Goal: Task Accomplishment & Management: Use online tool/utility

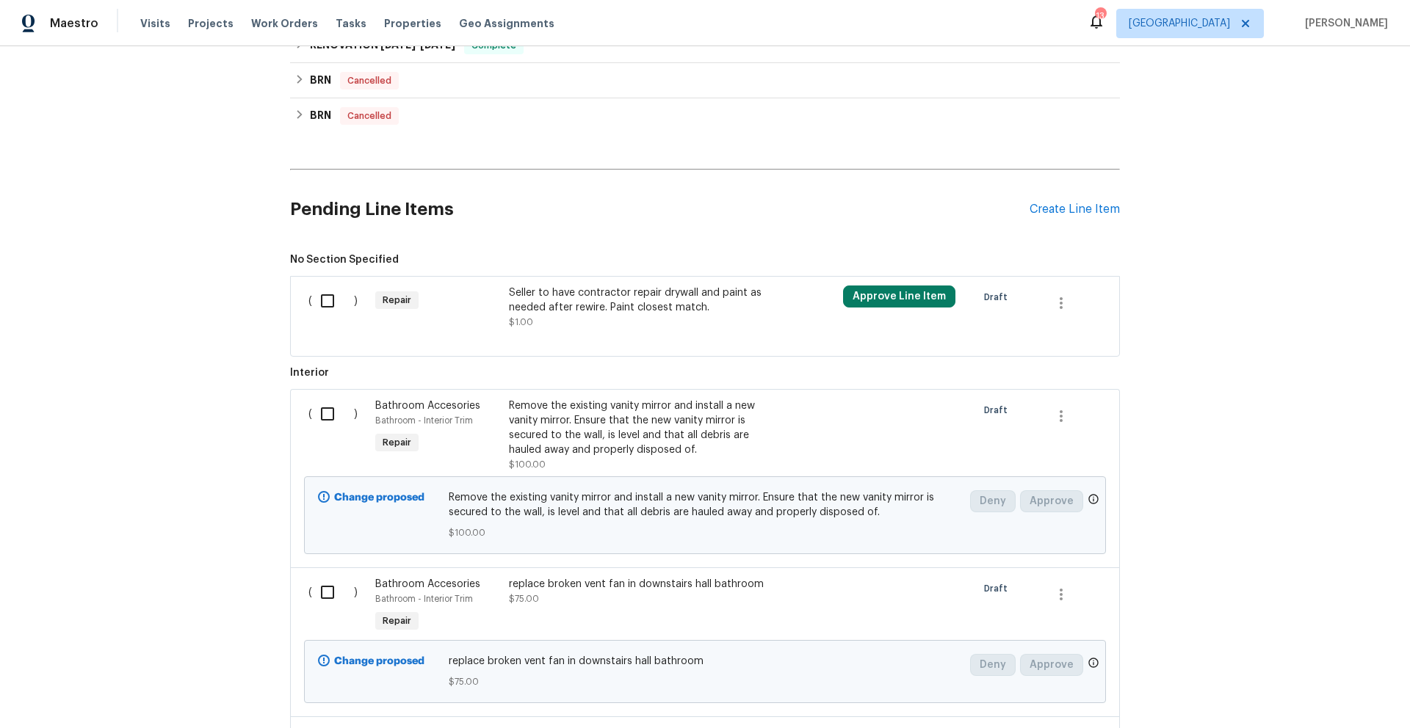
scroll to position [496, 0]
click at [319, 417] on input "checkbox" at bounding box center [333, 411] width 42 height 31
checkbox input "true"
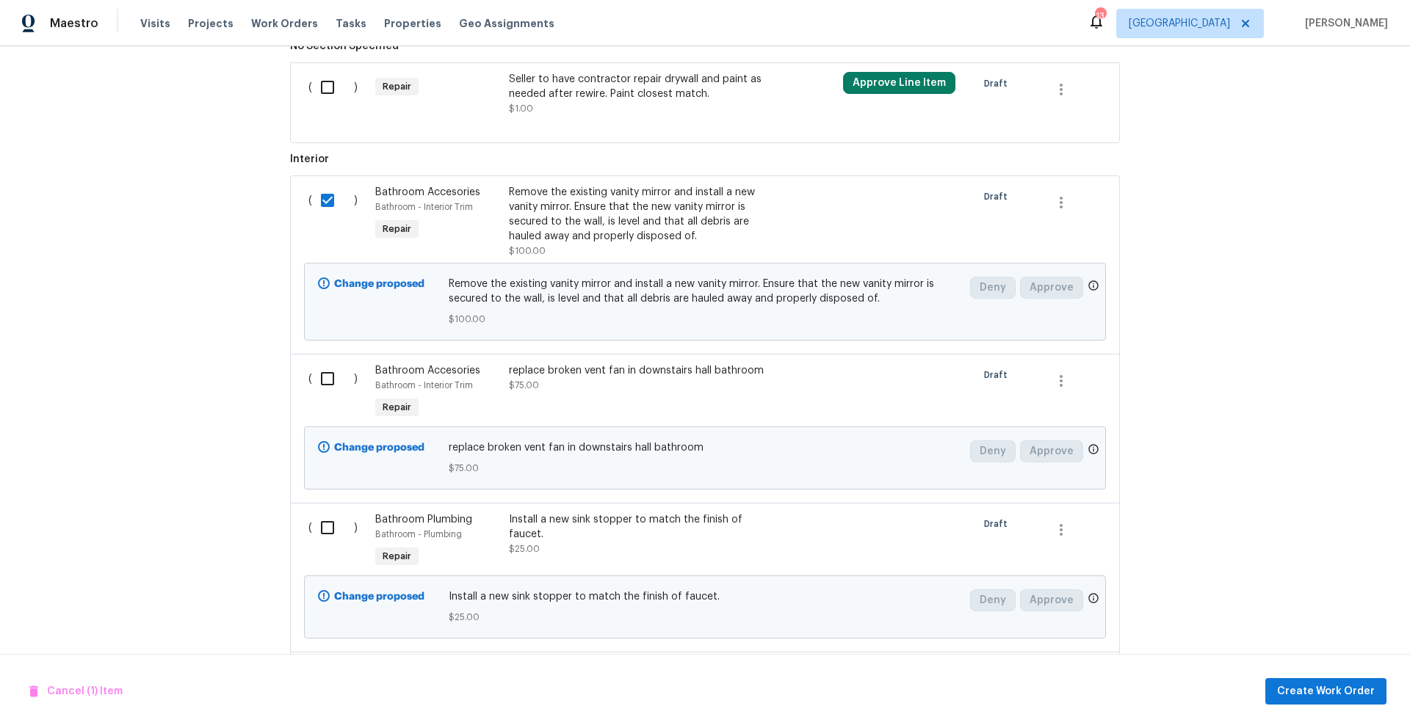
scroll to position [709, 0]
click at [322, 382] on input "checkbox" at bounding box center [333, 378] width 42 height 31
checkbox input "true"
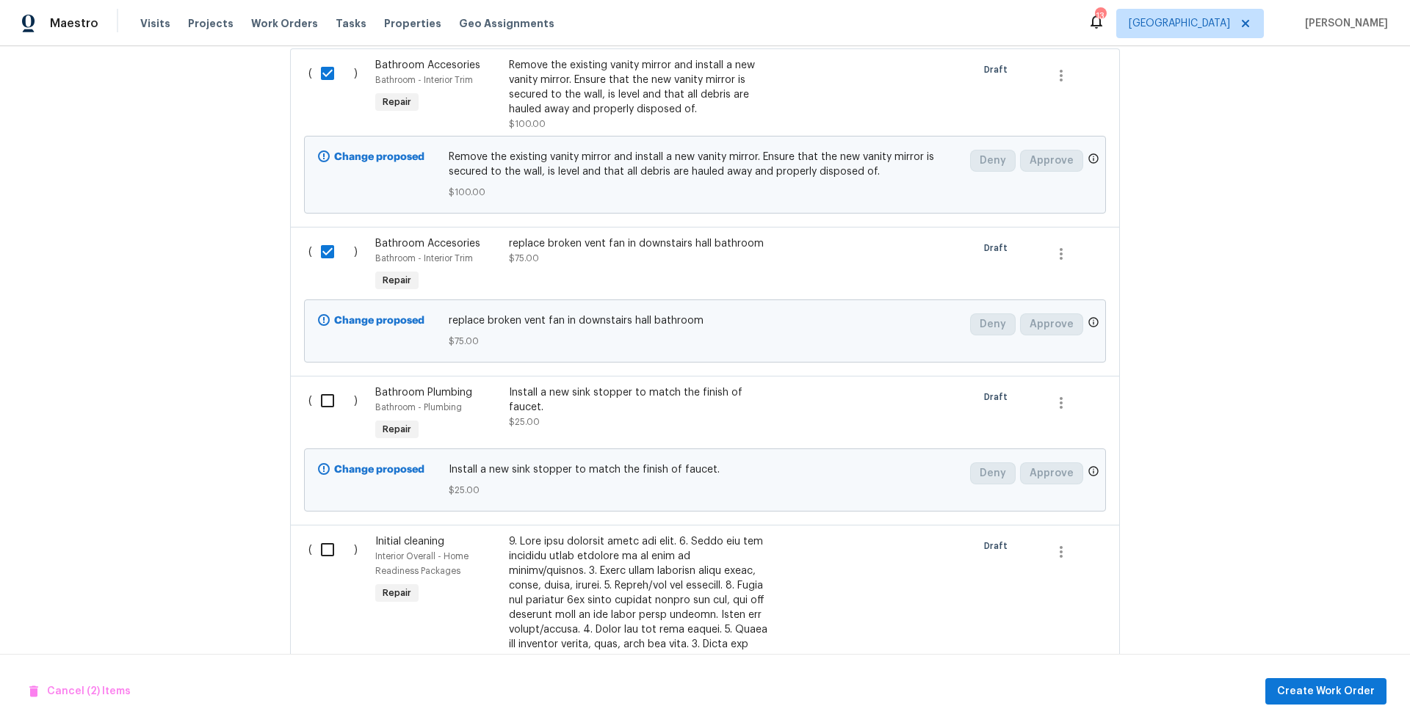
scroll to position [838, 0]
click at [322, 398] on input "checkbox" at bounding box center [333, 398] width 42 height 31
checkbox input "true"
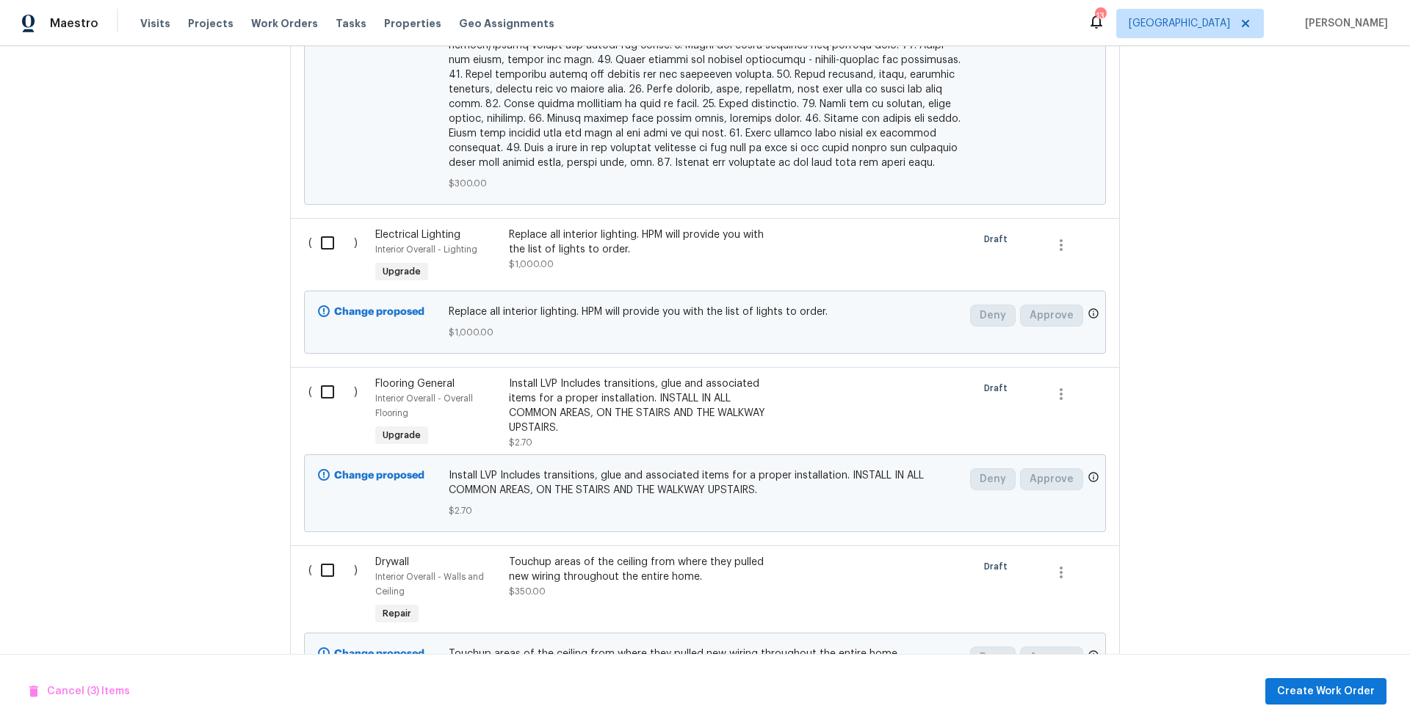
scroll to position [1868, 0]
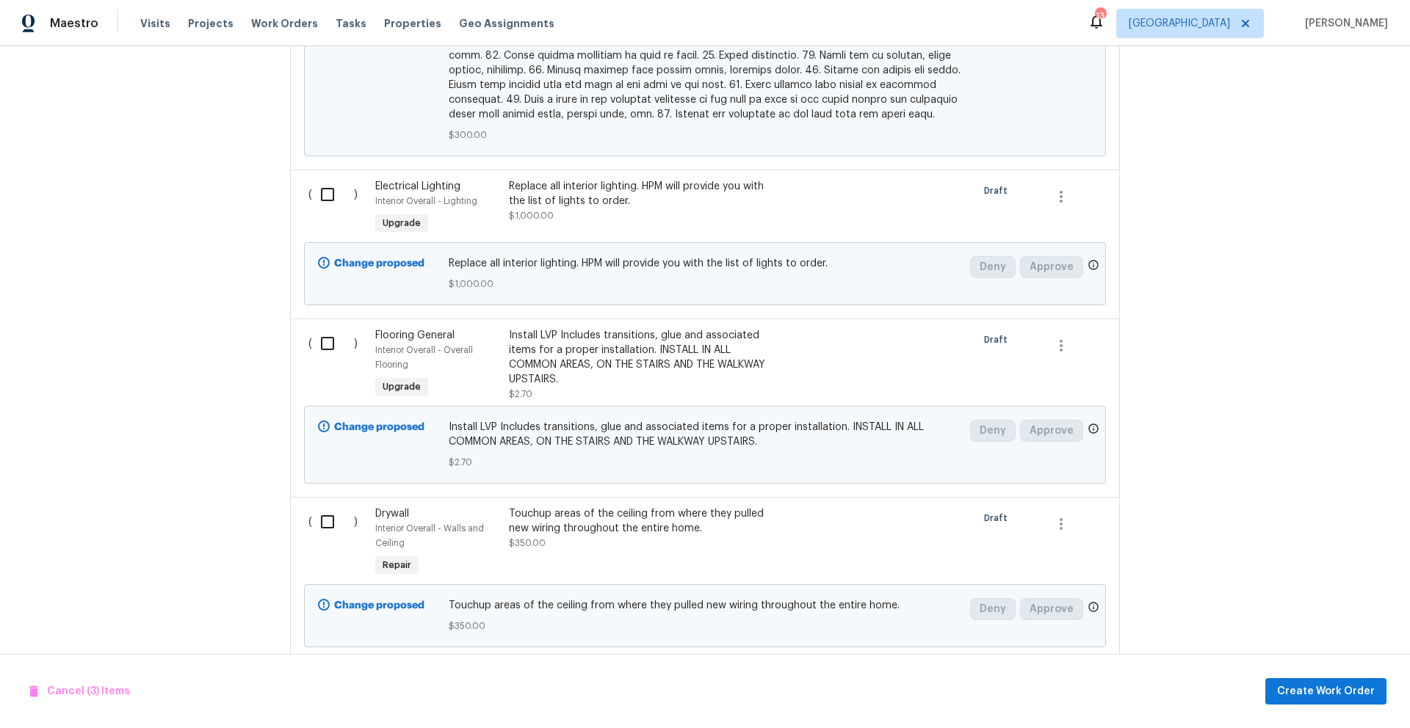
click at [325, 179] on input "checkbox" at bounding box center [333, 194] width 42 height 31
checkbox input "true"
click at [322, 507] on input "checkbox" at bounding box center [333, 522] width 42 height 31
checkbox input "true"
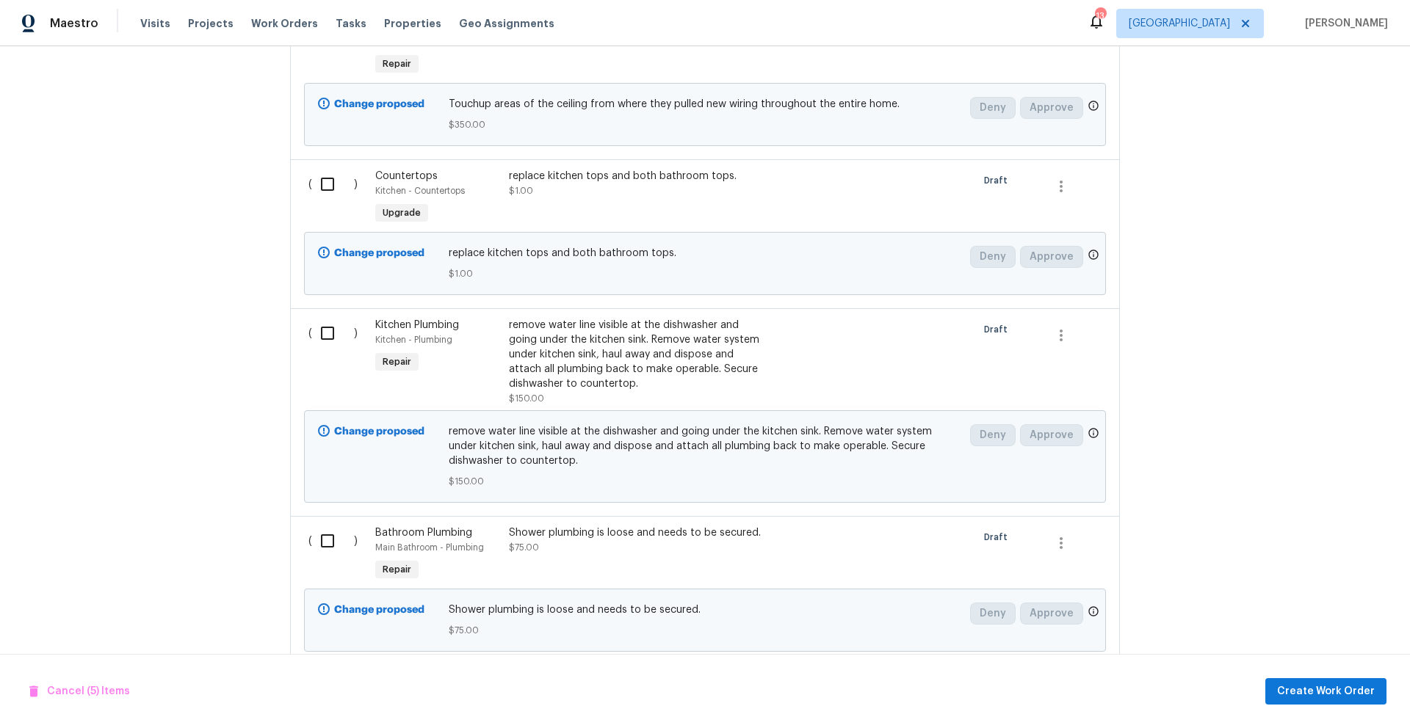
scroll to position [2373, 0]
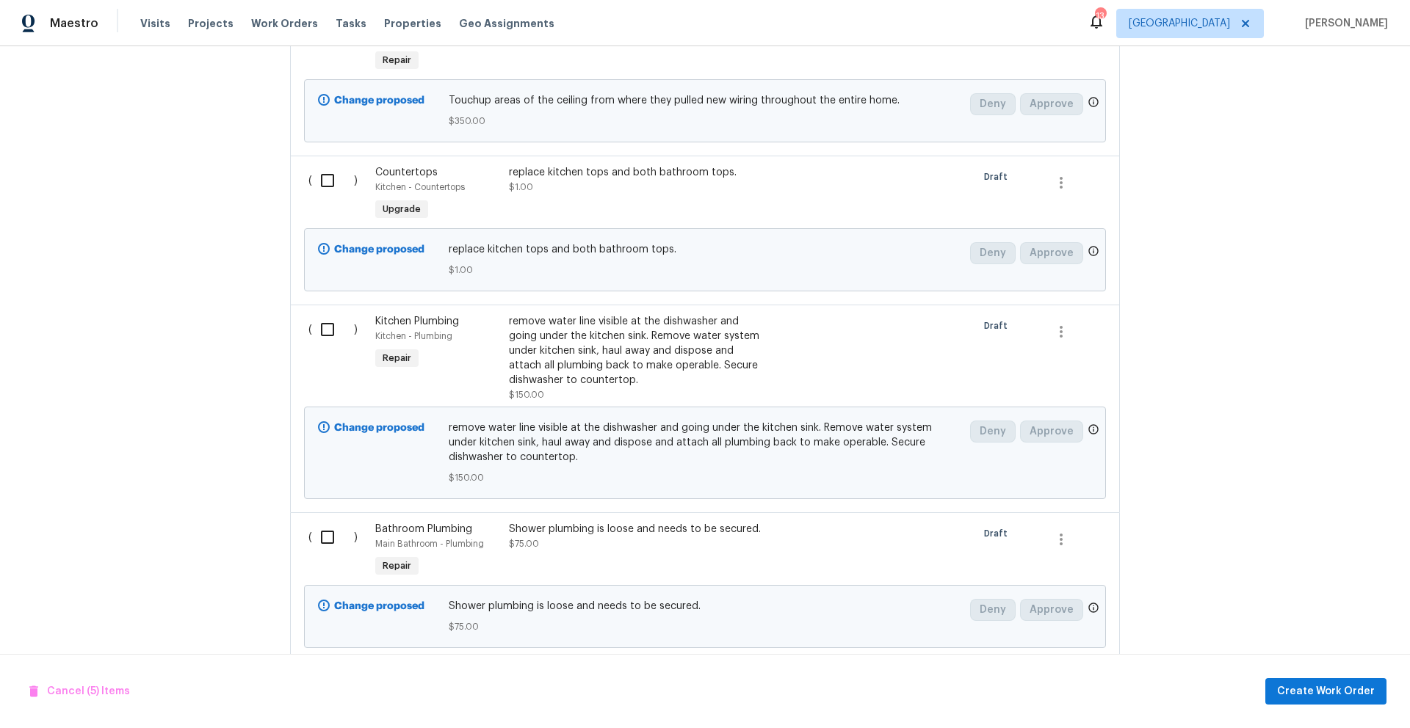
click at [318, 522] on input "checkbox" at bounding box center [333, 537] width 42 height 31
checkbox input "true"
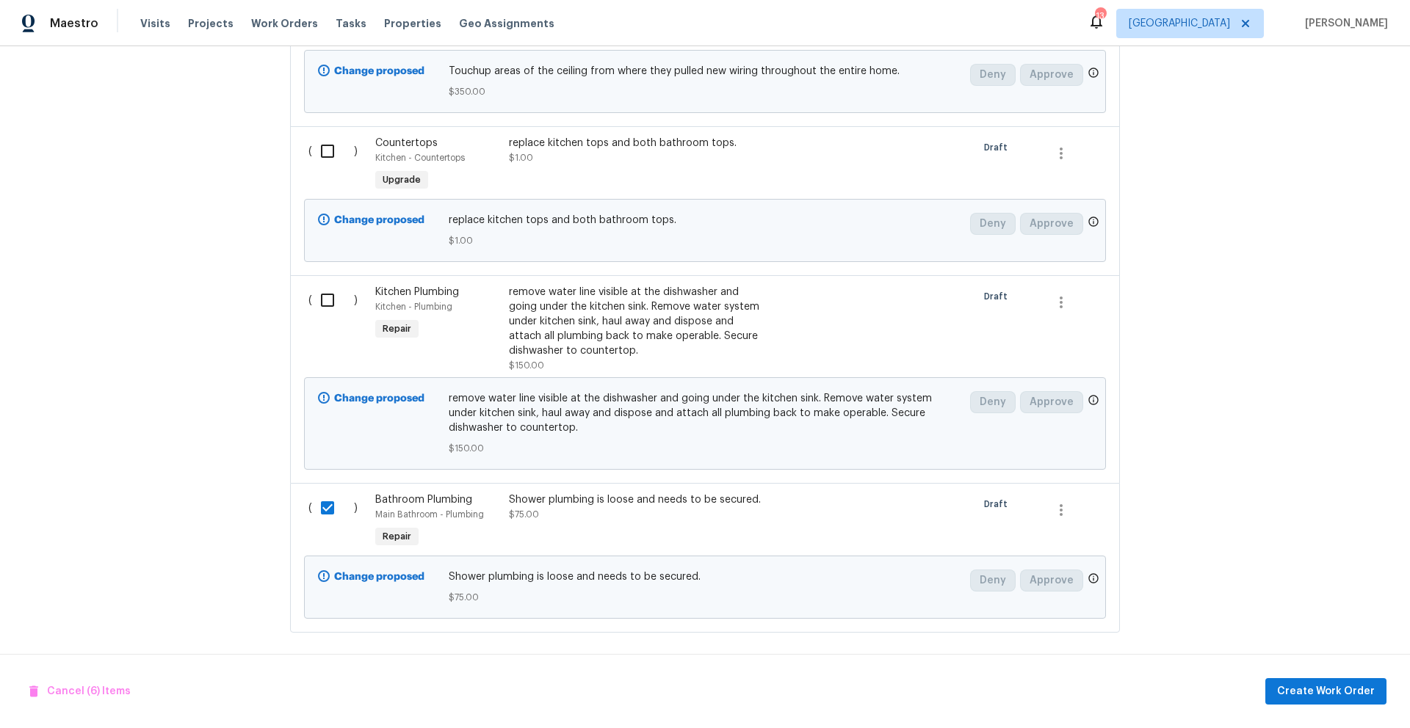
scroll to position [2403, 0]
click at [1289, 688] on span "Create Work Order" at bounding box center [1326, 692] width 98 height 18
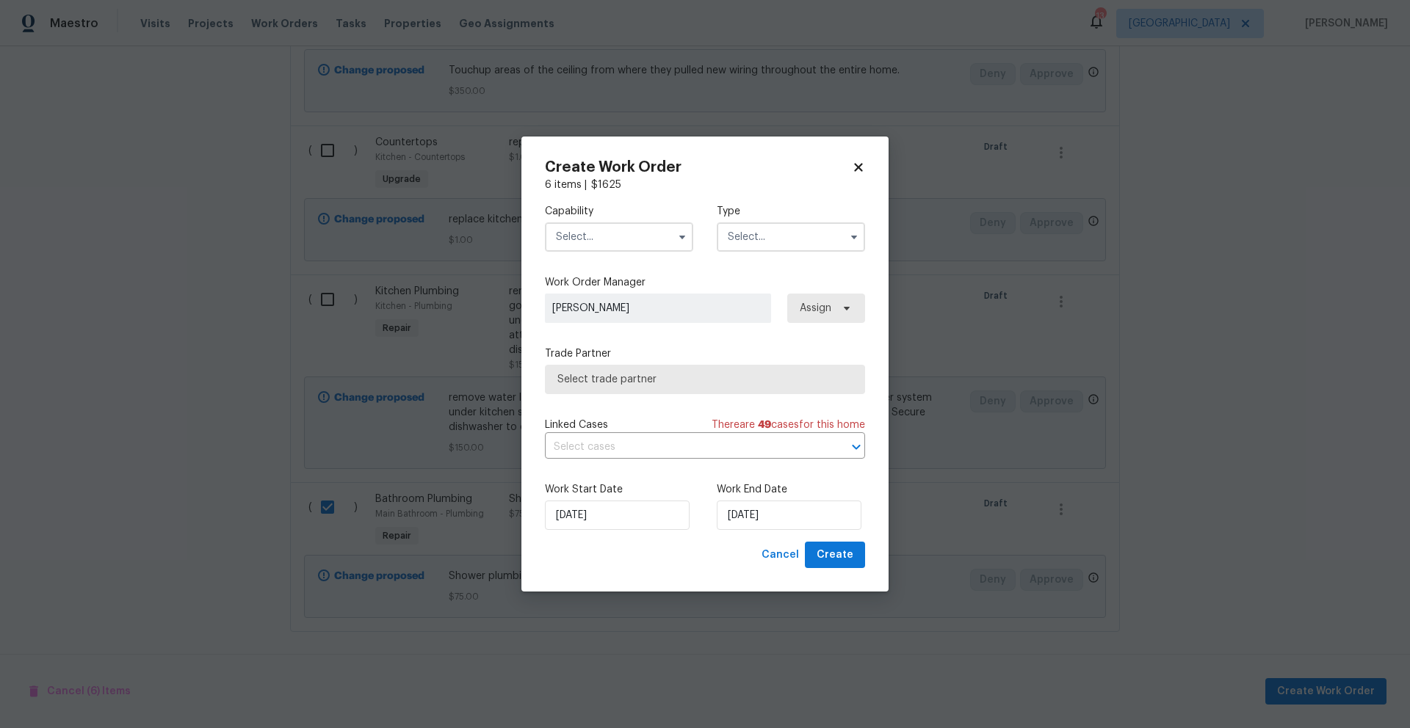
click at [643, 241] on input "text" at bounding box center [619, 236] width 148 height 29
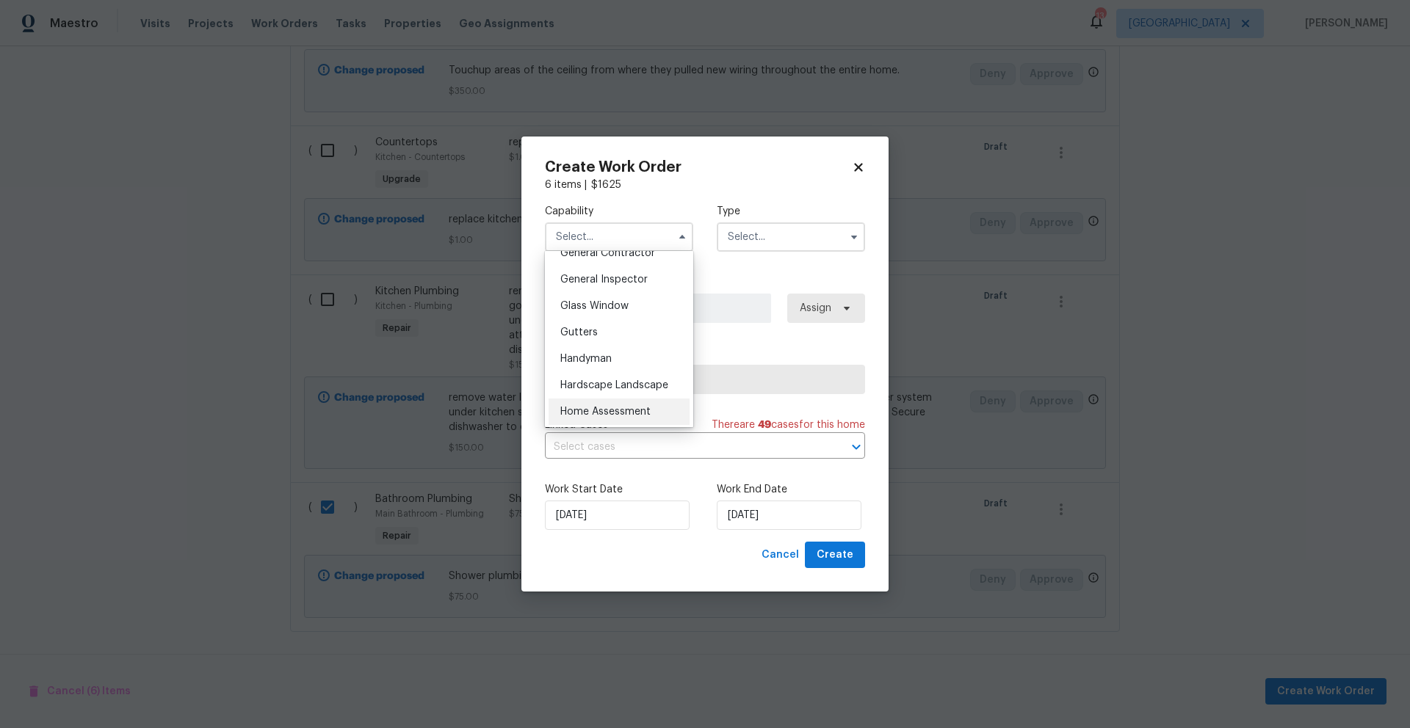
scroll to position [716, 0]
click at [600, 259] on span "General Contractor" at bounding box center [607, 254] width 95 height 10
type input "General Contractor"
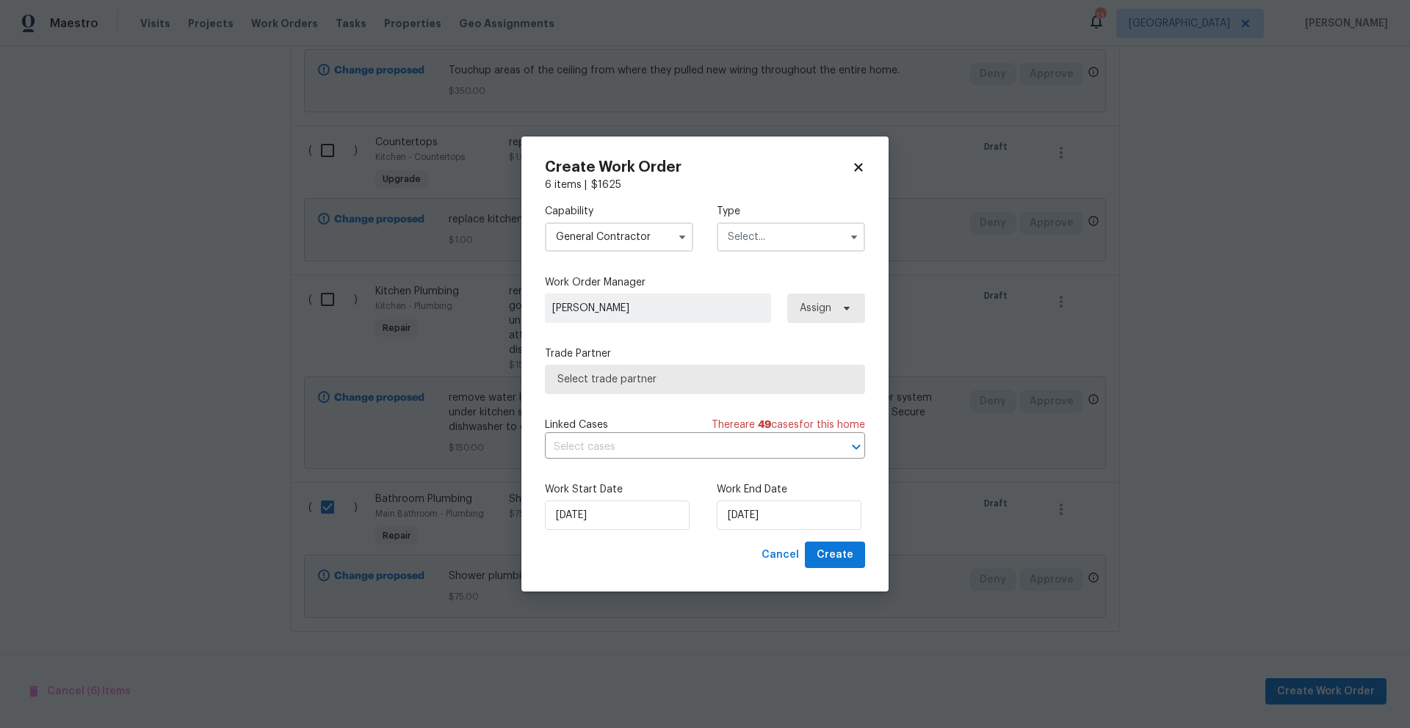
click at [769, 244] on input "text" at bounding box center [791, 236] width 148 height 29
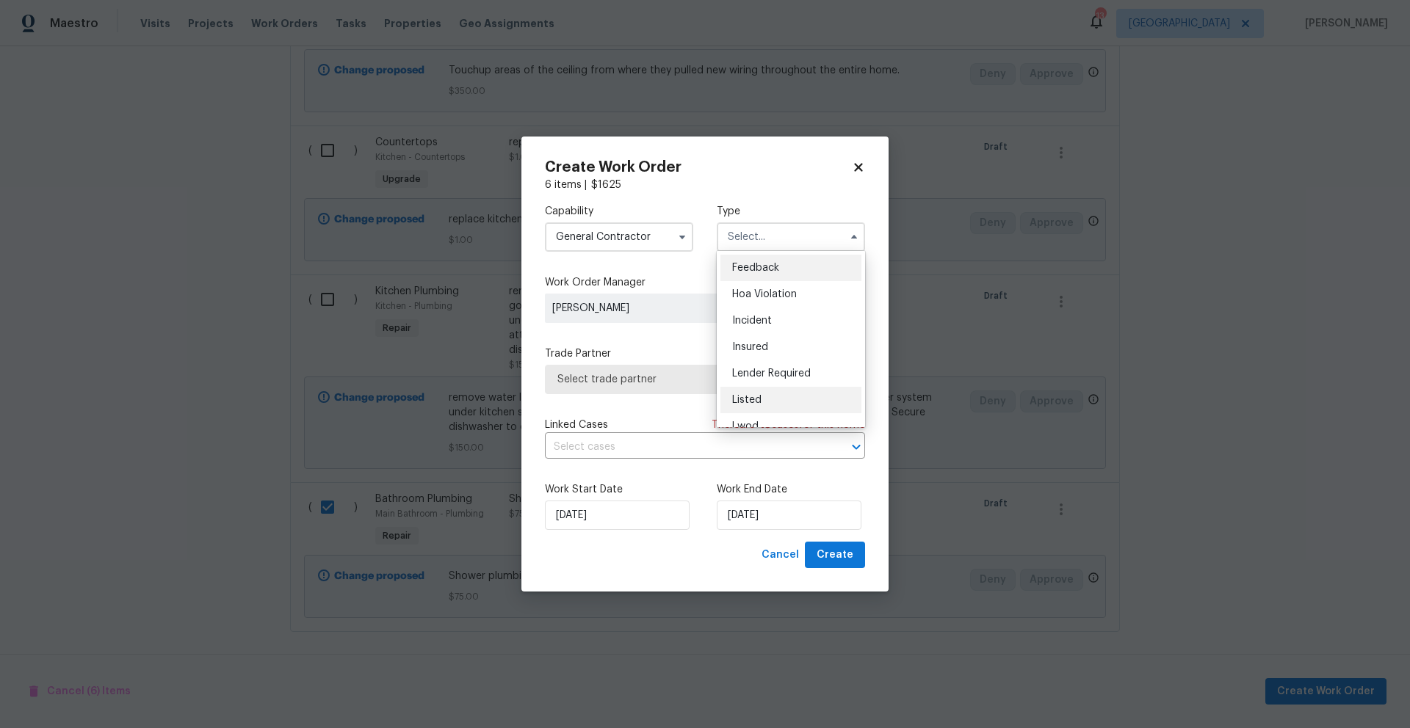
click at [757, 395] on span "Listed" at bounding box center [746, 400] width 29 height 10
type input "Listed"
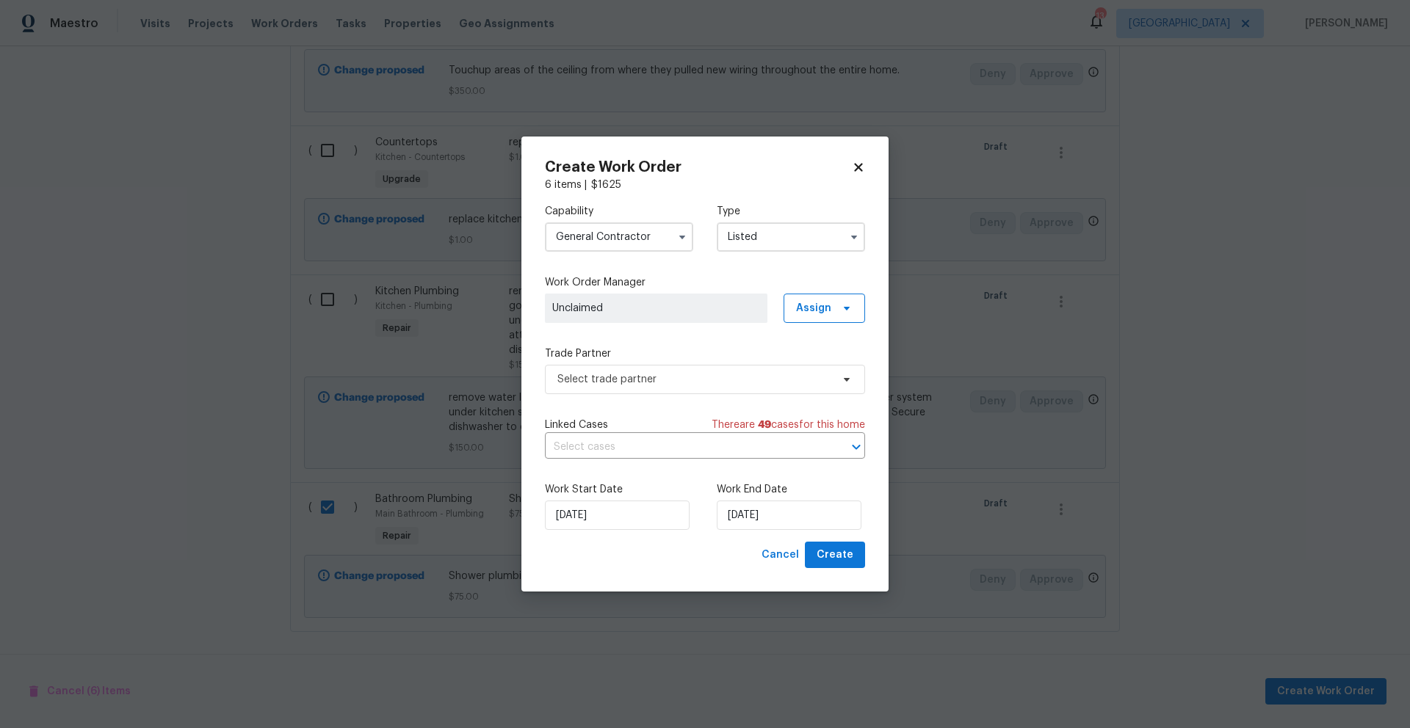
click at [678, 311] on span "Unclaimed" at bounding box center [656, 308] width 208 height 15
click at [825, 315] on span "Assign" at bounding box center [823, 308] width 81 height 29
click at [816, 394] on div "Assign to me" at bounding box center [826, 390] width 64 height 15
click at [670, 372] on span "Select trade partner" at bounding box center [694, 379] width 274 height 15
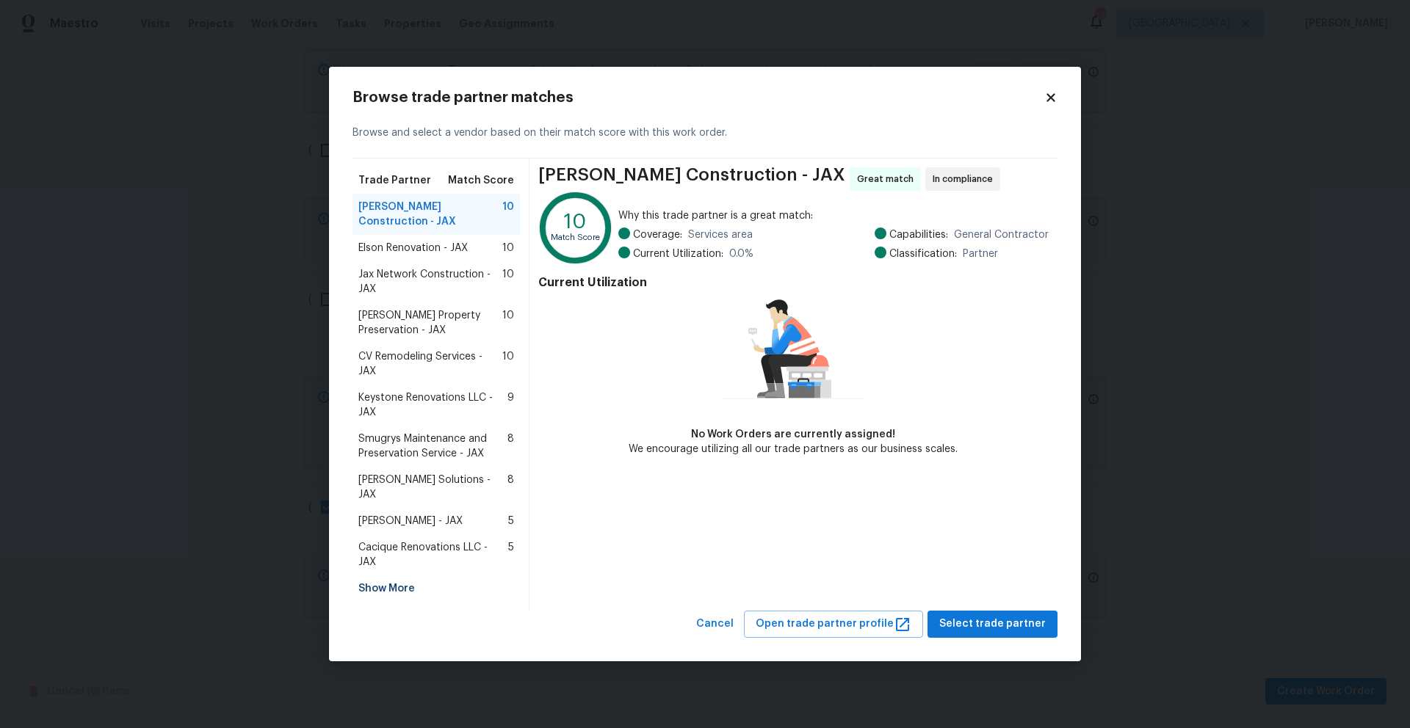
click at [404, 576] on div "Show More" at bounding box center [435, 589] width 167 height 26
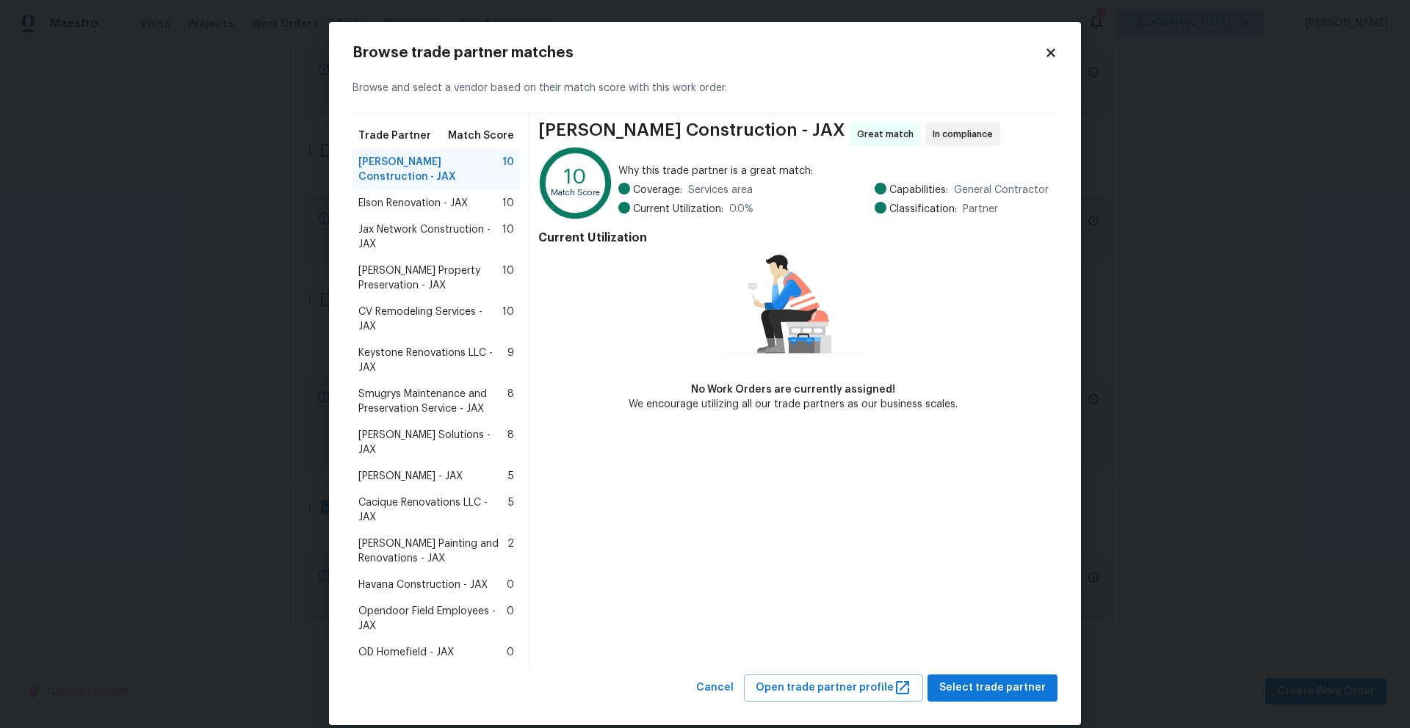
click at [409, 578] on span "Havana Construction - JAX" at bounding box center [422, 585] width 129 height 15
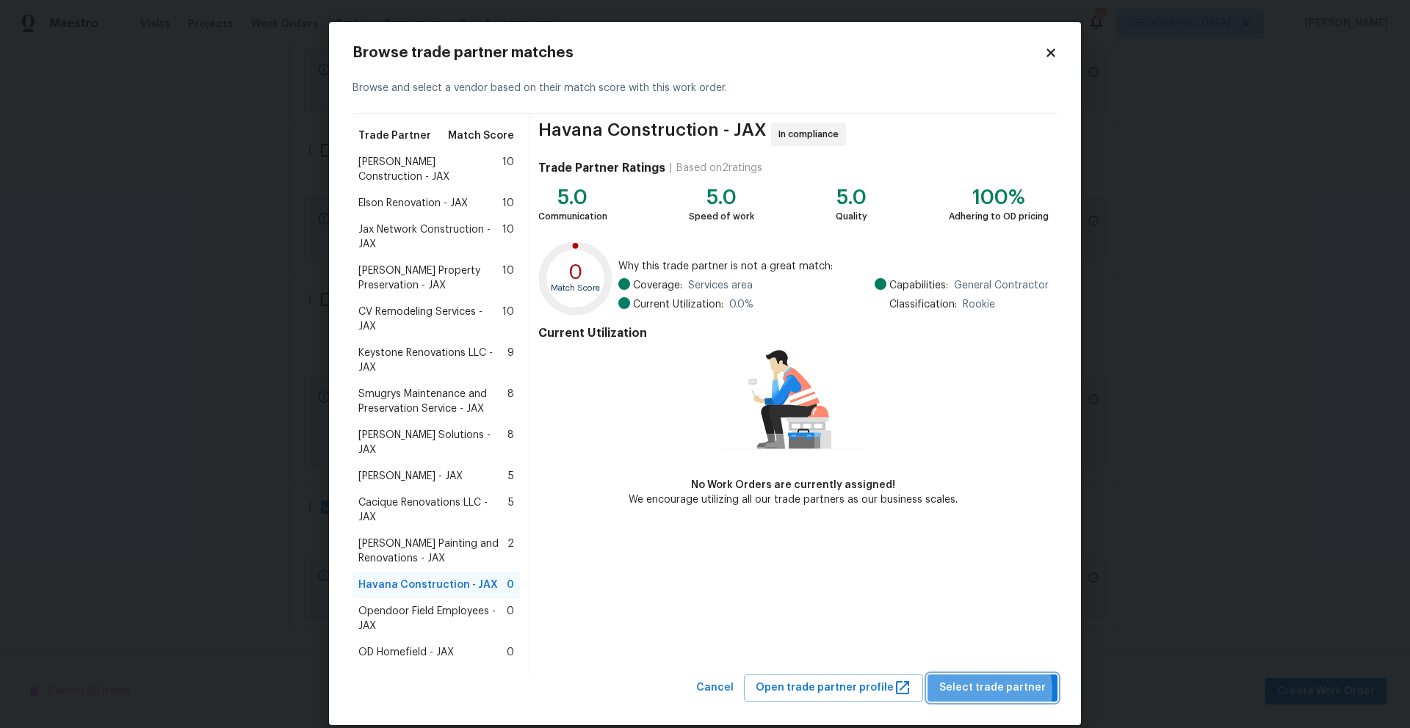
click at [986, 679] on span "Select trade partner" at bounding box center [992, 688] width 106 height 18
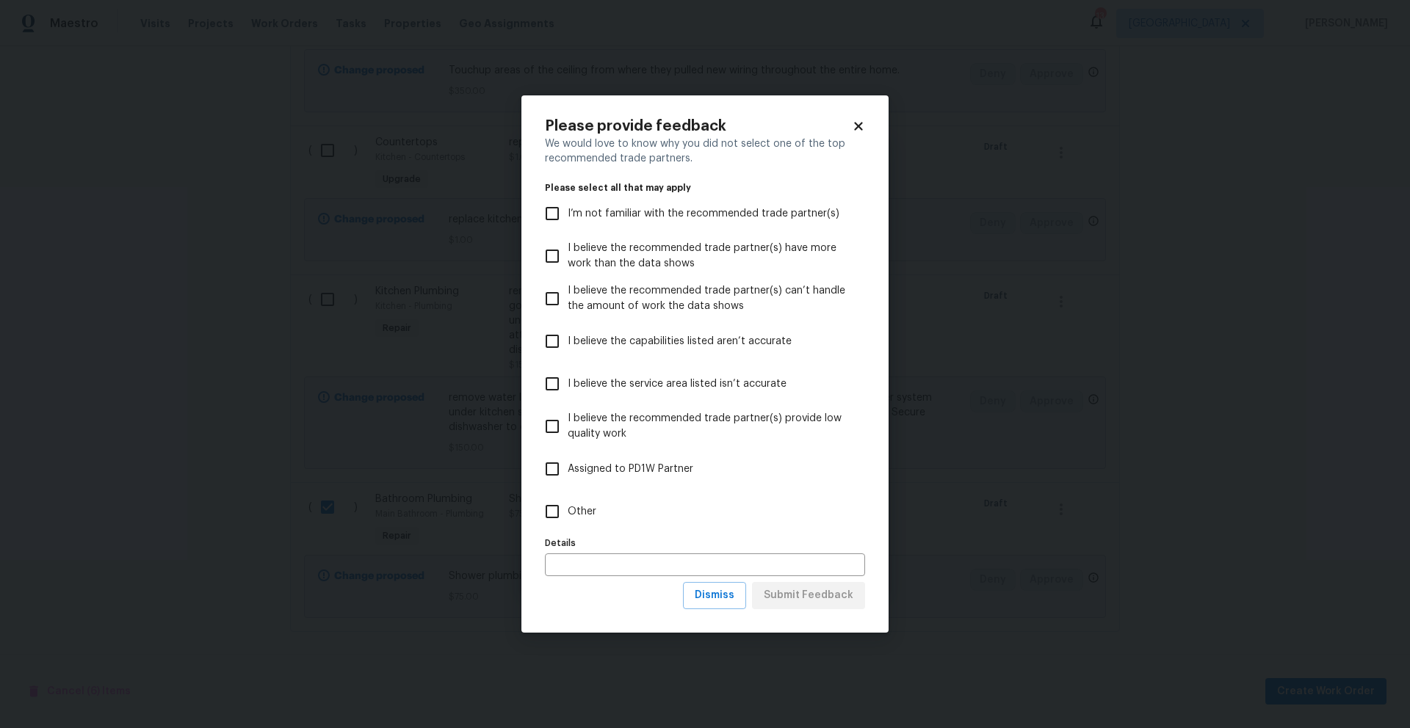
click at [552, 516] on input "Other" at bounding box center [552, 511] width 31 height 31
checkbox input "true"
click at [790, 596] on span "Submit Feedback" at bounding box center [809, 596] width 90 height 18
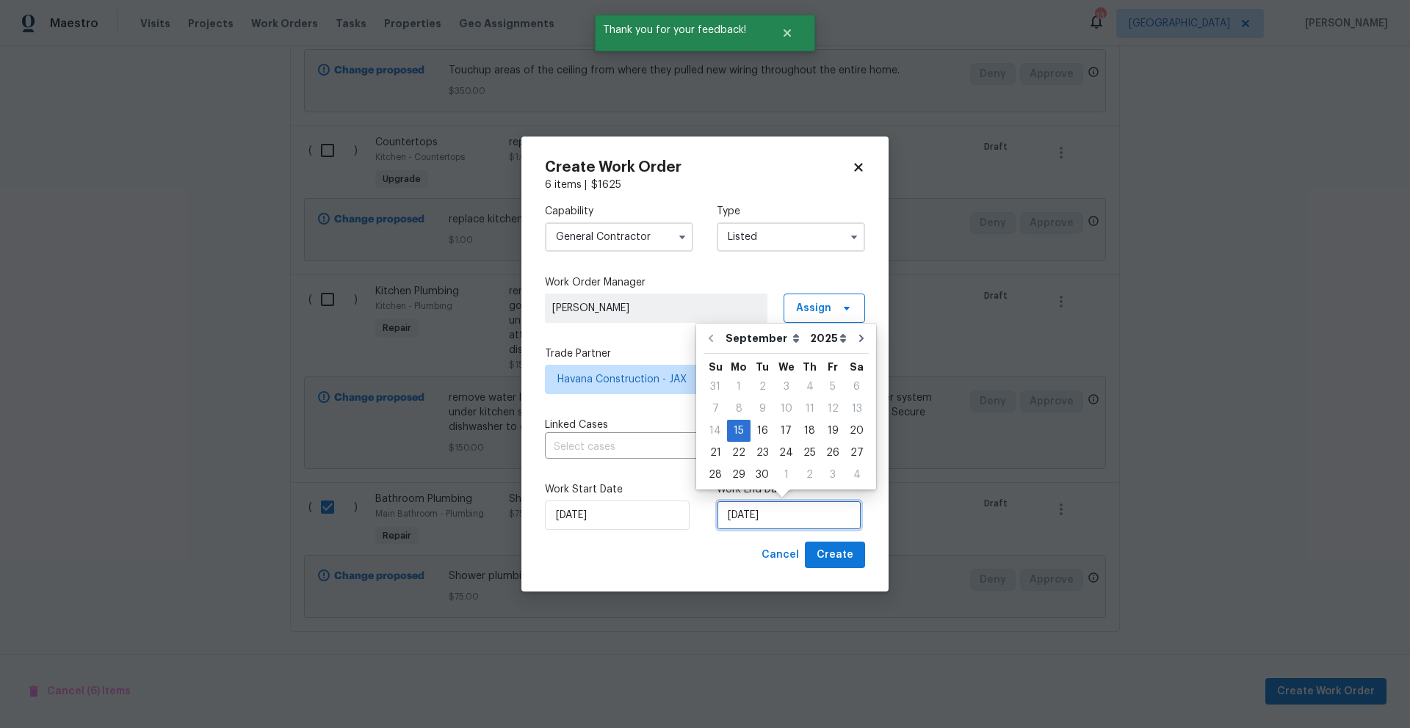
click at [767, 515] on input "[DATE]" at bounding box center [789, 515] width 145 height 29
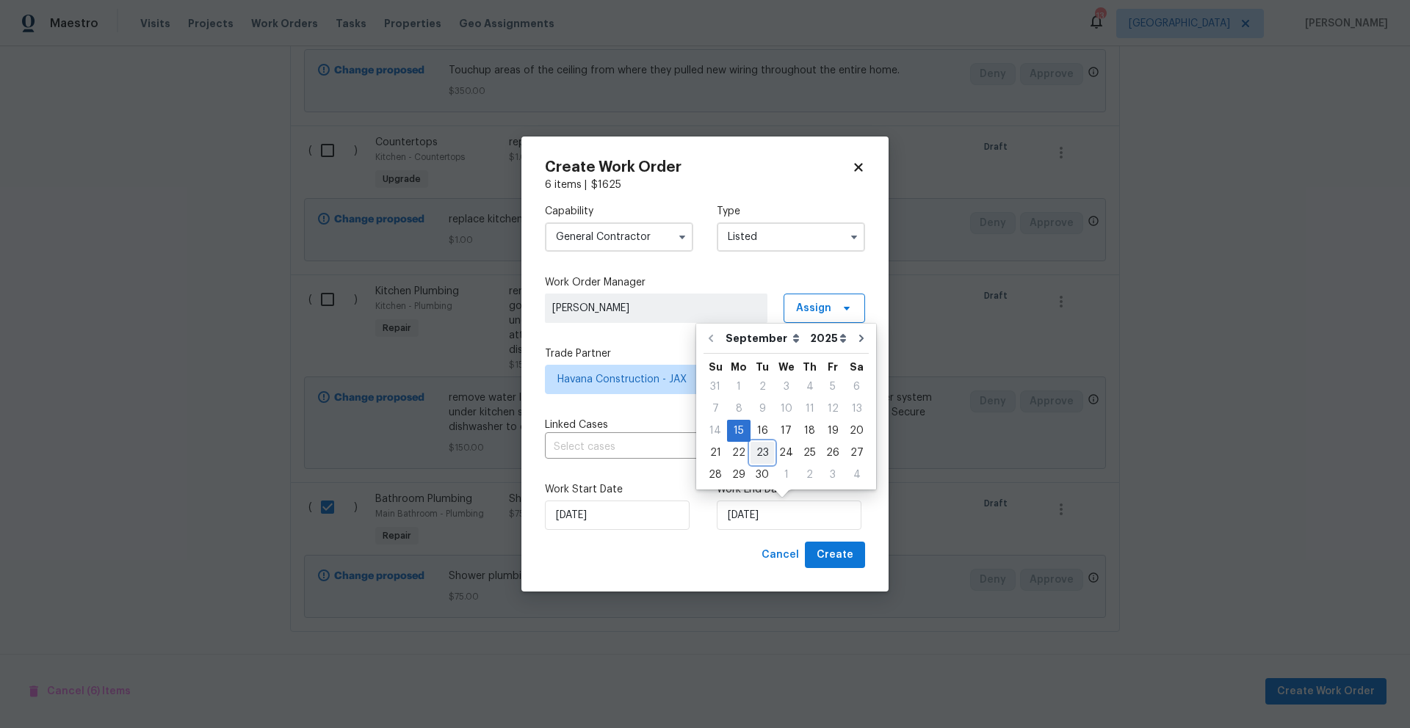
click at [759, 452] on div "23" at bounding box center [761, 453] width 23 height 21
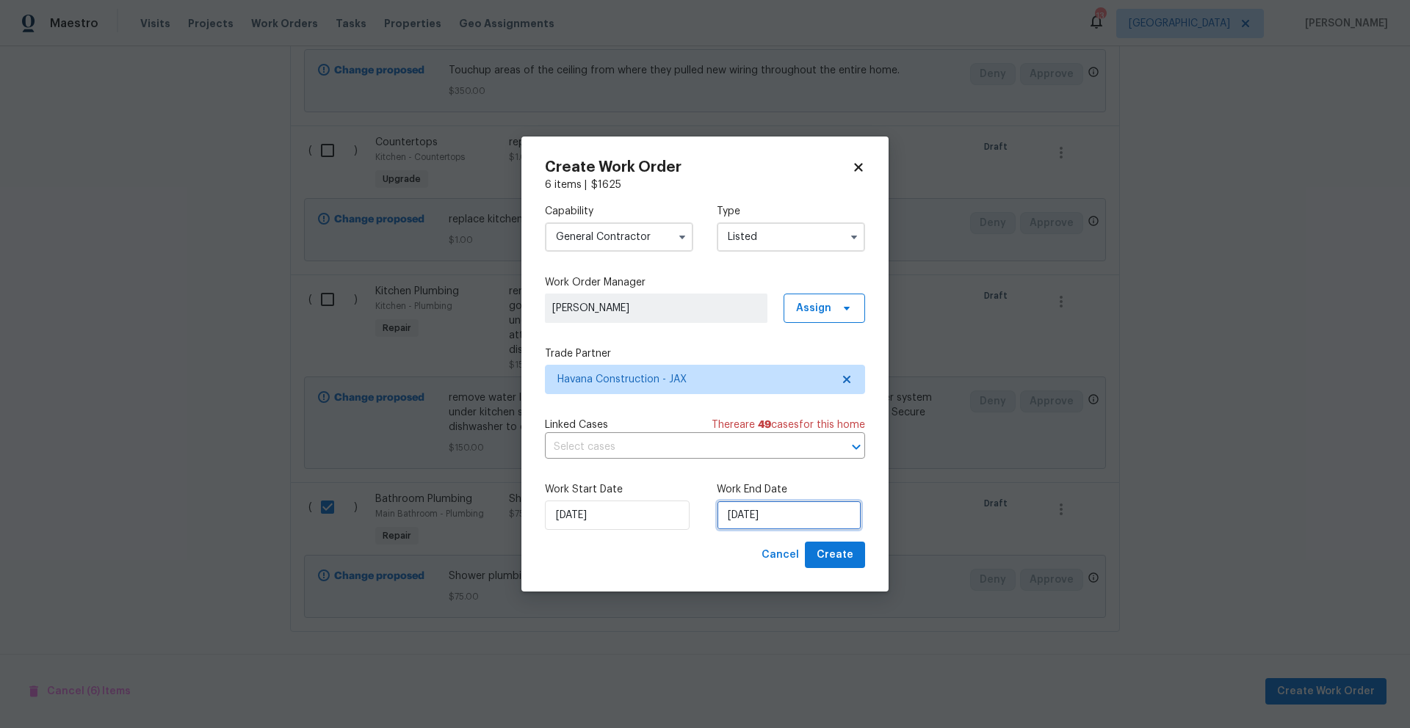
click at [793, 514] on input "9/23/2025" at bounding box center [789, 515] width 145 height 29
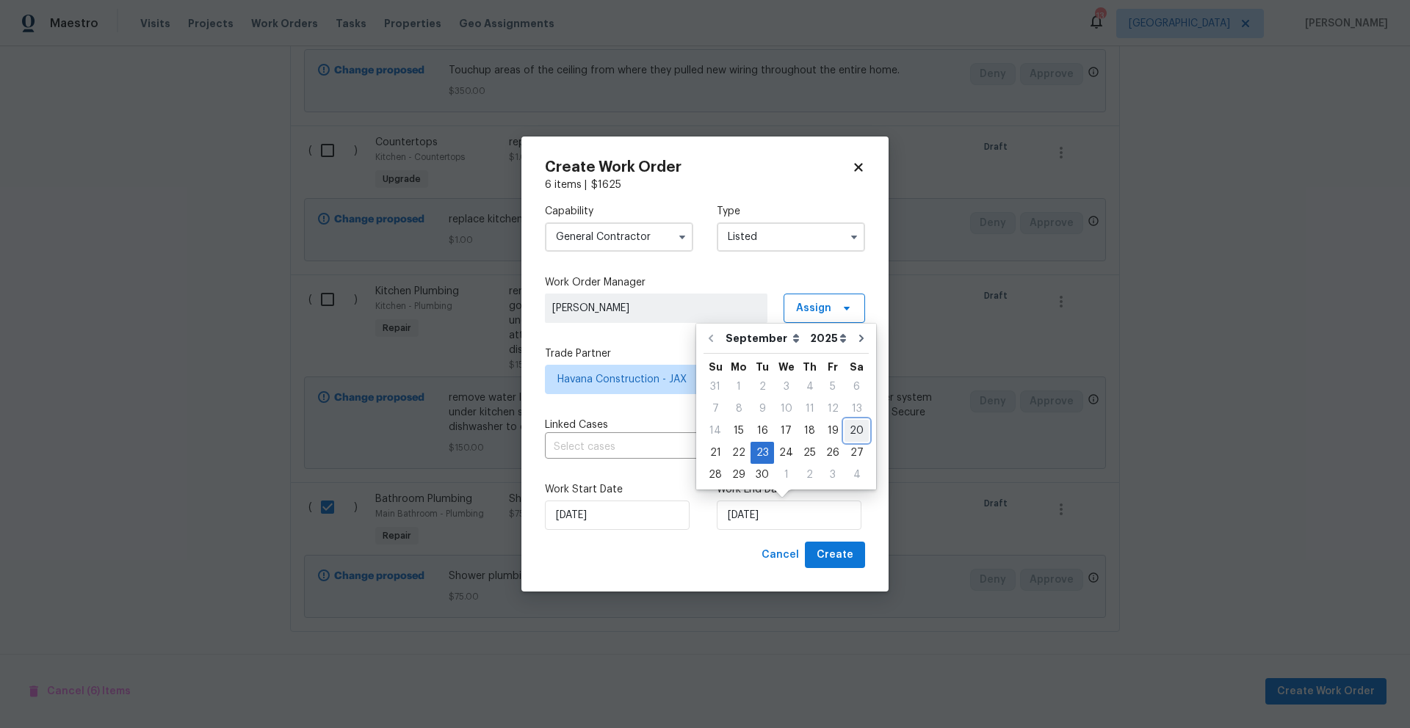
click at [849, 429] on div "20" at bounding box center [856, 431] width 24 height 21
type input "[DATE]"
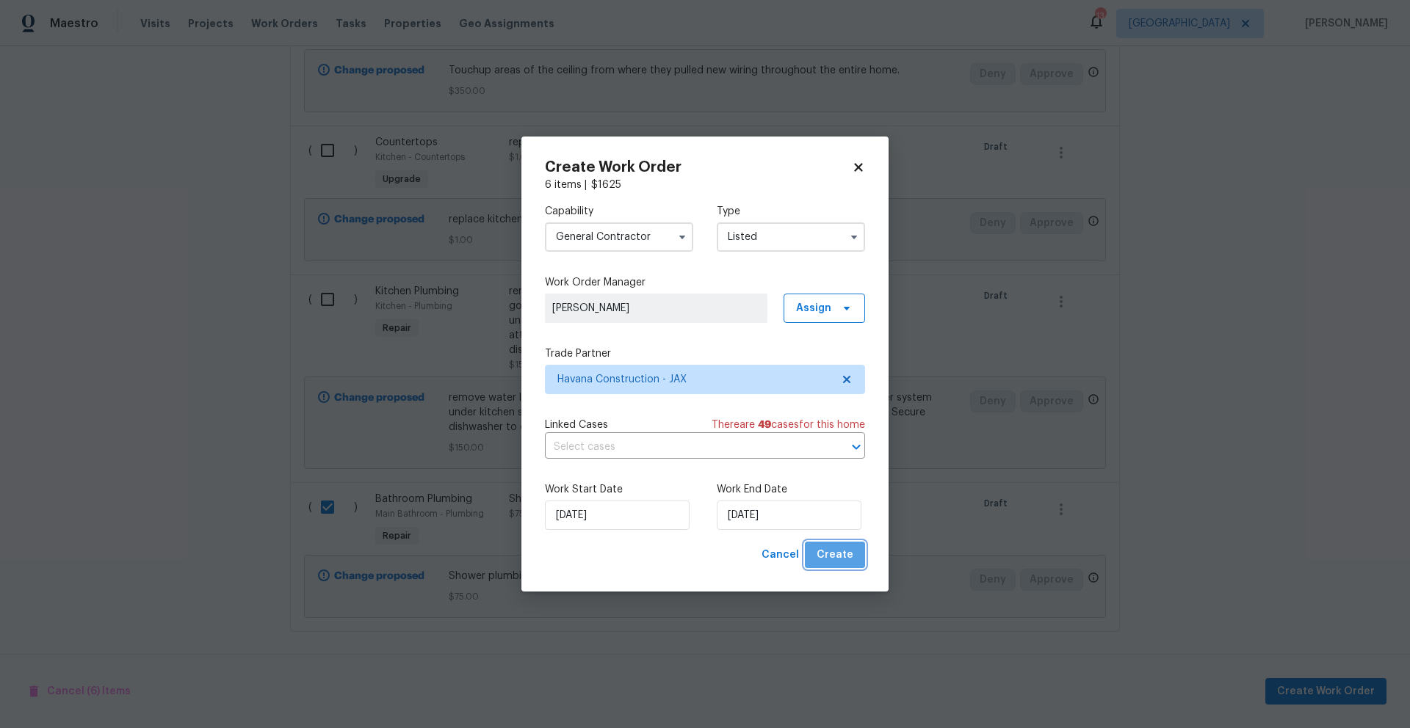
click at [843, 557] on span "Create" at bounding box center [834, 555] width 37 height 18
checkbox input "false"
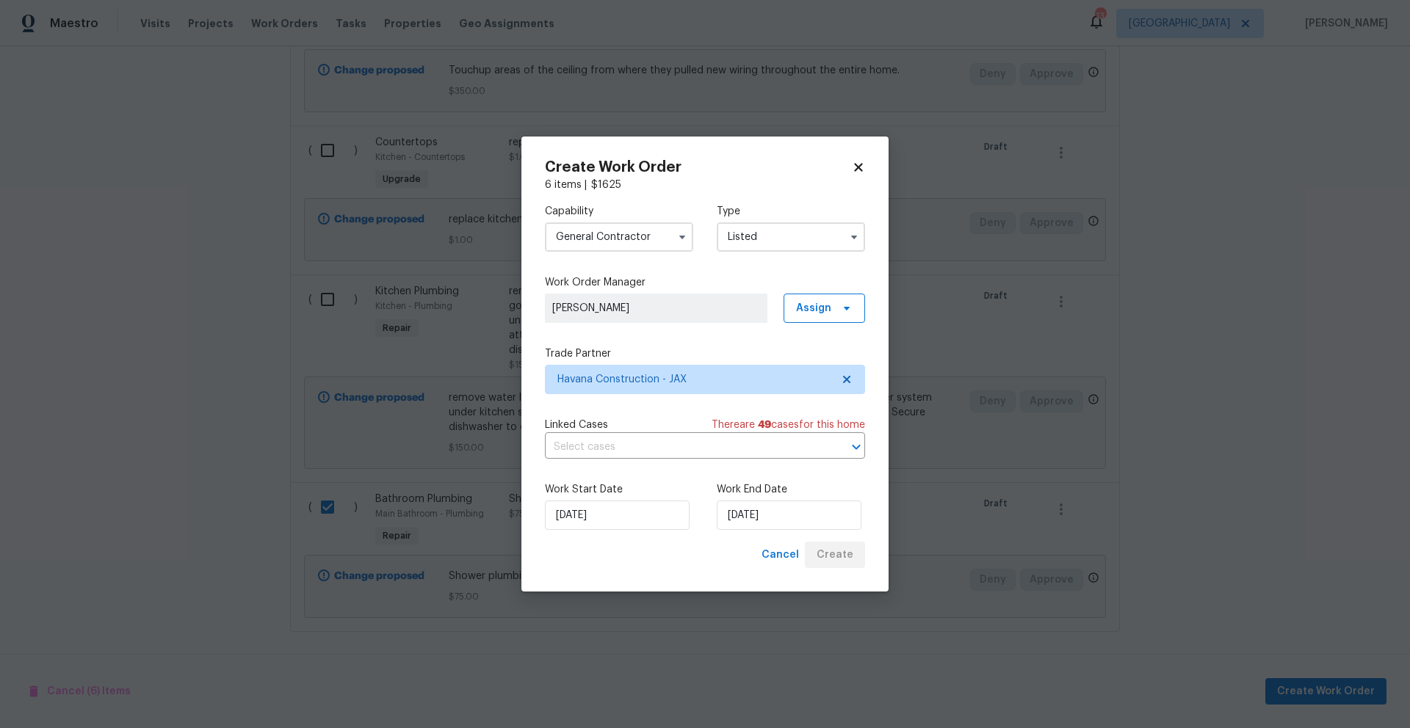
checkbox input "false"
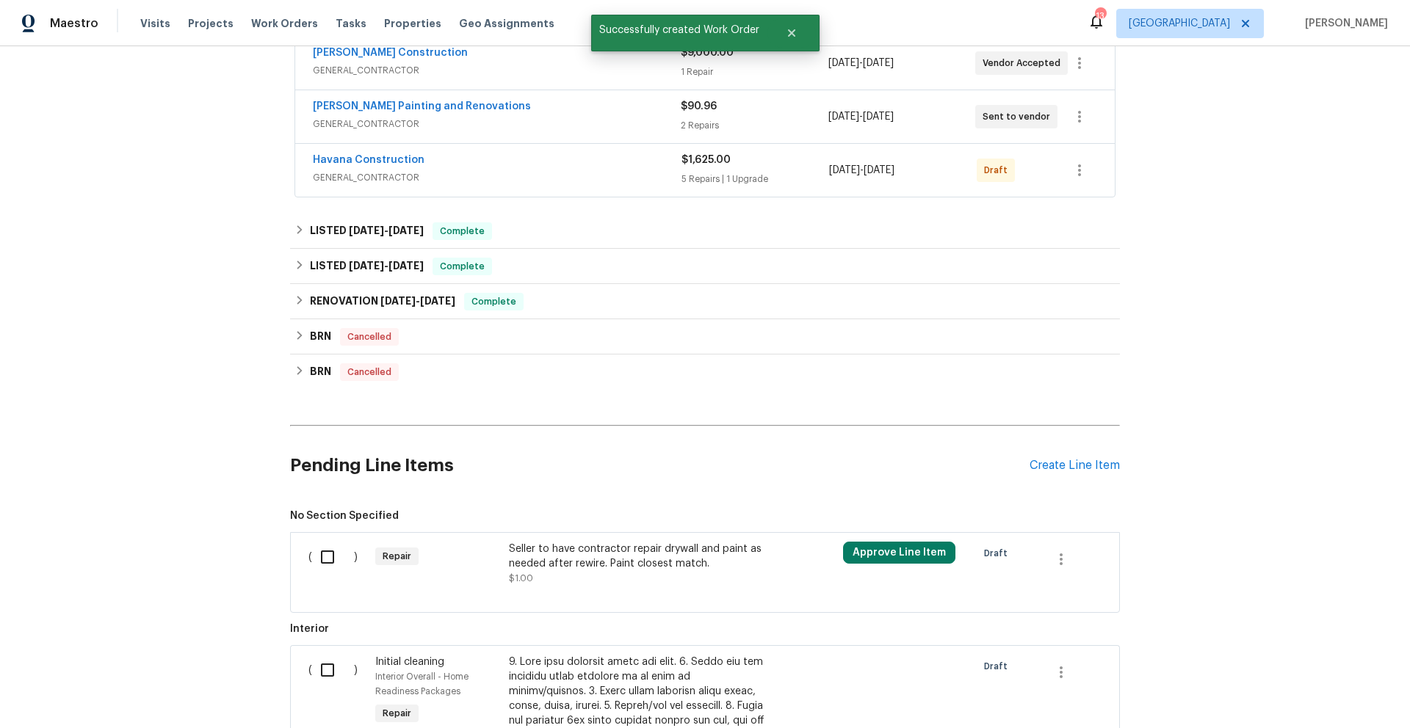
scroll to position [0, 0]
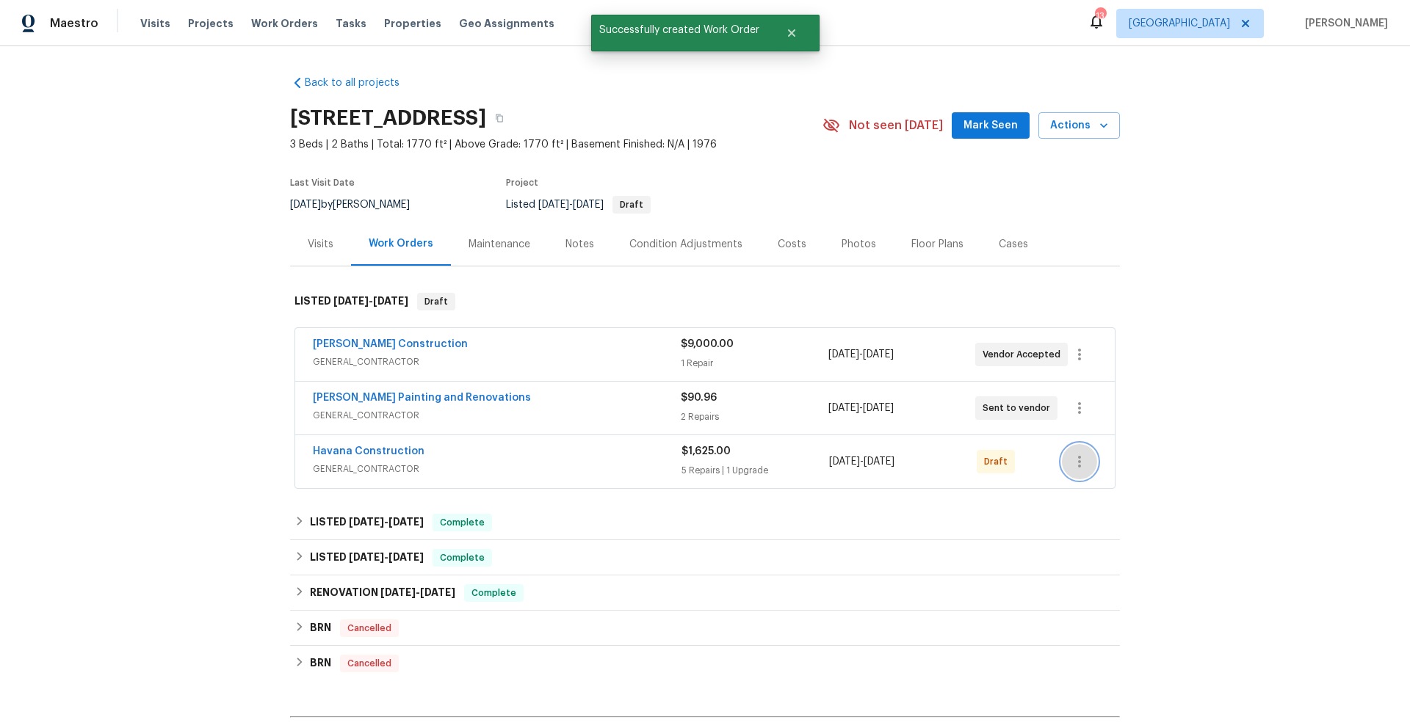
click at [1076, 459] on icon "button" at bounding box center [1079, 462] width 18 height 18
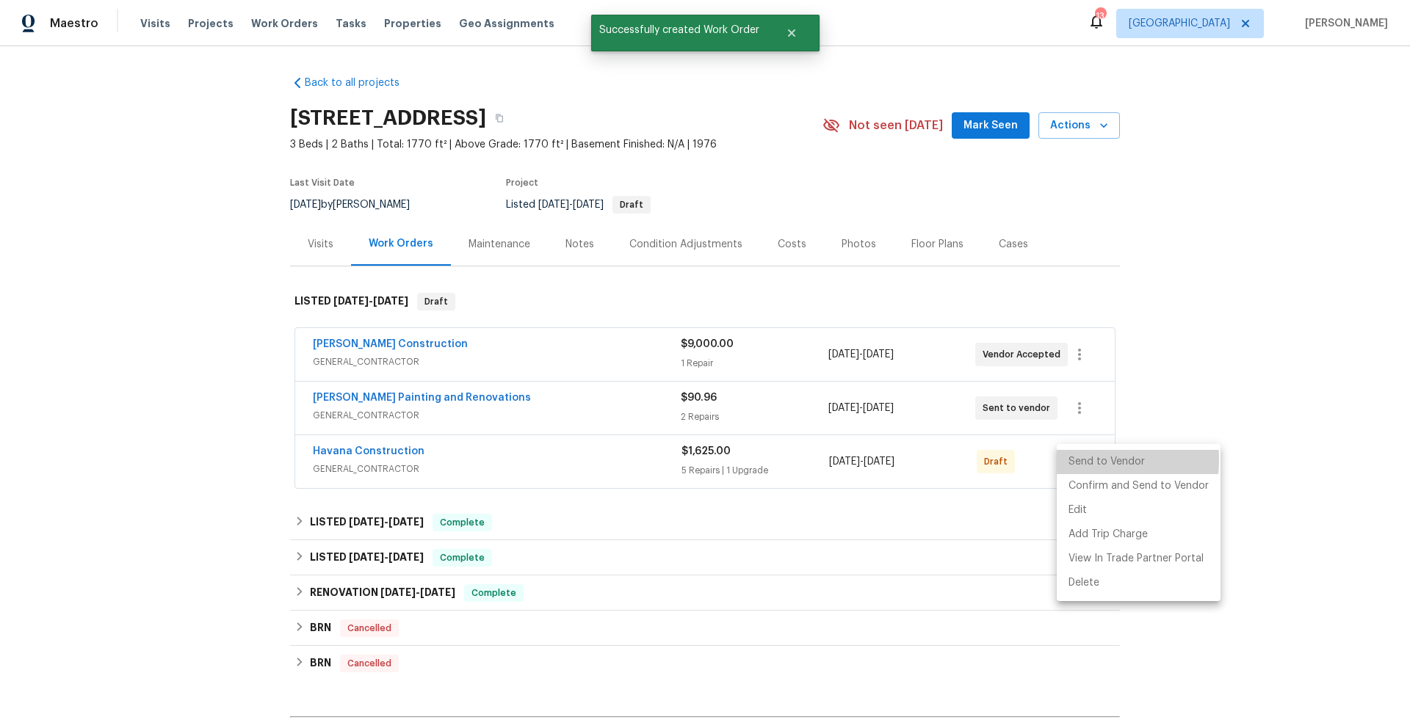
click at [1094, 460] on li "Send to Vendor" at bounding box center [1139, 462] width 164 height 24
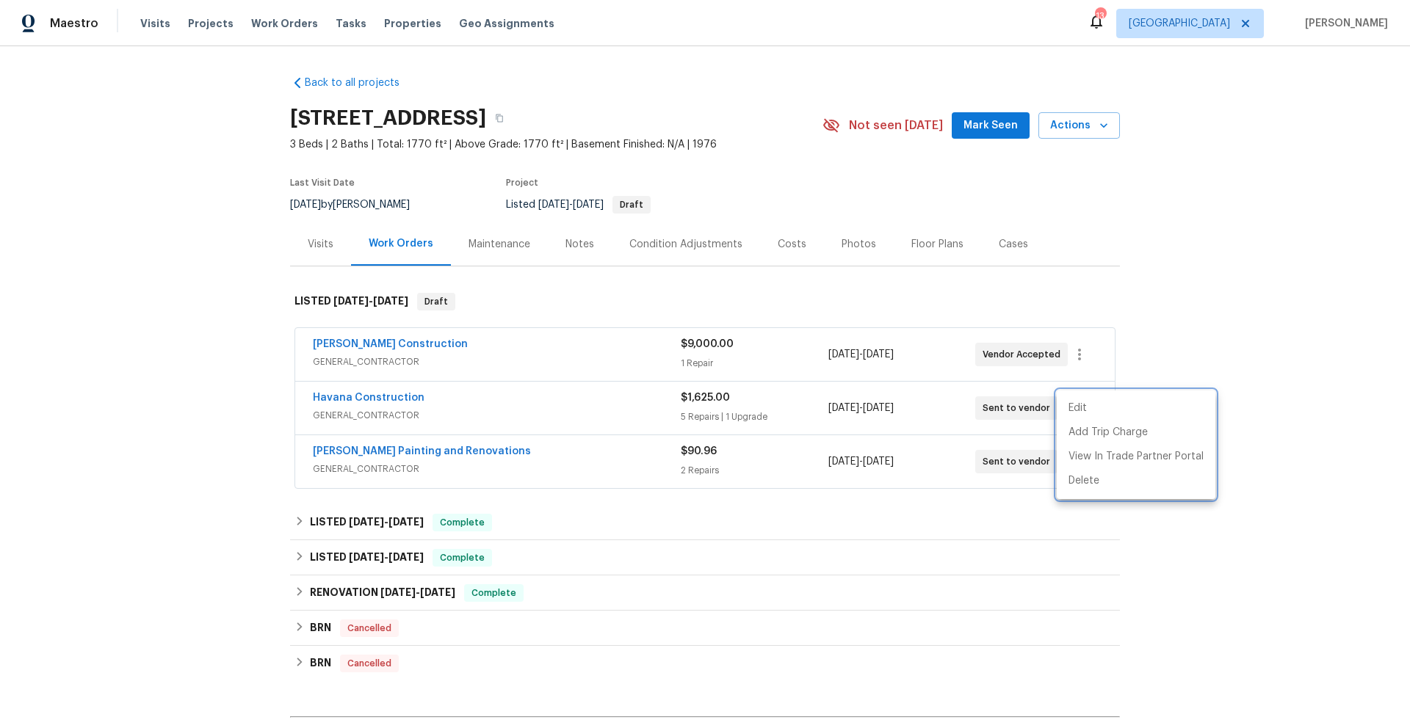
click at [1280, 545] on div at bounding box center [705, 364] width 1410 height 728
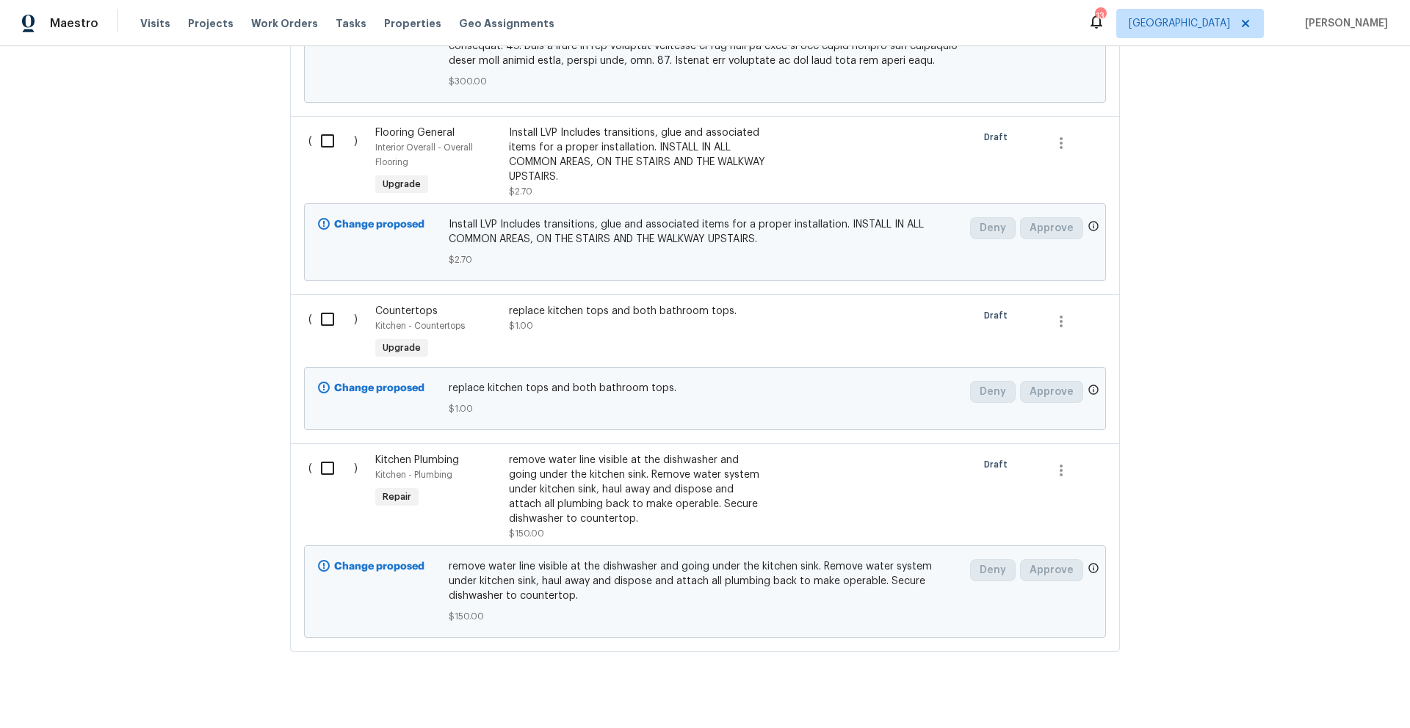
scroll to position [1518, 0]
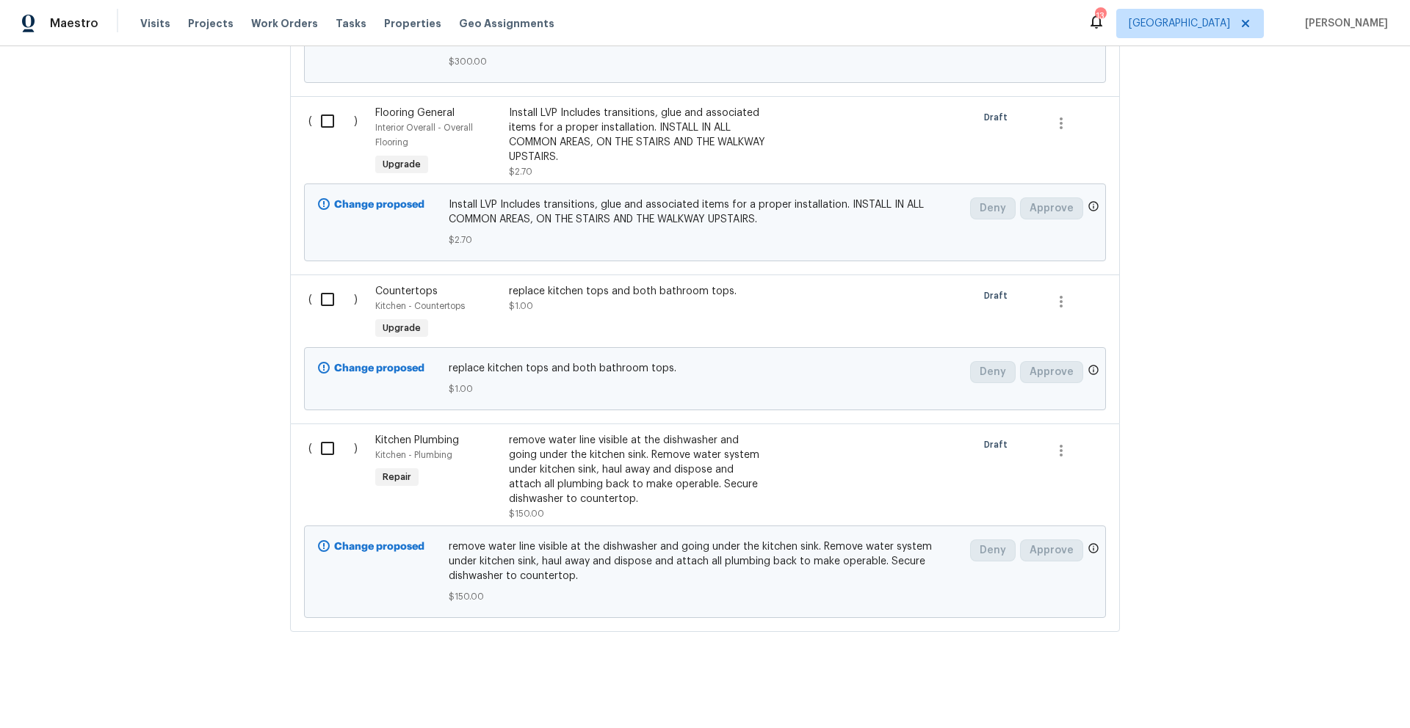
click at [322, 436] on input "checkbox" at bounding box center [333, 448] width 42 height 31
click at [507, 540] on span "remove water line visible at the dishwasher and going under the kitchen sink. R…" at bounding box center [705, 562] width 513 height 44
click at [543, 543] on span "remove water line visible at the dishwasher and going under the kitchen sink. R…" at bounding box center [705, 562] width 513 height 44
click at [551, 478] on div "remove water line visible at the dishwasher and going under the kitchen sink. R…" at bounding box center [638, 469] width 258 height 73
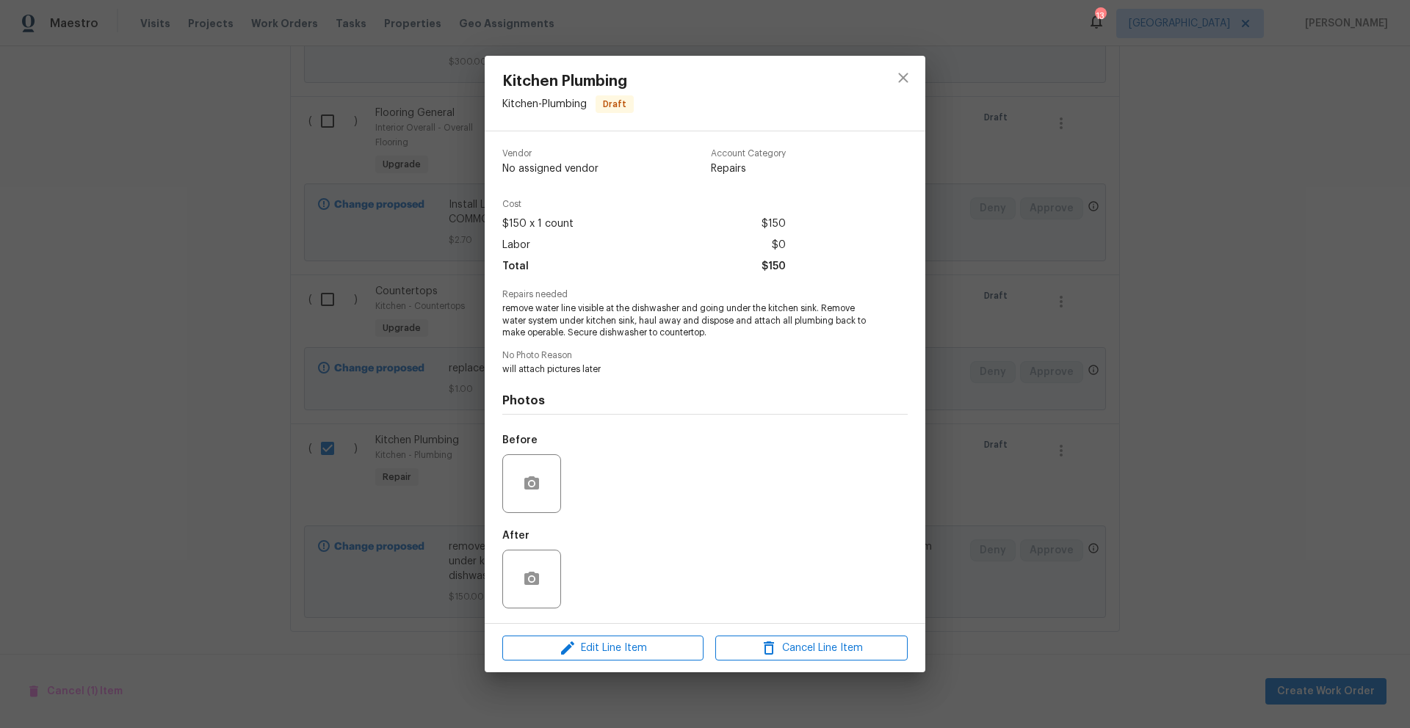
drag, startPoint x: 504, startPoint y: 308, endPoint x: 720, endPoint y: 349, distance: 220.5
click at [720, 349] on div "Vendor No assigned vendor Account Category Repairs Cost $150 x 1 count $150 Lab…" at bounding box center [704, 377] width 405 height 480
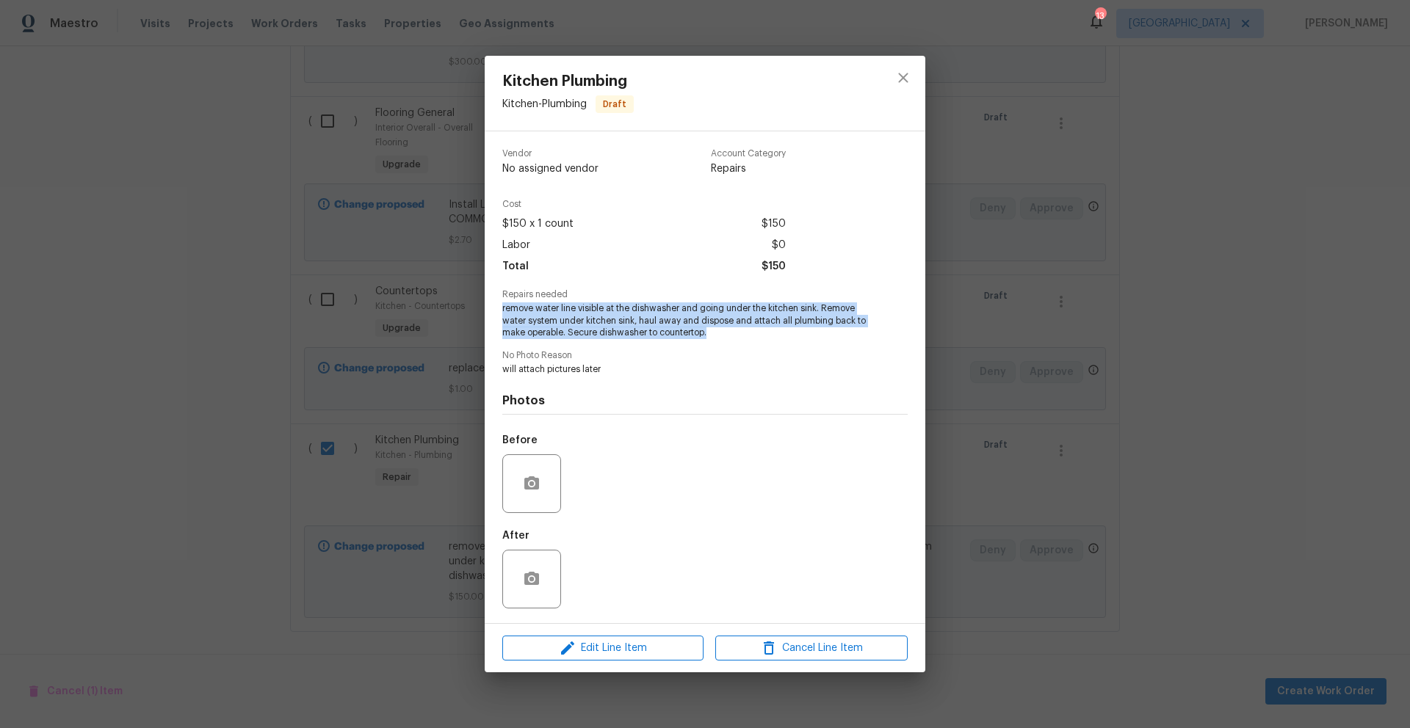
drag, startPoint x: 502, startPoint y: 308, endPoint x: 687, endPoint y: 340, distance: 187.8
click at [687, 340] on div "Vendor No assigned vendor Account Category Repairs Cost $150 x 1 count $150 Lab…" at bounding box center [704, 377] width 405 height 480
copy span "remove water line visible at the dishwasher and going under the kitchen sink. R…"
click at [907, 79] on icon "close" at bounding box center [903, 78] width 18 height 18
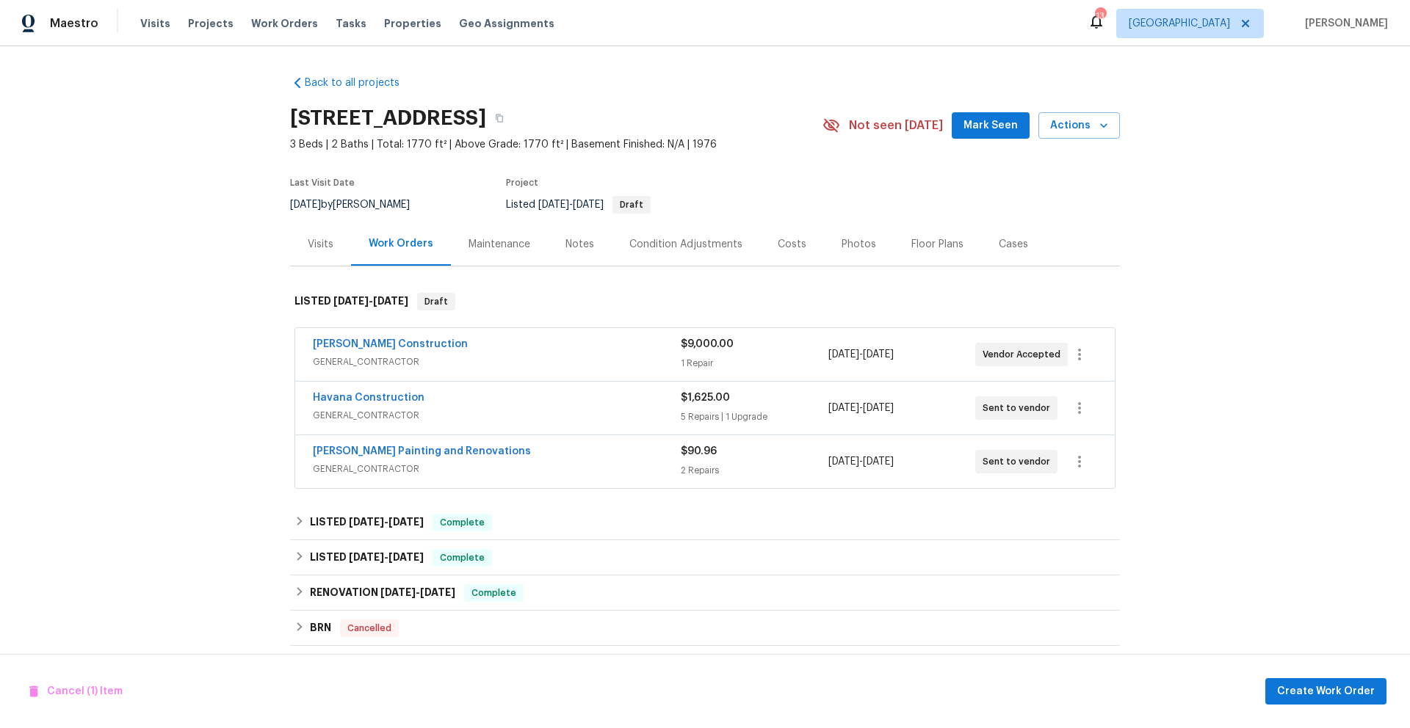
scroll to position [3, 0]
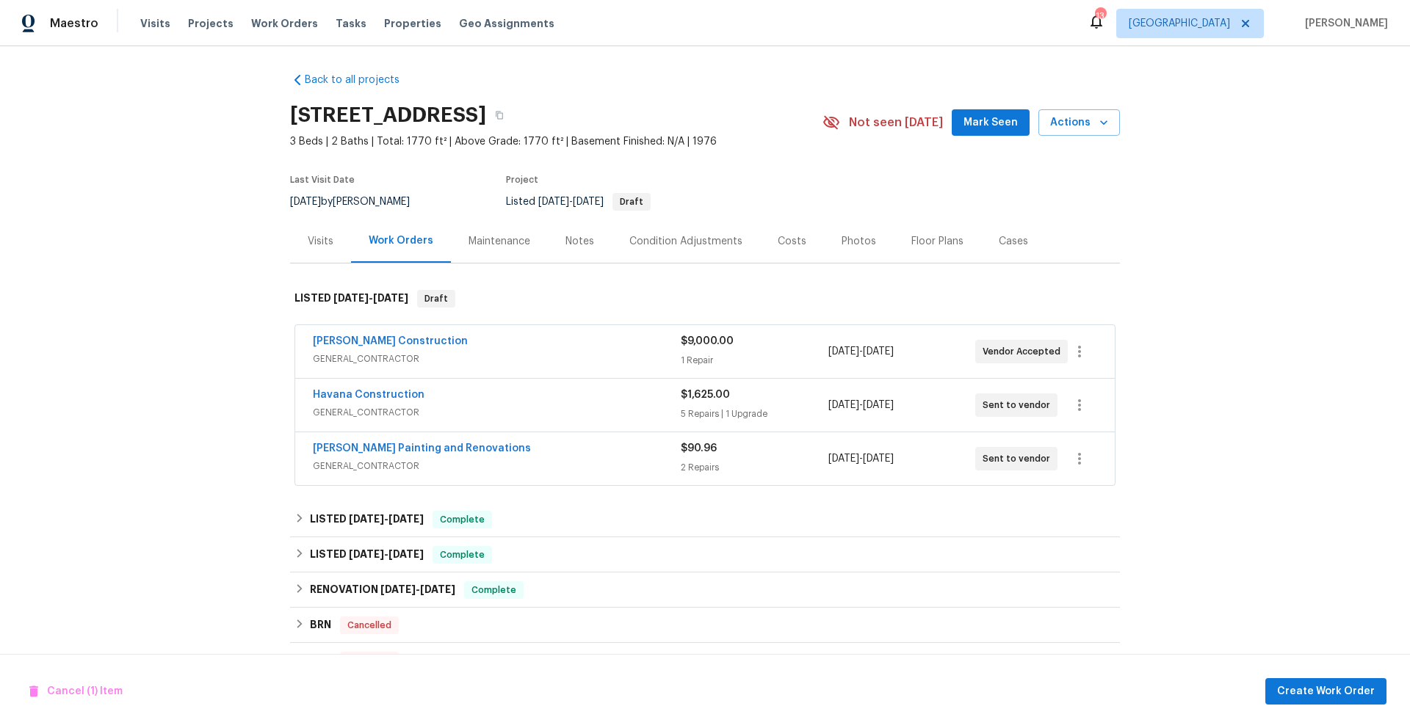
click at [521, 406] on span "GENERAL_CONTRACTOR" at bounding box center [497, 412] width 368 height 15
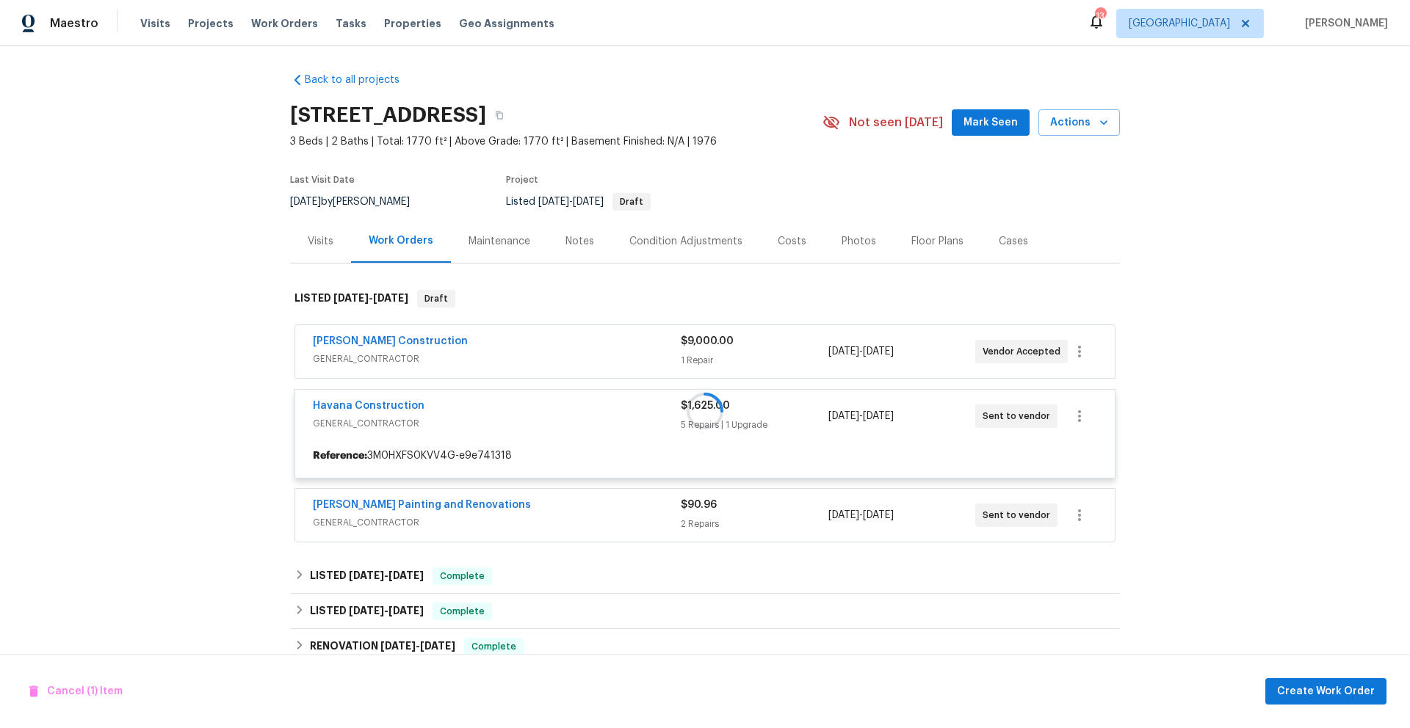
checkbox input "false"
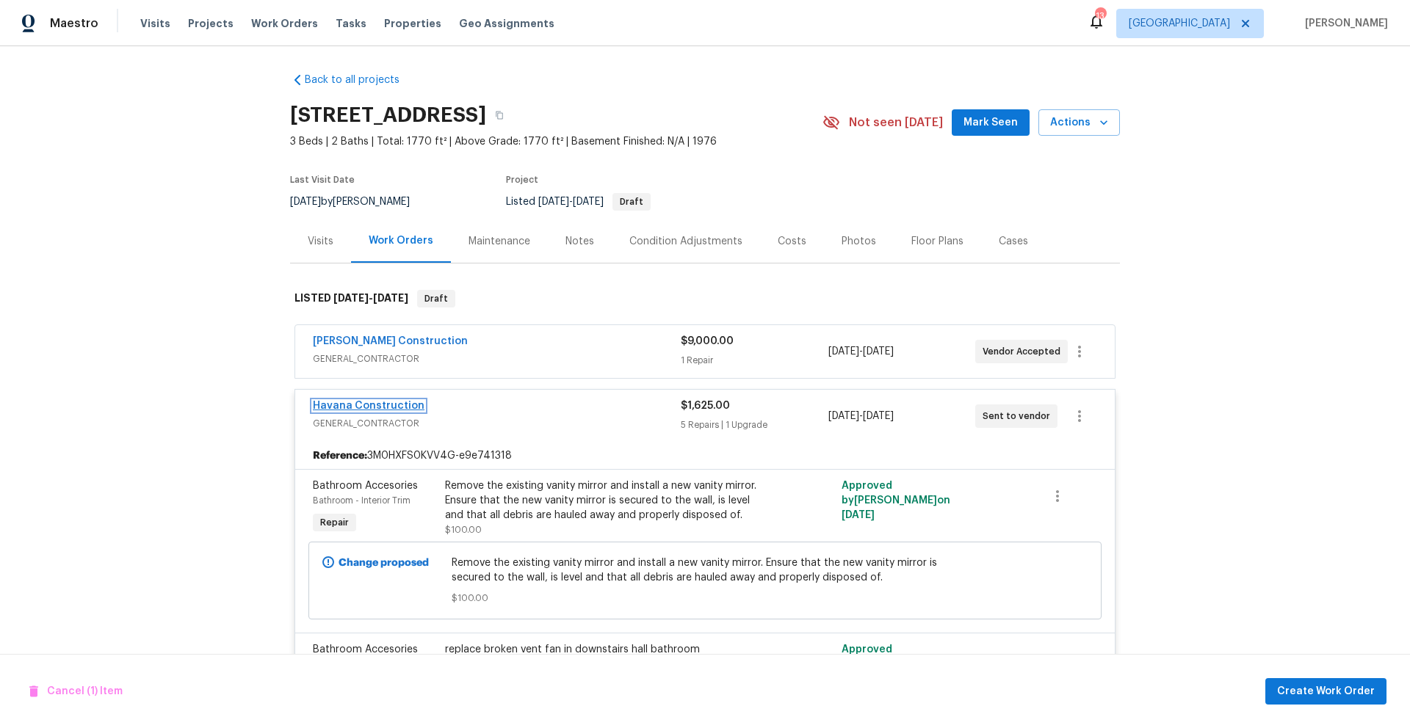
click at [407, 401] on link "Havana Construction" at bounding box center [369, 406] width 112 height 10
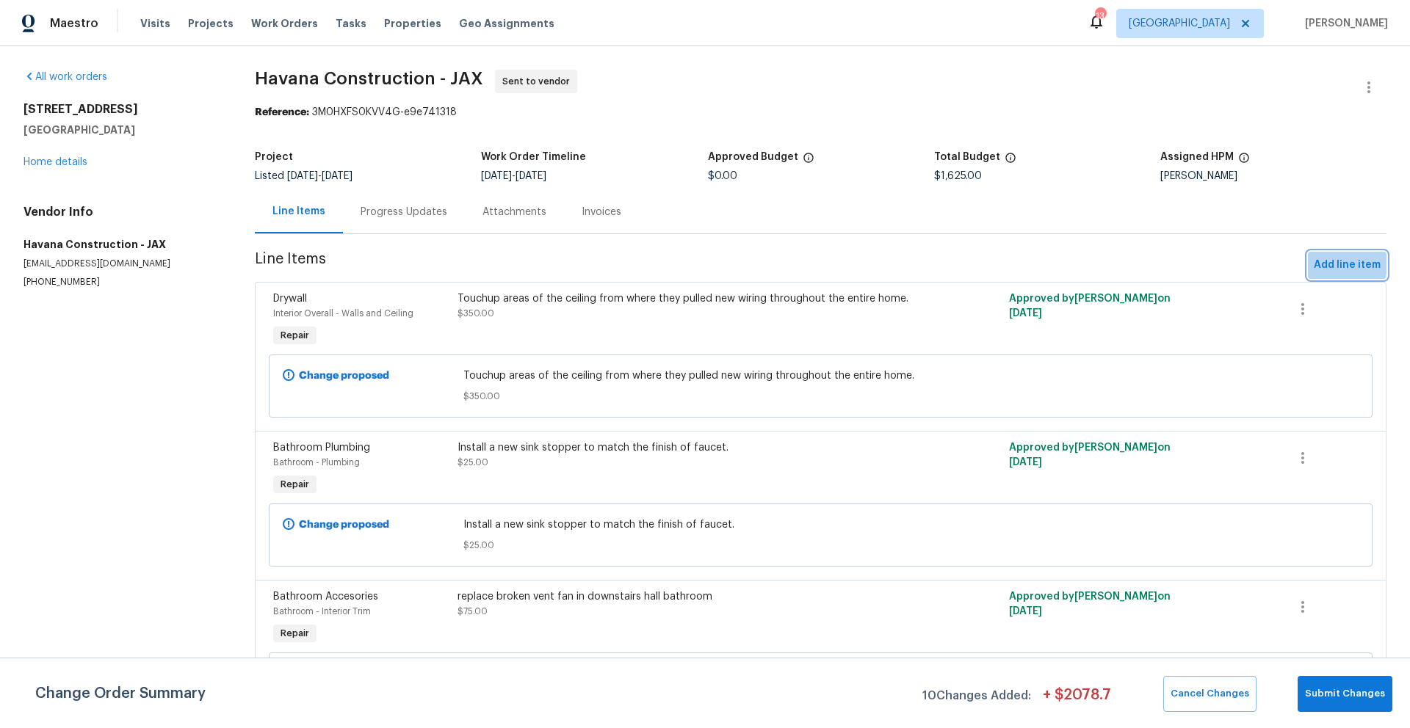
click at [1314, 264] on span "Add line item" at bounding box center [1347, 265] width 67 height 18
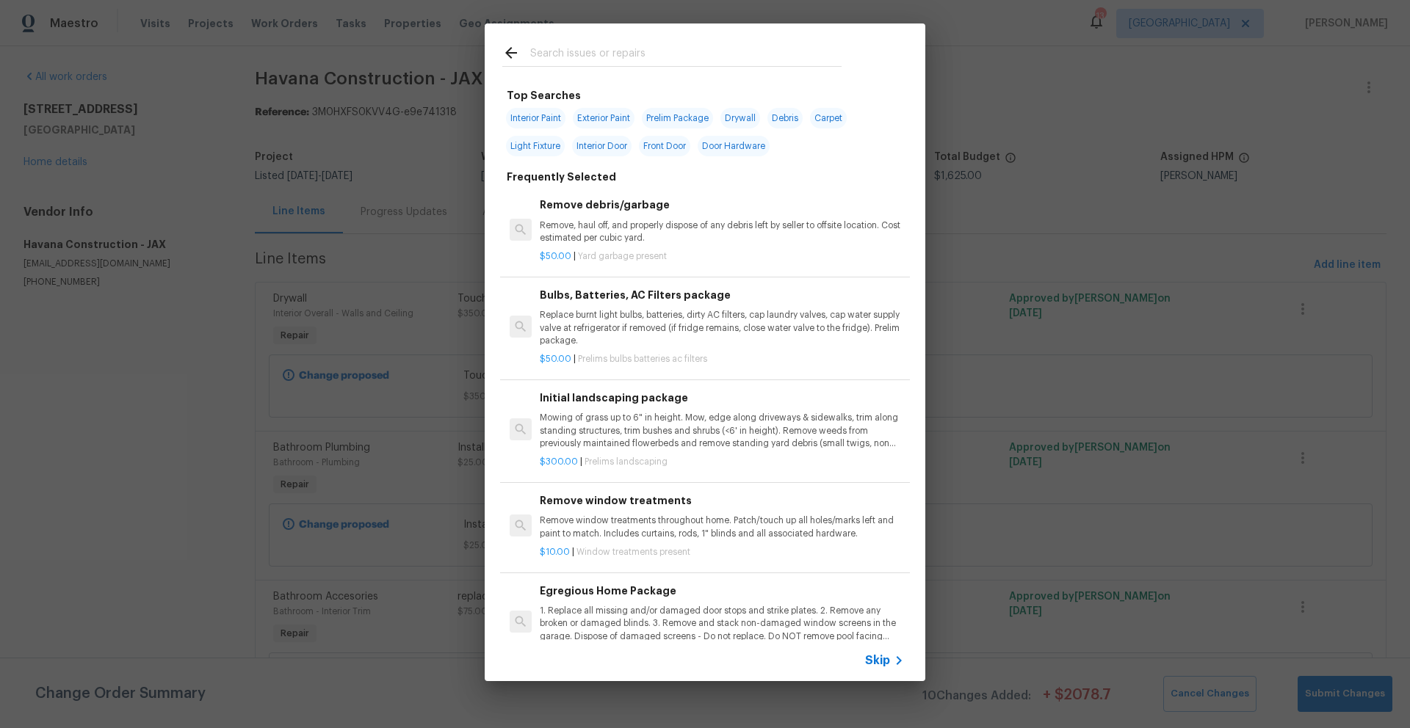
click at [597, 57] on input "text" at bounding box center [685, 55] width 311 height 22
click at [880, 662] on span "Skip" at bounding box center [877, 660] width 25 height 15
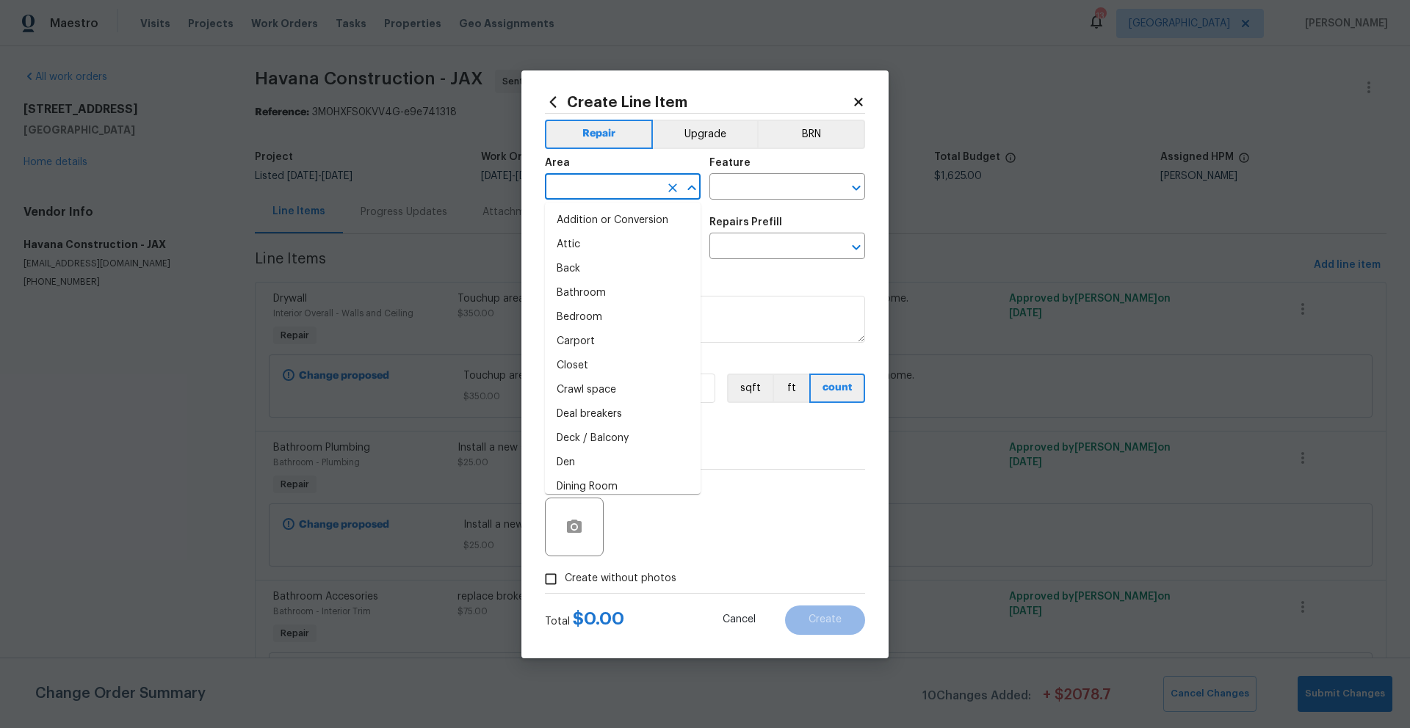
click at [618, 186] on input "text" at bounding box center [602, 188] width 115 height 23
click at [596, 224] on li "Kitchen" at bounding box center [623, 221] width 156 height 24
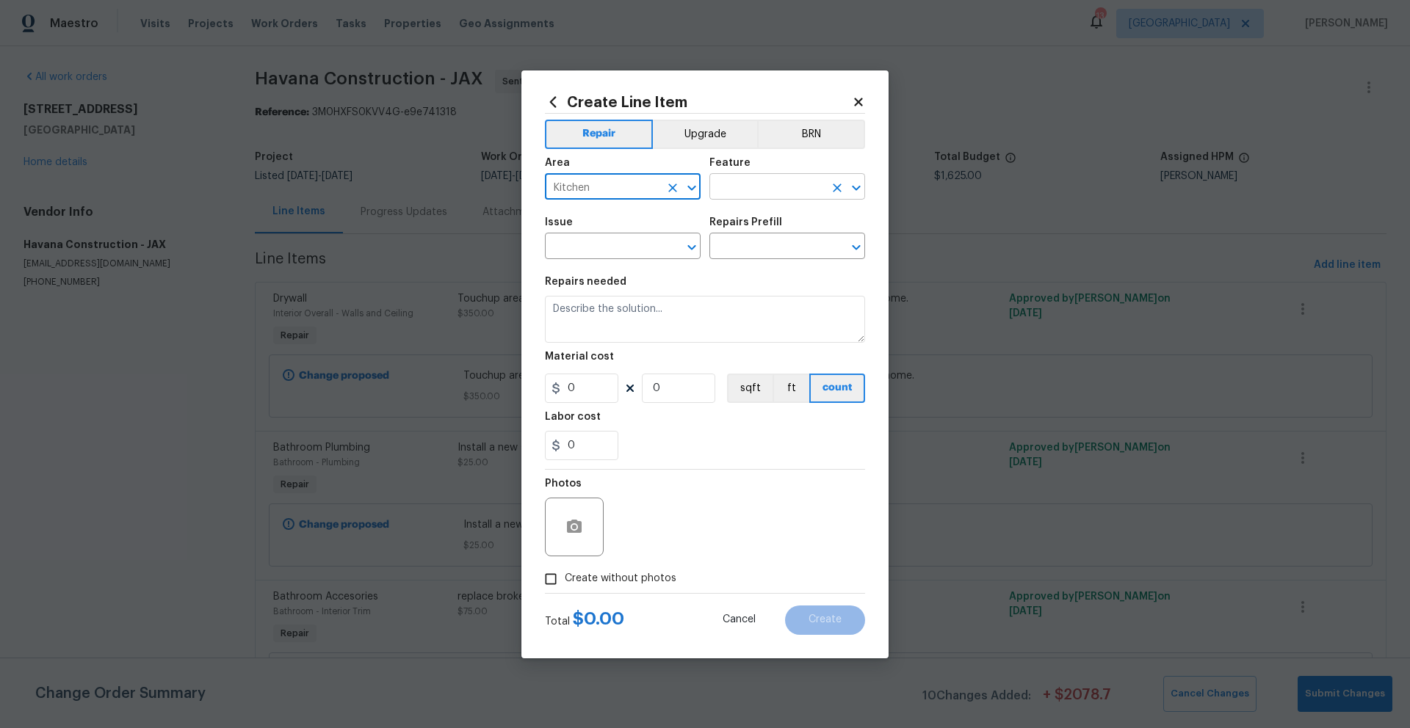
type input "Kitchen"
click at [778, 183] on input "text" at bounding box center [766, 188] width 115 height 23
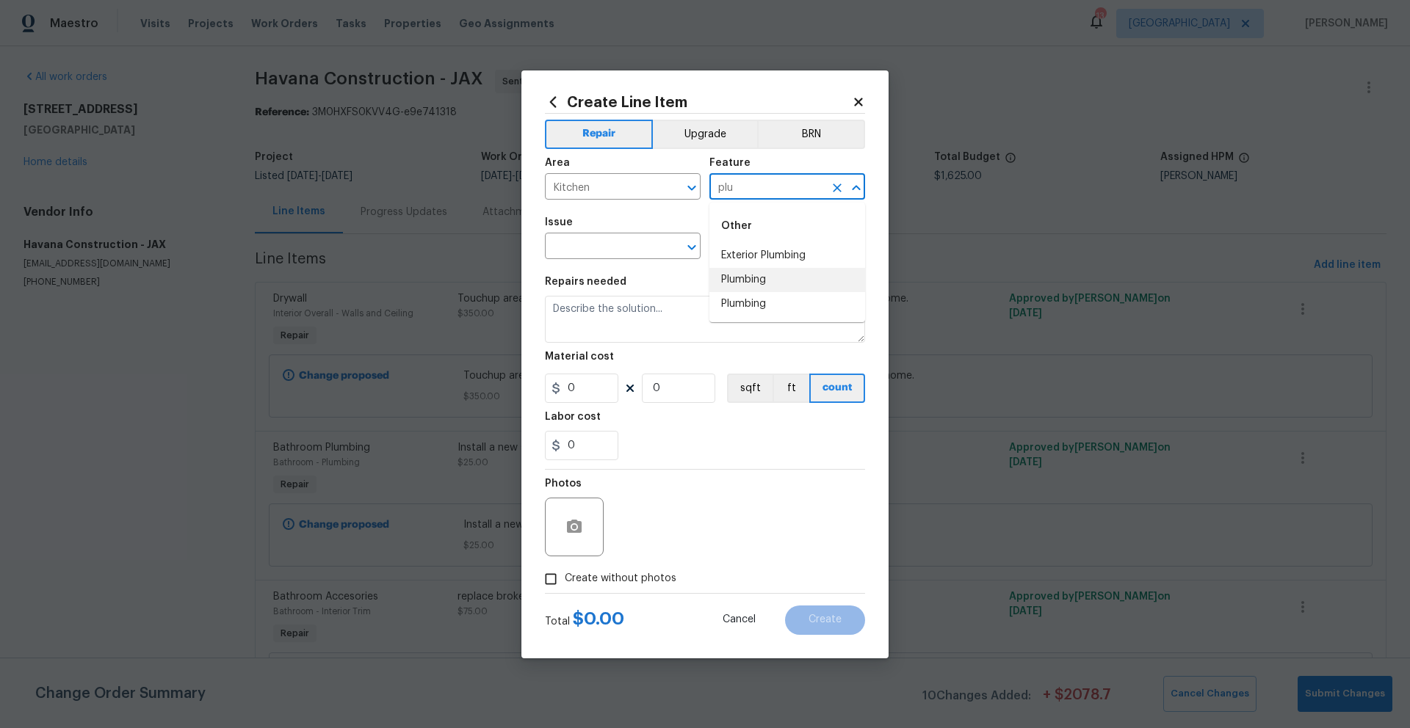
click at [747, 279] on li "Plumbing" at bounding box center [787, 280] width 156 height 24
type input "Plumbing"
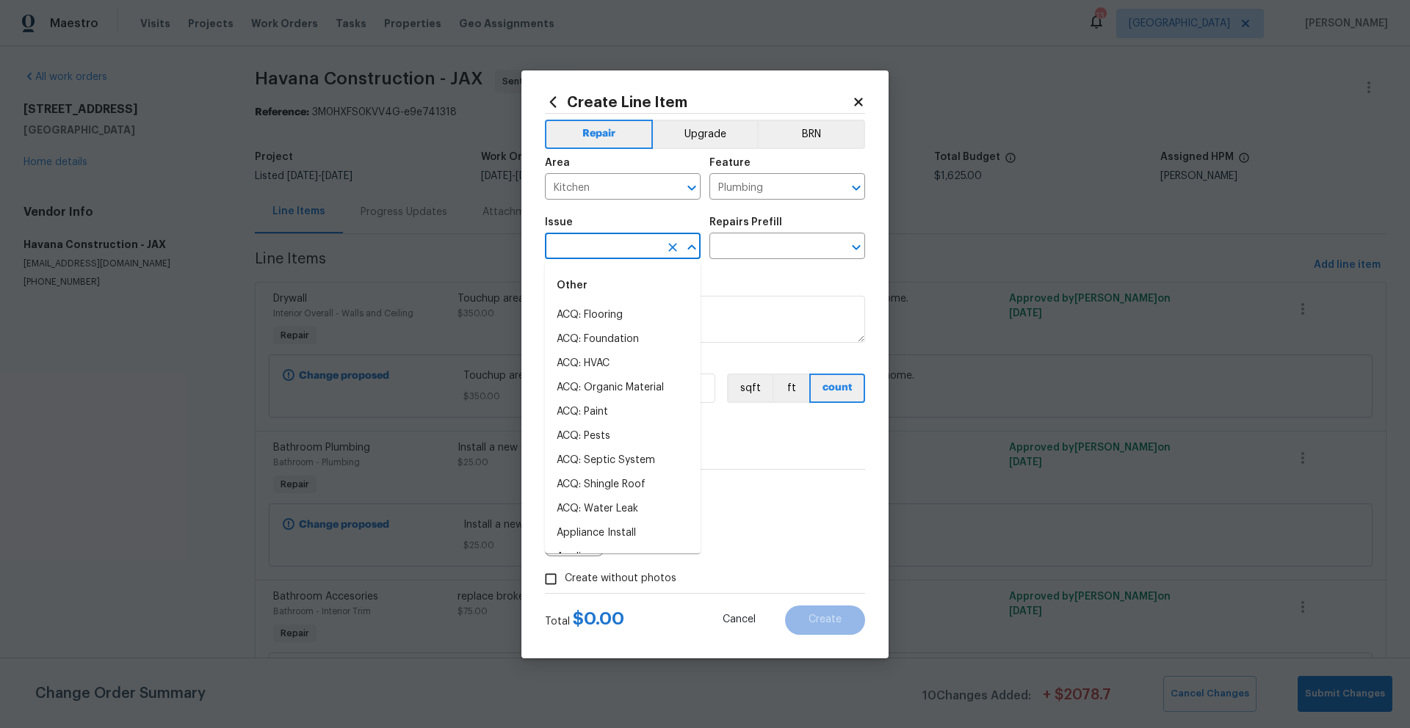
click at [641, 251] on input "text" at bounding box center [602, 247] width 115 height 23
type input "i"
type input "o"
click at [604, 319] on li "Demo Interior" at bounding box center [623, 315] width 156 height 24
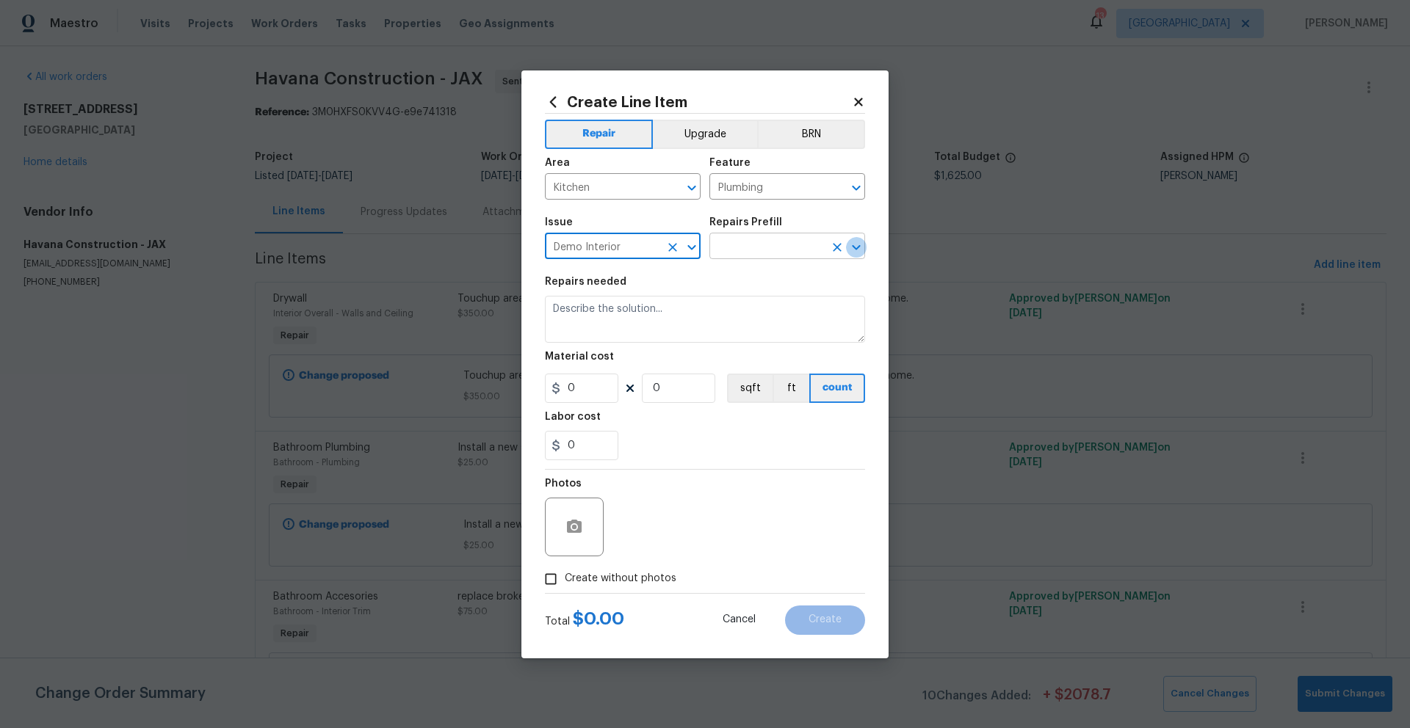
click at [856, 243] on icon "Open" at bounding box center [856, 248] width 18 height 18
type input "Demo Interior"
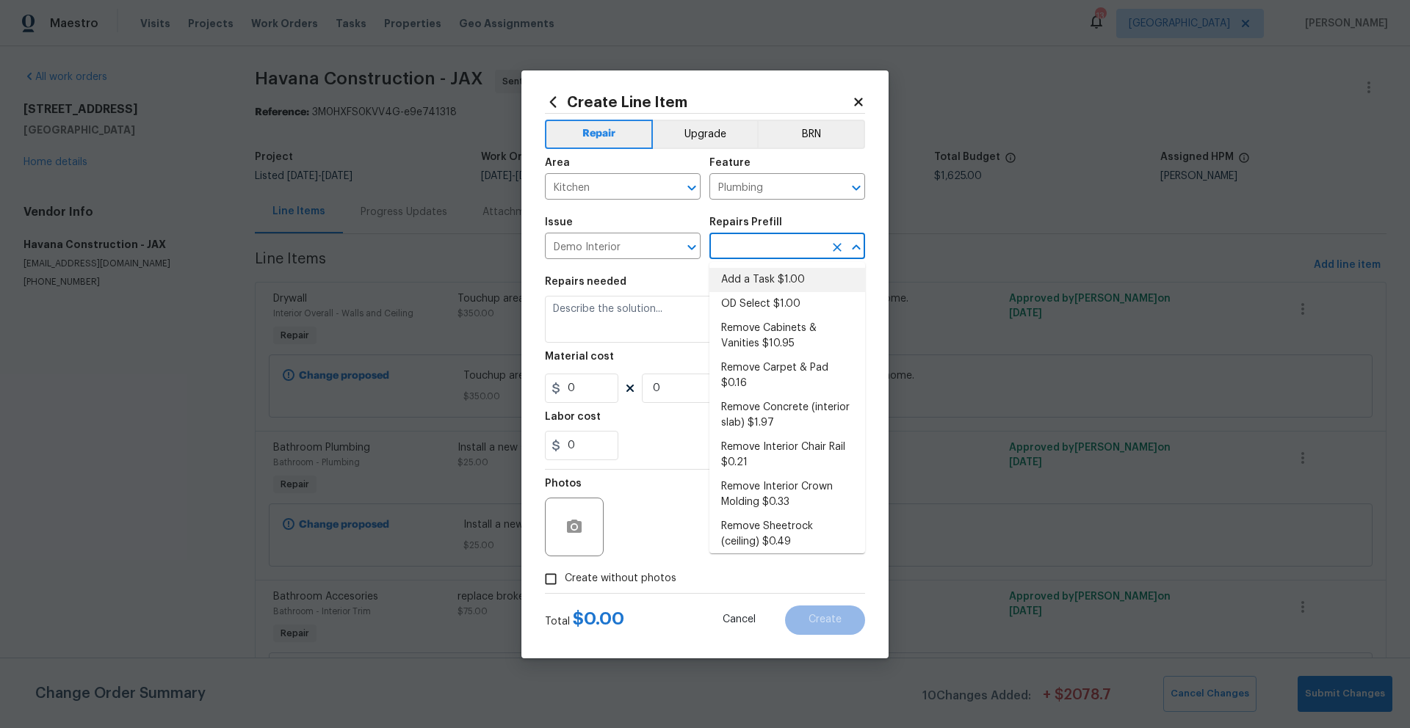
click at [783, 278] on li "Add a Task $1.00" at bounding box center [787, 280] width 156 height 24
type input "Demolition"
type input "Add a Task $1.00"
type textarea "HPM to detail"
type input "1"
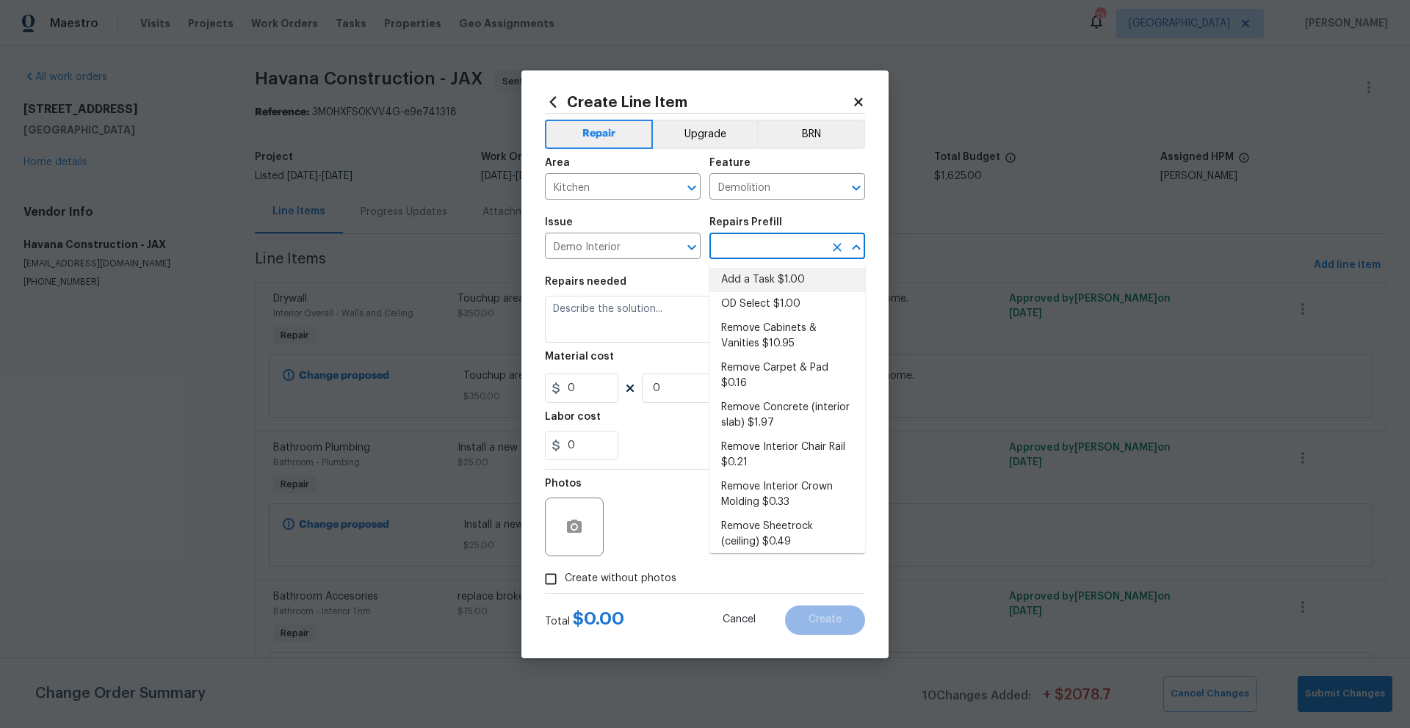
type input "1"
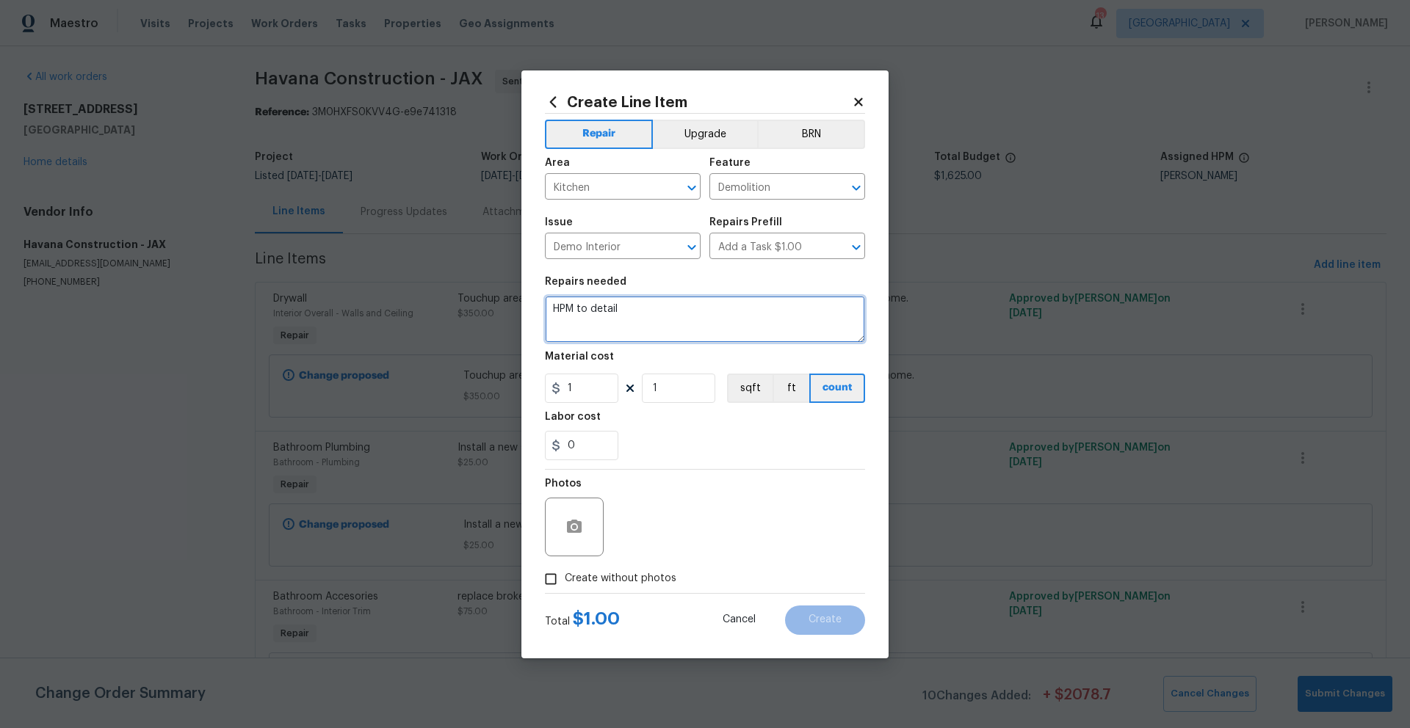
click at [627, 313] on textarea "HPM to detail" at bounding box center [705, 319] width 320 height 47
drag, startPoint x: 627, startPoint y: 313, endPoint x: 551, endPoint y: 308, distance: 76.5
click at [551, 308] on textarea "HPM to detail" at bounding box center [705, 319] width 320 height 47
paste textarea "remove water line visible at the dishwasher and going under the kitchen sink. R…"
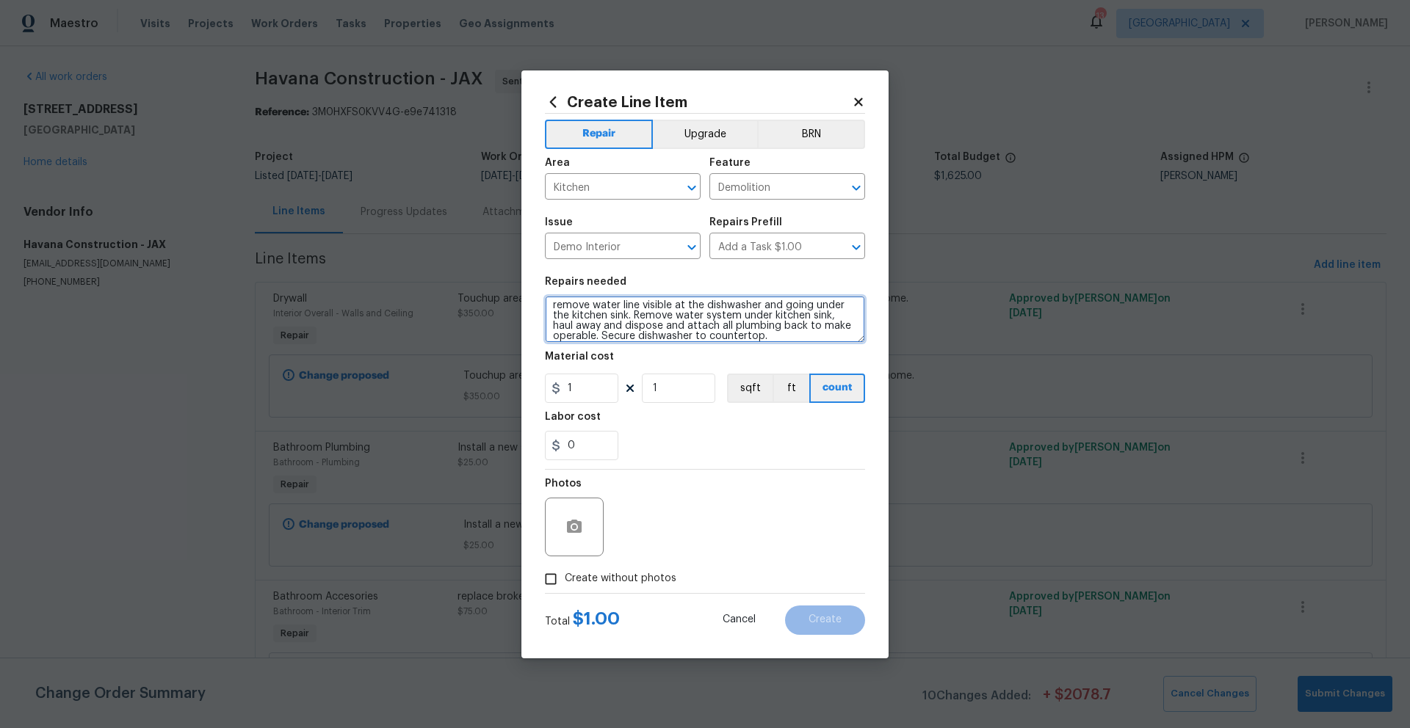
type textarea "remove water line visible at the dishwasher and going under the kitchen sink. R…"
click at [590, 392] on input "1" at bounding box center [581, 388] width 73 height 29
type input "75"
click at [554, 580] on input "Create without photos" at bounding box center [551, 579] width 28 height 28
checkbox input "true"
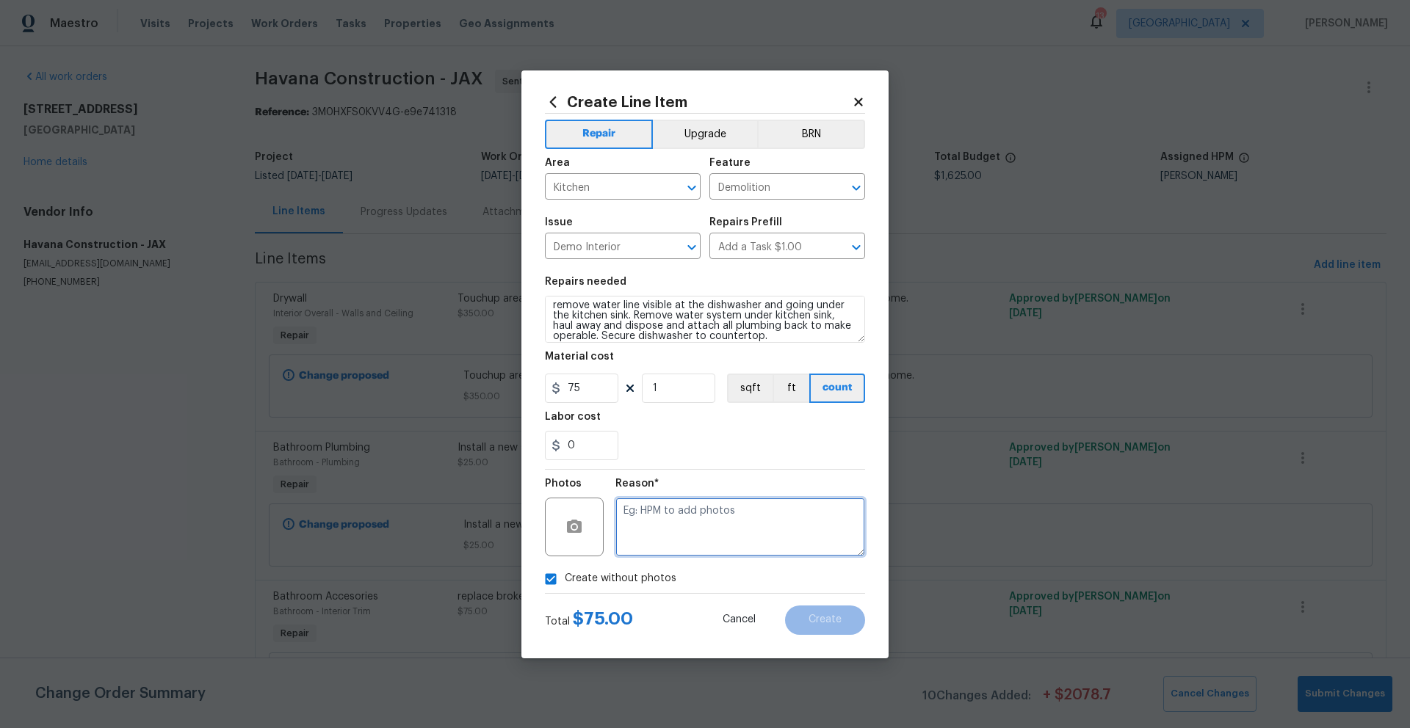
click at [684, 543] on textarea at bounding box center [740, 527] width 250 height 59
type textarea "N/A"
click at [817, 618] on span "Create" at bounding box center [824, 620] width 33 height 11
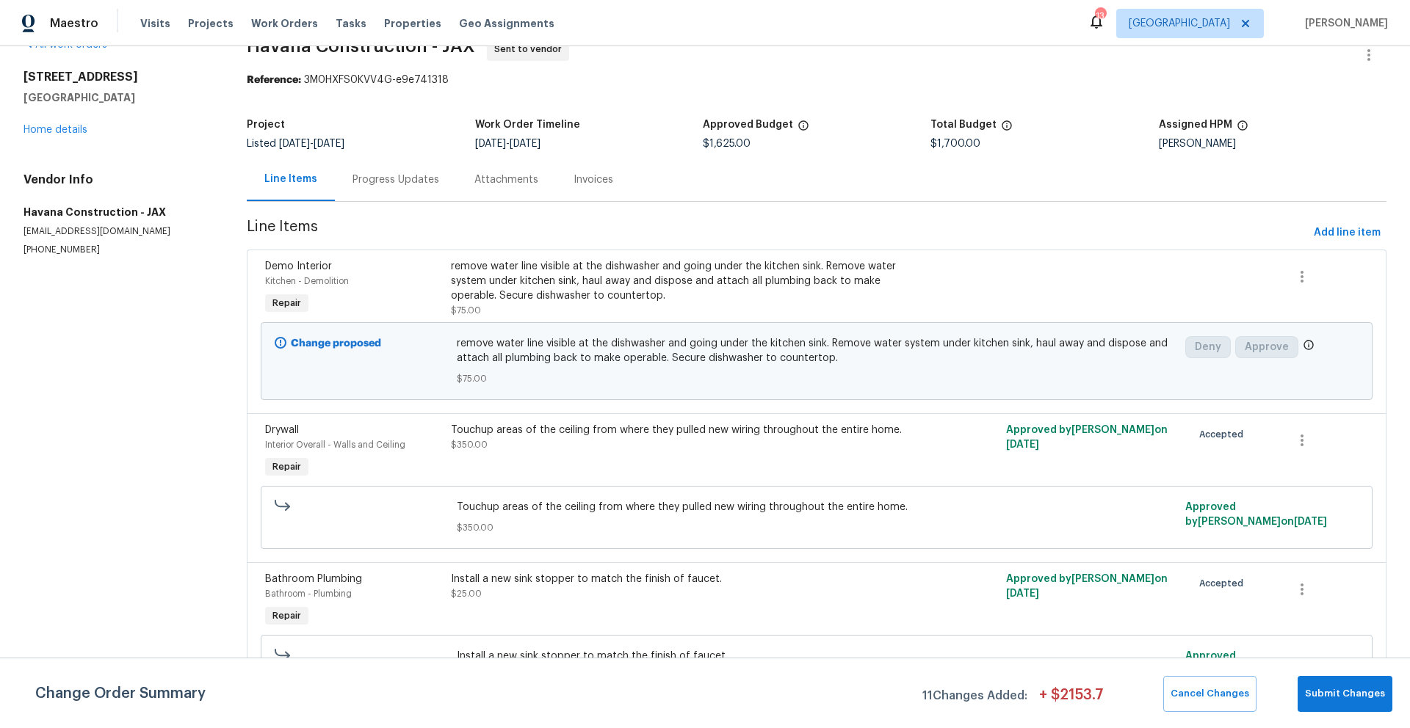
scroll to position [680, 0]
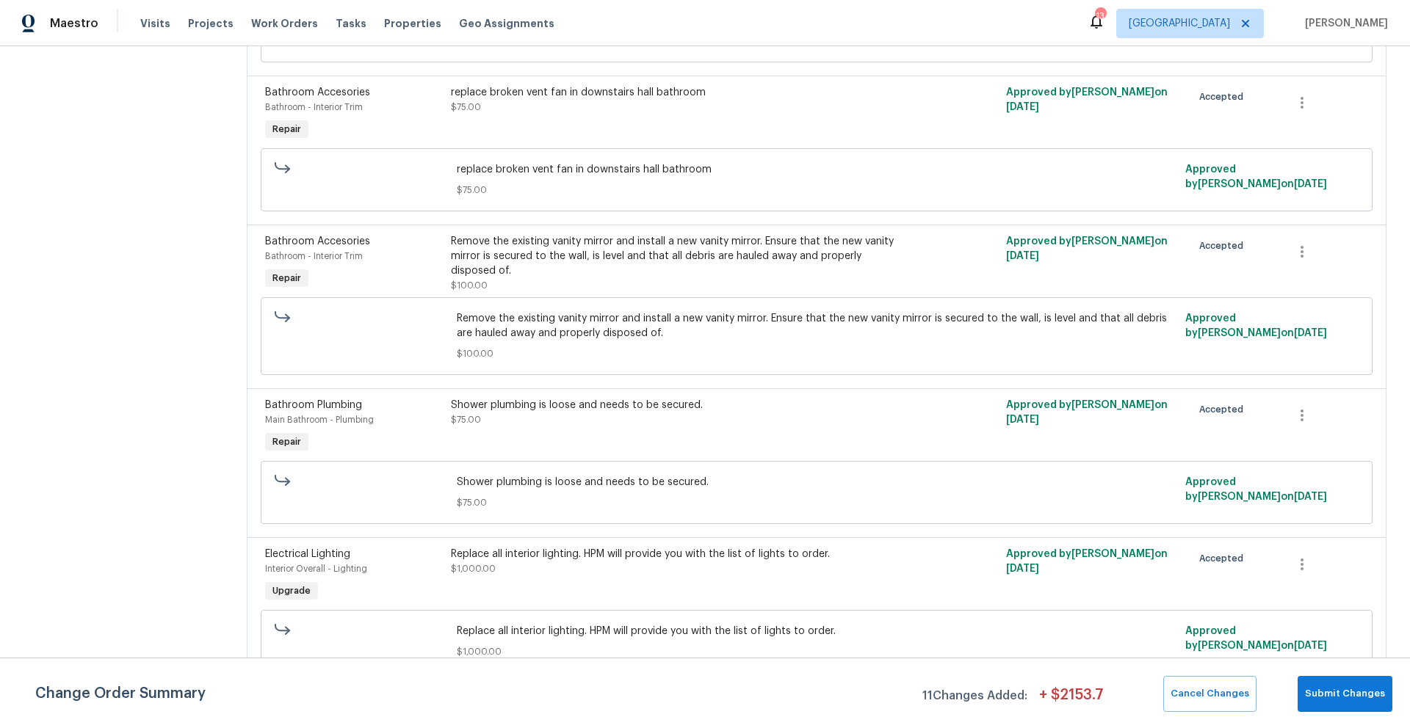
click at [515, 556] on div "Replace all interior lighting. HPM will provide you with the list of lights to …" at bounding box center [678, 561] width 454 height 29
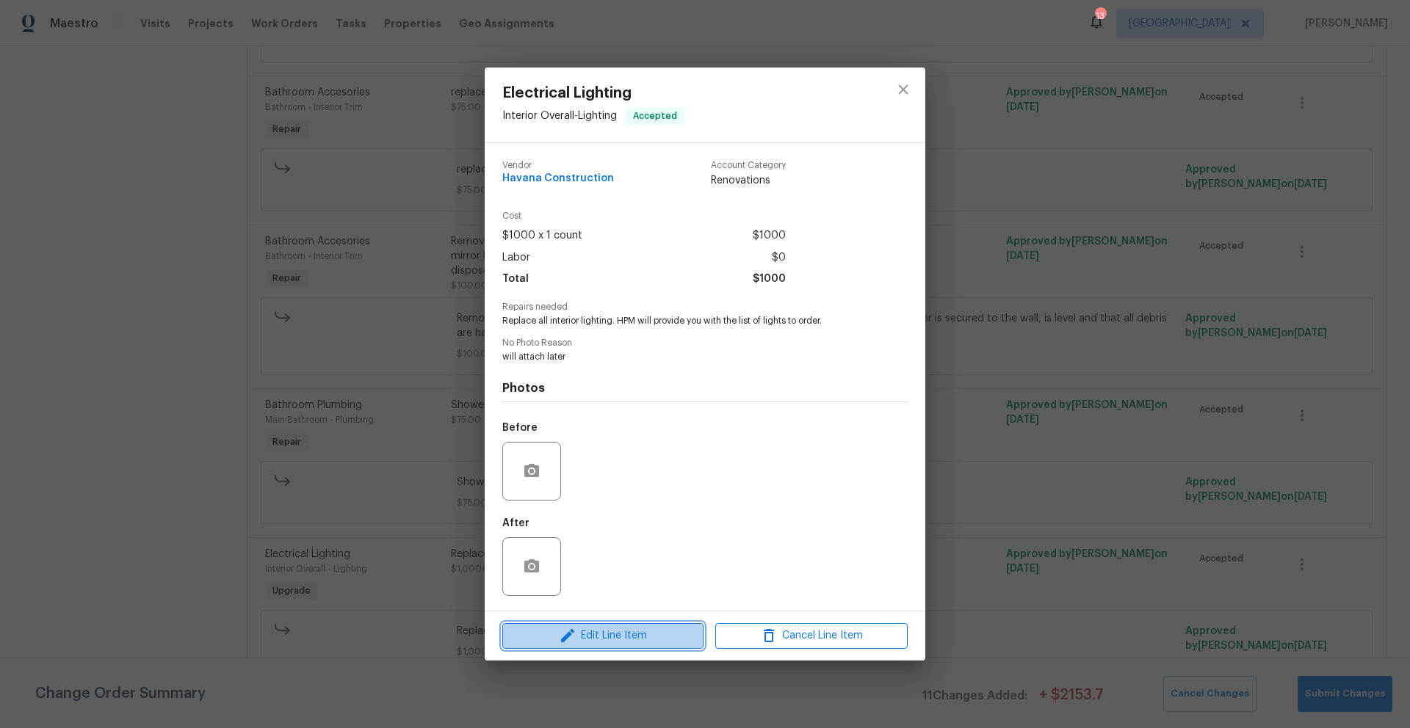
click at [583, 637] on span "Edit Line Item" at bounding box center [603, 636] width 192 height 18
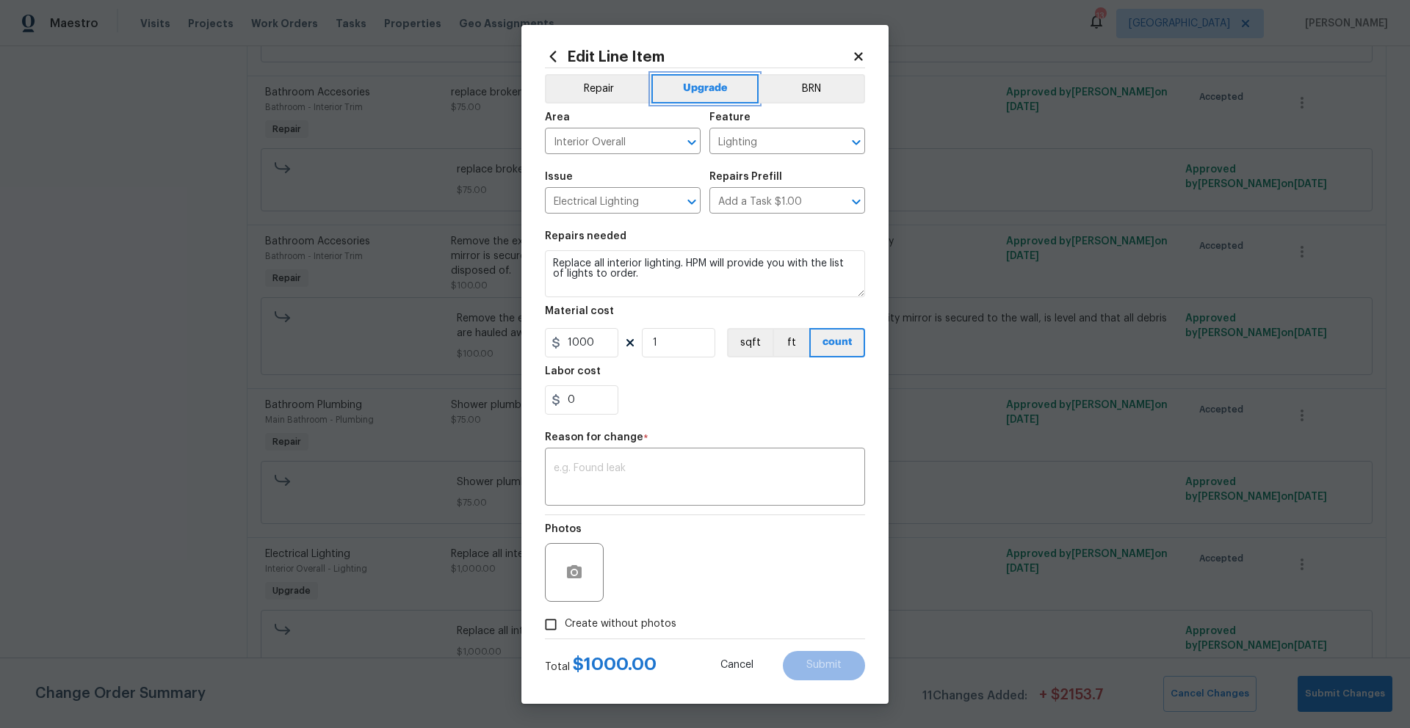
click at [705, 87] on button "Upgrade" at bounding box center [705, 88] width 108 height 29
click at [189, 360] on body "Maestro Visits Projects Work Orders Tasks Properties Geo Assignments 13 Jackson…" at bounding box center [705, 364] width 1410 height 728
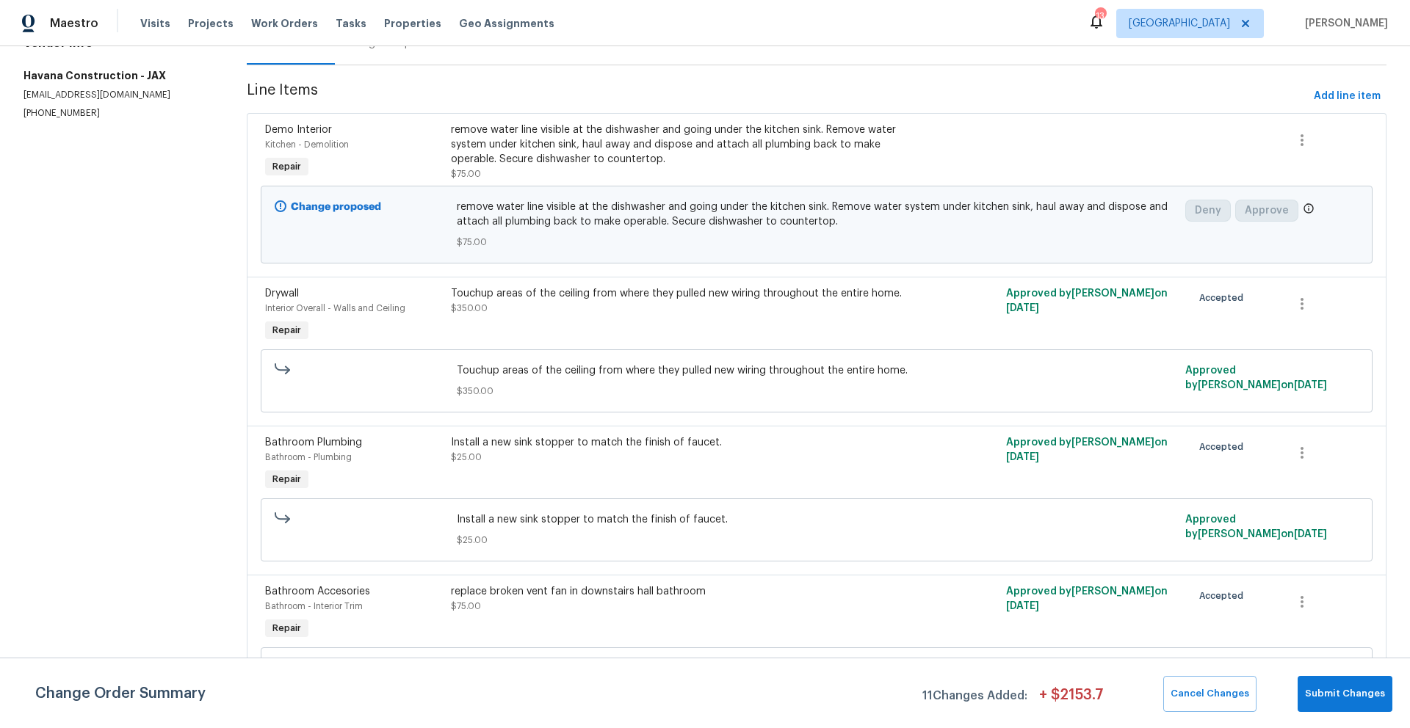
scroll to position [0, 0]
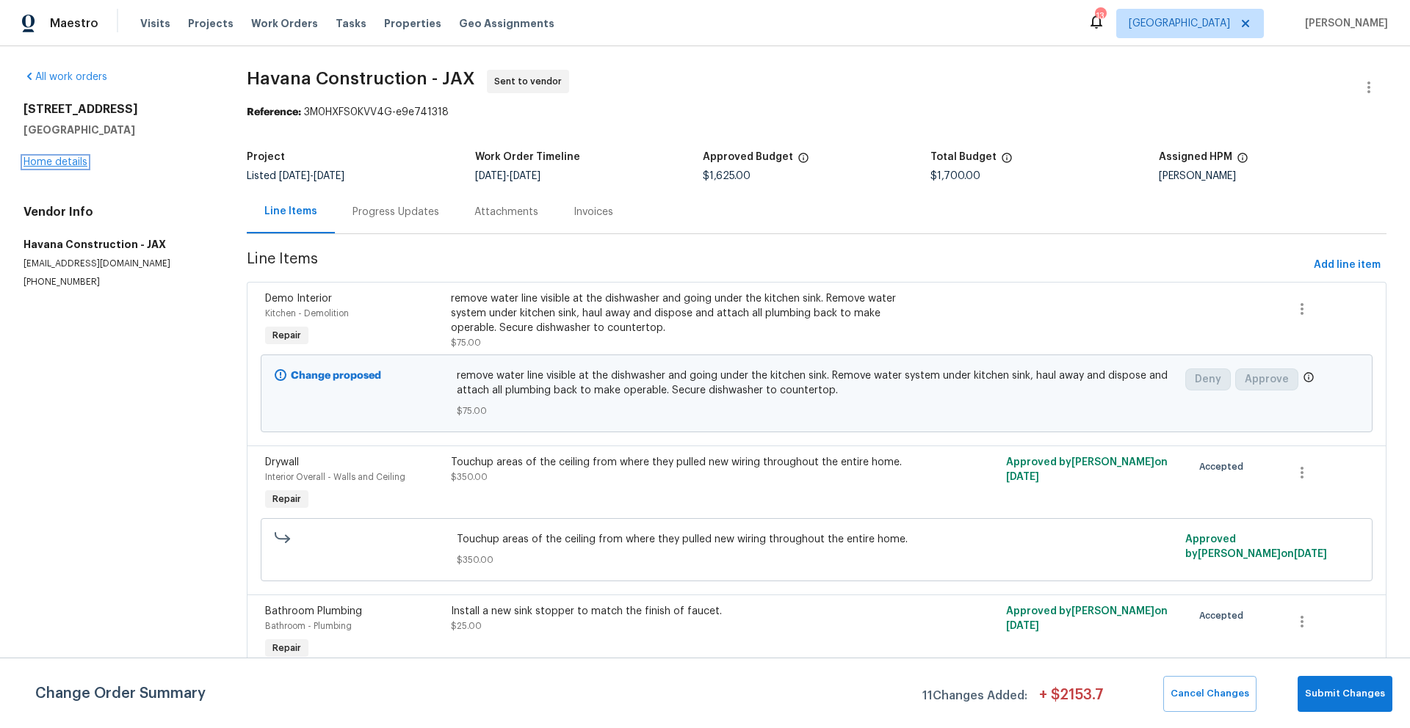
click at [65, 162] on link "Home details" at bounding box center [55, 162] width 64 height 10
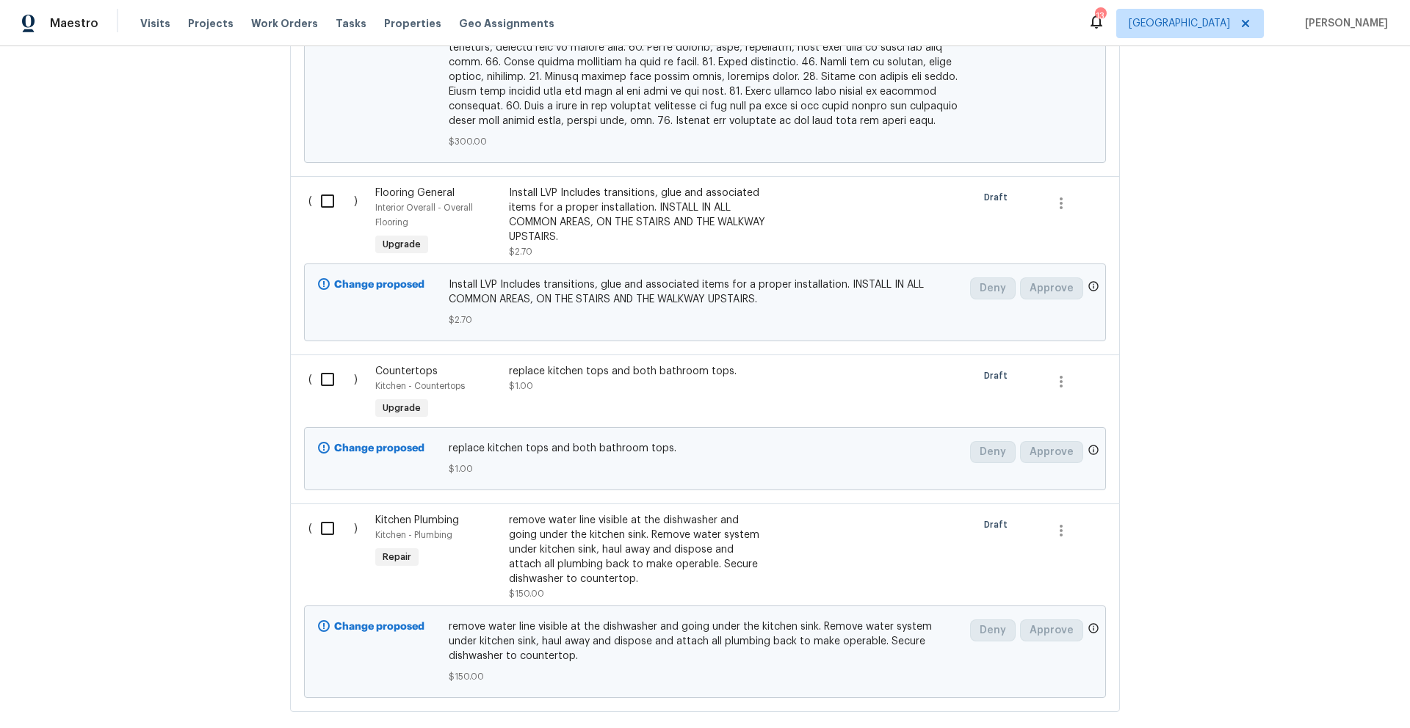
scroll to position [1366, 0]
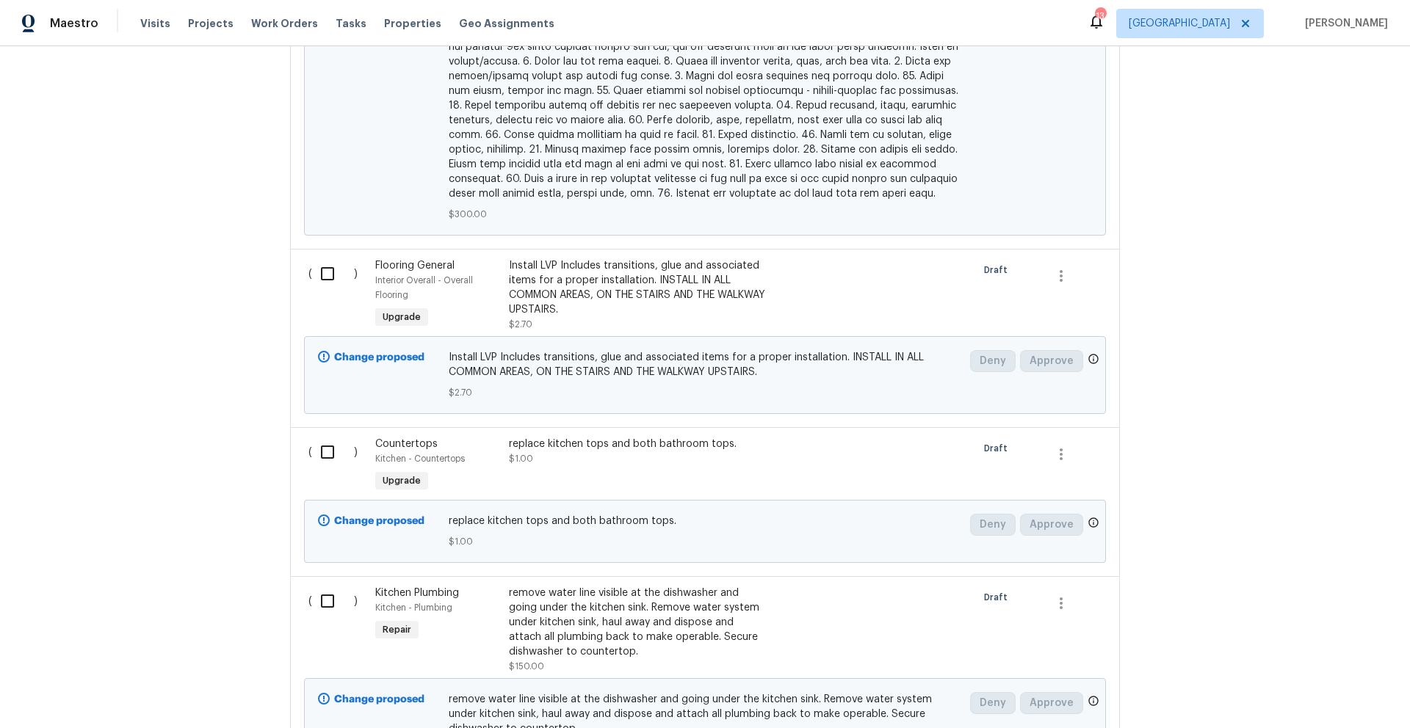
click at [319, 261] on input "checkbox" at bounding box center [333, 273] width 42 height 31
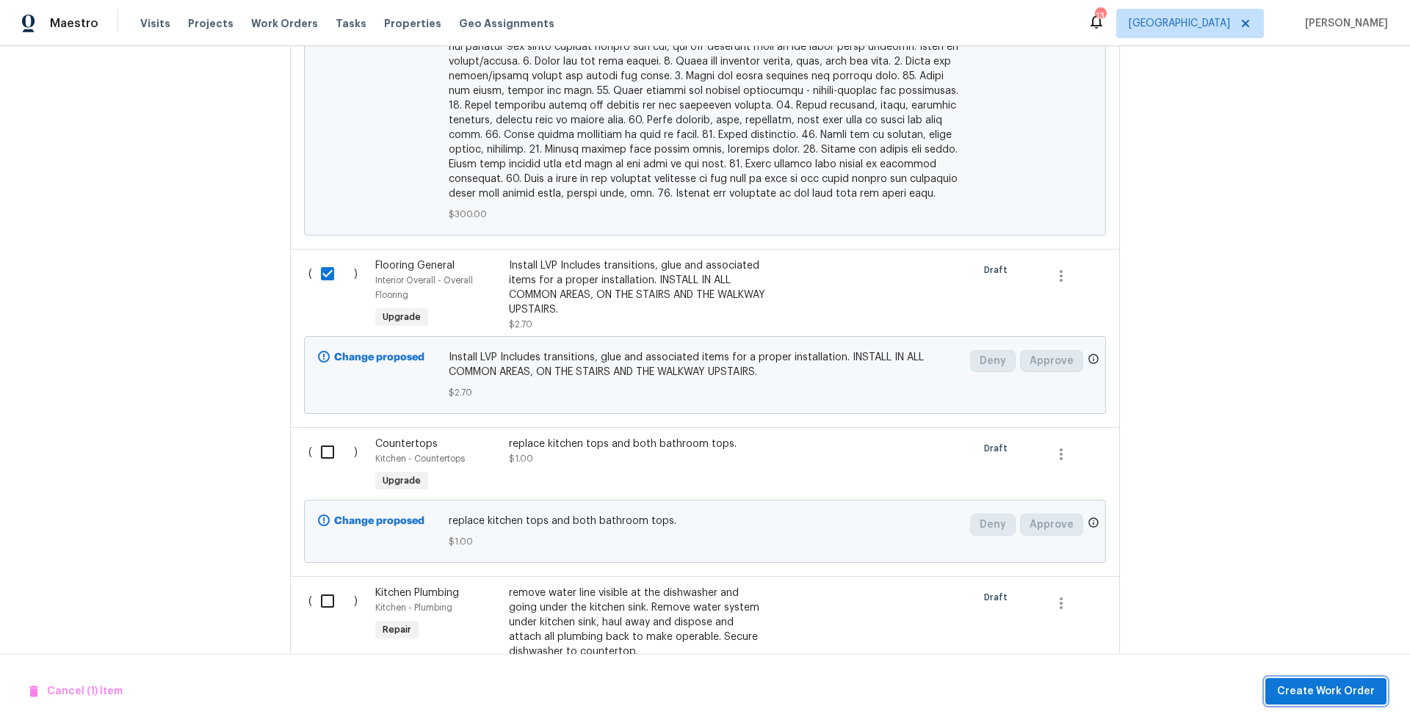
click at [1308, 695] on span "Create Work Order" at bounding box center [1326, 692] width 98 height 18
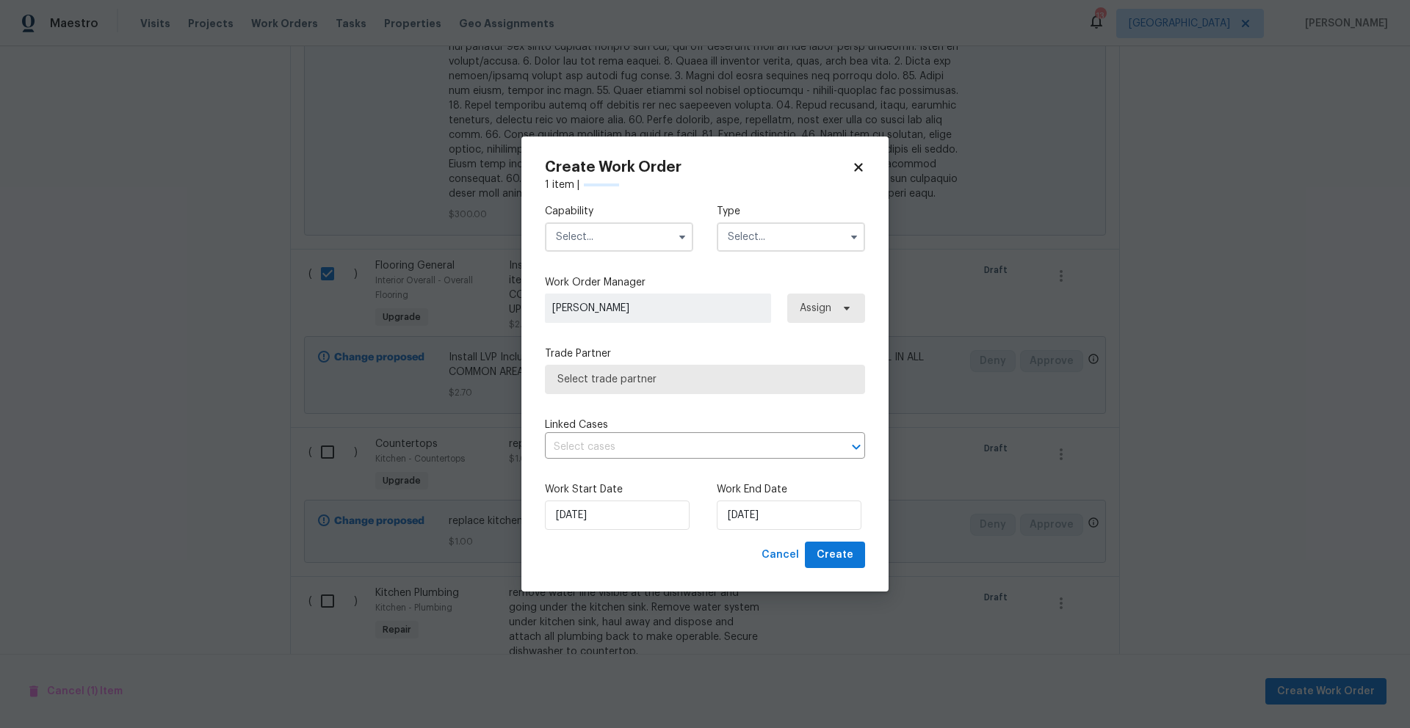
checkbox input "false"
click at [639, 238] on input "text" at bounding box center [619, 236] width 148 height 29
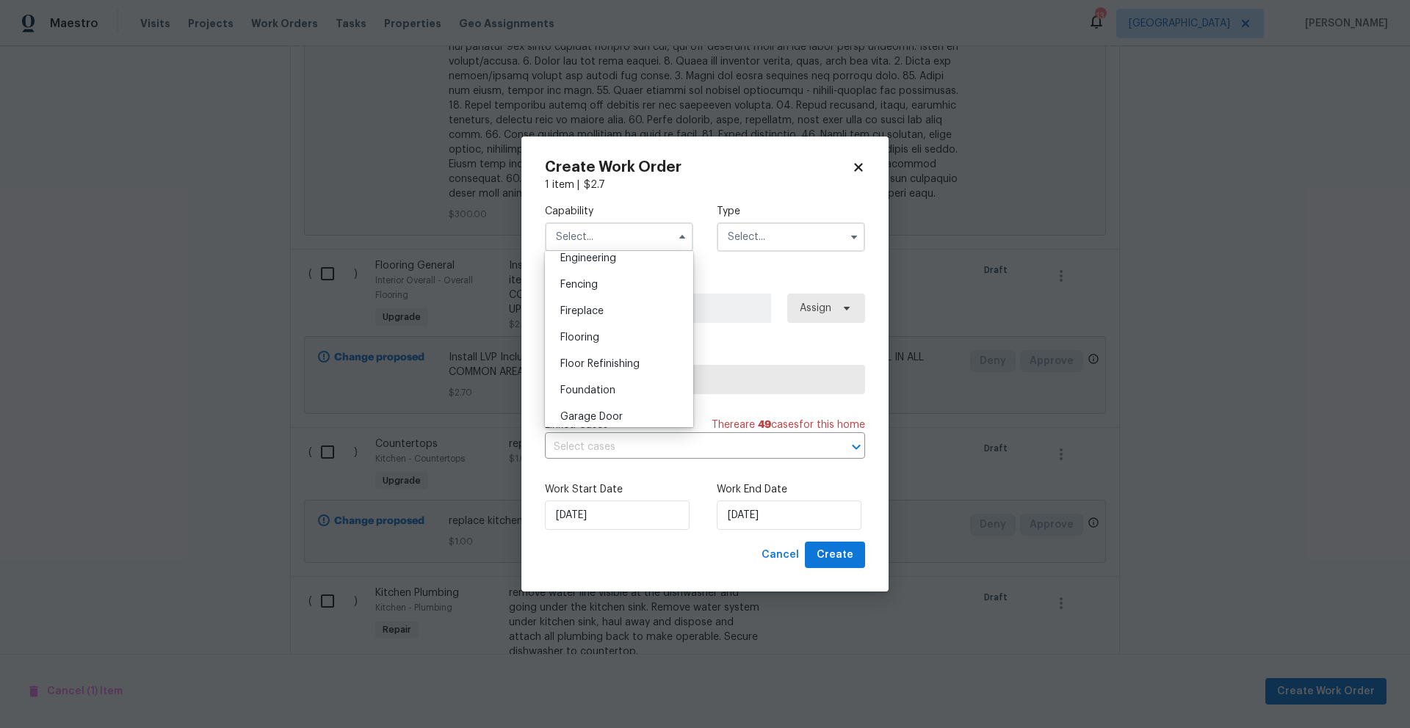
scroll to position [505, 0]
click at [590, 338] on span "Flooring" at bounding box center [579, 332] width 39 height 10
type input "Flooring"
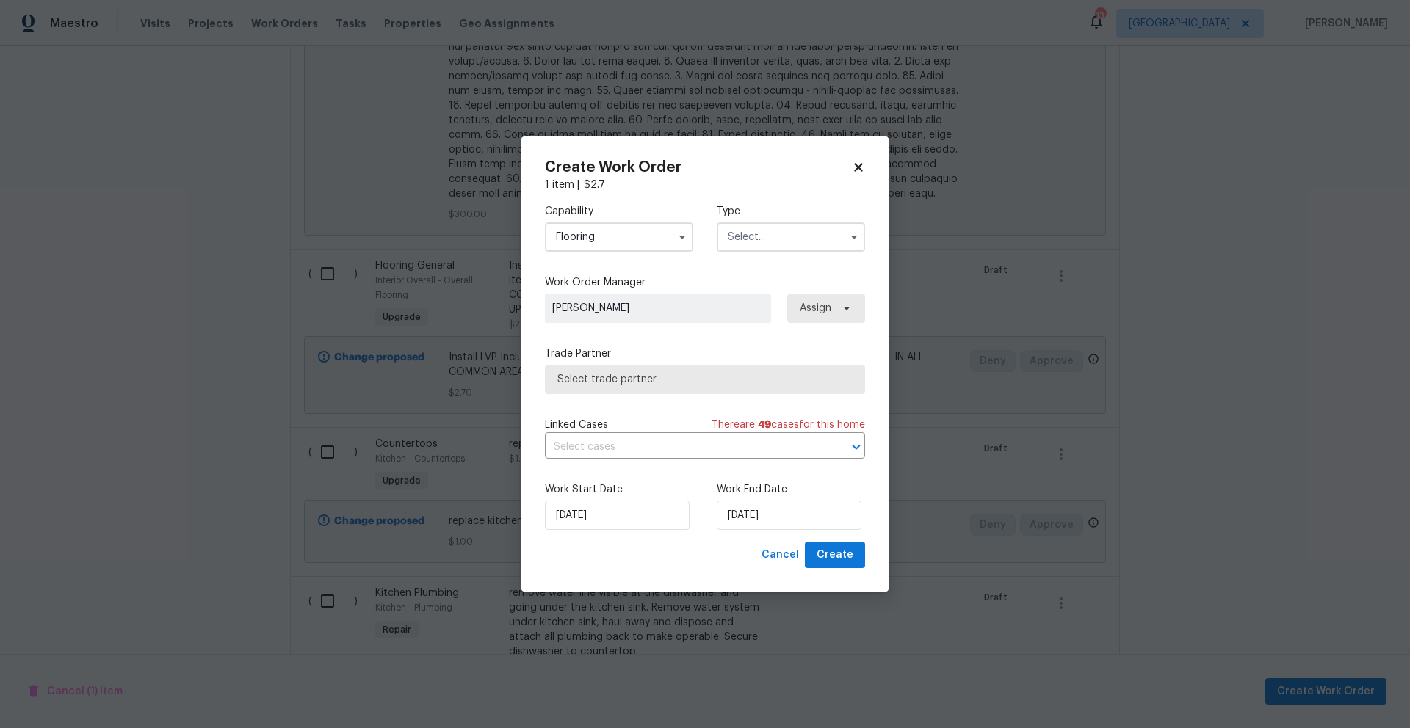
click at [746, 237] on input "text" at bounding box center [791, 236] width 148 height 29
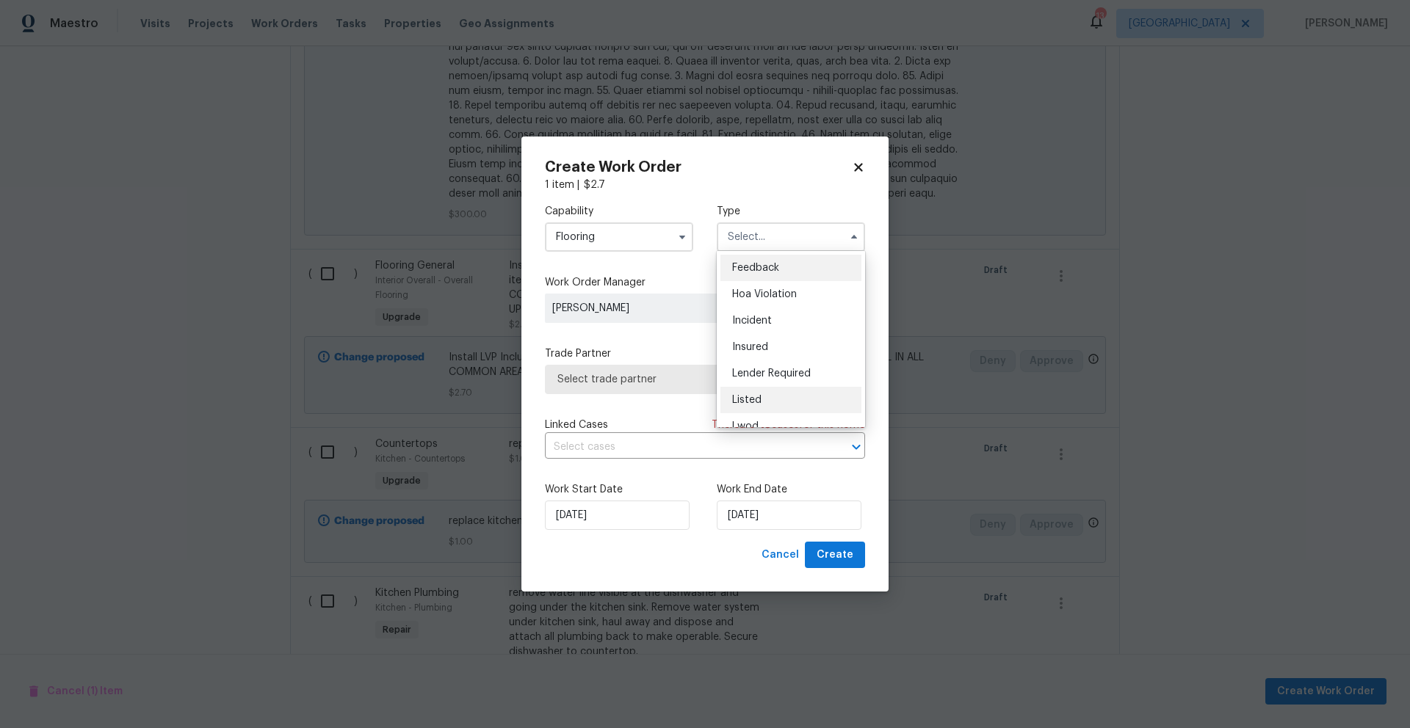
click at [750, 402] on span "Listed" at bounding box center [746, 400] width 29 height 10
type input "Listed"
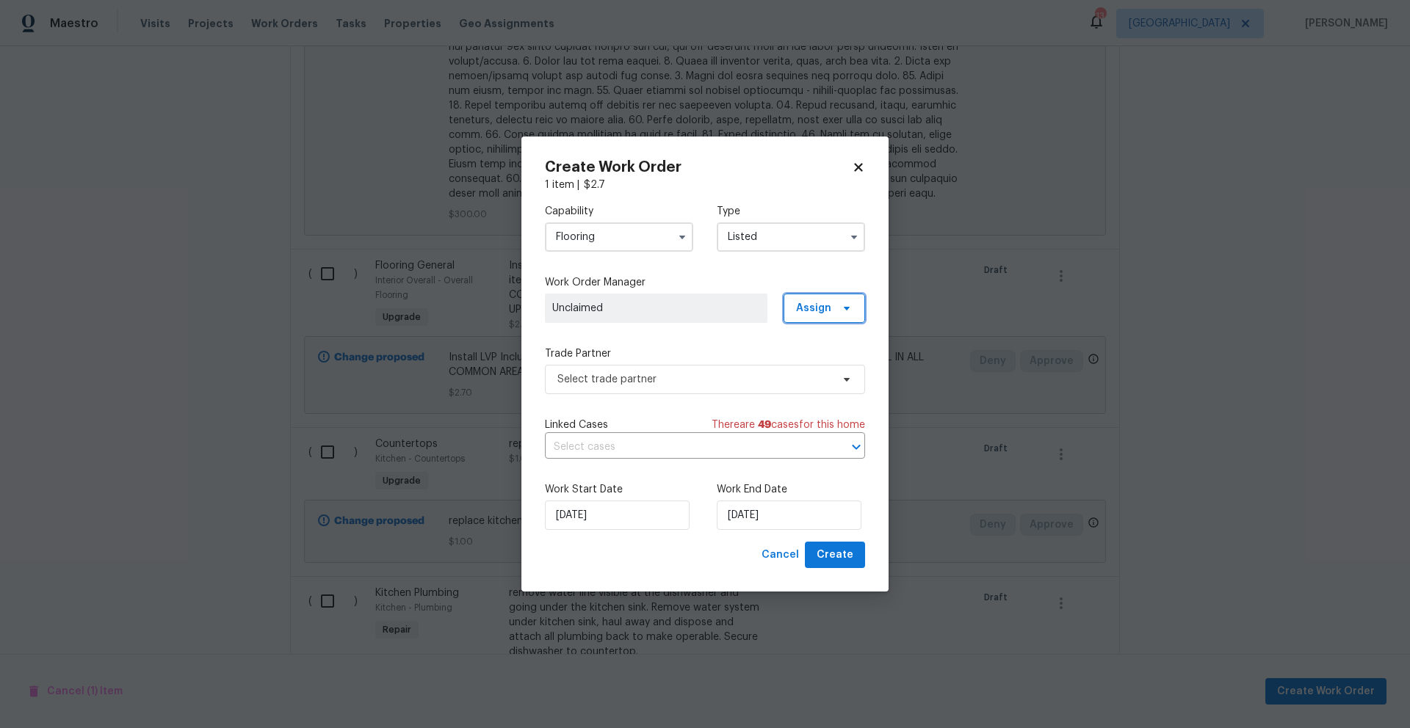
click at [830, 308] on span "Assign" at bounding box center [813, 308] width 35 height 15
click at [832, 350] on div "Assign to HPM" at bounding box center [828, 349] width 69 height 15
click at [833, 390] on div "Assign to me" at bounding box center [826, 390] width 64 height 15
click at [684, 380] on span "Select trade partner" at bounding box center [694, 379] width 274 height 15
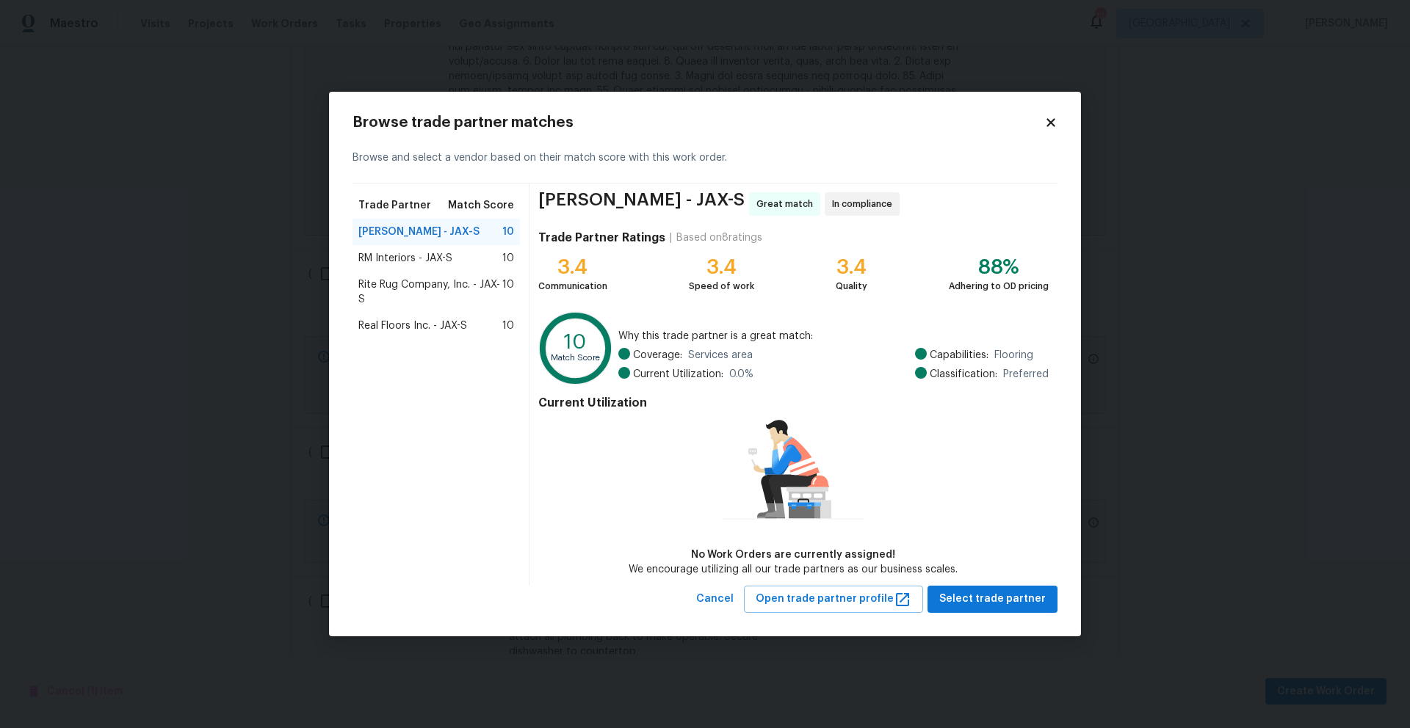
click at [400, 325] on span "Real Floors Inc. - JAX-S" at bounding box center [412, 326] width 109 height 15
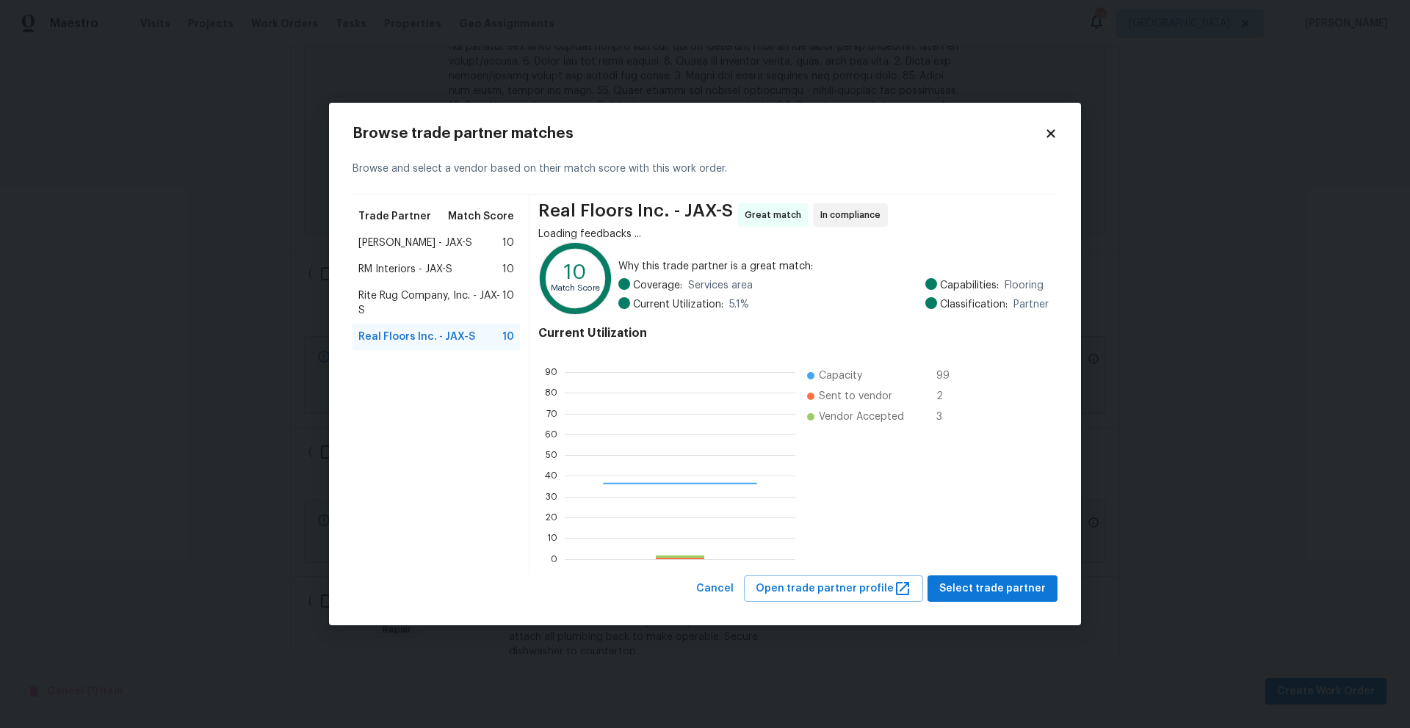
scroll to position [195, 220]
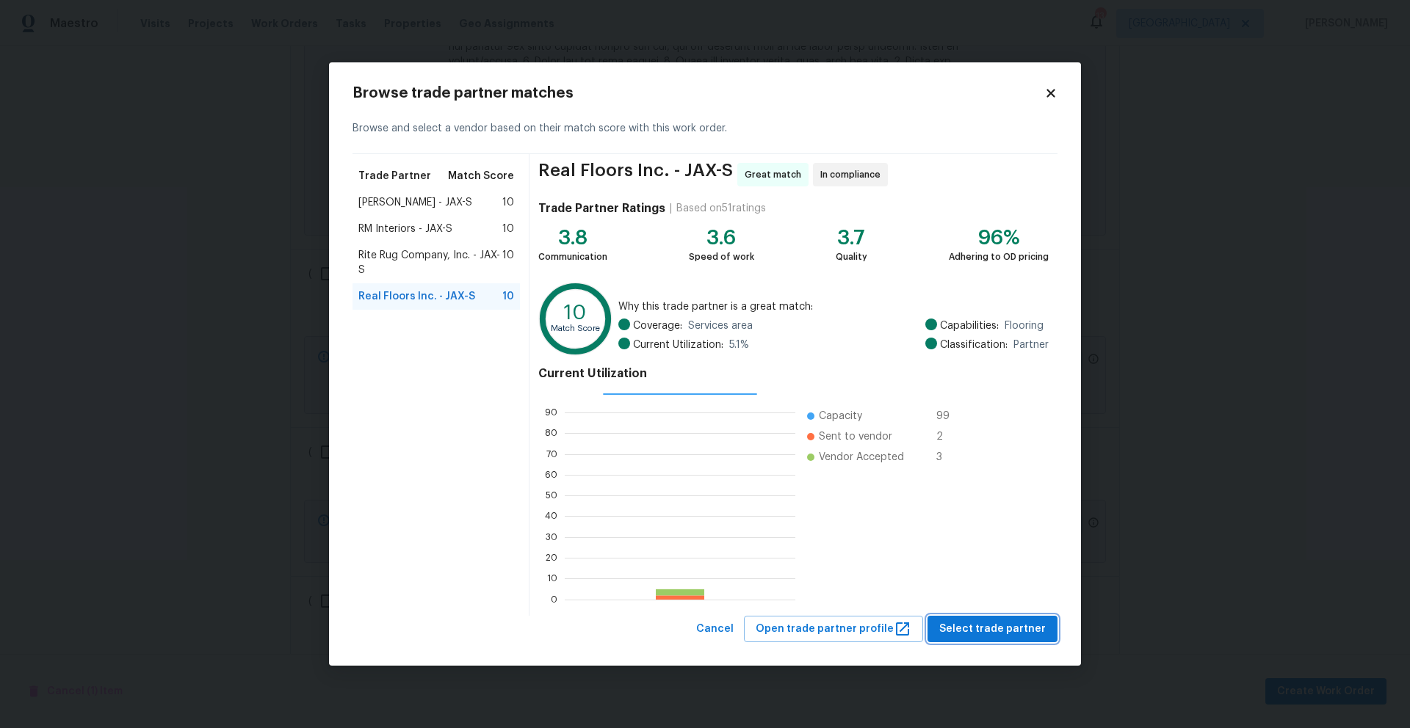
click at [966, 627] on span "Select trade partner" at bounding box center [992, 629] width 106 height 18
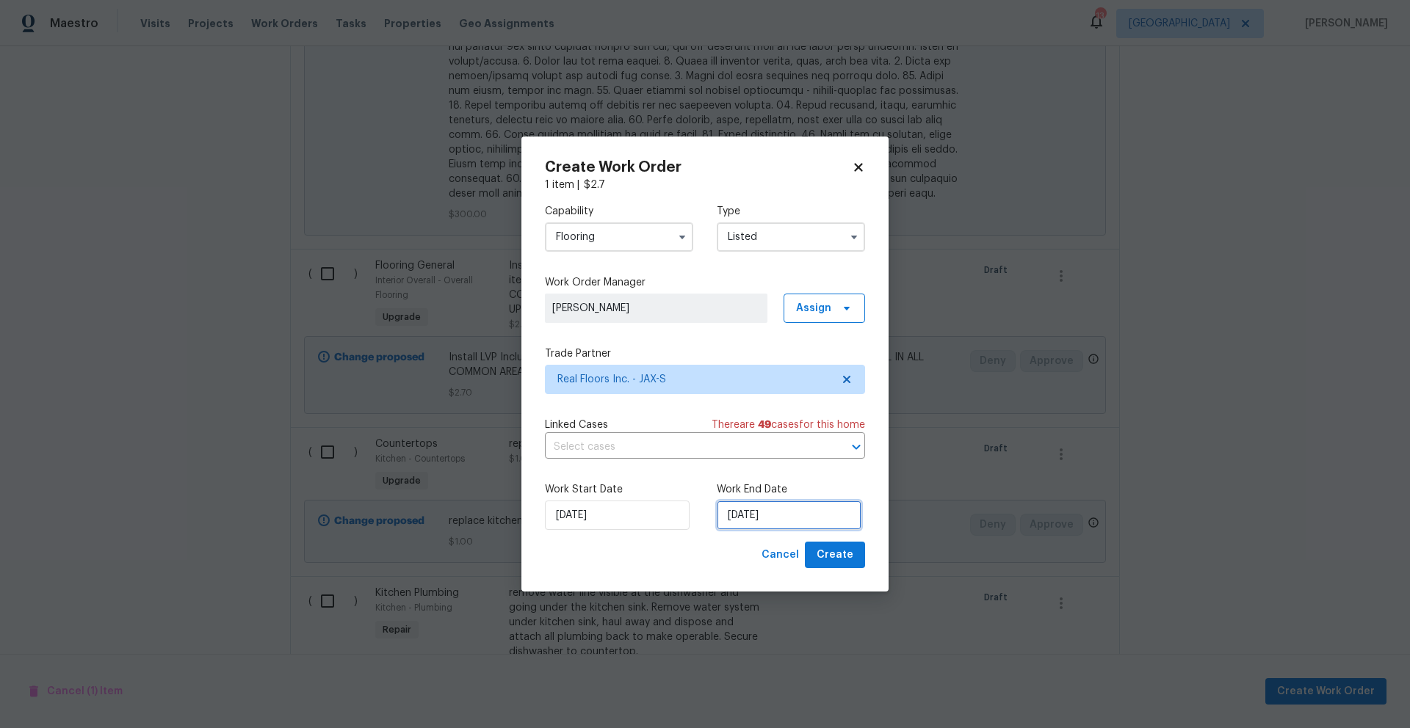
click at [811, 520] on input "[DATE]" at bounding box center [789, 515] width 145 height 29
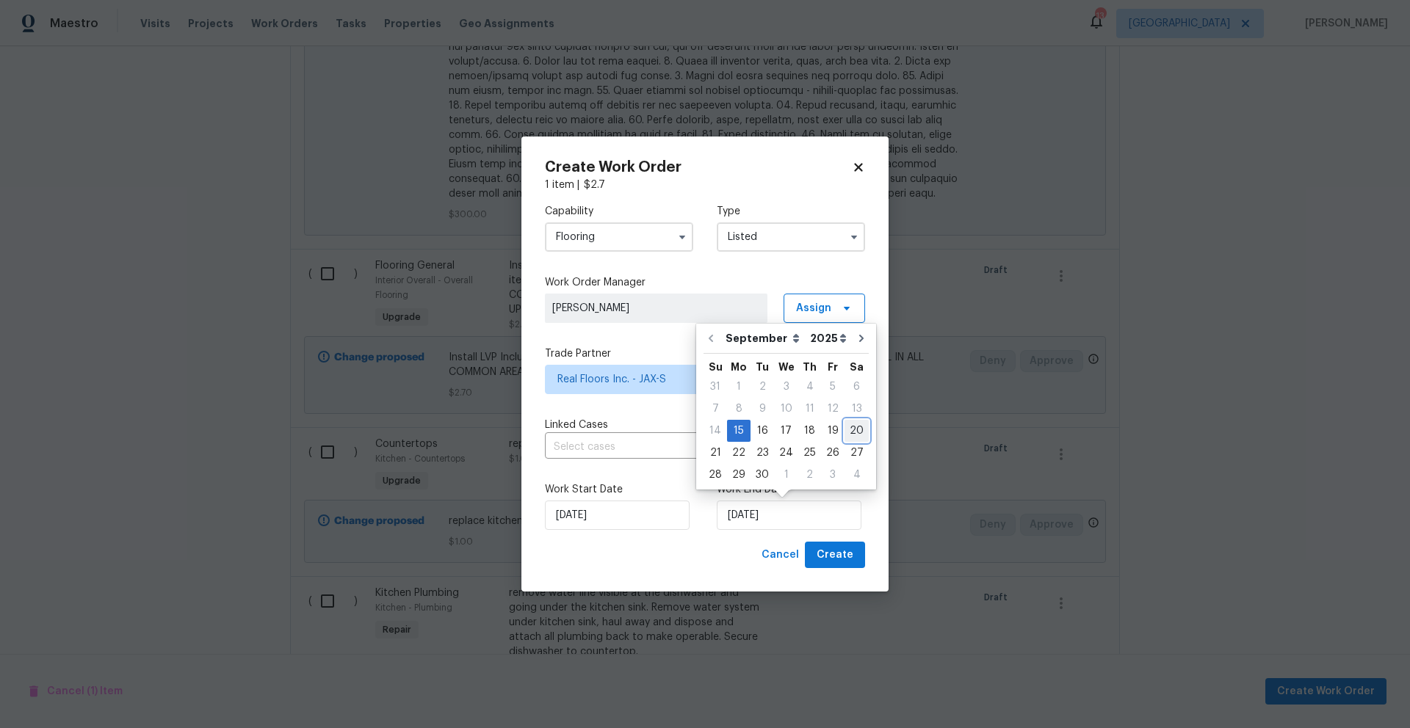
click at [847, 430] on div "20" at bounding box center [856, 431] width 24 height 21
type input "[DATE]"
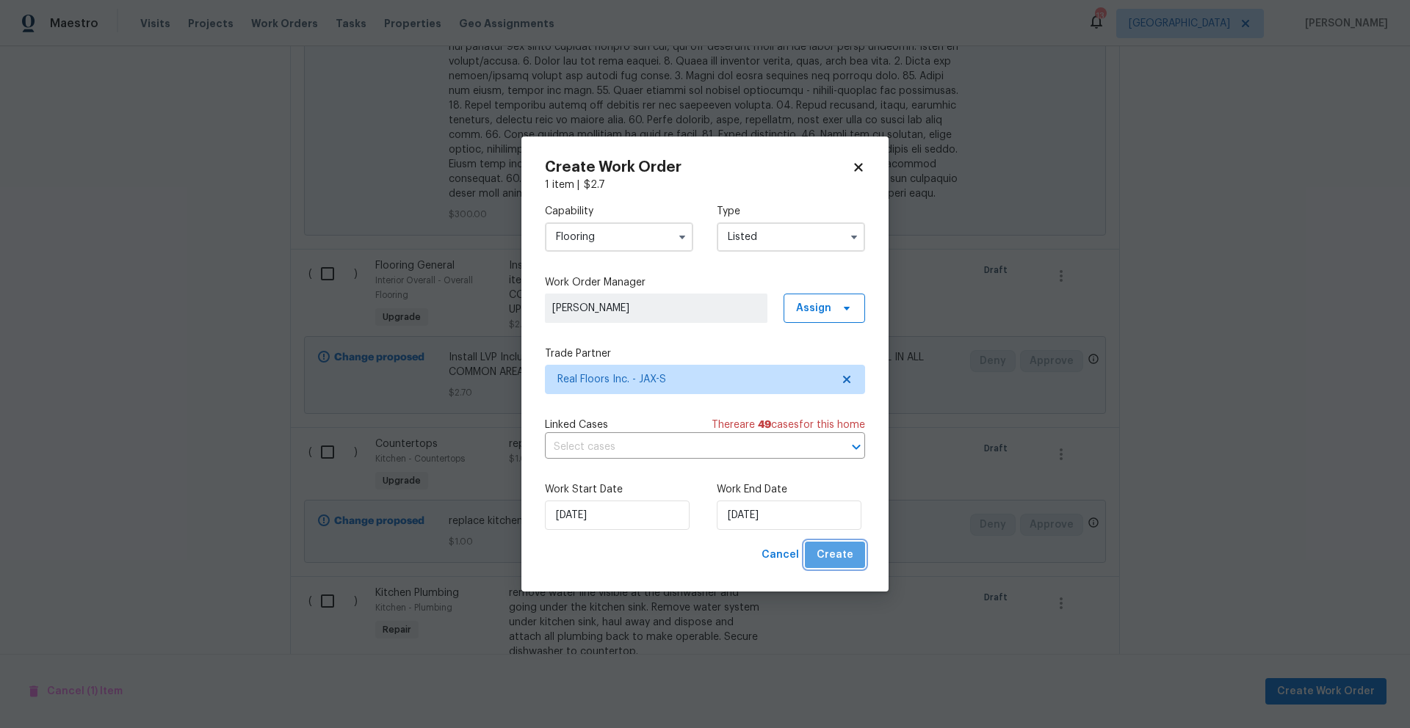
click at [841, 553] on span "Create" at bounding box center [834, 555] width 37 height 18
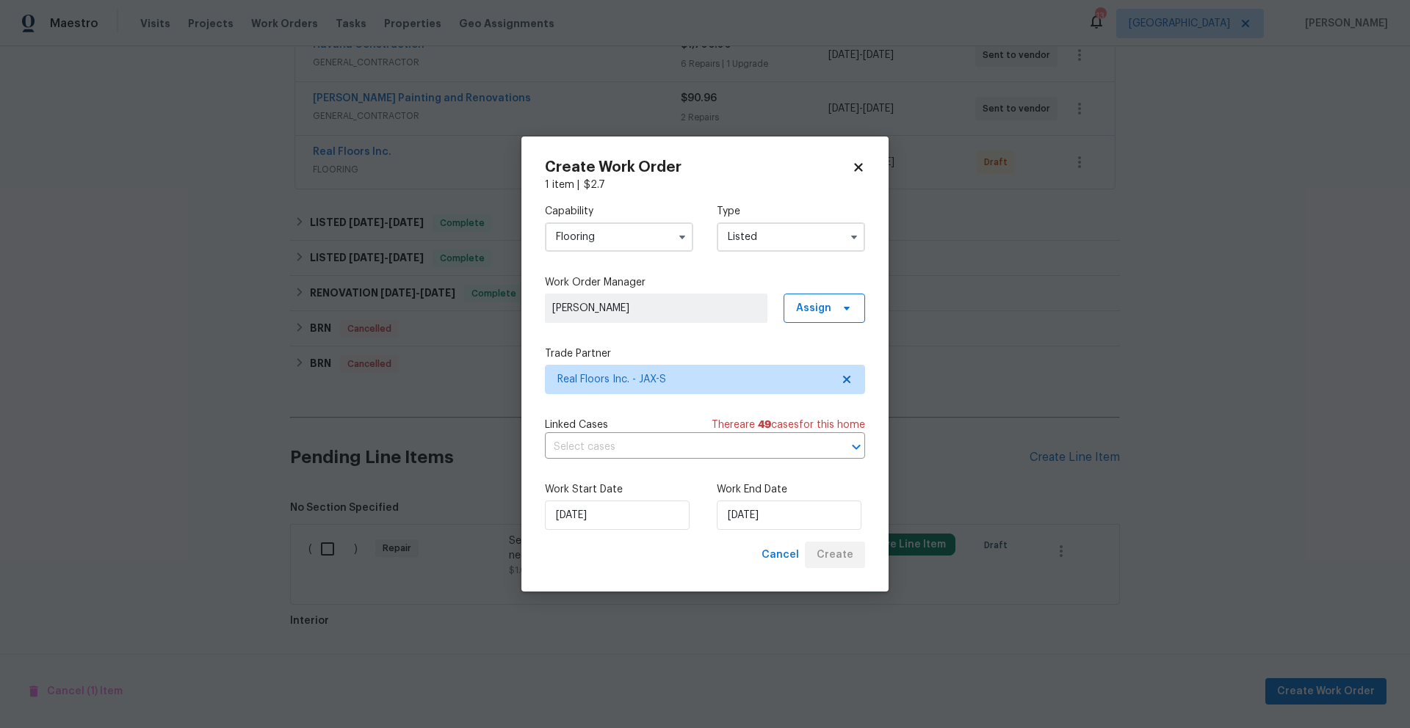
scroll to position [1394, 0]
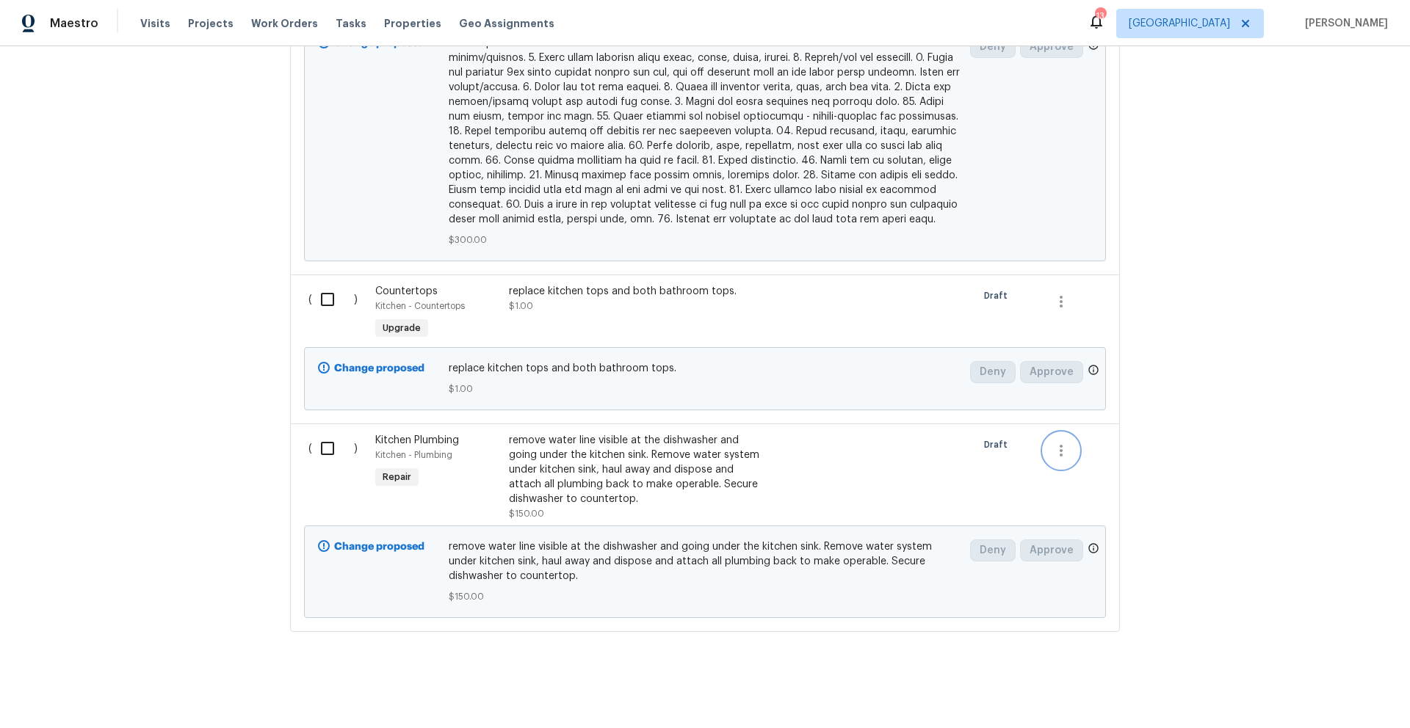
click at [1054, 442] on icon "button" at bounding box center [1061, 451] width 18 height 18
click at [1064, 435] on li "Cancel" at bounding box center [1066, 436] width 57 height 24
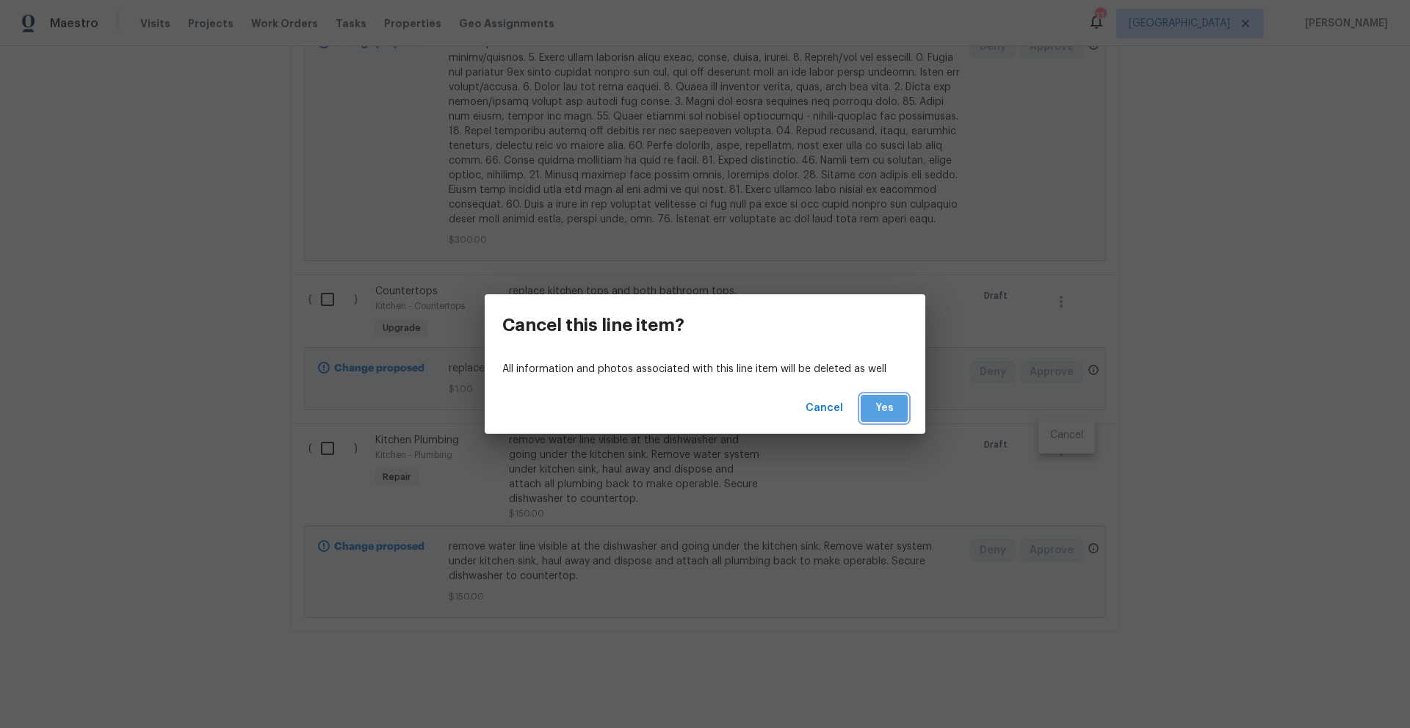
click at [892, 410] on span "Yes" at bounding box center [883, 408] width 23 height 18
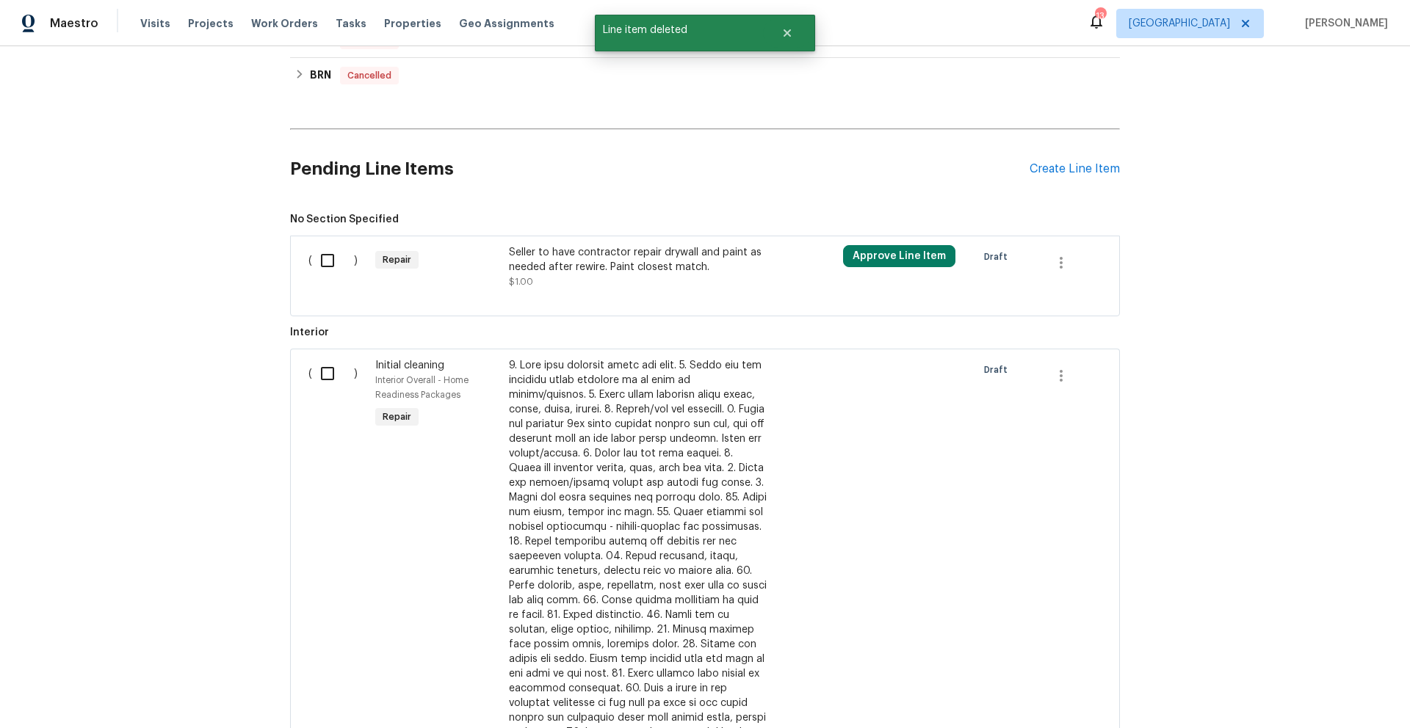
scroll to position [659, 0]
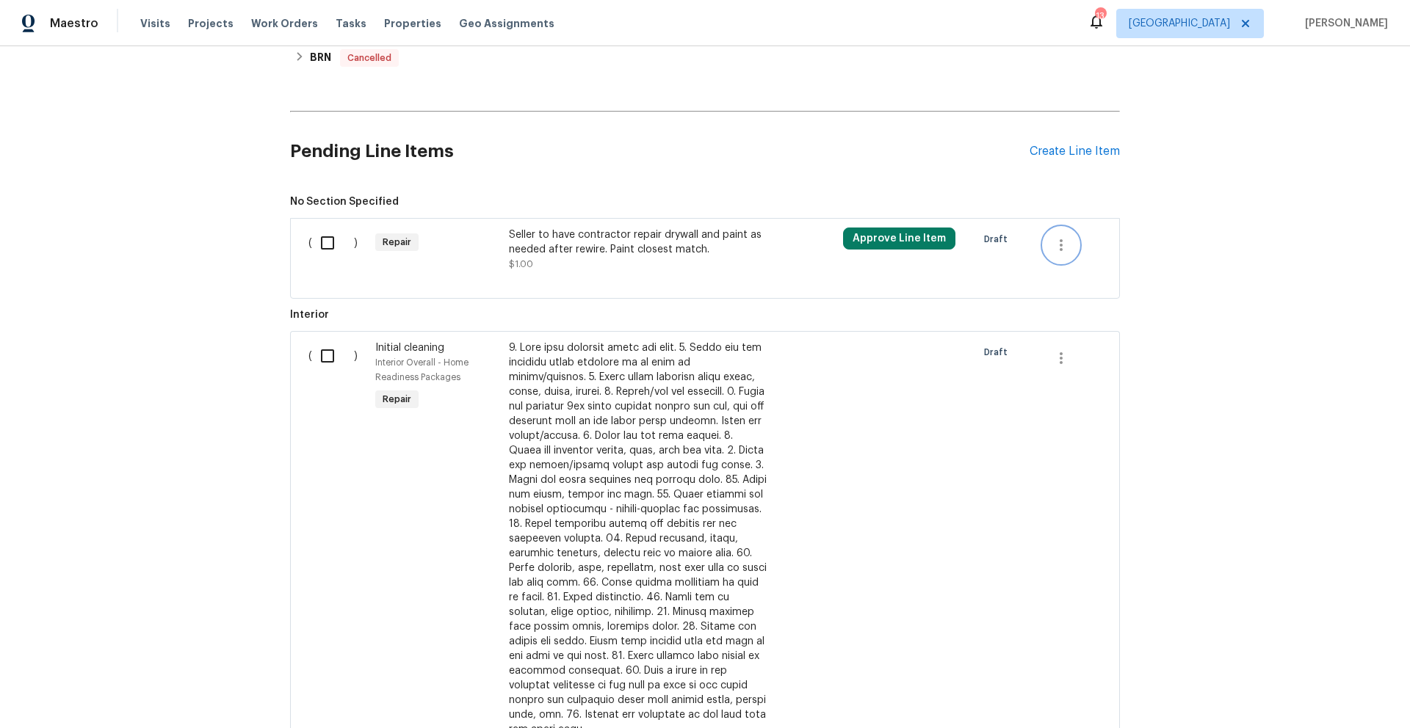
click at [1059, 244] on icon "button" at bounding box center [1060, 245] width 3 height 12
click at [1054, 248] on li "Cancel" at bounding box center [1066, 245] width 57 height 24
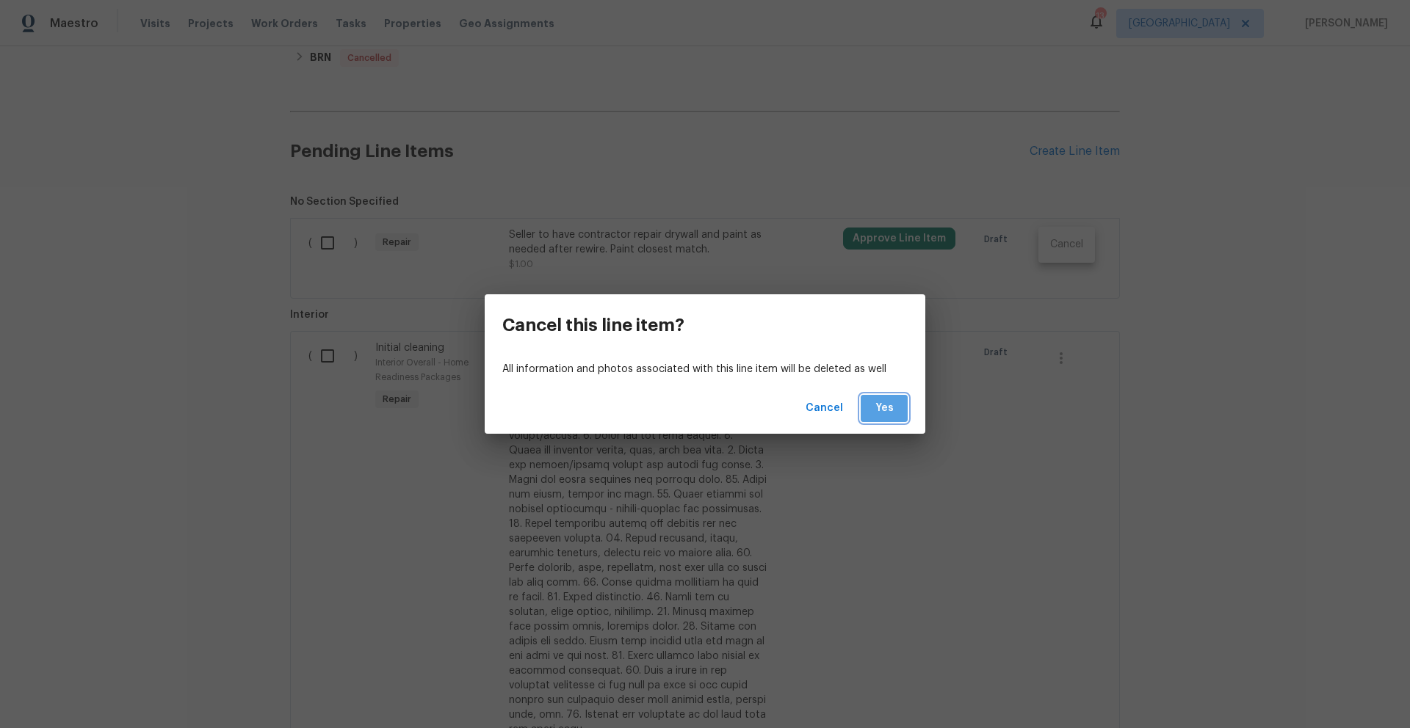
click at [890, 406] on span "Yes" at bounding box center [883, 408] width 23 height 18
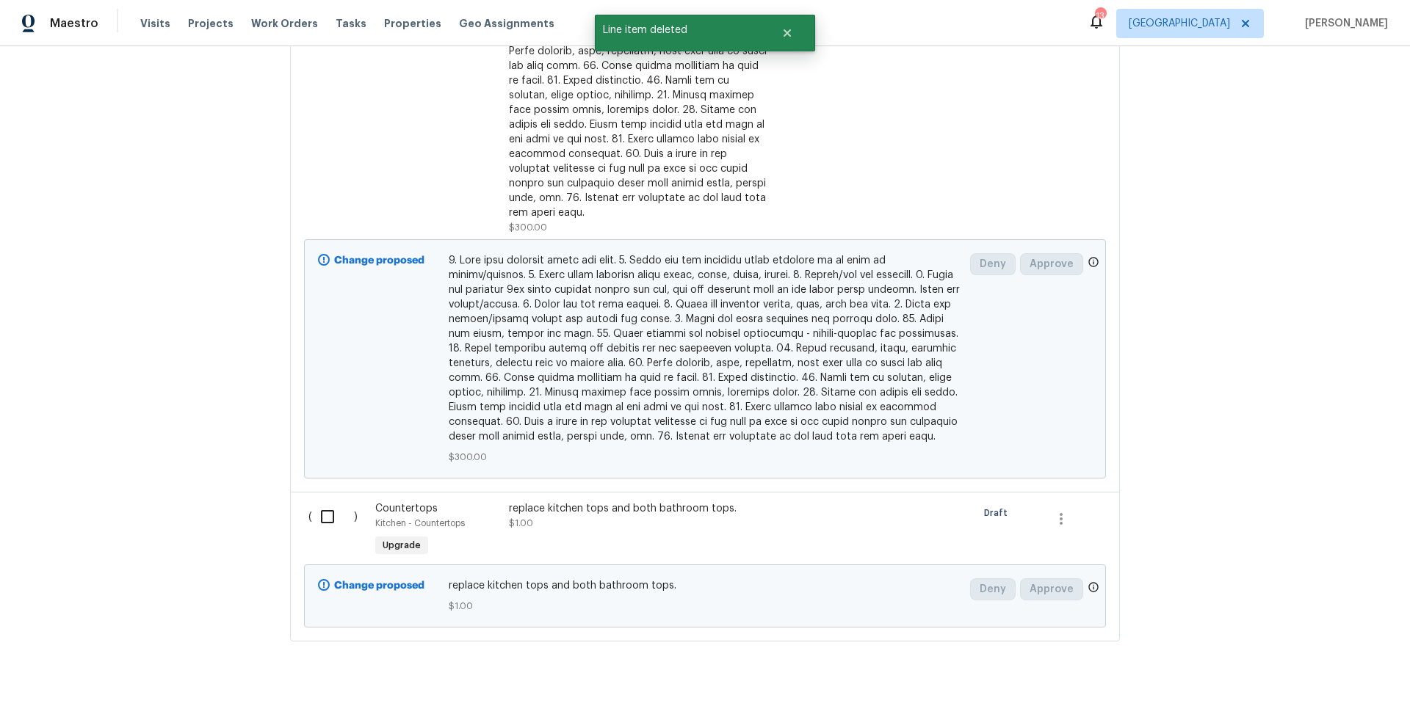
scroll to position [1073, 0]
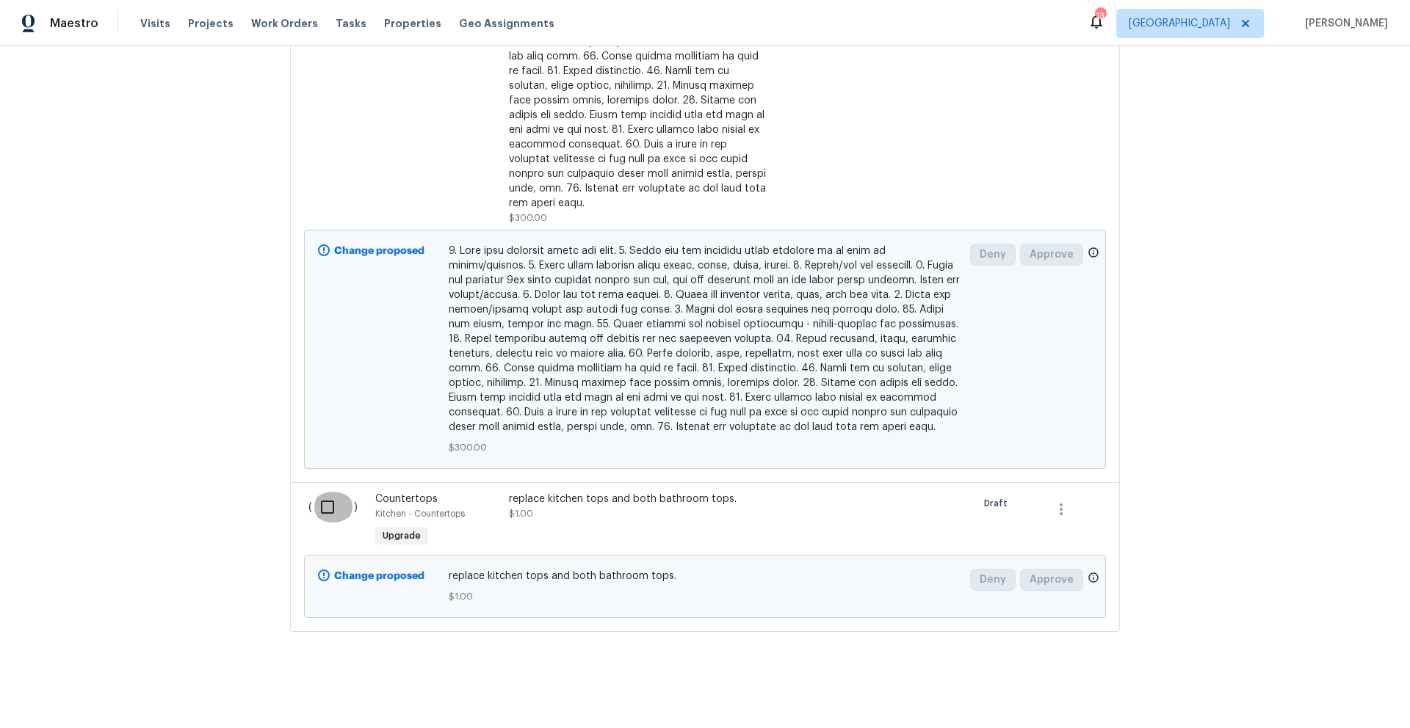
click at [330, 497] on input "checkbox" at bounding box center [333, 507] width 42 height 31
checkbox input "true"
click at [1305, 693] on span "Create Work Order" at bounding box center [1326, 692] width 98 height 18
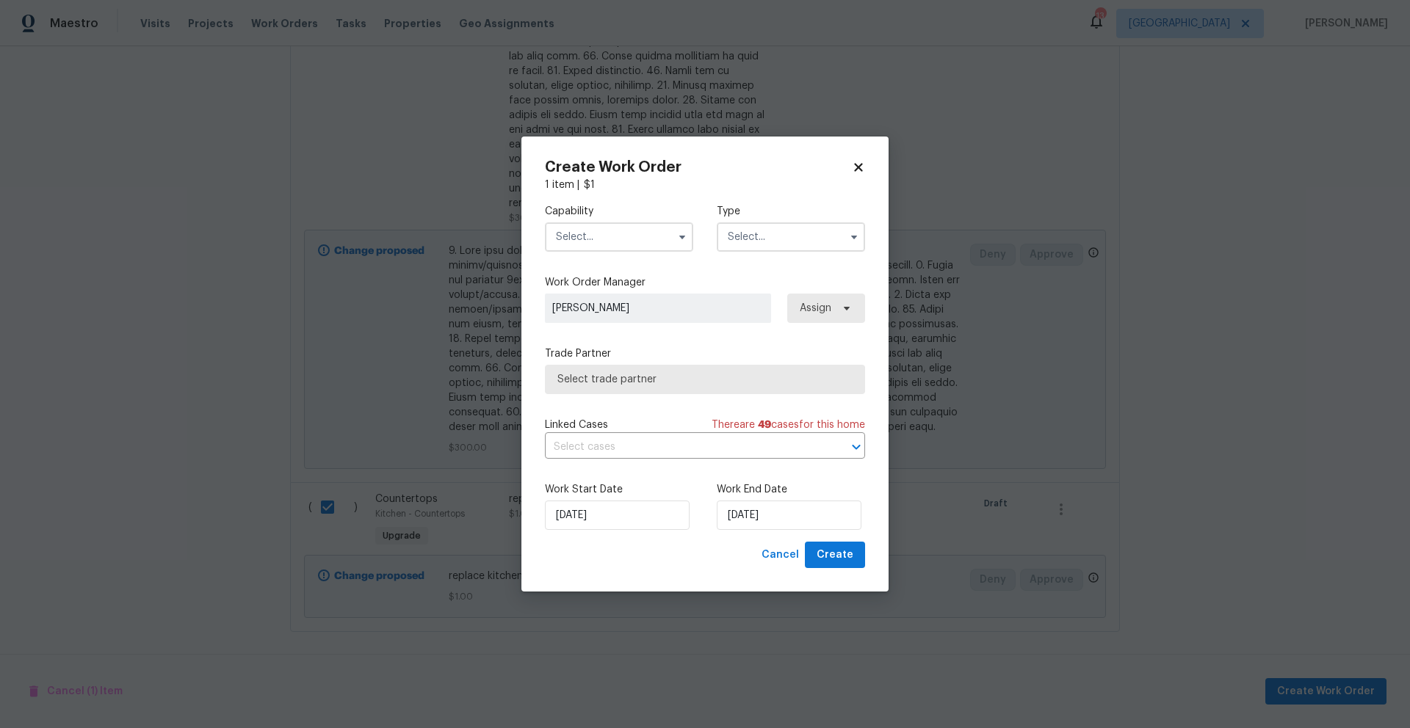
click at [651, 240] on input "text" at bounding box center [619, 236] width 148 height 29
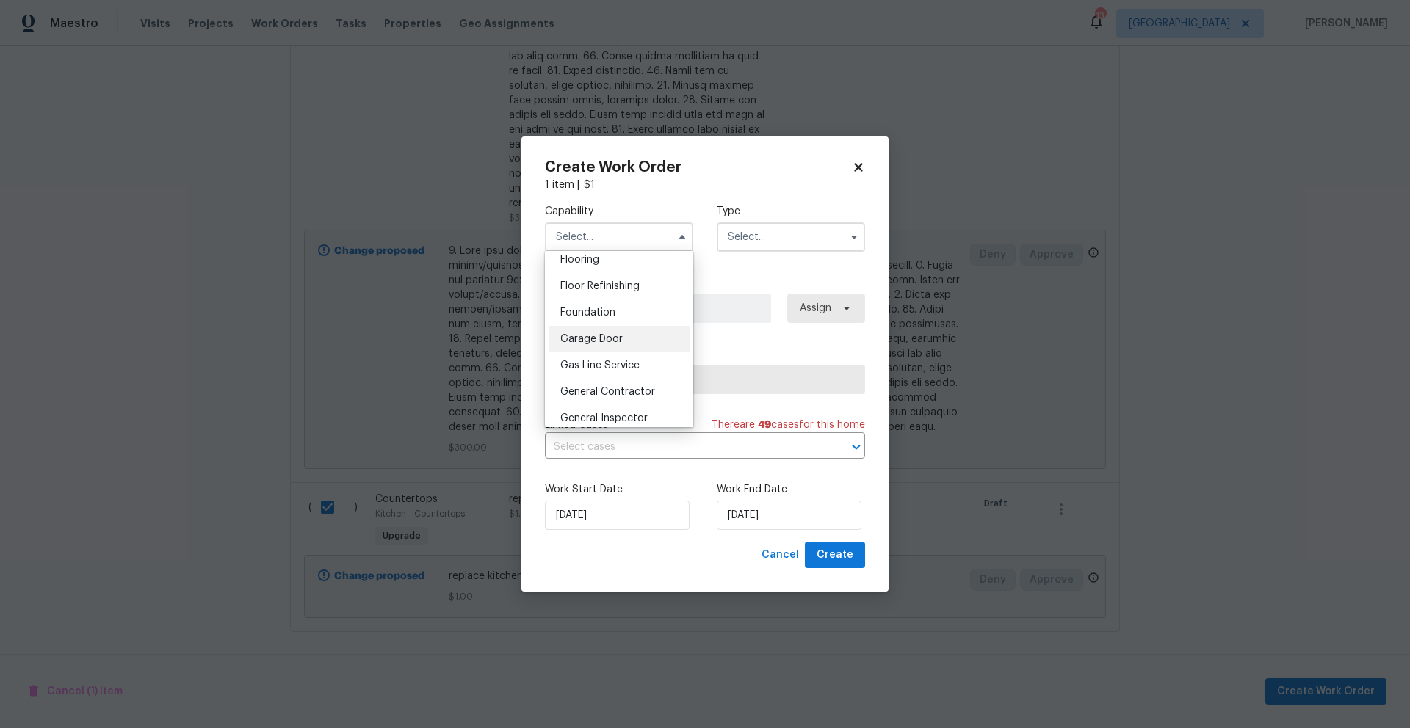
scroll to position [581, 0]
click at [593, 394] on span "General Contractor" at bounding box center [607, 389] width 95 height 10
type input "General Contractor"
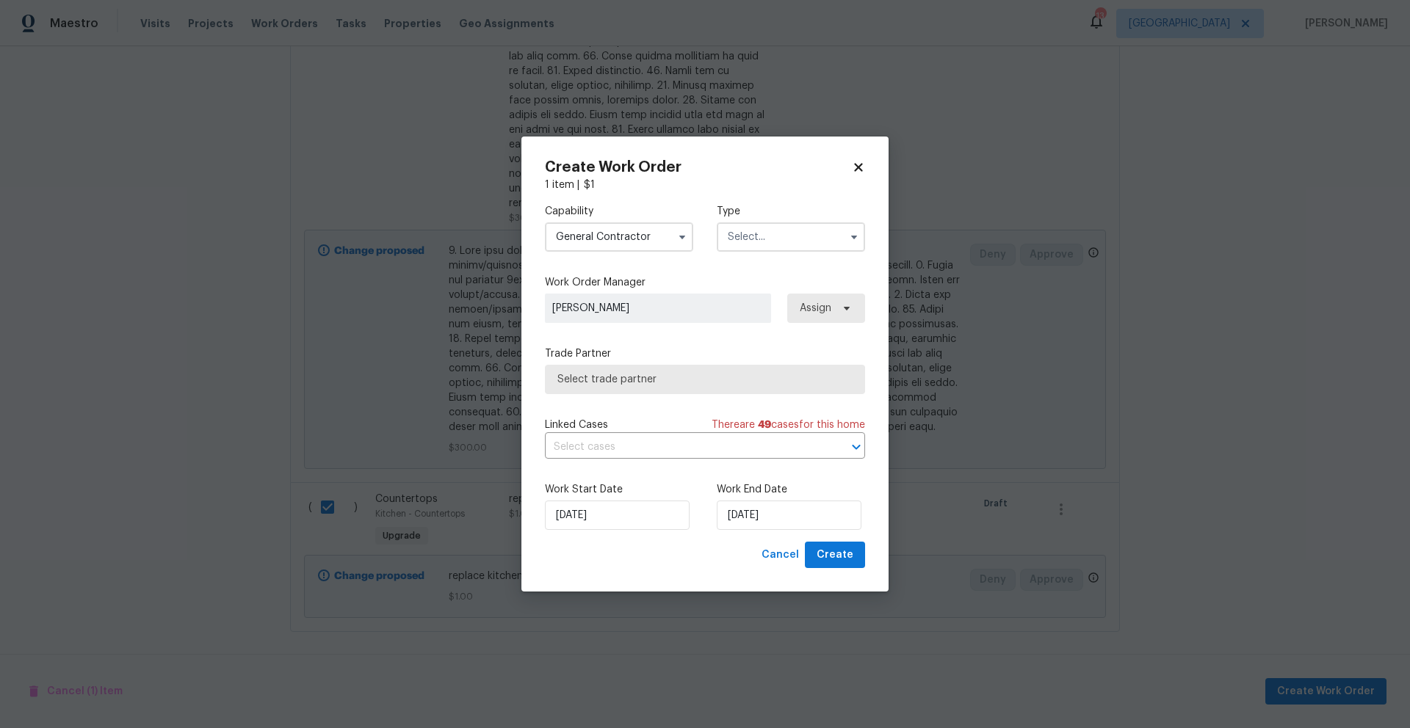
click at [758, 244] on input "text" at bounding box center [791, 236] width 148 height 29
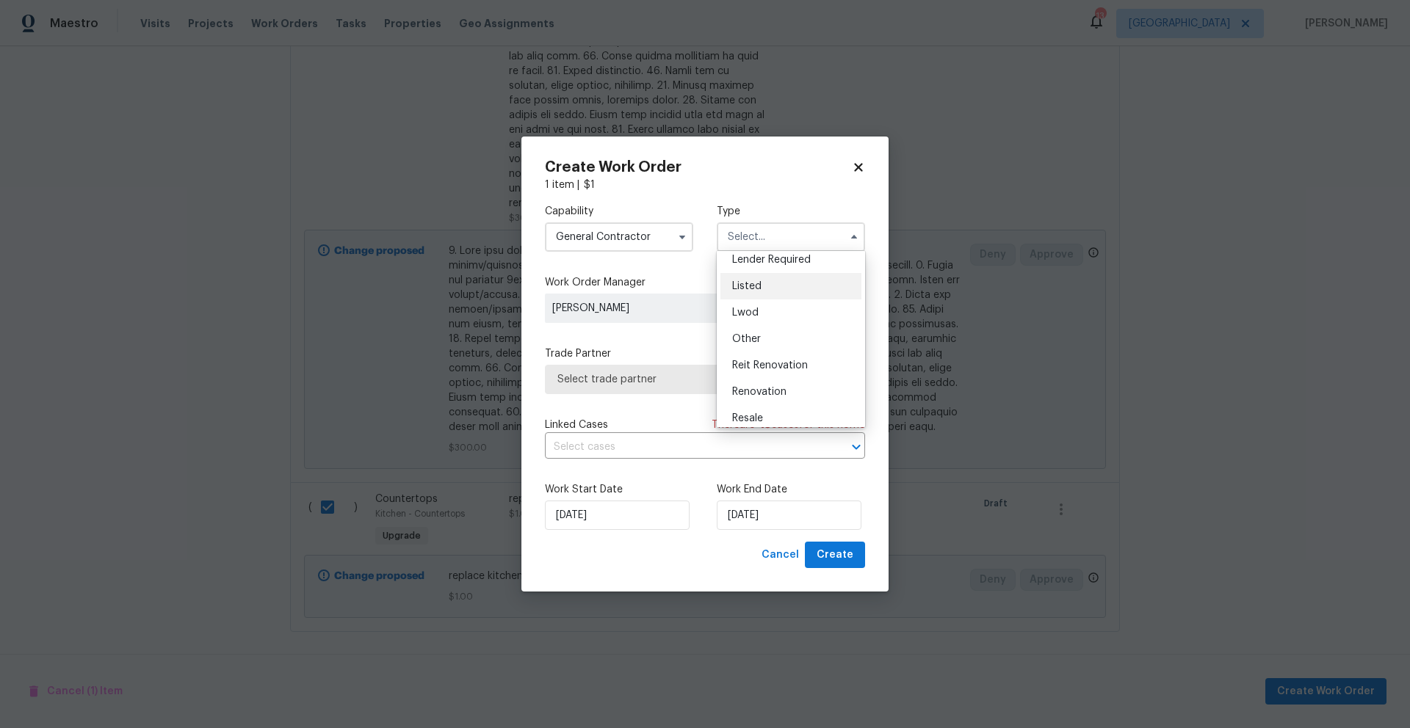
click at [752, 293] on div "Listed" at bounding box center [790, 286] width 141 height 26
type input "Listed"
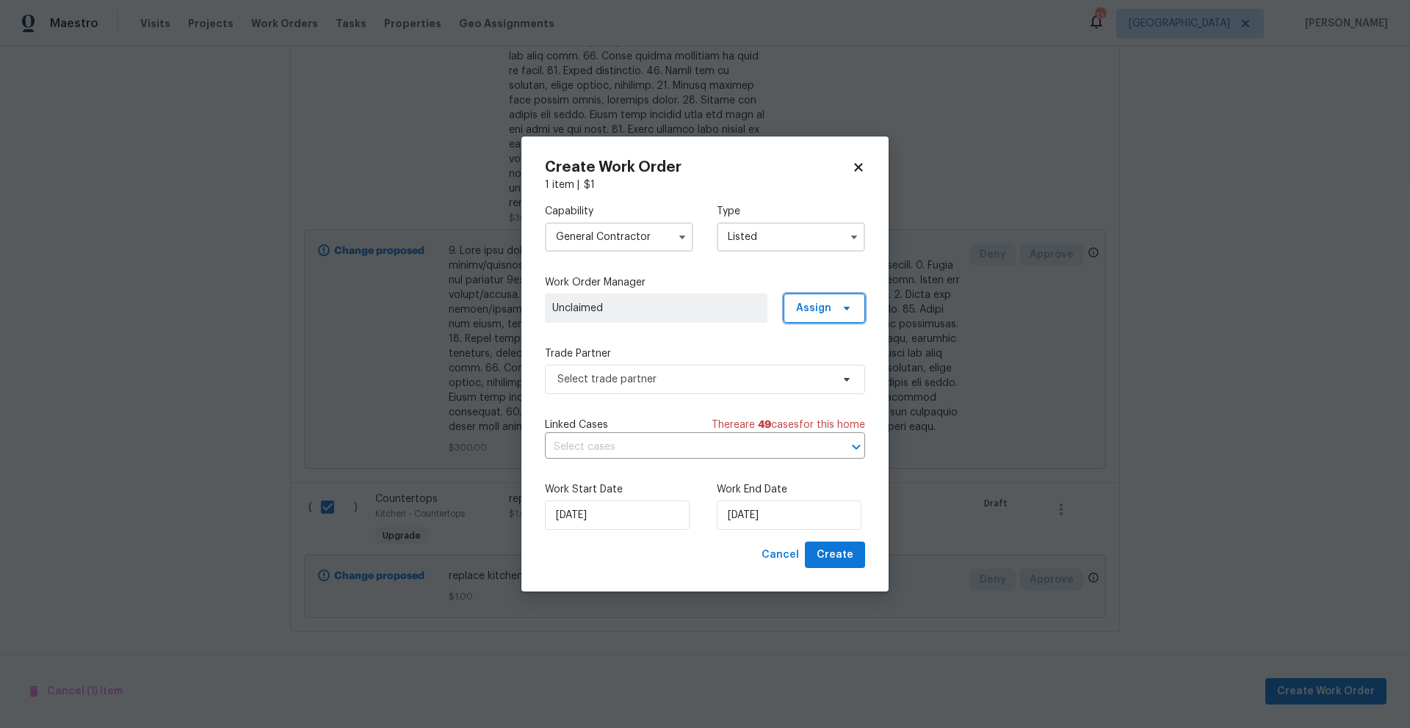
click at [829, 309] on span "Assign" at bounding box center [813, 308] width 35 height 15
click at [802, 389] on div "Assign to me" at bounding box center [826, 390] width 64 height 15
click at [639, 377] on span "Select trade partner" at bounding box center [694, 379] width 274 height 15
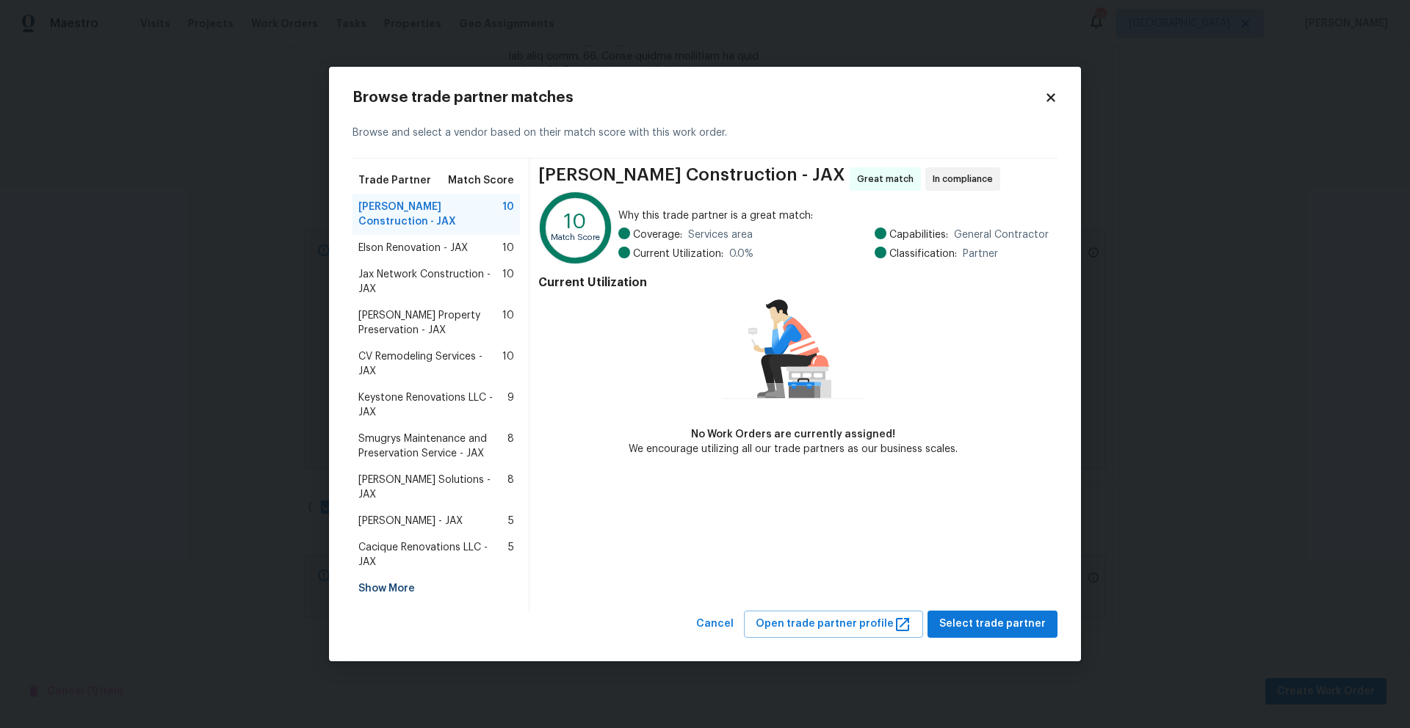
click at [398, 256] on span "Elson Renovation - JAX" at bounding box center [412, 248] width 109 height 15
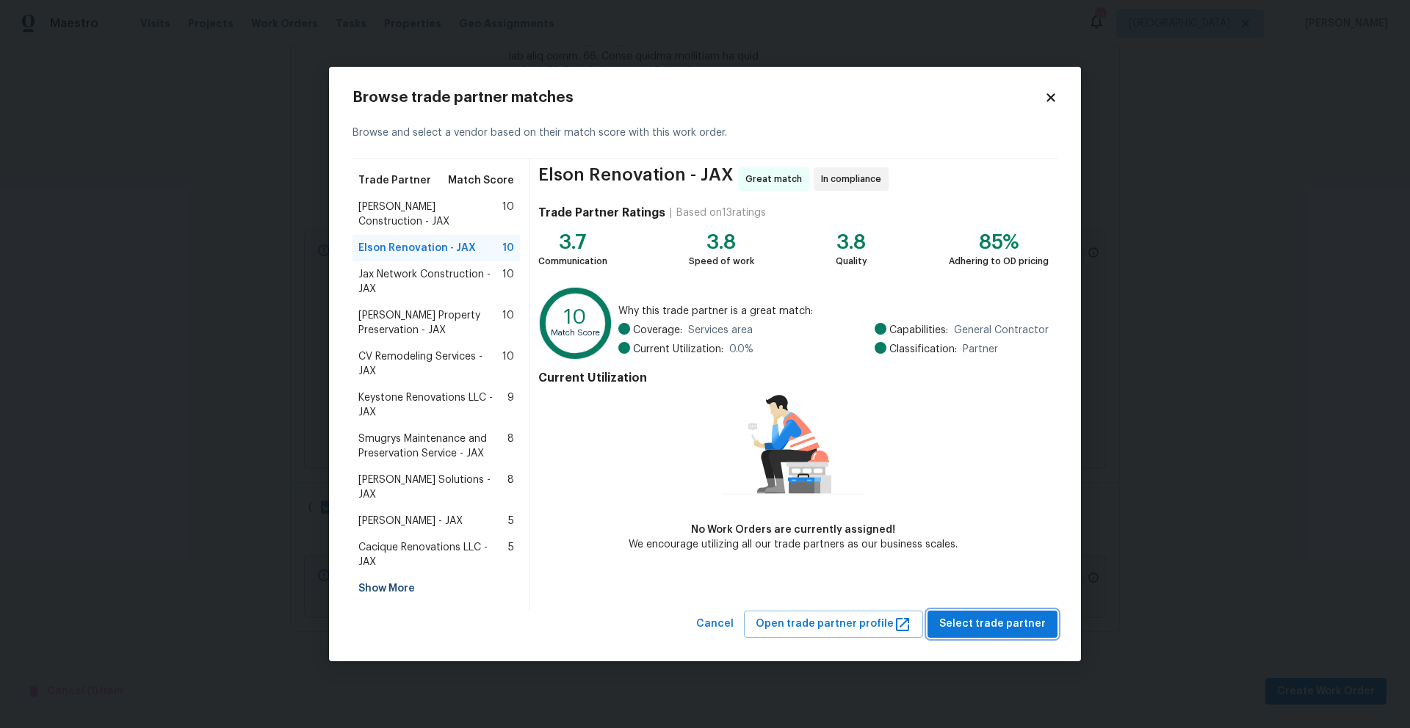
click at [968, 615] on span "Select trade partner" at bounding box center [992, 624] width 106 height 18
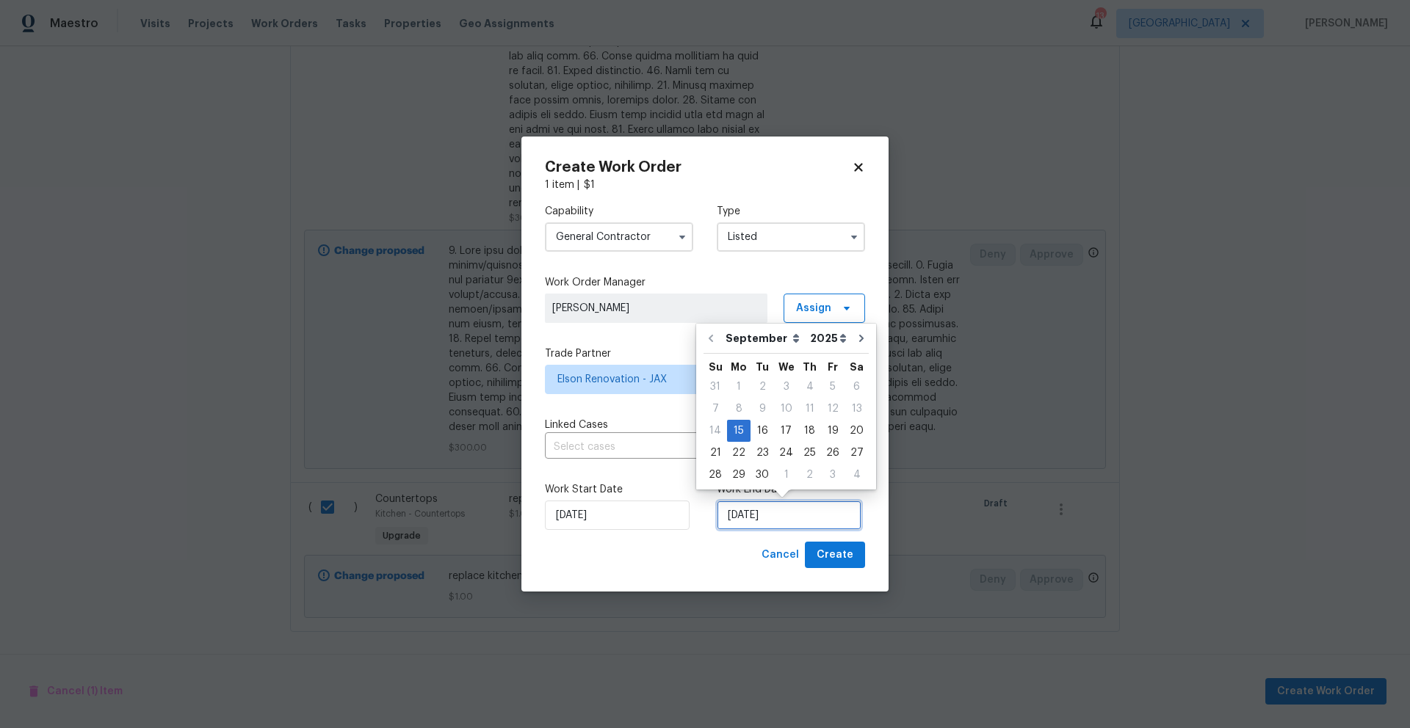
click at [780, 522] on input "[DATE]" at bounding box center [789, 515] width 145 height 29
click at [844, 430] on div "20" at bounding box center [856, 431] width 24 height 21
type input "[DATE]"
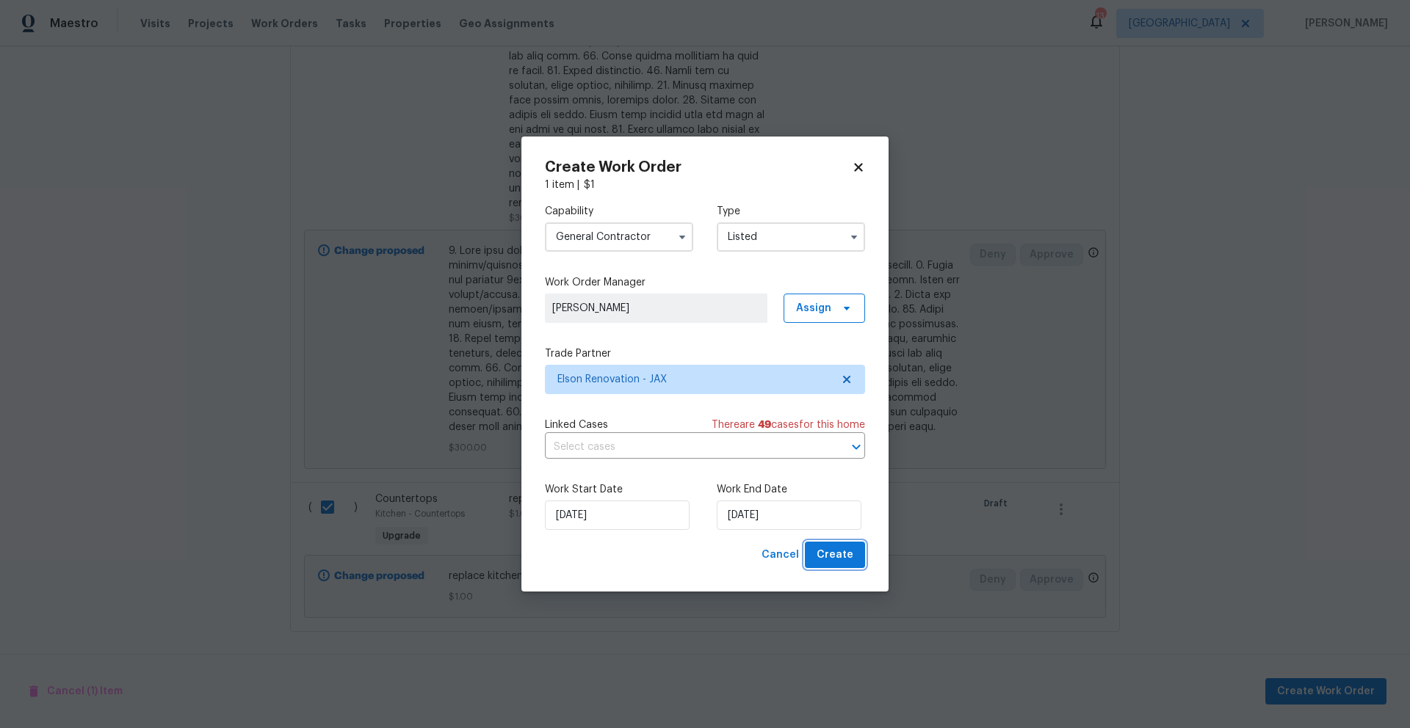
click at [819, 554] on span "Create" at bounding box center [834, 555] width 37 height 18
checkbox input "false"
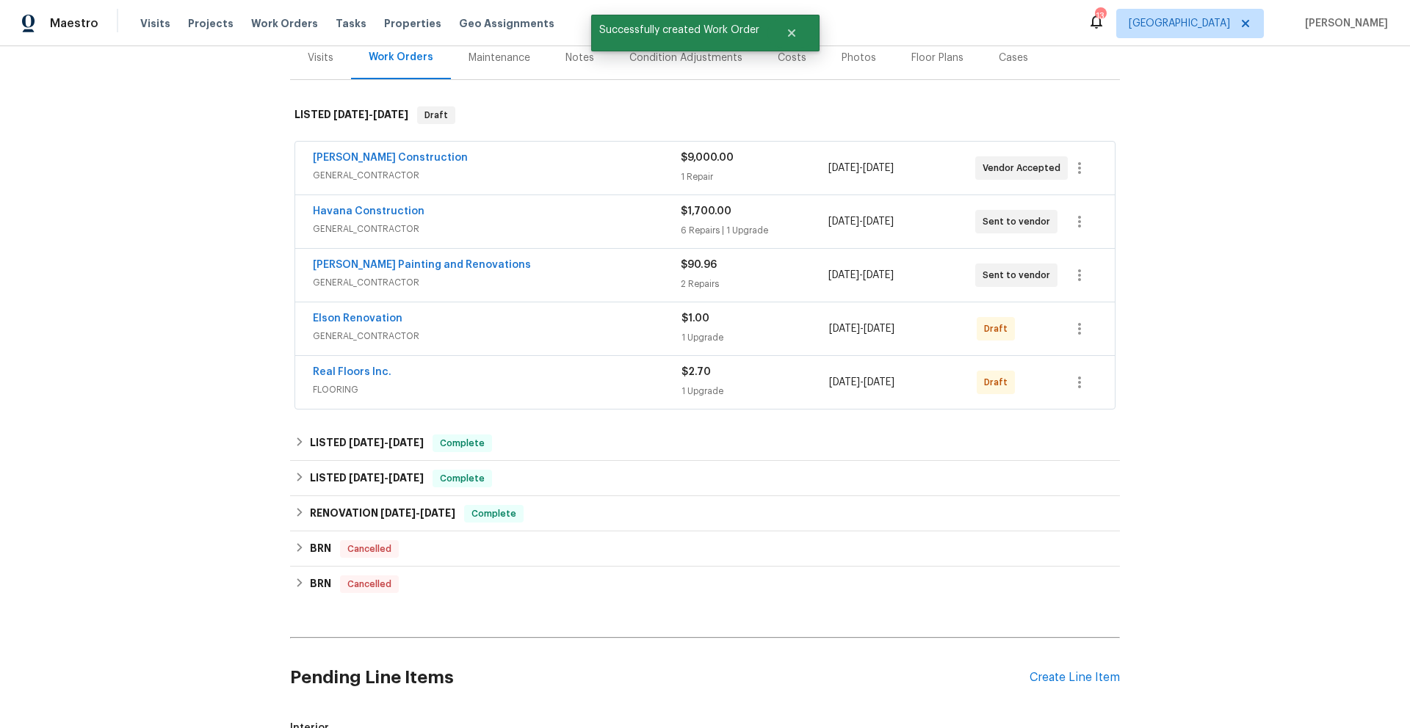
scroll to position [176, 0]
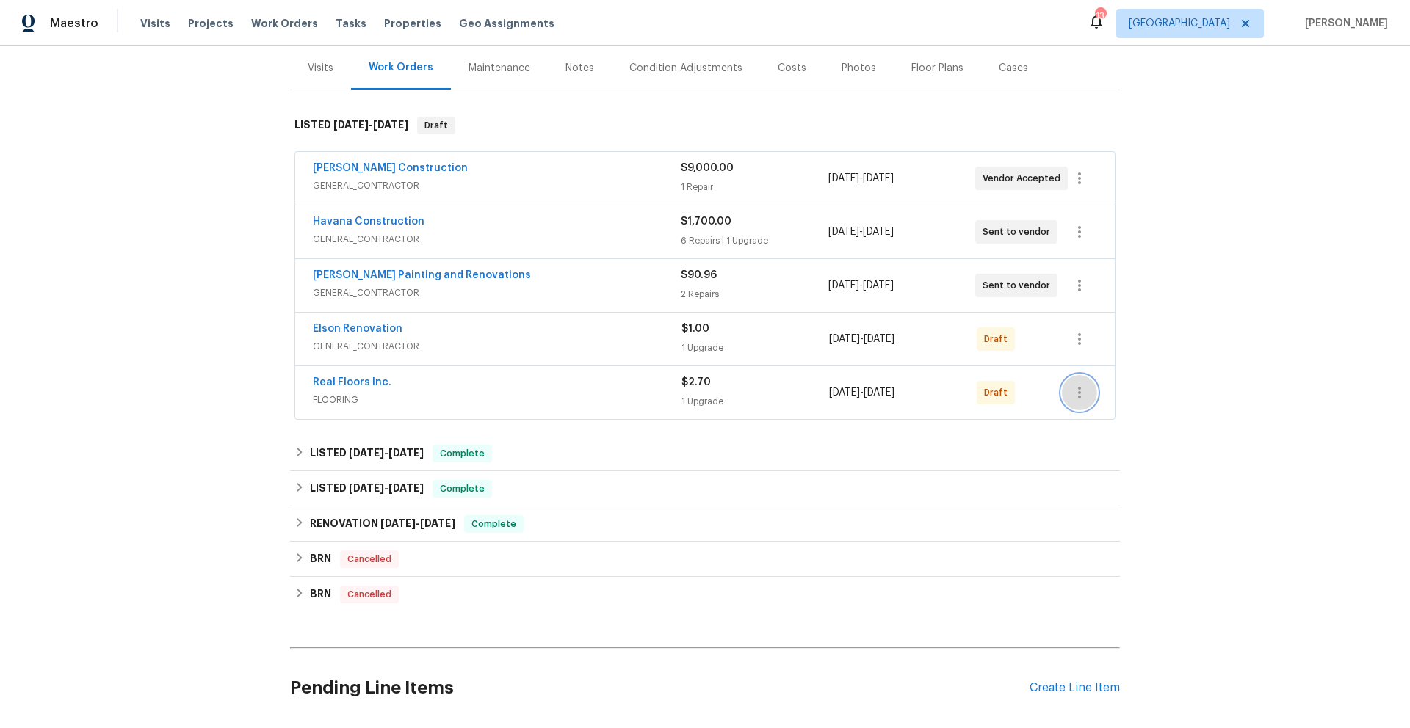
click at [1071, 388] on icon "button" at bounding box center [1079, 393] width 18 height 18
click at [1095, 390] on li "Send to Vendor" at bounding box center [1139, 393] width 164 height 24
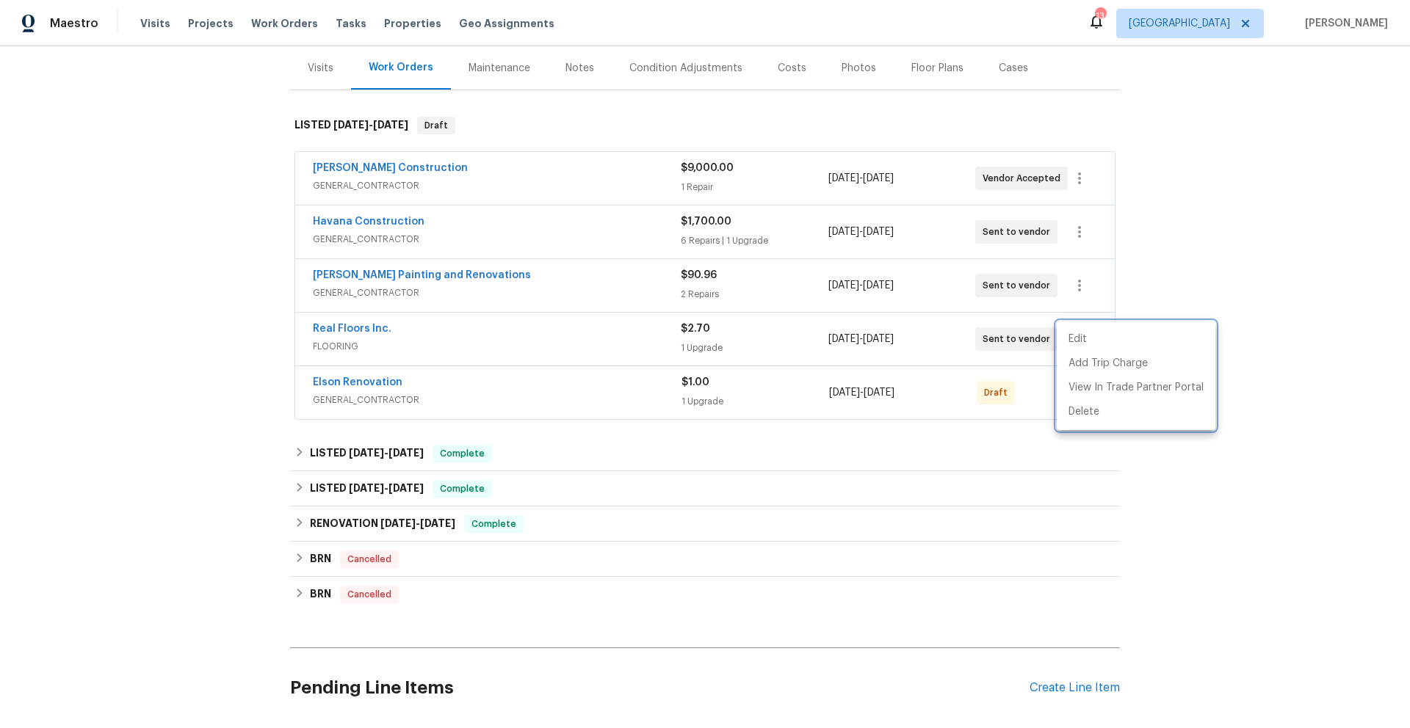
click at [1032, 396] on div at bounding box center [705, 364] width 1410 height 728
click at [1073, 394] on icon "button" at bounding box center [1079, 393] width 18 height 18
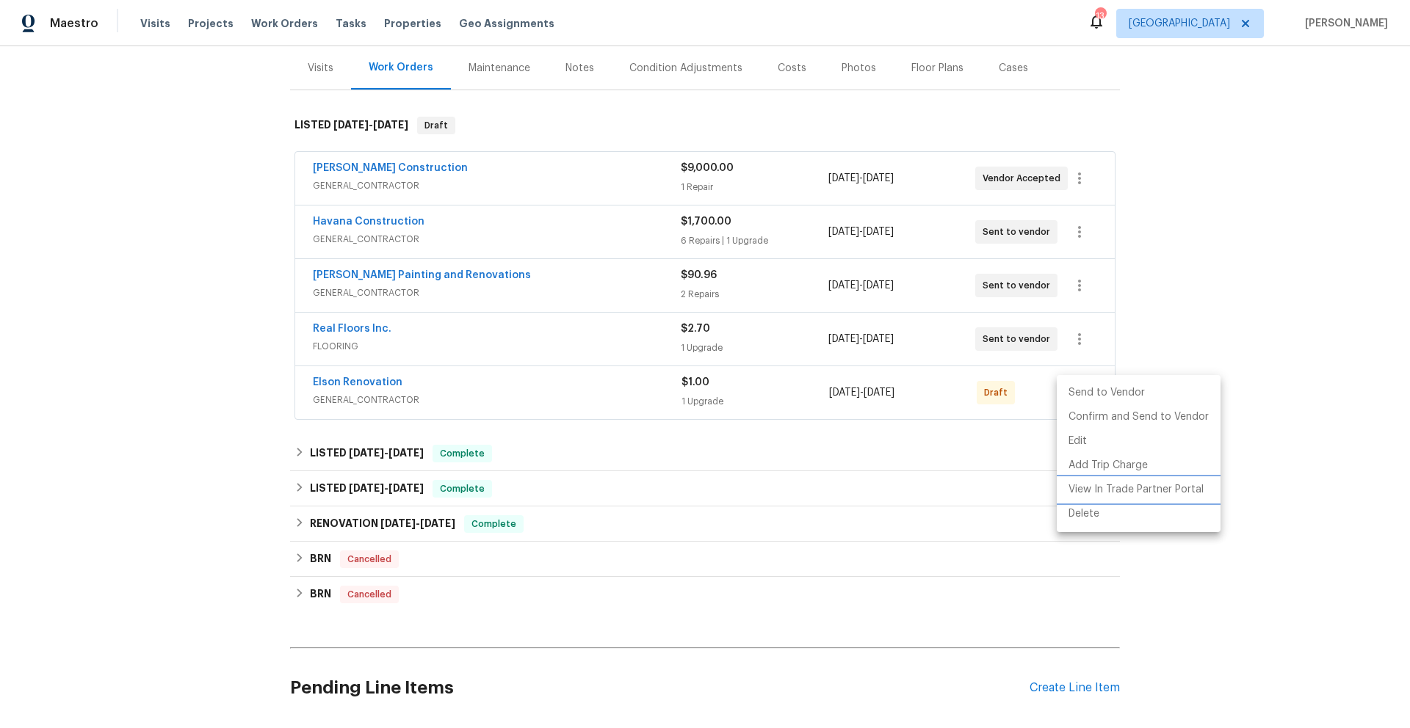
click at [1089, 488] on li "View In Trade Partner Portal" at bounding box center [1139, 490] width 164 height 24
click at [1072, 393] on li "Send to Vendor" at bounding box center [1139, 393] width 164 height 24
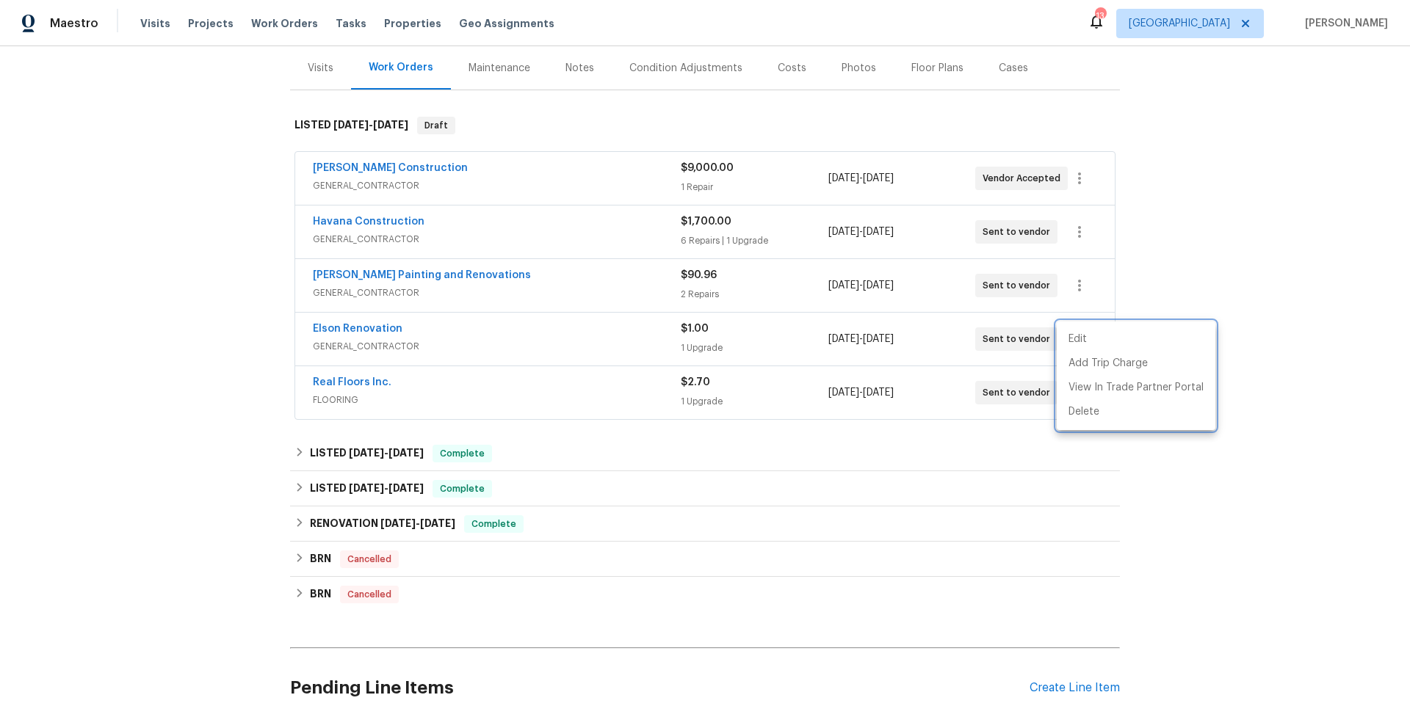
click at [336, 383] on div at bounding box center [705, 364] width 1410 height 728
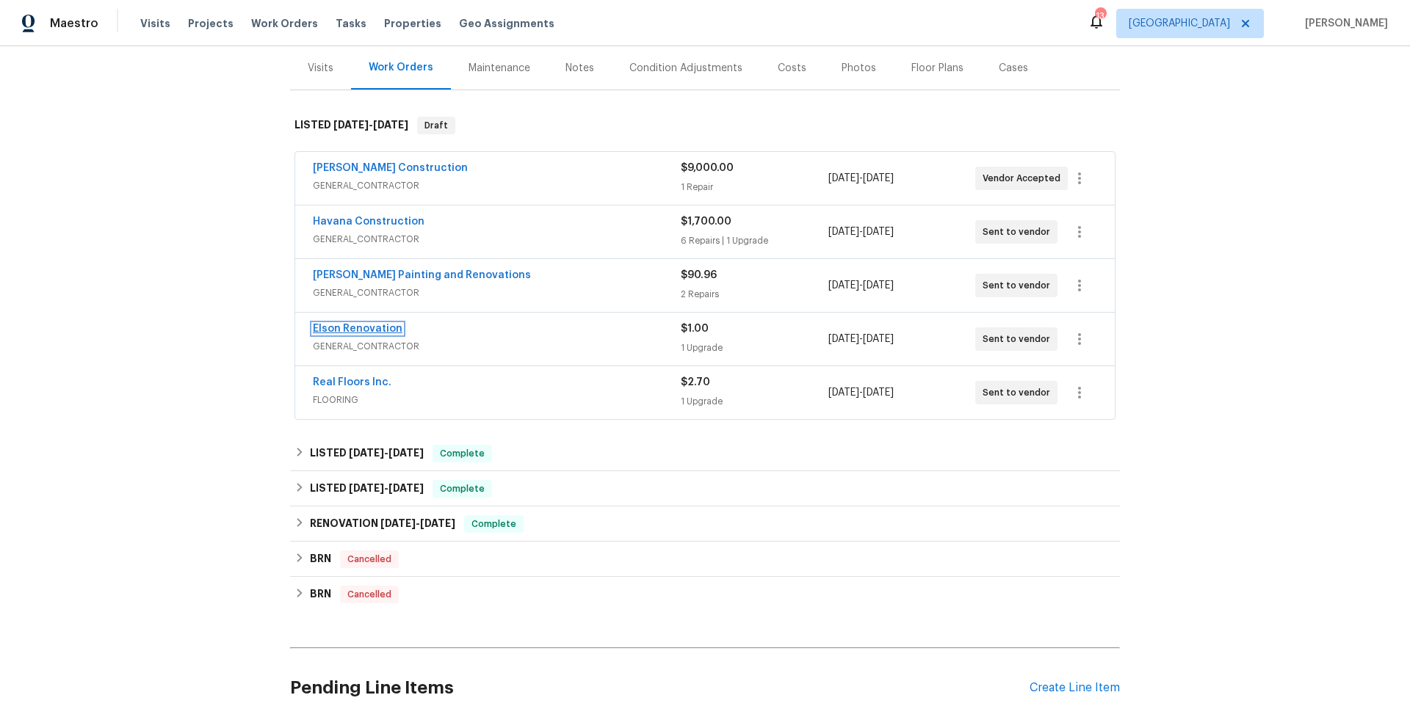
click at [379, 332] on link "Elson Renovation" at bounding box center [358, 329] width 90 height 10
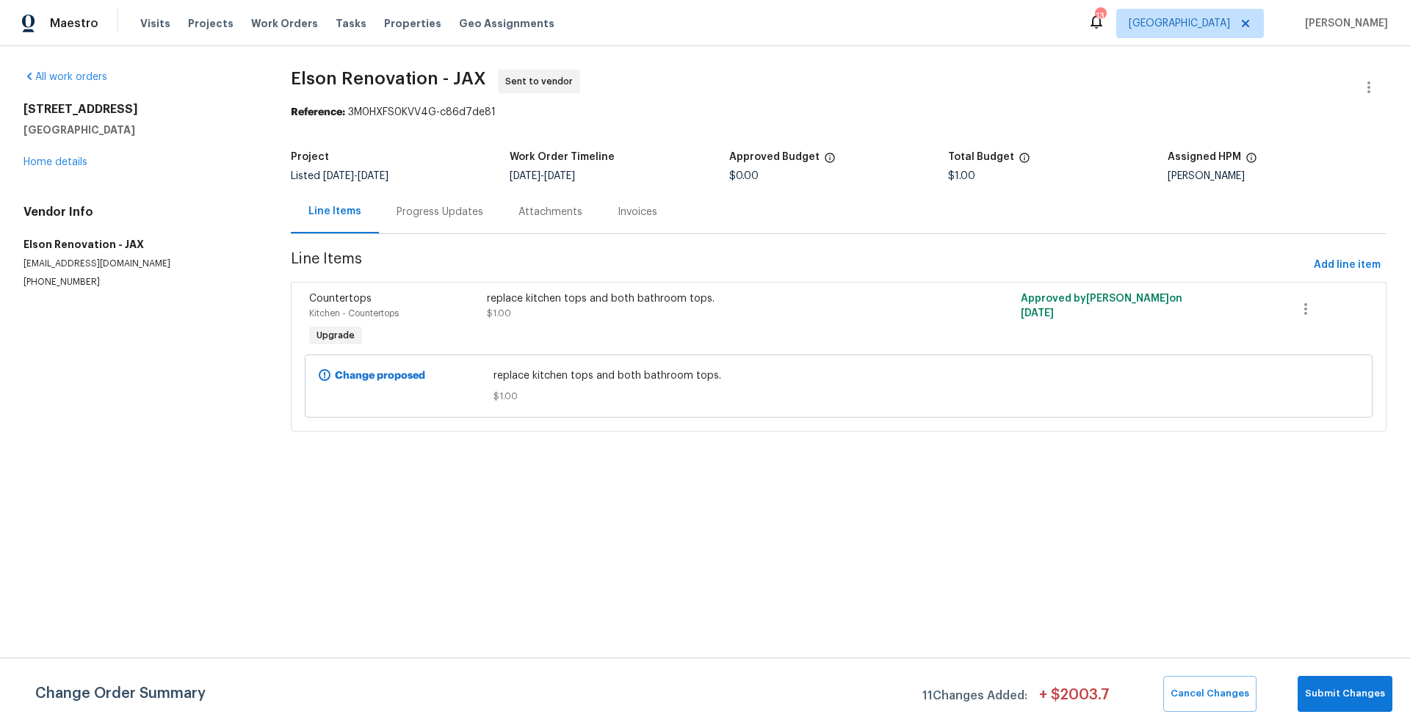
click at [431, 216] on div "Progress Updates" at bounding box center [439, 212] width 87 height 15
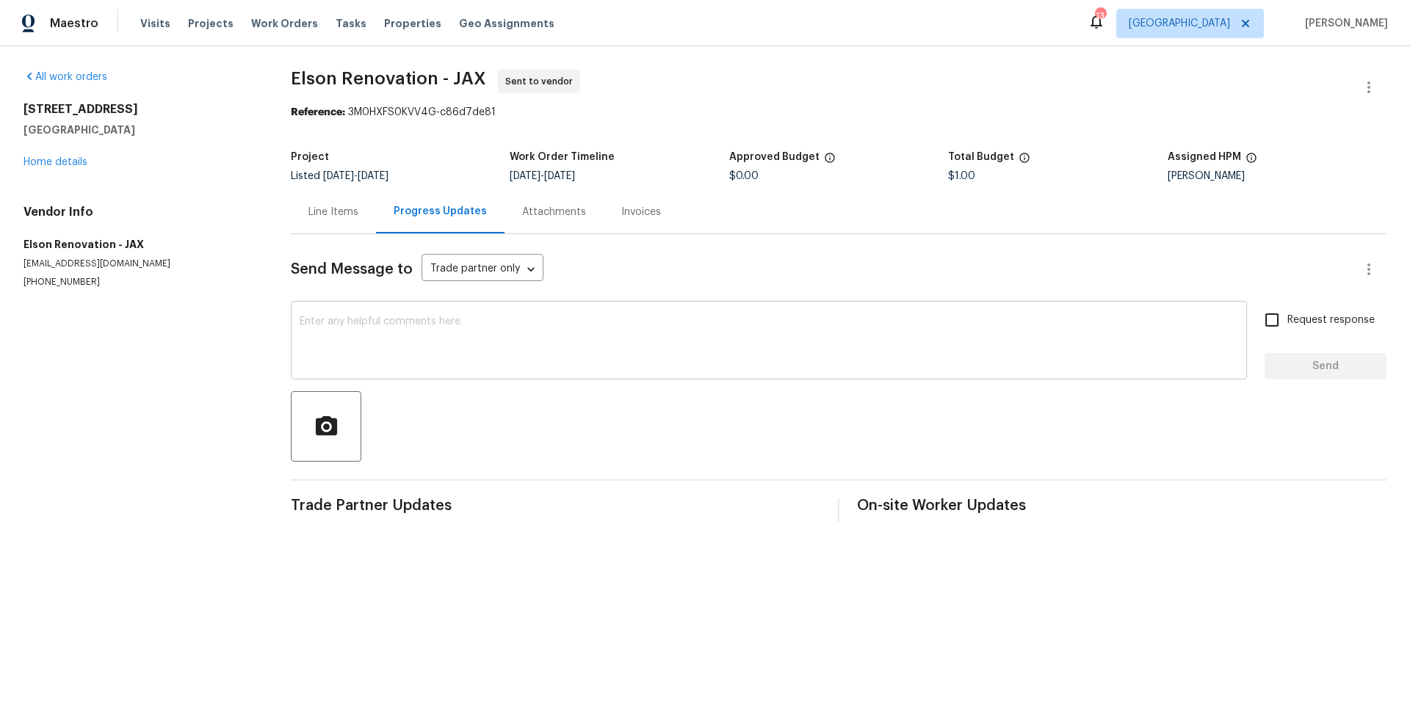
click at [379, 325] on textarea at bounding box center [769, 341] width 938 height 51
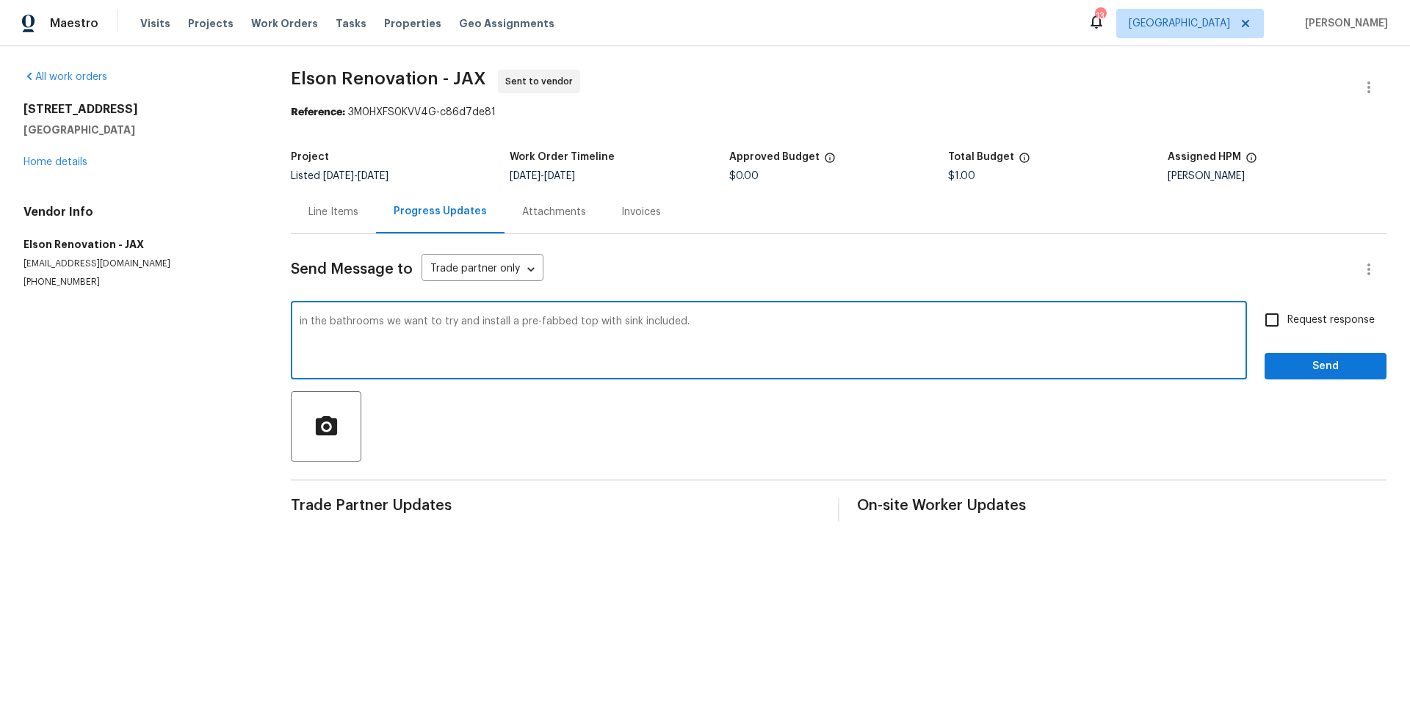
click at [541, 323] on textarea "in the bathrooms we want to try and install a pre-fabbed top with sink included." at bounding box center [769, 341] width 938 height 51
click at [541, 322] on textarea "in the bathrooms we want to try and install a pre-fabbed top with sink included." at bounding box center [769, 341] width 938 height 51
click at [521, 332] on textarea "in the bathrooms we want to try and install a pre-fabbed top with sink included." at bounding box center [769, 341] width 938 height 51
type textarea "in the bathrooms we want to try and install a pre-fabbed top with sink included."
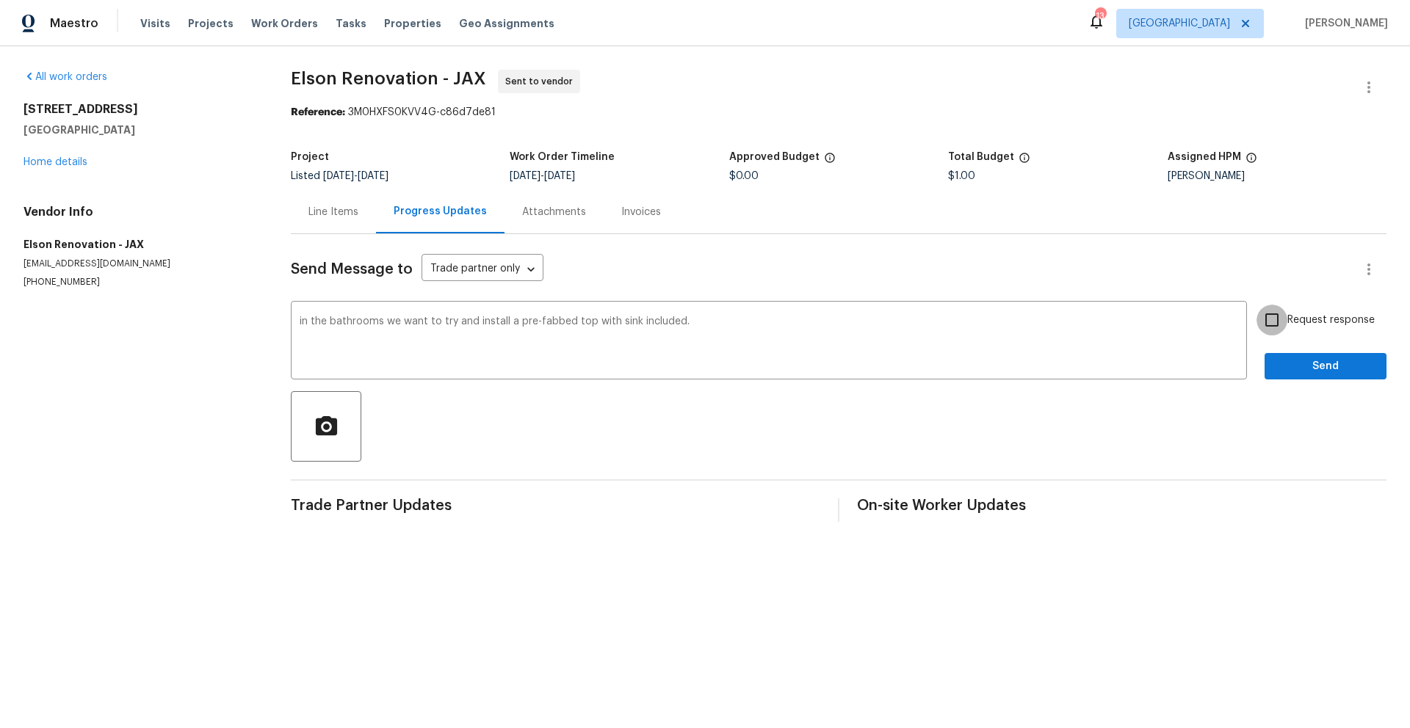
click at [1258, 321] on input "Request response" at bounding box center [1271, 320] width 31 height 31
checkbox input "true"
click at [1289, 364] on span "Send" at bounding box center [1325, 367] width 98 height 18
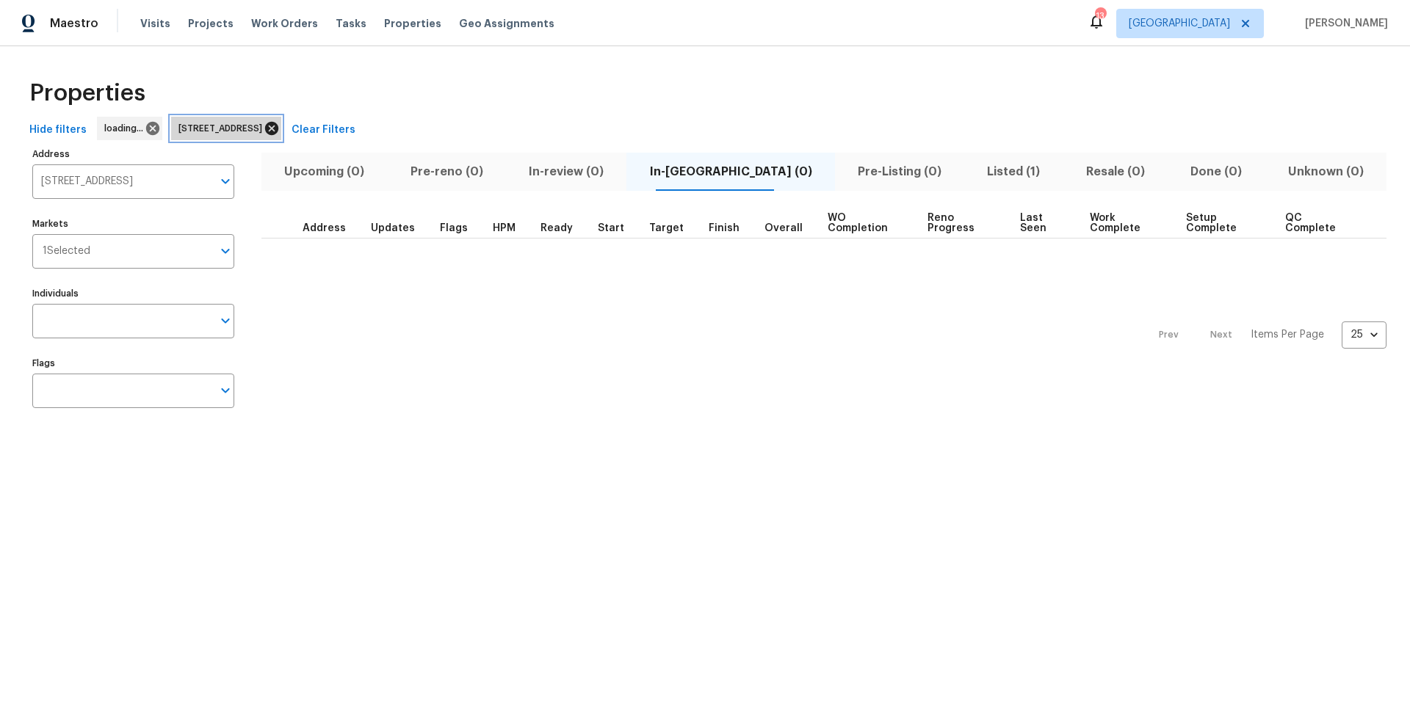
click at [280, 128] on icon at bounding box center [272, 128] width 16 height 16
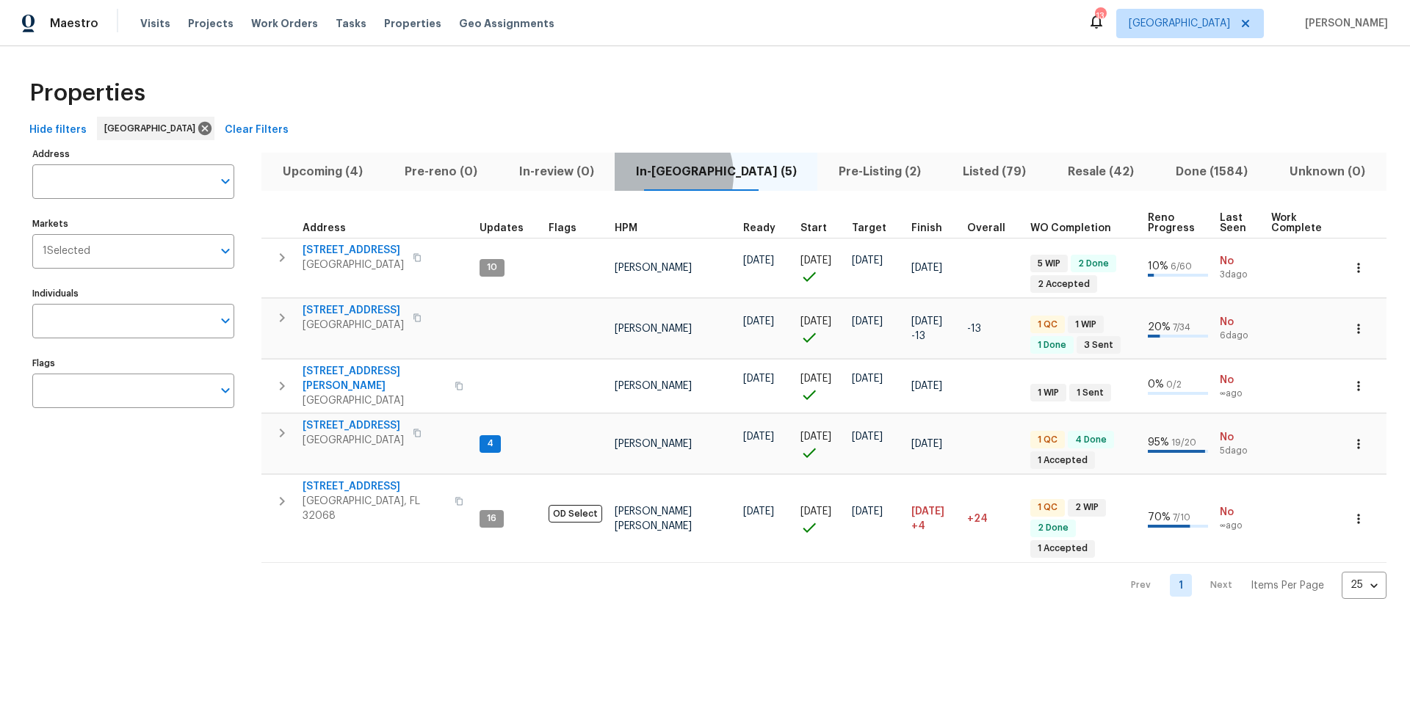
click at [685, 175] on span "In-[GEOGRAPHIC_DATA] (5)" at bounding box center [715, 172] width 185 height 21
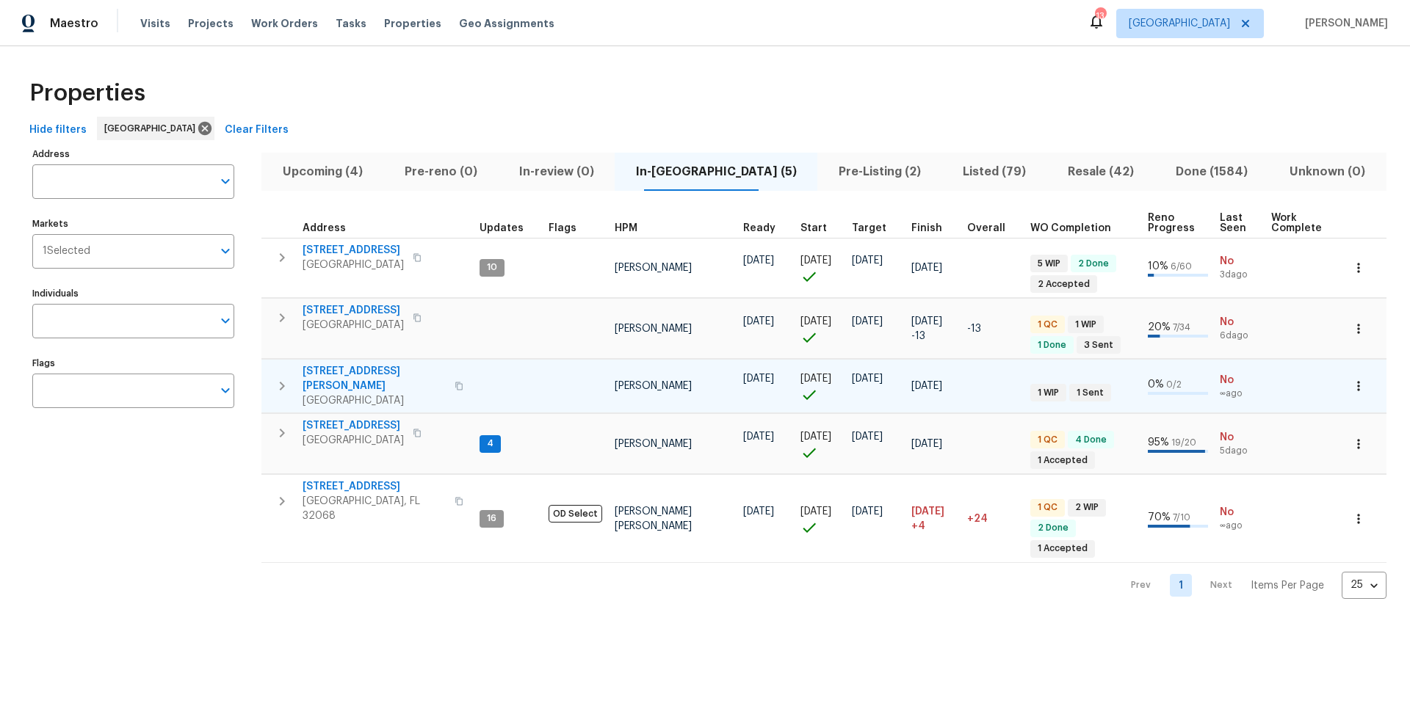
click at [361, 376] on span "[STREET_ADDRESS][PERSON_NAME]" at bounding box center [373, 378] width 143 height 29
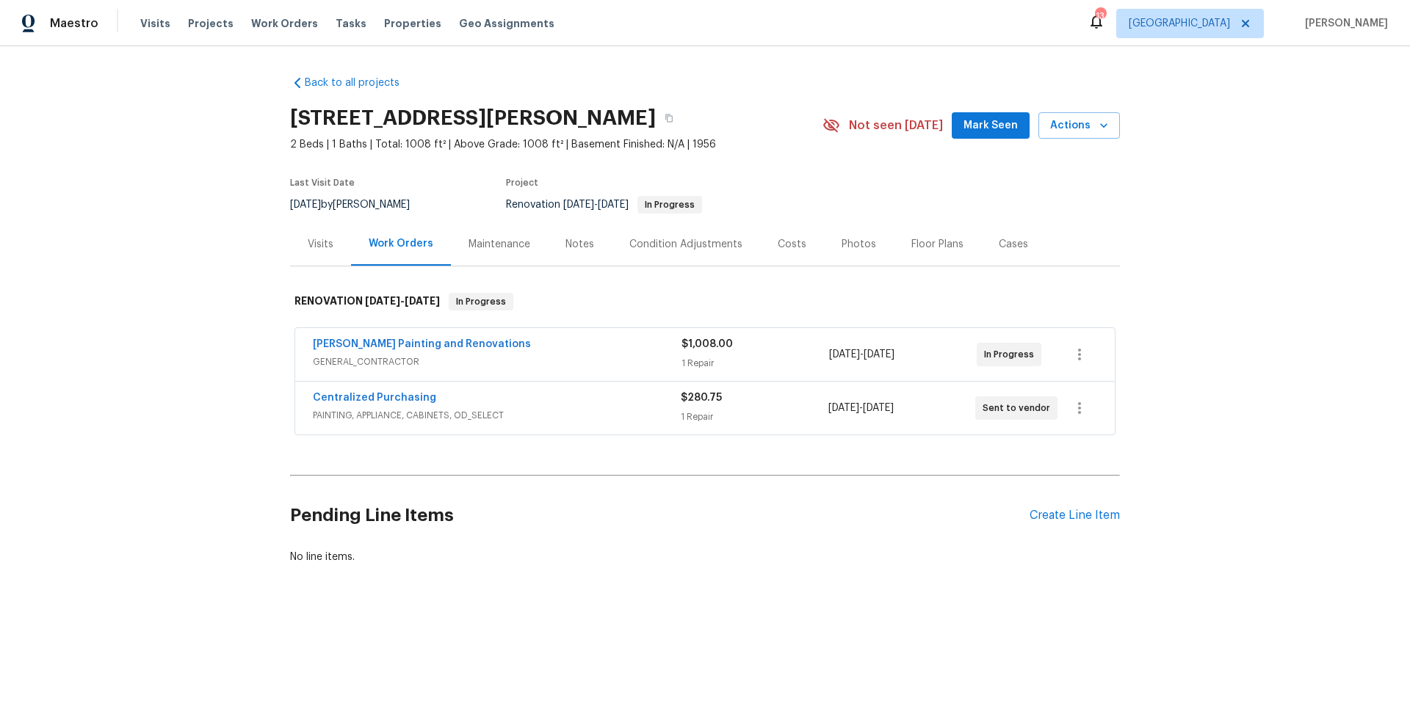
click at [446, 358] on span "GENERAL_CONTRACTOR" at bounding box center [497, 362] width 369 height 15
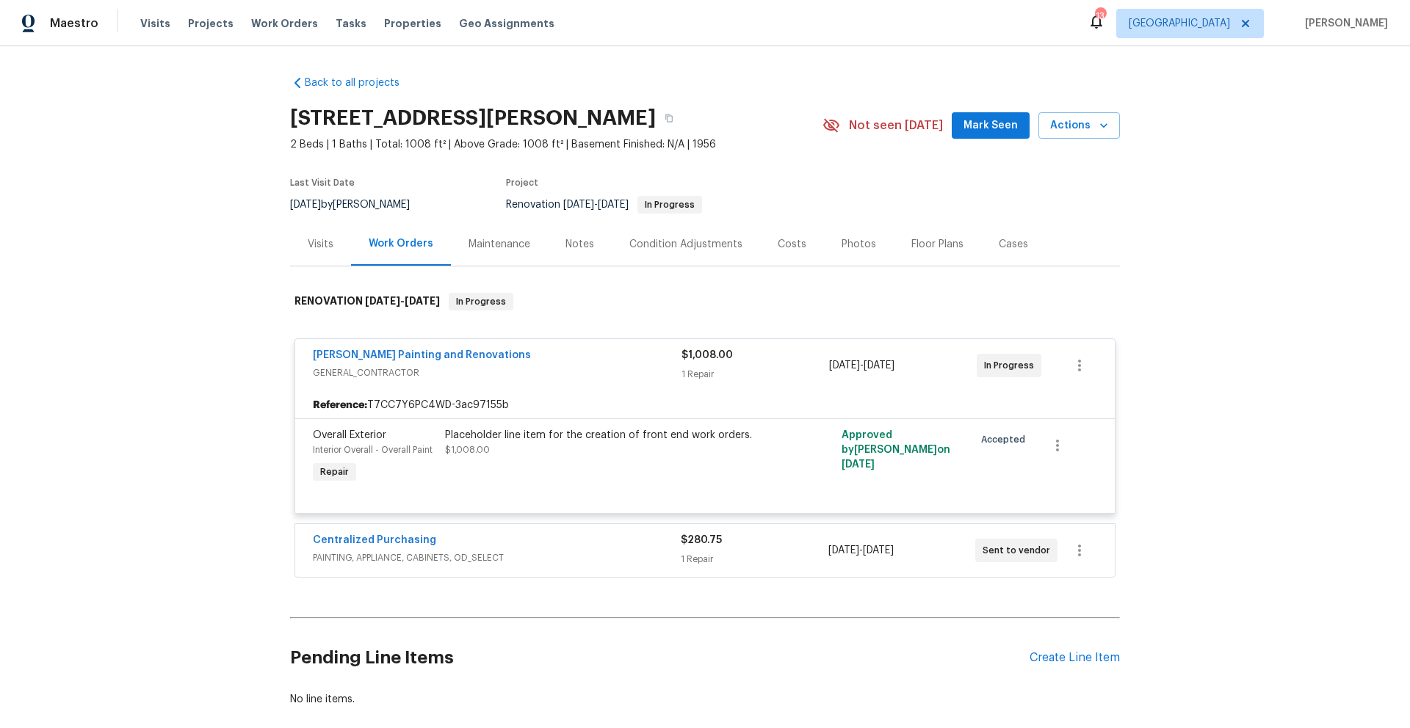
click at [449, 438] on div "Placeholder line item for the creation of front end work orders." at bounding box center [606, 435] width 322 height 15
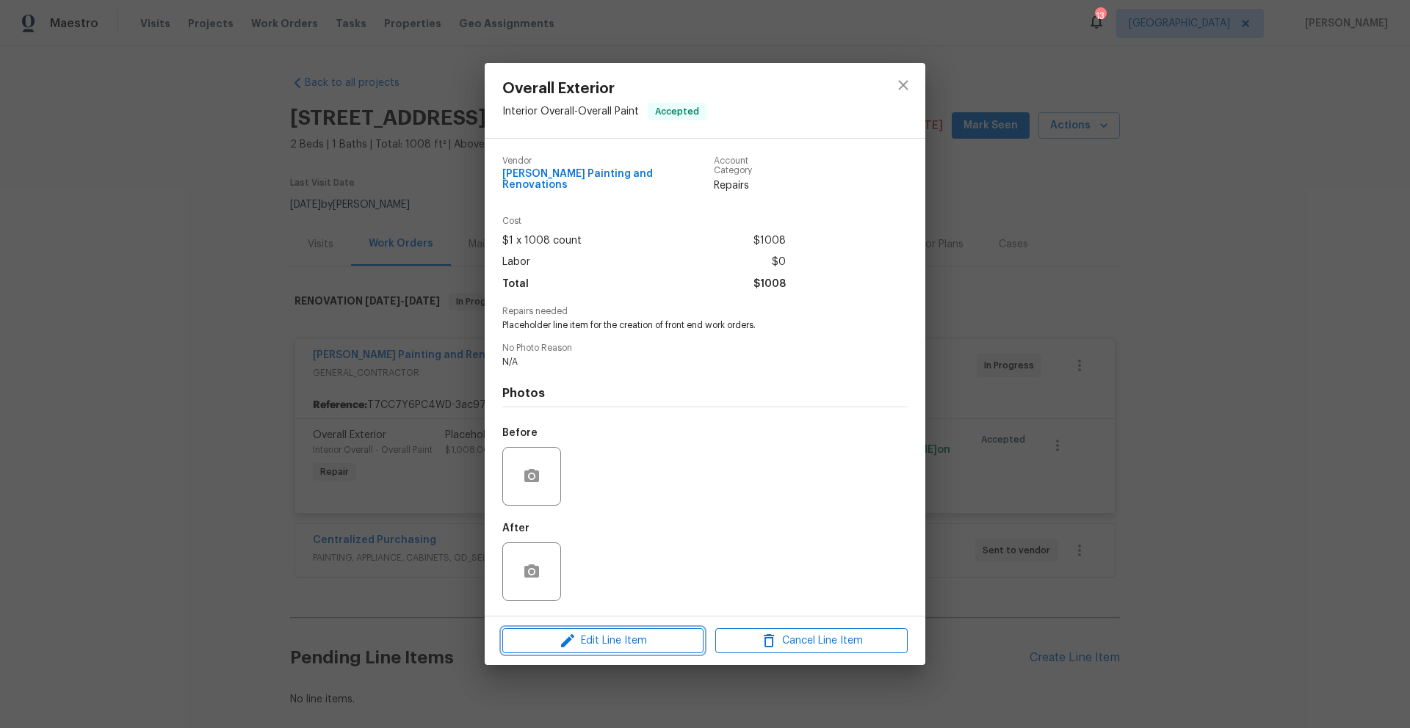
click at [628, 643] on span "Edit Line Item" at bounding box center [603, 641] width 192 height 18
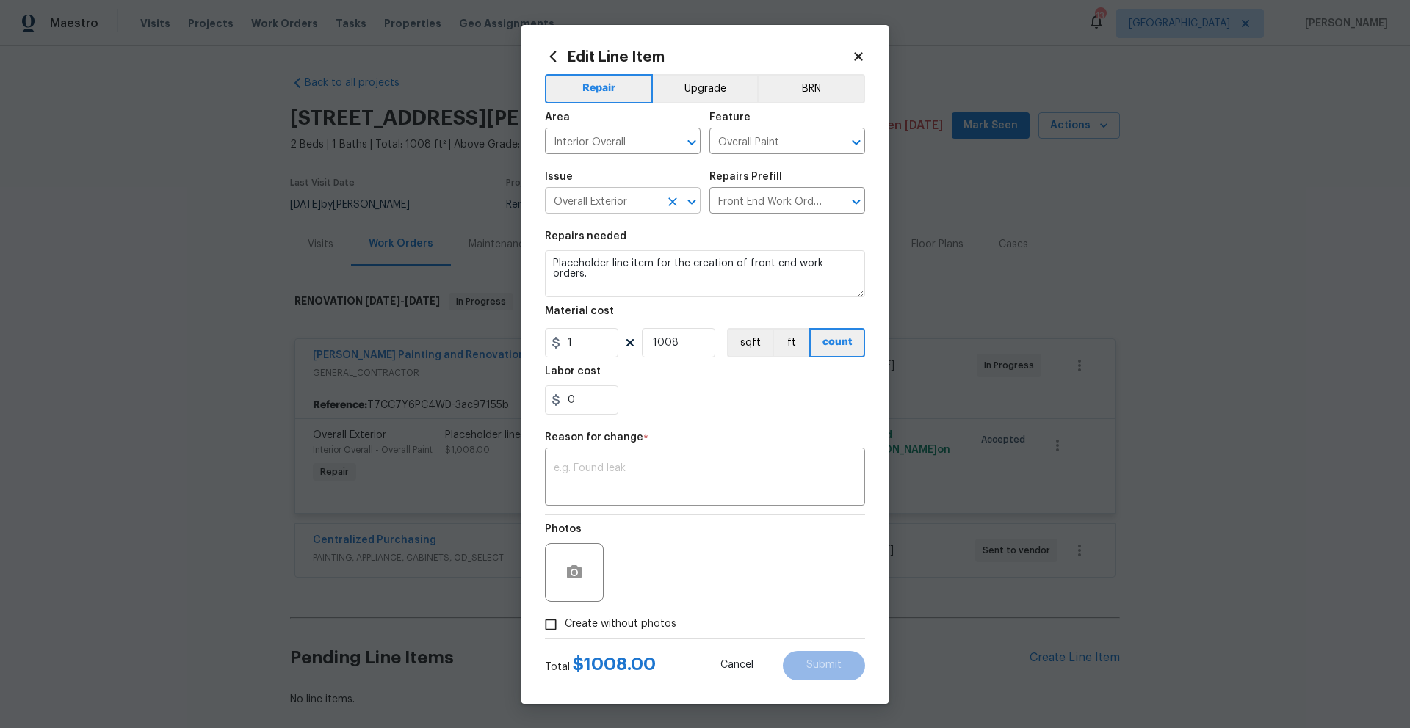
click at [656, 202] on input "Overall Exterior" at bounding box center [602, 202] width 115 height 23
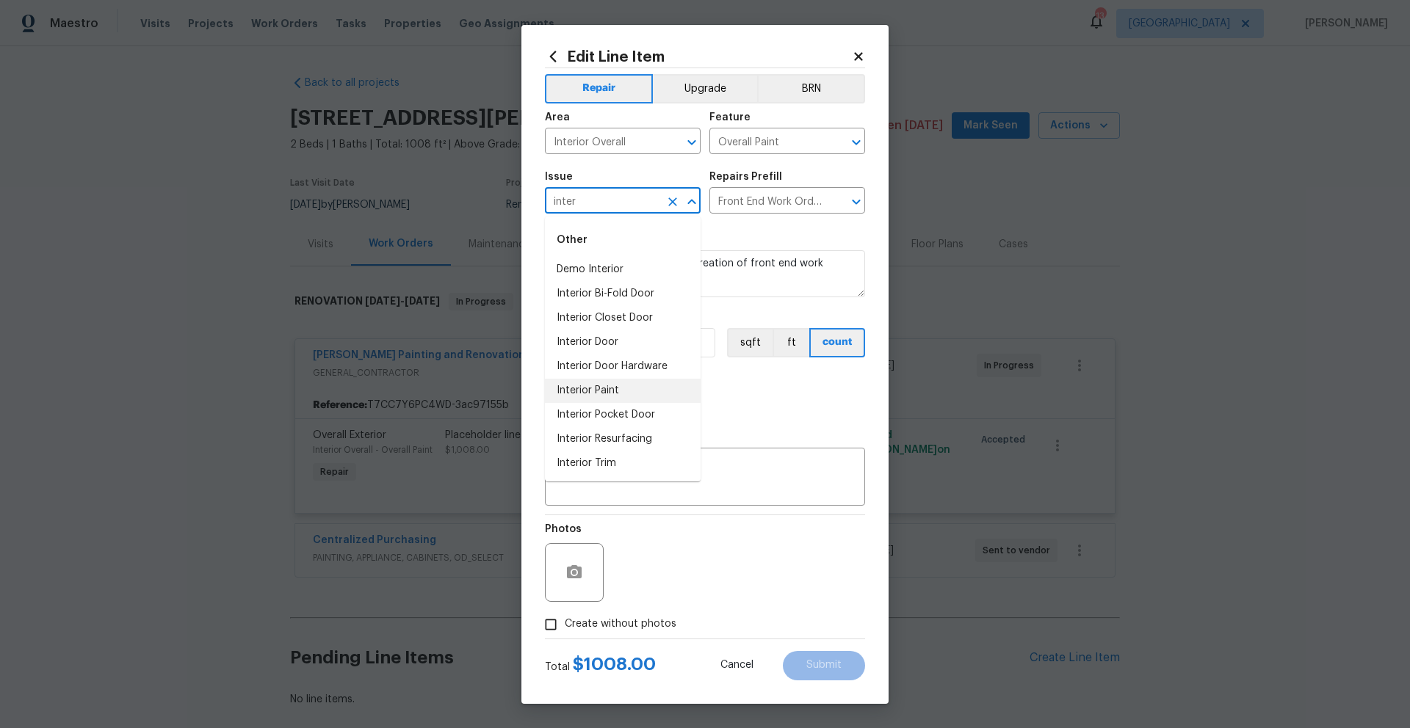
click at [587, 393] on li "Interior Paint" at bounding box center [623, 391] width 156 height 24
type input "Interior Paint"
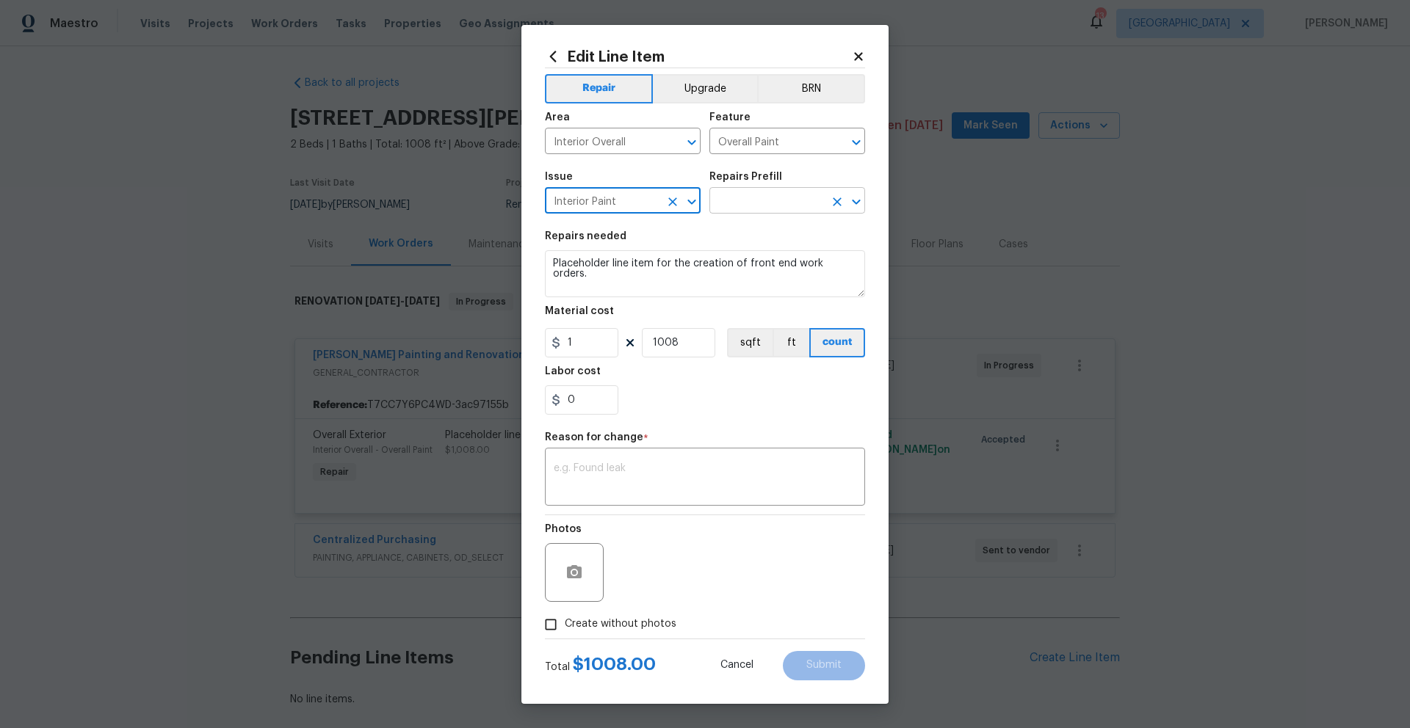
type input "Interior Paint"
click at [791, 206] on input "text" at bounding box center [766, 202] width 115 height 23
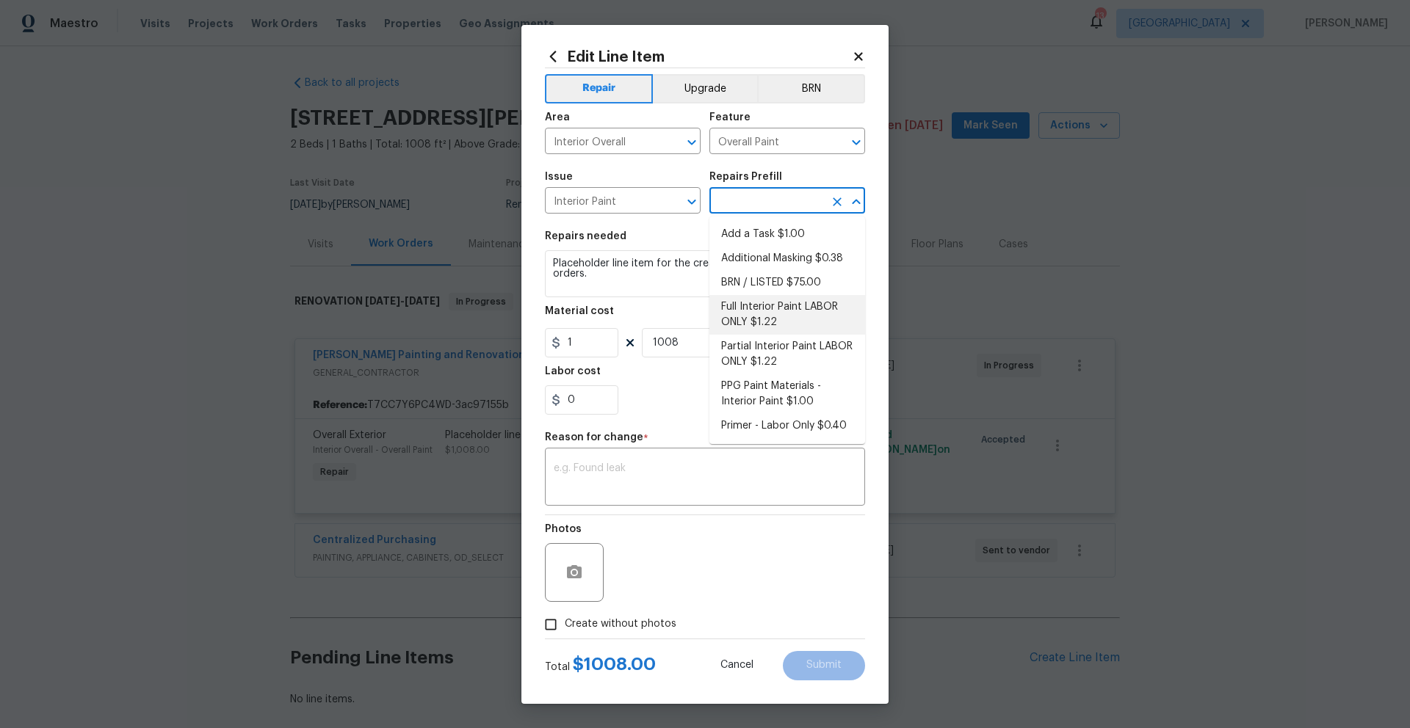
click at [748, 305] on li "Full Interior Paint LABOR ONLY $1.22" at bounding box center [787, 315] width 156 height 40
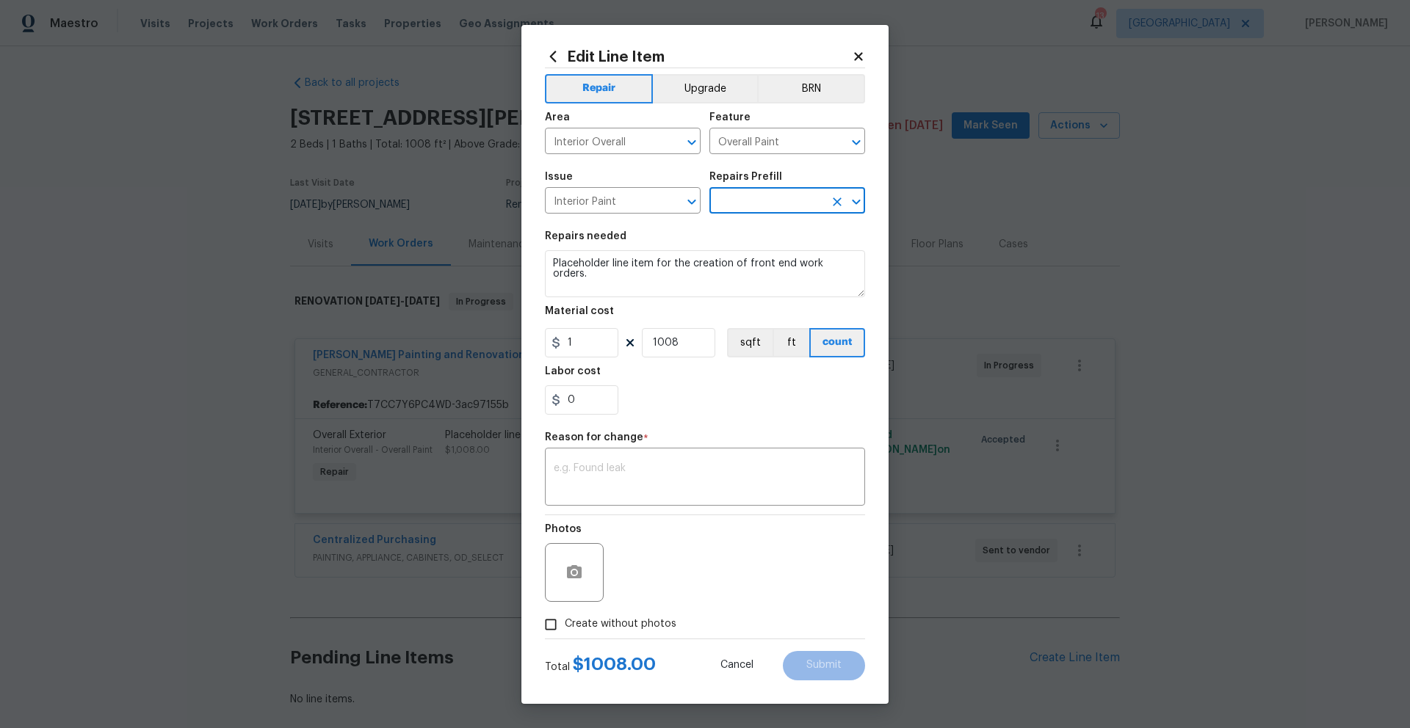
type textarea "Full Interior paint - (walls, ceilings, trim, and doors) - PAINT PROVIDED BY OP…"
type input "Full Interior Paint LABOR ONLY $1.22"
type input "1.22"
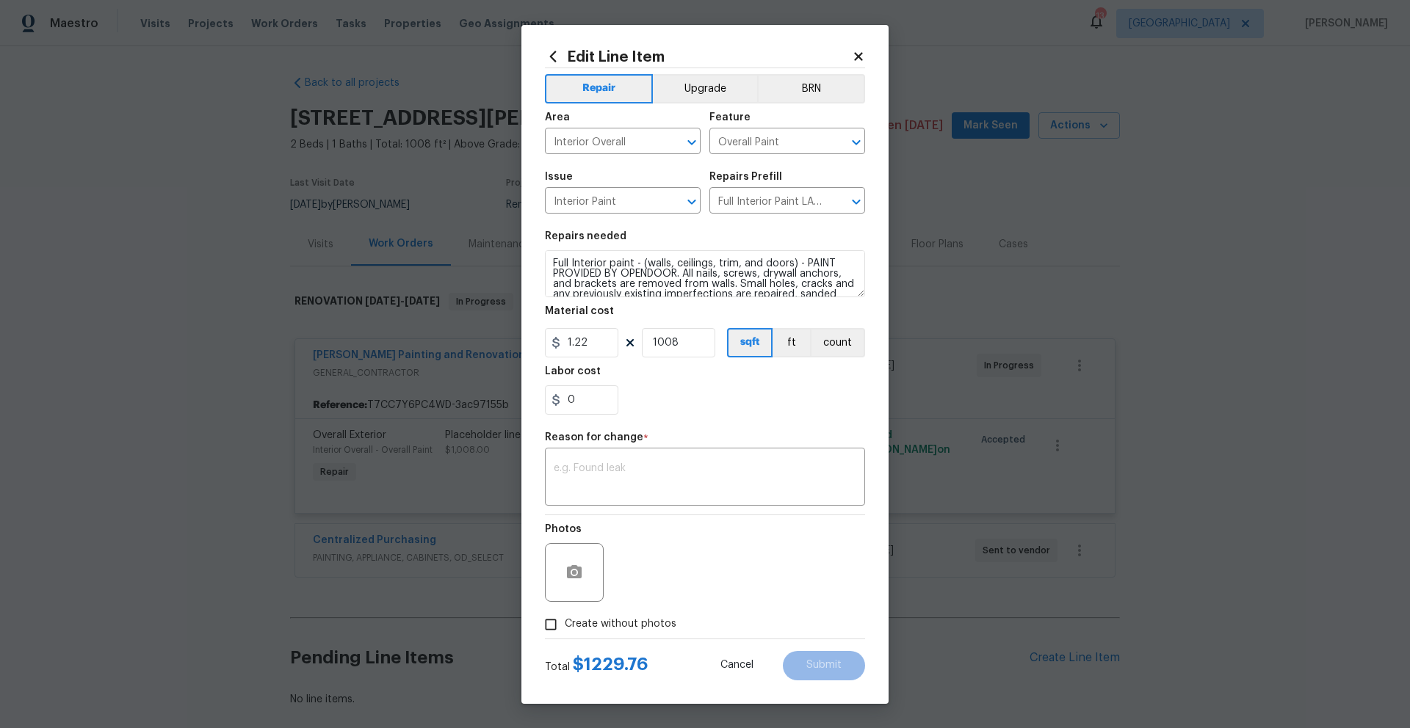
click at [696, 562] on div "Photos" at bounding box center [705, 562] width 320 height 95
click at [551, 625] on input "Create without photos" at bounding box center [551, 625] width 28 height 28
checkbox input "true"
click at [721, 622] on div "Create without photos" at bounding box center [705, 625] width 320 height 28
click at [706, 616] on div "Create without photos" at bounding box center [705, 625] width 320 height 28
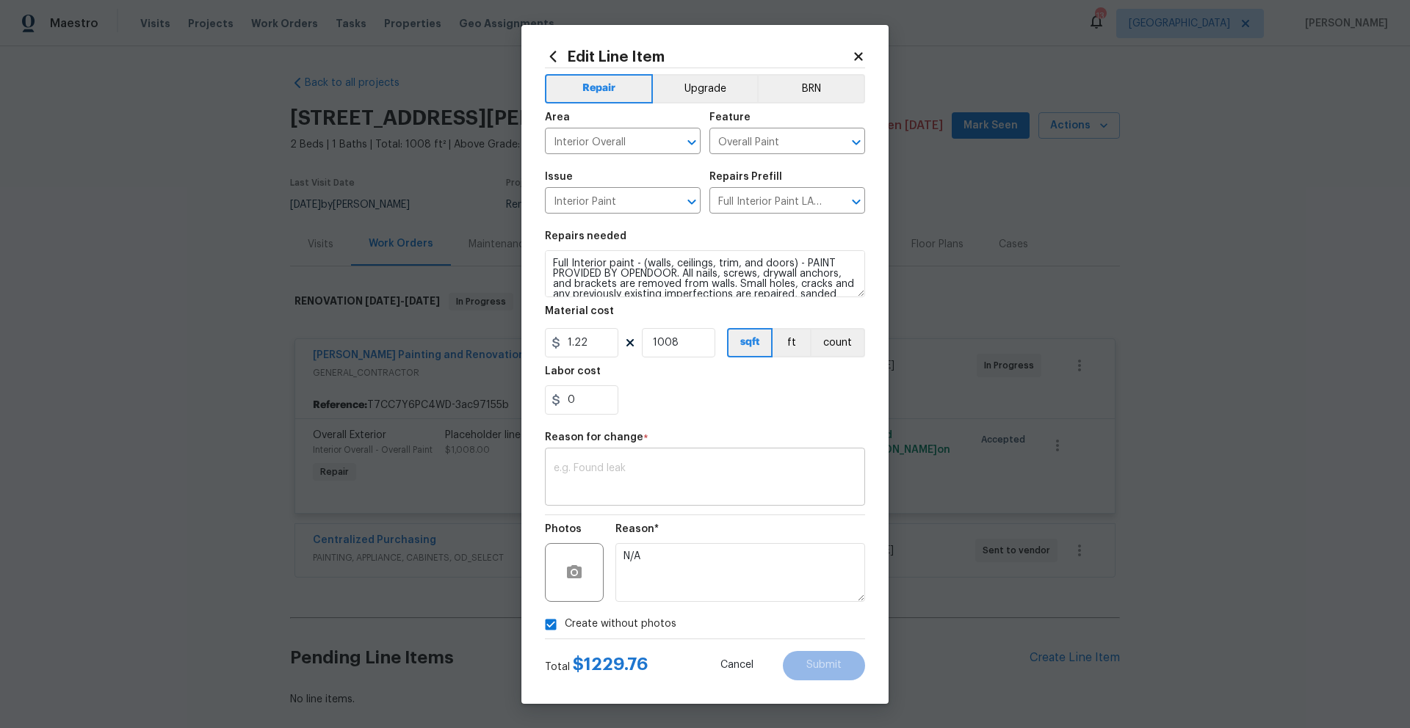
click at [616, 486] on textarea at bounding box center [705, 478] width 302 height 31
type textarea "update"
click at [841, 660] on button "Submit" at bounding box center [824, 665] width 82 height 29
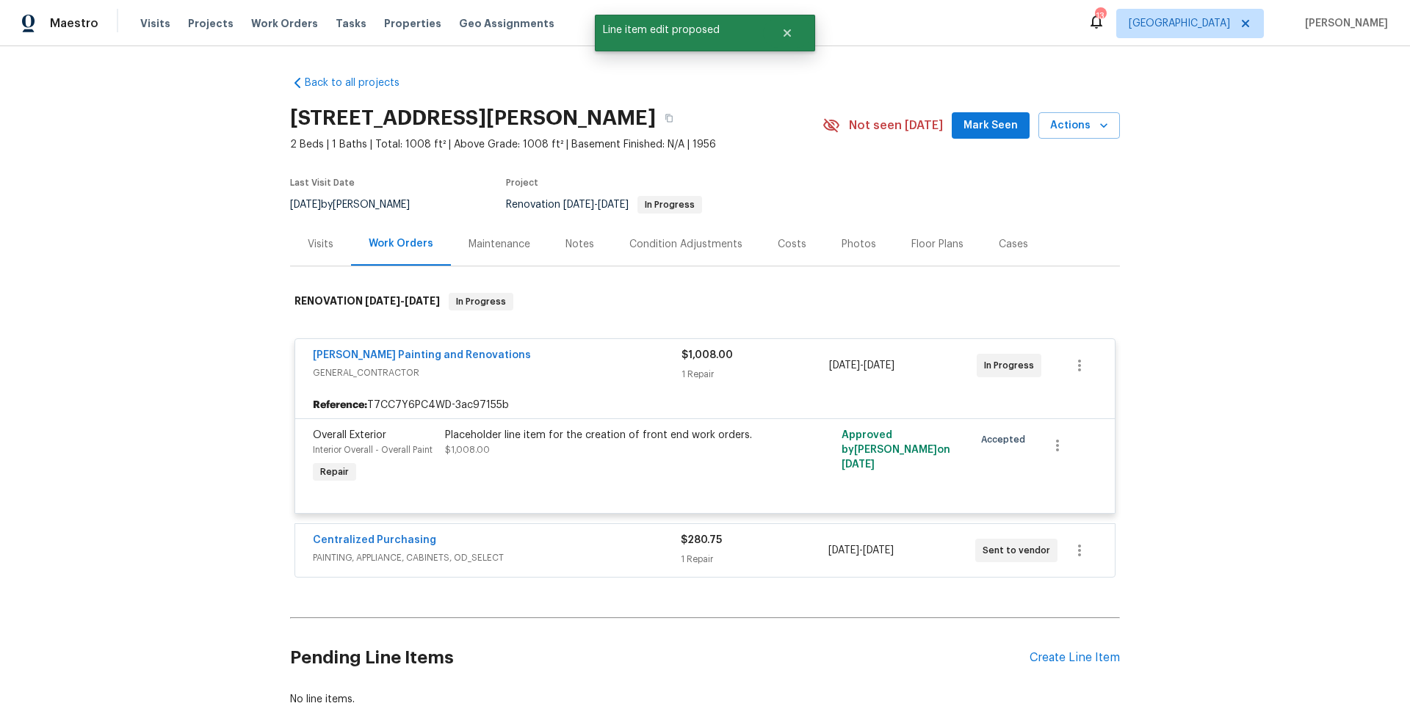
click at [438, 349] on span "[PERSON_NAME] Painting and Renovations" at bounding box center [422, 355] width 218 height 15
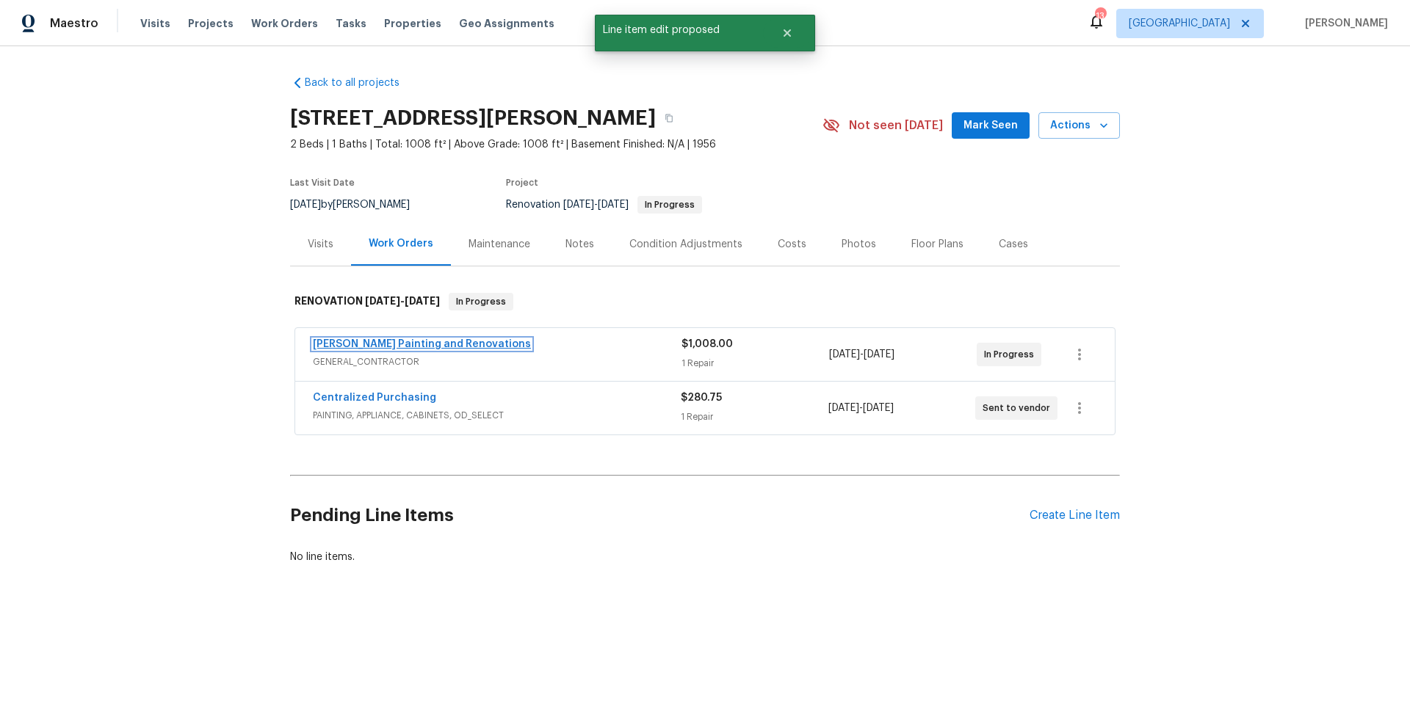
click at [444, 344] on link "[PERSON_NAME] Painting and Renovations" at bounding box center [422, 344] width 218 height 10
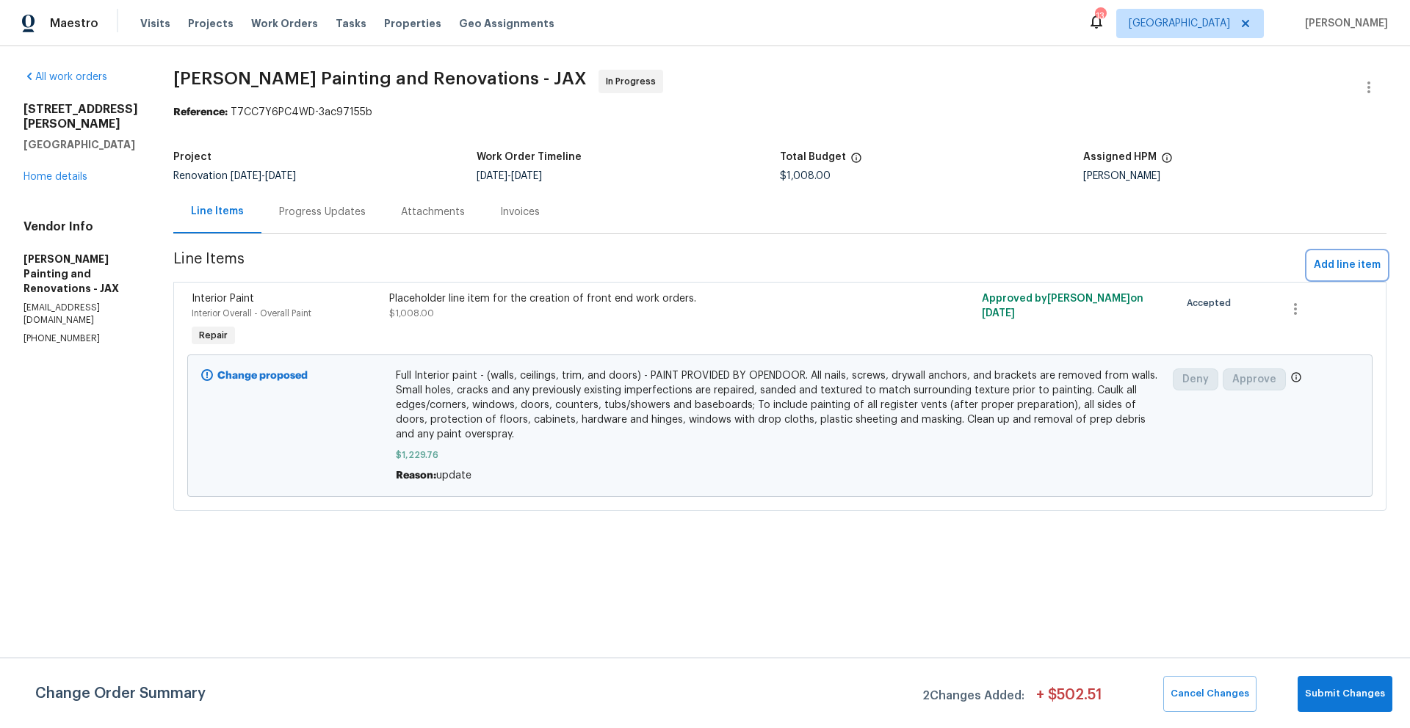
click at [1314, 270] on span "Add line item" at bounding box center [1347, 265] width 67 height 18
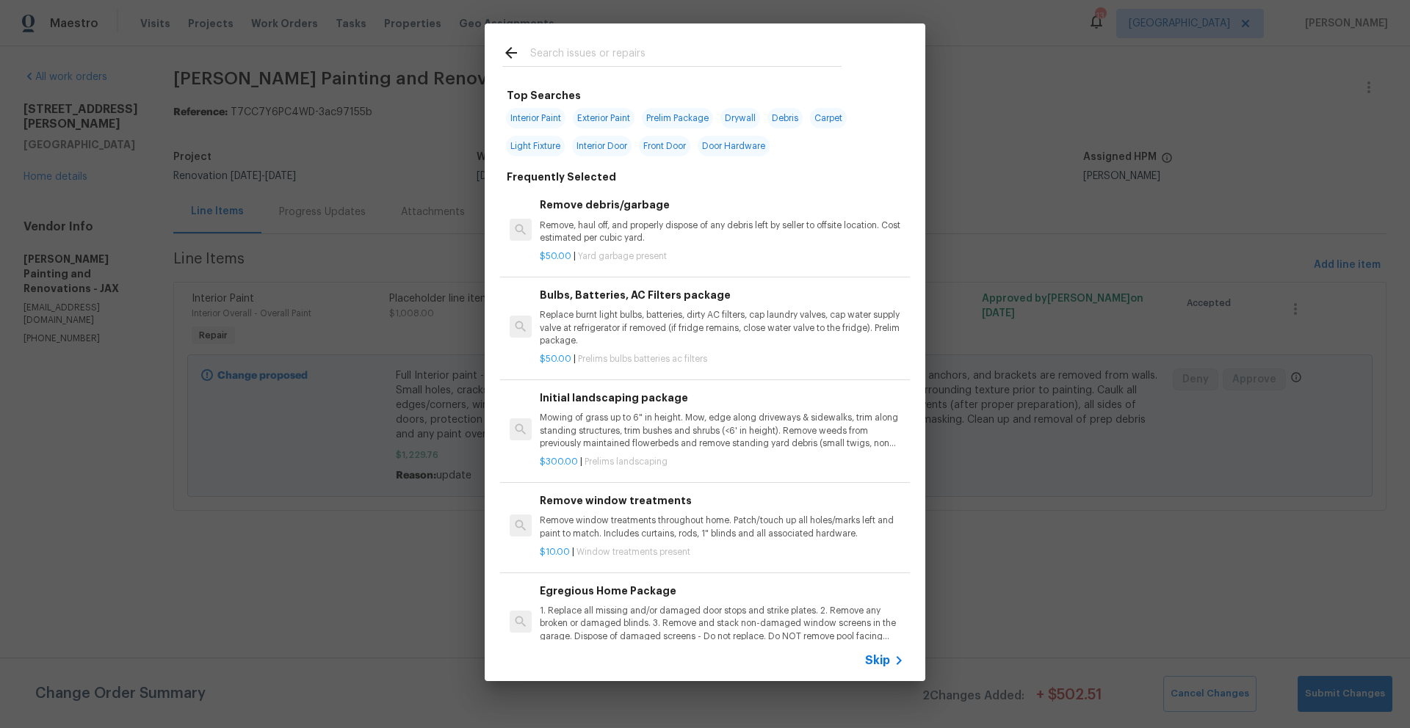
click at [568, 57] on input "text" at bounding box center [685, 55] width 311 height 22
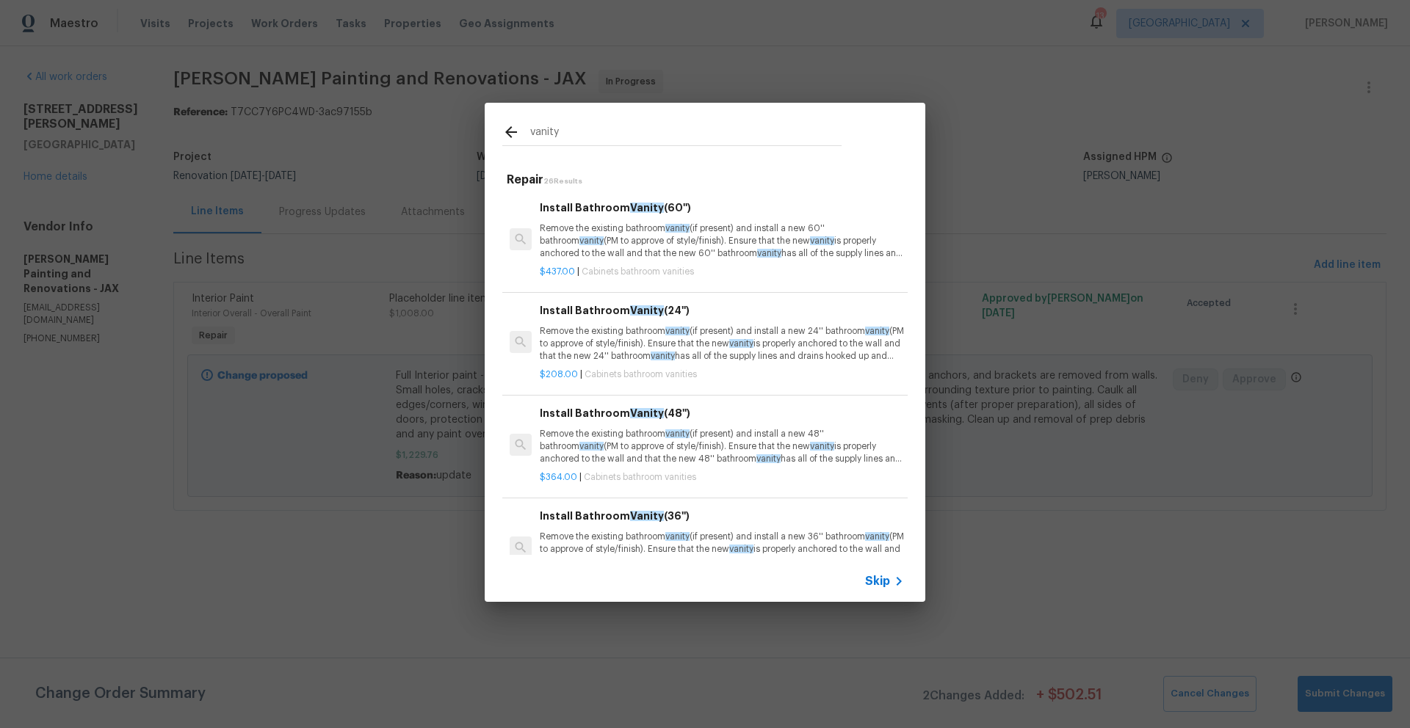
type input "vanity"
click at [597, 319] on div "Install Bathroom Vanity (24'') Remove the existing bathroom vanity (if present)…" at bounding box center [722, 332] width 364 height 60
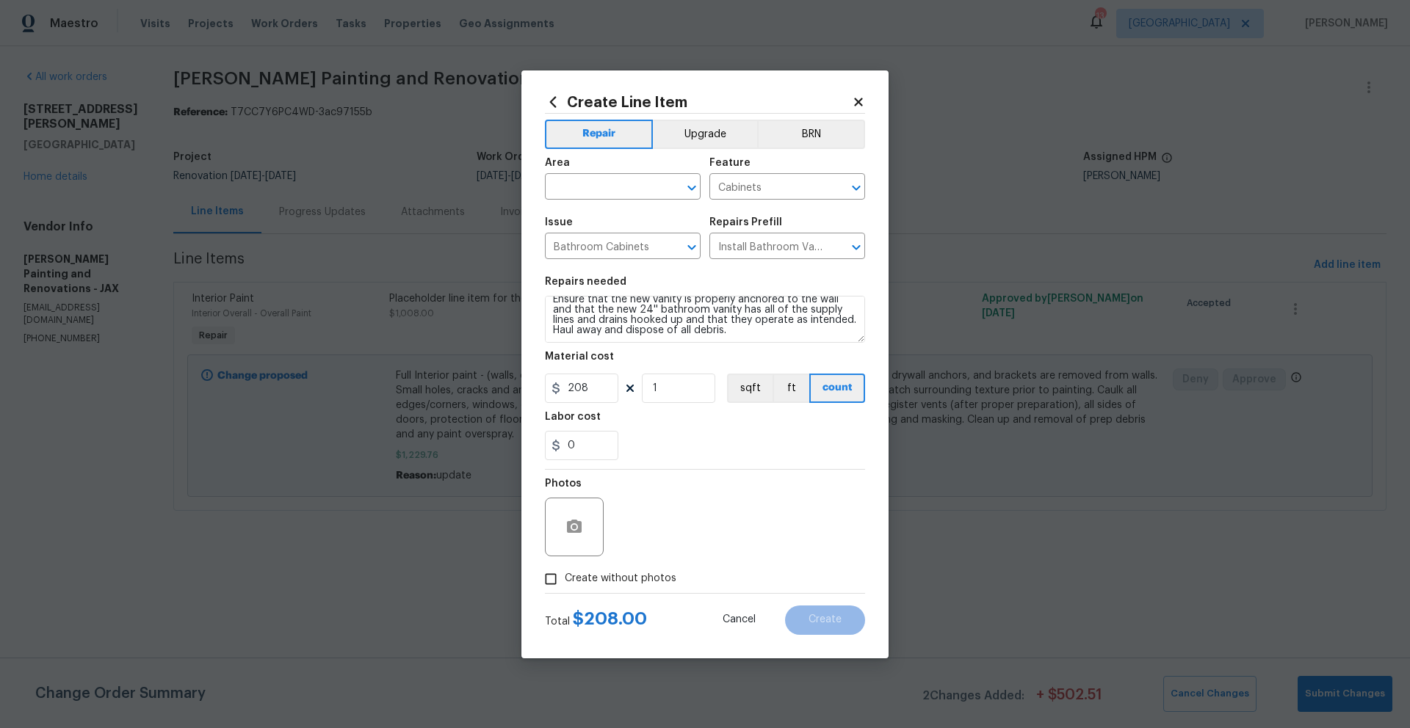
scroll to position [31, 0]
click at [598, 390] on input "208" at bounding box center [581, 388] width 73 height 29
drag, startPoint x: 598, startPoint y: 390, endPoint x: 548, endPoint y: 391, distance: 50.7
click at [548, 391] on input "208" at bounding box center [581, 388] width 73 height 29
type input "350"
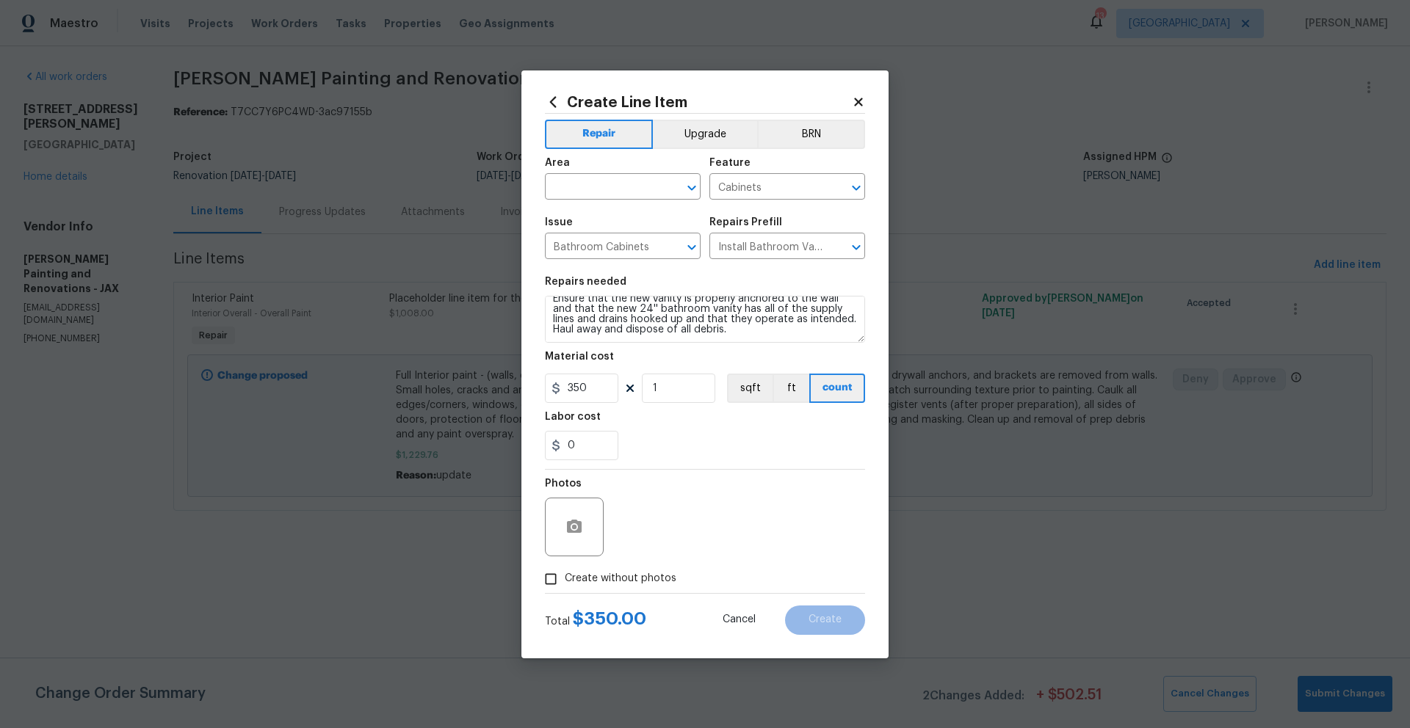
click at [729, 421] on div "Labor cost" at bounding box center [705, 421] width 320 height 19
click at [552, 576] on input "Create without photos" at bounding box center [551, 579] width 28 height 28
checkbox input "true"
click at [651, 517] on textarea at bounding box center [740, 527] width 250 height 59
type textarea "Vendor has"
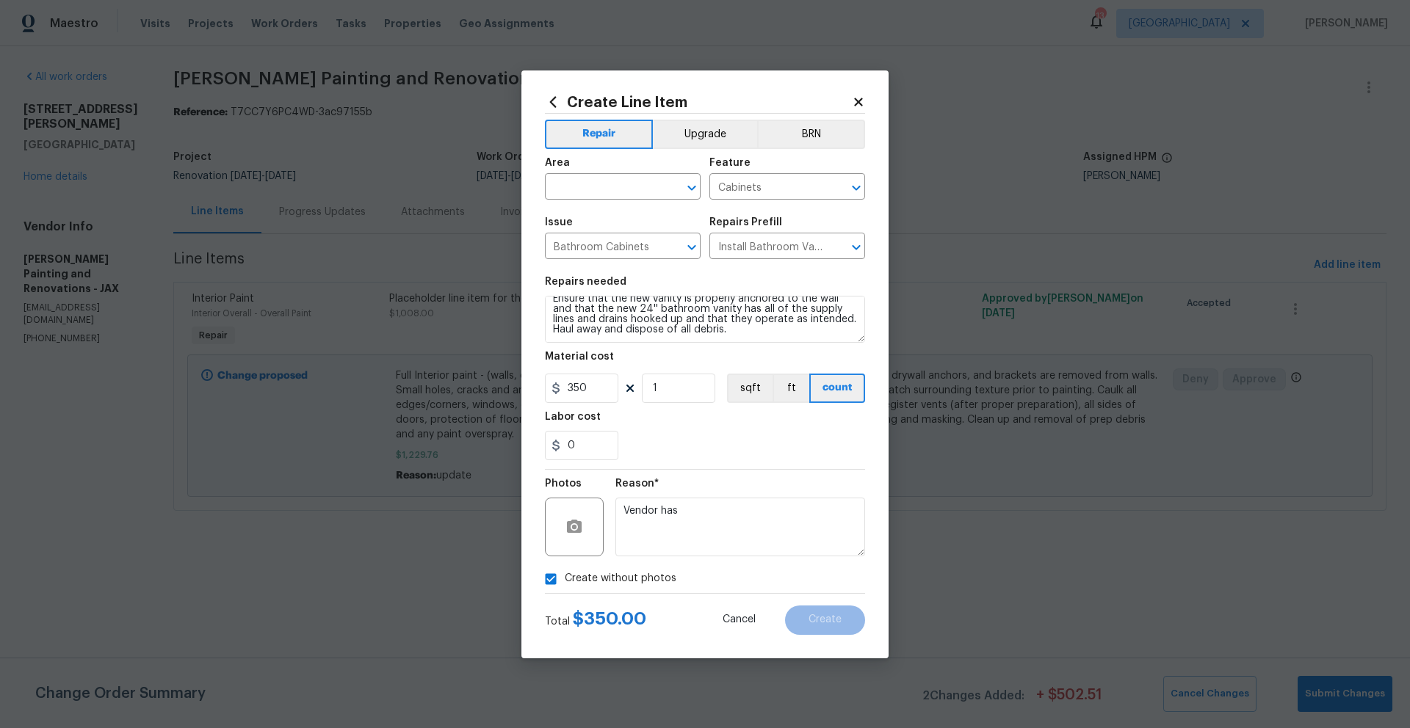
click at [780, 584] on div "Create without photos" at bounding box center [705, 579] width 320 height 28
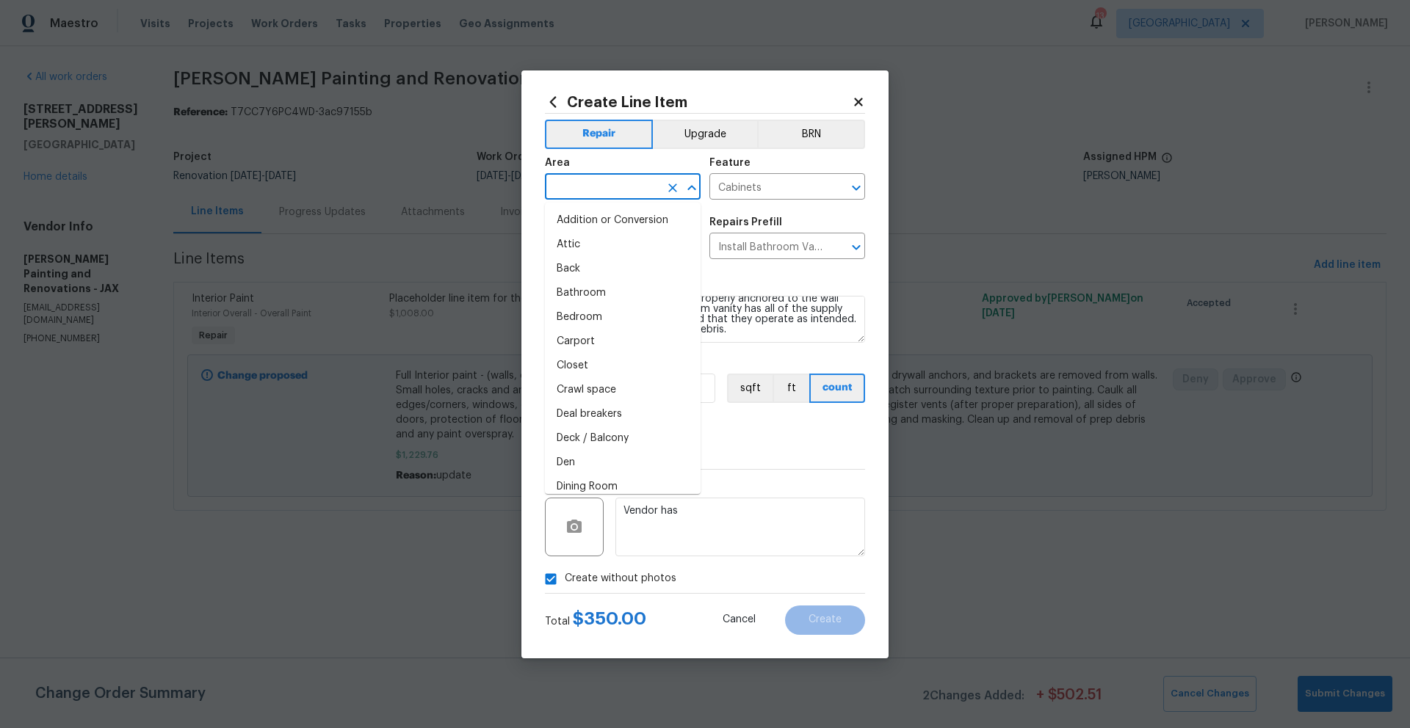
click at [634, 187] on input "text" at bounding box center [602, 188] width 115 height 23
click at [595, 290] on li "Bathroom" at bounding box center [623, 293] width 156 height 24
type input "Bathroom"
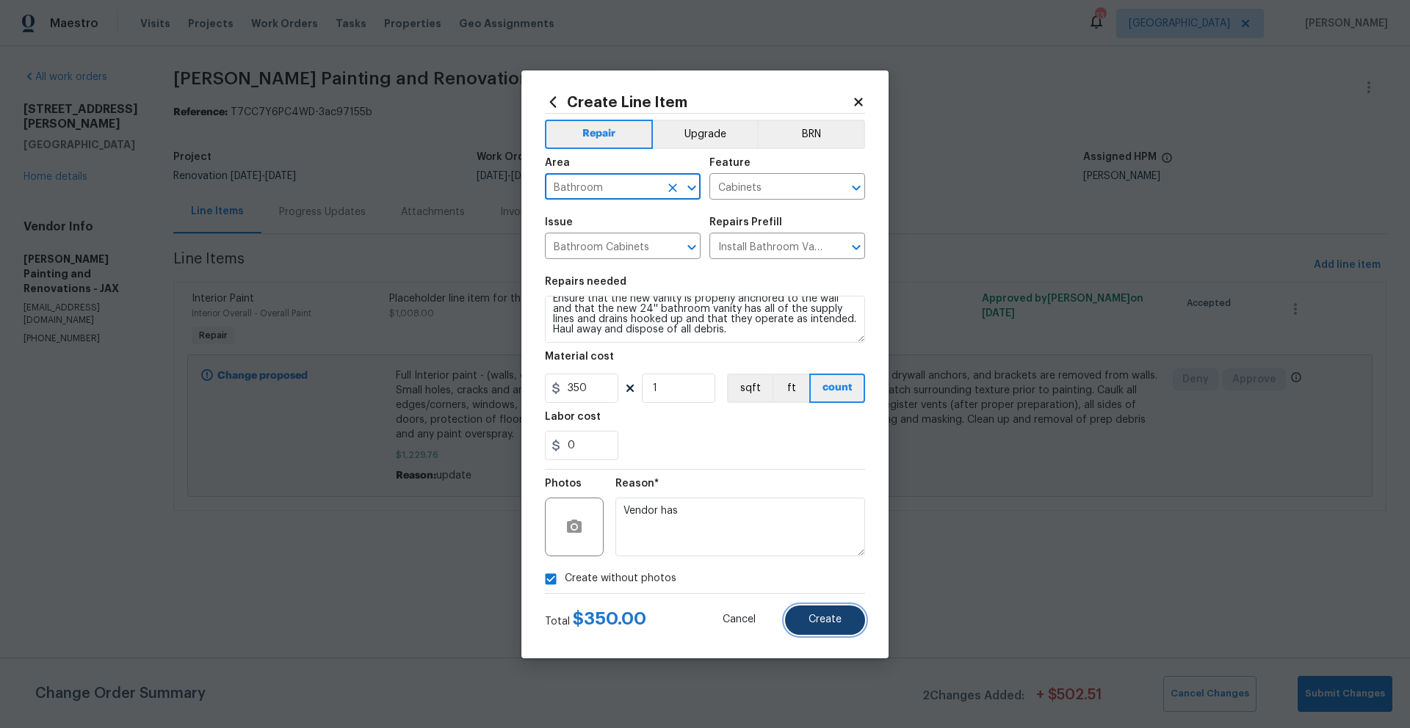
click at [820, 629] on button "Create" at bounding box center [825, 620] width 80 height 29
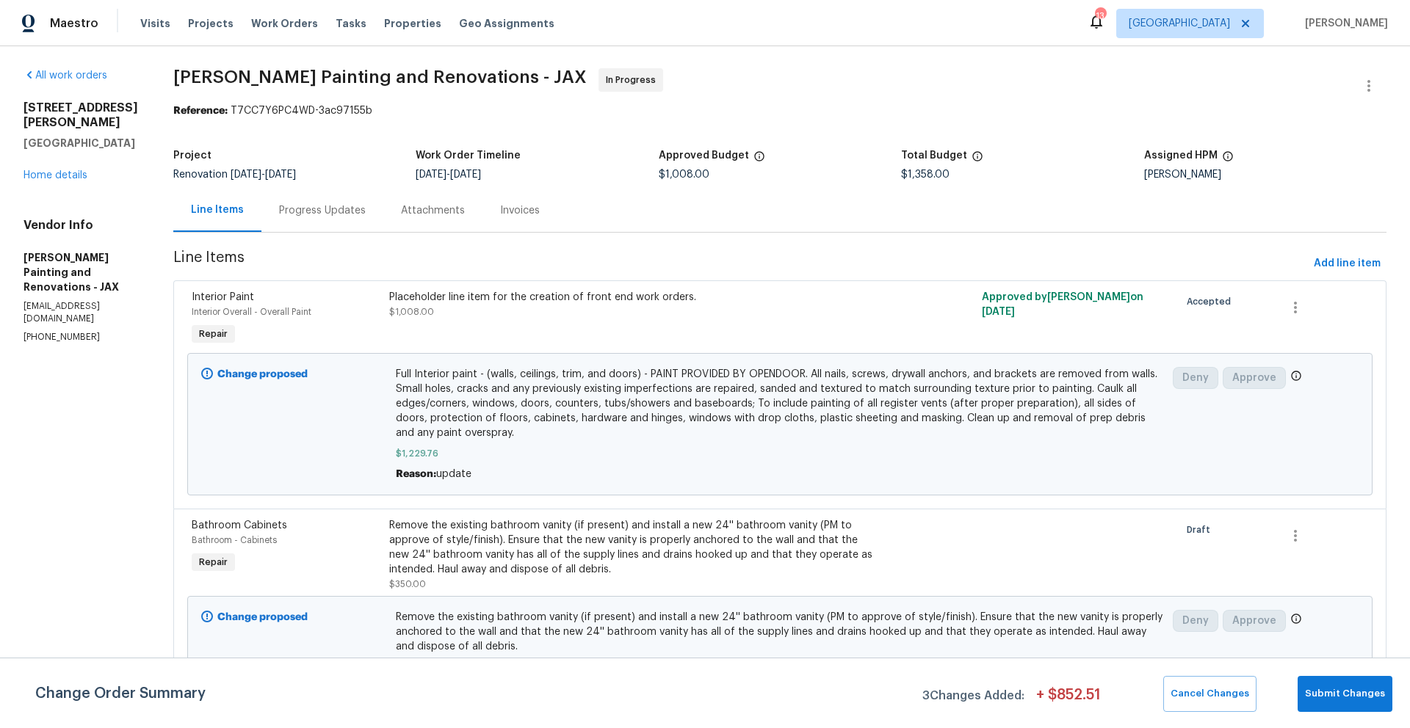
scroll to position [0, 0]
click at [84, 172] on link "Home details" at bounding box center [55, 177] width 64 height 10
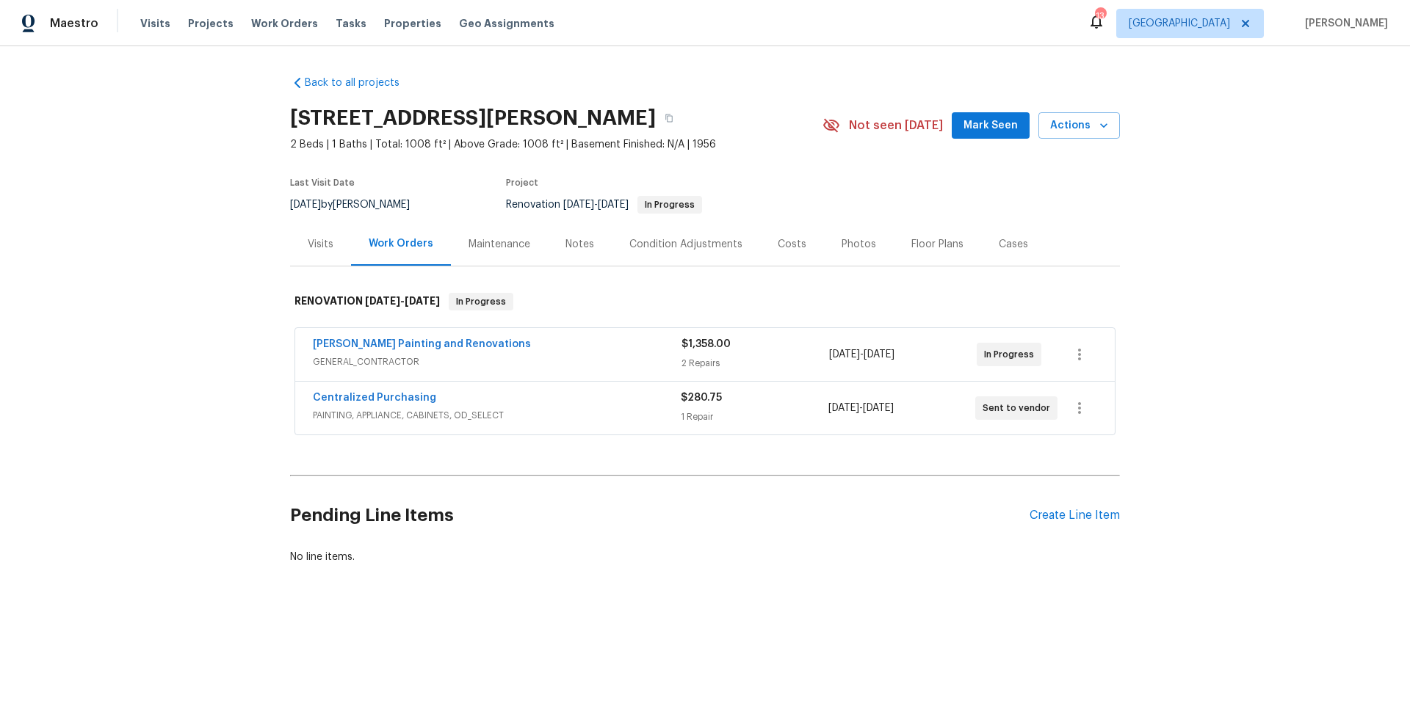
click at [698, 244] on div "Condition Adjustments" at bounding box center [685, 244] width 113 height 15
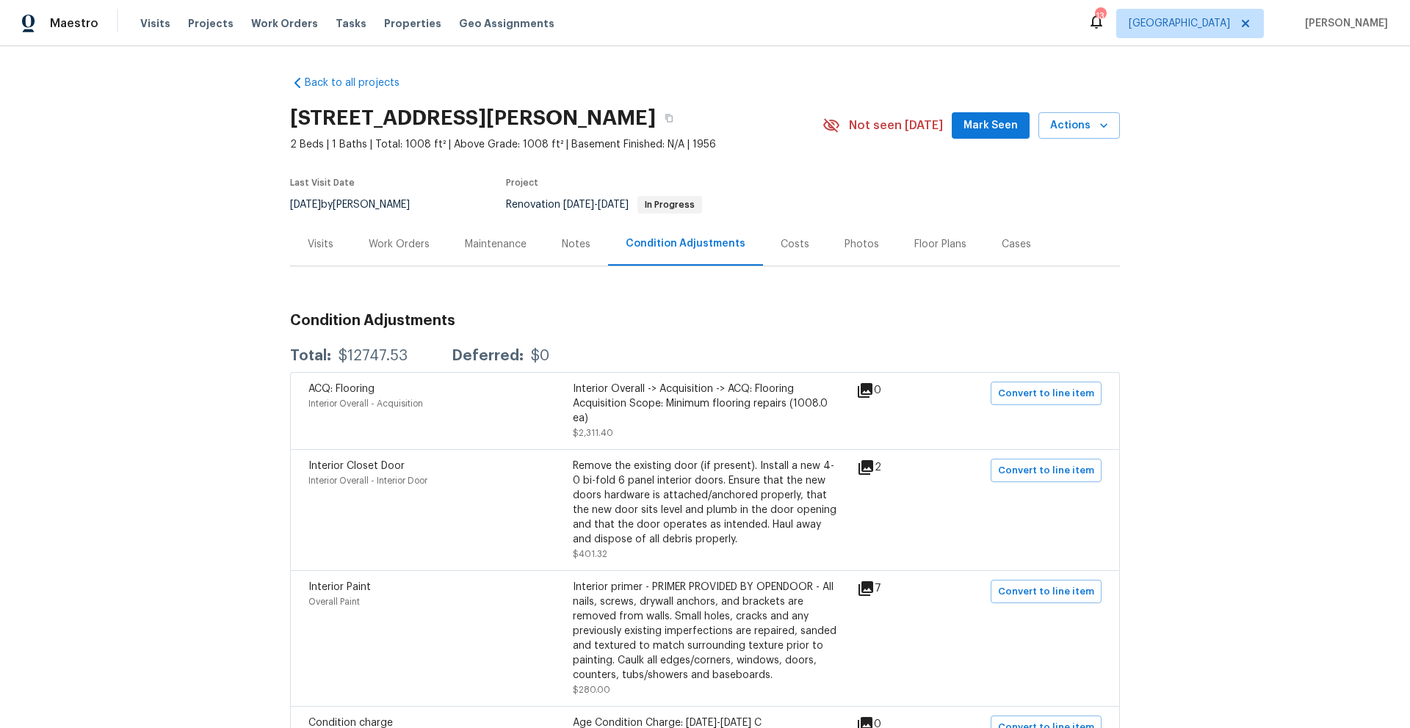
click at [780, 237] on div "Costs" at bounding box center [794, 244] width 29 height 15
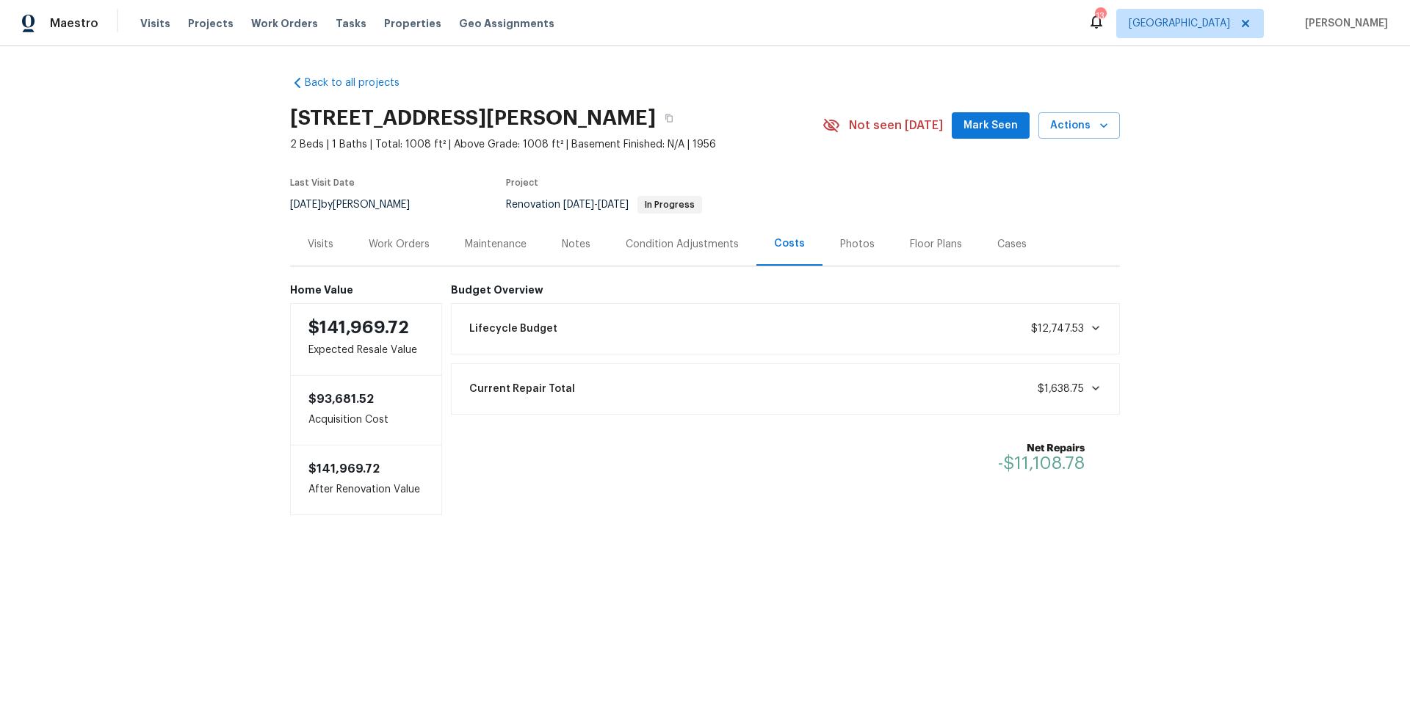
click at [703, 247] on div "Condition Adjustments" at bounding box center [682, 244] width 113 height 15
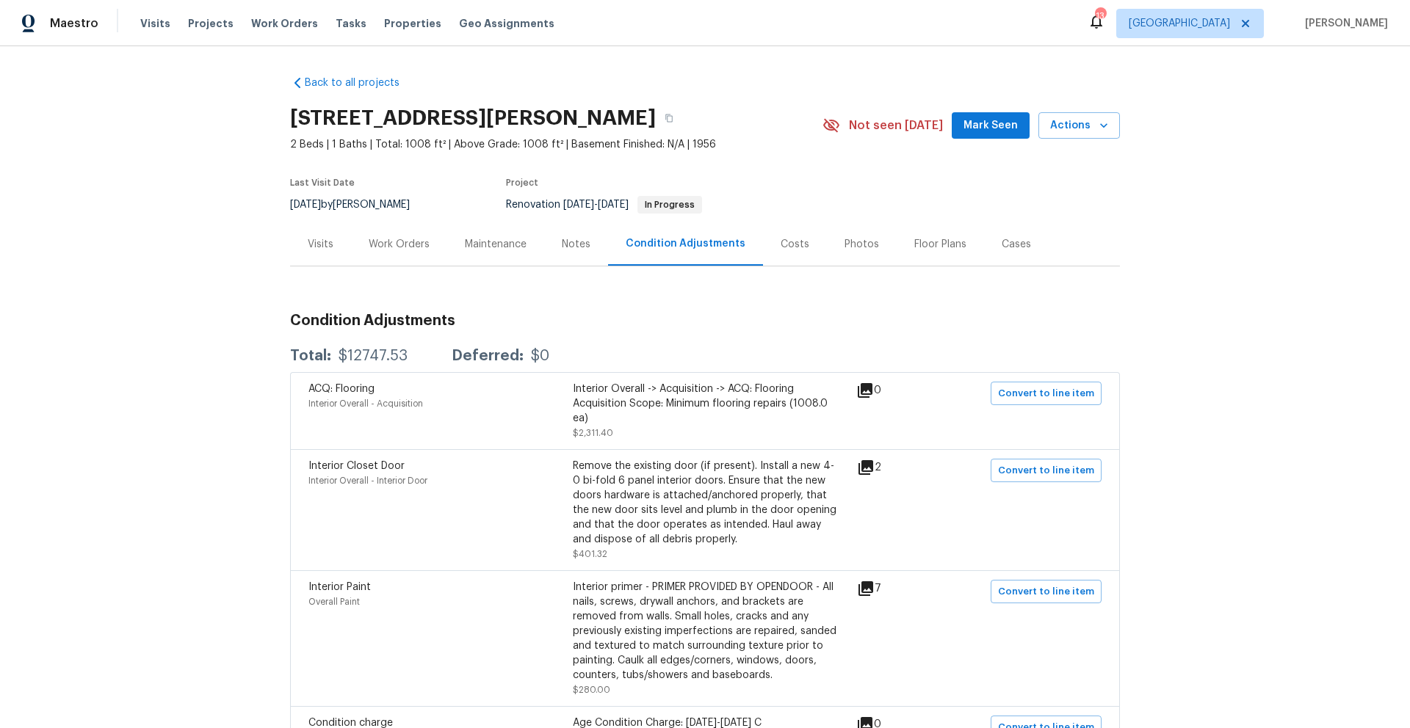
click at [374, 243] on div "Work Orders" at bounding box center [399, 244] width 61 height 15
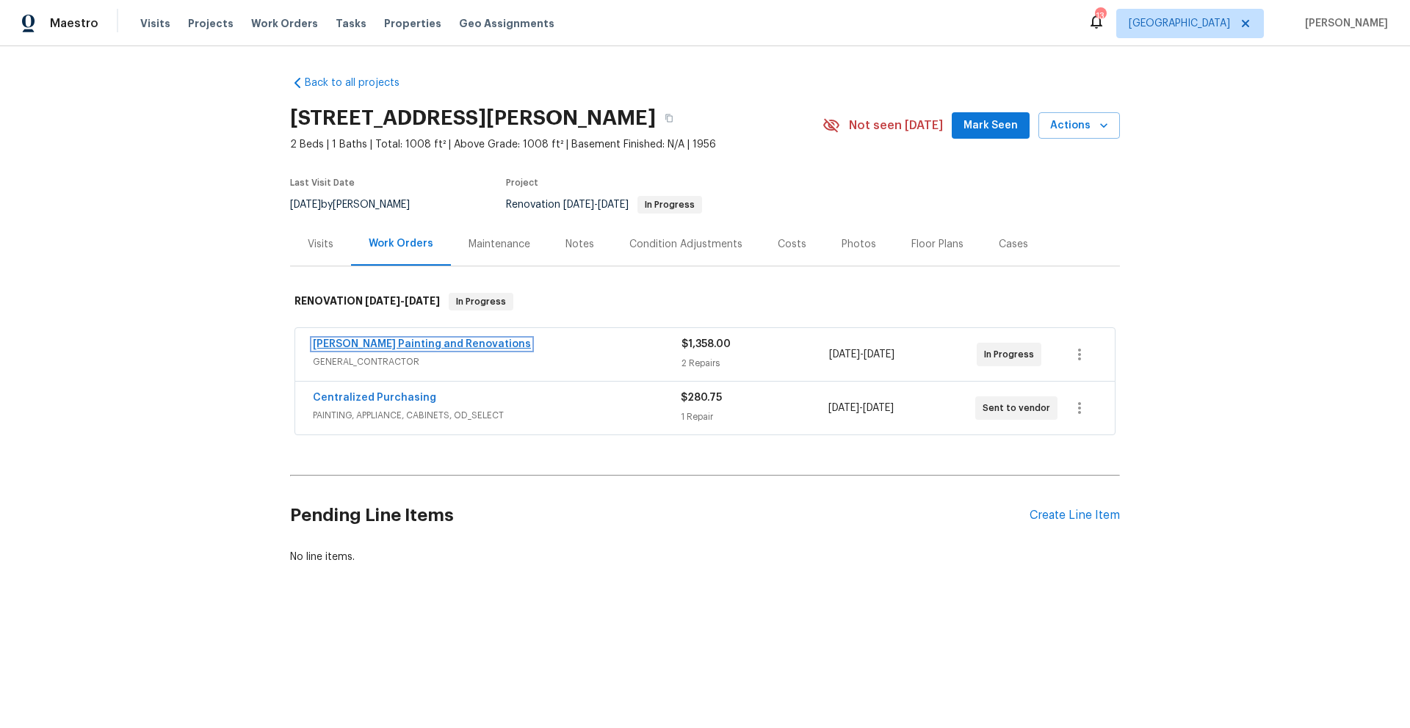
click at [380, 347] on link "[PERSON_NAME] Painting and Renovations" at bounding box center [422, 344] width 218 height 10
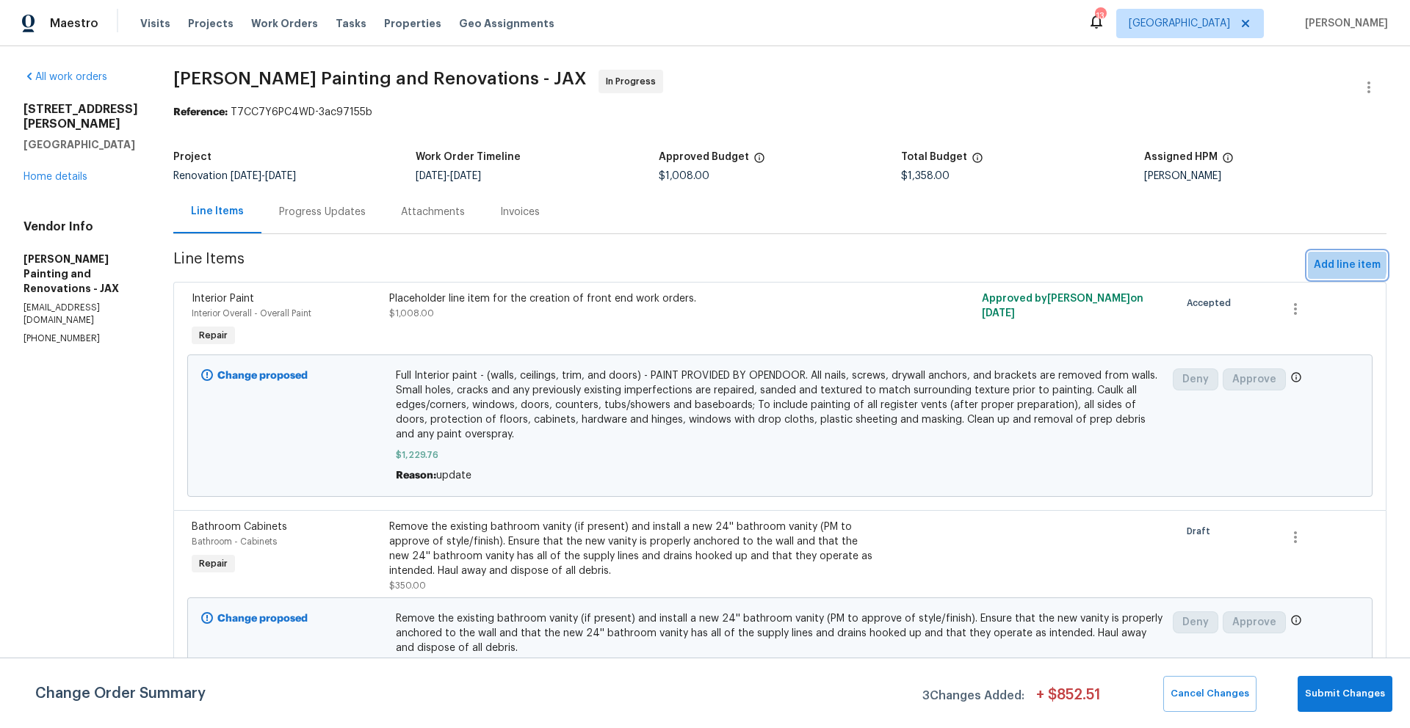
click at [1314, 263] on span "Add line item" at bounding box center [1347, 265] width 67 height 18
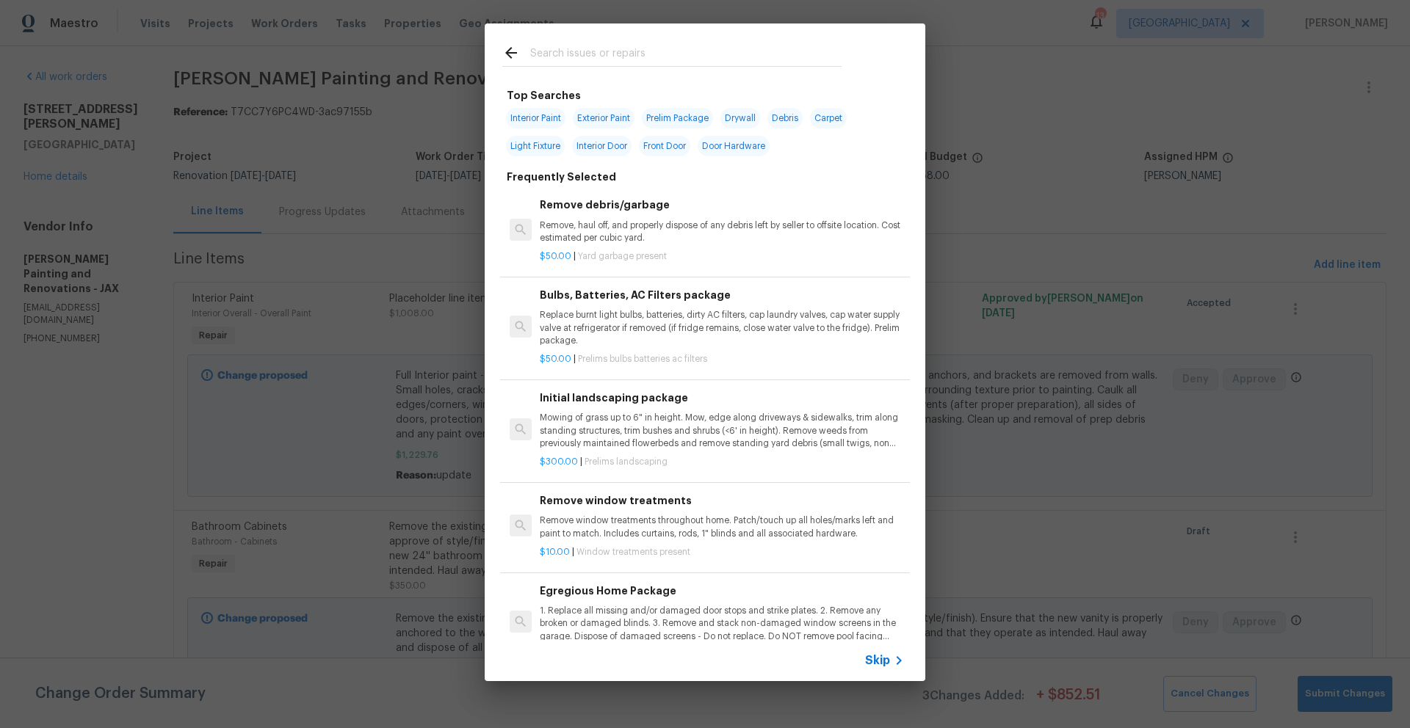
click at [609, 49] on input "text" at bounding box center [685, 55] width 311 height 22
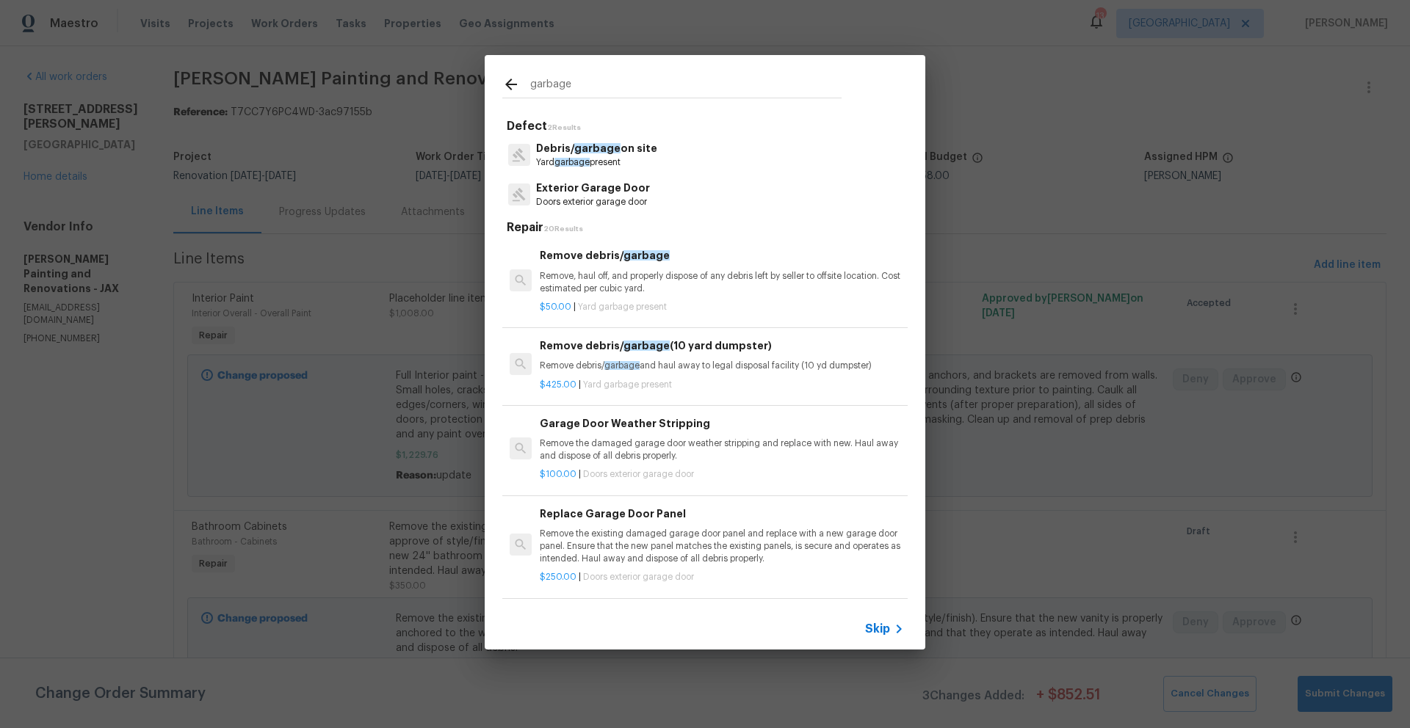
type input "garbage"
click at [576, 278] on p "Remove, haul off, and properly dispose of any debris left by seller to offsite …" at bounding box center [722, 282] width 364 height 25
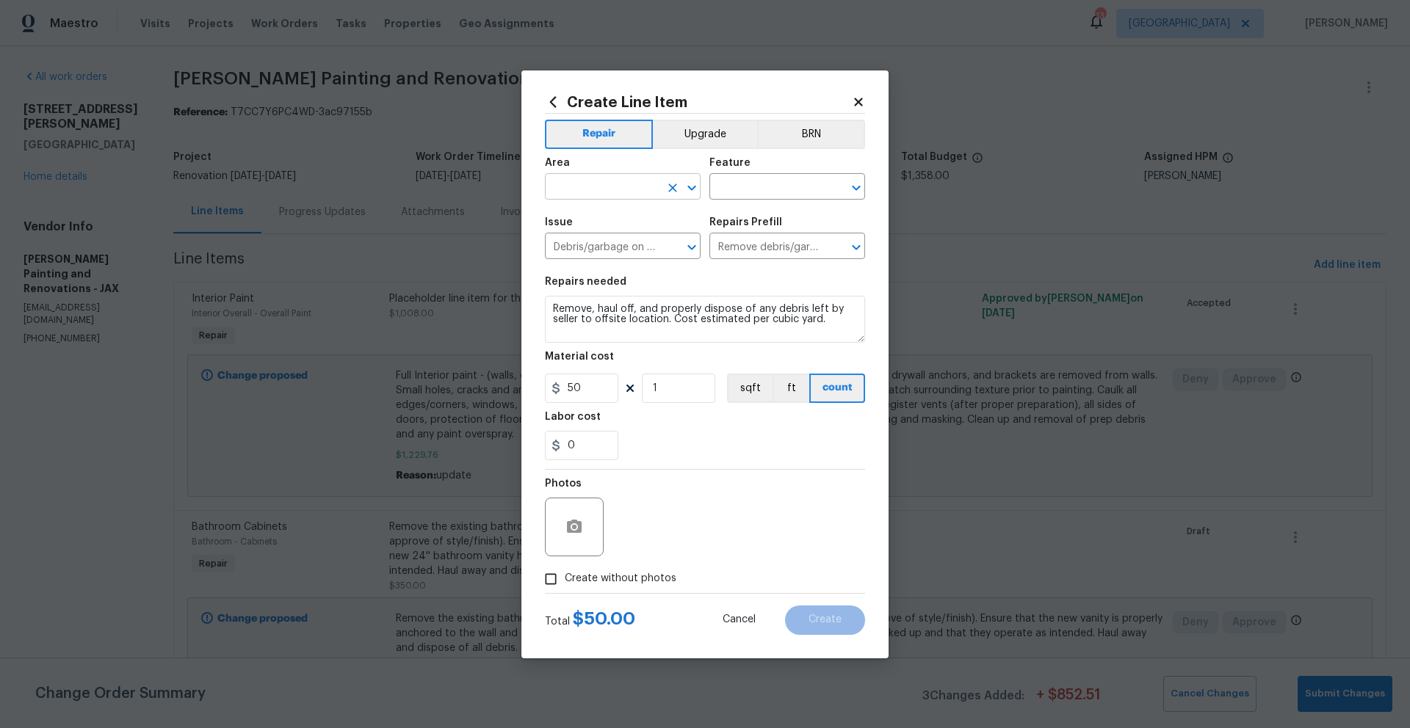
click at [611, 188] on input "text" at bounding box center [602, 188] width 115 height 23
click at [611, 247] on li "Exterior Overall" at bounding box center [623, 245] width 156 height 24
type input "Exterior Overall"
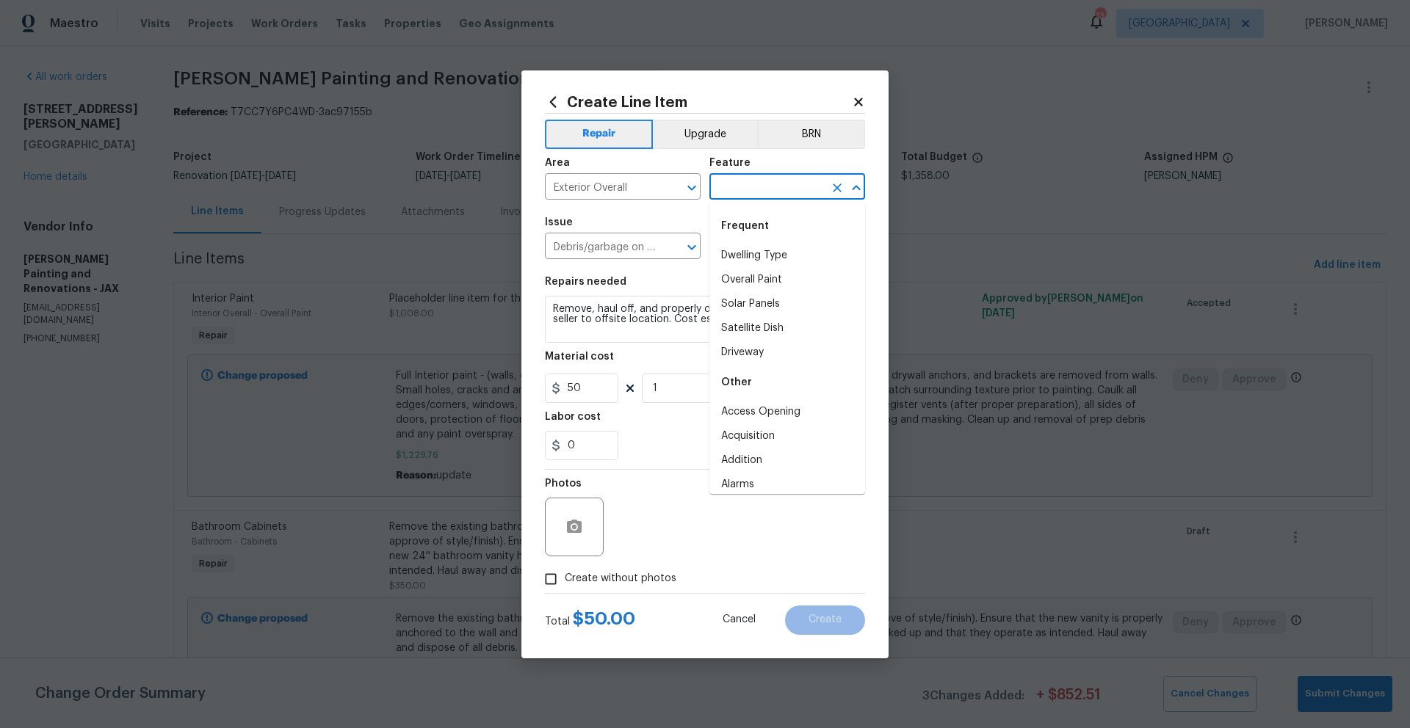
click at [778, 181] on input "text" at bounding box center [766, 188] width 115 height 23
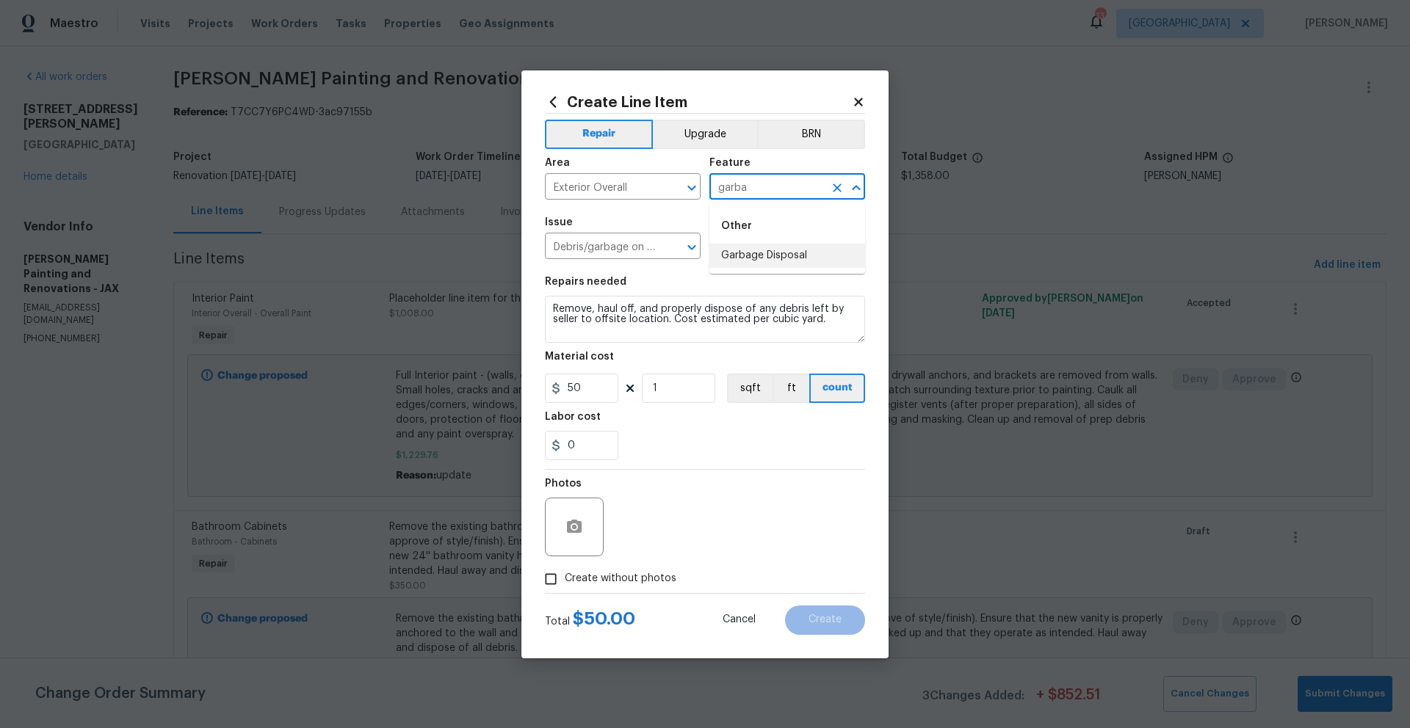
drag, startPoint x: 758, startPoint y: 189, endPoint x: 713, endPoint y: 185, distance: 45.7
click at [713, 185] on input "garba" at bounding box center [766, 188] width 115 height 23
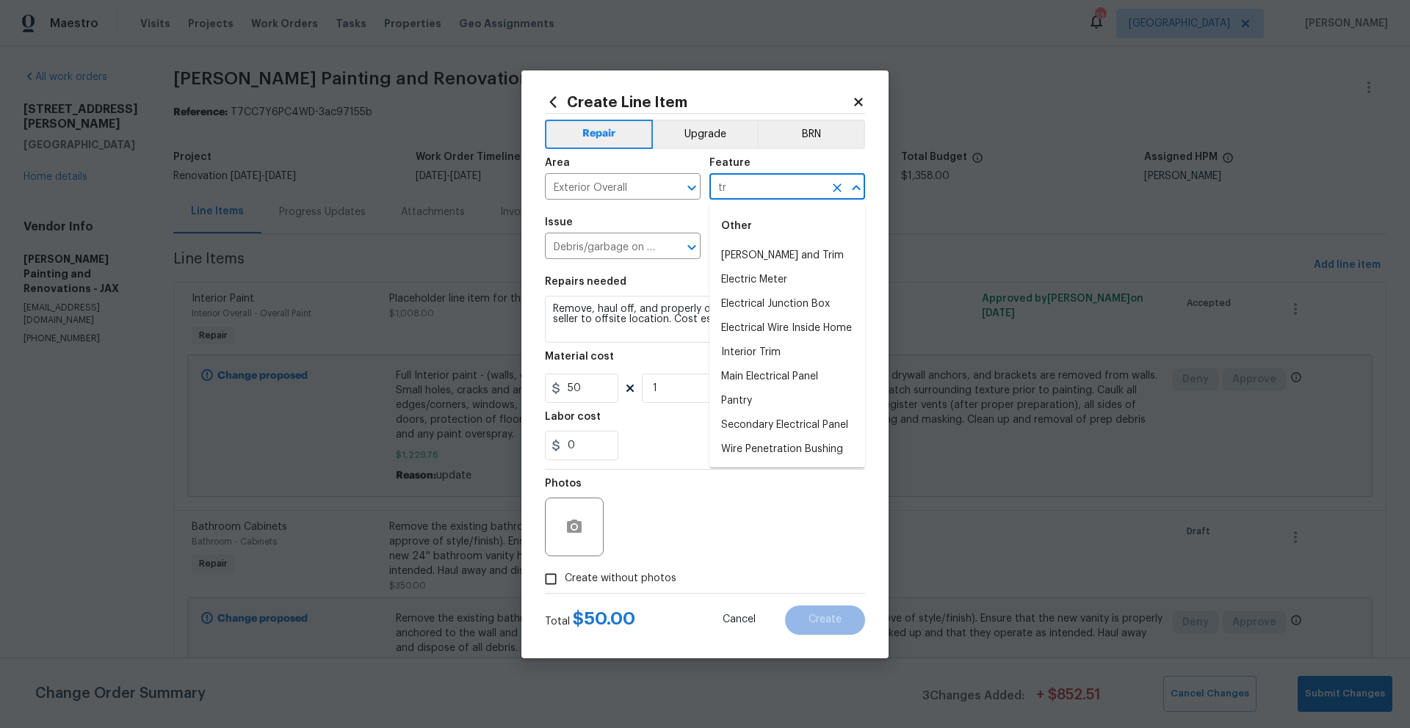
type input "t"
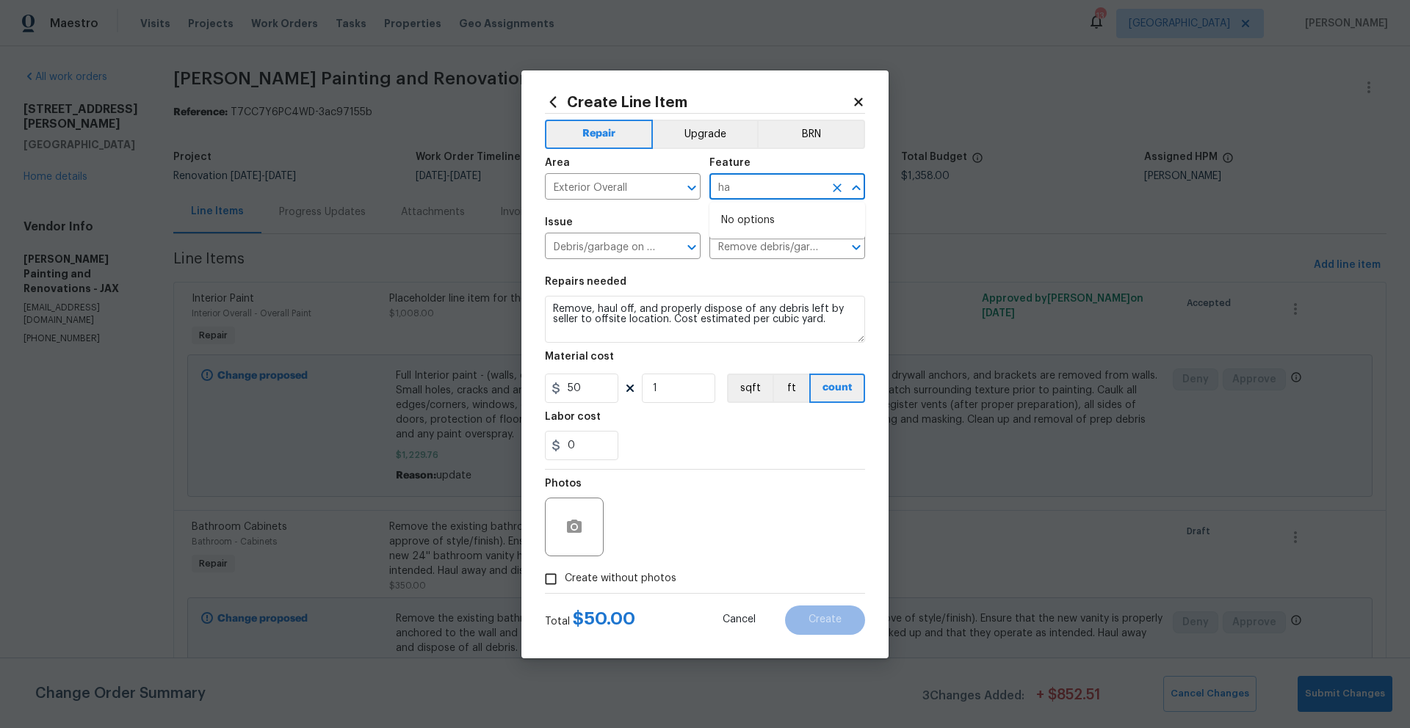
type input "h"
click at [757, 255] on li "Demolition" at bounding box center [787, 256] width 156 height 24
type input "Demolition"
drag, startPoint x: 600, startPoint y: 385, endPoint x: 562, endPoint y: 388, distance: 38.2
click at [562, 388] on input "50" at bounding box center [581, 388] width 73 height 29
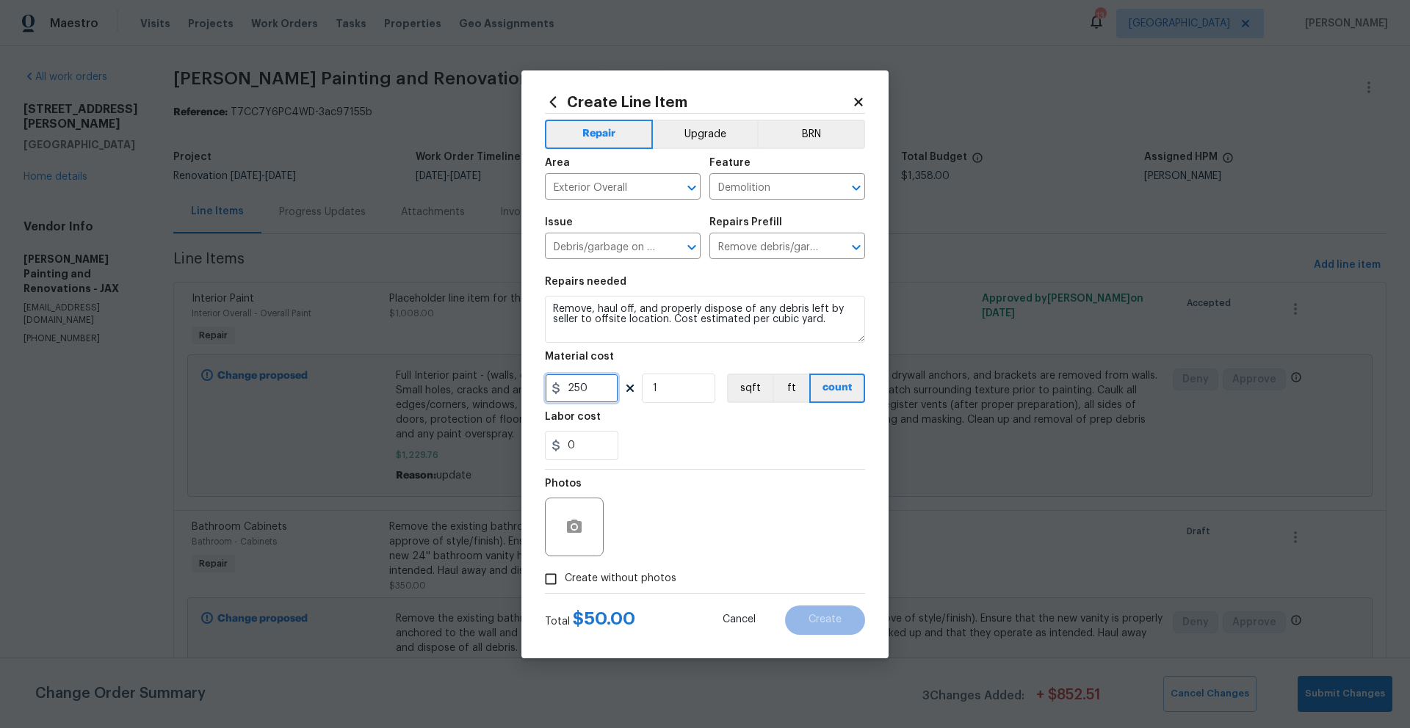
type input "250"
click at [716, 438] on div "0" at bounding box center [705, 445] width 320 height 29
click at [551, 580] on input "Create without photos" at bounding box center [551, 579] width 28 height 28
checkbox input "true"
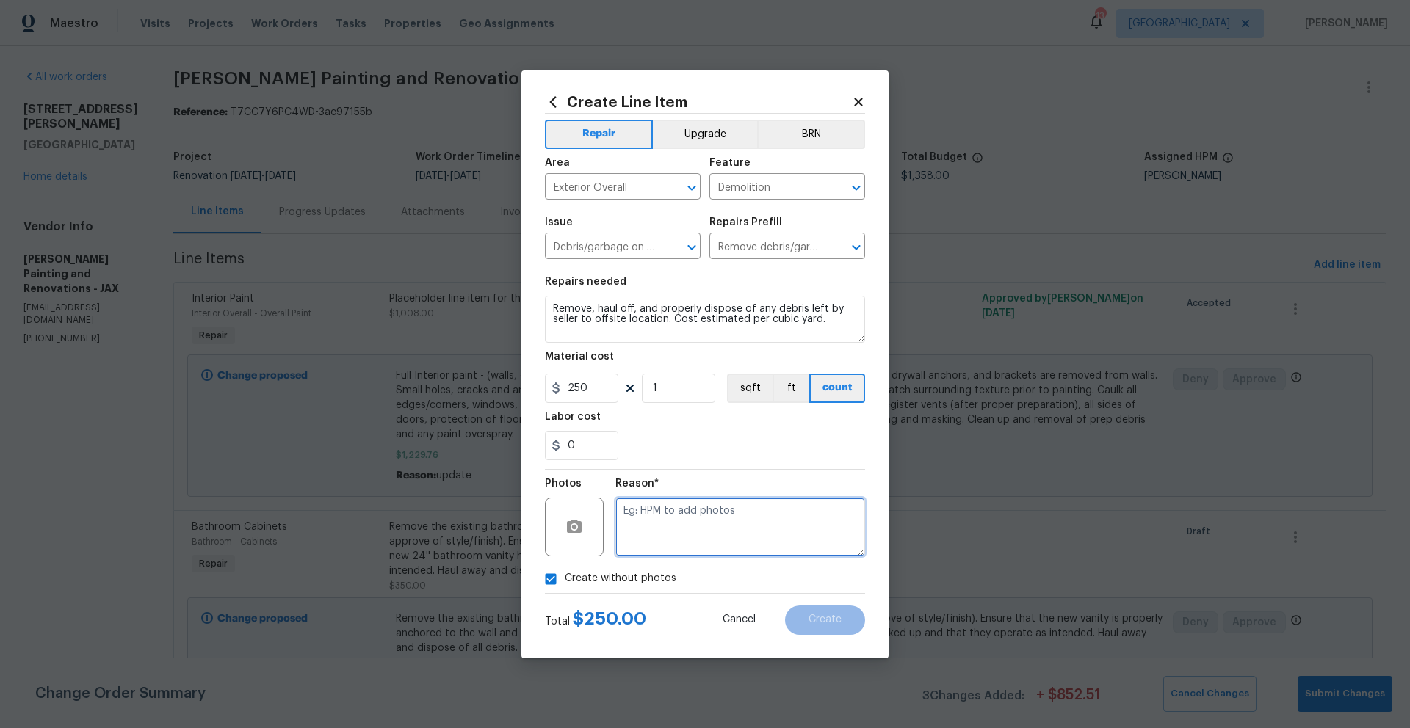
click at [647, 532] on textarea at bounding box center [740, 527] width 250 height 59
type textarea "N/A"
click at [823, 620] on span "Create" at bounding box center [824, 620] width 33 height 11
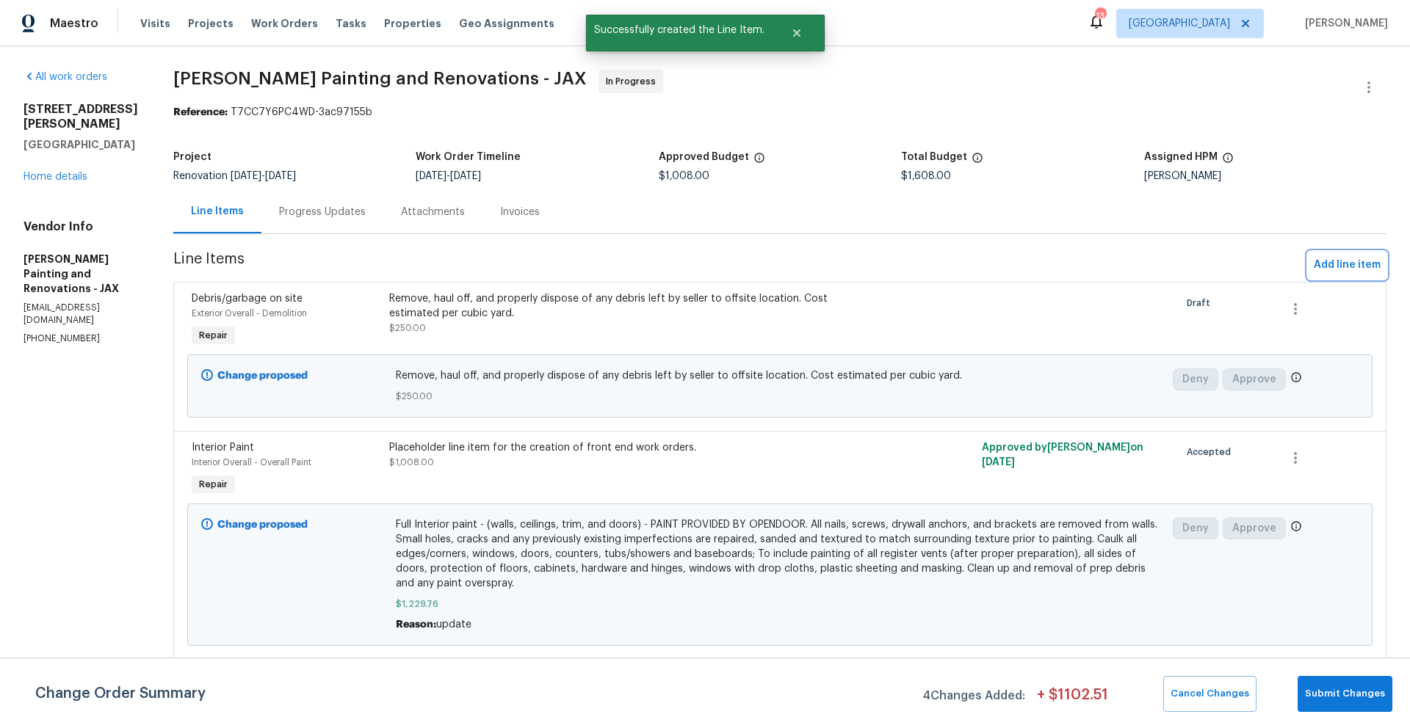
click at [1314, 266] on span "Add line item" at bounding box center [1347, 265] width 67 height 18
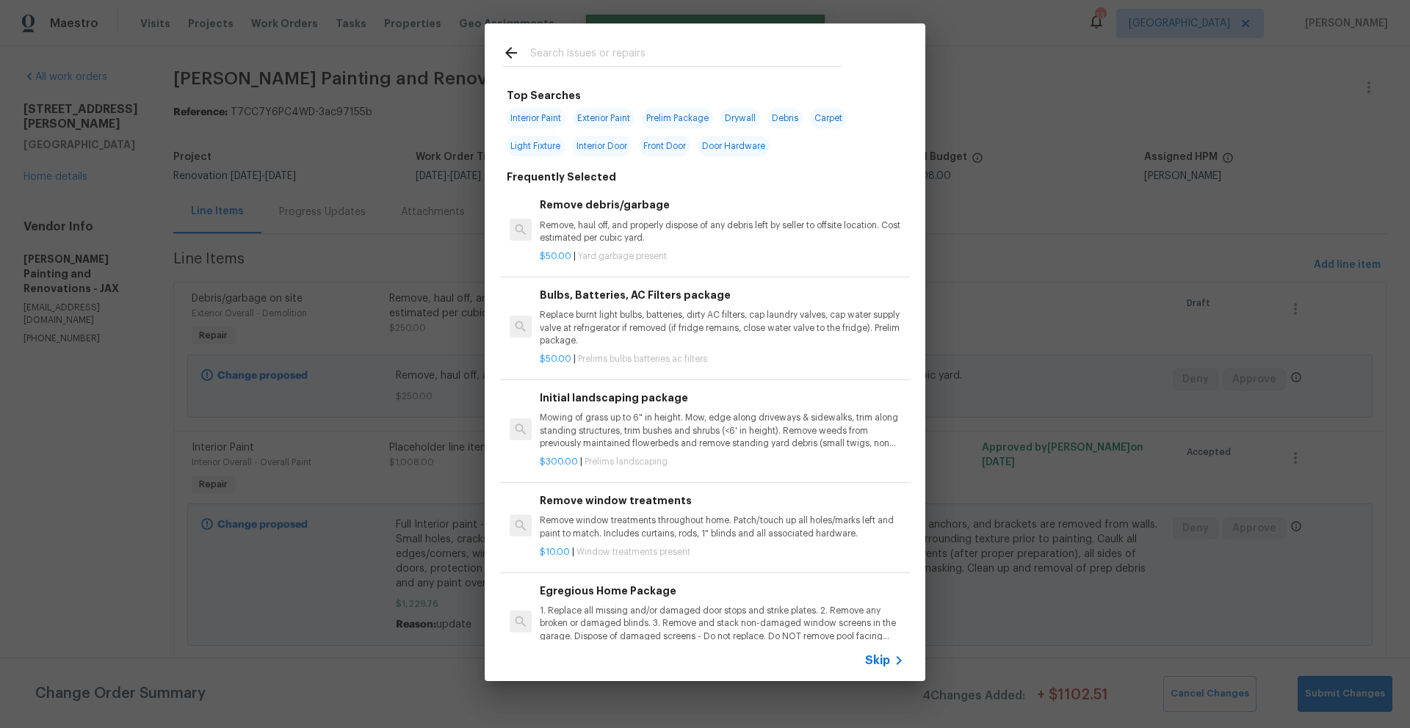
click at [576, 54] on input "text" at bounding box center [685, 55] width 311 height 22
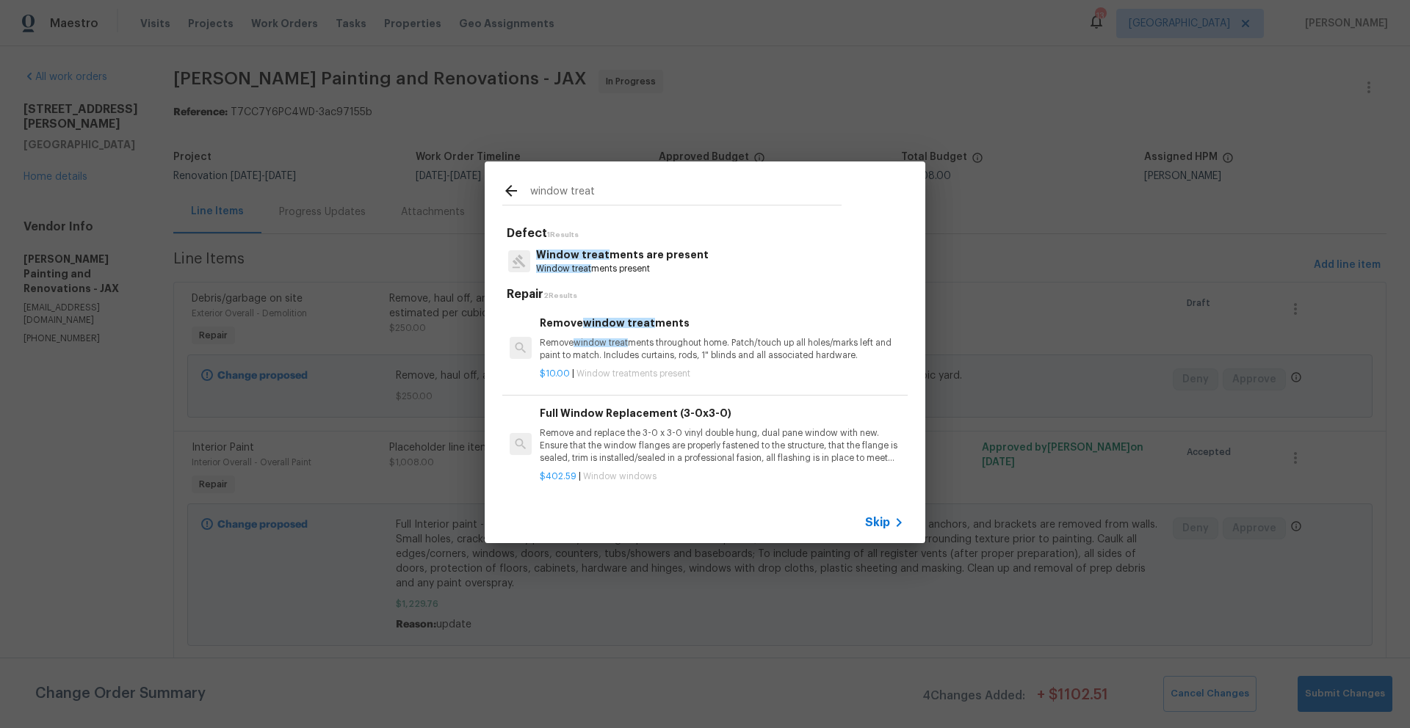
type input "window treat"
click at [584, 337] on p "Remove window treat ments throughout home. Patch/touch up all holes/marks left …" at bounding box center [722, 349] width 364 height 25
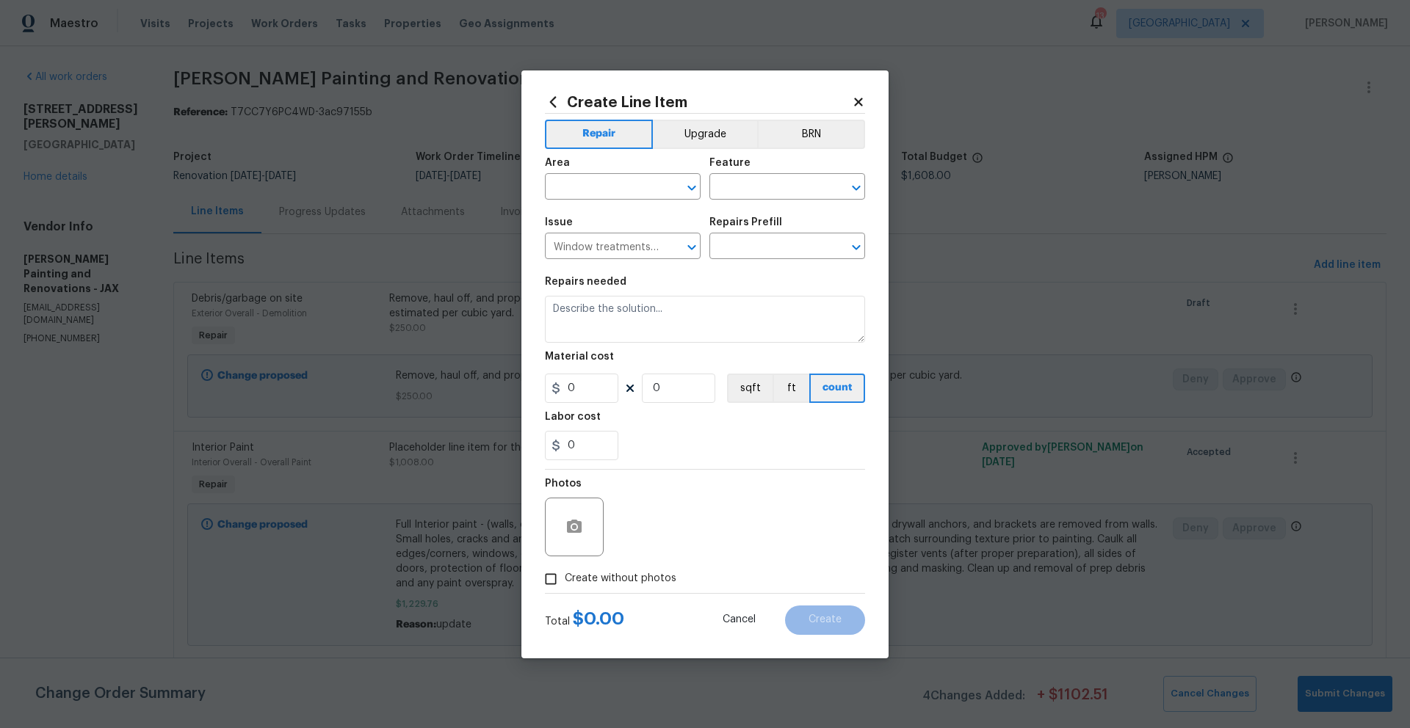
type input "Remove window treatments $10.00"
type textarea "Remove window treatments throughout home. Patch/touch up all holes/marks left a…"
type input "10"
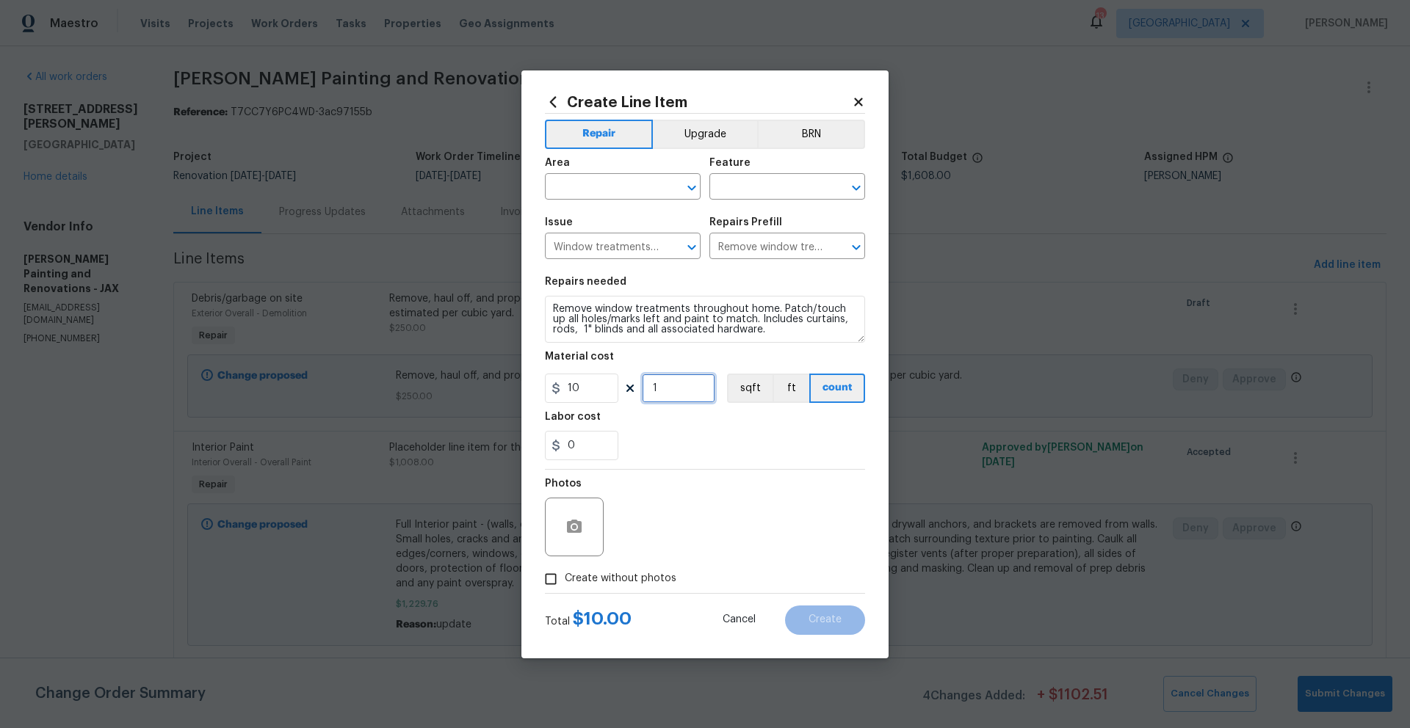
click at [671, 386] on input "1" at bounding box center [678, 388] width 73 height 29
type input "5"
click at [678, 435] on div "0" at bounding box center [705, 445] width 320 height 29
click at [607, 192] on input "text" at bounding box center [602, 188] width 115 height 23
click at [606, 239] on li "Interior Overall" at bounding box center [623, 245] width 156 height 24
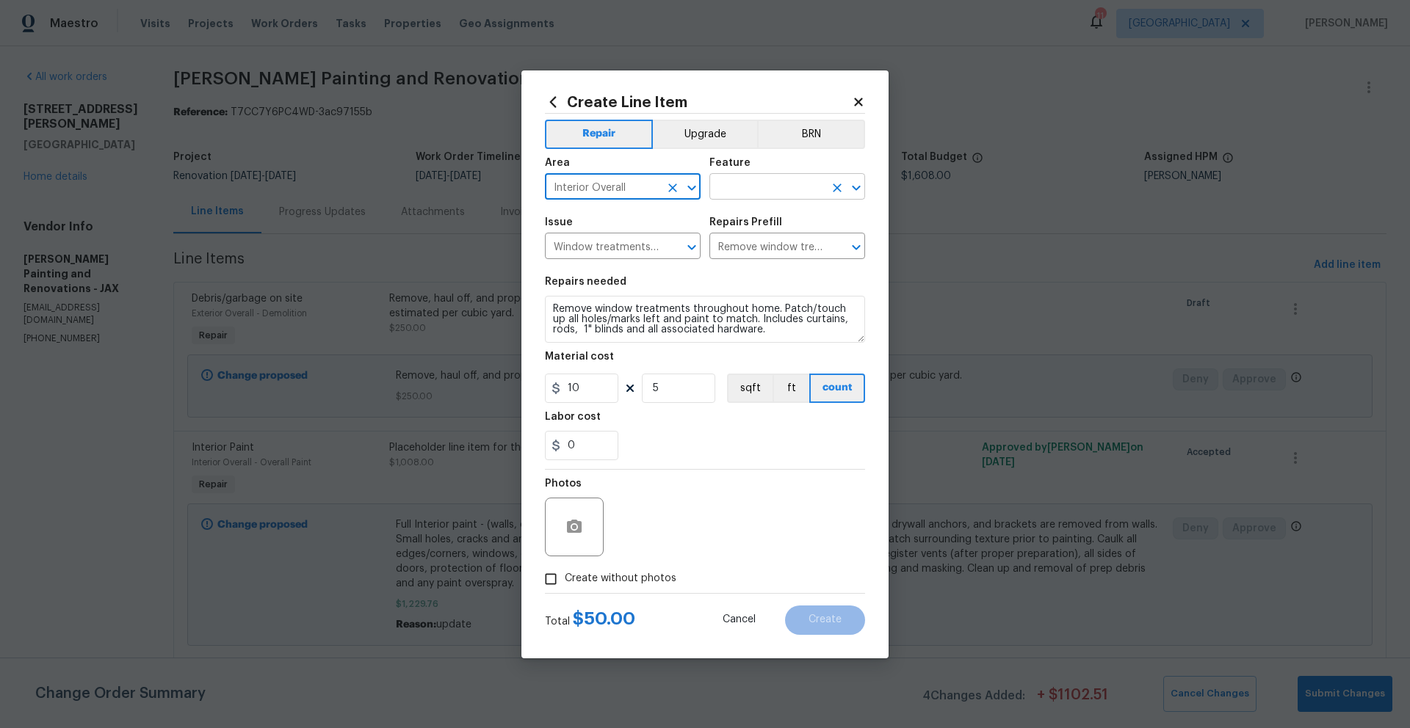
type input "Interior Overall"
click at [776, 179] on input "text" at bounding box center [766, 188] width 115 height 23
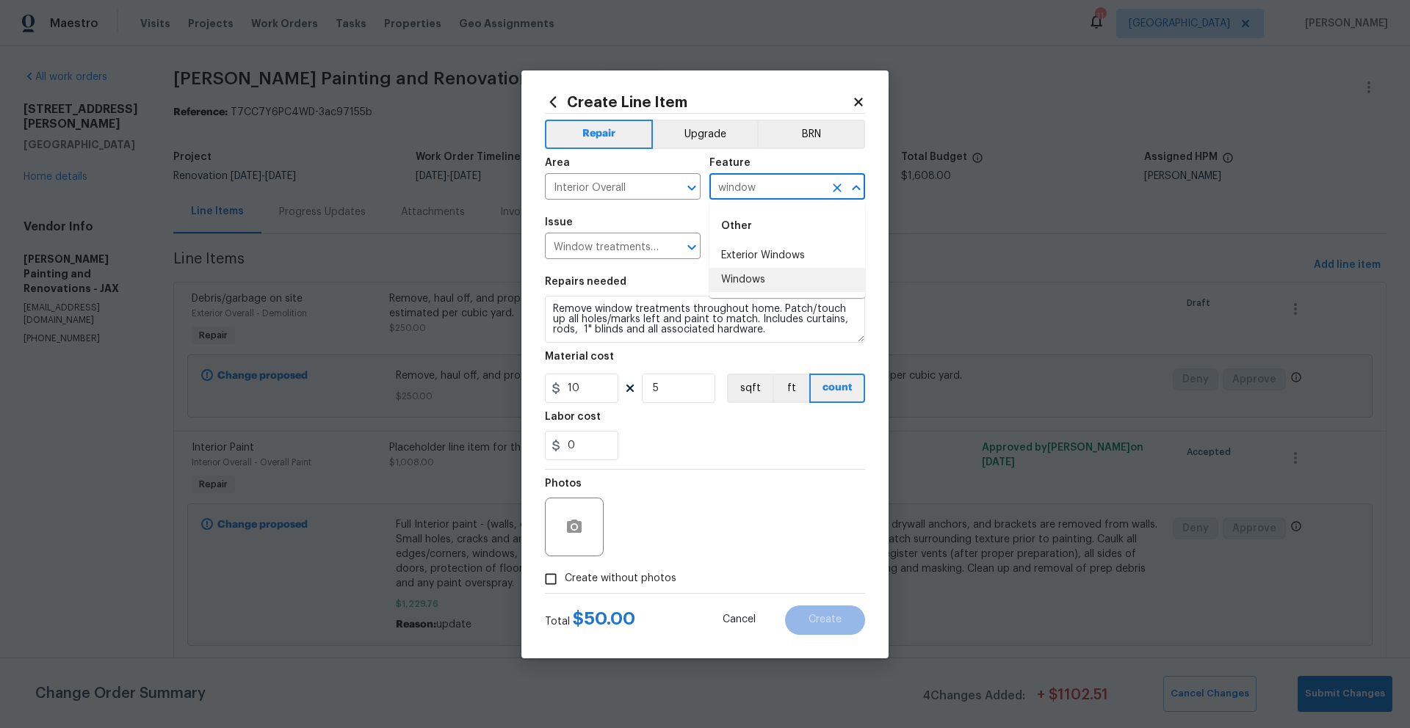
click at [754, 279] on li "Windows" at bounding box center [787, 280] width 156 height 24
type input "Windows"
click at [557, 581] on input "Create without photos" at bounding box center [551, 579] width 28 height 28
checkbox input "true"
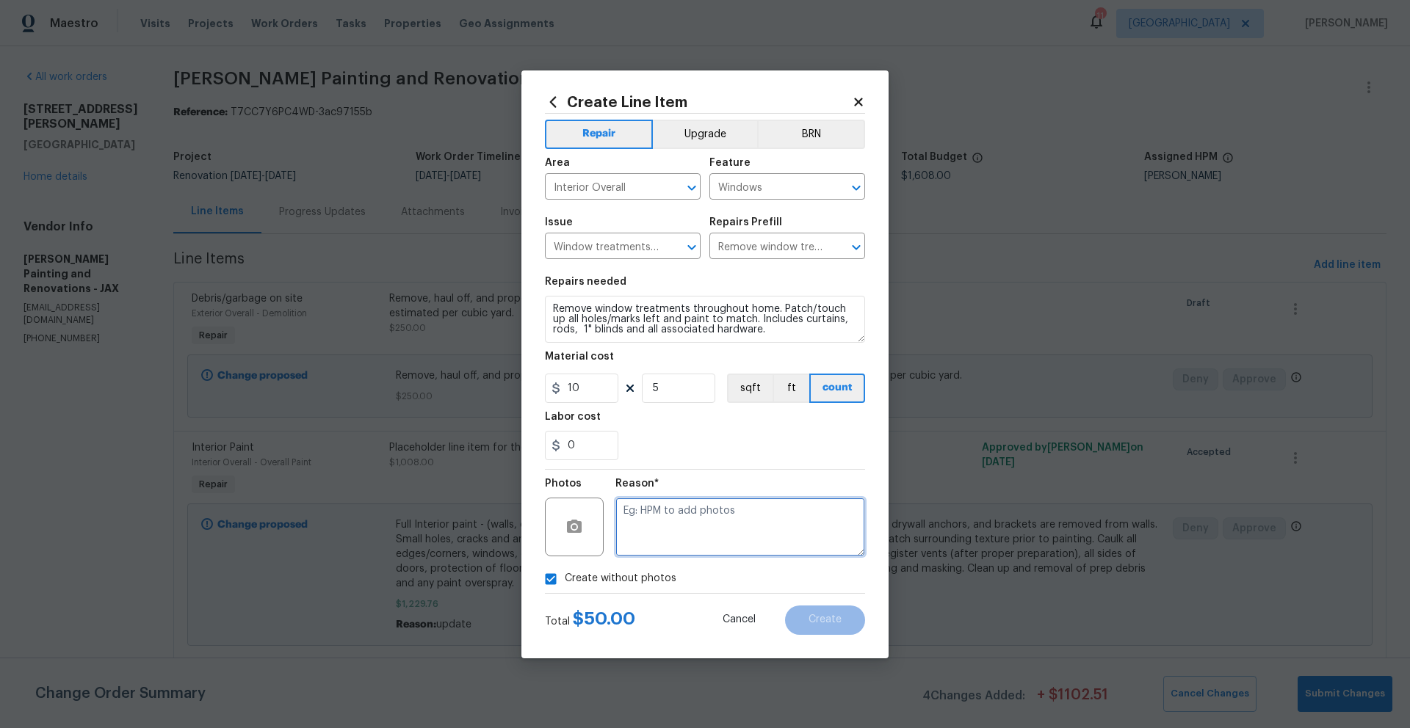
click at [657, 524] on textarea at bounding box center [740, 527] width 250 height 59
type textarea "N/A"
click at [814, 615] on span "Create" at bounding box center [824, 620] width 33 height 11
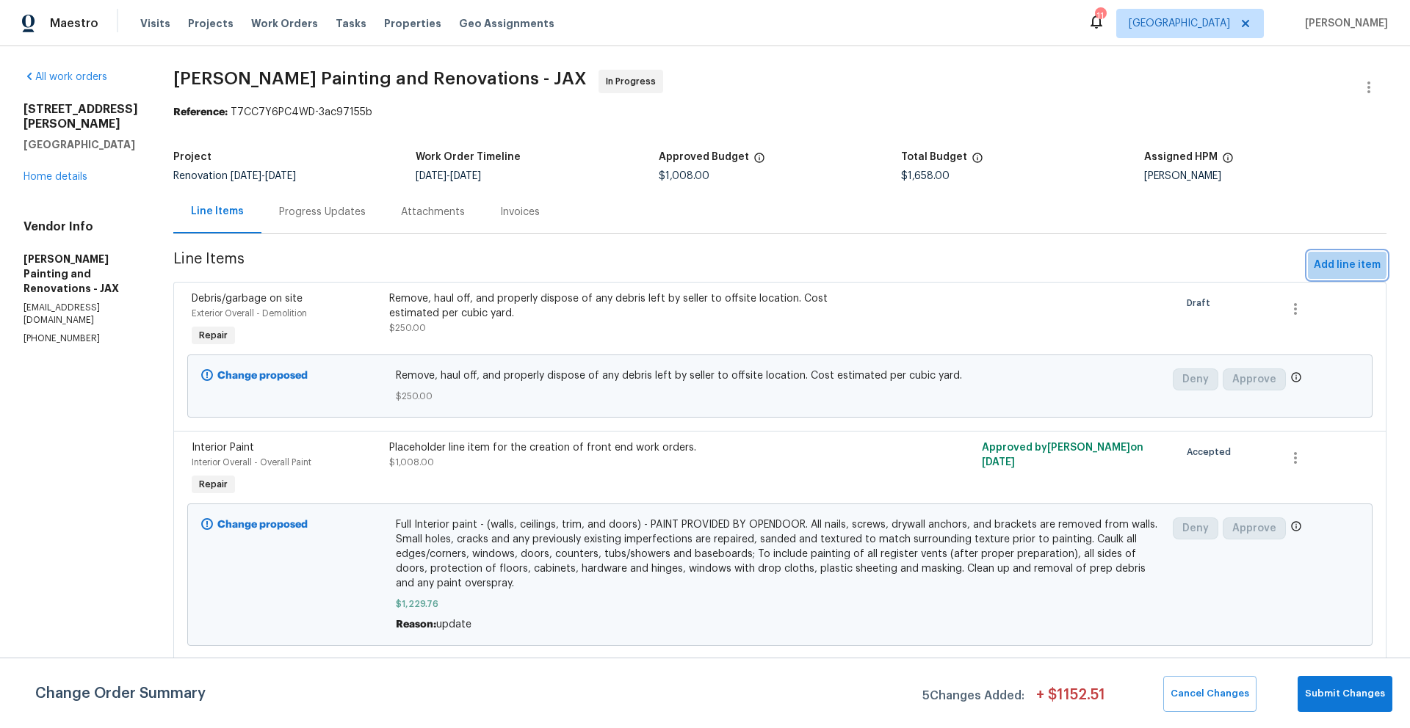
click at [1323, 263] on span "Add line item" at bounding box center [1347, 265] width 67 height 18
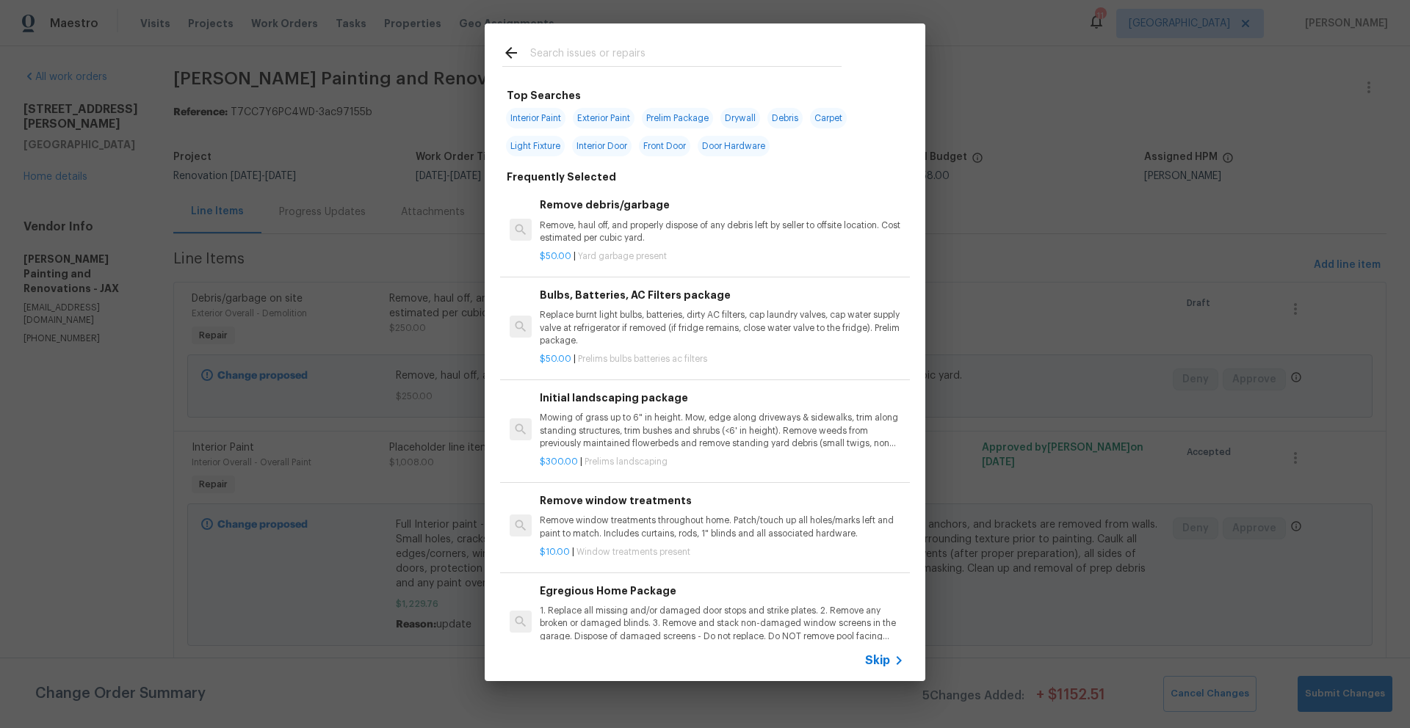
click at [590, 51] on input "text" at bounding box center [685, 55] width 311 height 22
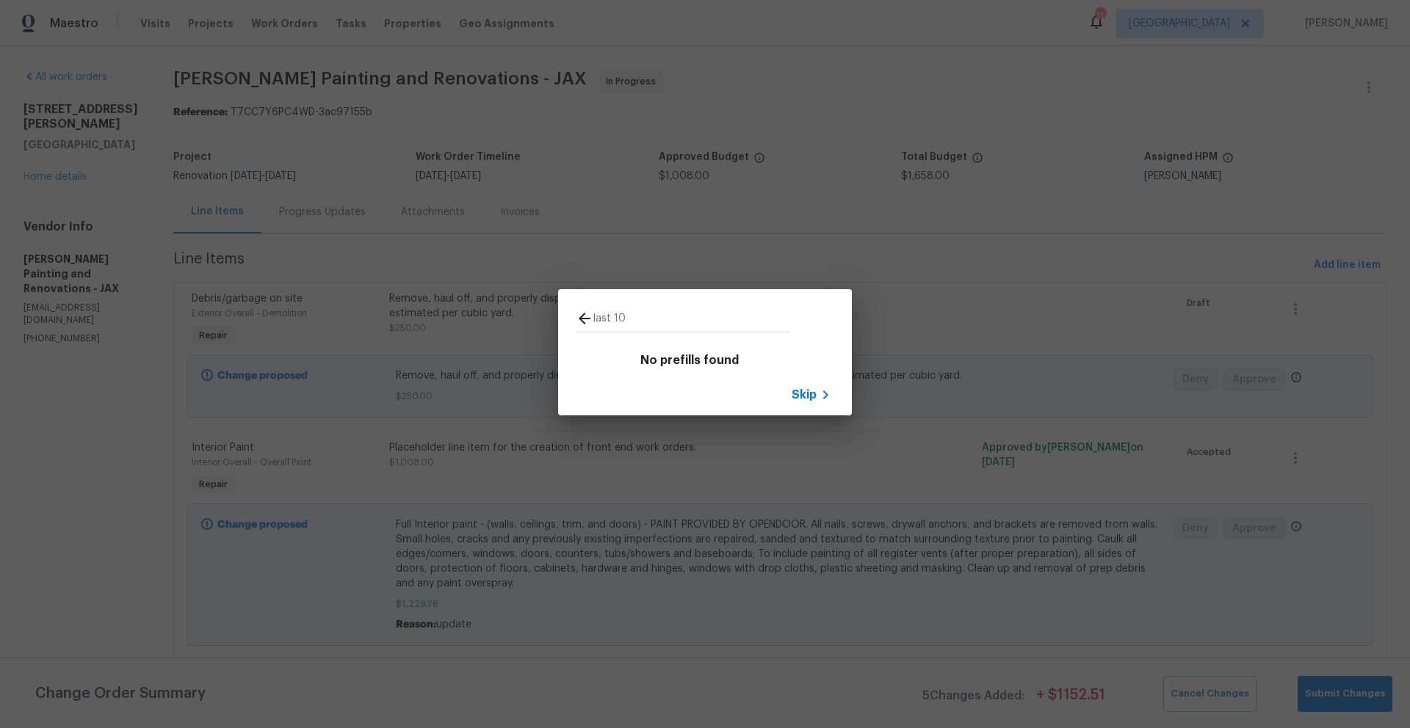
type input "last 10"
click at [581, 319] on icon at bounding box center [585, 319] width 18 height 18
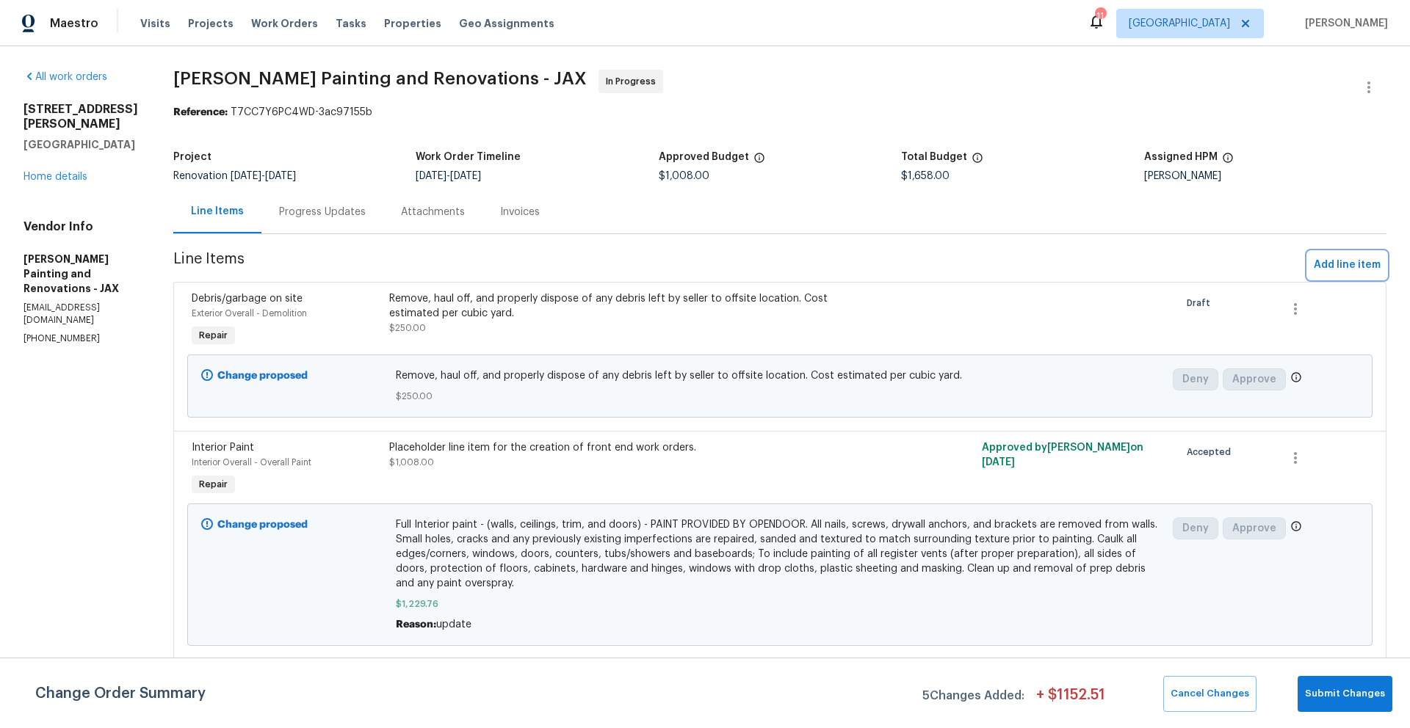
click at [1333, 265] on span "Add line item" at bounding box center [1347, 265] width 67 height 18
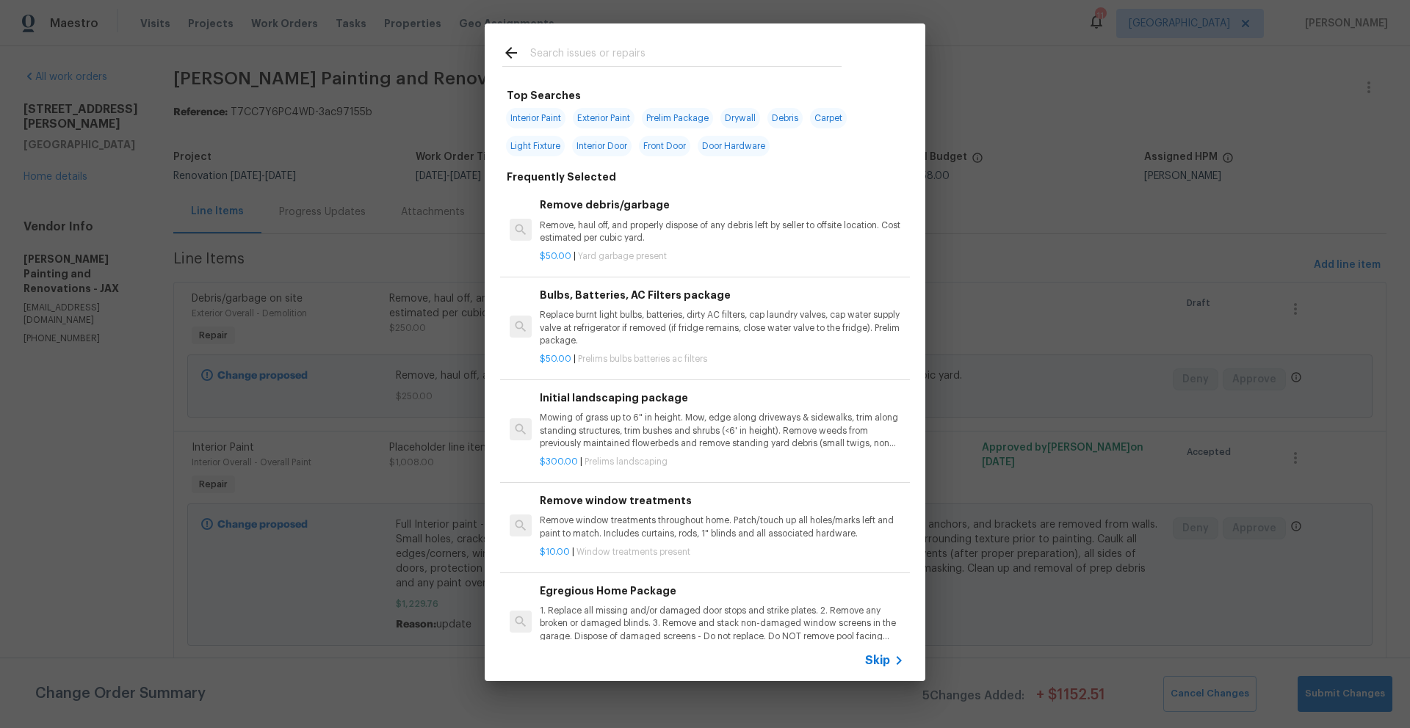
click at [596, 320] on p "Replace burnt light bulbs, batteries, dirty AC filters, cap laundry valves, cap…" at bounding box center [722, 327] width 364 height 37
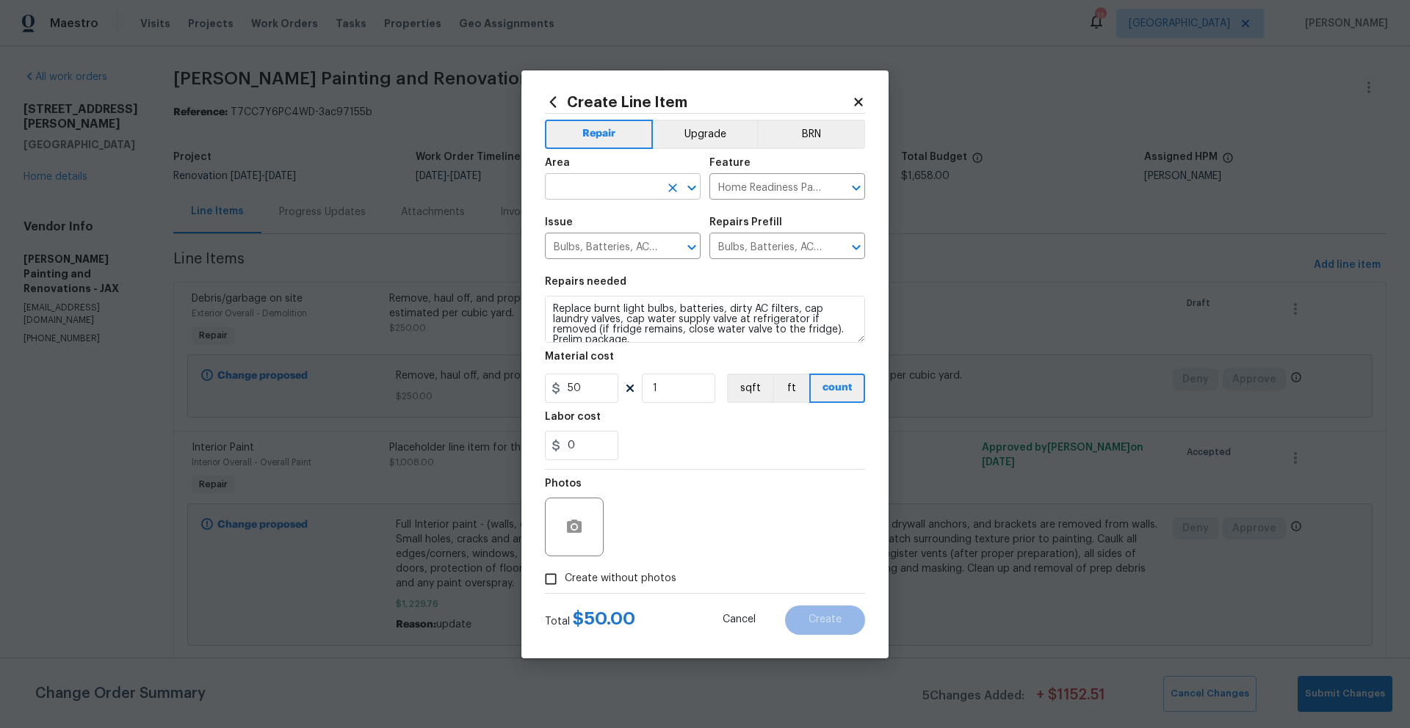
click at [593, 181] on input "text" at bounding box center [602, 188] width 115 height 23
click at [596, 248] on li "Interior Overall" at bounding box center [623, 245] width 156 height 24
type input "Interior Overall"
click at [551, 576] on input "Create without photos" at bounding box center [551, 579] width 28 height 28
checkbox input "true"
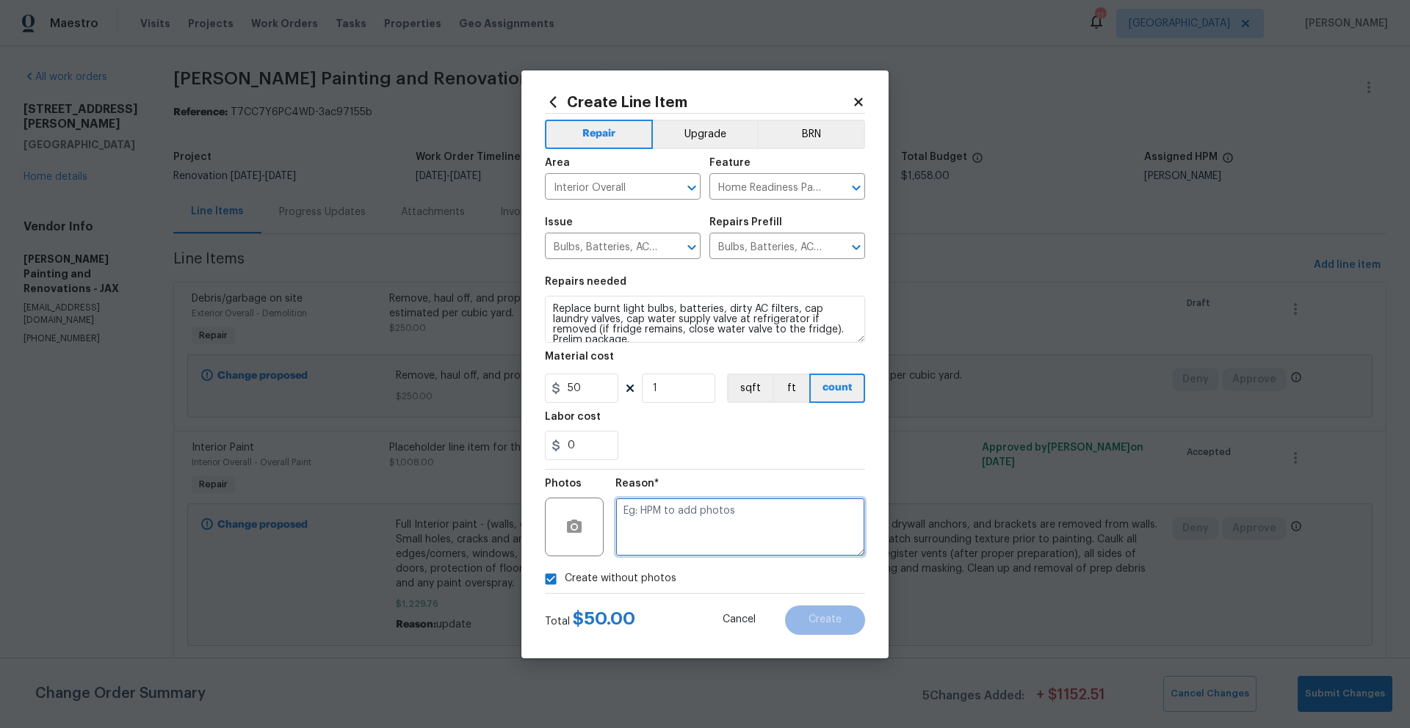
click at [656, 532] on textarea at bounding box center [740, 527] width 250 height 59
type textarea "N/A"
click at [824, 623] on span "Create" at bounding box center [824, 620] width 33 height 11
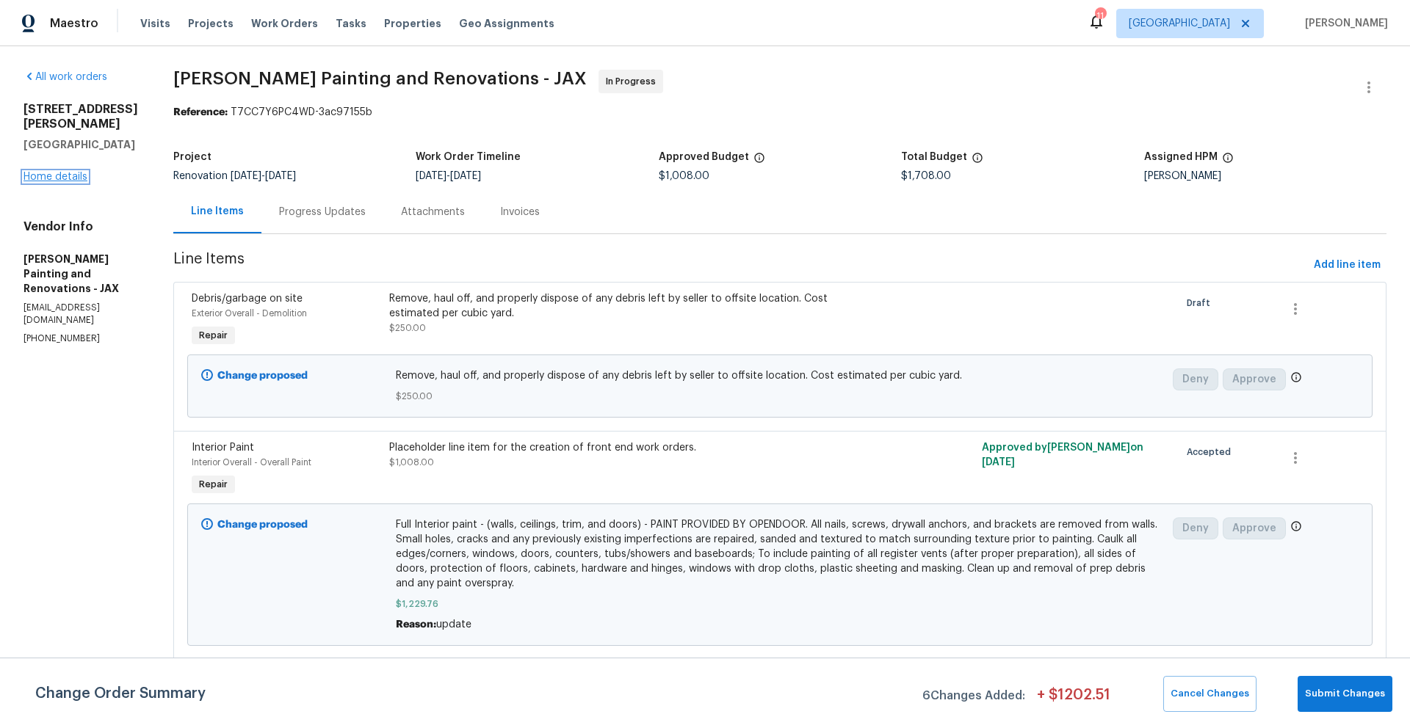
click at [48, 172] on link "Home details" at bounding box center [55, 177] width 64 height 10
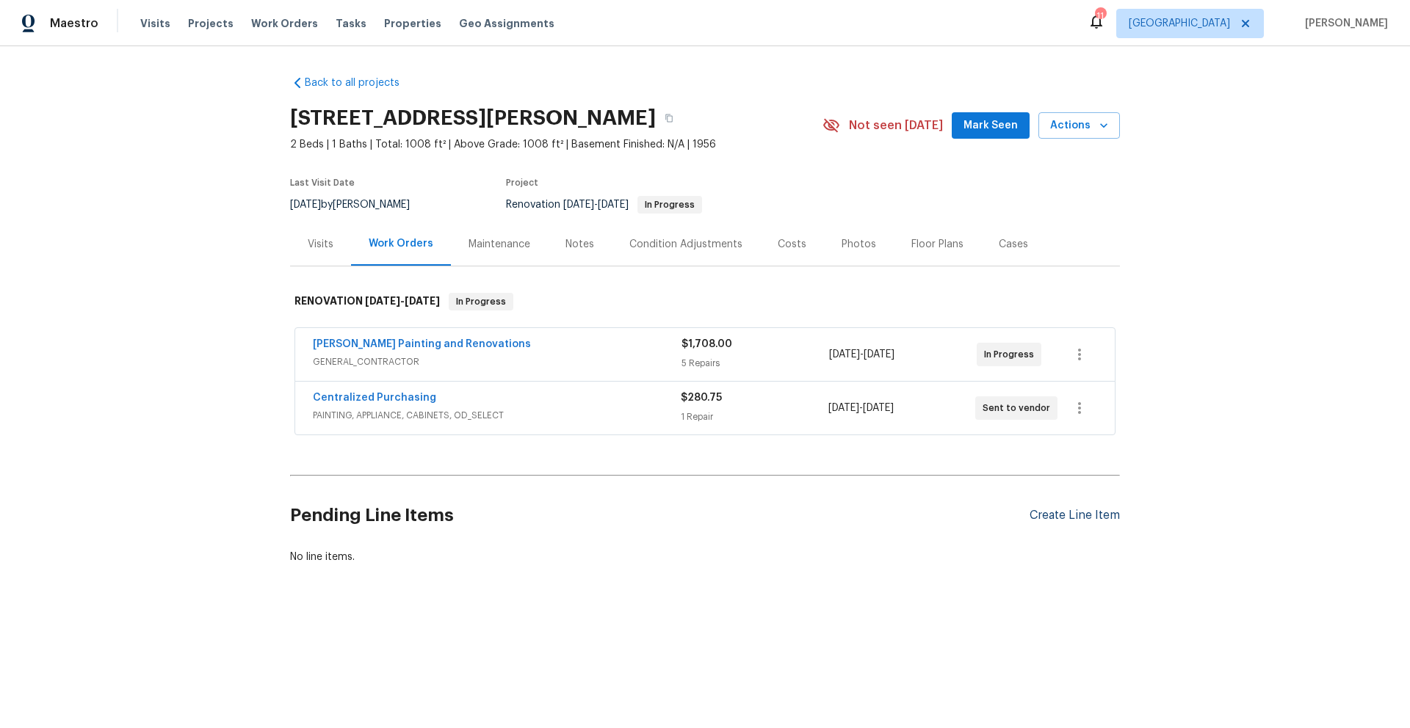
click at [1062, 520] on div "Create Line Item" at bounding box center [1074, 516] width 90 height 14
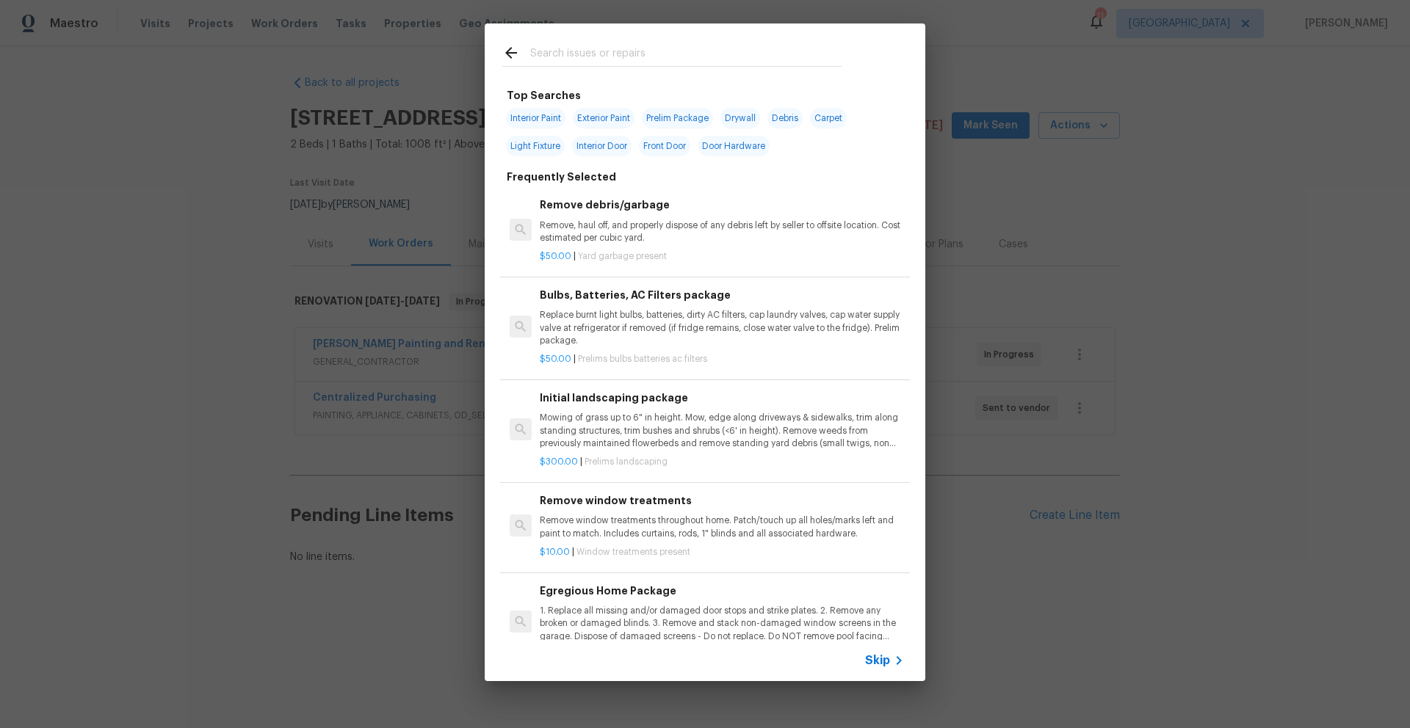
click at [584, 51] on input "text" at bounding box center [685, 55] width 311 height 22
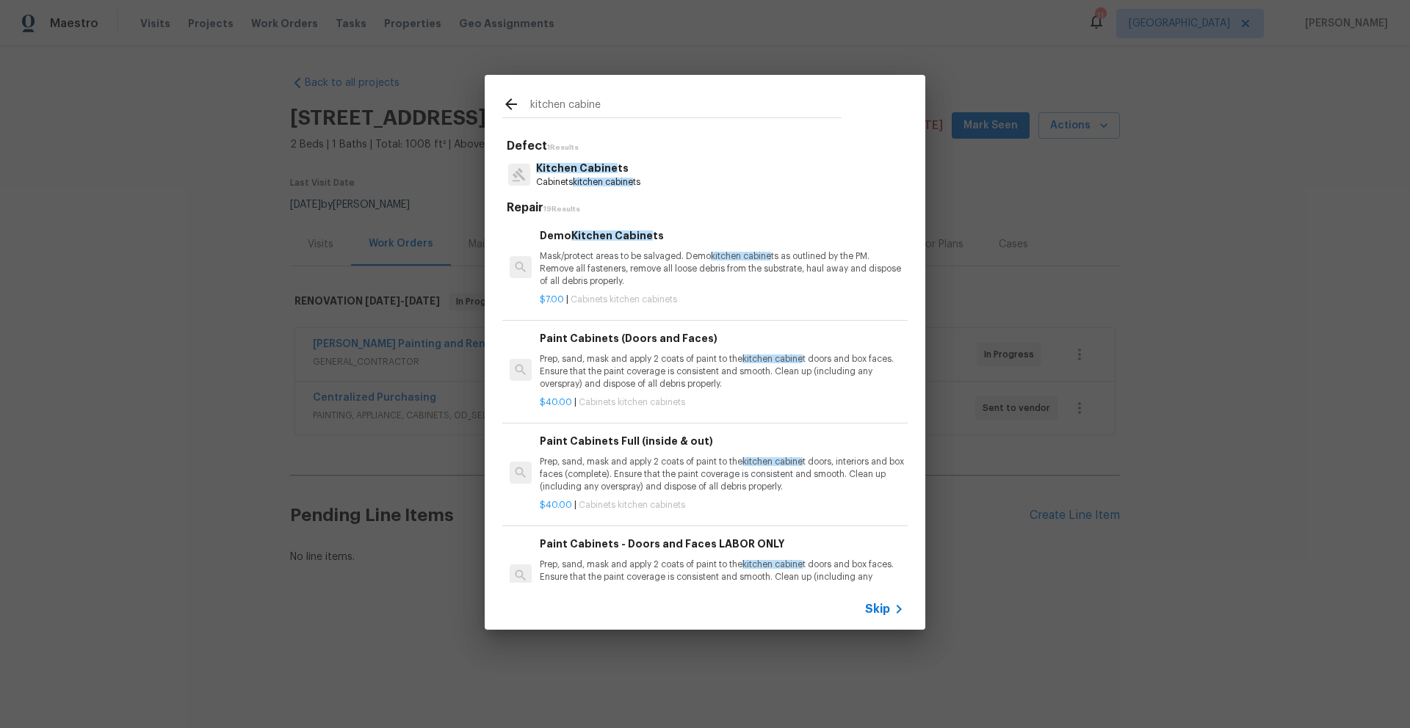
type input "kitchen cabine"
click at [568, 176] on p "Cabinets kitchen cabine ts" at bounding box center [588, 182] width 104 height 12
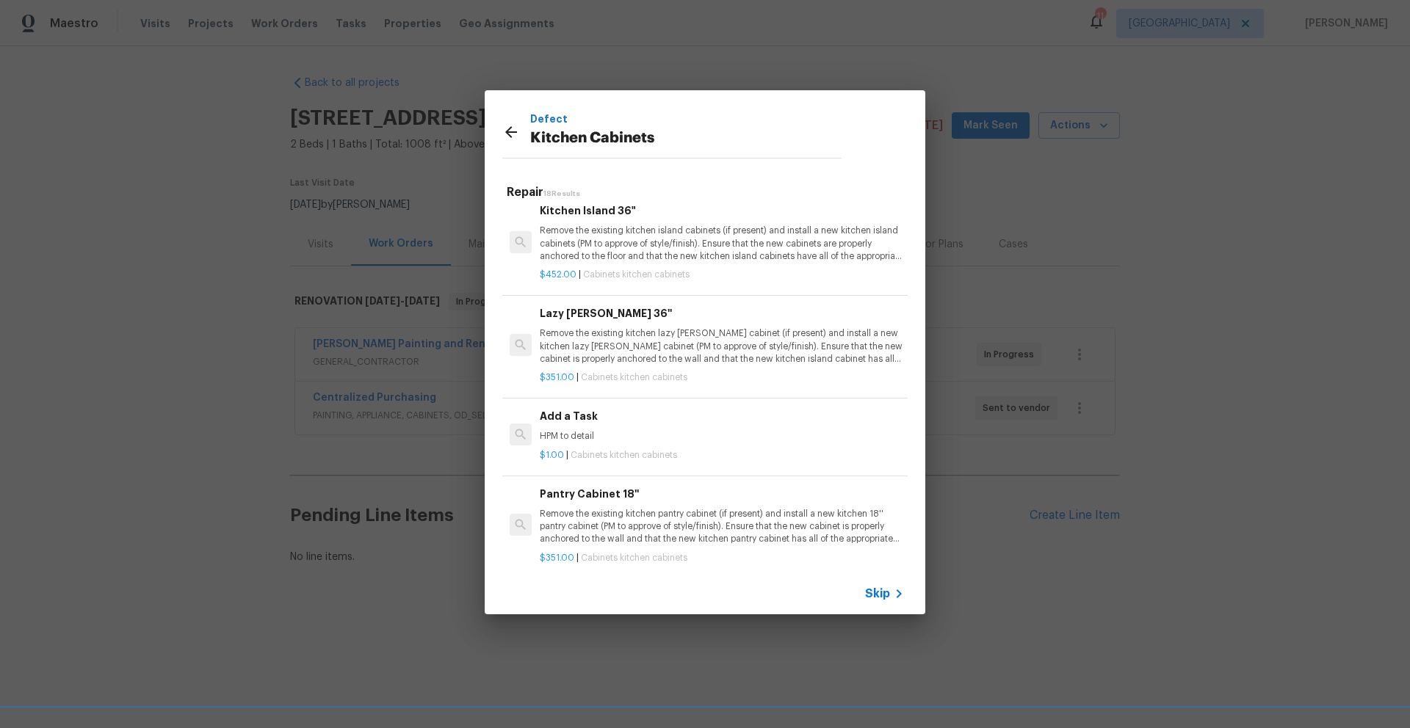
scroll to position [913, 0]
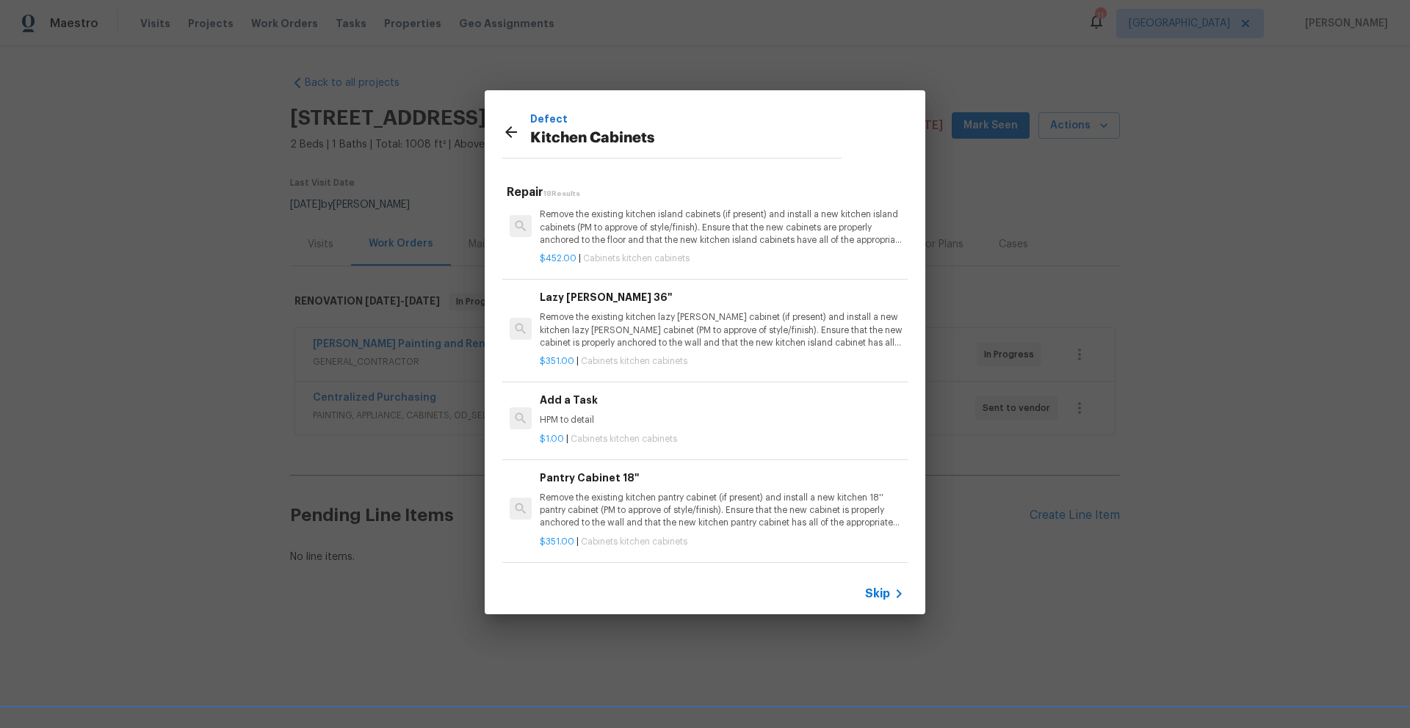
click at [557, 408] on div "Add a Task HPM to detail" at bounding box center [722, 409] width 364 height 35
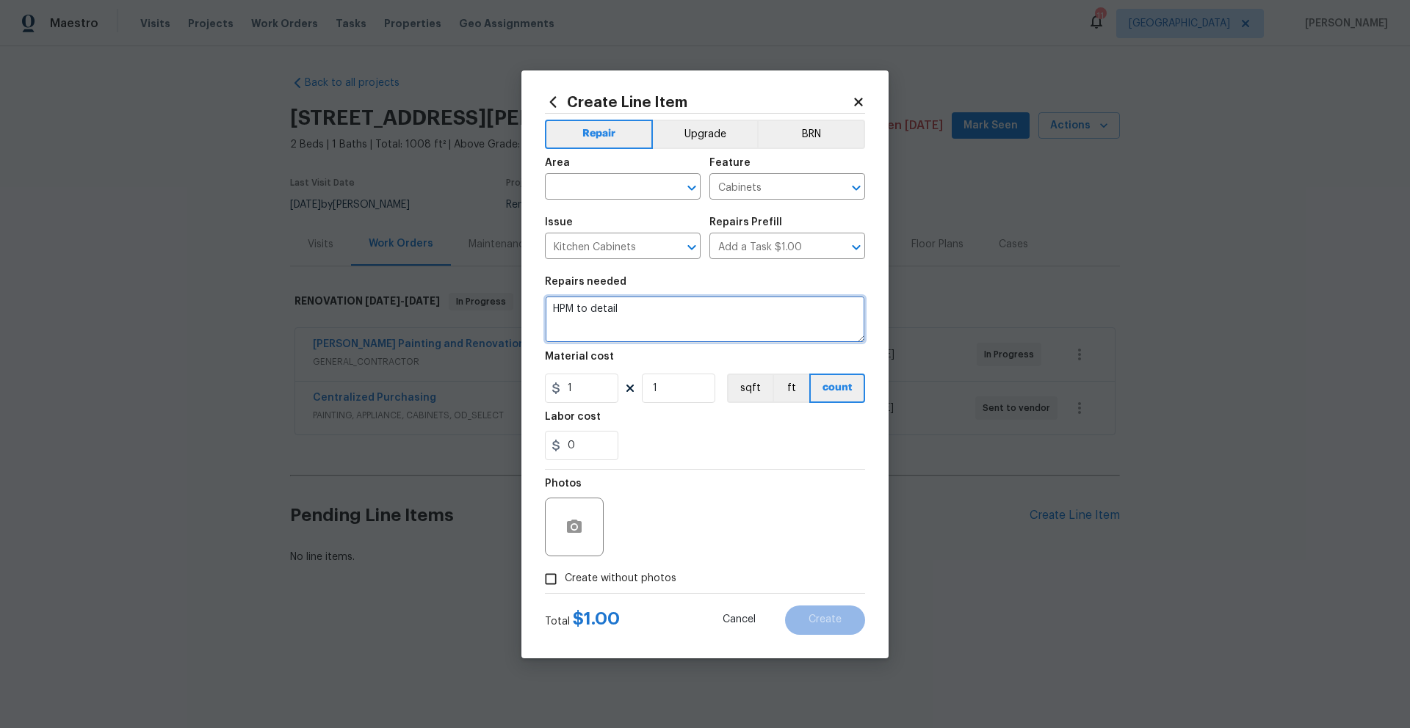
click at [623, 312] on textarea "HPM to detail" at bounding box center [705, 319] width 320 height 47
drag, startPoint x: 629, startPoint y: 311, endPoint x: 546, endPoint y: 308, distance: 83.8
click at [546, 308] on textarea "HPM to detail" at bounding box center [705, 319] width 320 height 47
click at [673, 322] on textarea "finish kitchen cabinets. adjust layout if needed. use like cabinets unfinished …" at bounding box center [705, 319] width 320 height 47
type textarea "finish kitchen cabinets. adjust layout if needed. use like cabinets unfinished …"
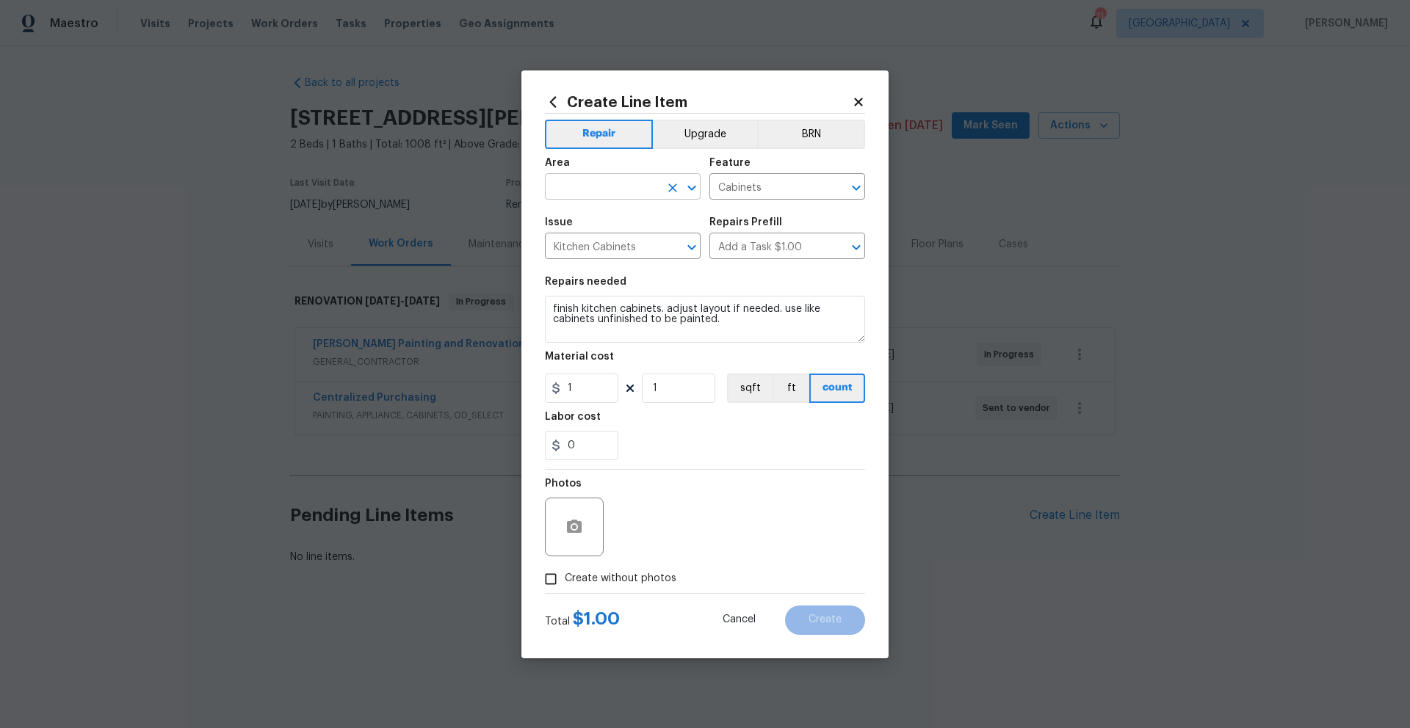
click at [604, 191] on input "text" at bounding box center [602, 188] width 115 height 23
click at [596, 216] on li "Kitchen" at bounding box center [623, 221] width 156 height 24
type input "Kitchen"
click at [549, 582] on input "Create without photos" at bounding box center [551, 579] width 28 height 28
checkbox input "true"
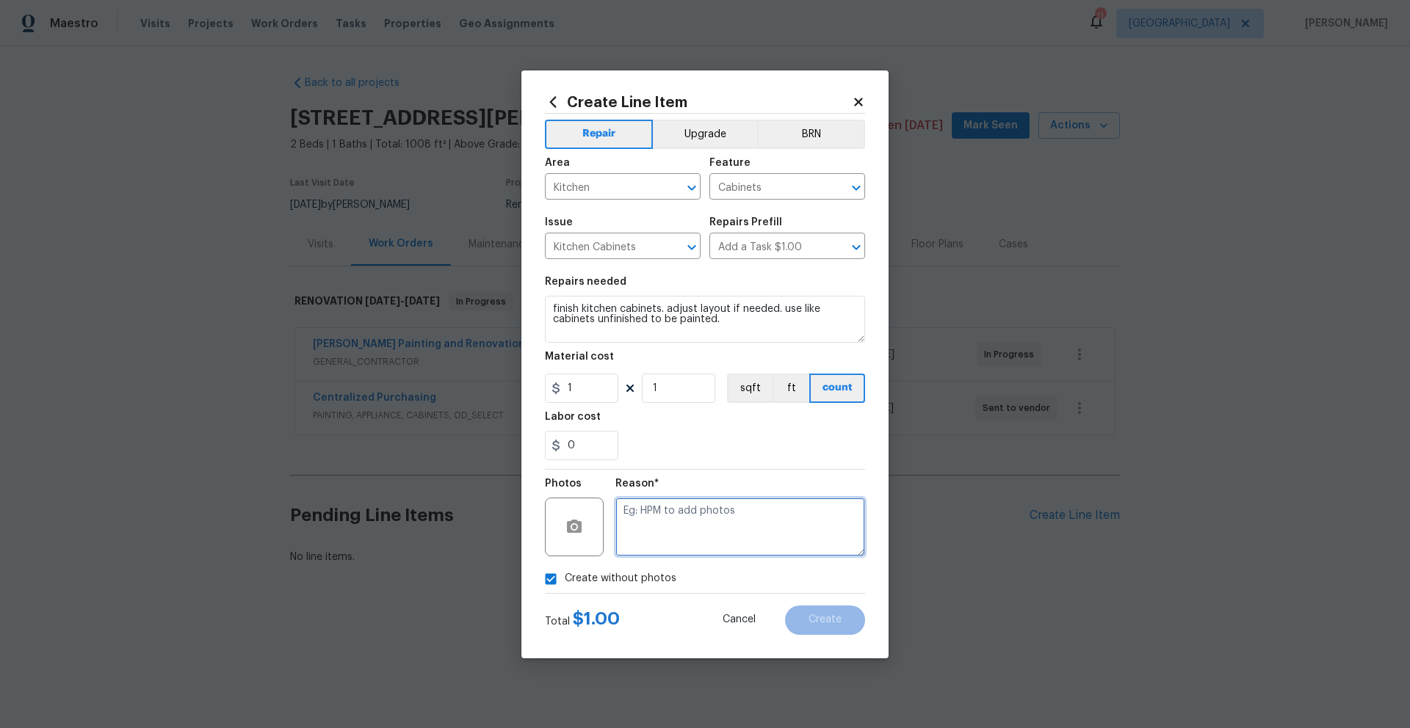
click at [674, 530] on textarea at bounding box center [740, 527] width 250 height 59
type textarea "Will send to vendor"
click at [811, 621] on span "Create" at bounding box center [824, 620] width 33 height 11
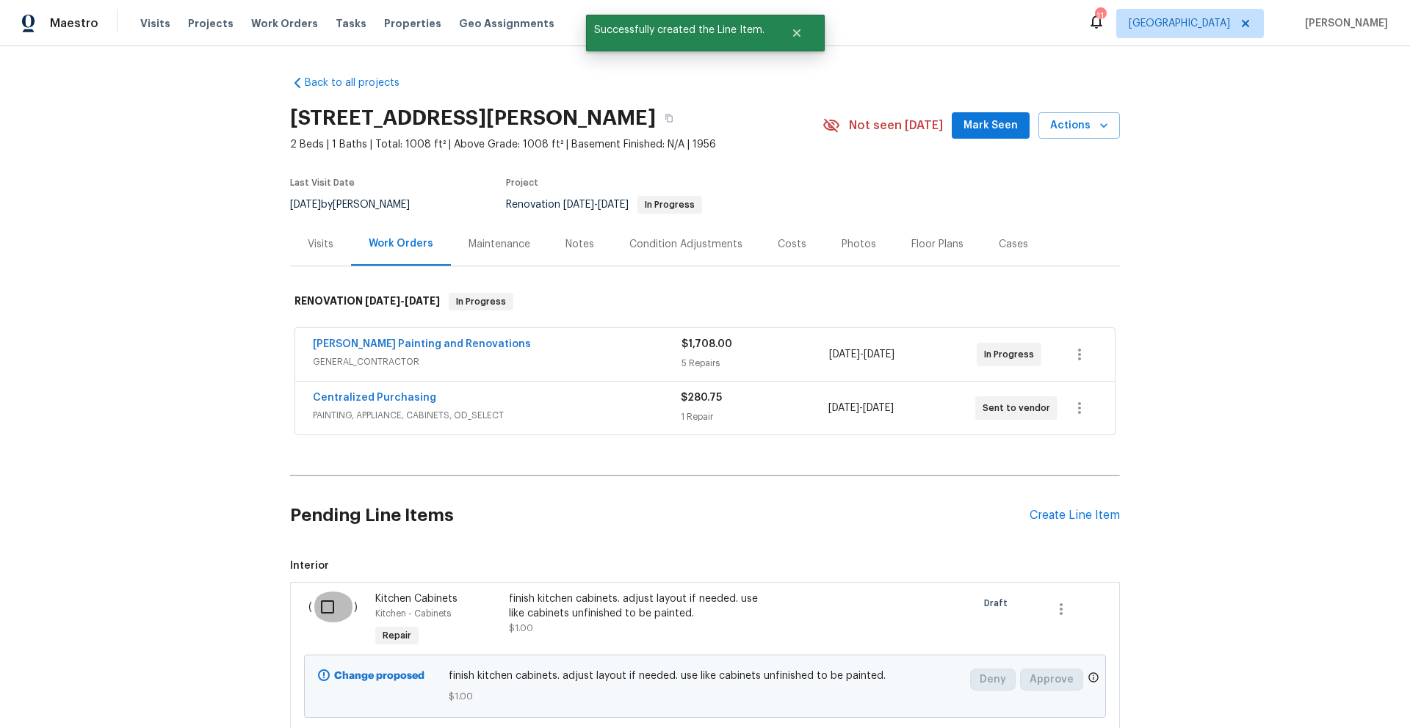
click at [329, 607] on input "checkbox" at bounding box center [333, 607] width 42 height 31
checkbox input "true"
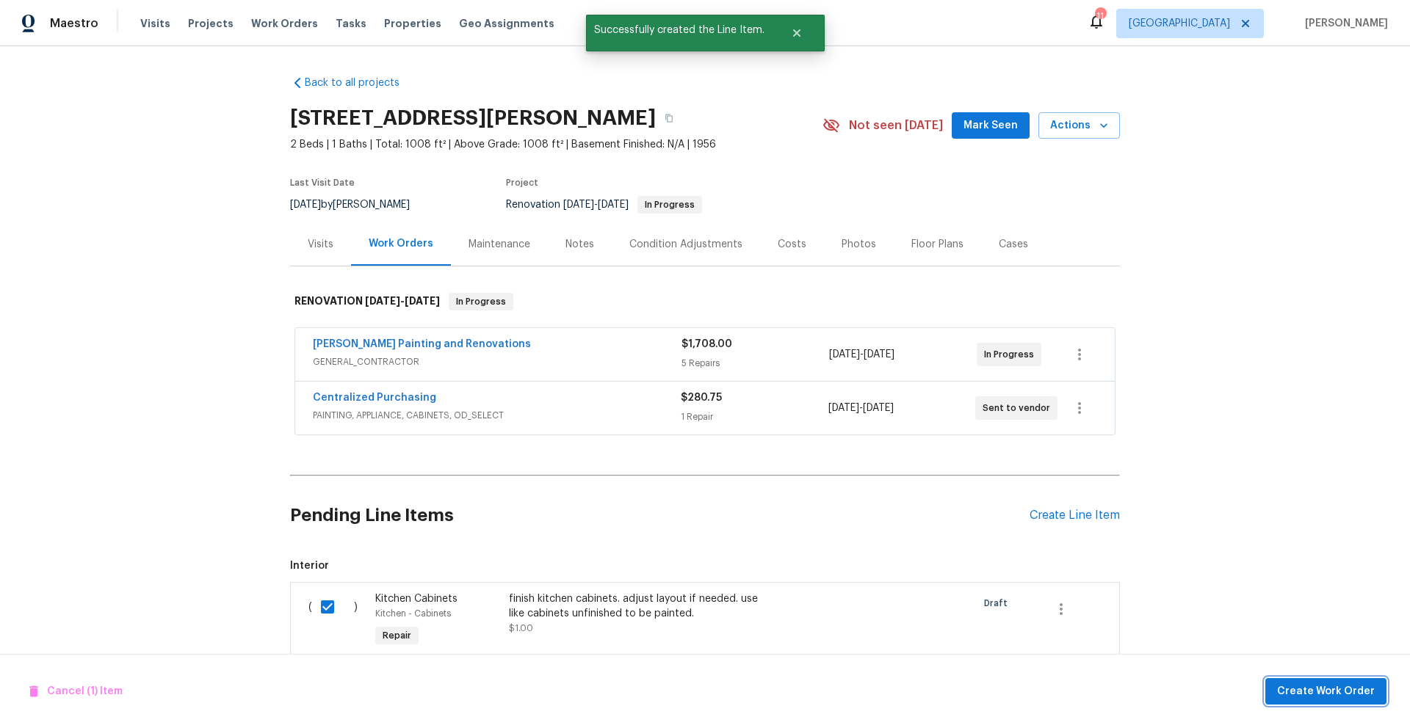
click at [1304, 689] on span "Create Work Order" at bounding box center [1326, 692] width 98 height 18
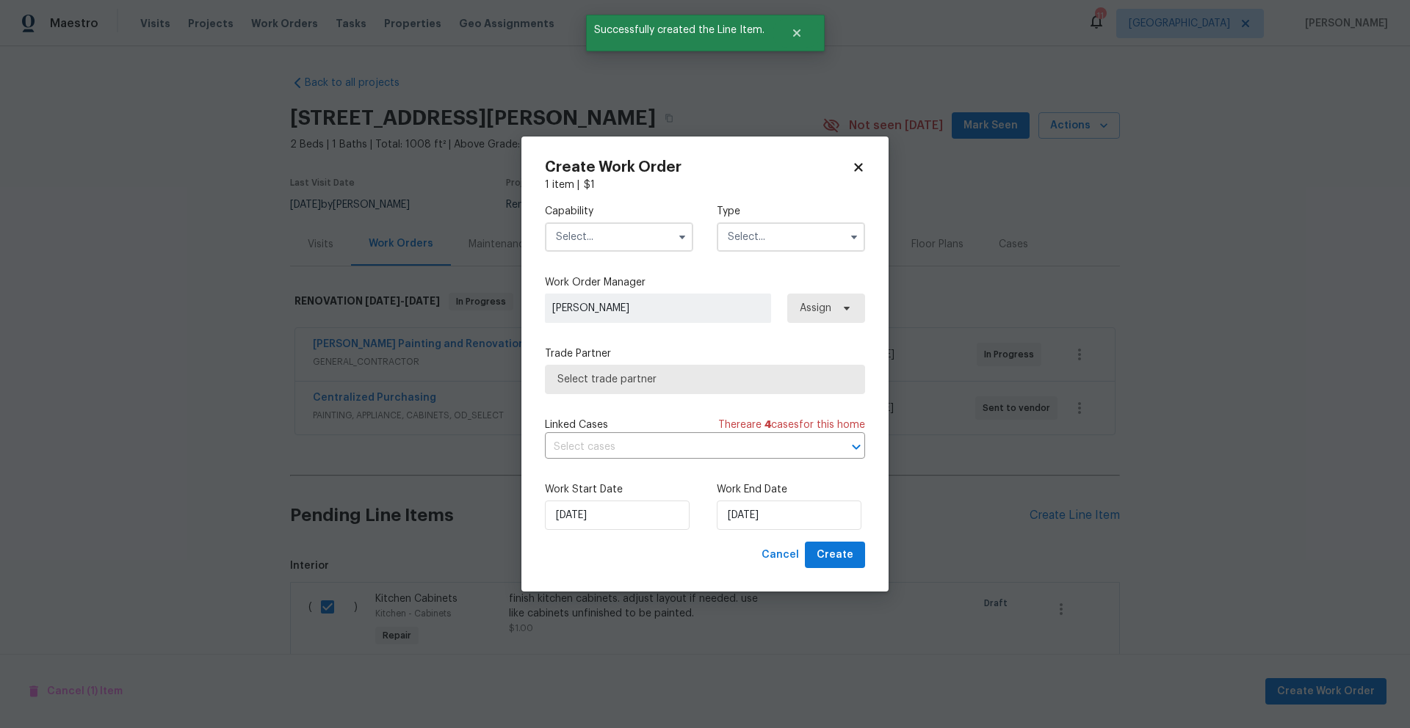
click at [589, 244] on input "text" at bounding box center [619, 236] width 148 height 29
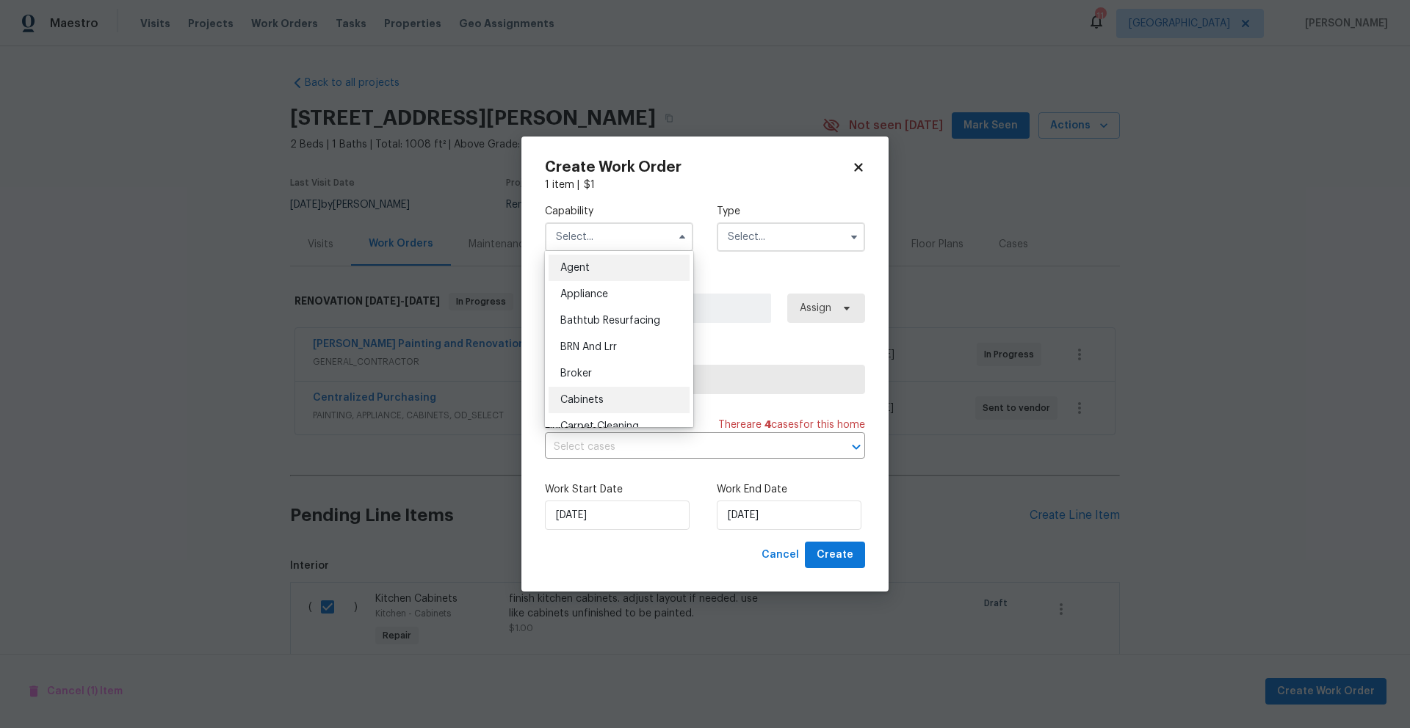
click at [580, 398] on span "Cabinets" at bounding box center [581, 400] width 43 height 10
type input "Cabinets"
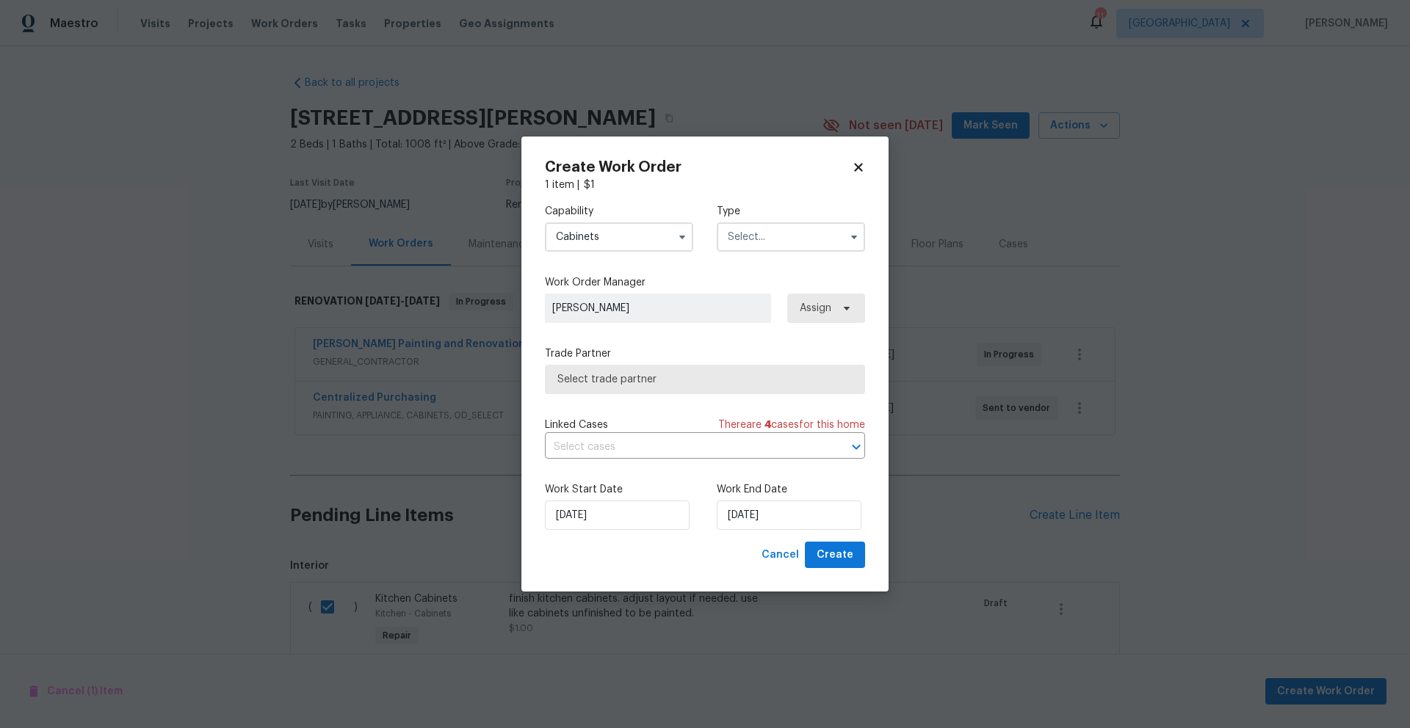
click at [794, 236] on input "text" at bounding box center [791, 236] width 148 height 29
click at [762, 330] on span "Renovation" at bounding box center [759, 331] width 54 height 10
type input "Renovation"
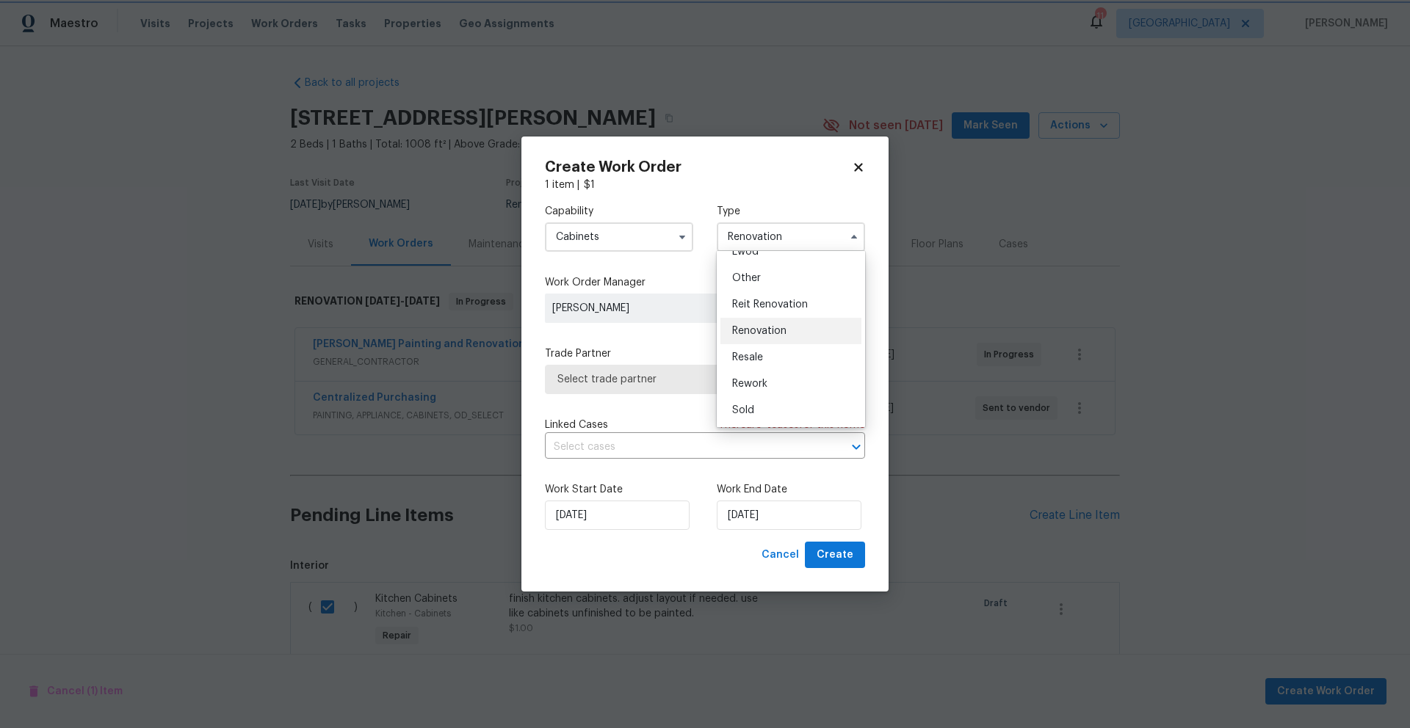
scroll to position [0, 0]
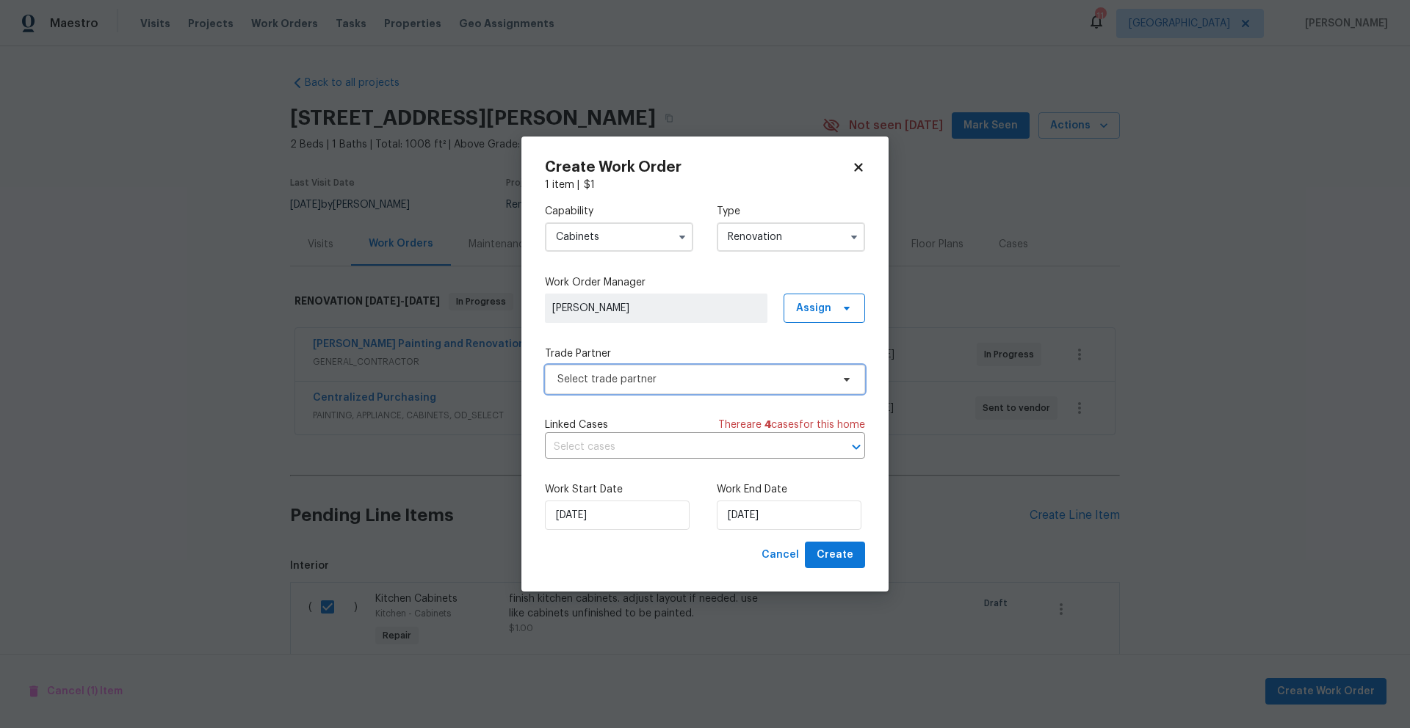
click at [619, 373] on span "Select trade partner" at bounding box center [694, 379] width 274 height 15
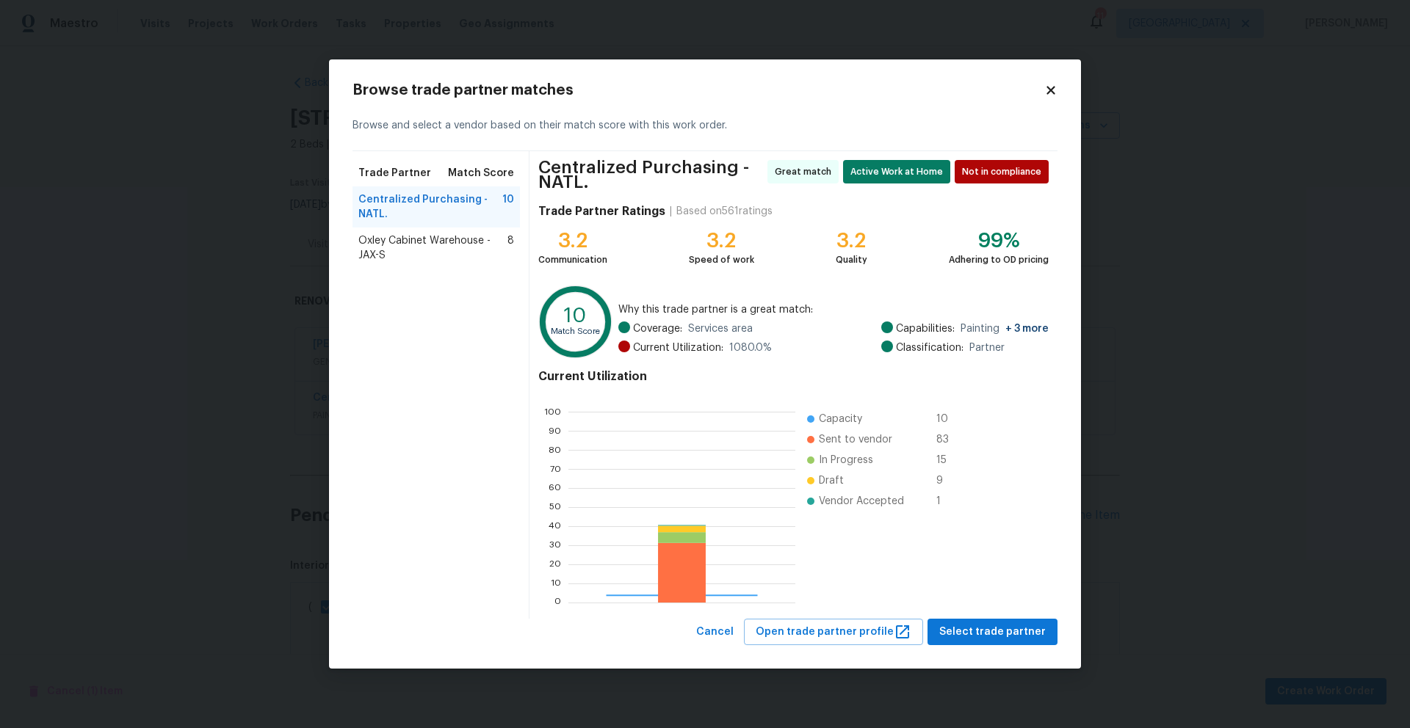
scroll to position [195, 216]
click at [380, 248] on span "Oxley Cabinet Warehouse - JAX-S" at bounding box center [432, 247] width 149 height 29
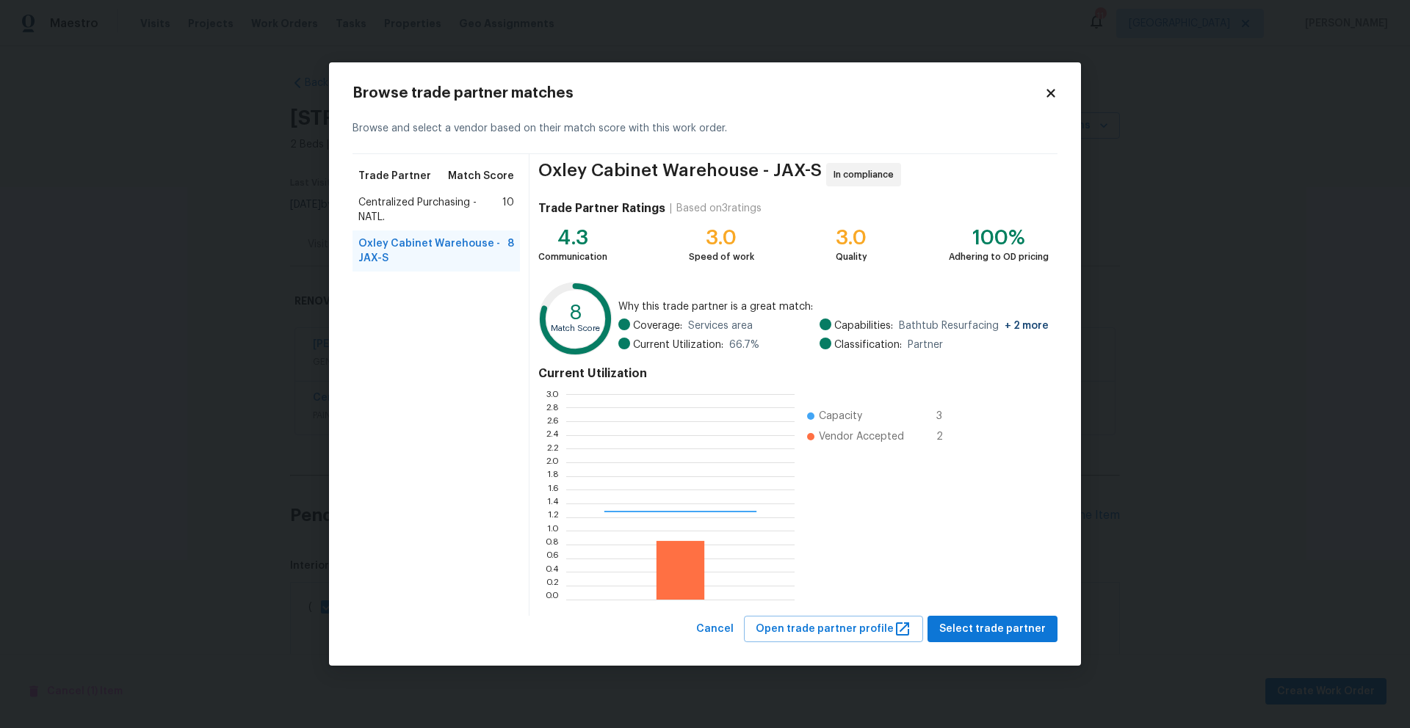
scroll to position [195, 218]
click at [993, 628] on span "Select trade partner" at bounding box center [992, 629] width 106 height 18
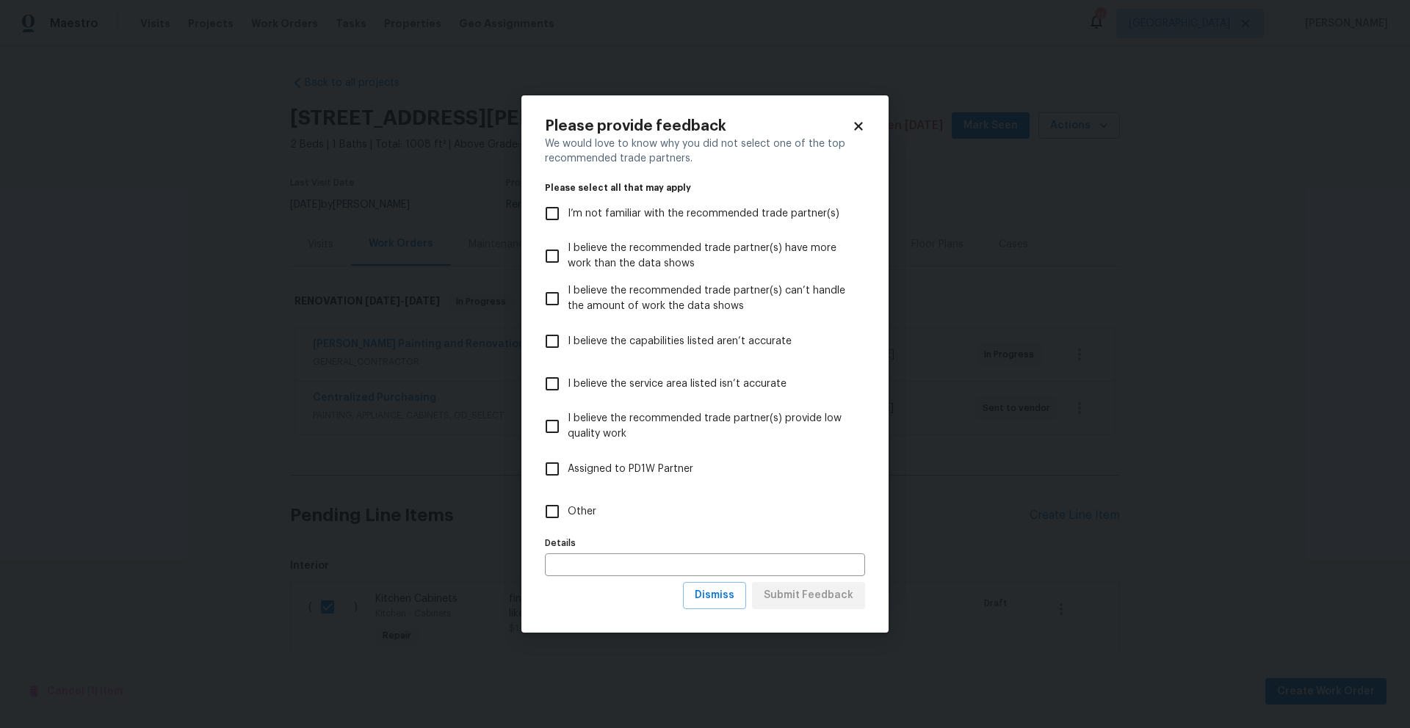
click at [557, 512] on input "Other" at bounding box center [552, 511] width 31 height 31
checkbox input "true"
click at [830, 593] on span "Submit Feedback" at bounding box center [809, 596] width 90 height 18
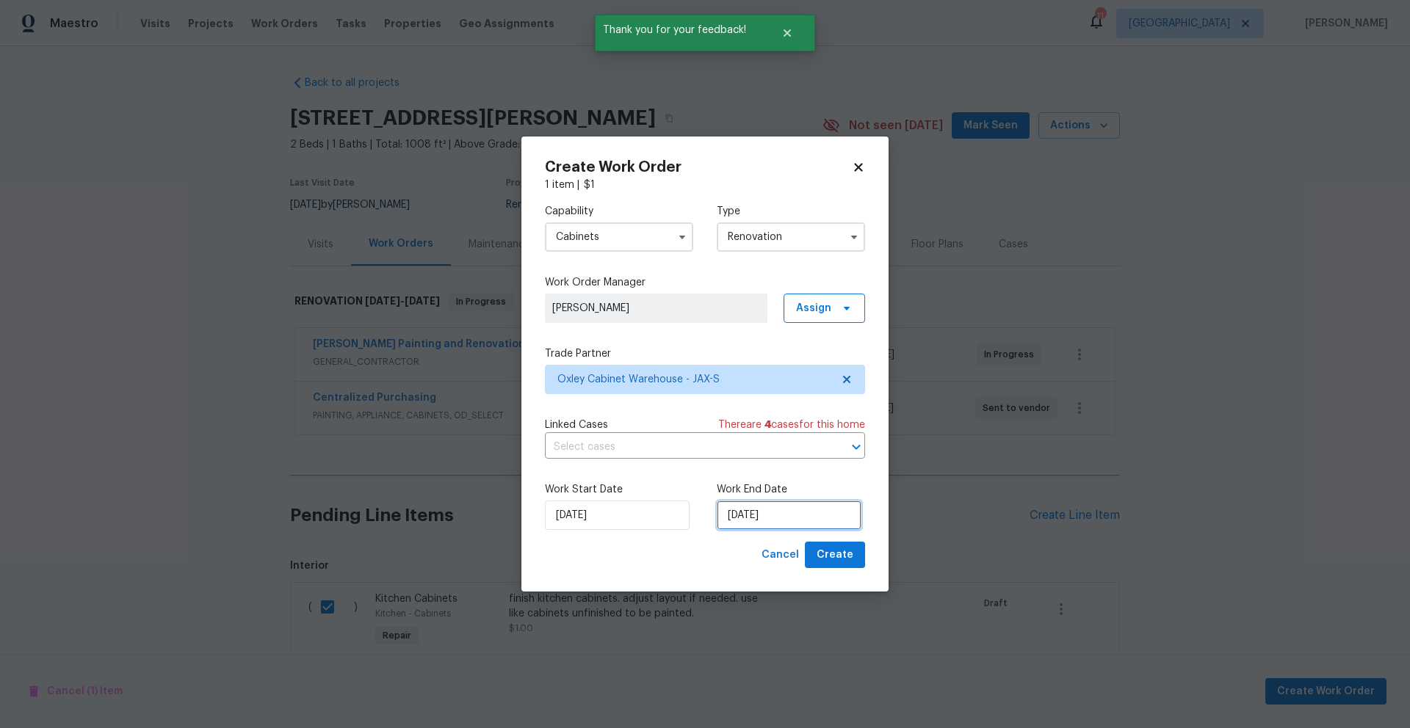
click at [785, 515] on input "[DATE]" at bounding box center [789, 515] width 145 height 29
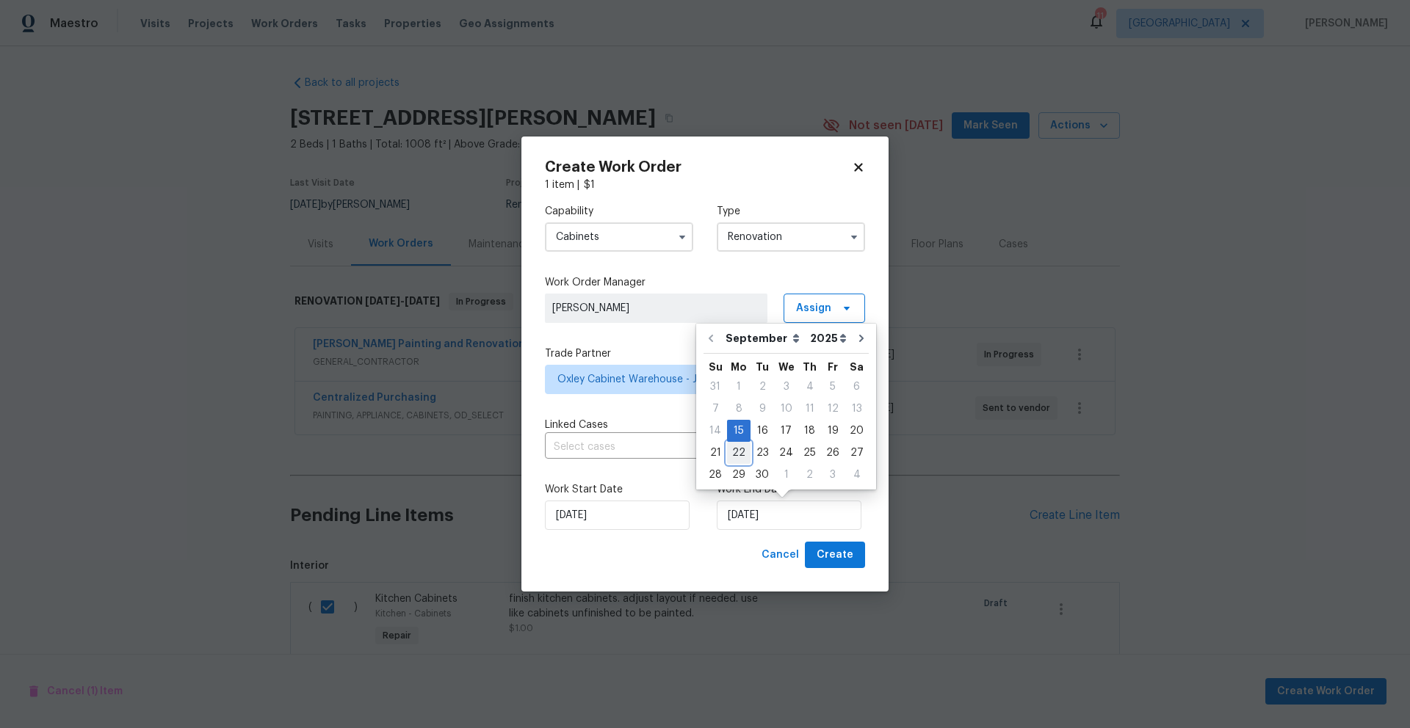
click at [734, 448] on div "22" at bounding box center [738, 453] width 23 height 21
type input "9/22/2025"
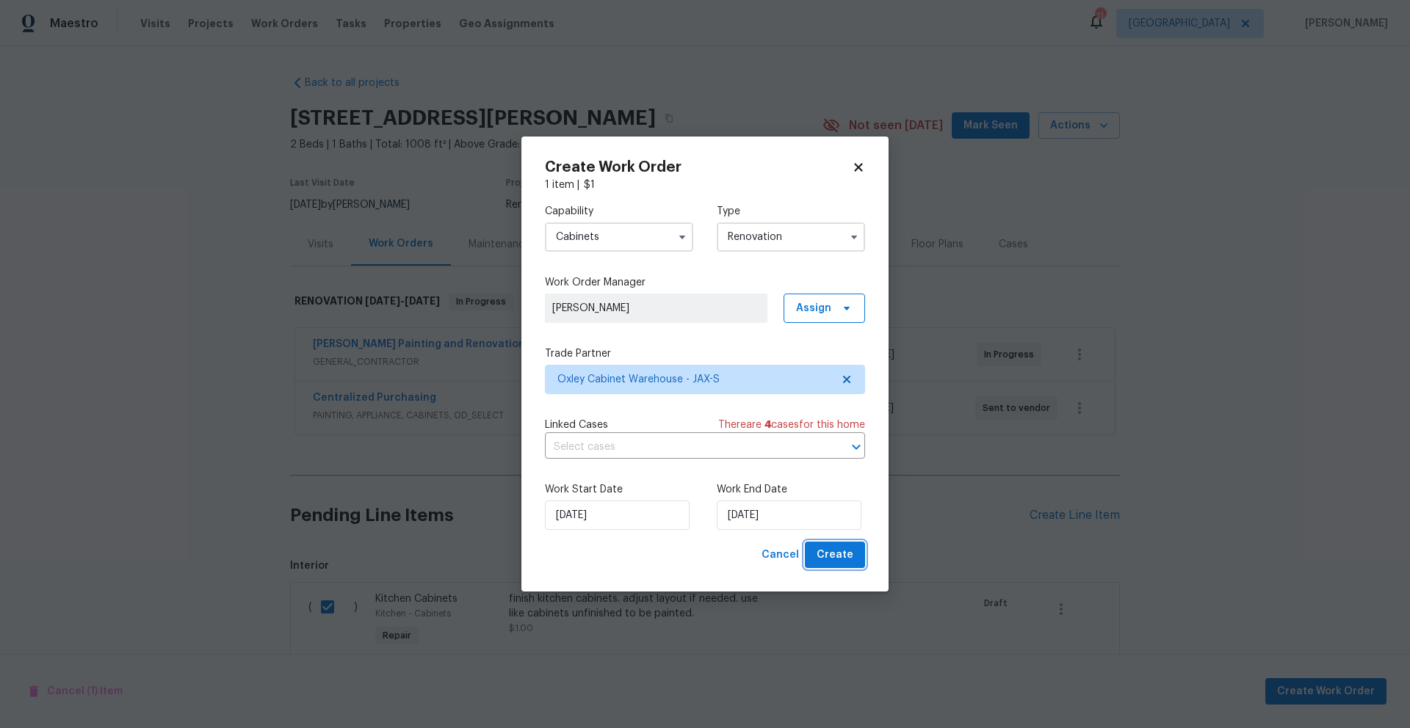
click at [832, 554] on span "Create" at bounding box center [834, 555] width 37 height 18
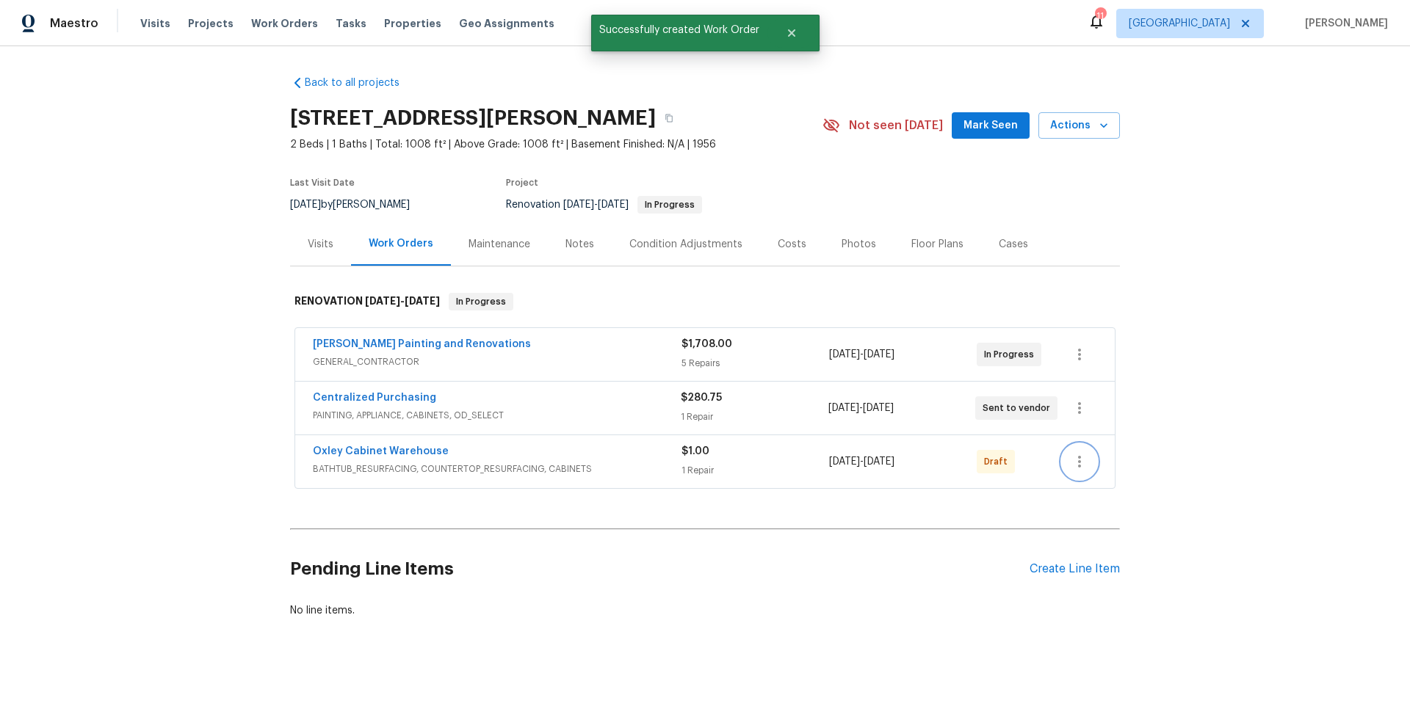
click at [1075, 460] on icon "button" at bounding box center [1079, 462] width 18 height 18
click at [1094, 460] on li "Send to Vendor" at bounding box center [1139, 462] width 164 height 24
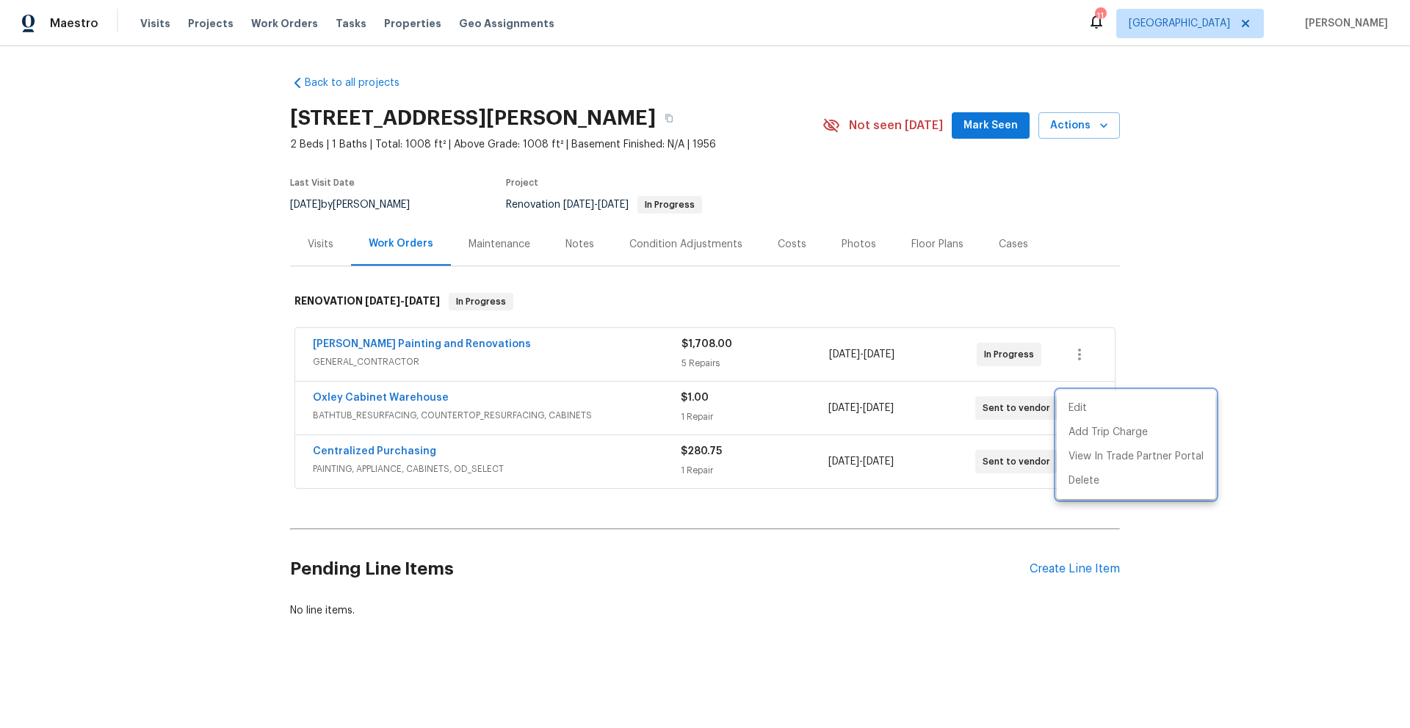
click at [410, 452] on div at bounding box center [705, 364] width 1410 height 728
click at [369, 396] on link "Oxley Cabinet Warehouse" at bounding box center [381, 398] width 136 height 10
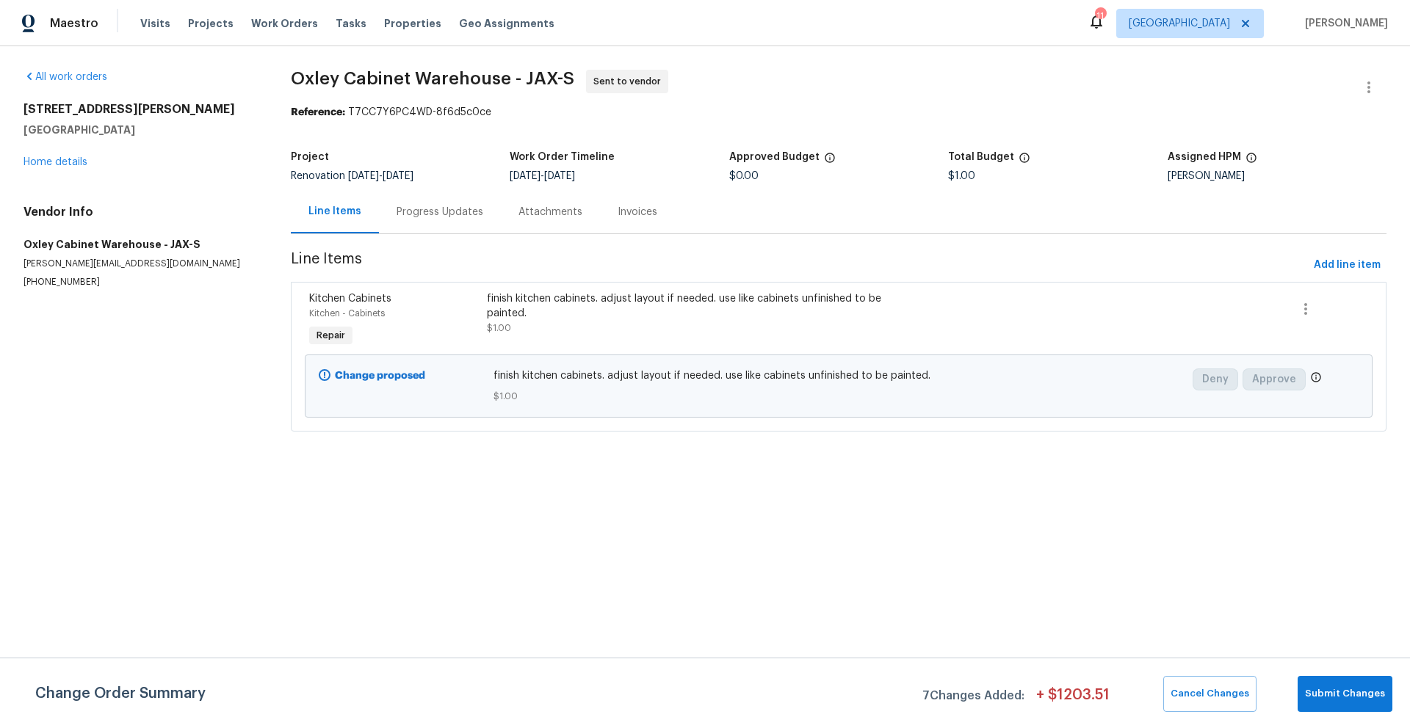
click at [422, 211] on div "Progress Updates" at bounding box center [439, 212] width 87 height 15
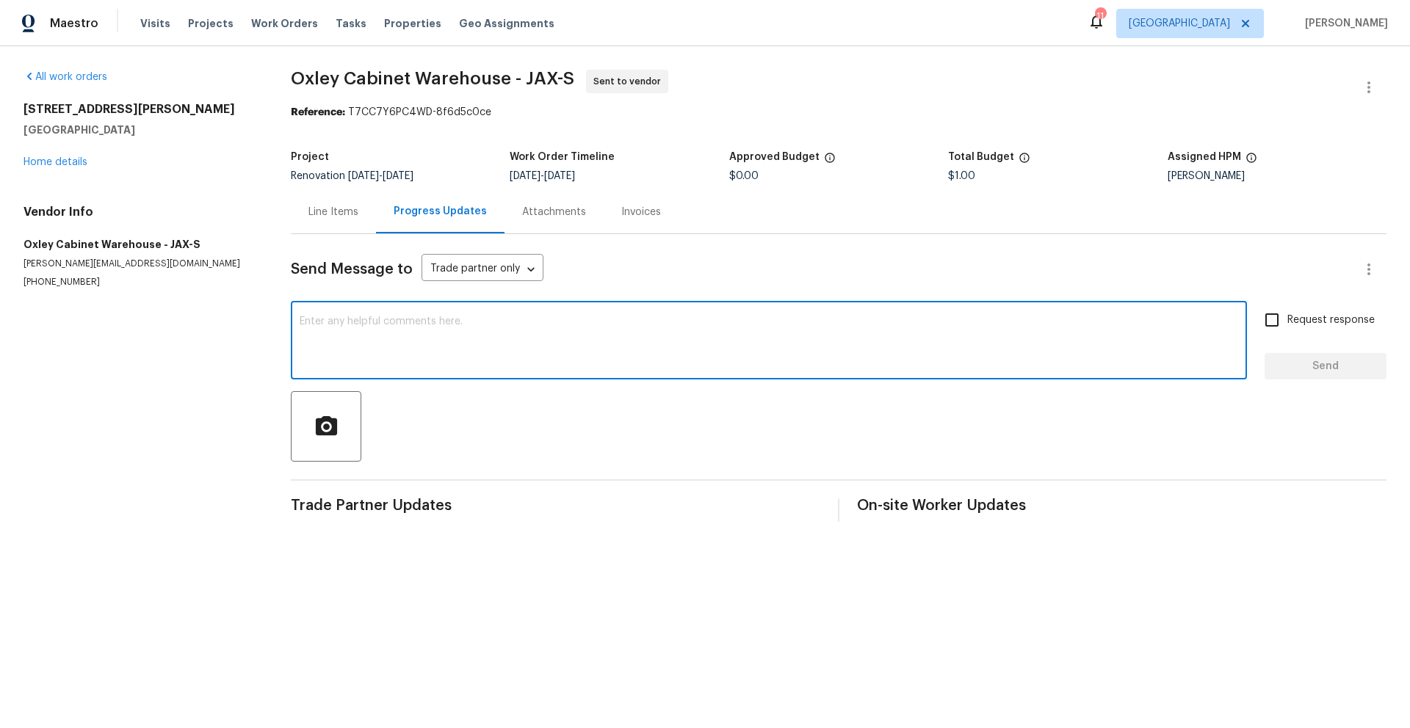
click at [338, 317] on textarea at bounding box center [769, 341] width 938 height 51
click at [482, 322] on textarea "Jeremy, call me and we can discuss firther 904-477-6981" at bounding box center [769, 341] width 938 height 51
type textarea "Jeremy, call me and we can discuss further 904-477-6981"
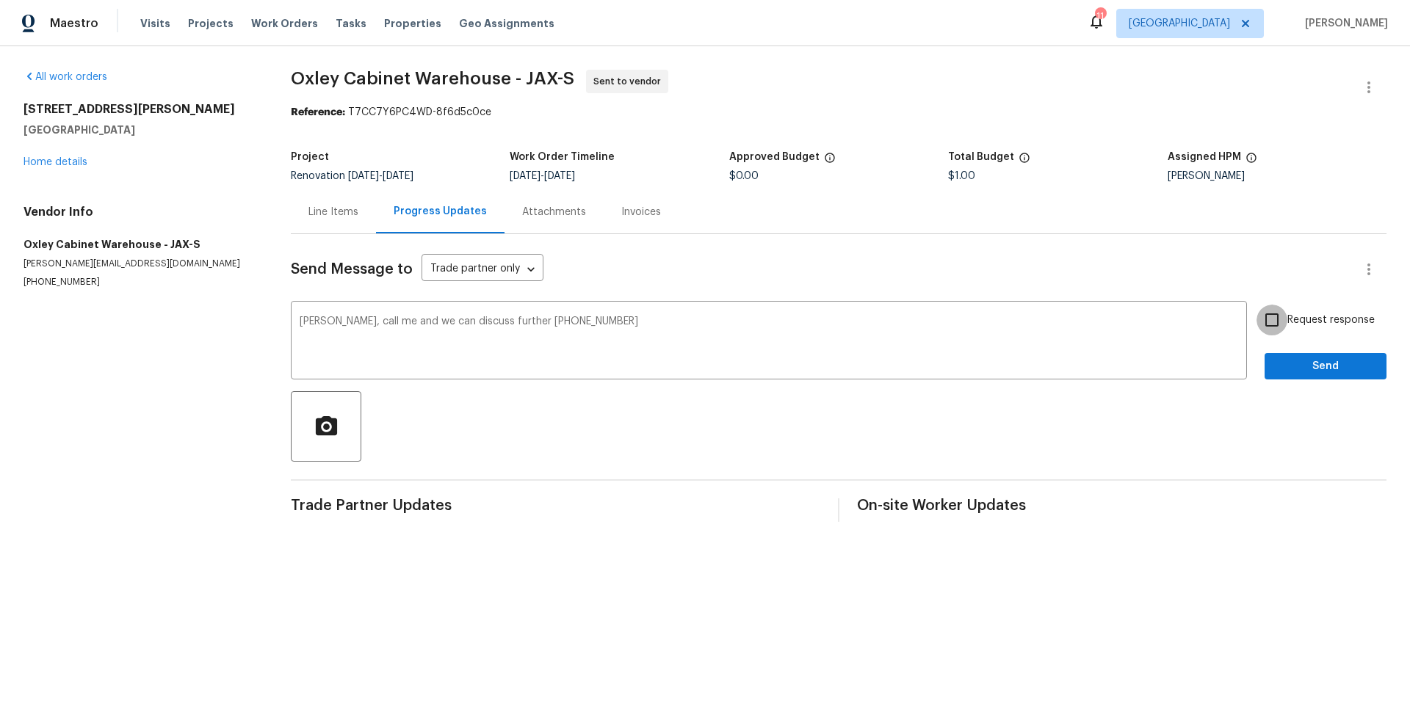
click at [1263, 324] on input "Request response" at bounding box center [1271, 320] width 31 height 31
checkbox input "true"
click at [1283, 370] on span "Send" at bounding box center [1325, 367] width 98 height 18
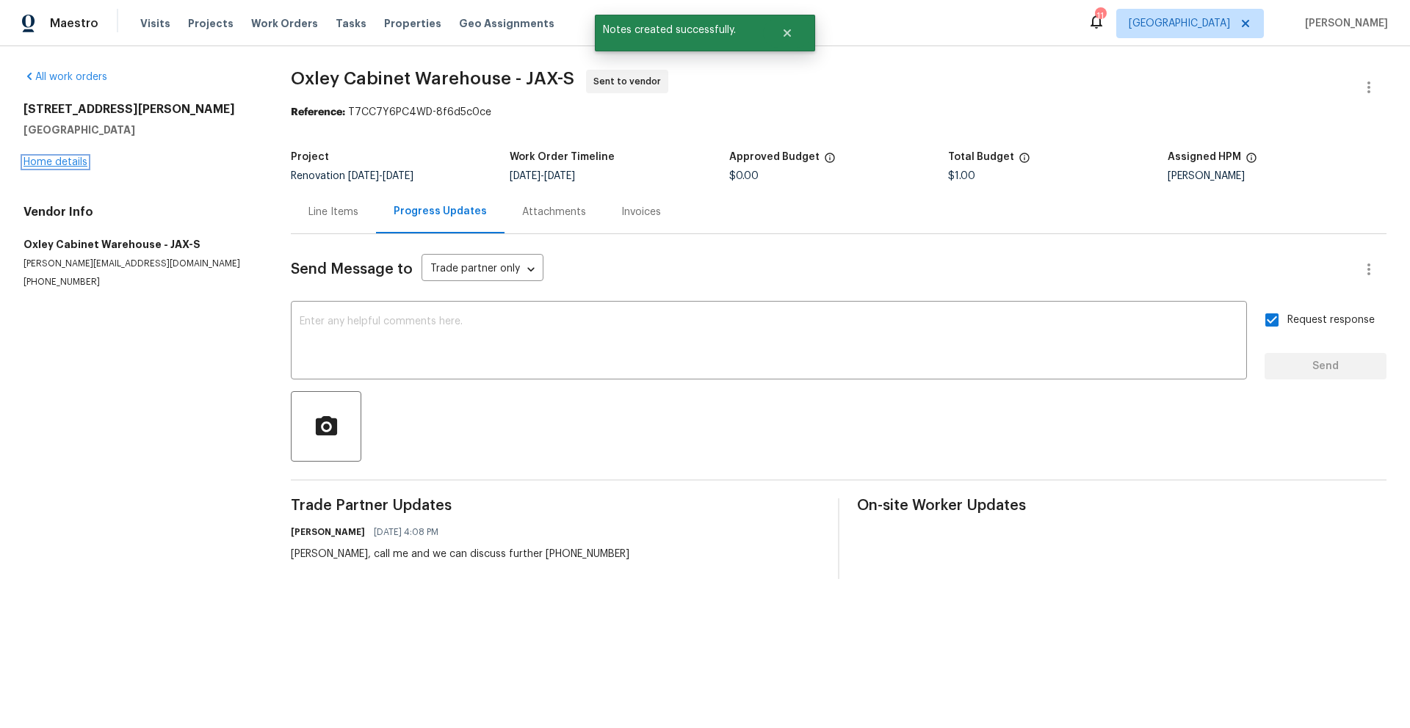
click at [65, 162] on link "Home details" at bounding box center [55, 162] width 64 height 10
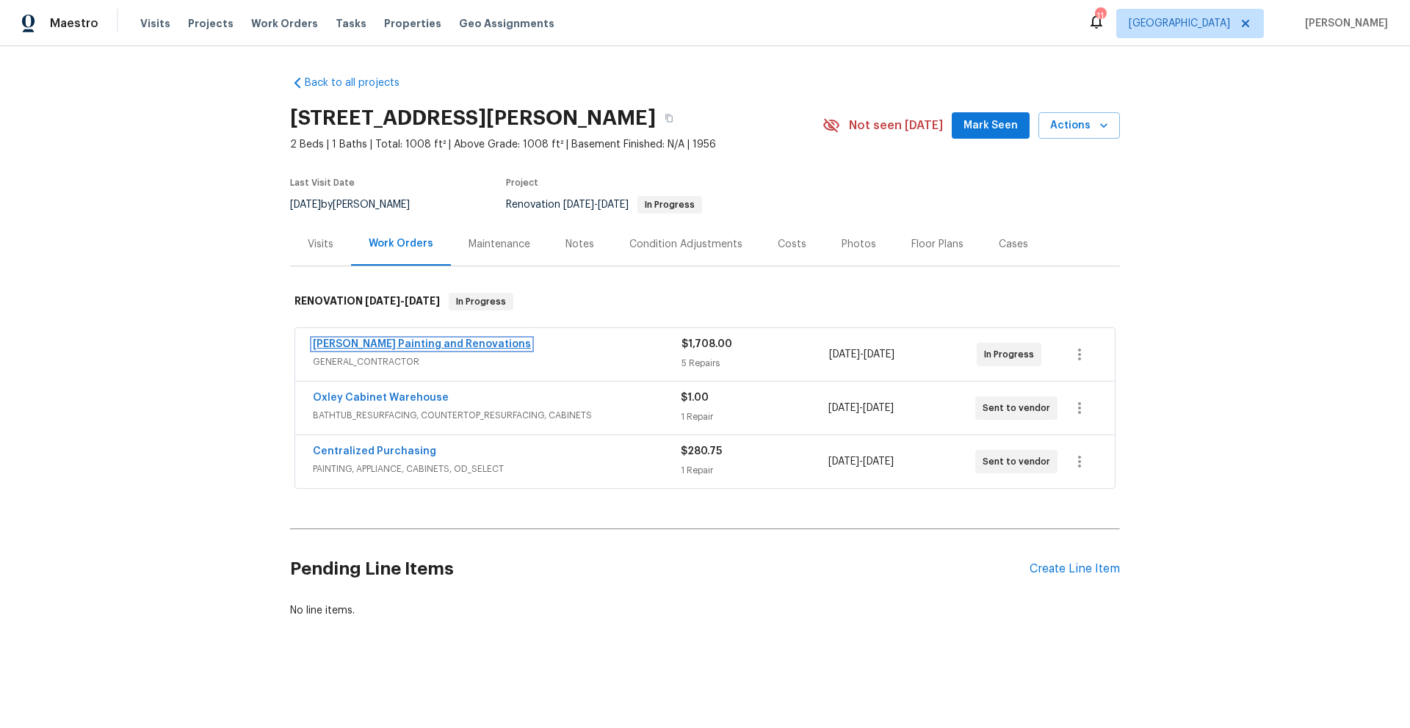
click at [383, 345] on link "[PERSON_NAME] Painting and Renovations" at bounding box center [422, 344] width 218 height 10
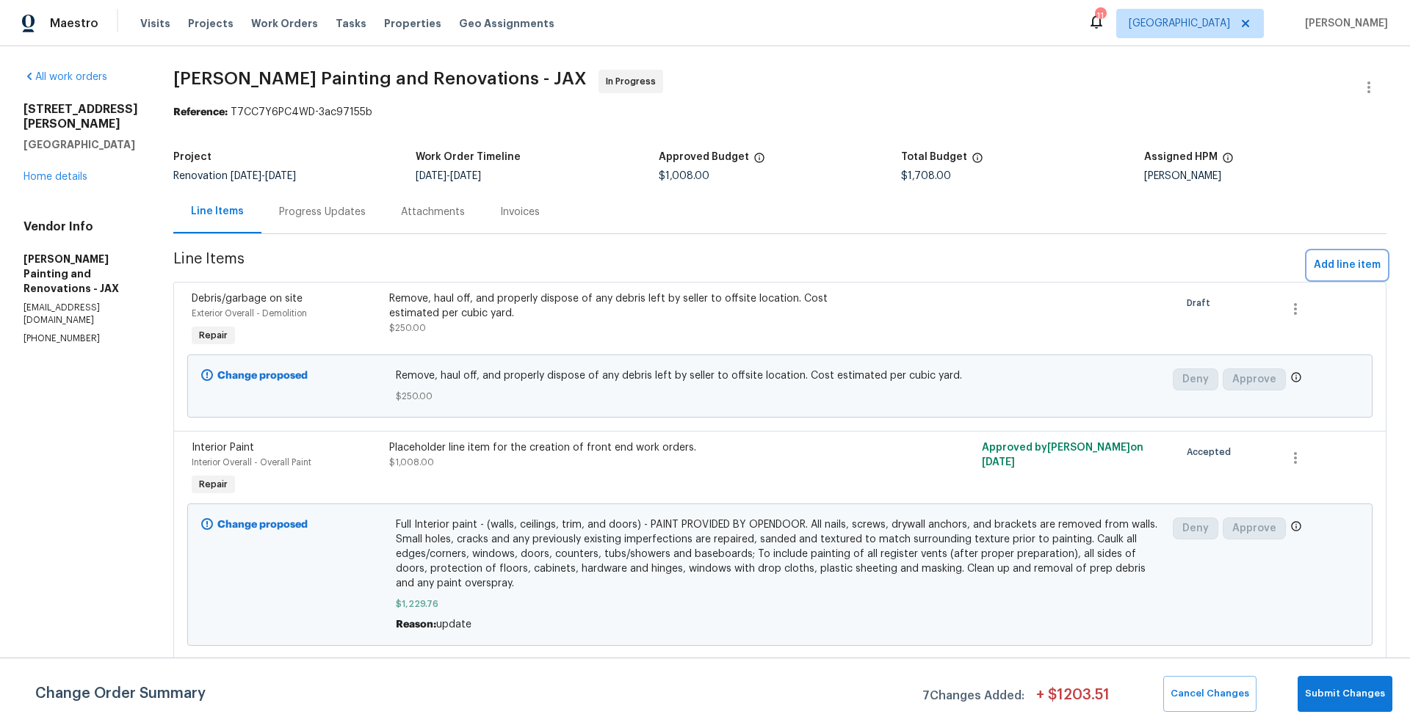
click at [1344, 264] on span "Add line item" at bounding box center [1347, 265] width 67 height 18
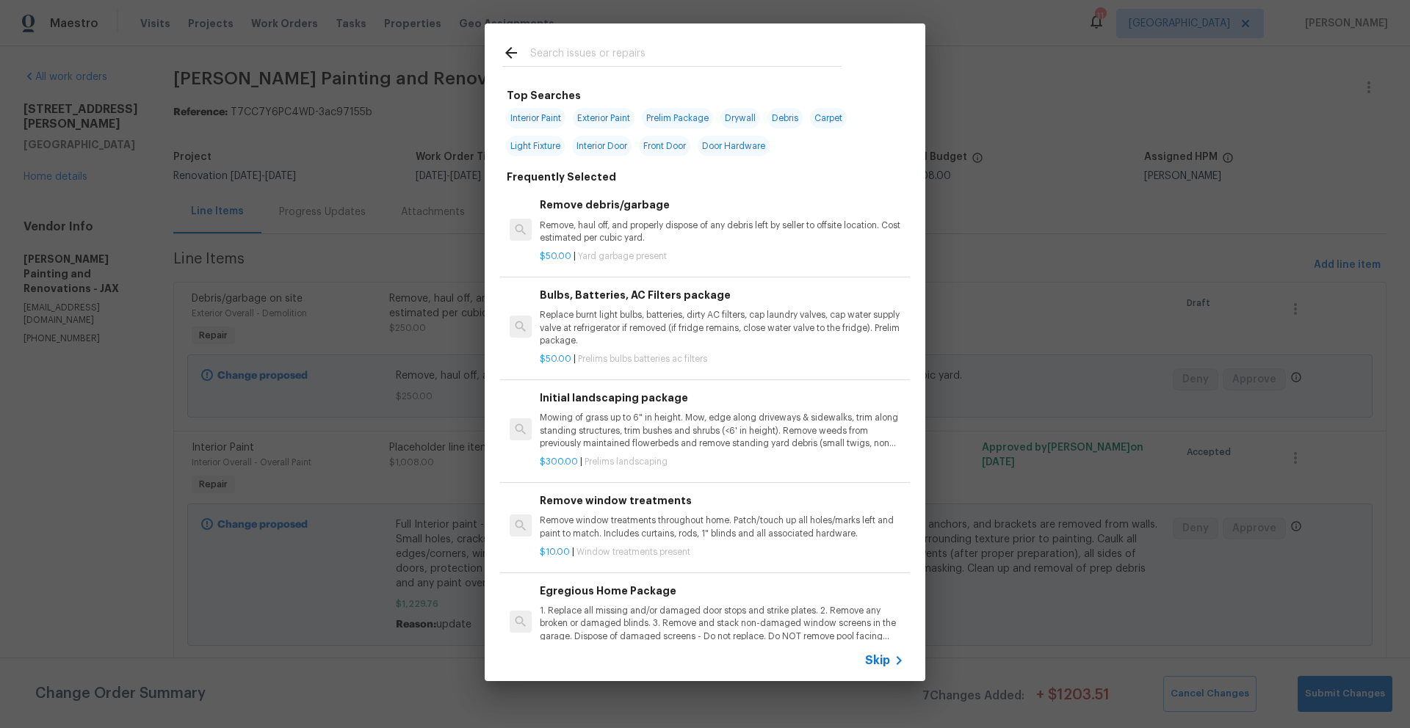
click at [652, 57] on input "text" at bounding box center [685, 55] width 311 height 22
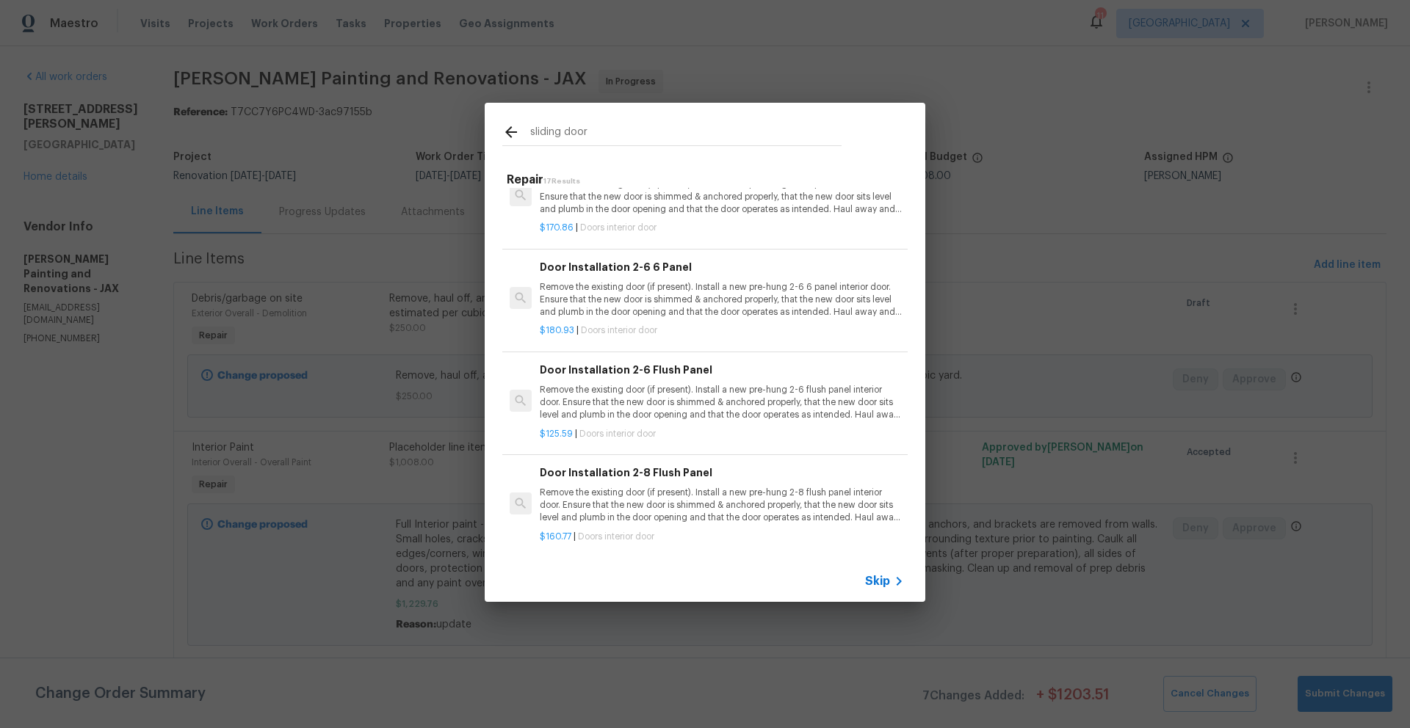
scroll to position [1318, 0]
type input "sliding door"
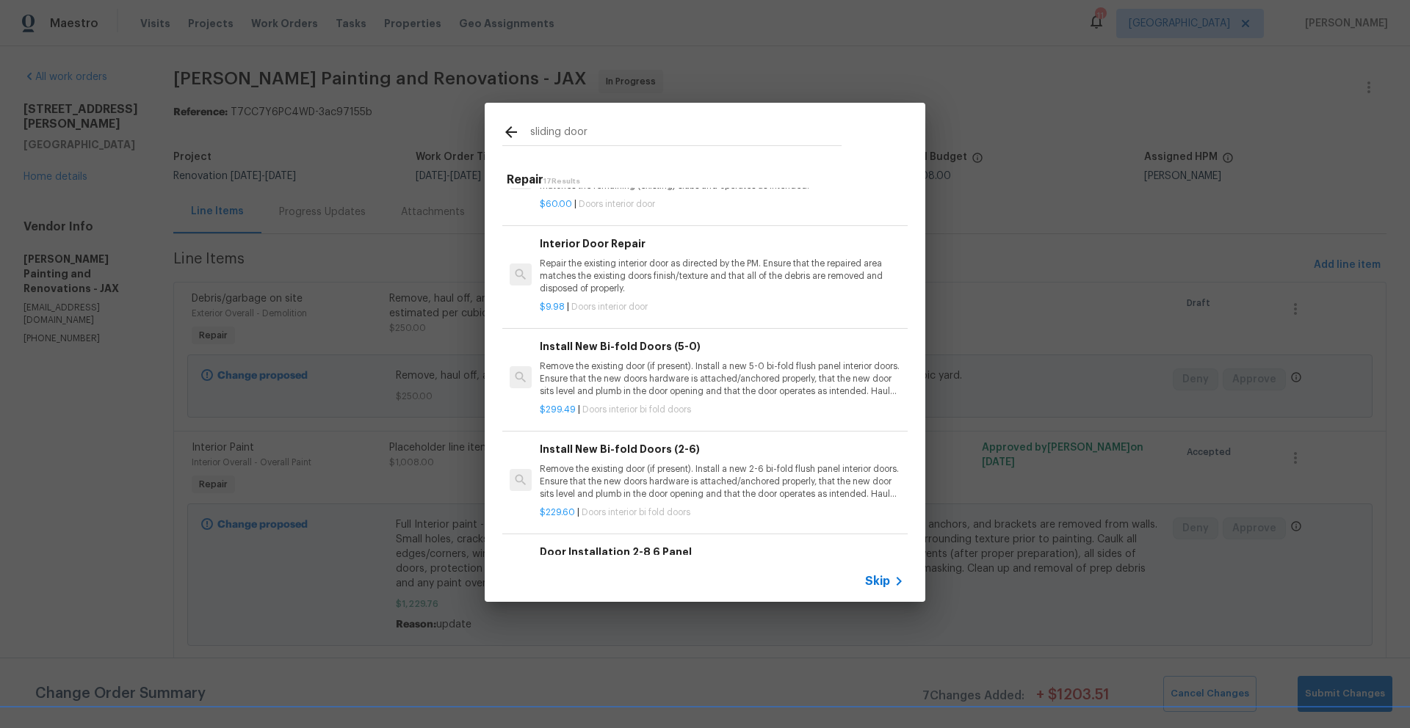
scroll to position [704, 0]
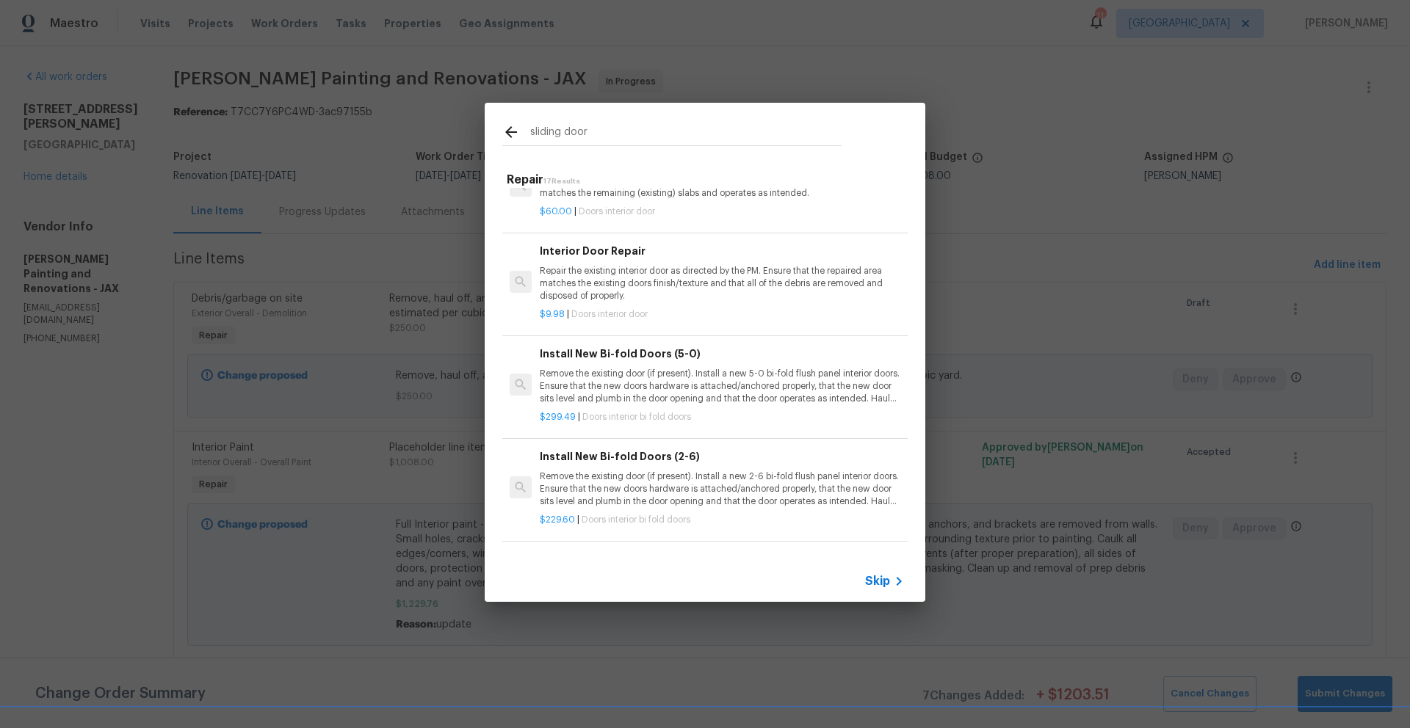
click at [630, 378] on p "Remove the existing door (if present). Install a new 5-0 bi-fold flush panel in…" at bounding box center [722, 386] width 364 height 37
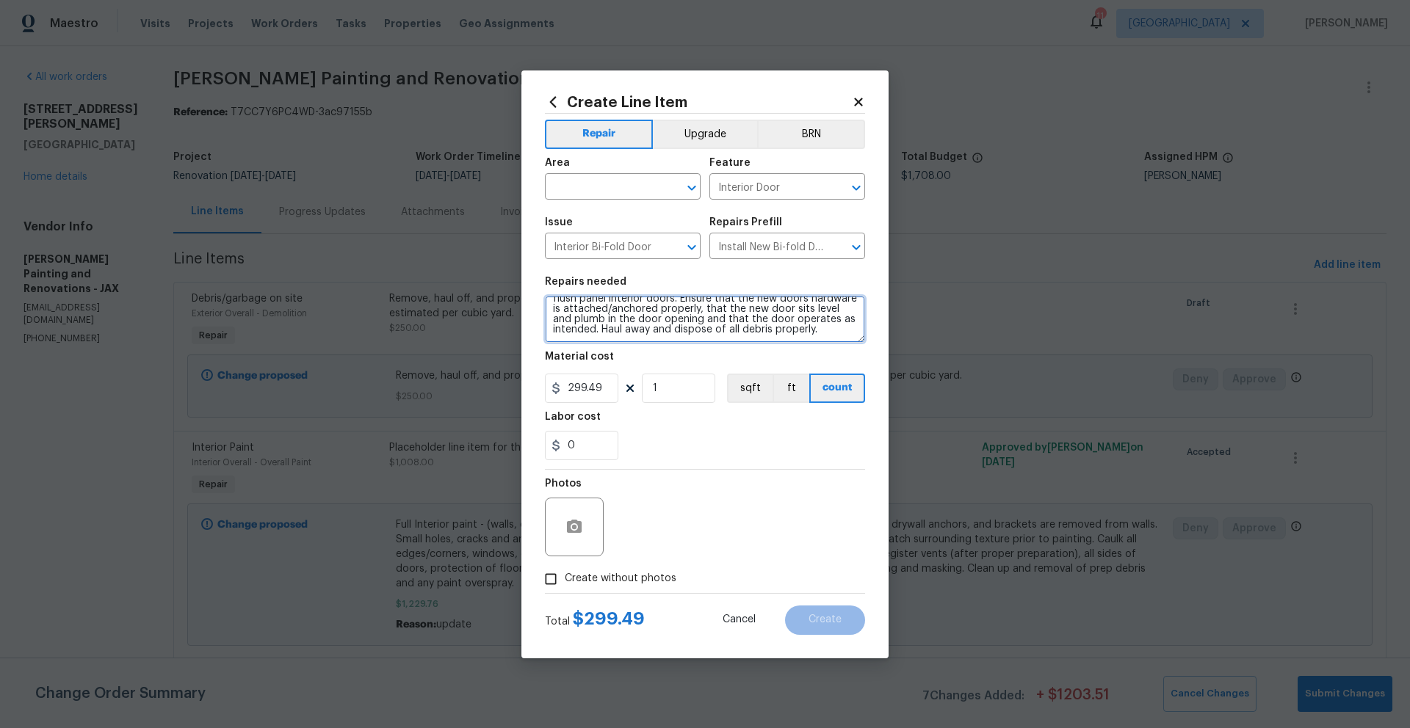
scroll to position [0, 0]
drag, startPoint x: 662, startPoint y: 388, endPoint x: 650, endPoint y: 387, distance: 11.8
click at [650, 387] on input "1" at bounding box center [678, 388] width 73 height 29
type input "4"
click at [730, 457] on div "0" at bounding box center [705, 445] width 320 height 29
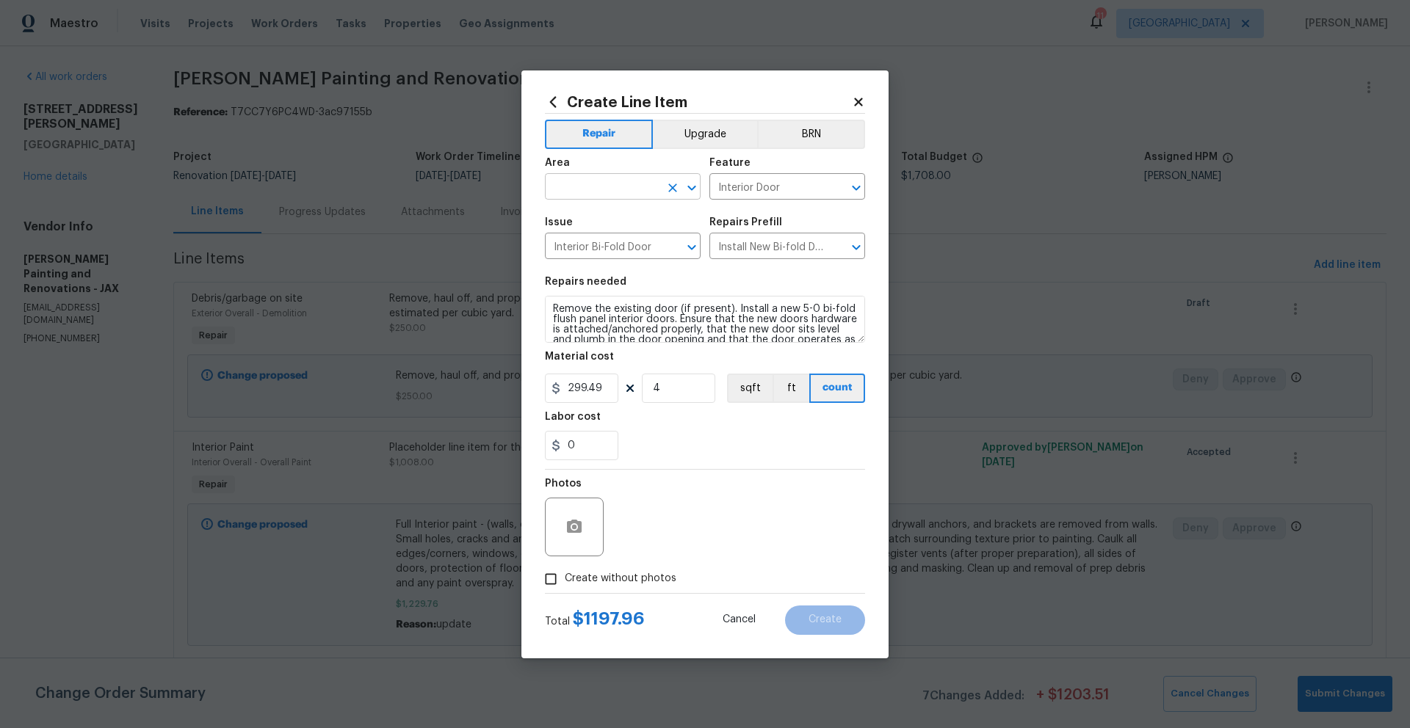
click at [595, 184] on input "text" at bounding box center [602, 188] width 115 height 23
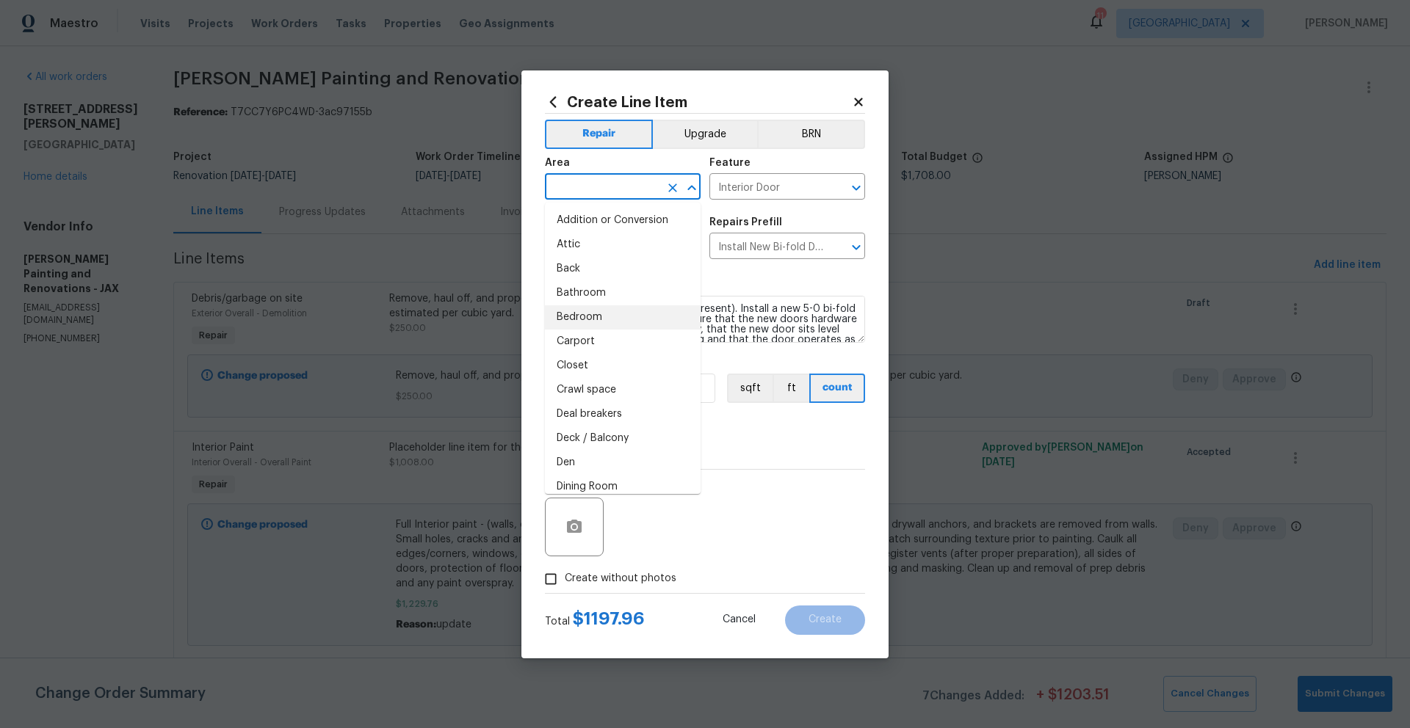
click at [576, 316] on li "Bedroom" at bounding box center [623, 317] width 156 height 24
type input "Bedroom"
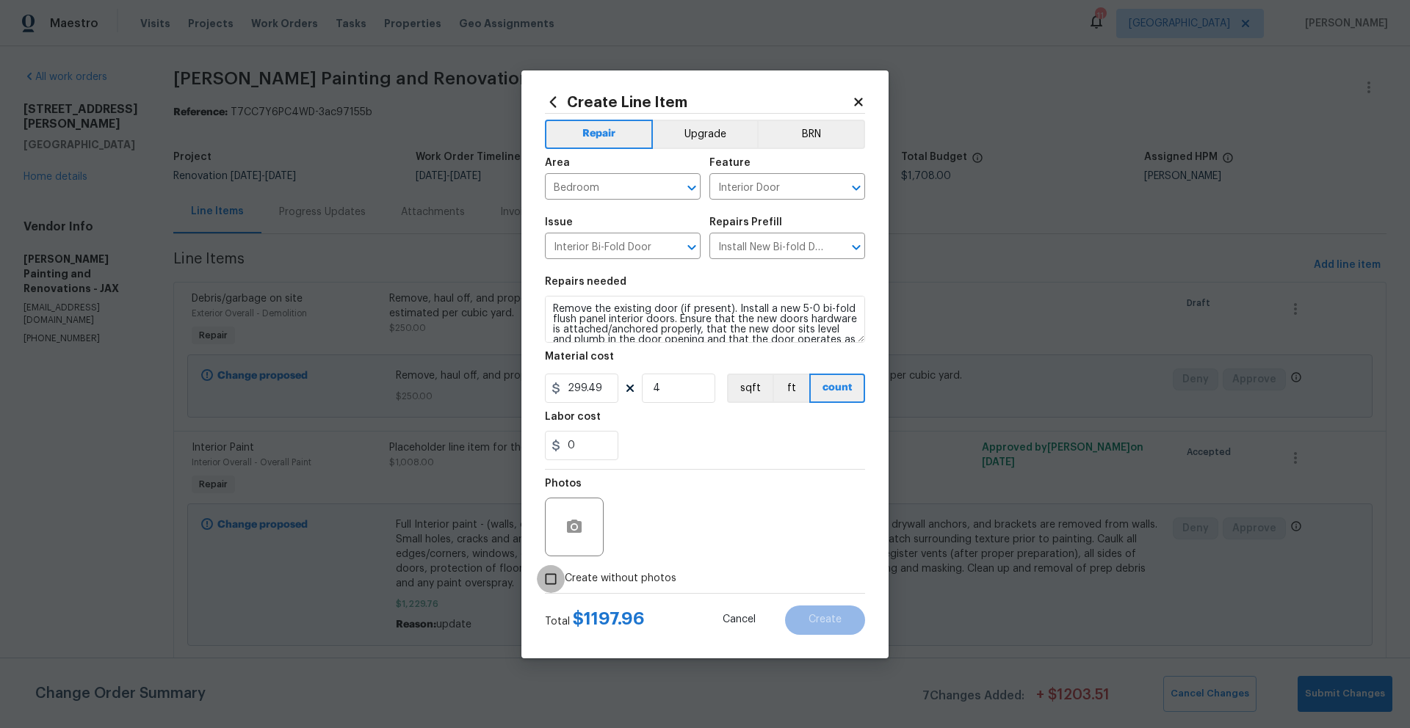
click at [552, 579] on input "Create without photos" at bounding box center [551, 579] width 28 height 28
checkbox input "true"
click at [692, 537] on textarea at bounding box center [740, 527] width 250 height 59
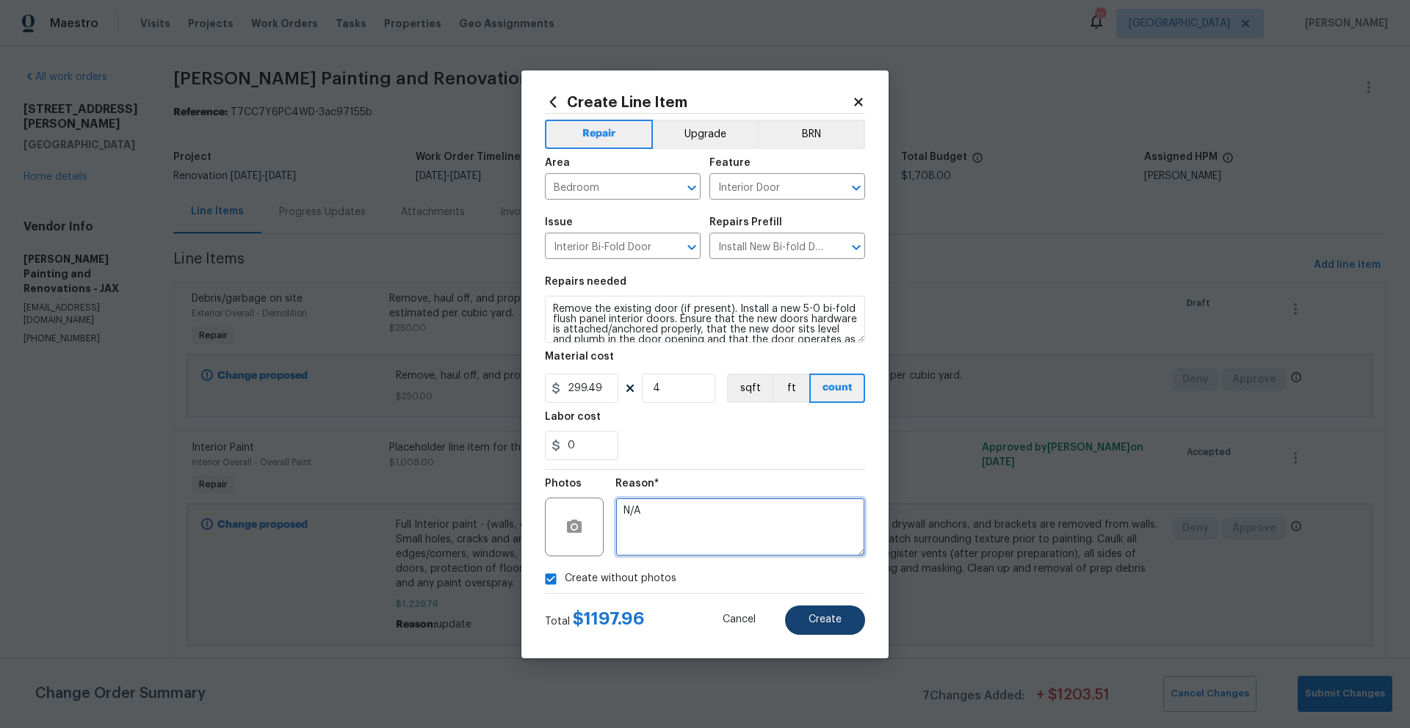
type textarea "N/A"
click at [836, 623] on span "Create" at bounding box center [824, 620] width 33 height 11
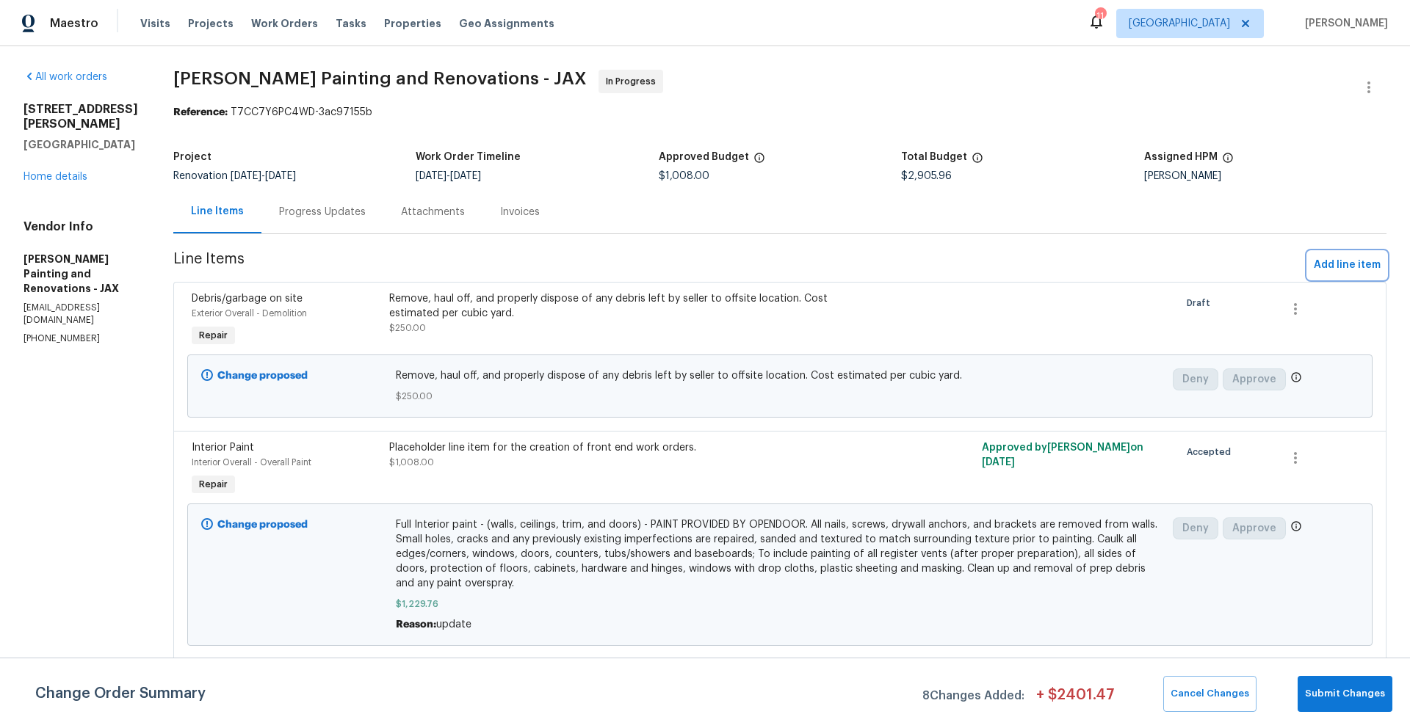
click at [1337, 264] on span "Add line item" at bounding box center [1347, 265] width 67 height 18
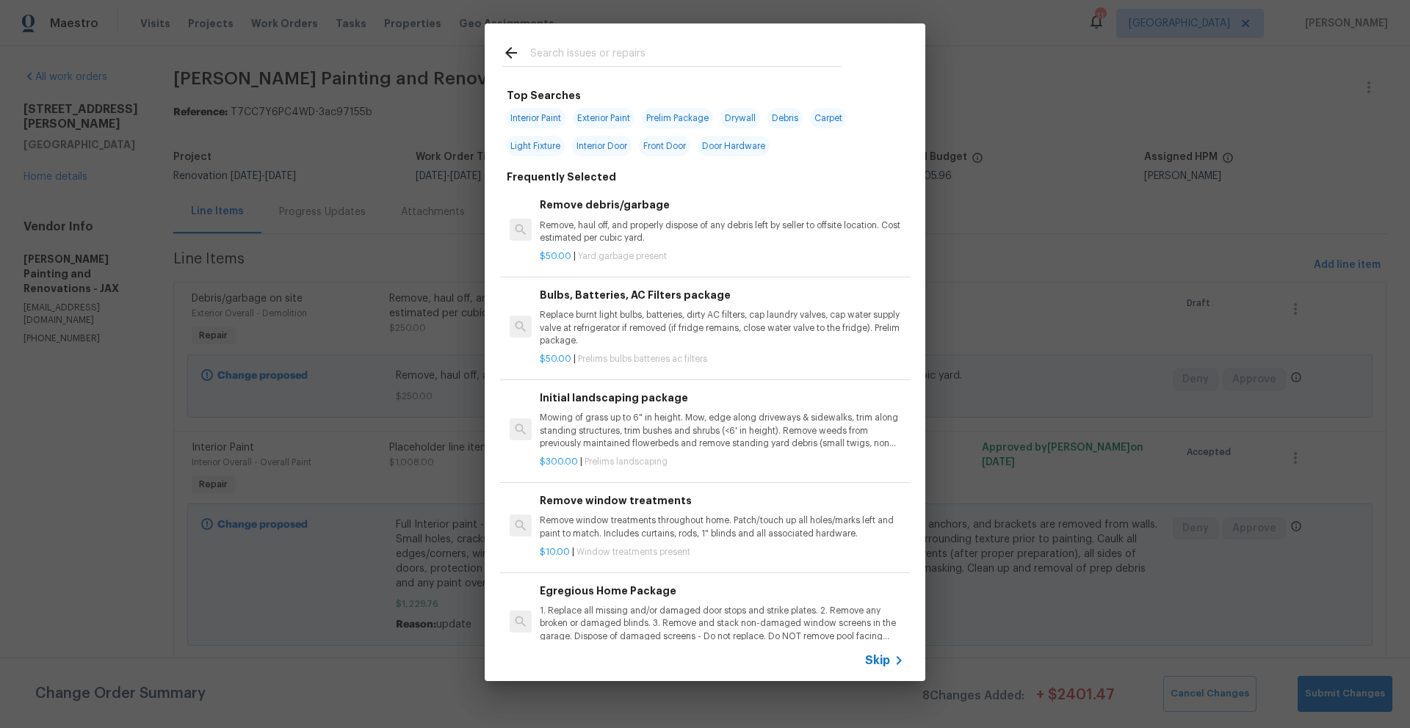
click at [565, 57] on input "text" at bounding box center [685, 55] width 311 height 22
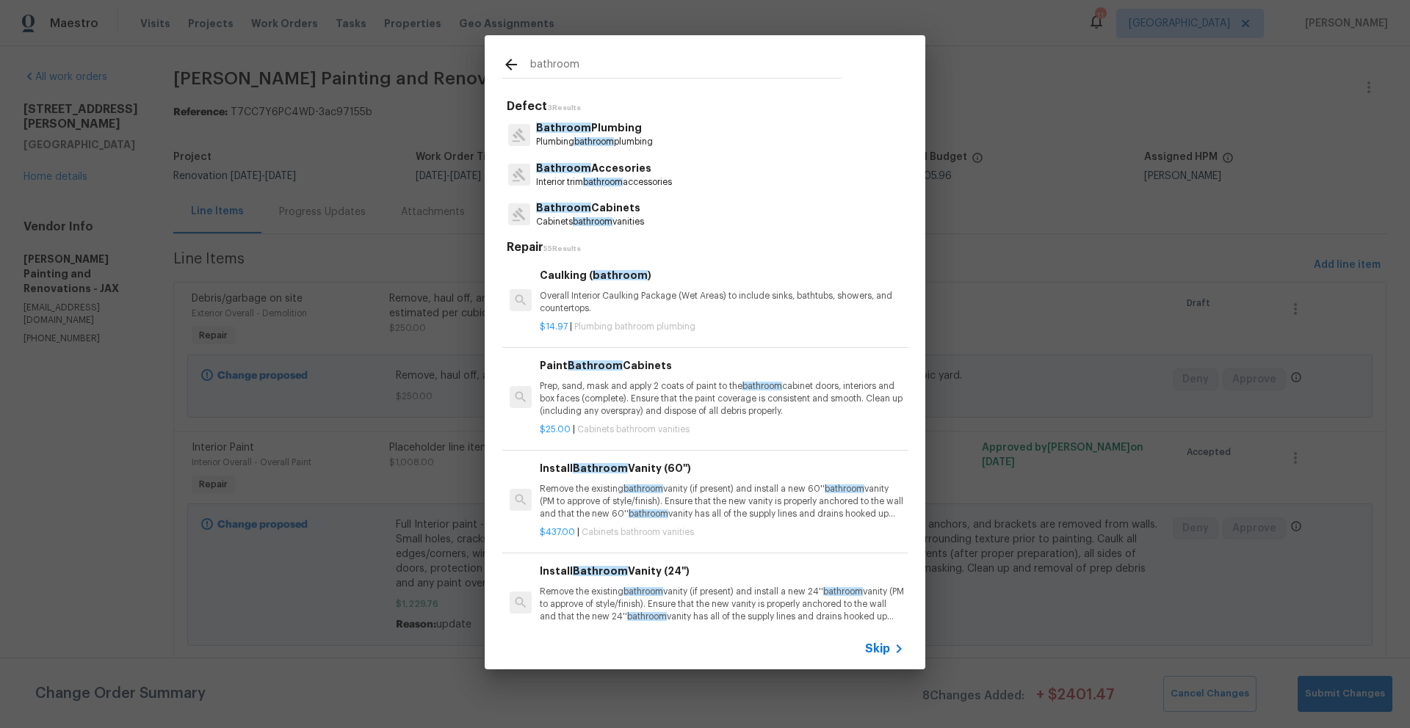
type input "bathroom"
click at [578, 168] on span "Bathroom" at bounding box center [563, 168] width 55 height 10
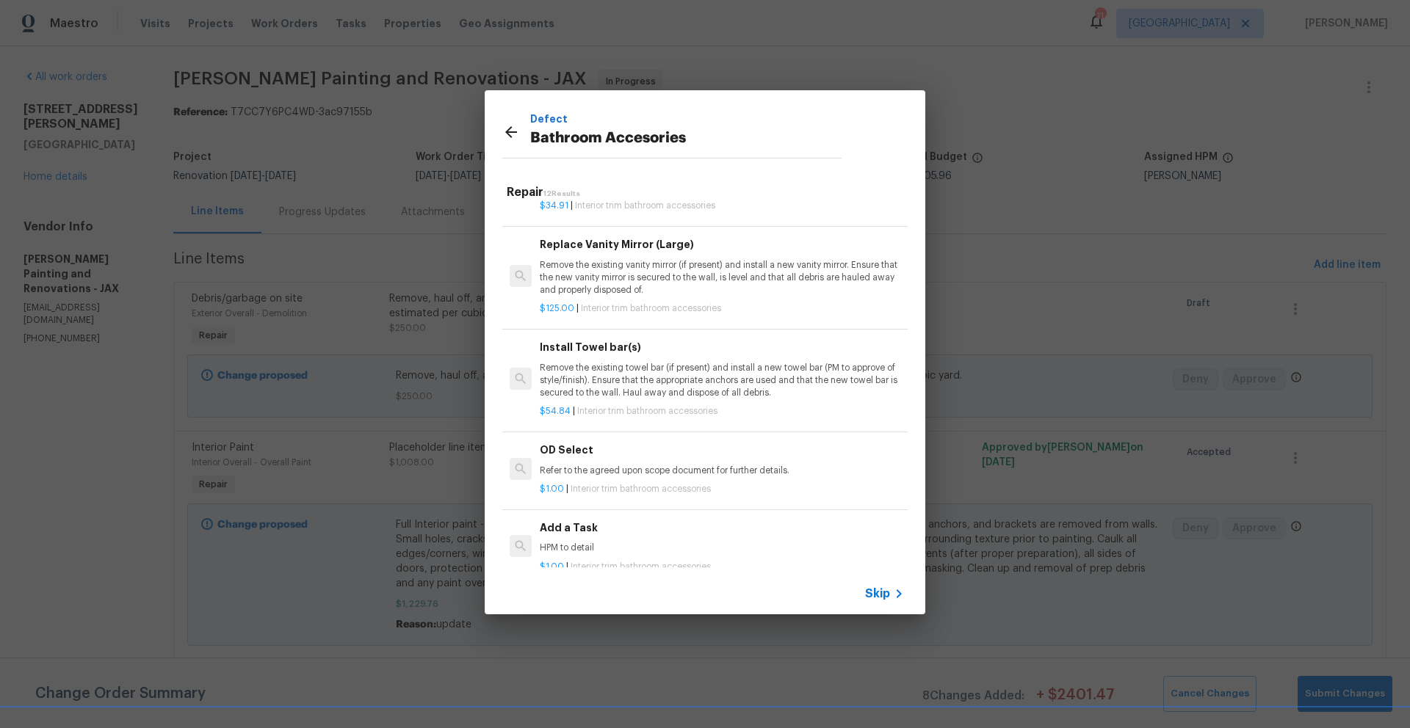
scroll to position [589, 0]
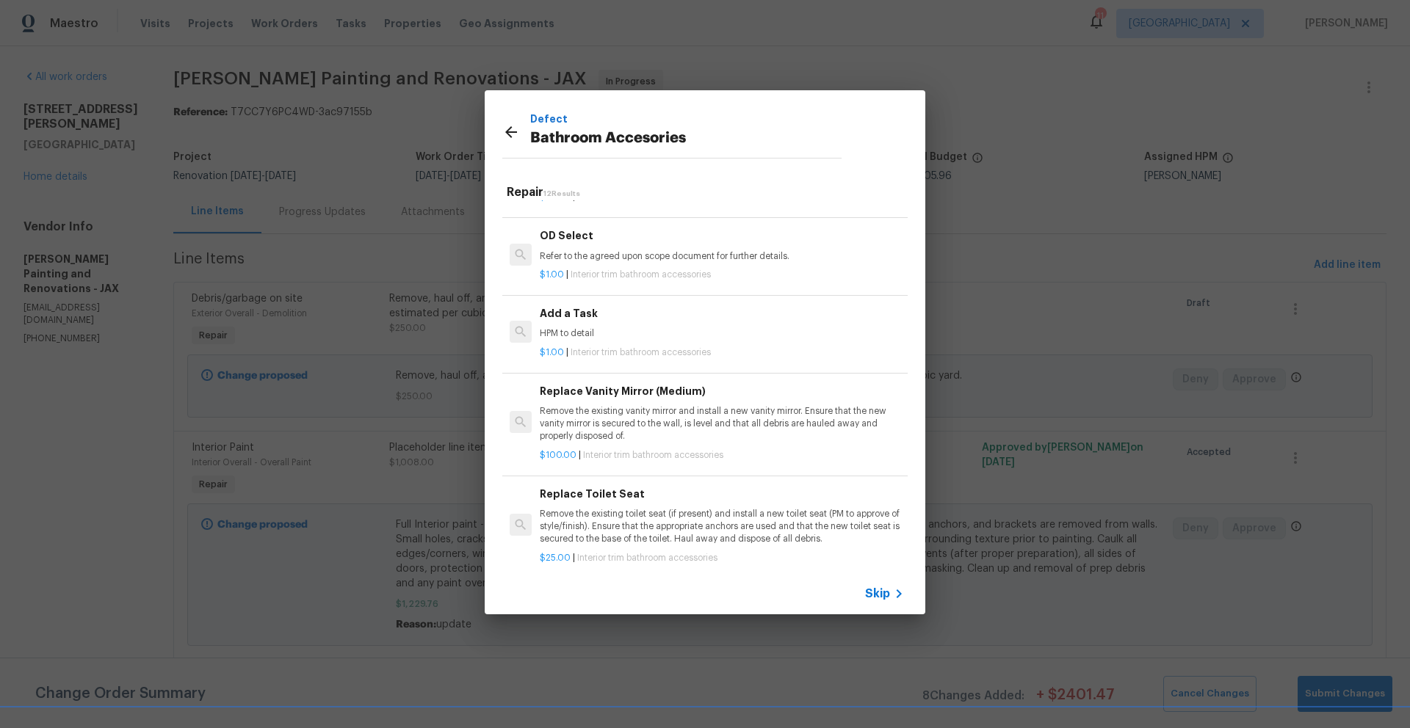
click at [583, 401] on div "Replace Vanity Mirror (Medium) Remove the existing vanity mirror and install a …" at bounding box center [722, 413] width 364 height 60
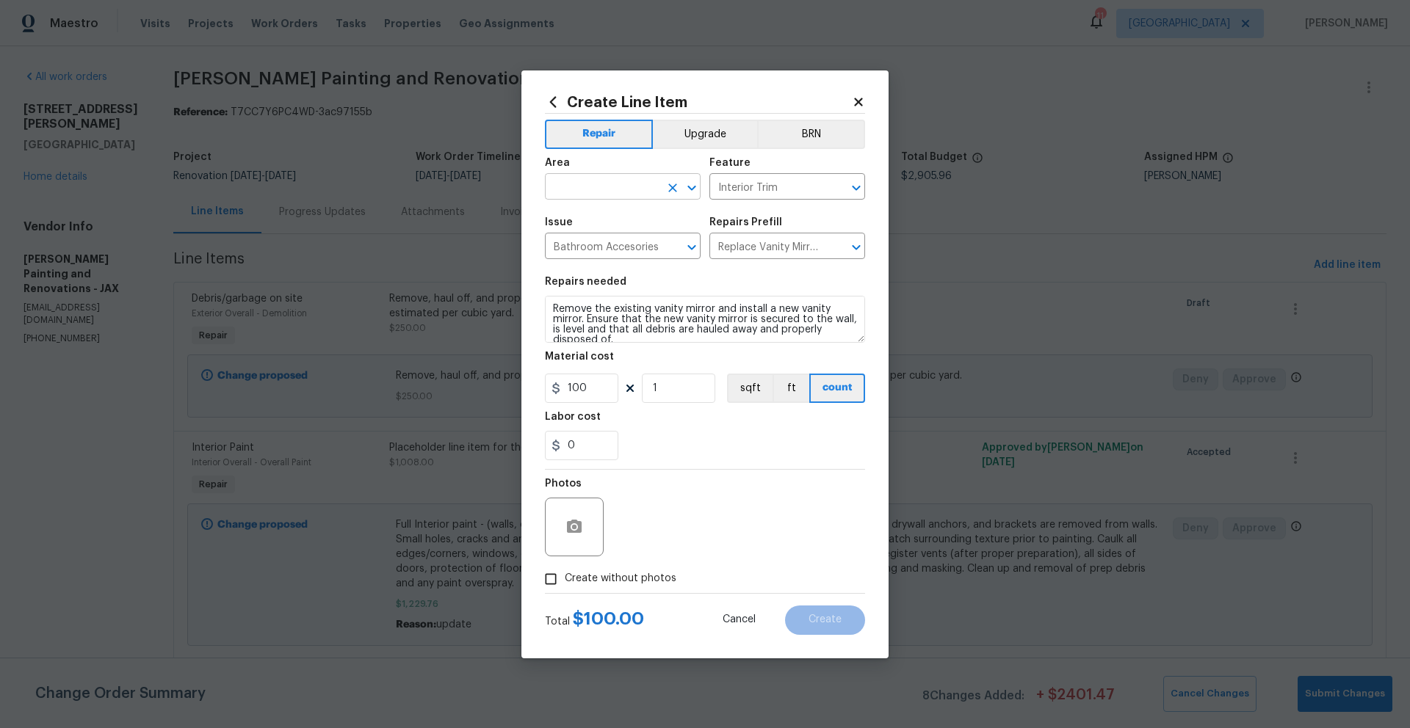
click at [592, 188] on input "text" at bounding box center [602, 188] width 115 height 23
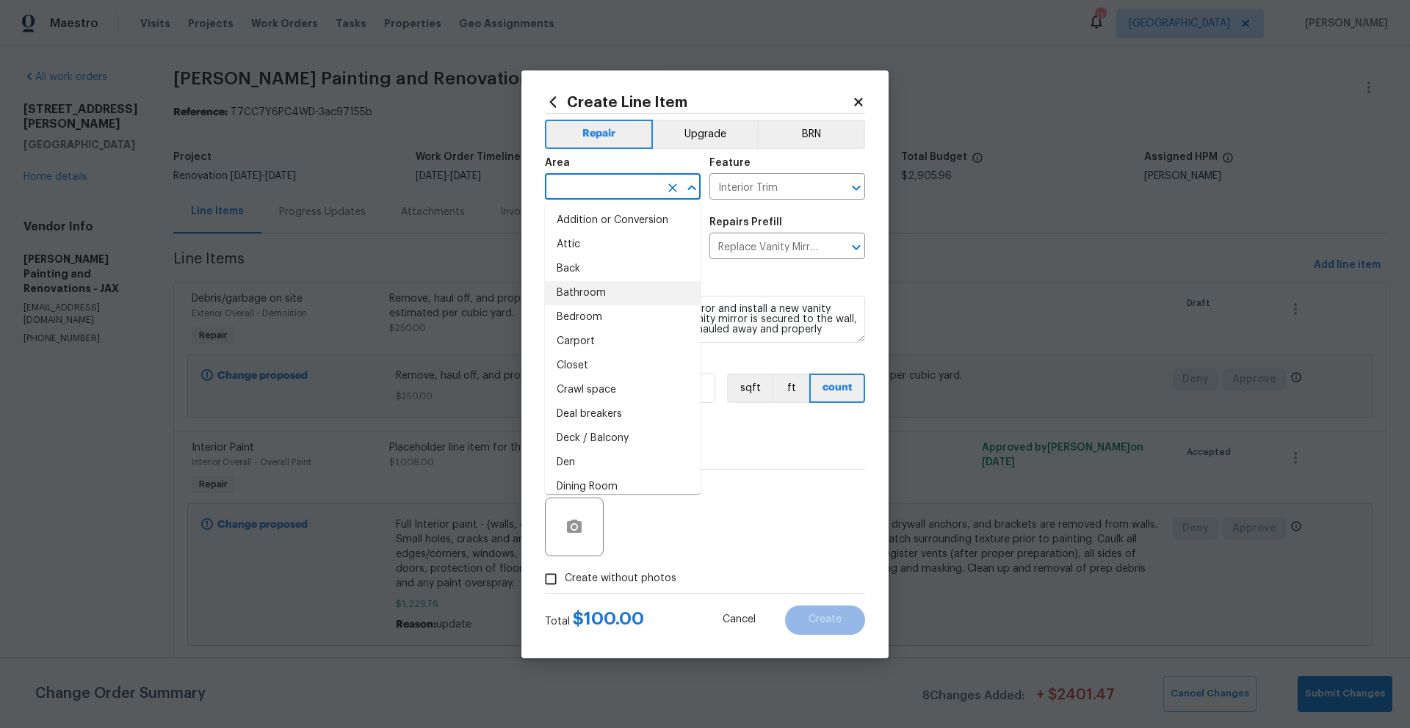
click at [592, 295] on li "Bathroom" at bounding box center [623, 293] width 156 height 24
type input "Bathroom"
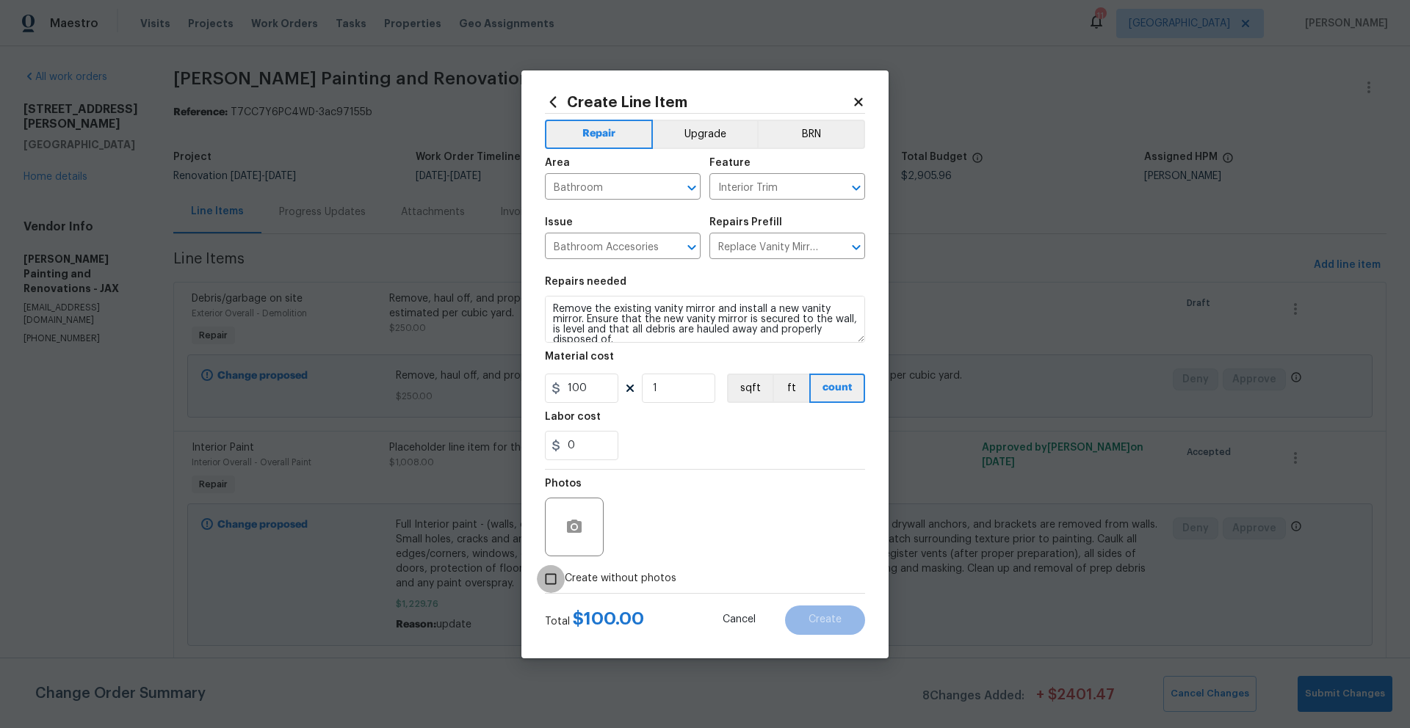
click at [549, 581] on input "Create without photos" at bounding box center [551, 579] width 28 height 28
checkbox input "true"
click at [659, 525] on textarea at bounding box center [740, 527] width 250 height 59
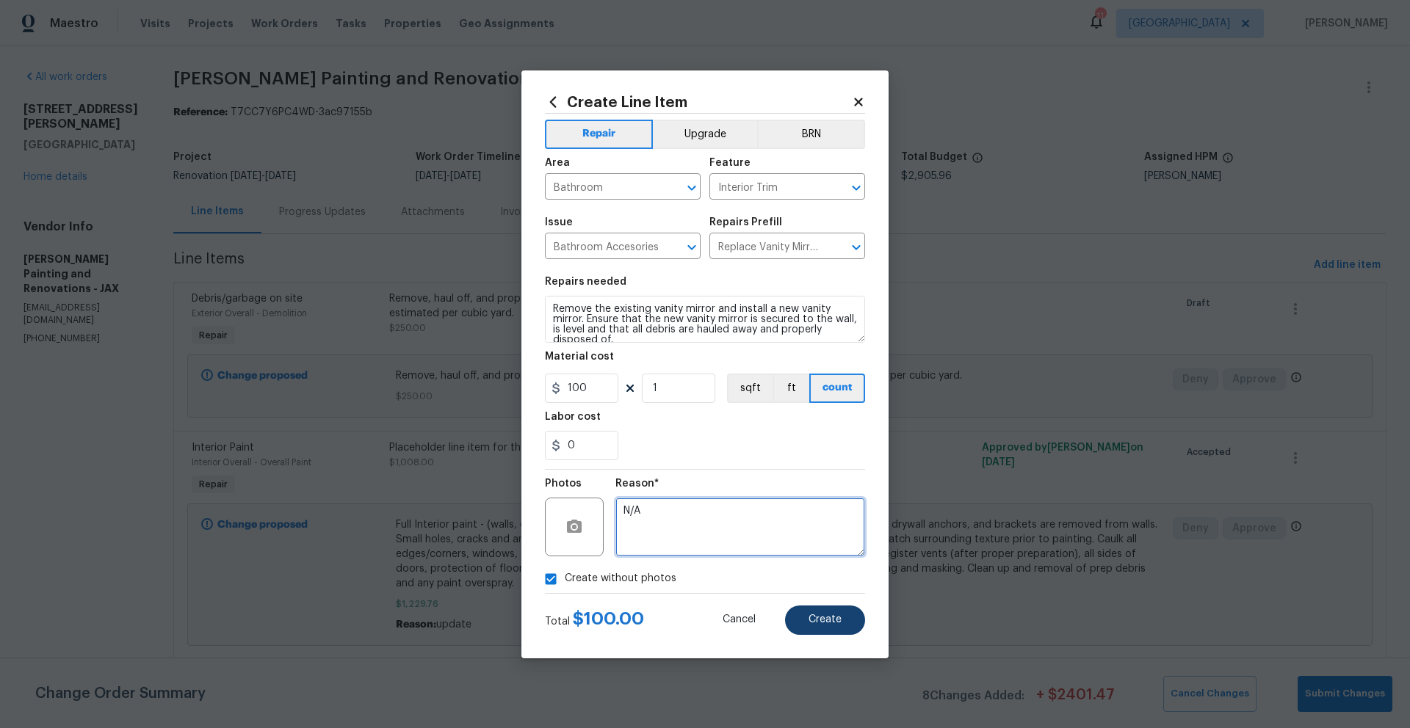
type textarea "N/A"
click at [838, 615] on span "Create" at bounding box center [824, 620] width 33 height 11
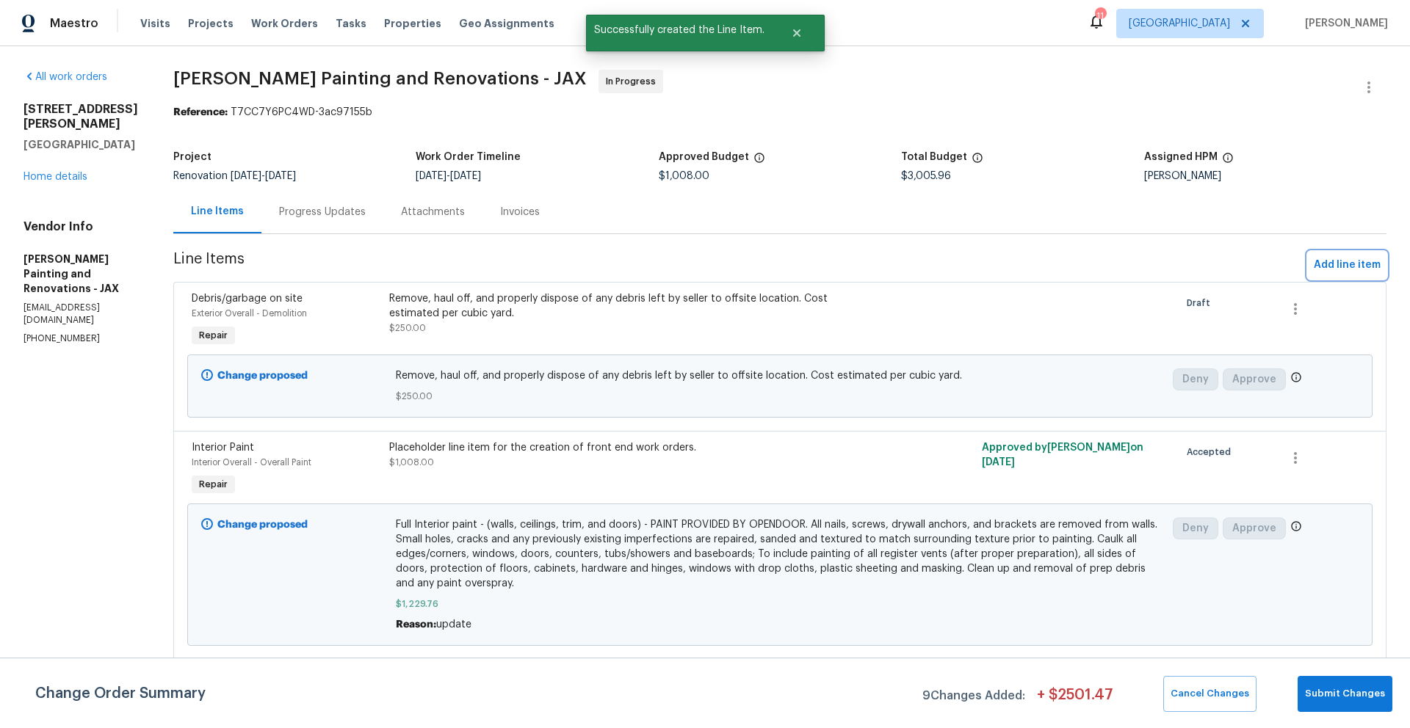
click at [1325, 261] on span "Add line item" at bounding box center [1347, 265] width 67 height 18
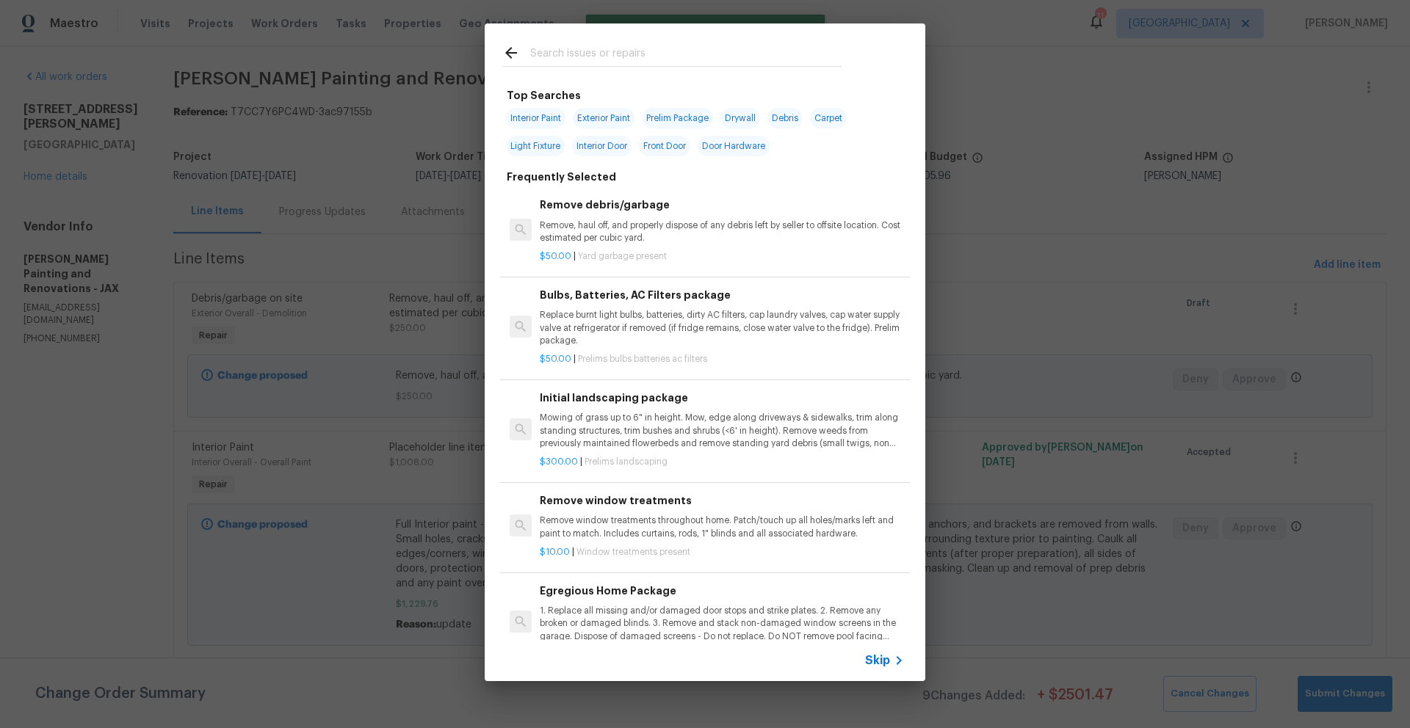
click at [581, 55] on input "text" at bounding box center [685, 55] width 311 height 22
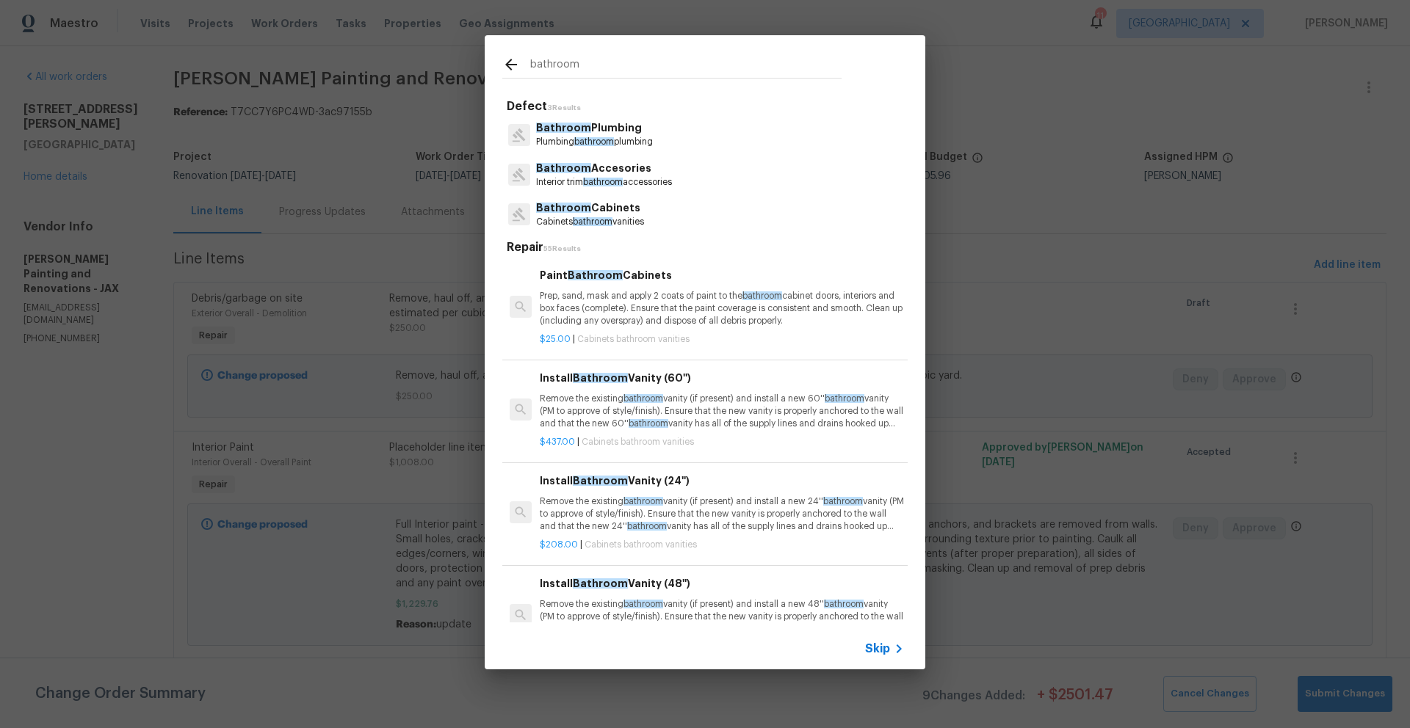
type input "bathroom"
click at [593, 168] on p "Bathroom Accesories" at bounding box center [604, 168] width 136 height 15
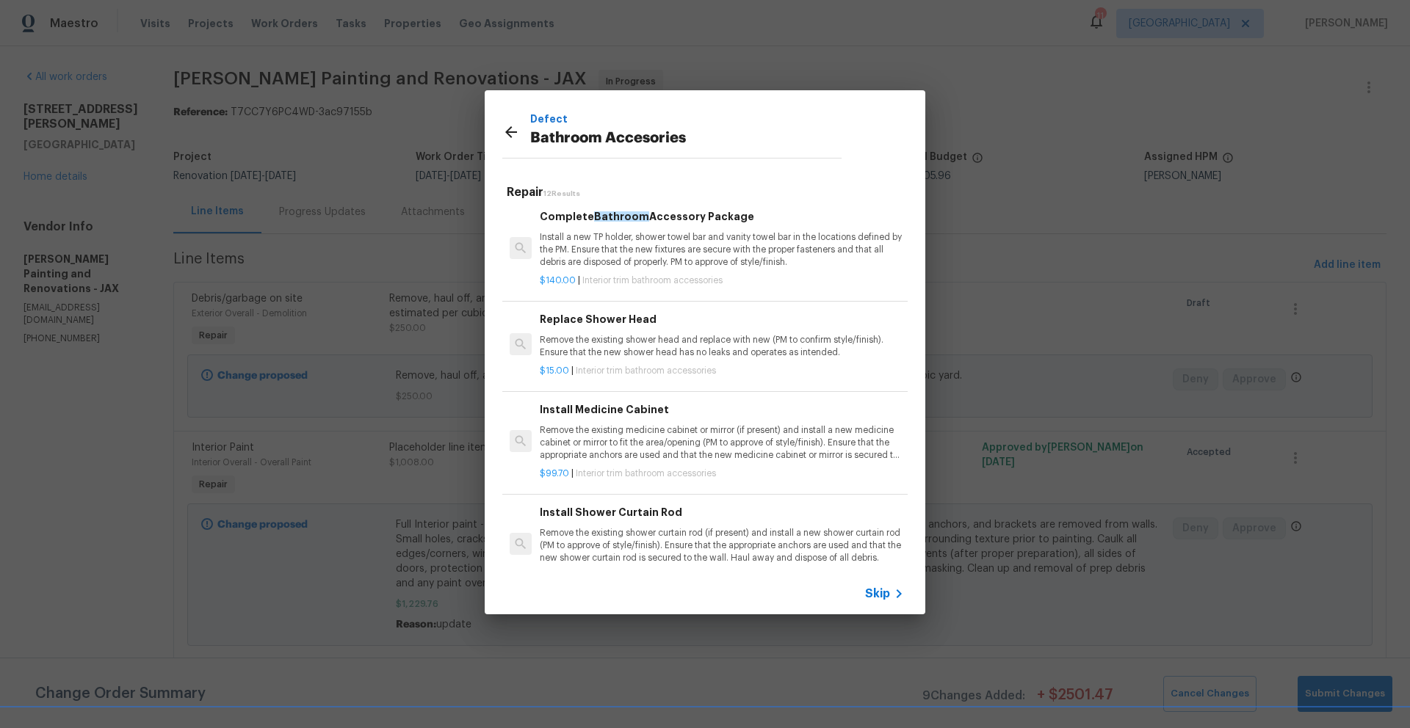
scroll to position [0, 0]
click at [512, 133] on icon at bounding box center [511, 132] width 18 height 18
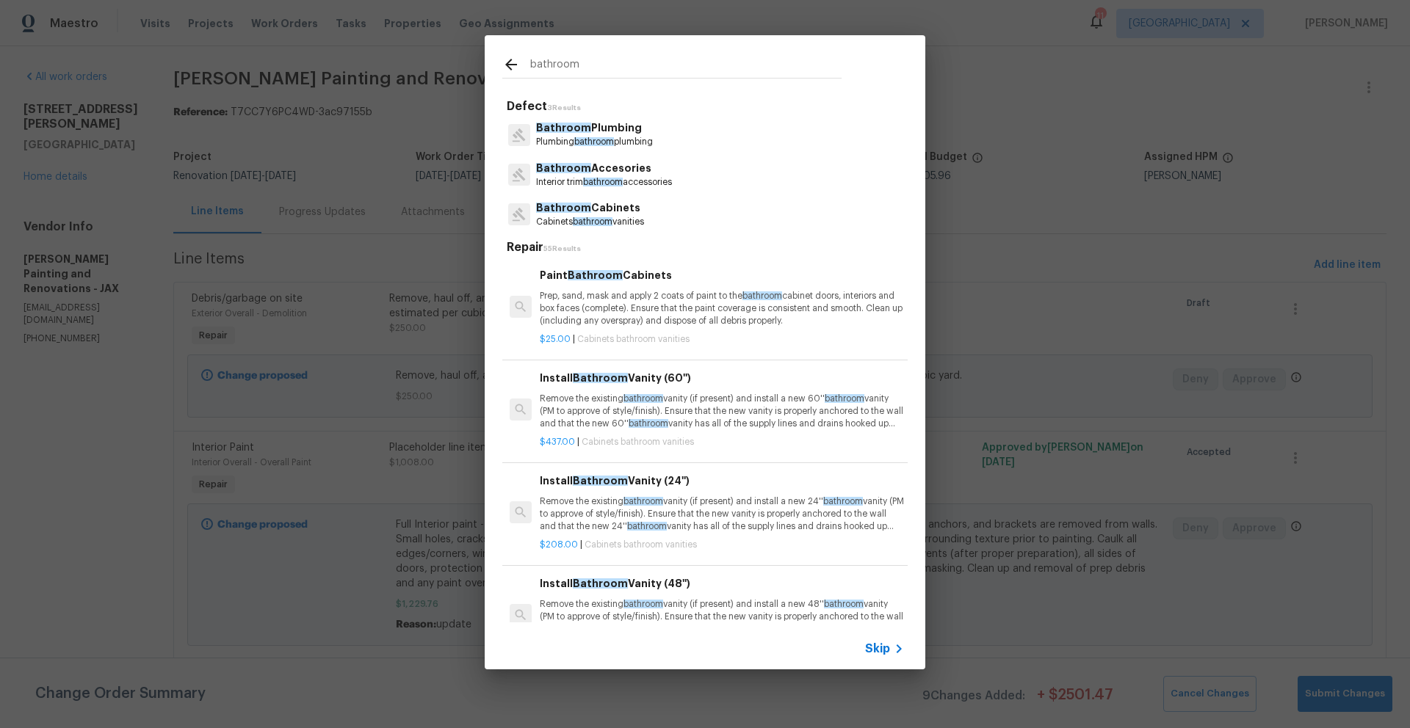
click at [567, 68] on input "bathroom" at bounding box center [685, 67] width 311 height 22
drag, startPoint x: 580, startPoint y: 63, endPoint x: 523, endPoint y: 63, distance: 57.3
click at [523, 63] on div "bathroom" at bounding box center [671, 67] width 339 height 22
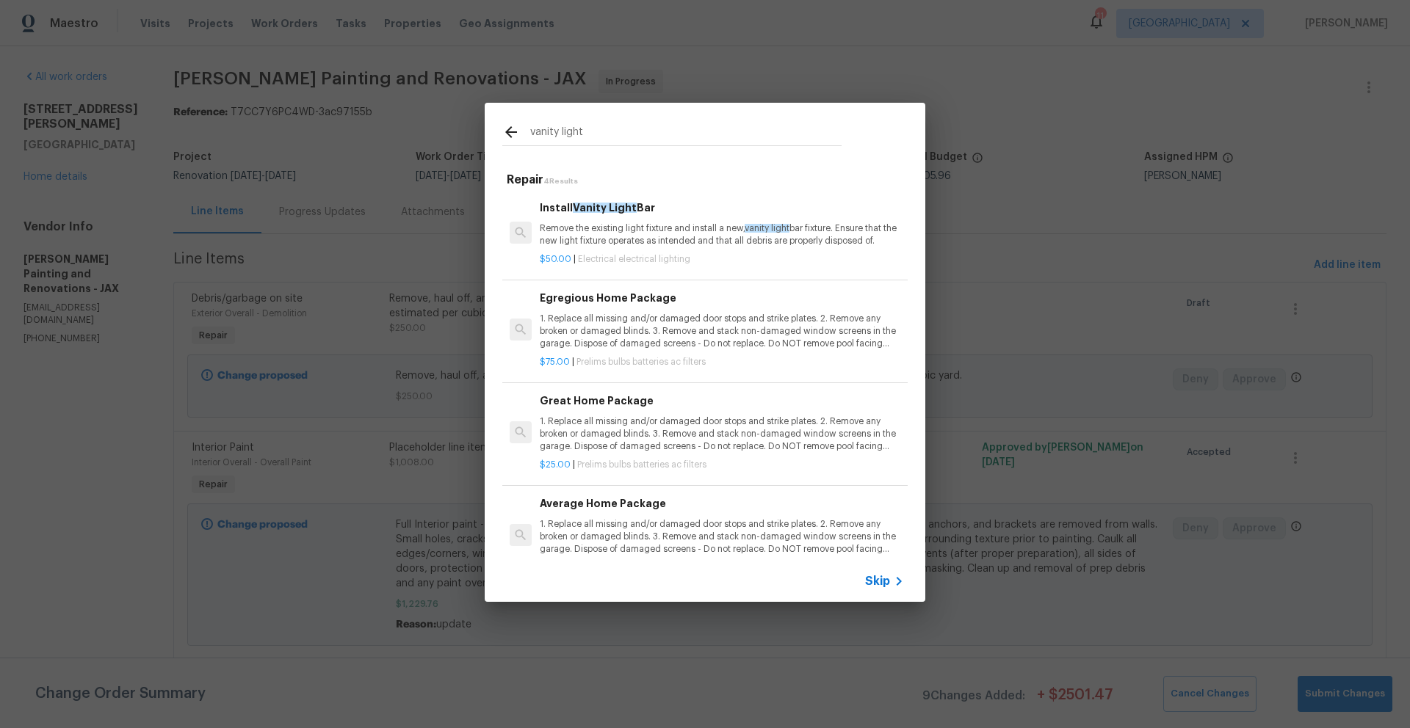
type input "vanity light"
click at [588, 209] on span "Vanity Light" at bounding box center [605, 208] width 64 height 10
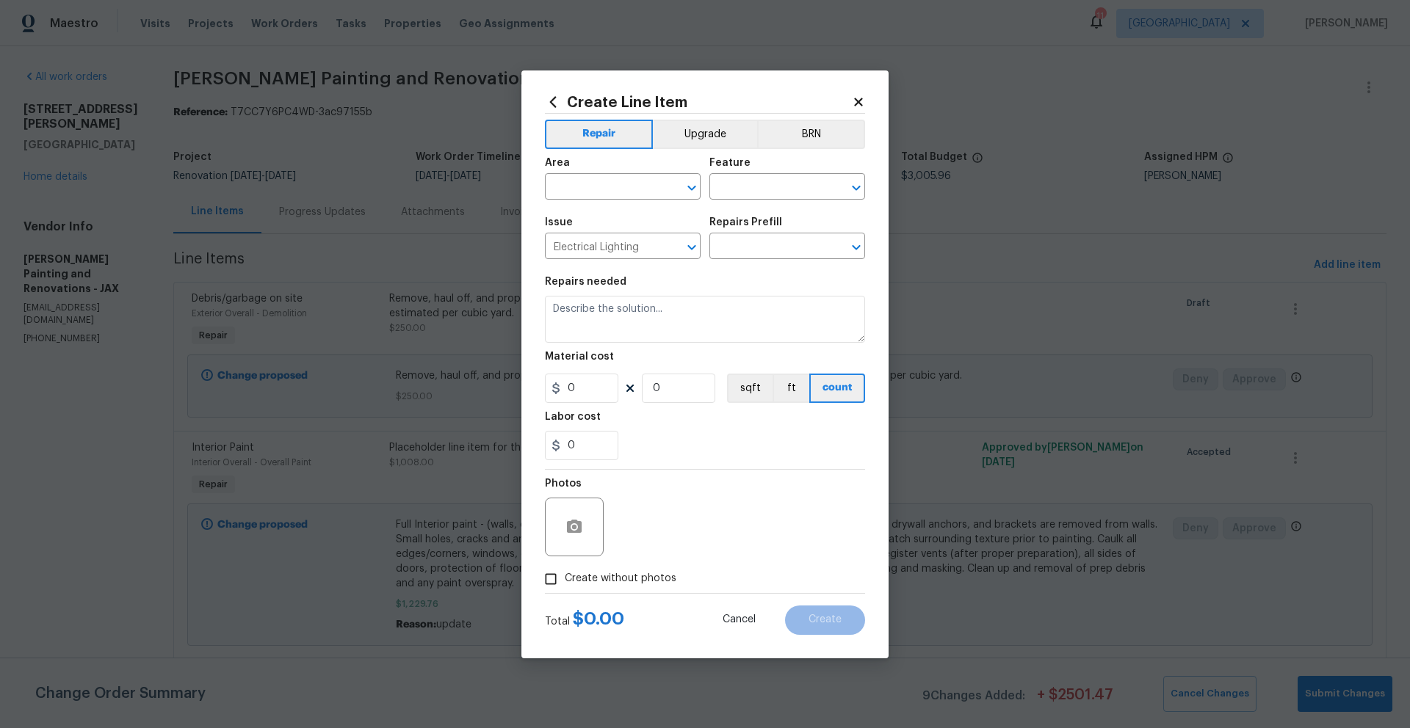
type input "Install Vanity Light Bar $50.00"
type textarea "Remove the existing light fixture and install a new, vanity light bar fixture. …"
type input "50"
type input "1"
click at [576, 191] on input "text" at bounding box center [602, 188] width 115 height 23
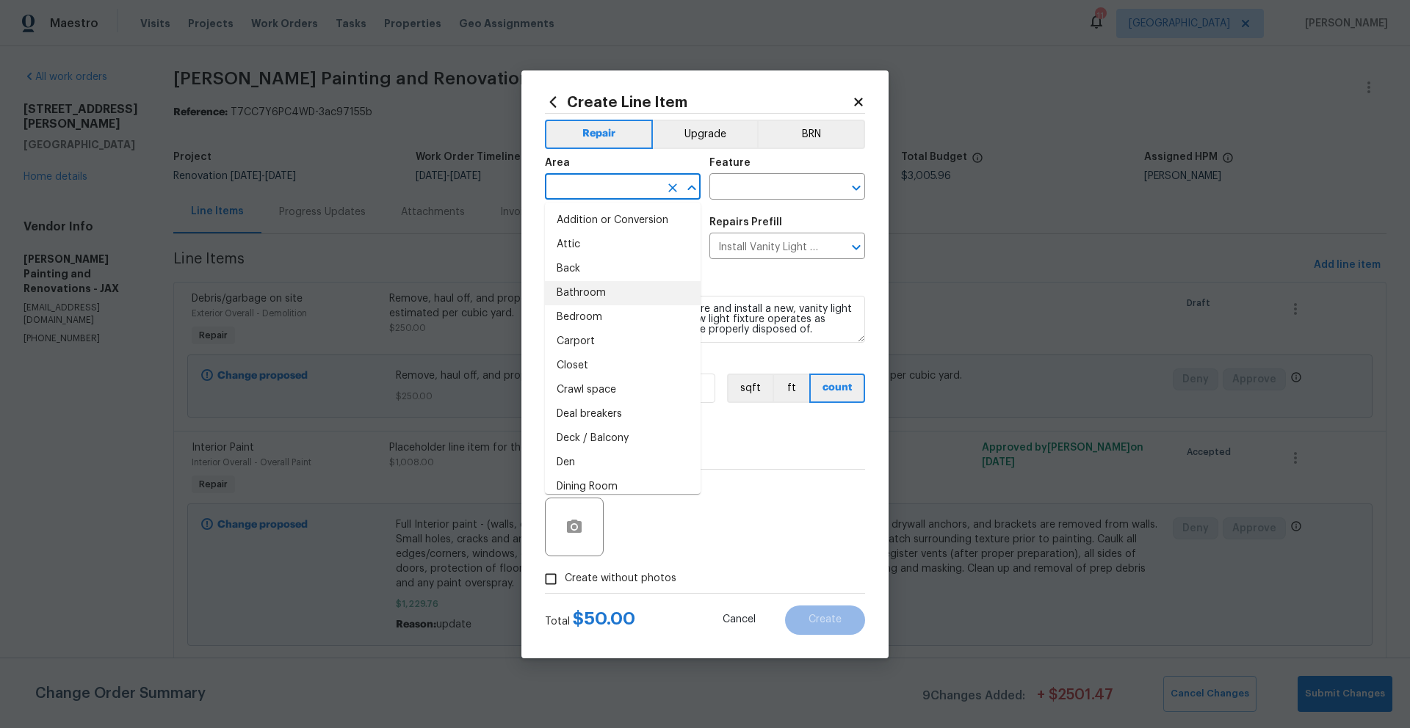
click at [580, 291] on li "Bathroom" at bounding box center [623, 293] width 156 height 24
type input "Bathroom"
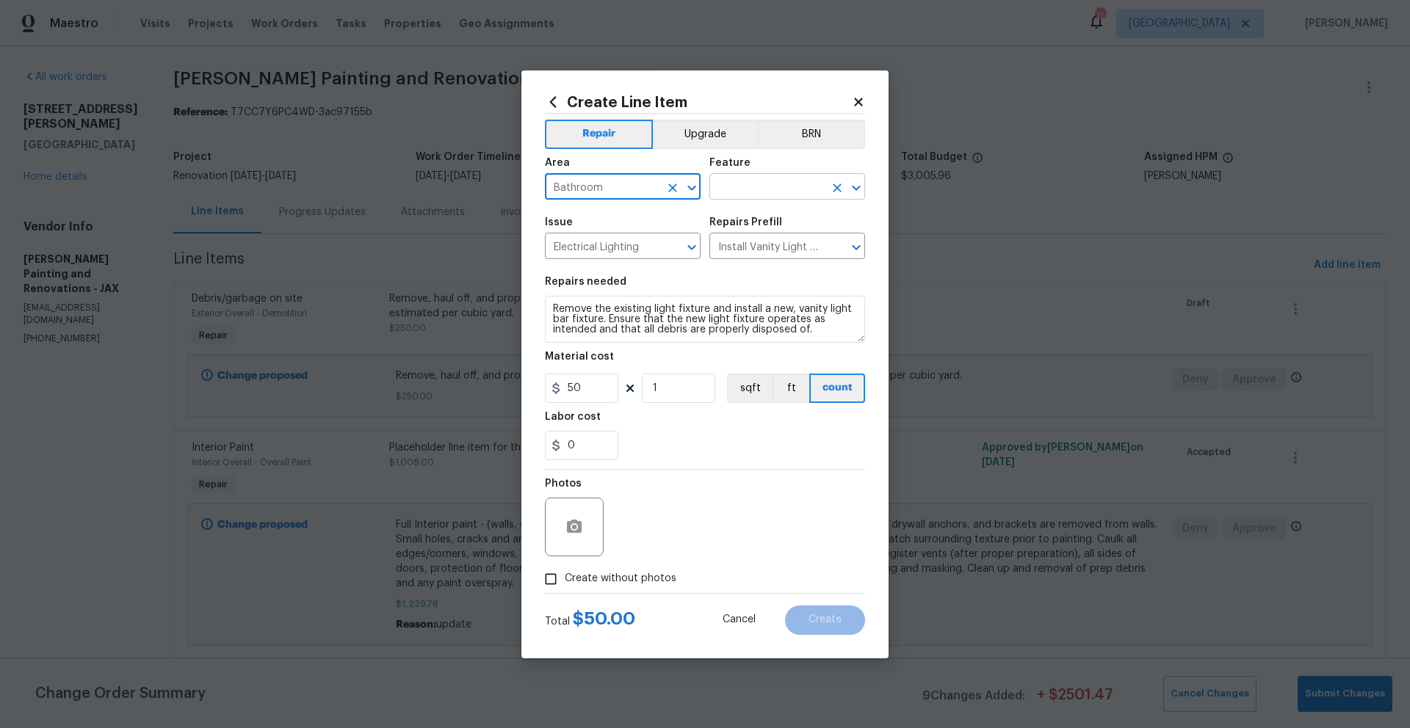
click at [761, 186] on input "text" at bounding box center [766, 188] width 115 height 23
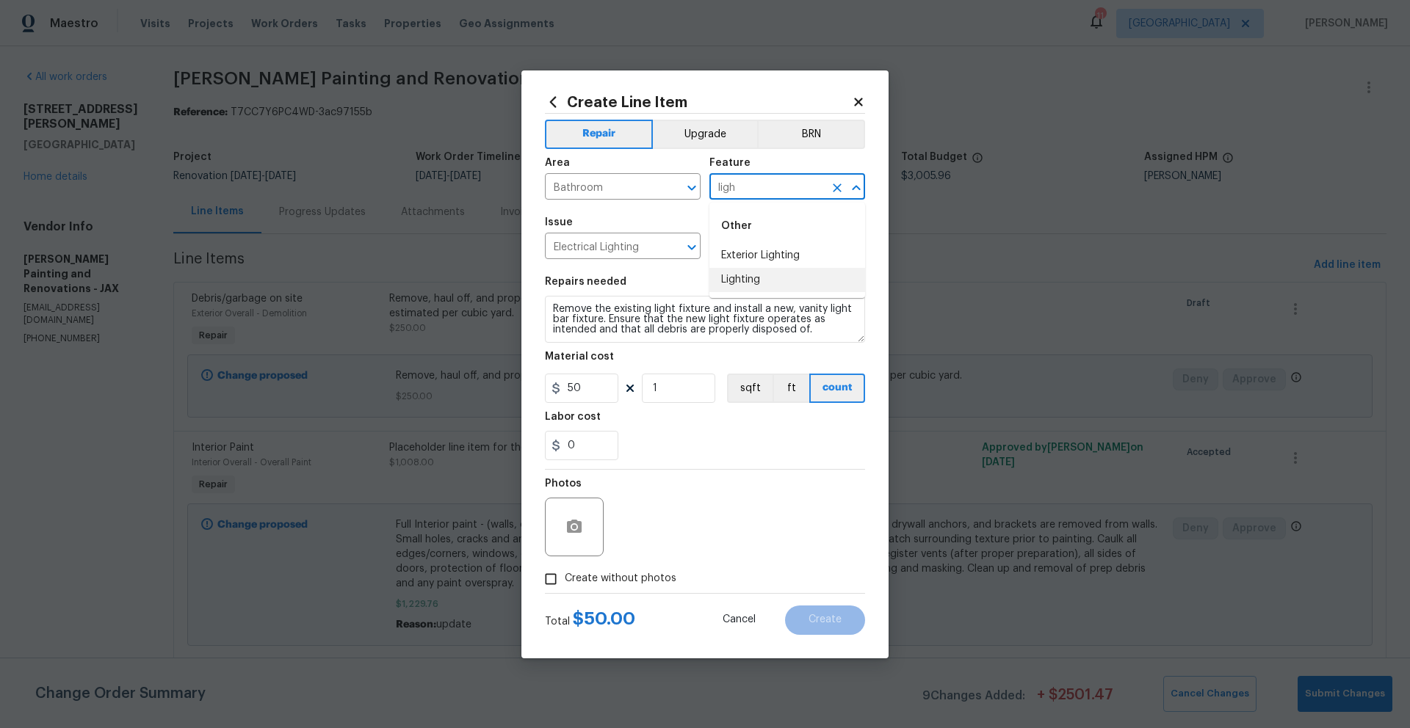
click at [747, 275] on li "Lighting" at bounding box center [787, 280] width 156 height 24
type input "Lighting"
click at [593, 388] on input "50" at bounding box center [581, 388] width 73 height 29
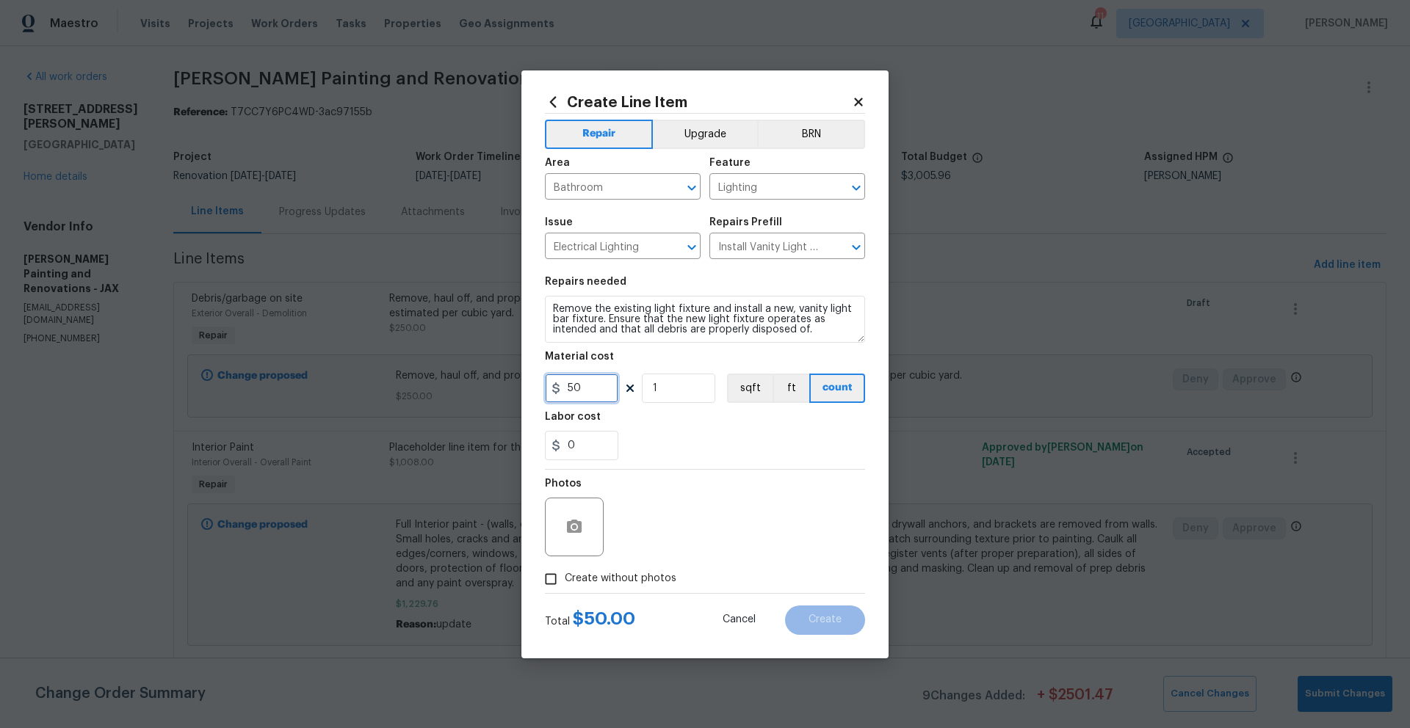
drag, startPoint x: 598, startPoint y: 388, endPoint x: 559, endPoint y: 388, distance: 38.9
click at [559, 388] on div "50" at bounding box center [581, 388] width 73 height 29
type input "100"
click at [670, 424] on div "Labor cost" at bounding box center [705, 421] width 320 height 19
click at [549, 584] on input "Create without photos" at bounding box center [551, 579] width 28 height 28
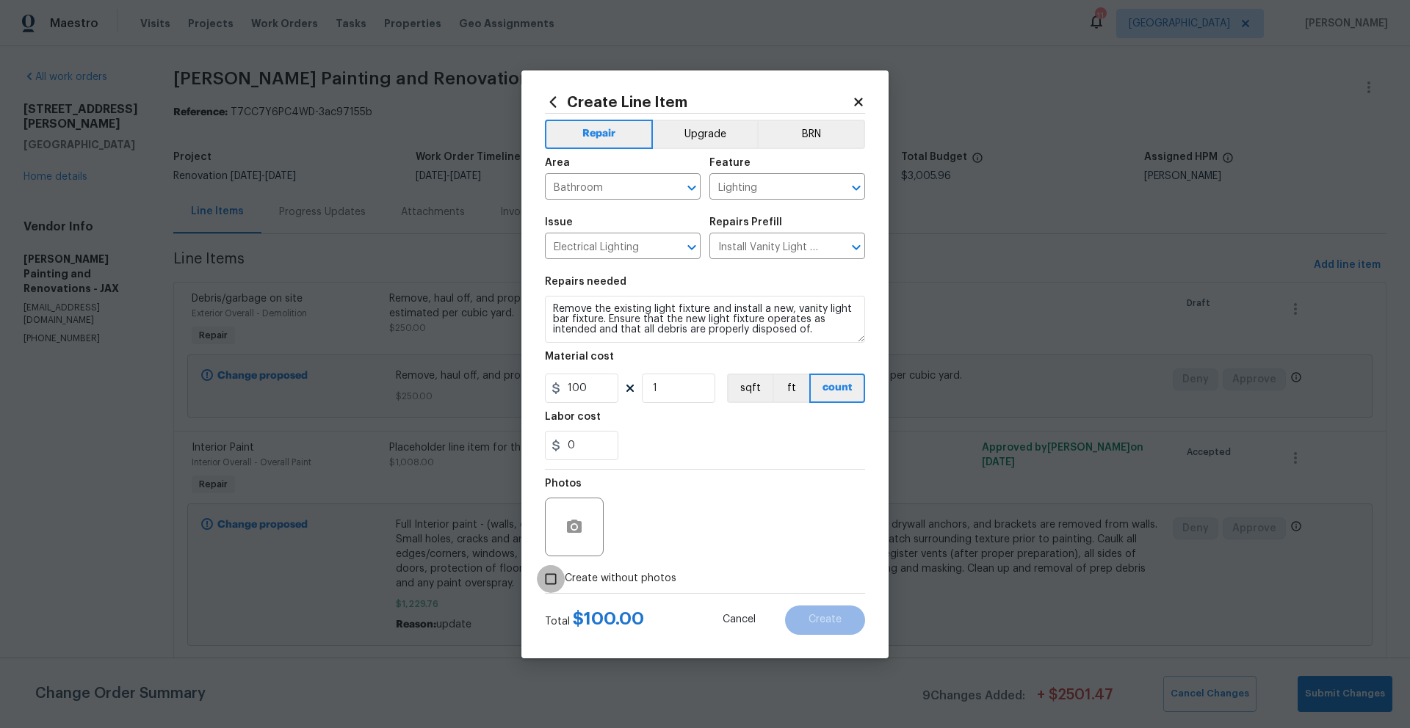
checkbox input "true"
click at [653, 535] on textarea at bounding box center [740, 527] width 250 height 59
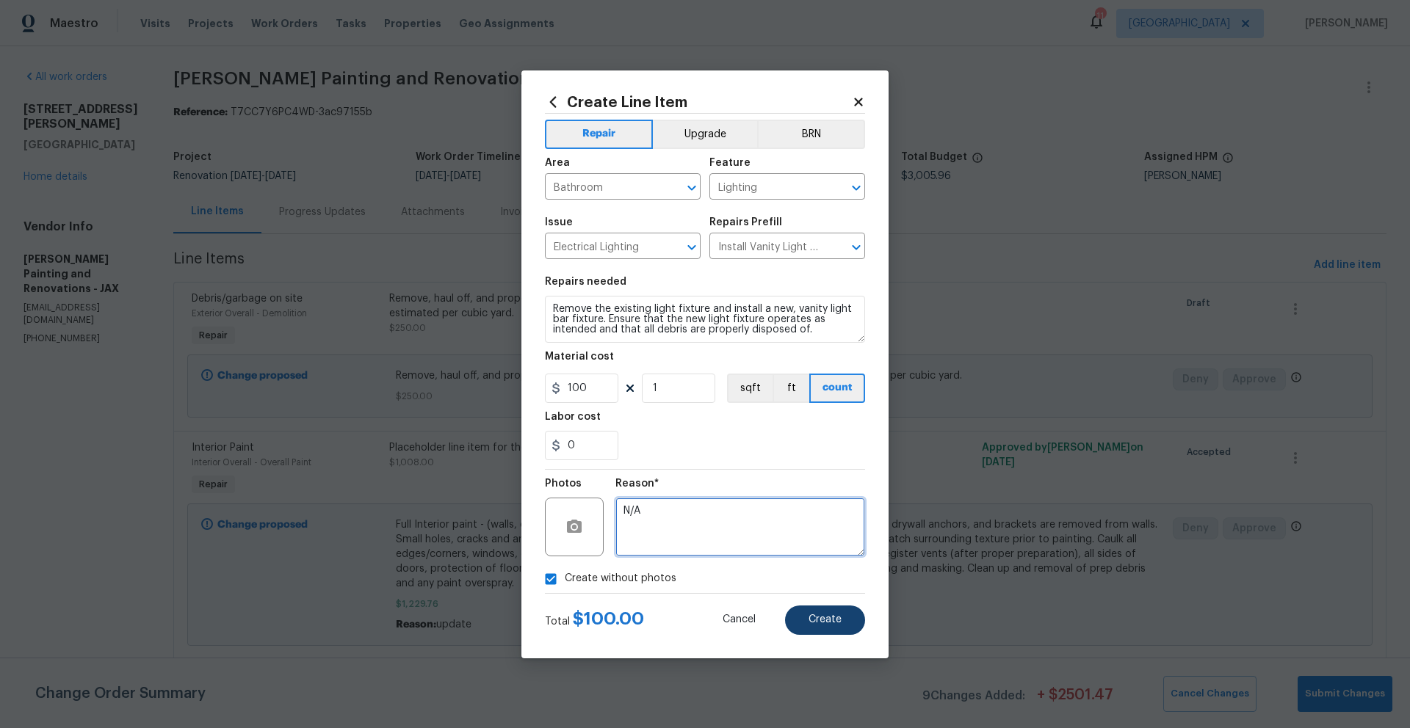
type textarea "N/A"
click at [841, 630] on button "Create" at bounding box center [825, 620] width 80 height 29
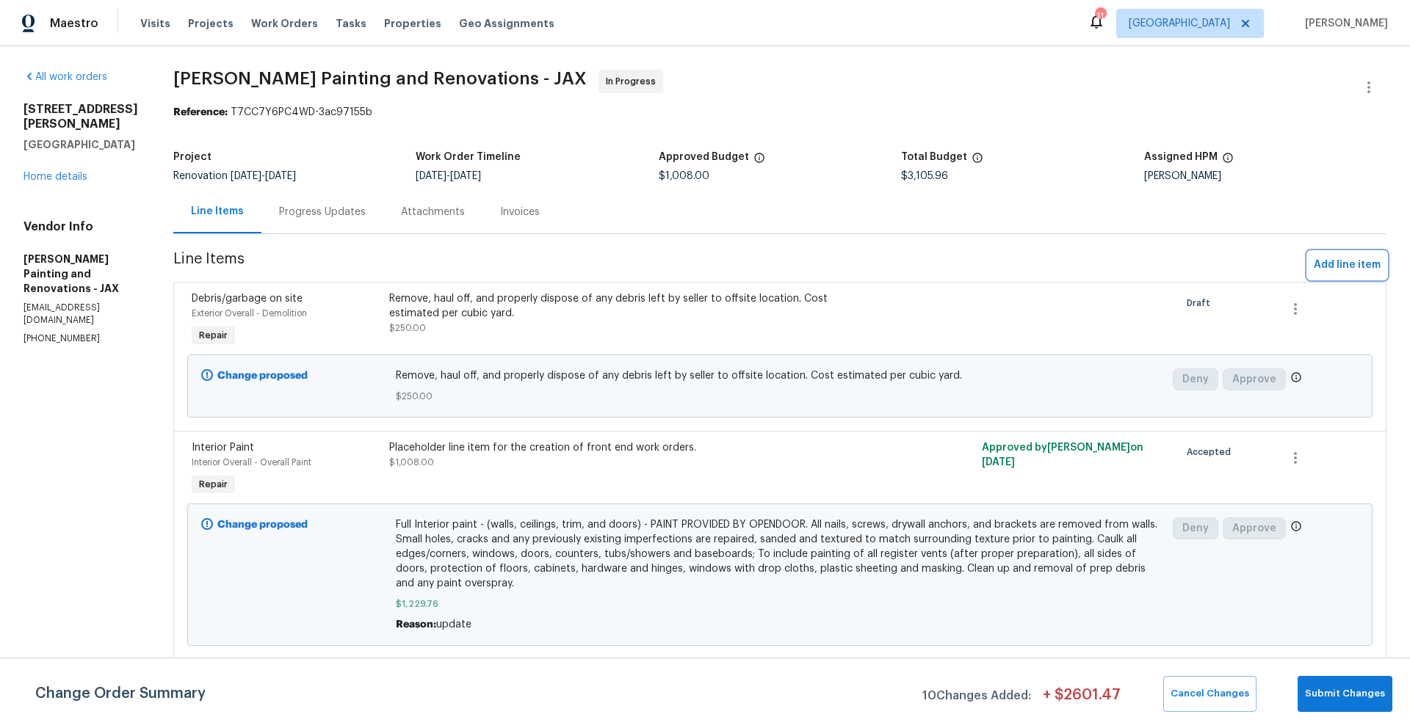
click at [1318, 265] on span "Add line item" at bounding box center [1347, 265] width 67 height 18
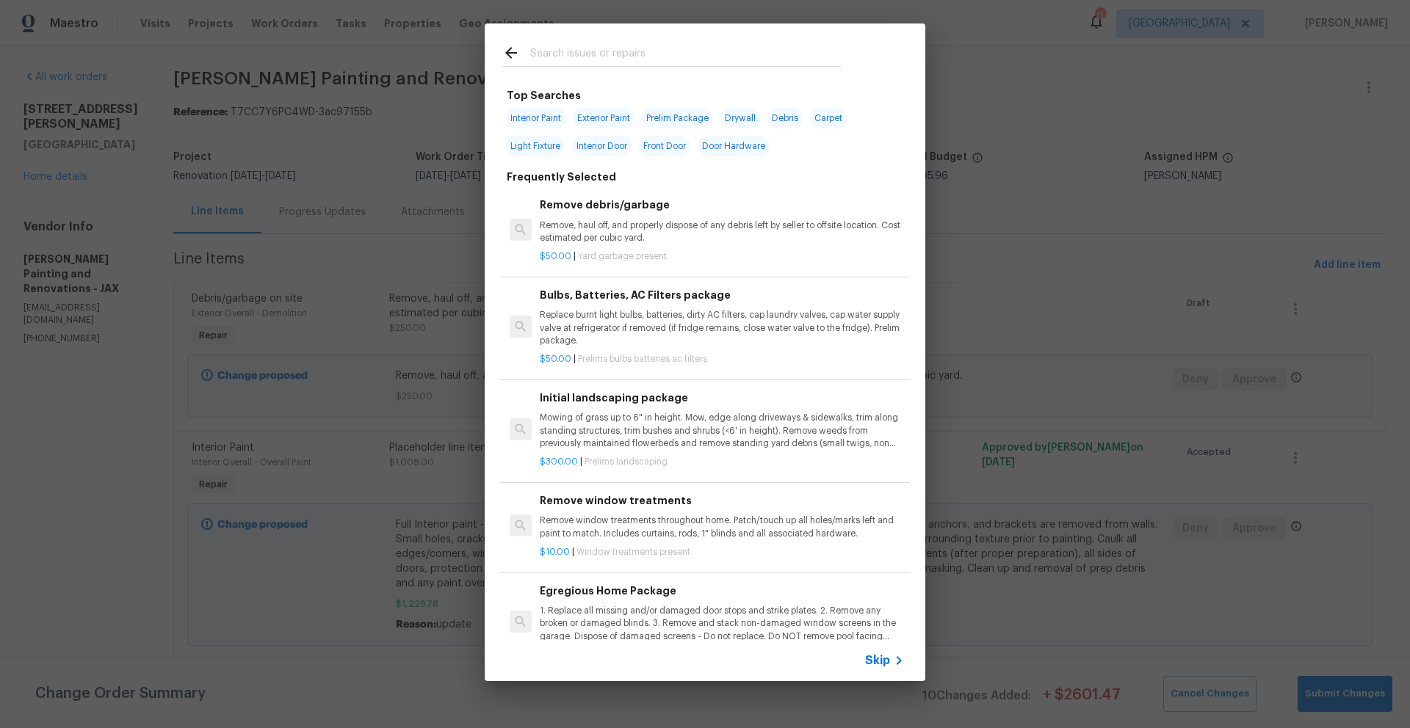
click at [568, 50] on input "text" at bounding box center [685, 55] width 311 height 22
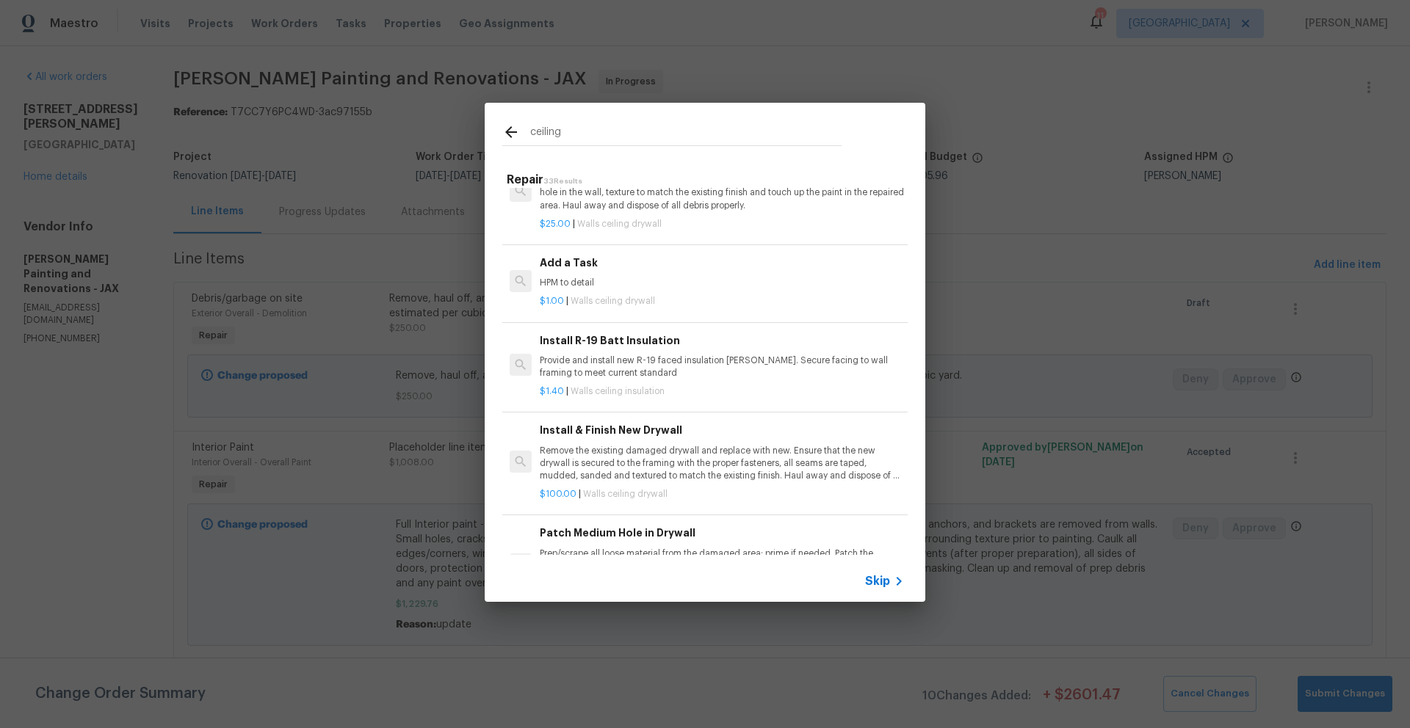
scroll to position [421, 0]
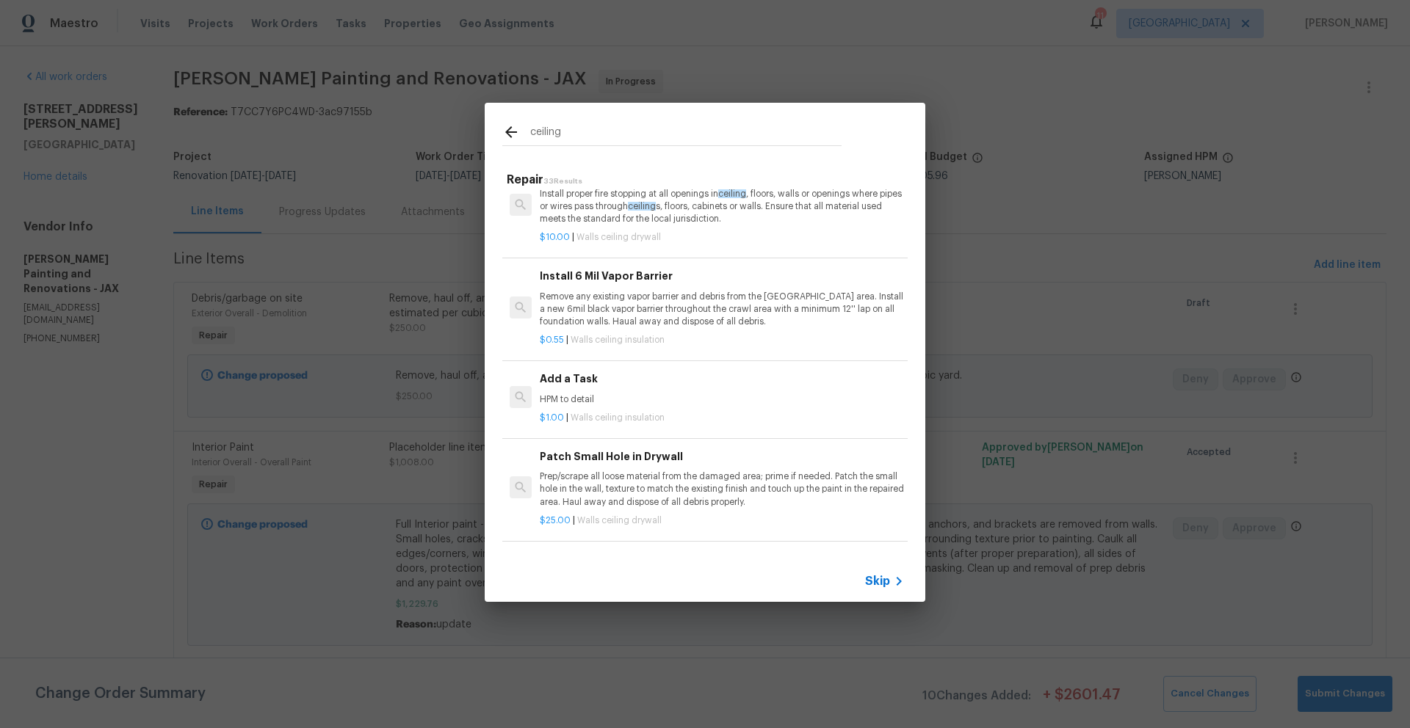
type input "ceiling"
click at [570, 383] on h6 "Add a Task" at bounding box center [722, 379] width 364 height 16
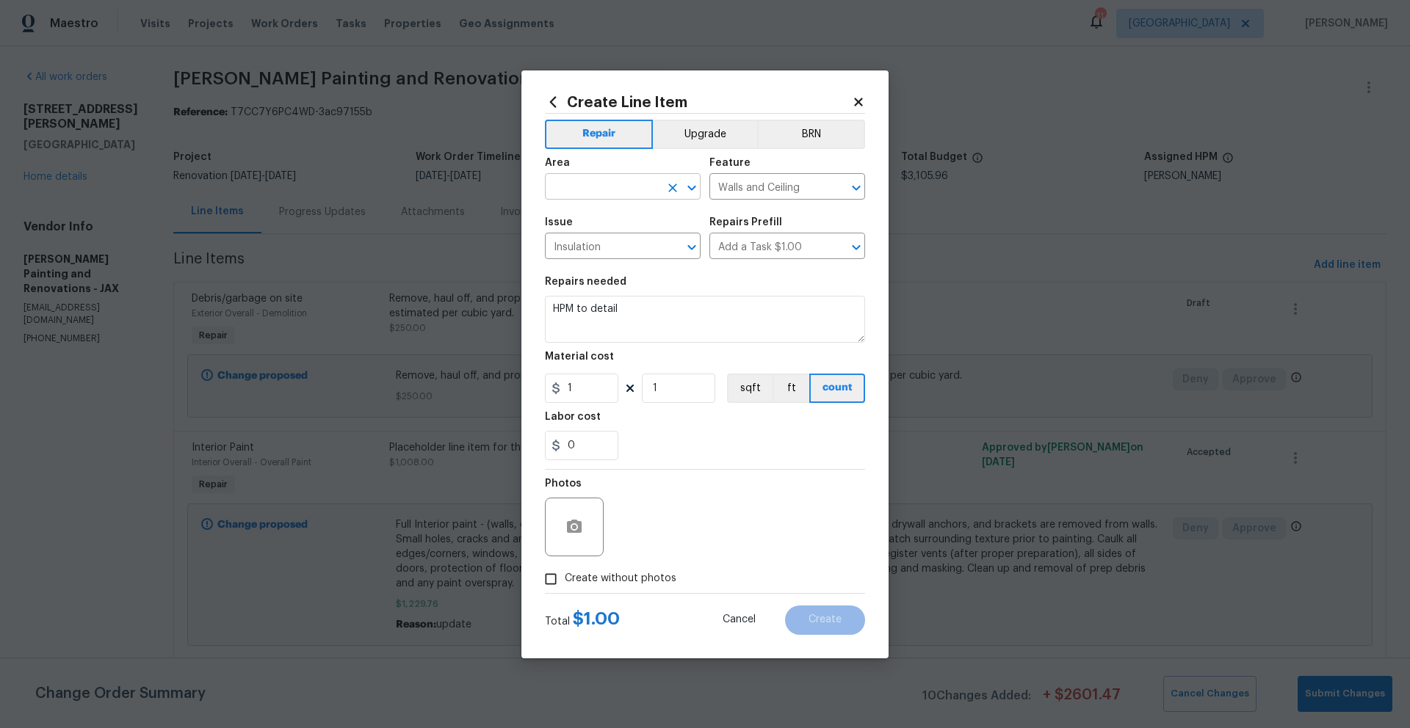
click at [629, 189] on input "text" at bounding box center [602, 188] width 115 height 23
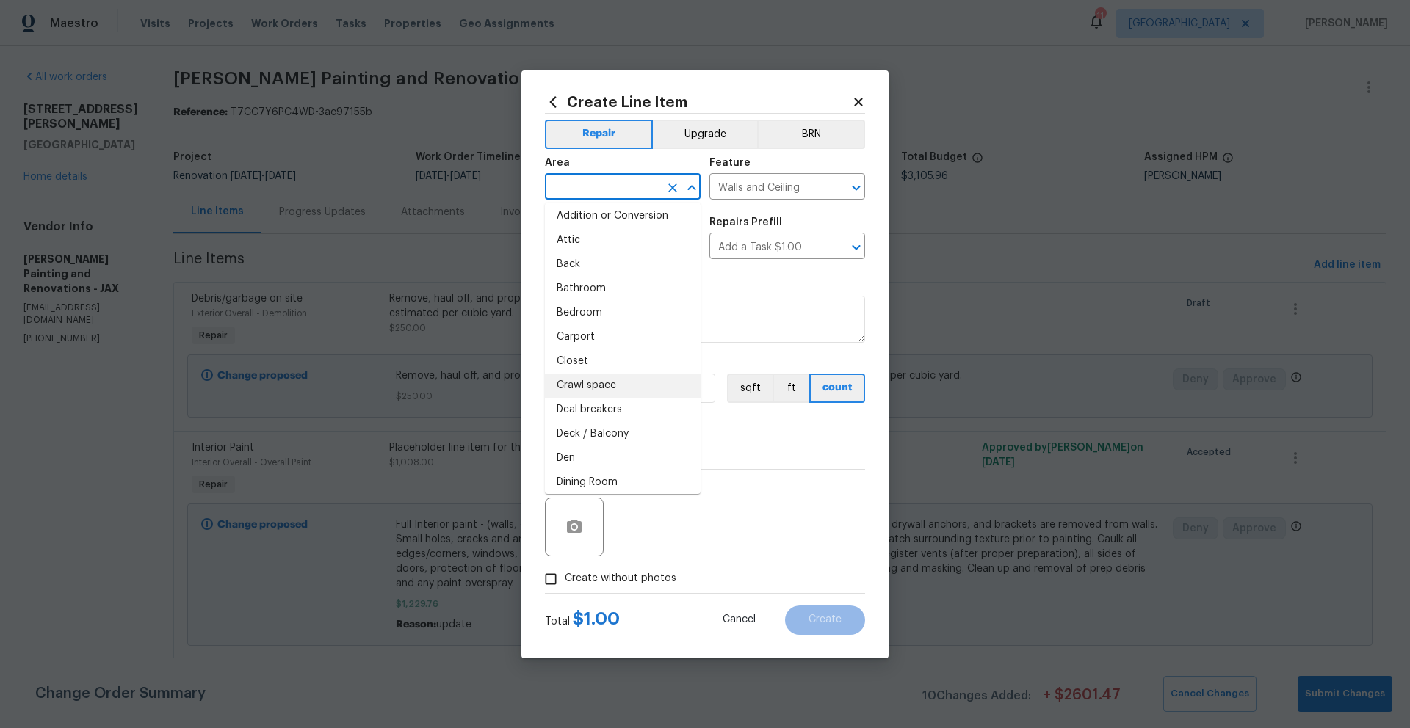
scroll to position [6, 0]
click at [585, 479] on li "Dining Room" at bounding box center [623, 481] width 156 height 24
type input "Dining Room"
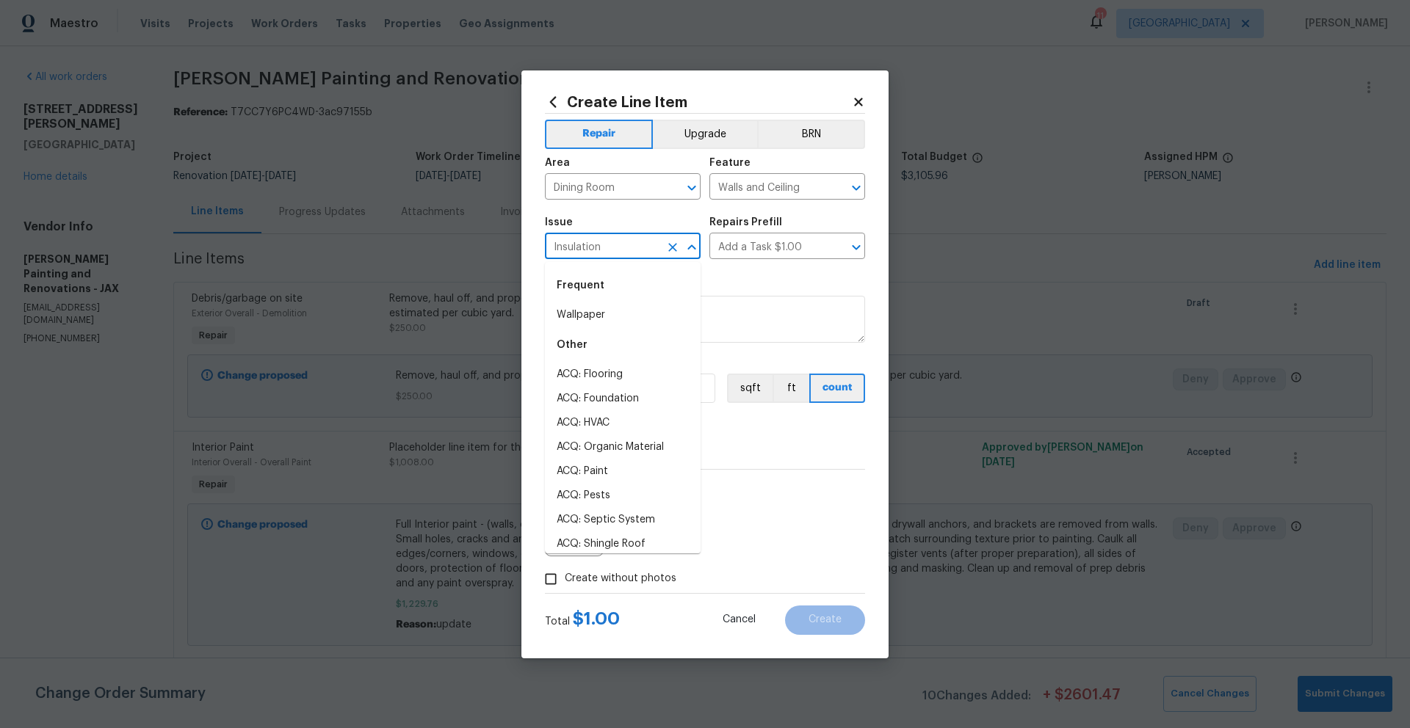
click at [617, 250] on input "Insulation" at bounding box center [602, 247] width 115 height 23
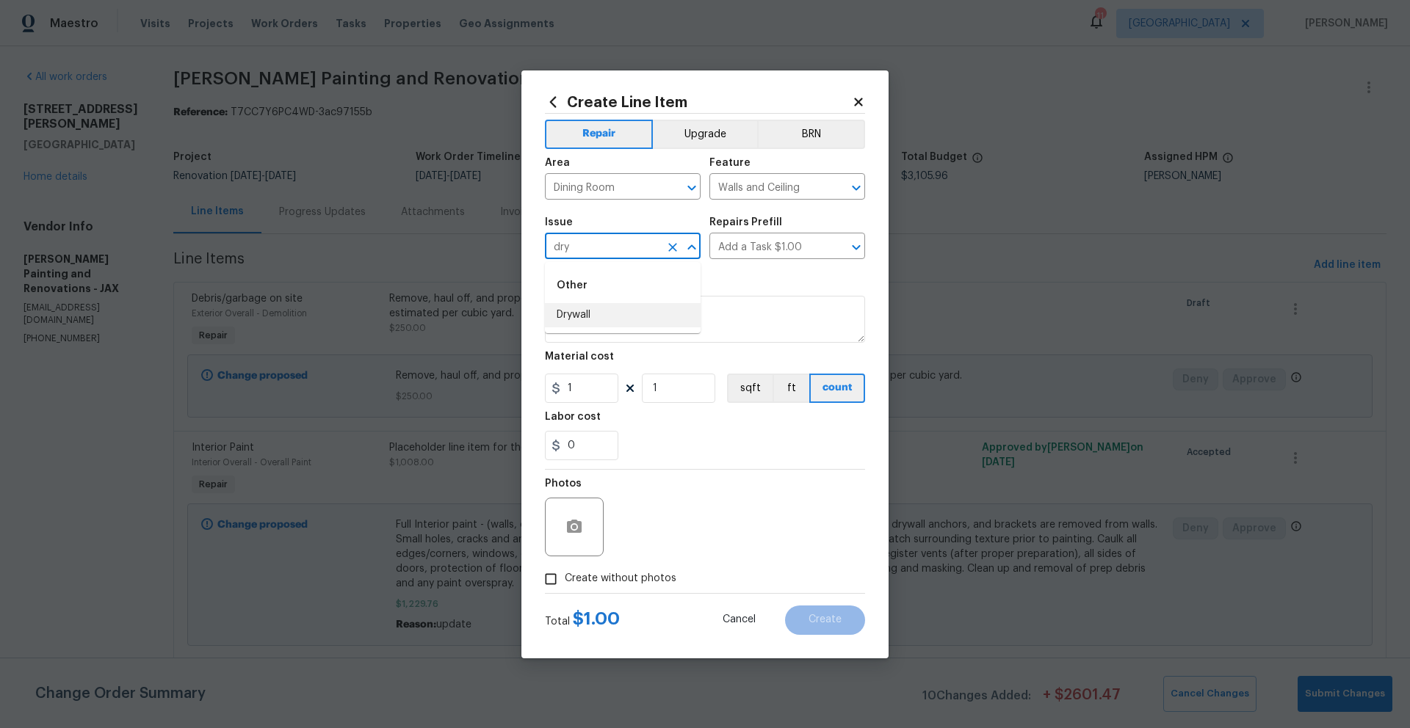
click at [591, 318] on li "Drywall" at bounding box center [623, 315] width 156 height 24
type input "Drywall"
click at [742, 244] on input "text" at bounding box center [766, 247] width 115 height 23
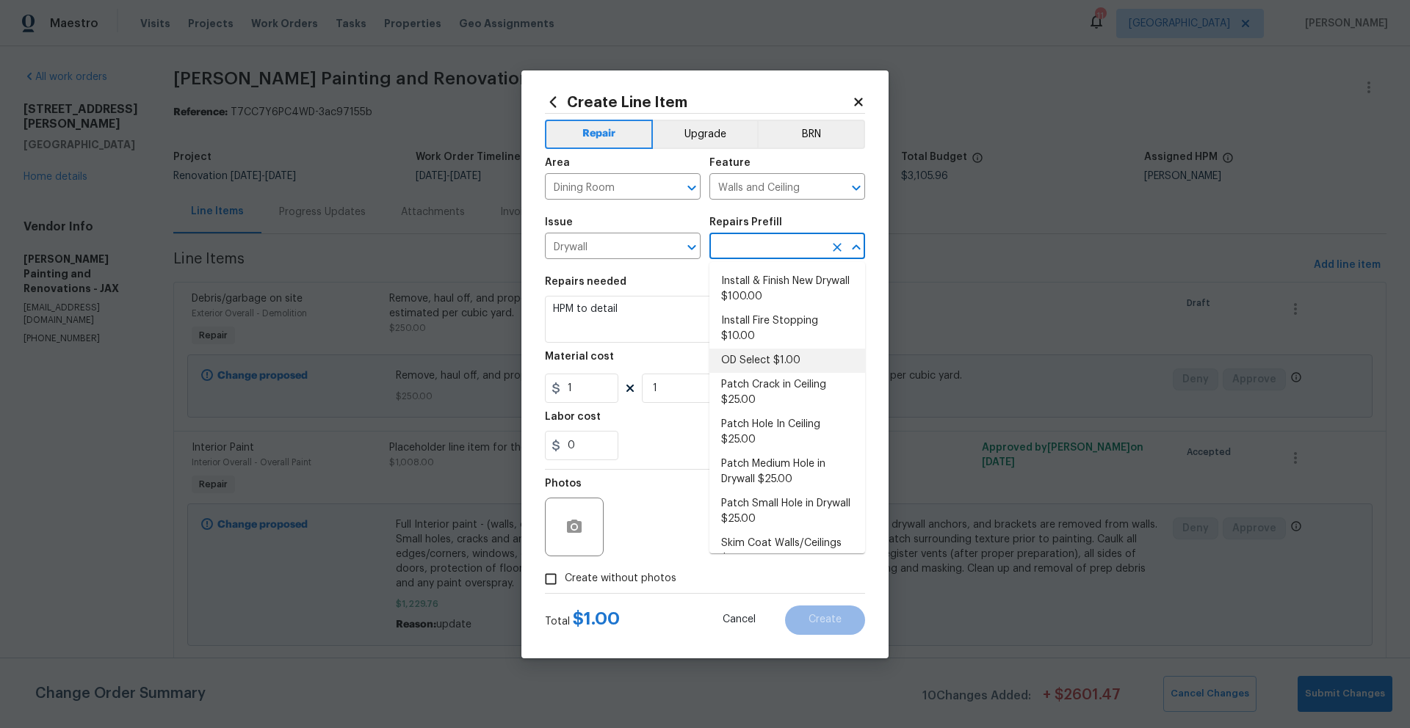
scroll to position [0, 0]
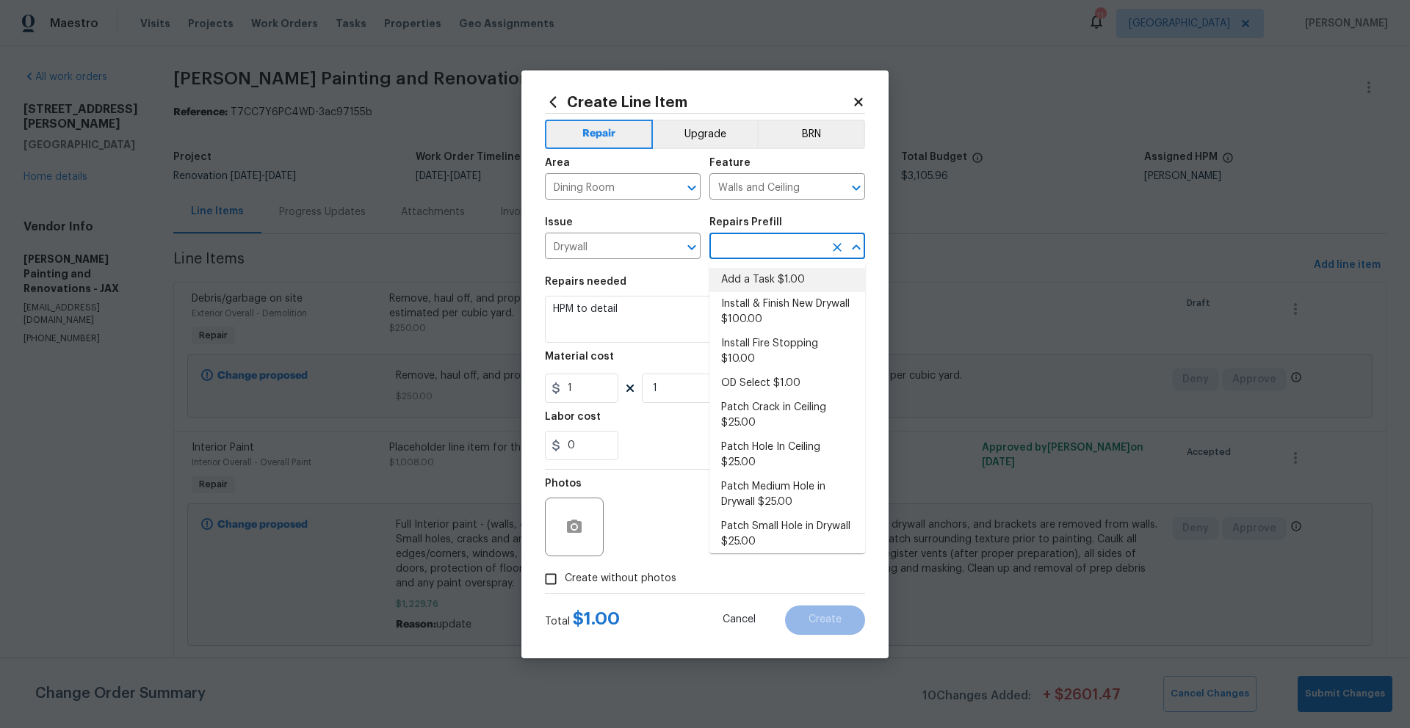
click at [754, 283] on li "Add a Task $1.00" at bounding box center [787, 280] width 156 height 24
type input "Add a Task $1.00"
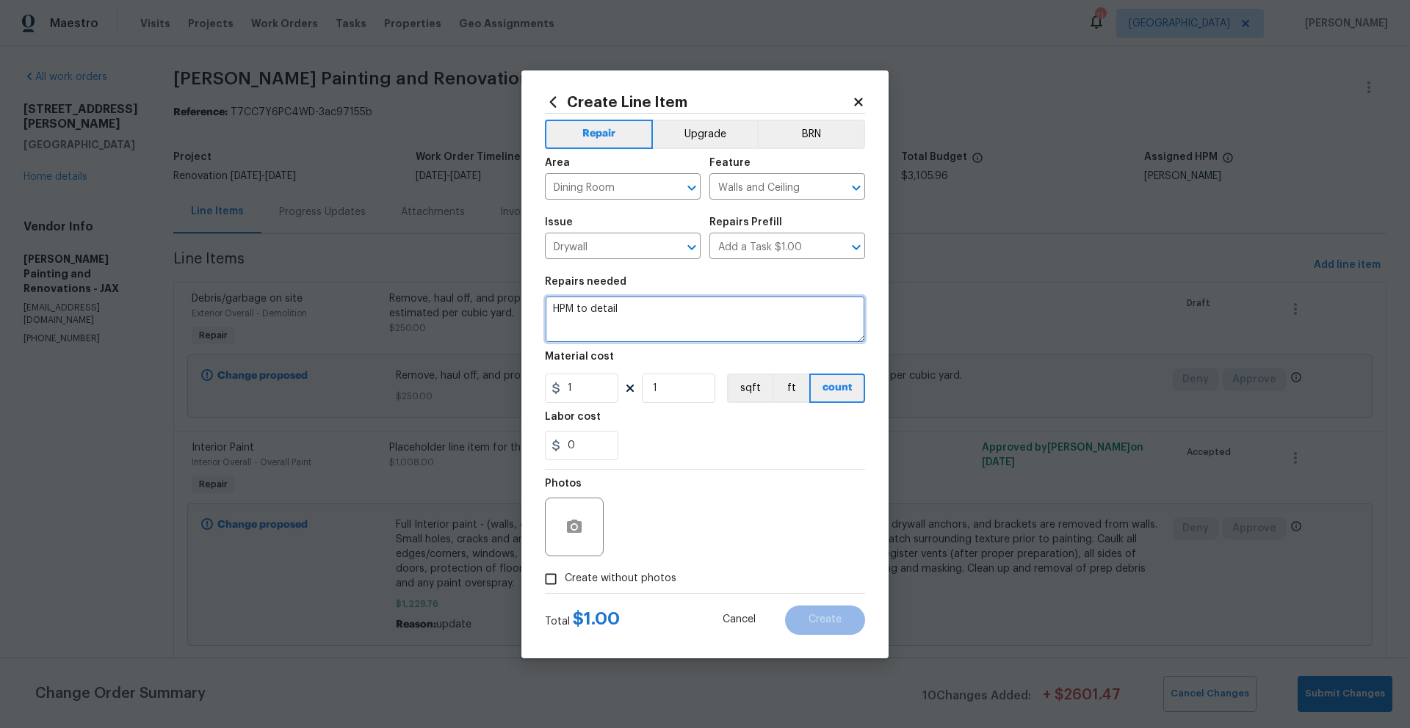
drag, startPoint x: 623, startPoint y: 305, endPoint x: 548, endPoint y: 307, distance: 74.9
click at [548, 307] on textarea "HPM to detail" at bounding box center [705, 319] width 320 height 47
type textarea "Repair the 2 spots on the dining room ceiling"
drag, startPoint x: 586, startPoint y: 391, endPoint x: 560, endPoint y: 391, distance: 25.7
click at [560, 391] on div "1" at bounding box center [581, 388] width 73 height 29
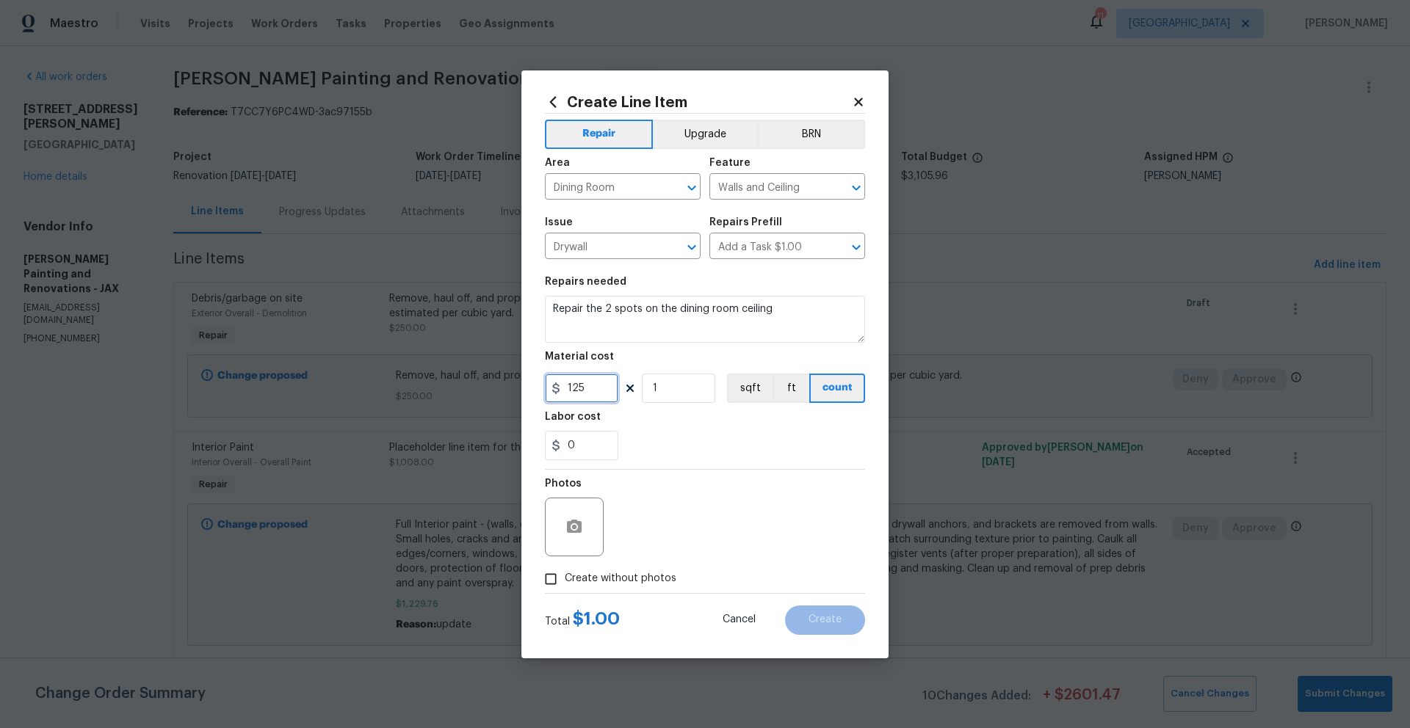
type input "125"
click at [783, 434] on div "0" at bounding box center [705, 445] width 320 height 29
click at [553, 577] on input "Create without photos" at bounding box center [551, 579] width 28 height 28
checkbox input "true"
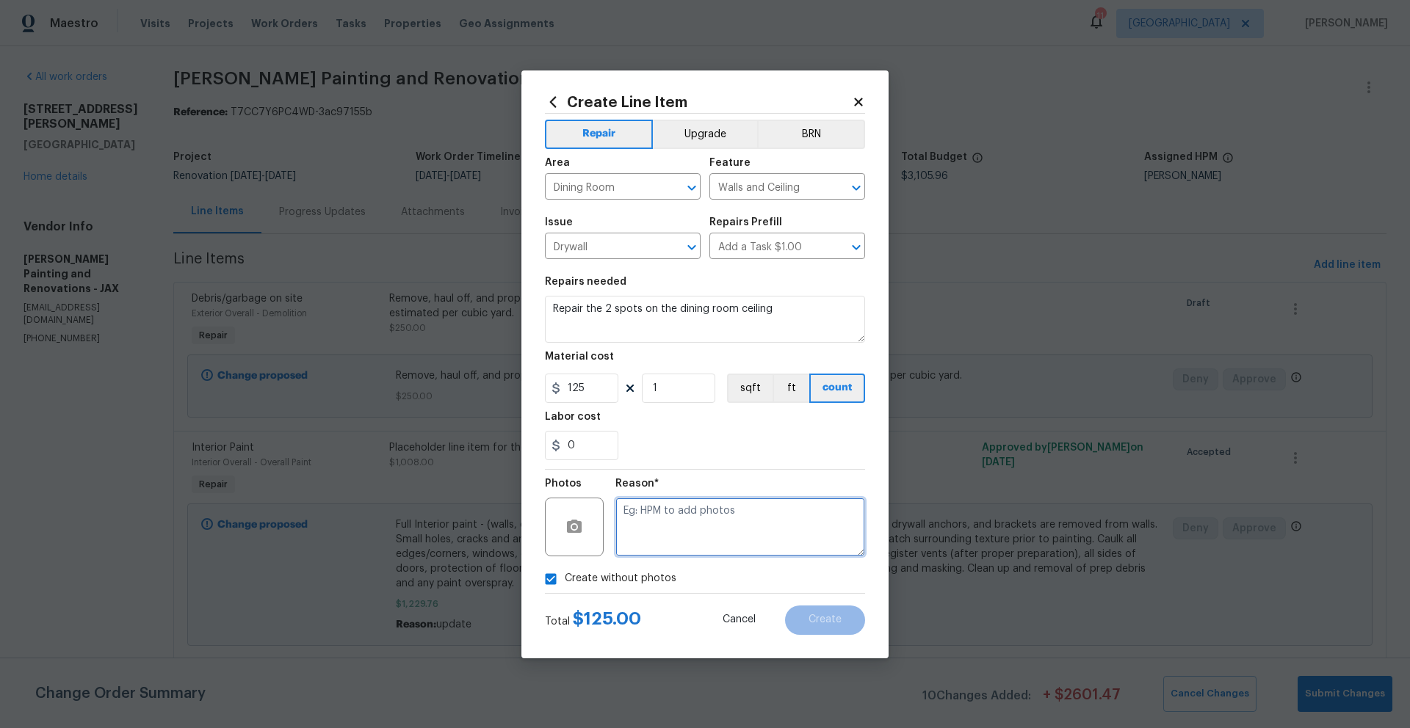
click at [624, 535] on textarea at bounding box center [740, 527] width 250 height 59
type textarea "N/A"
click at [808, 619] on button "Create" at bounding box center [825, 620] width 80 height 29
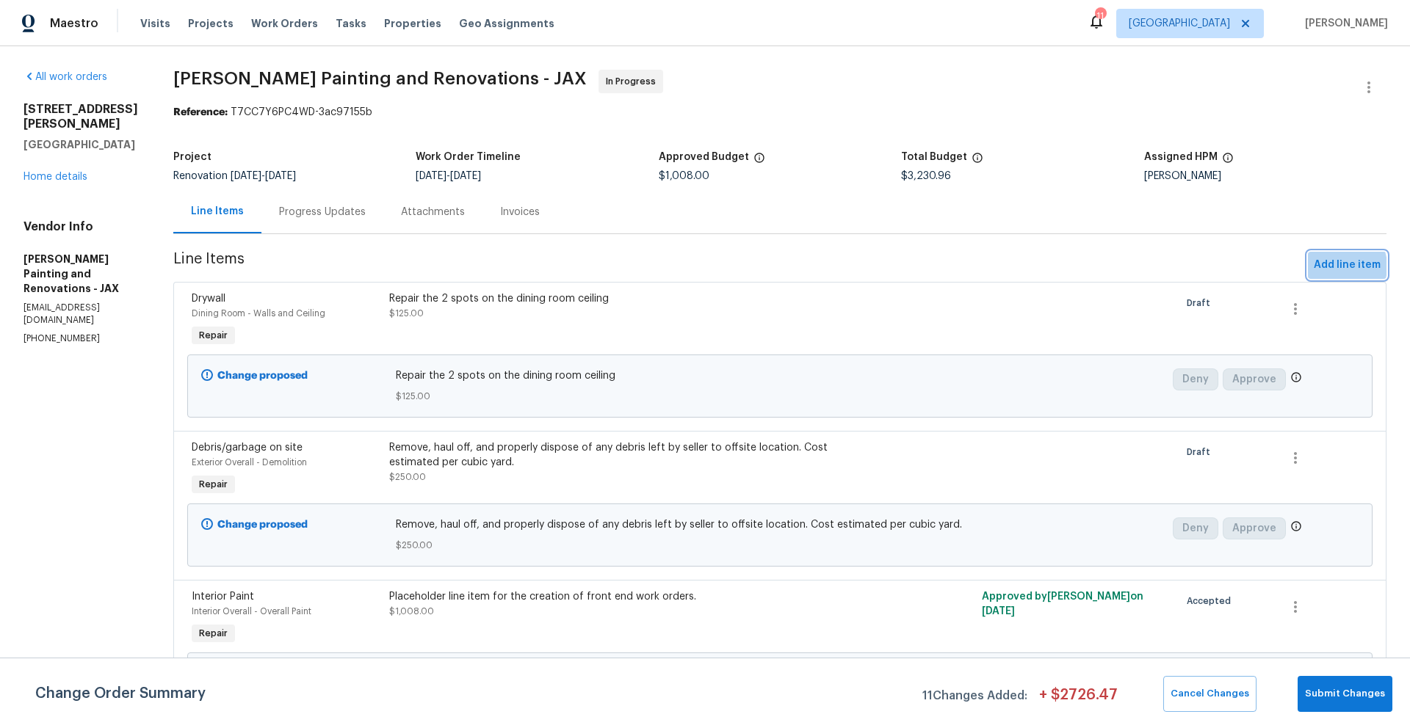
click at [1325, 267] on span "Add line item" at bounding box center [1347, 265] width 67 height 18
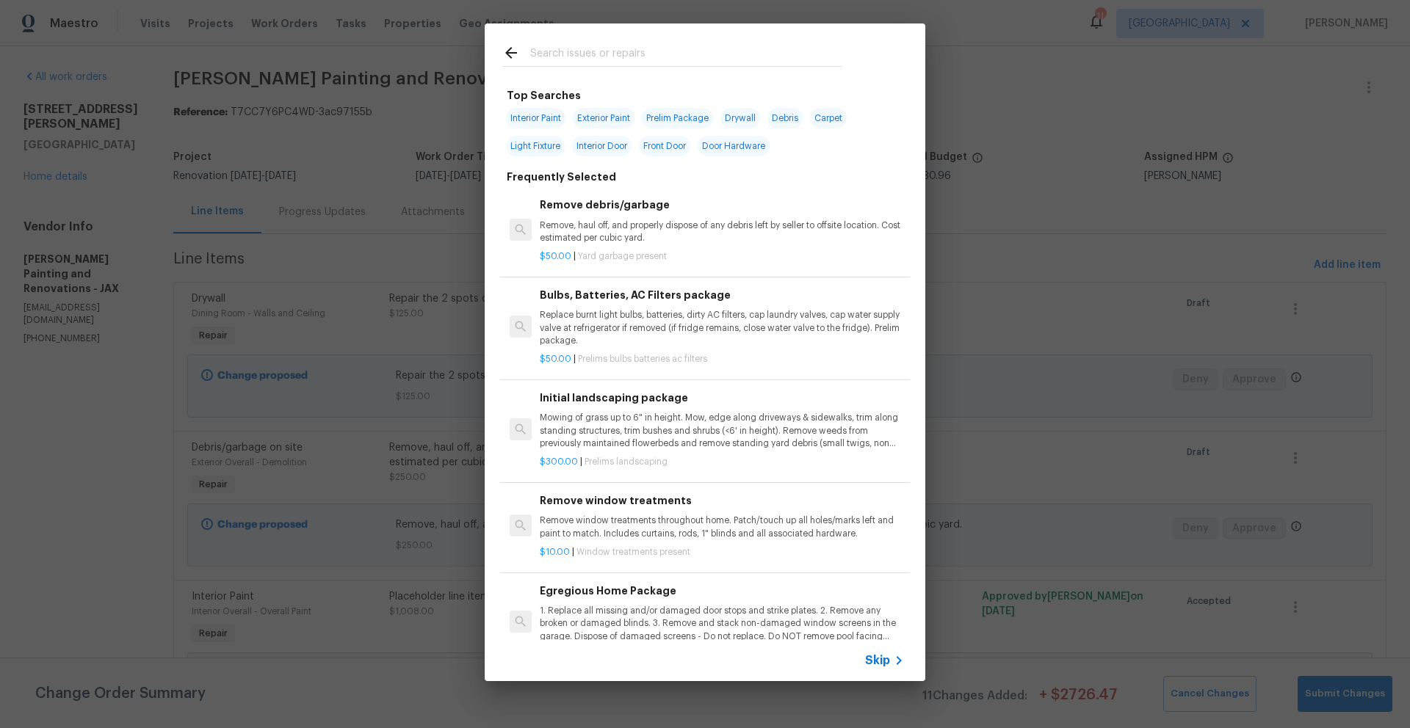
click at [581, 48] on input "text" at bounding box center [685, 55] width 311 height 22
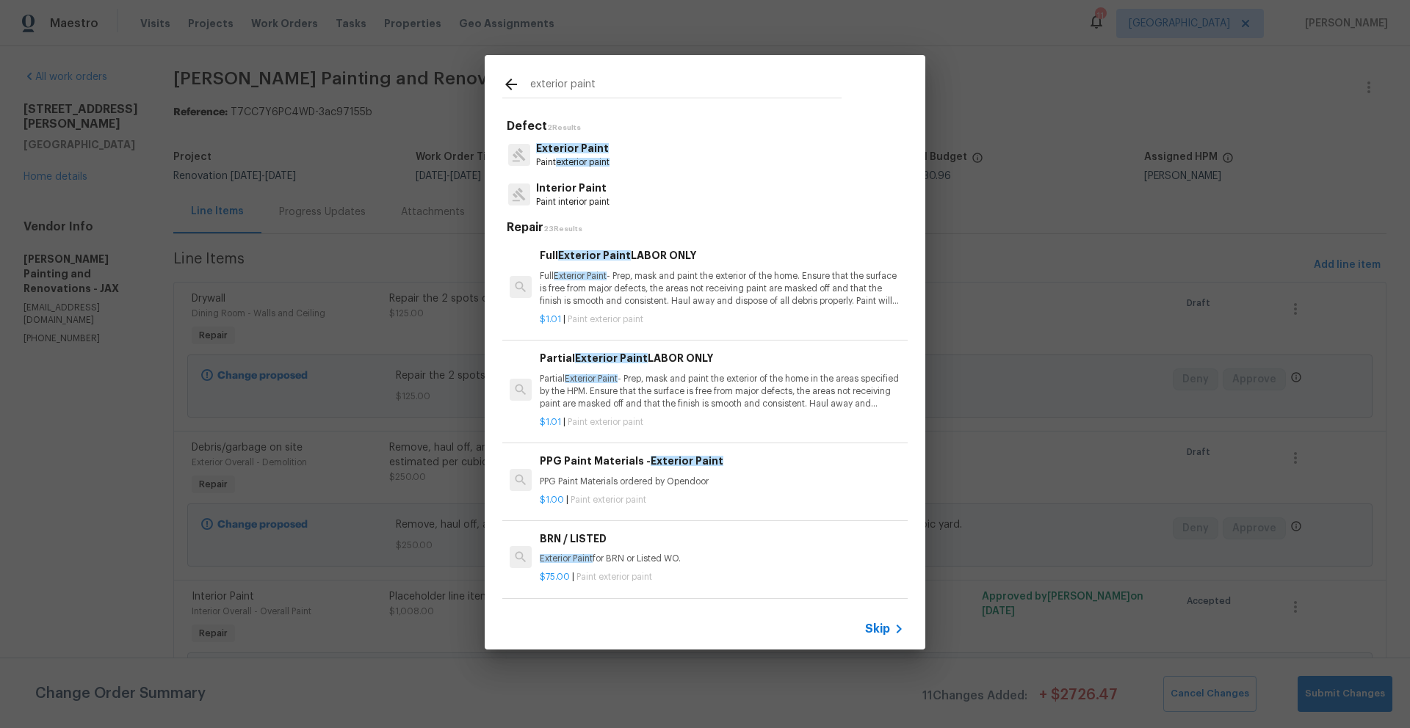
type input "exterior paint"
click at [639, 383] on p "Partial Exterior Paint - Prep, mask and paint the exterior of the home in the a…" at bounding box center [722, 391] width 364 height 37
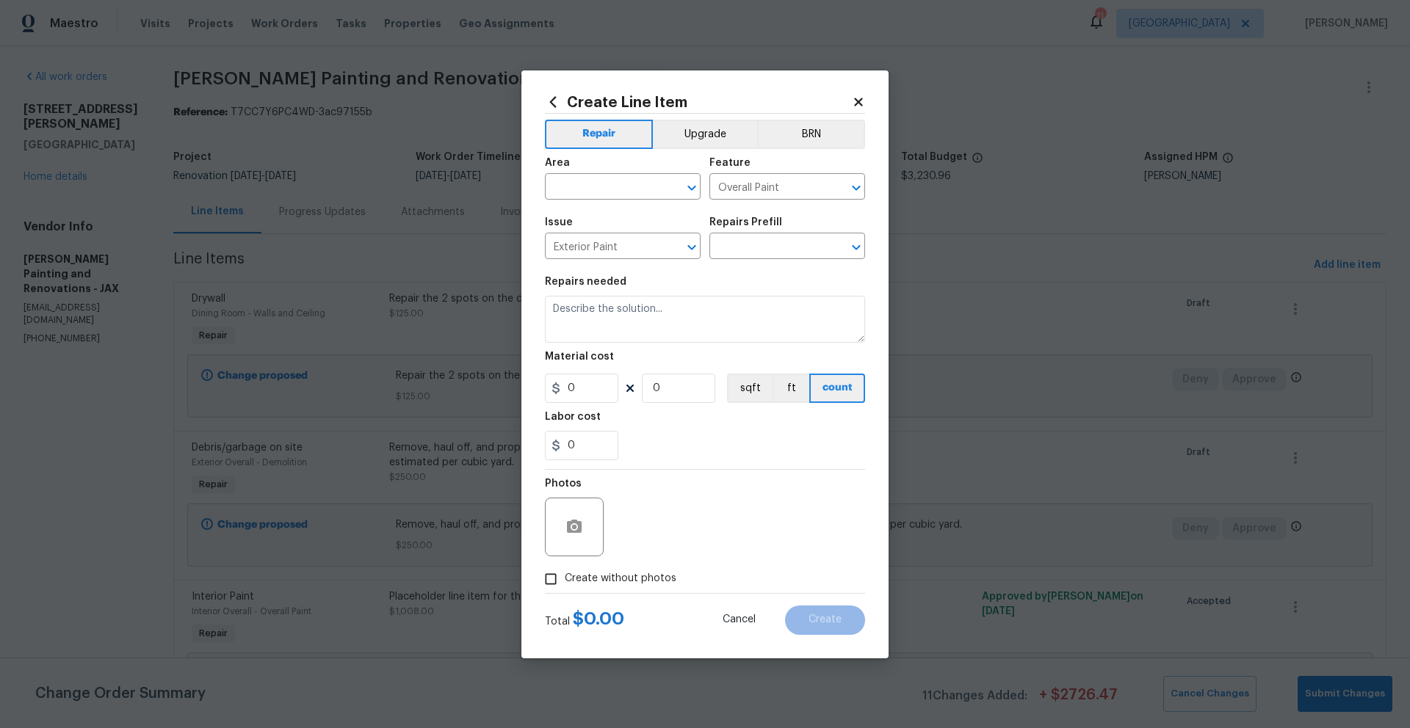
type input "Partial Exterior Paint LABOR ONLY $1.01"
type textarea "Partial Exterior Paint - Prep, mask and paint the exterior of the home in the a…"
type input "1.01"
type input "1"
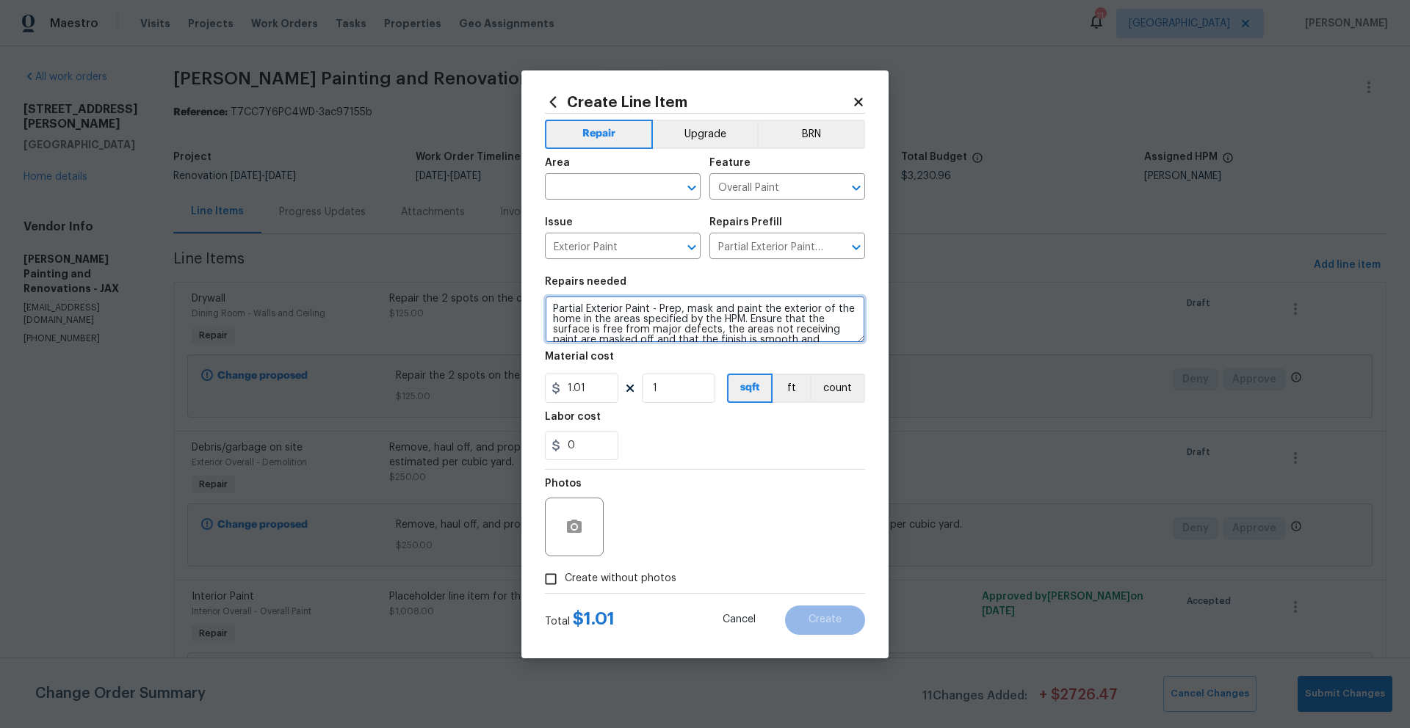
click at [550, 308] on textarea "Partial Exterior Paint - Prep, mask and paint the exterior of the home in the a…" at bounding box center [705, 319] width 320 height 47
type textarea "PRESSURE WASHA ND PAINT THE CEILING OF THE CARPORT. Partial Exterior Paint - Pr…"
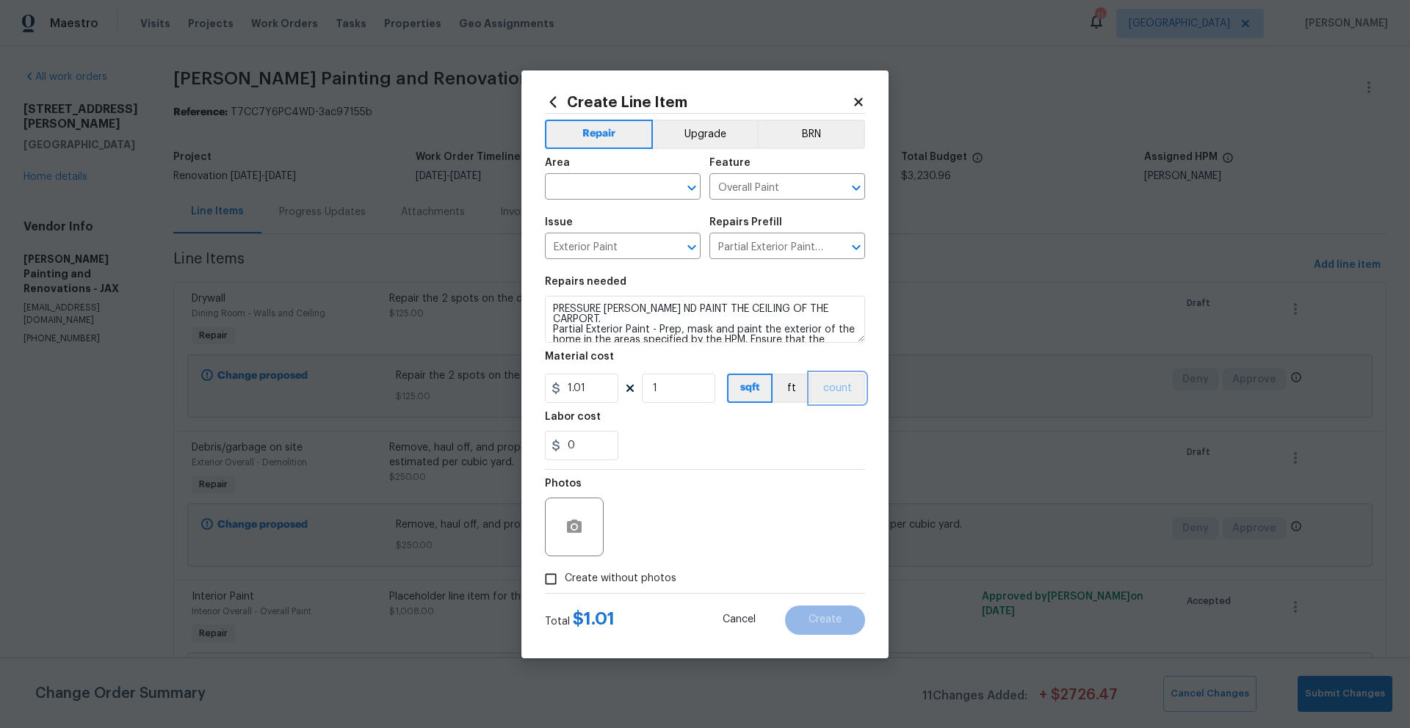
click at [838, 396] on button "count" at bounding box center [837, 388] width 55 height 29
click at [598, 388] on input "1.01" at bounding box center [581, 388] width 73 height 29
drag, startPoint x: 598, startPoint y: 388, endPoint x: 548, endPoint y: 385, distance: 50.0
click at [550, 385] on div "1.01" at bounding box center [581, 388] width 73 height 29
type input "250"
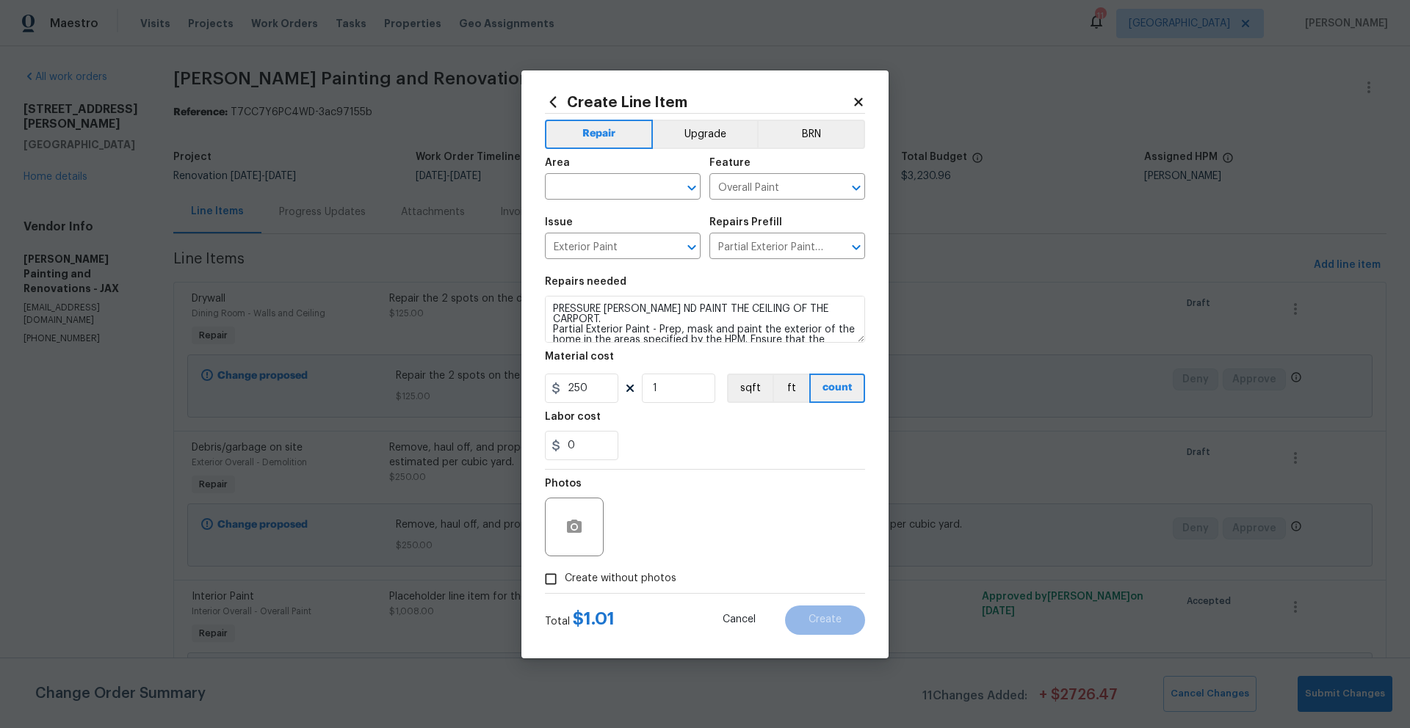
click at [778, 447] on div "0" at bounding box center [705, 445] width 320 height 29
click at [553, 579] on input "Create without photos" at bounding box center [551, 579] width 28 height 28
checkbox input "true"
click at [642, 540] on textarea at bounding box center [740, 527] width 250 height 59
type textarea "N/A"
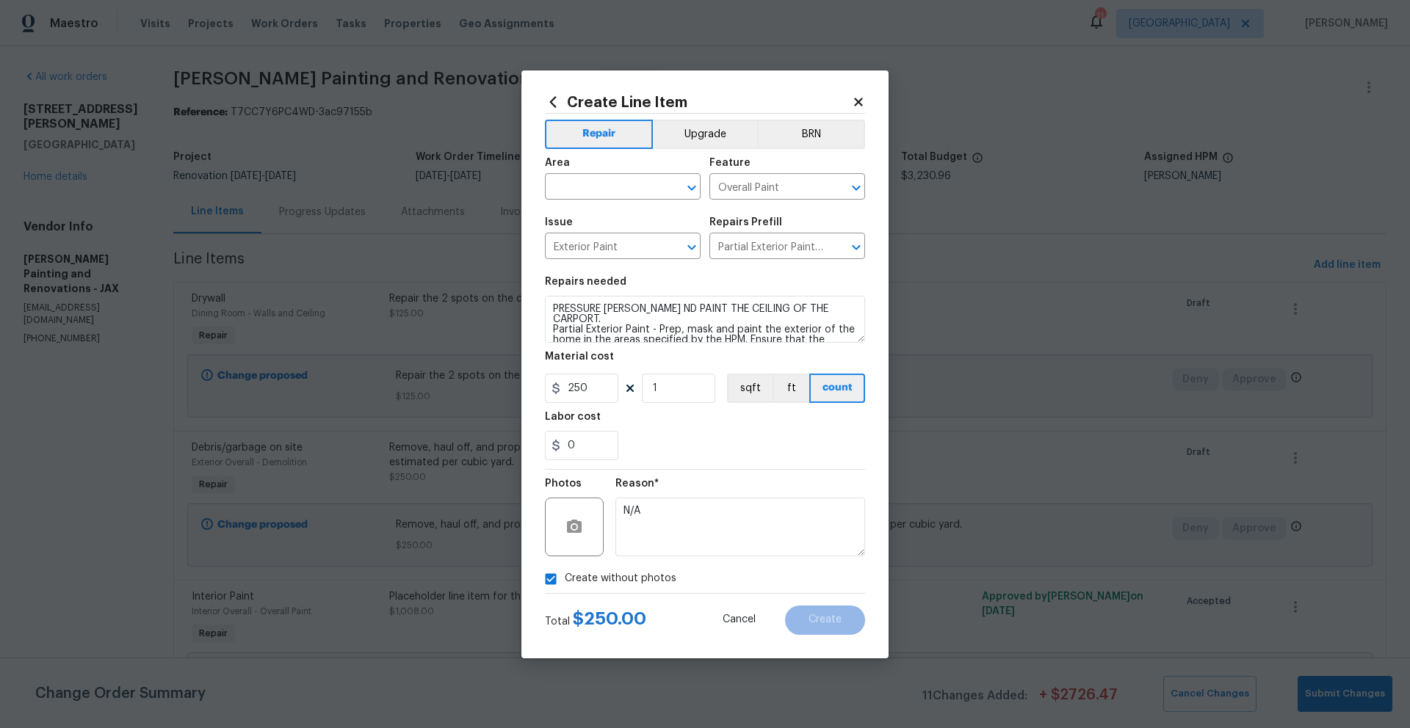
click at [745, 582] on div "Create without photos" at bounding box center [705, 579] width 320 height 28
click at [625, 186] on input "text" at bounding box center [602, 188] width 115 height 23
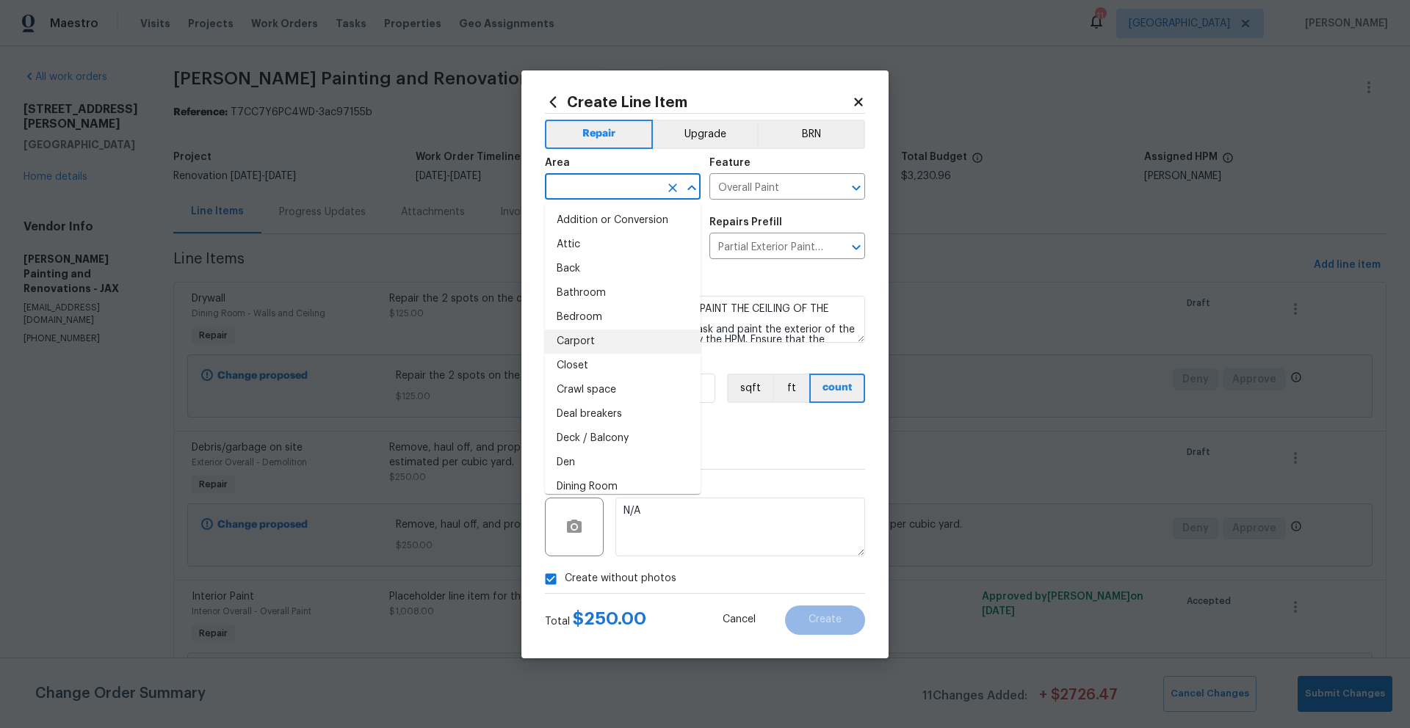
click at [575, 341] on li "Carport" at bounding box center [623, 342] width 156 height 24
type input "Carport"
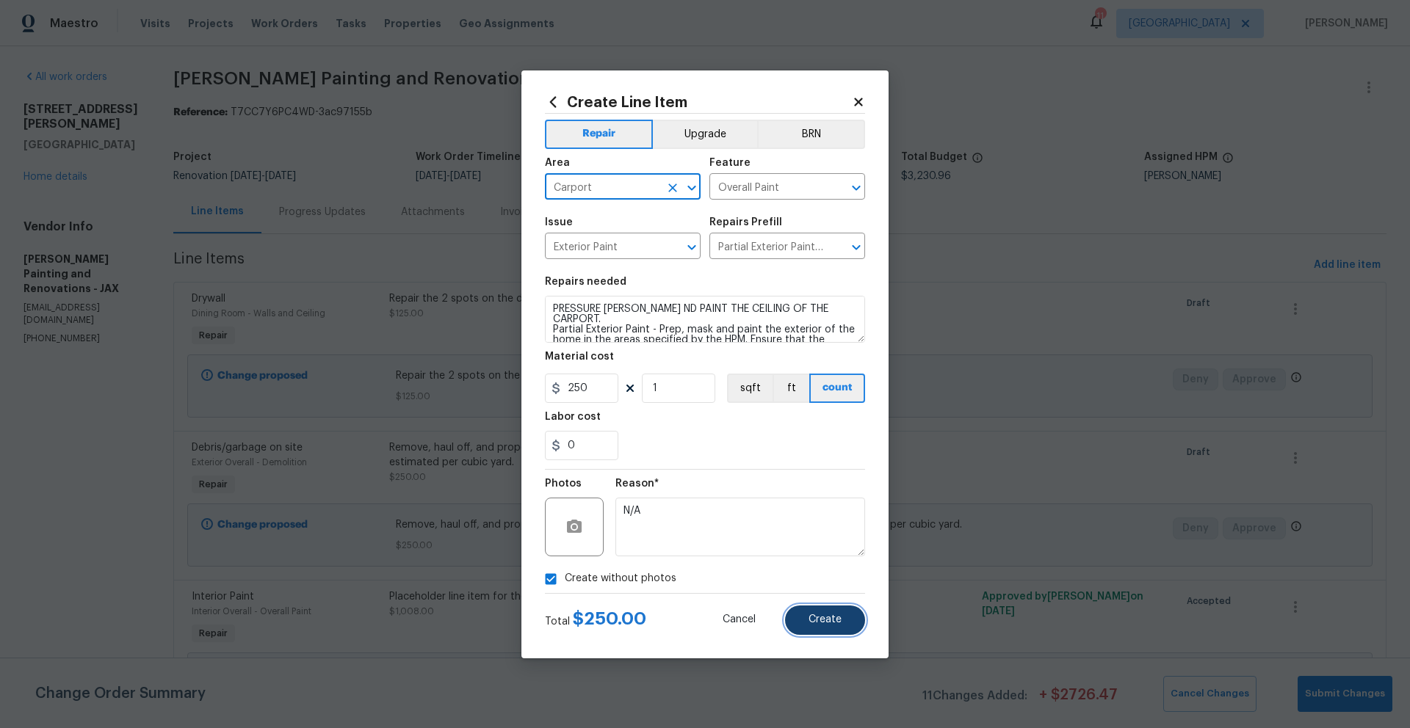
click at [803, 619] on button "Create" at bounding box center [825, 620] width 80 height 29
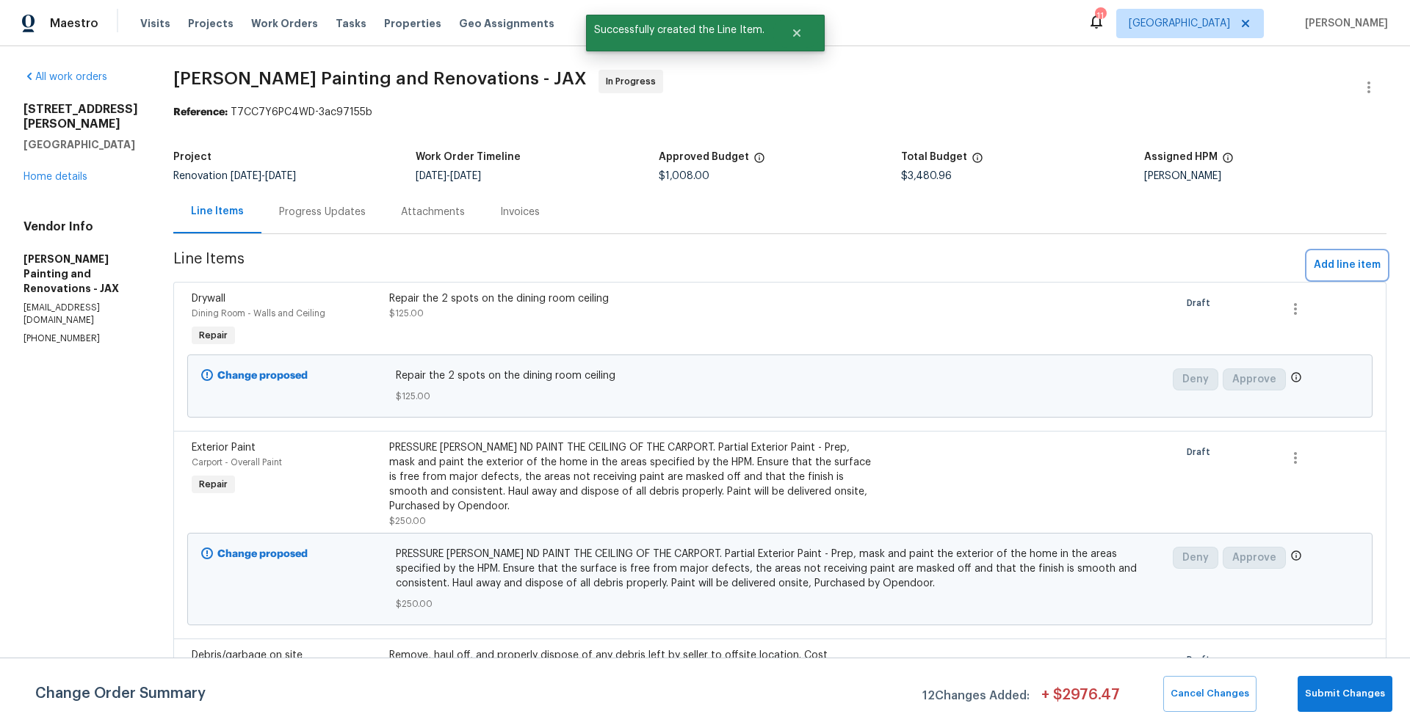
click at [1325, 261] on span "Add line item" at bounding box center [1347, 265] width 67 height 18
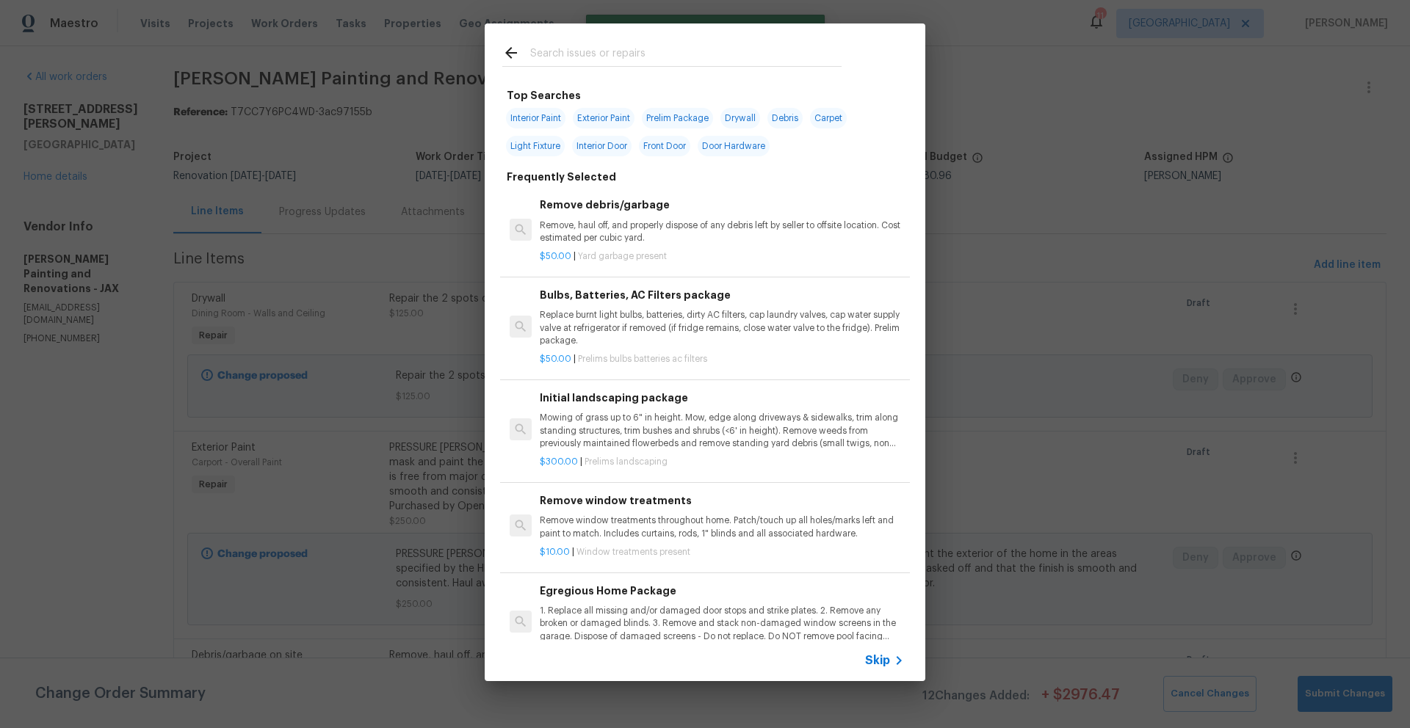
click at [586, 54] on input "text" at bounding box center [685, 55] width 311 height 22
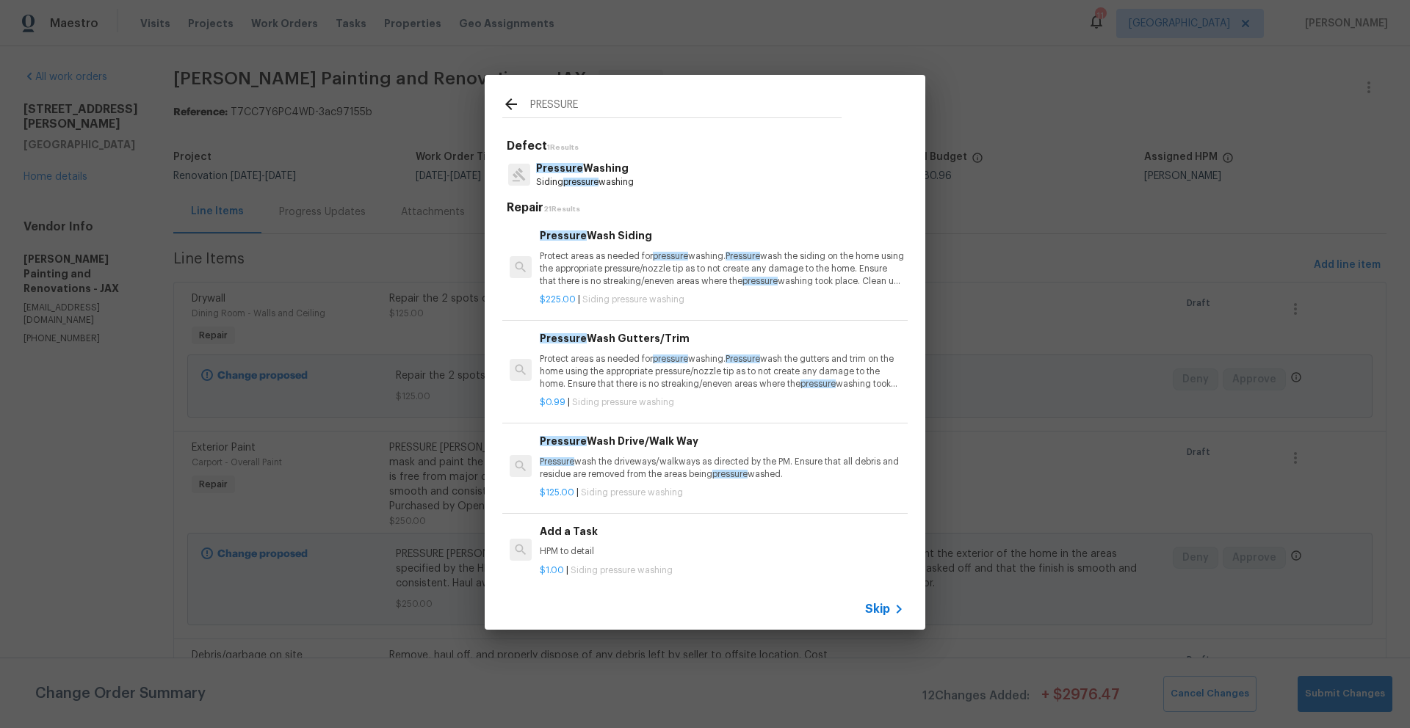
type input "PRESSURE"
click at [575, 269] on p "Protect areas as needed for pressure washing. Pressure wash the siding on the h…" at bounding box center [722, 268] width 364 height 37
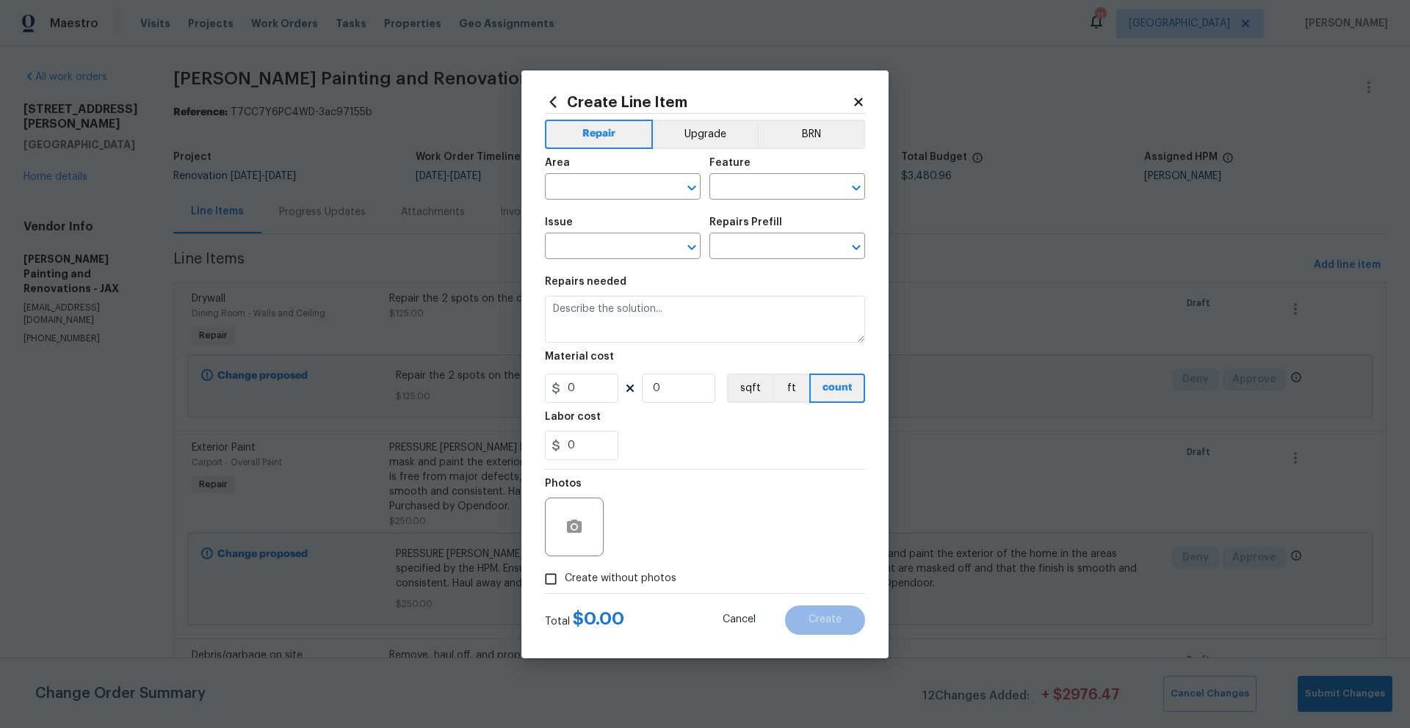
type input "Siding"
type input "Pressure Washing"
type input "Pressure Wash Siding $225.00"
type textarea "Protect areas as needed for pressure washing. Pressure wash the siding on the h…"
type input "225"
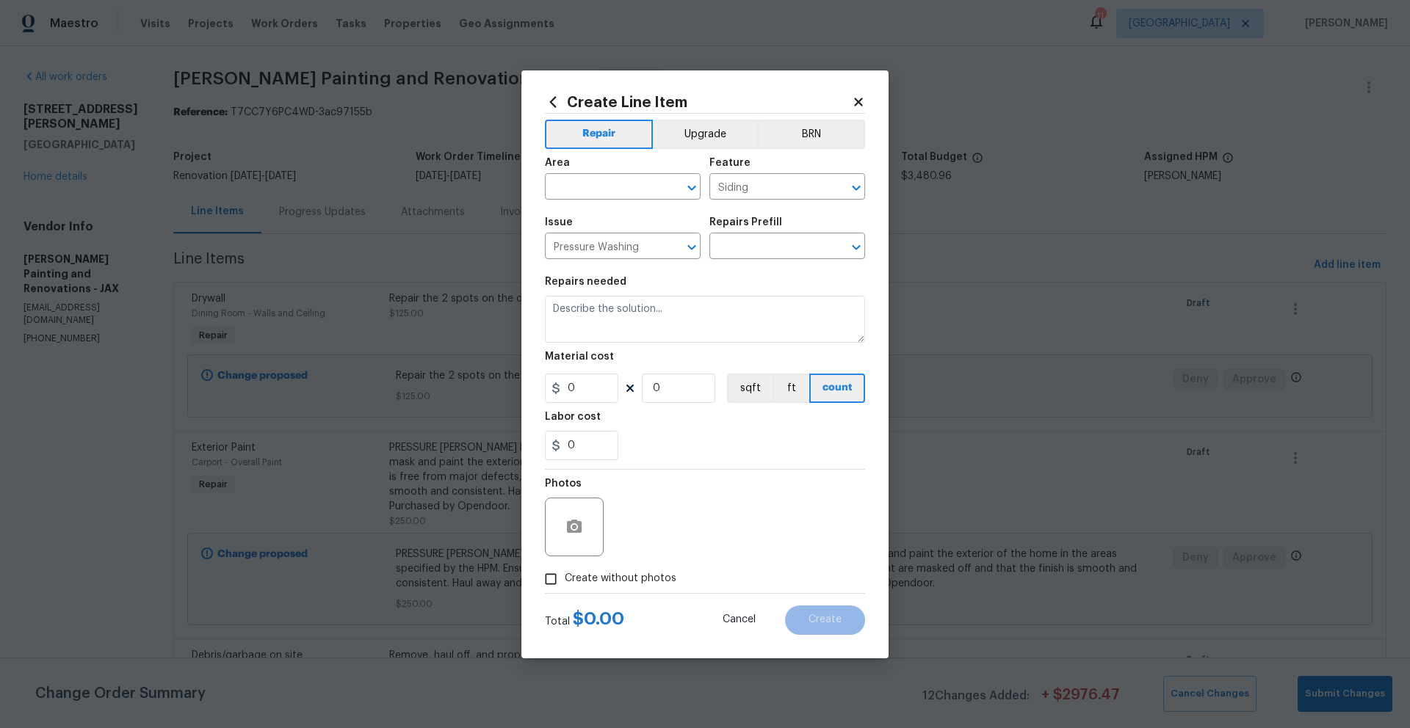
type input "1"
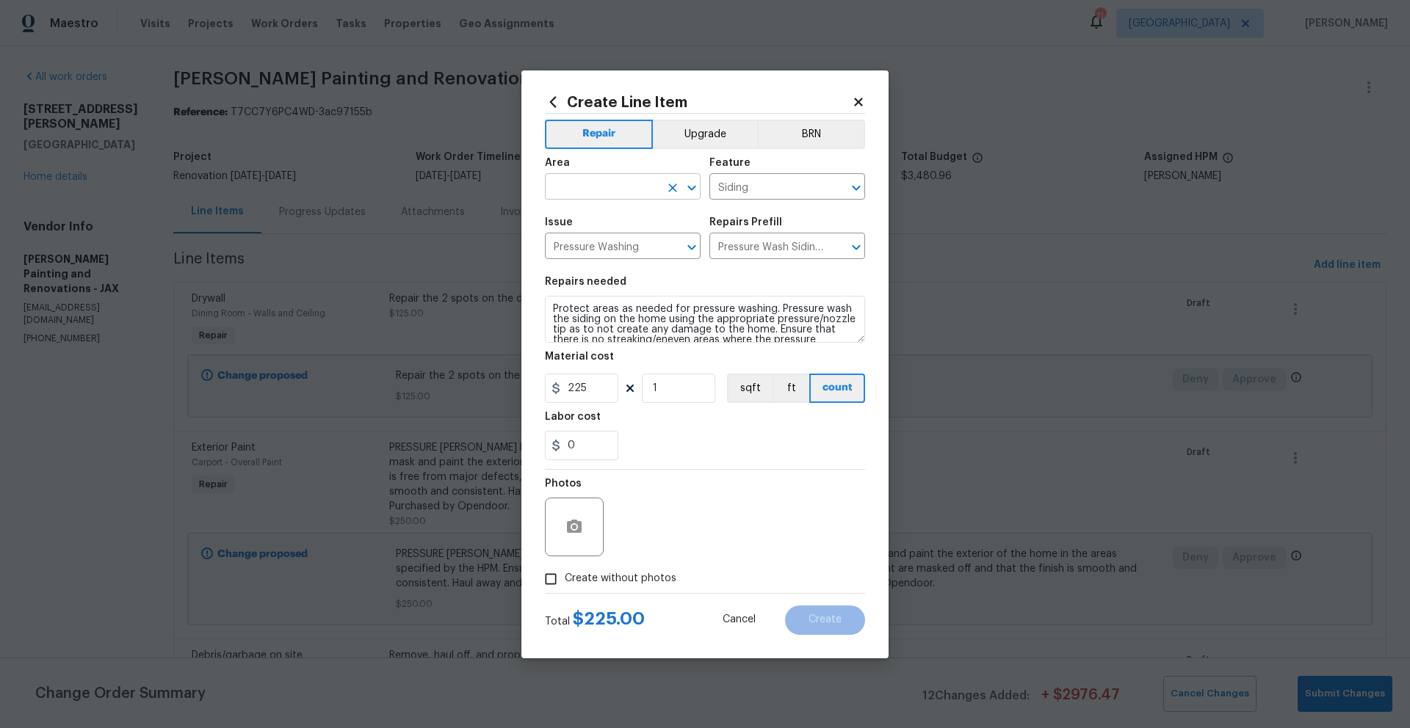
click at [614, 189] on input "text" at bounding box center [602, 188] width 115 height 23
click at [602, 244] on li "Exterior Overall" at bounding box center [623, 245] width 156 height 24
type input "Exterior Overall"
click at [554, 582] on input "Create without photos" at bounding box center [551, 579] width 28 height 28
checkbox input "true"
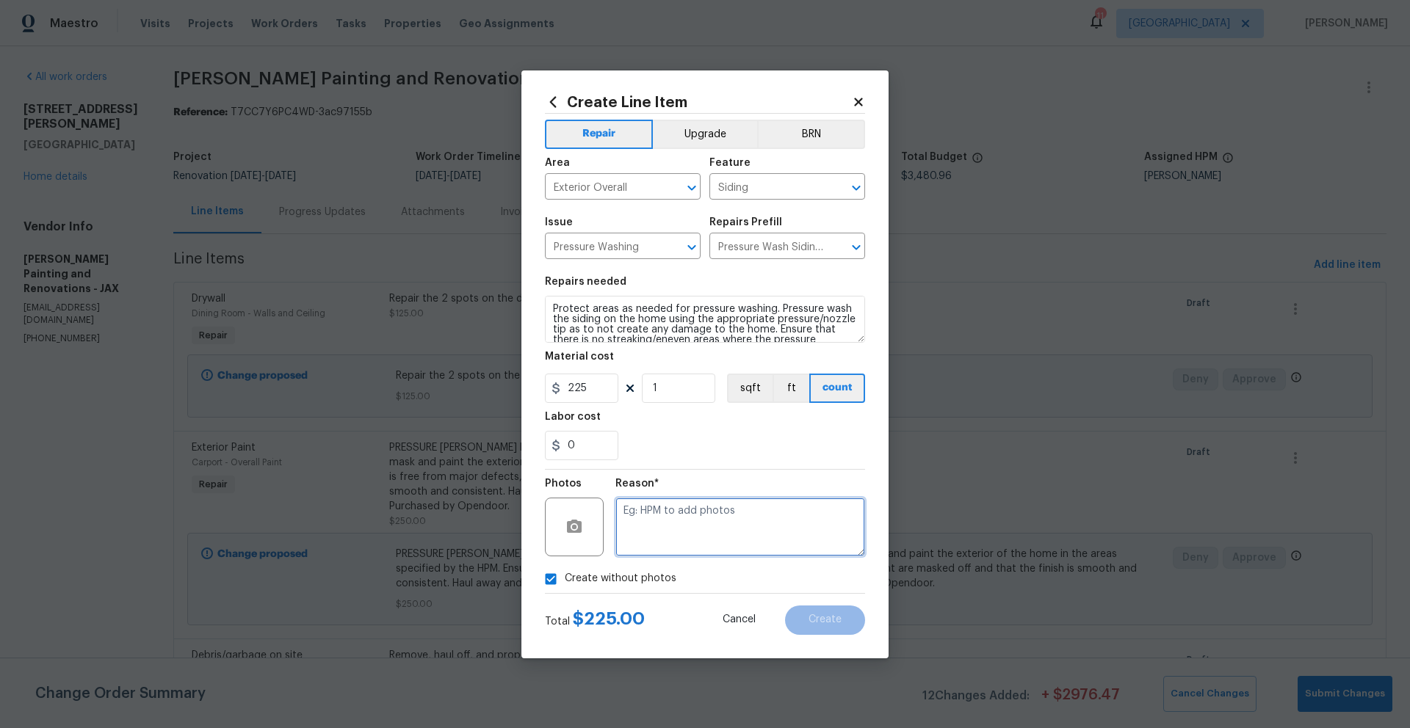
click at [684, 528] on textarea at bounding box center [740, 527] width 250 height 59
type textarea "N/A"
click at [825, 626] on button "Create" at bounding box center [825, 620] width 80 height 29
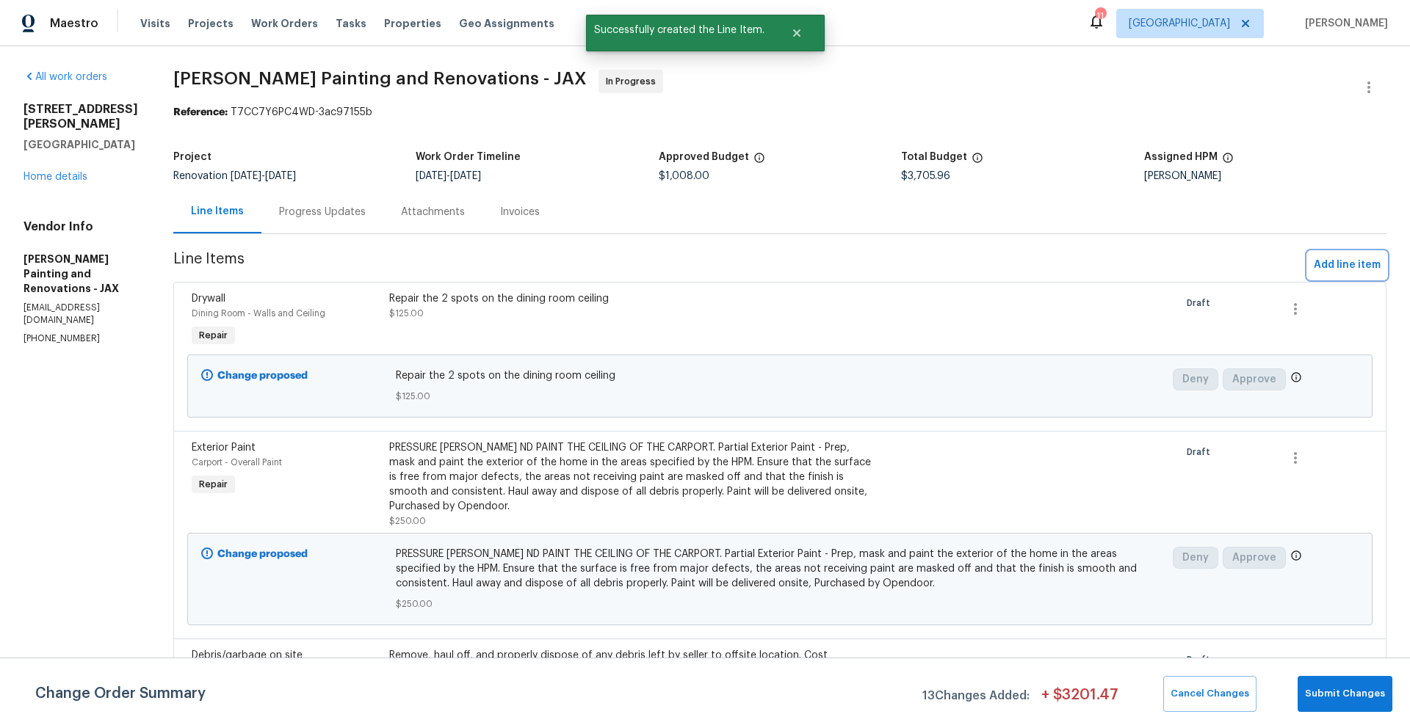
click at [1327, 265] on span "Add line item" at bounding box center [1347, 265] width 67 height 18
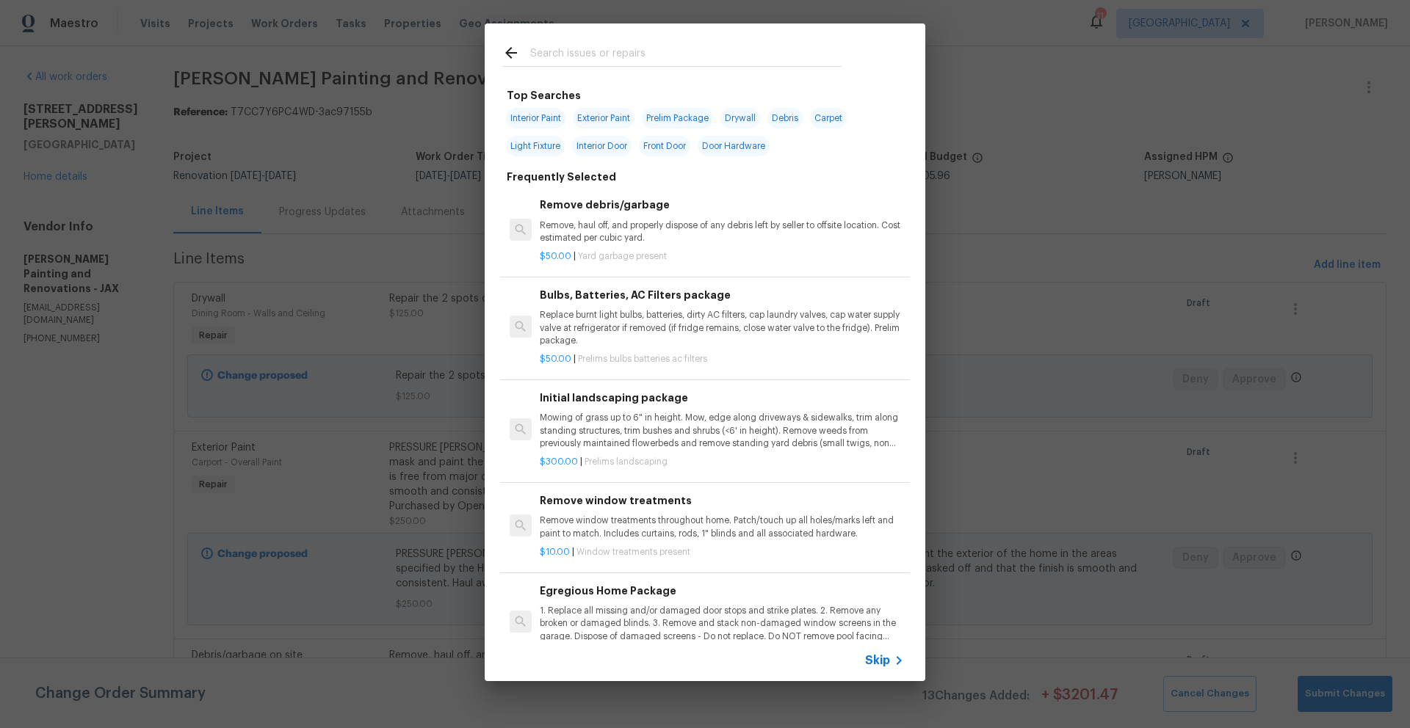
click at [551, 57] on input "text" at bounding box center [685, 55] width 311 height 22
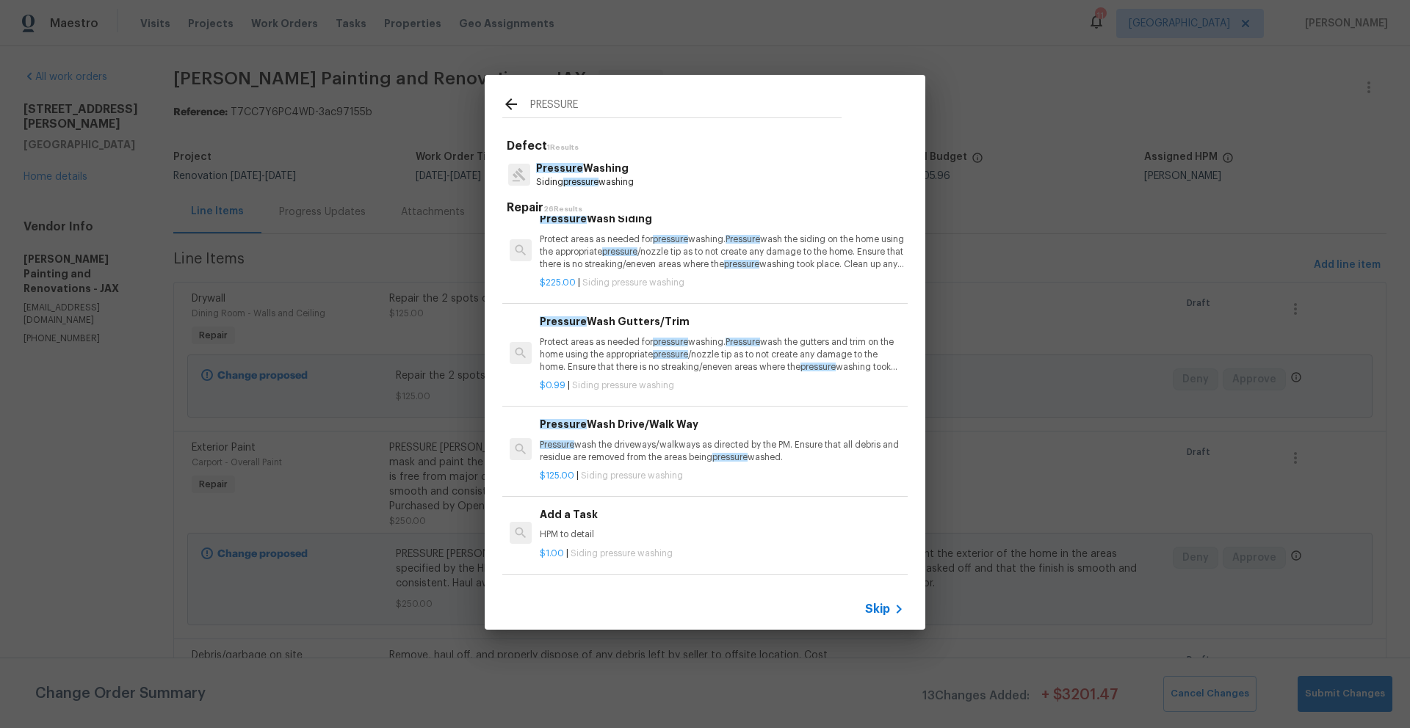
scroll to position [20, 0]
type input "PRESSURE"
click at [571, 420] on span "Pressure" at bounding box center [563, 421] width 47 height 10
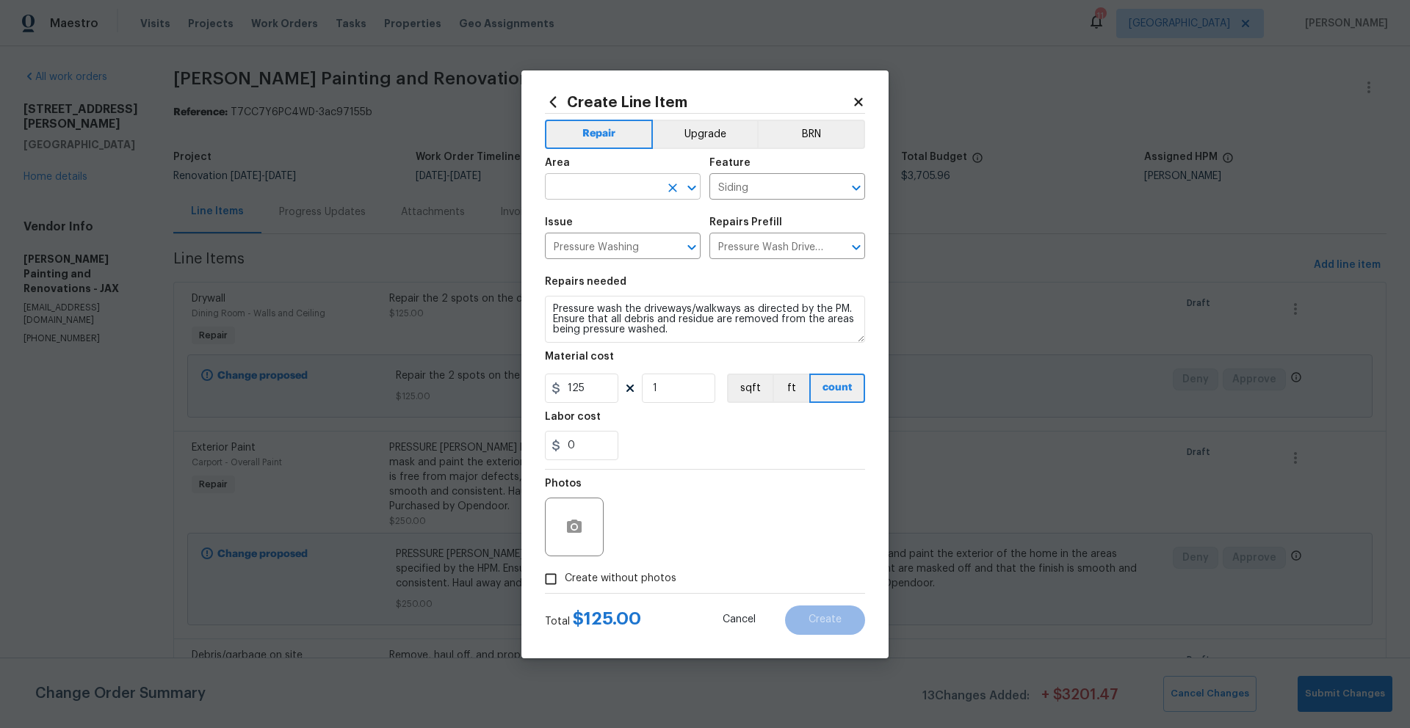
click at [579, 191] on input "text" at bounding box center [602, 188] width 115 height 23
type input "EXTER"
click at [554, 97] on icon at bounding box center [553, 101] width 7 height 11
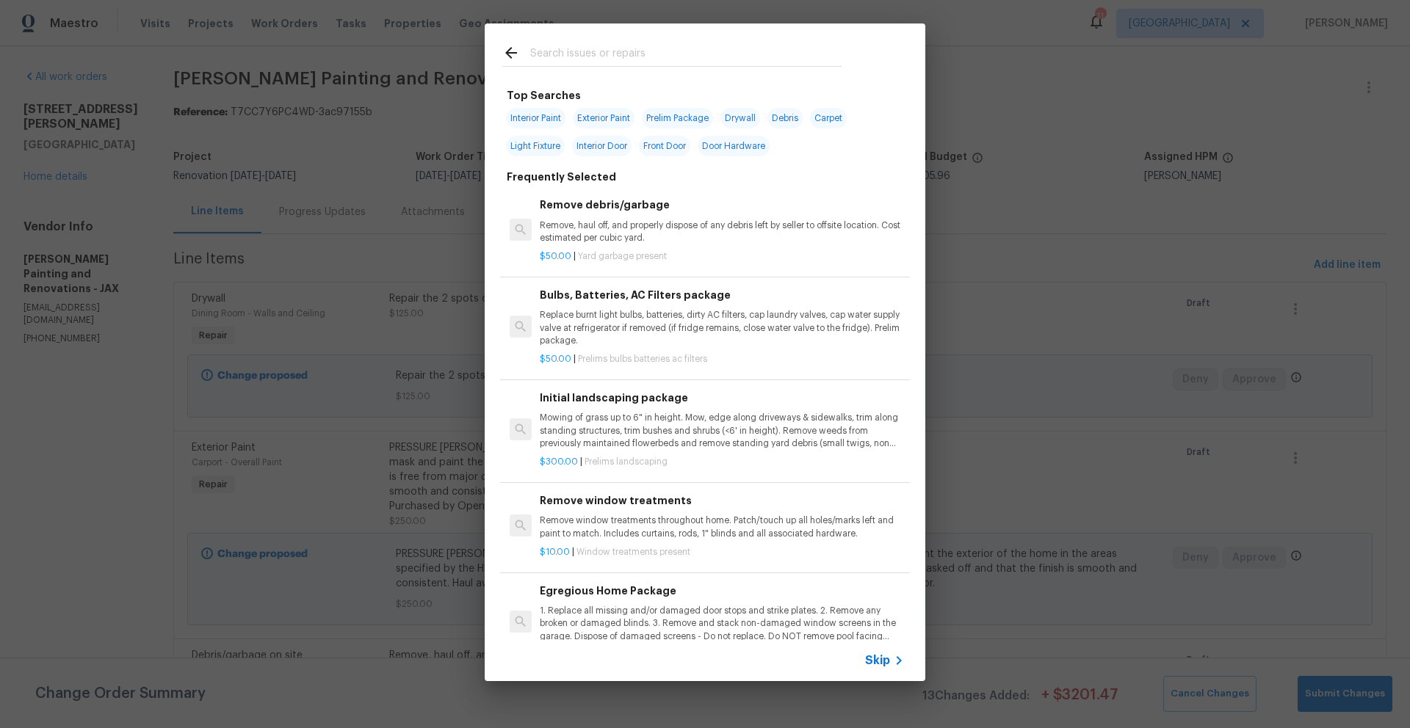
click at [513, 57] on icon at bounding box center [511, 53] width 18 height 18
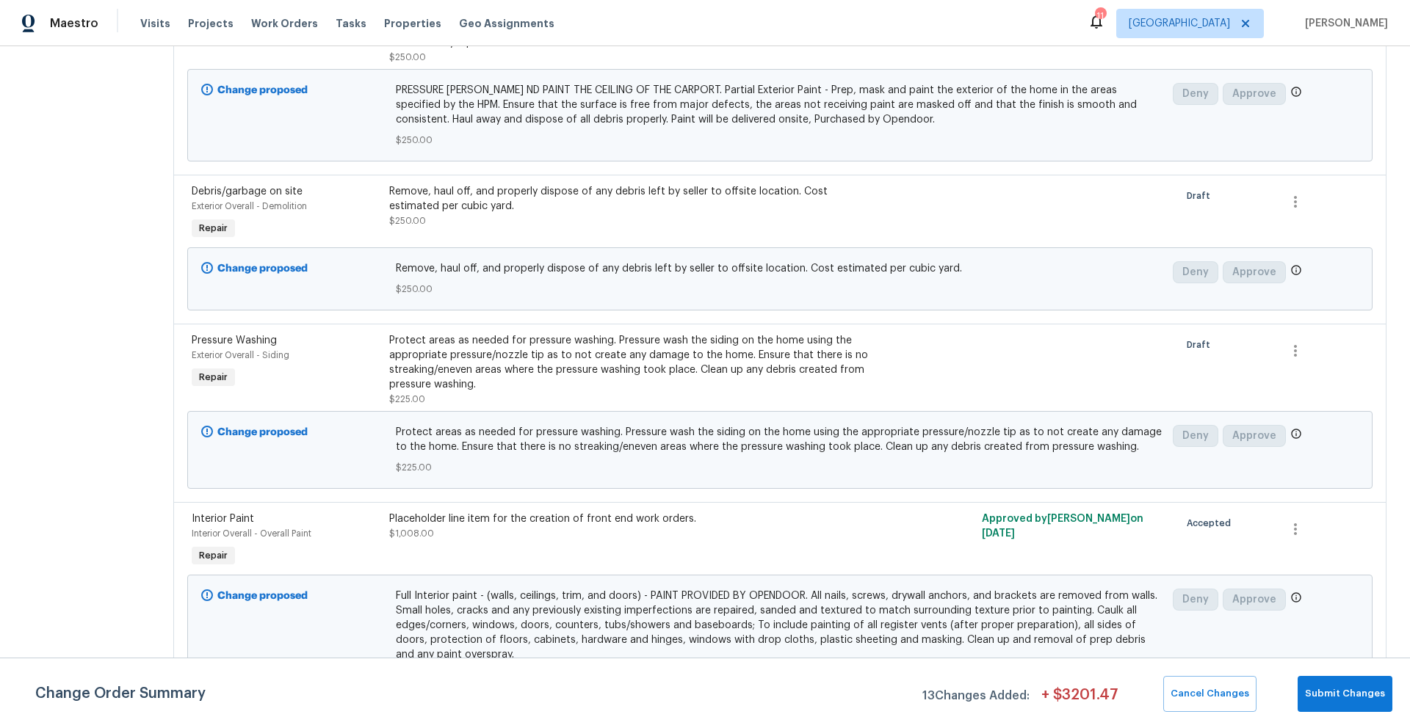
scroll to position [465, 0]
click at [458, 449] on span "Protect areas as needed for pressure washing. Pressure wash the siding on the h…" at bounding box center [780, 438] width 769 height 29
click at [554, 379] on div "Protect areas as needed for pressure washing. Pressure wash the siding on the h…" at bounding box center [631, 362] width 485 height 59
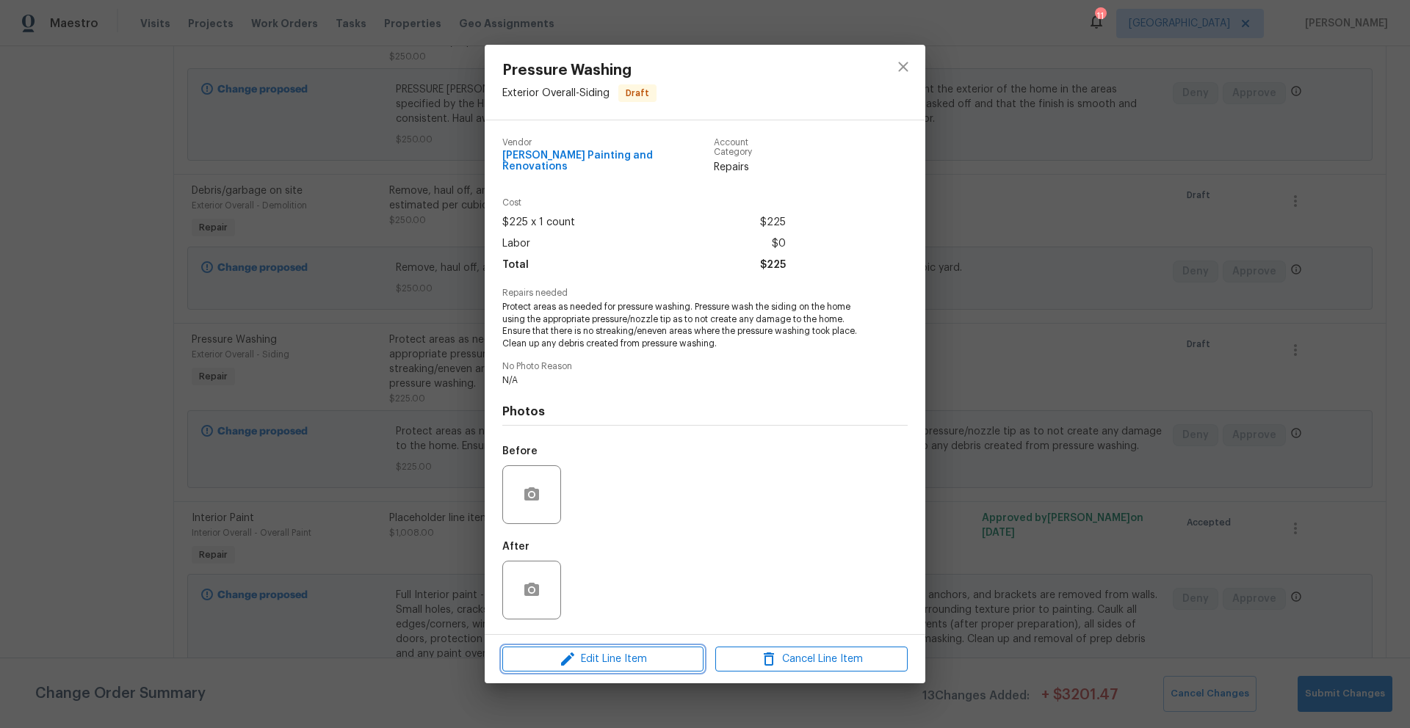
click at [606, 657] on span "Edit Line Item" at bounding box center [603, 660] width 192 height 18
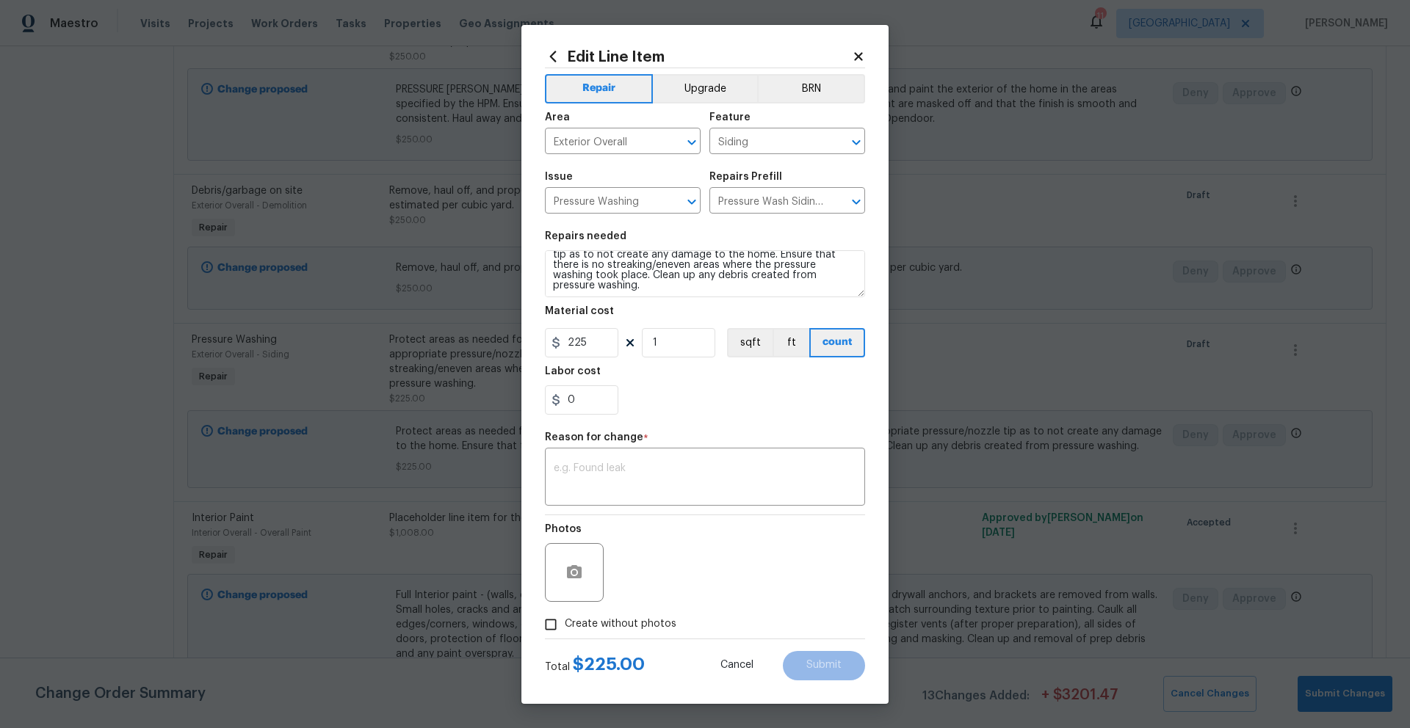
scroll to position [31, 0]
drag, startPoint x: 722, startPoint y: 285, endPoint x: 744, endPoint y: 290, distance: 22.6
click at [722, 285] on textarea "Protect areas as needed for pressure washing. Pressure wash the siding on the h…" at bounding box center [705, 273] width 320 height 47
drag, startPoint x: 802, startPoint y: 284, endPoint x: 709, endPoint y: 287, distance: 93.3
click at [709, 286] on textarea "Protect areas as needed for pressure washing. Pressure wash the siding on the h…" at bounding box center [705, 273] width 320 height 47
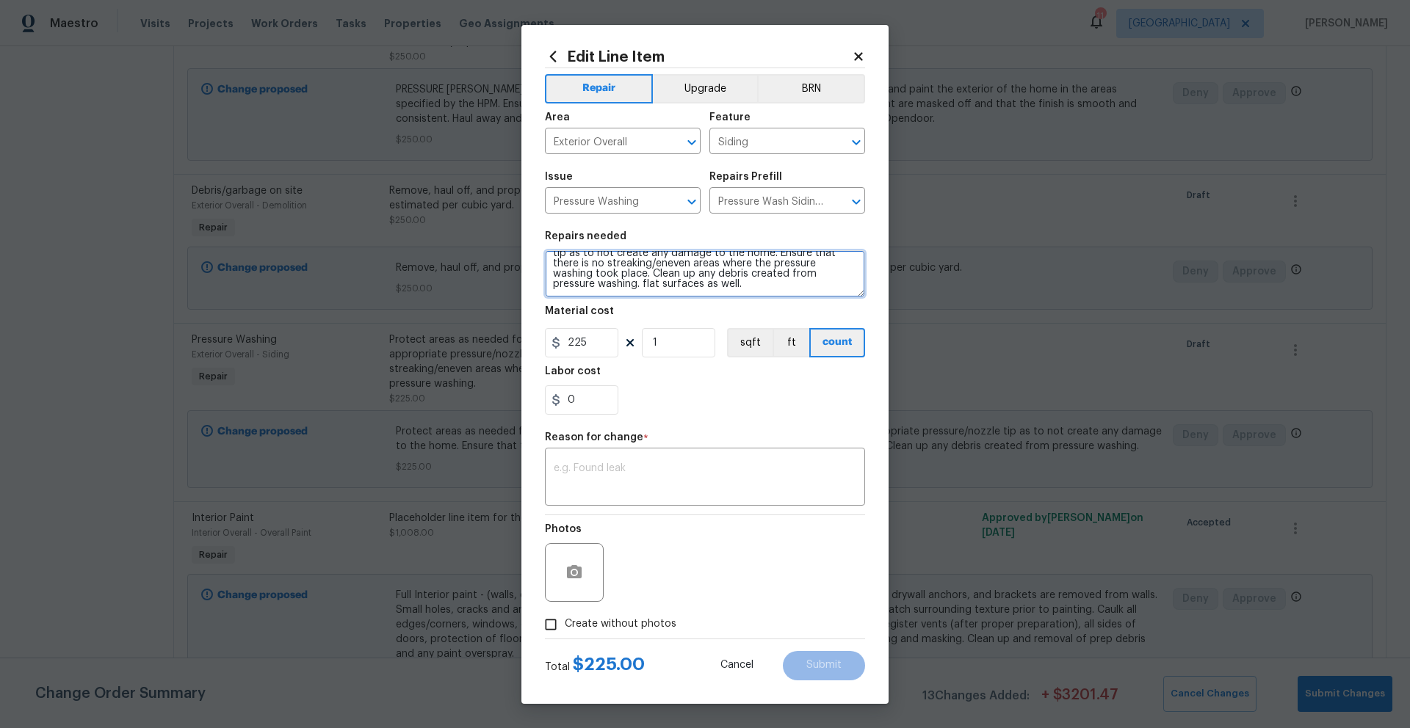
click at [836, 289] on textarea "Protect areas as needed for pressure washing. Pressure wash the siding on the h…" at bounding box center [705, 273] width 320 height 47
type textarea "Protect areas as needed for pressure washing. Pressure wash the siding on the h…"
click at [605, 343] on input "225" at bounding box center [581, 342] width 73 height 29
drag, startPoint x: 605, startPoint y: 343, endPoint x: 568, endPoint y: 343, distance: 36.7
click at [568, 343] on input "225" at bounding box center [581, 342] width 73 height 29
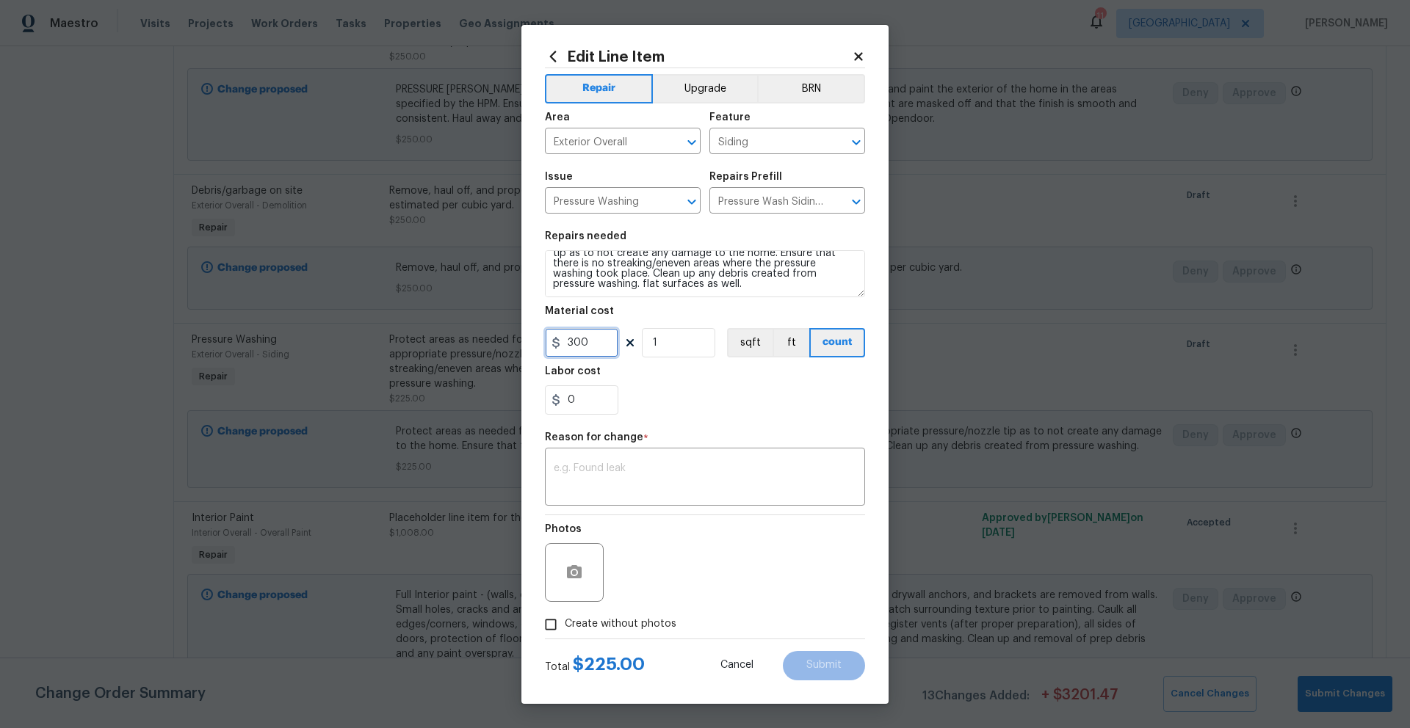
type input "300"
click at [709, 388] on div "0" at bounding box center [705, 399] width 320 height 29
click at [586, 476] on textarea at bounding box center [705, 478] width 302 height 31
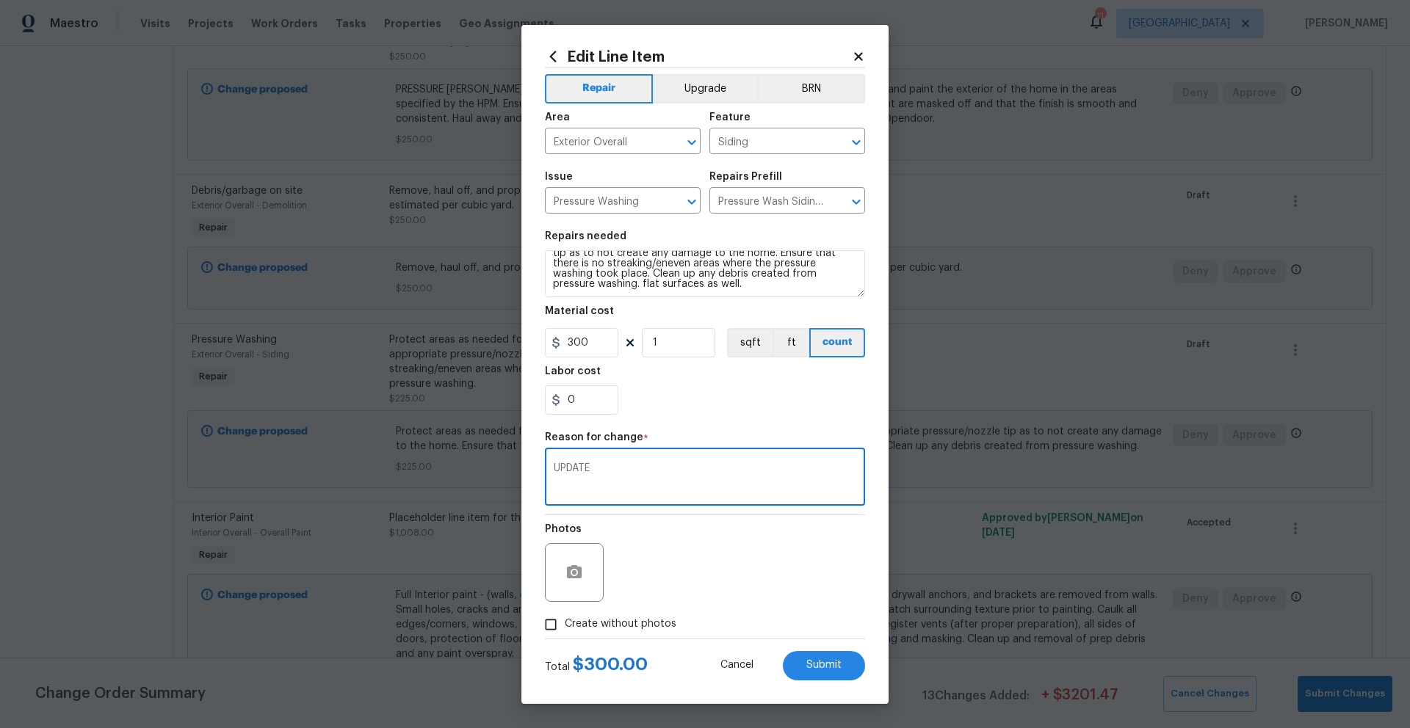
type textarea "UPDATE"
click at [553, 623] on input "Create without photos" at bounding box center [551, 625] width 28 height 28
checkbox input "true"
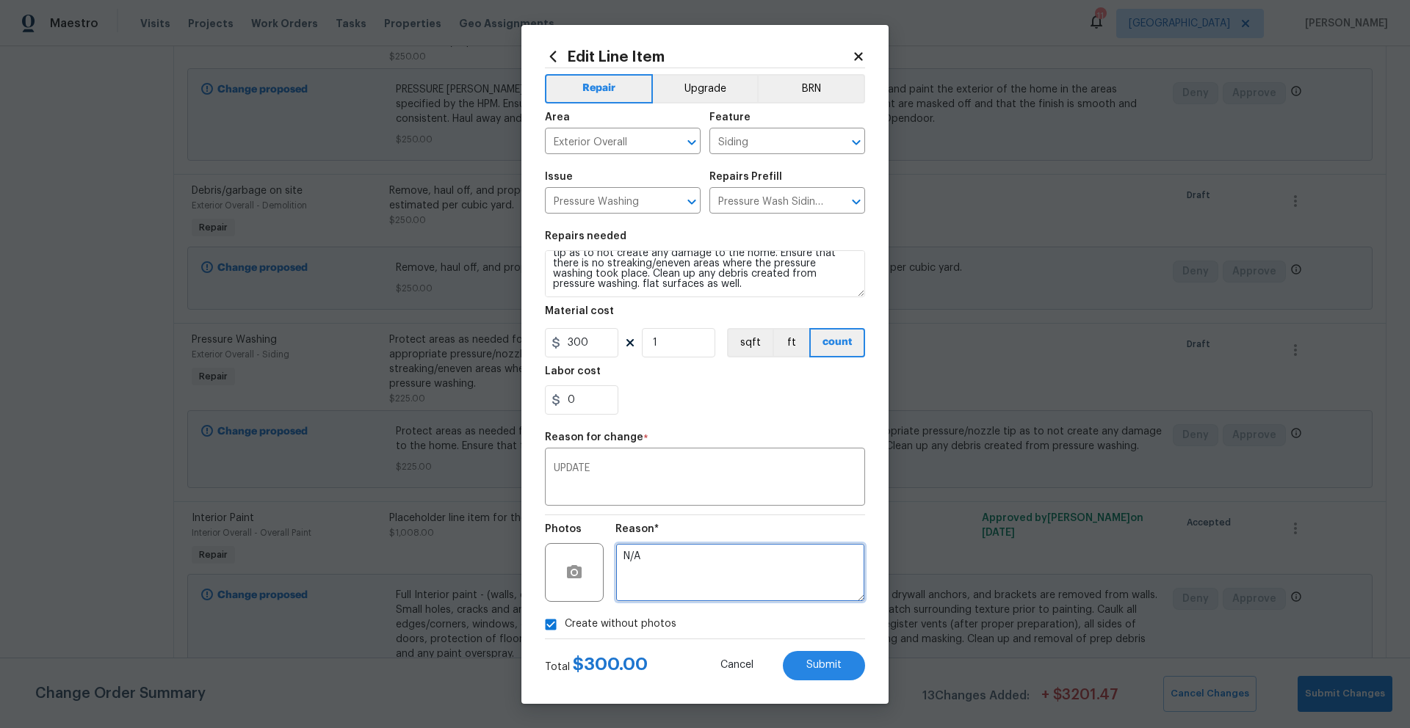
click at [681, 563] on textarea "N/A" at bounding box center [740, 572] width 250 height 59
click at [802, 663] on button "Submit" at bounding box center [824, 665] width 82 height 29
type textarea "Protect areas as needed for pressure washing. Pressure wash the siding on the h…"
type input "225"
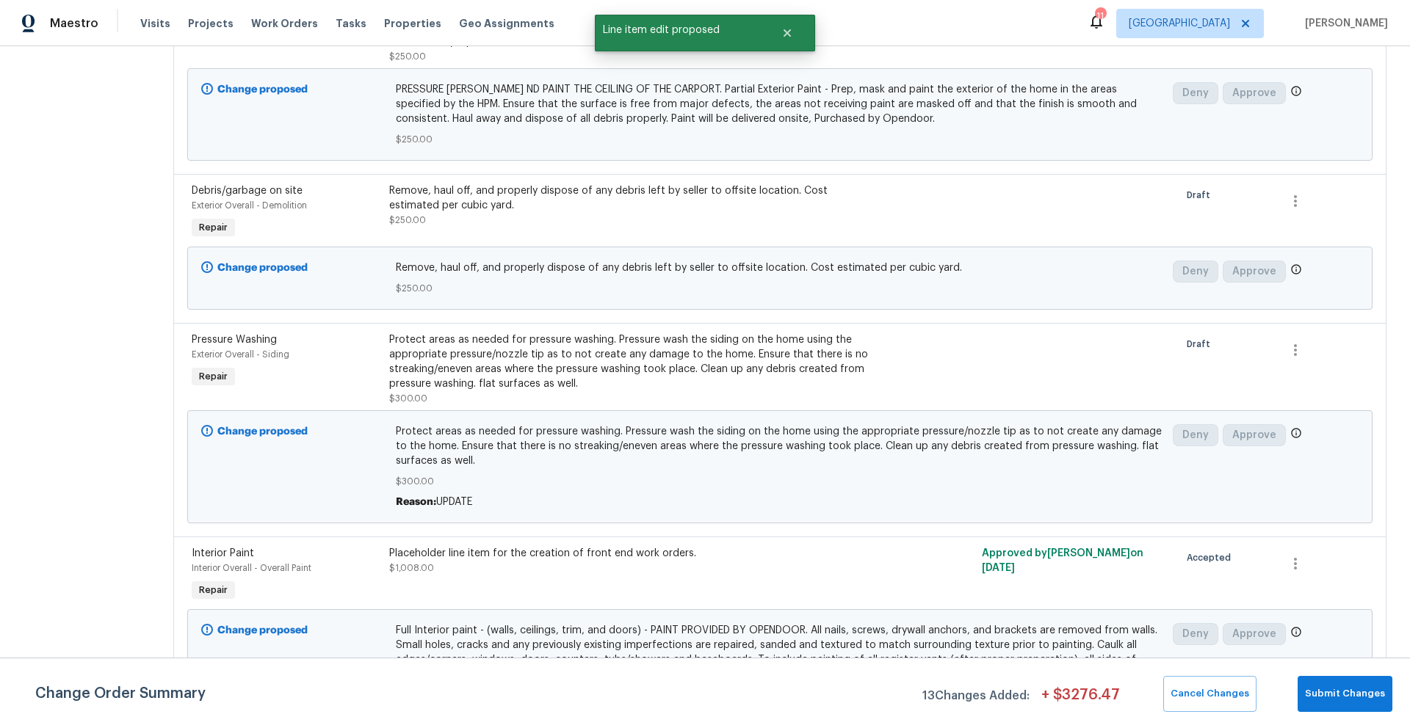
scroll to position [0, 0]
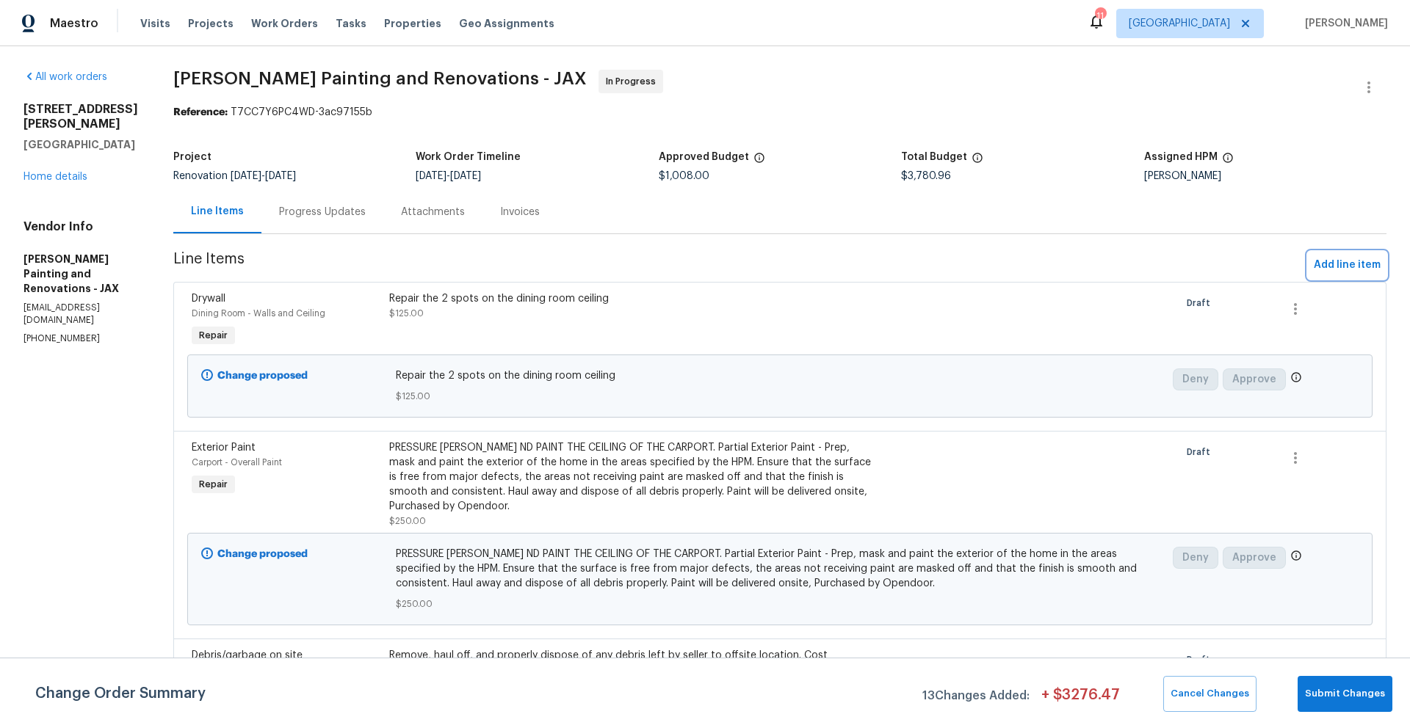
click at [1334, 263] on span "Add line item" at bounding box center [1347, 265] width 67 height 18
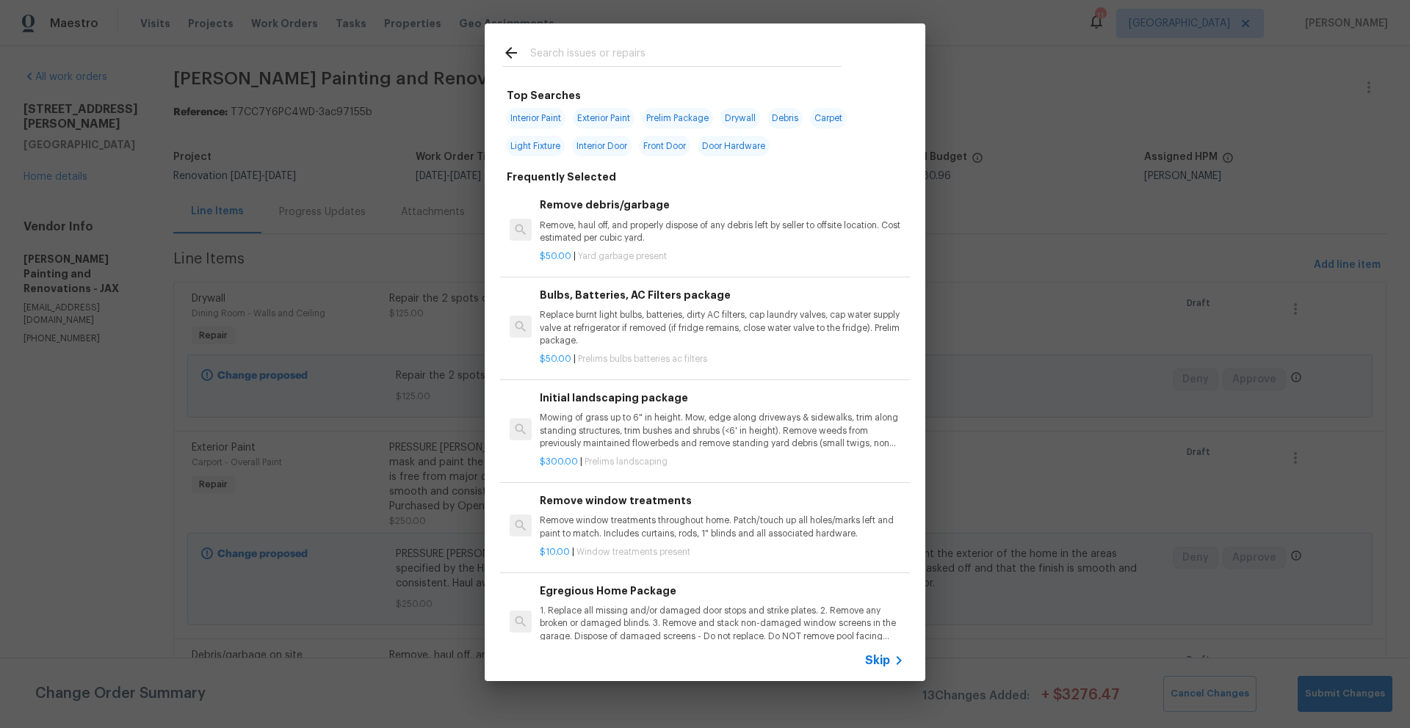
click at [573, 54] on input "text" at bounding box center [685, 55] width 311 height 22
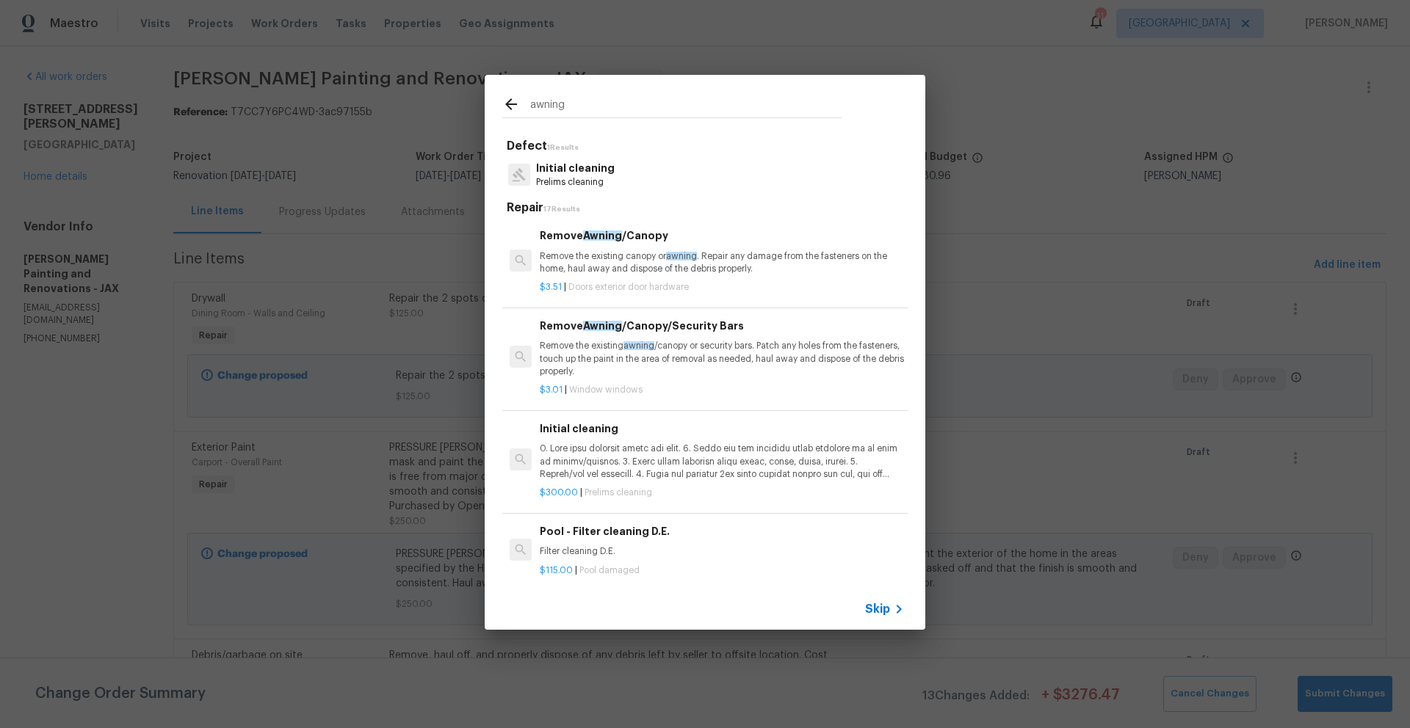
type input "awning"
click at [595, 256] on p "Remove the existing canopy or awning . Repair any damage from the fasteners on …" at bounding box center [722, 262] width 364 height 25
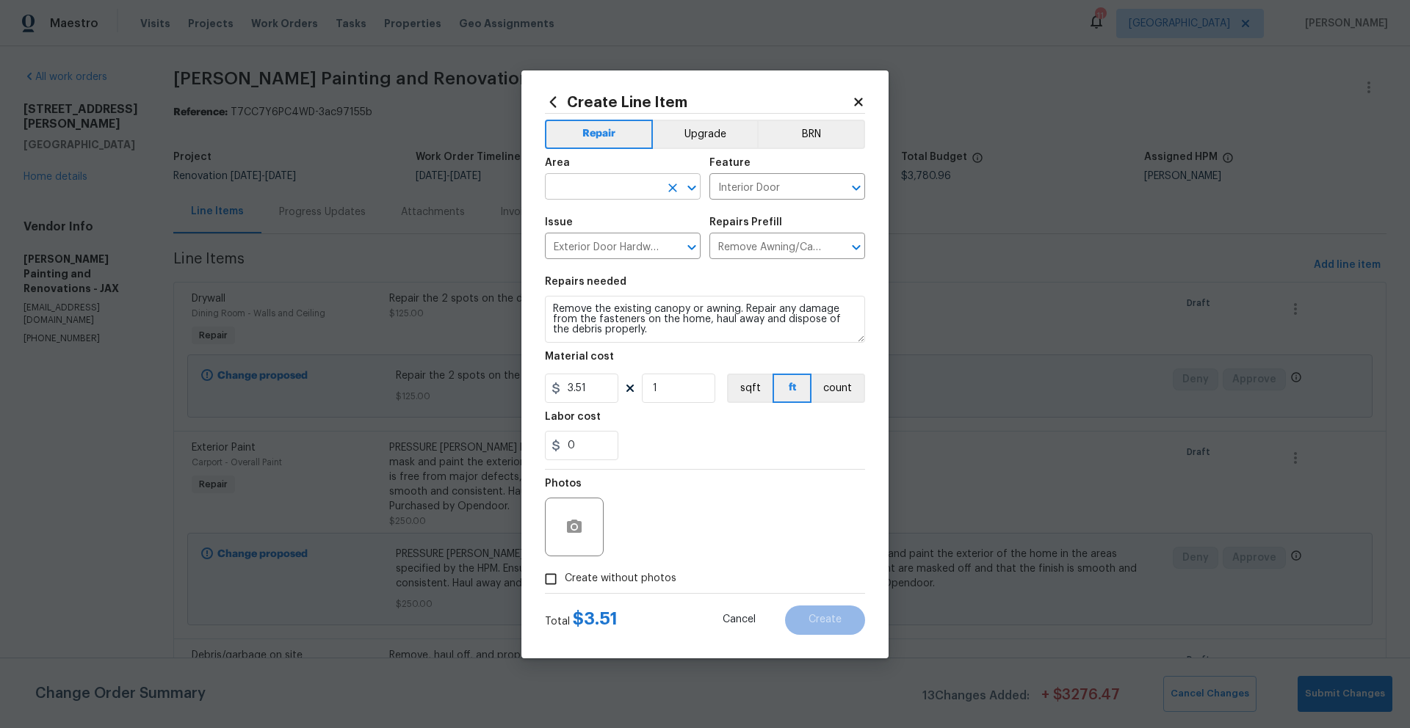
click at [584, 189] on input "text" at bounding box center [602, 188] width 115 height 23
click at [576, 225] on li "Front" at bounding box center [623, 221] width 156 height 24
type input "Front"
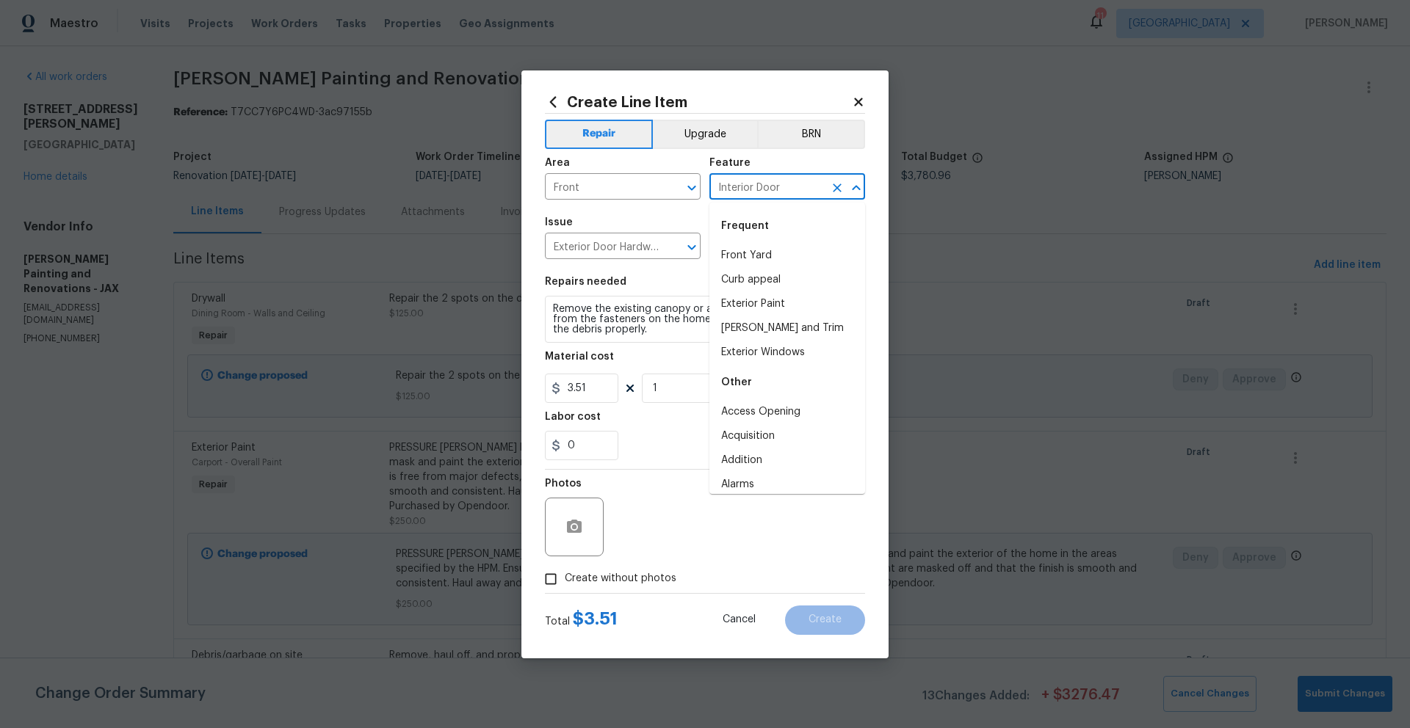
click at [770, 189] on input "Interior Door" at bounding box center [766, 188] width 115 height 23
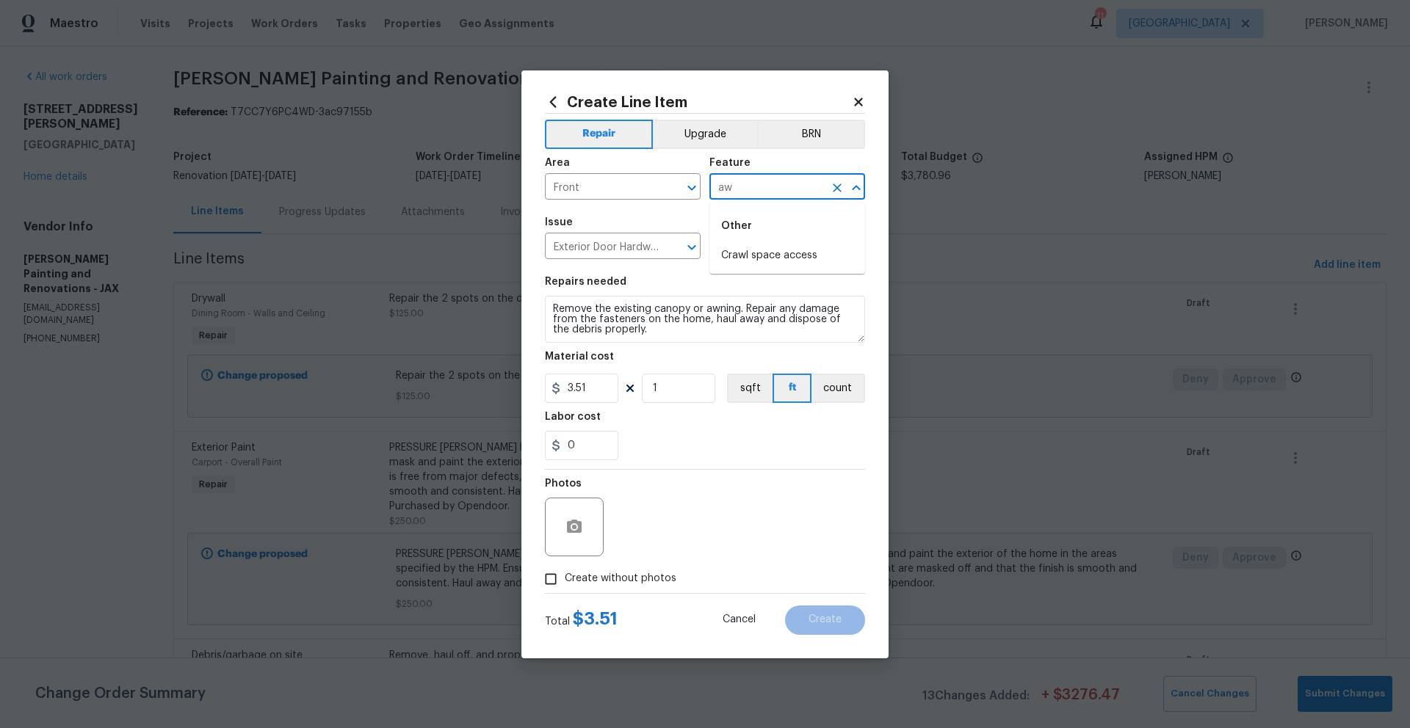
type input "a"
click at [758, 258] on li "Exterior Windows" at bounding box center [787, 256] width 156 height 24
click at [666, 253] on icon "Clear" at bounding box center [672, 247] width 15 height 15
type input "Exterior Windows"
click at [639, 250] on input "text" at bounding box center [602, 247] width 115 height 23
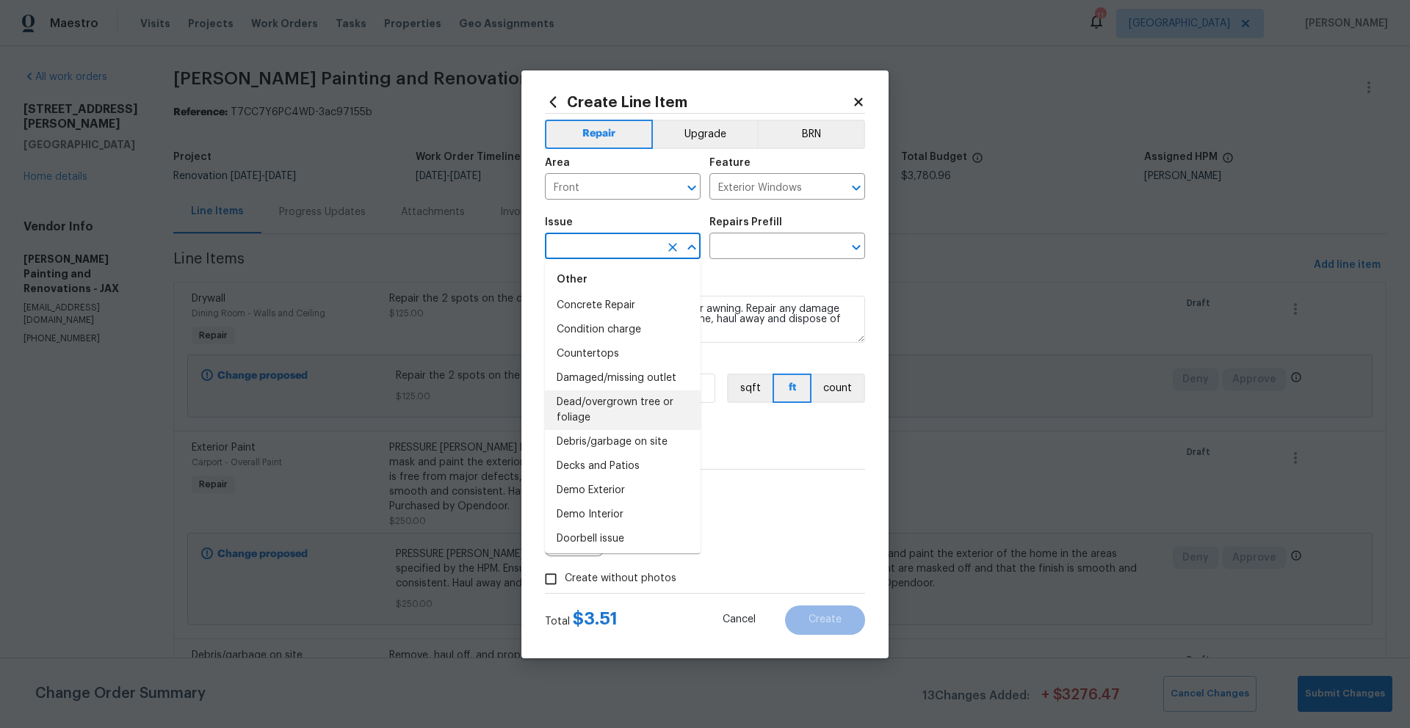
scroll to position [442, 0]
click at [601, 507] on li "Demo Exterior" at bounding box center [623, 494] width 156 height 24
type input "Demo Exterior"
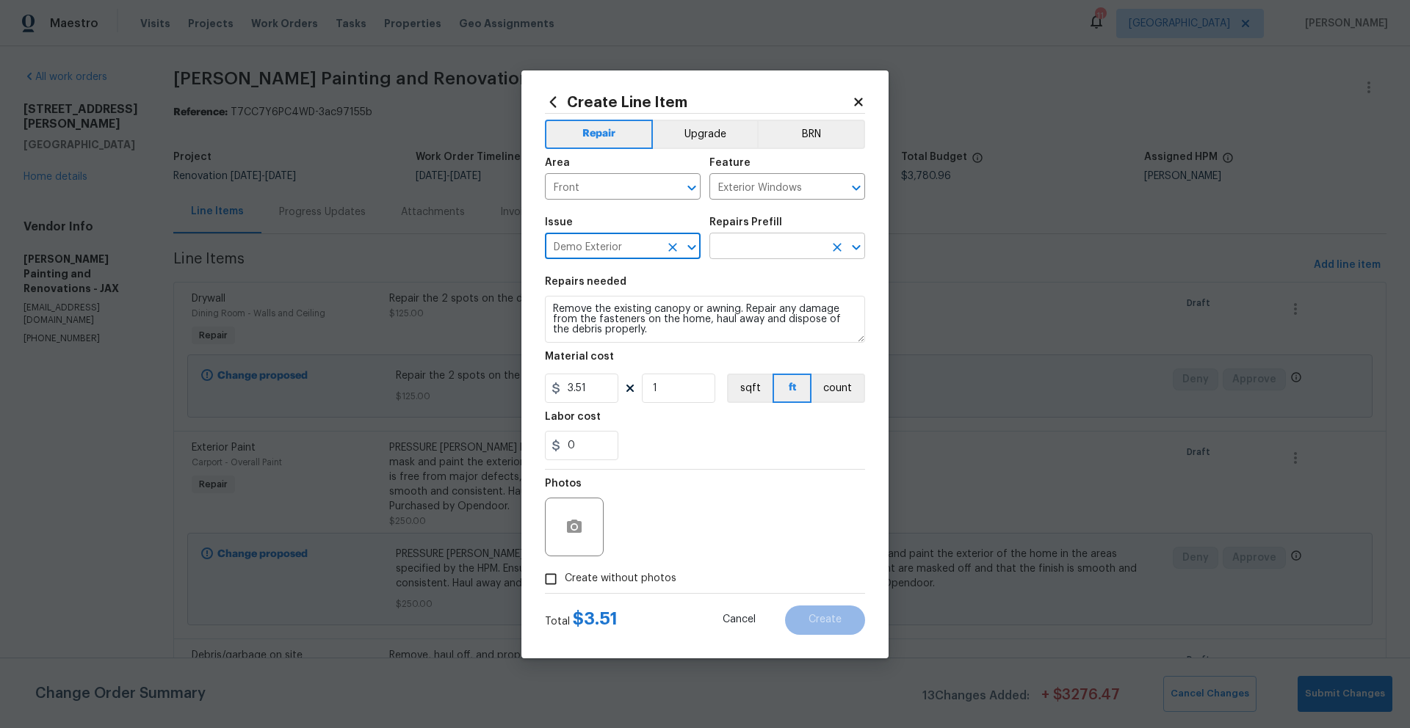
click at [756, 242] on input "text" at bounding box center [766, 247] width 115 height 23
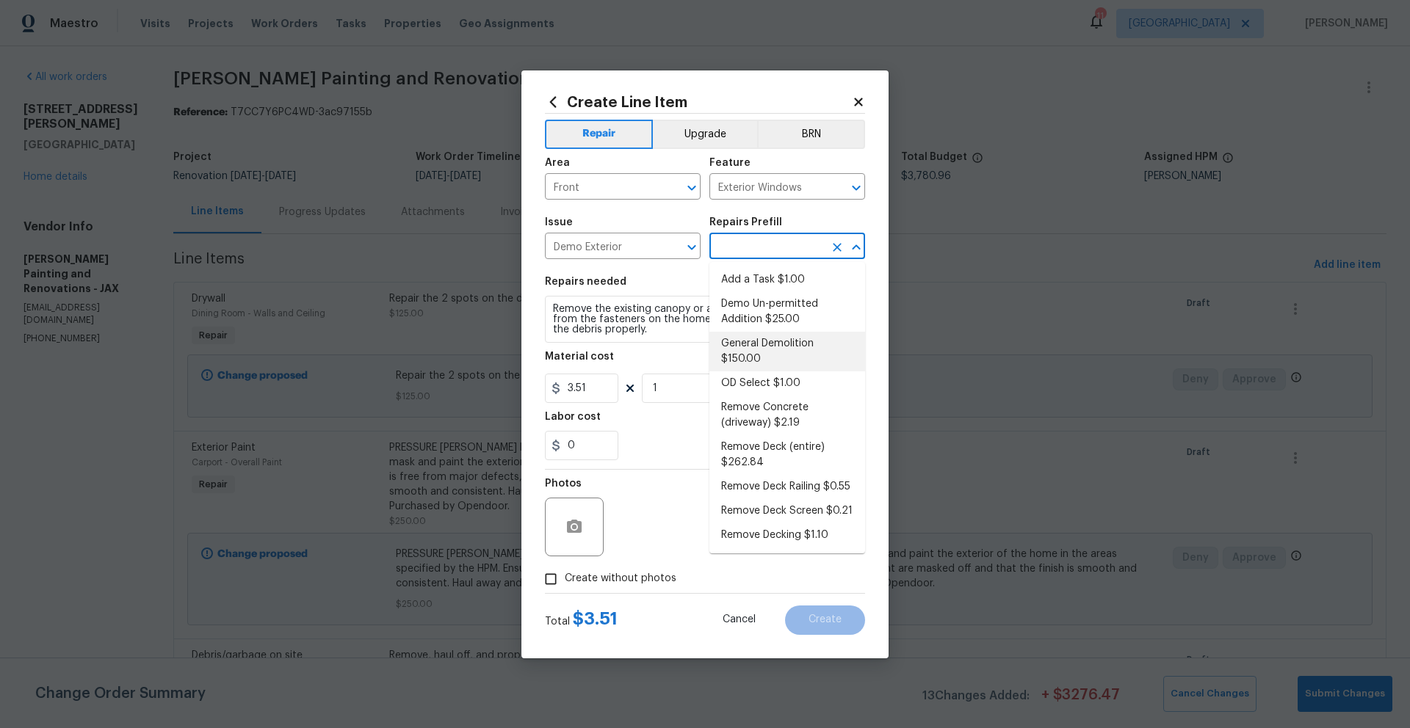
click at [740, 350] on li "General Demolition $150.00" at bounding box center [787, 352] width 156 height 40
type input "Demolition"
type input "General Demolition $150.00"
type textarea "Decks, sheds, above ground pools,"
type input "150"
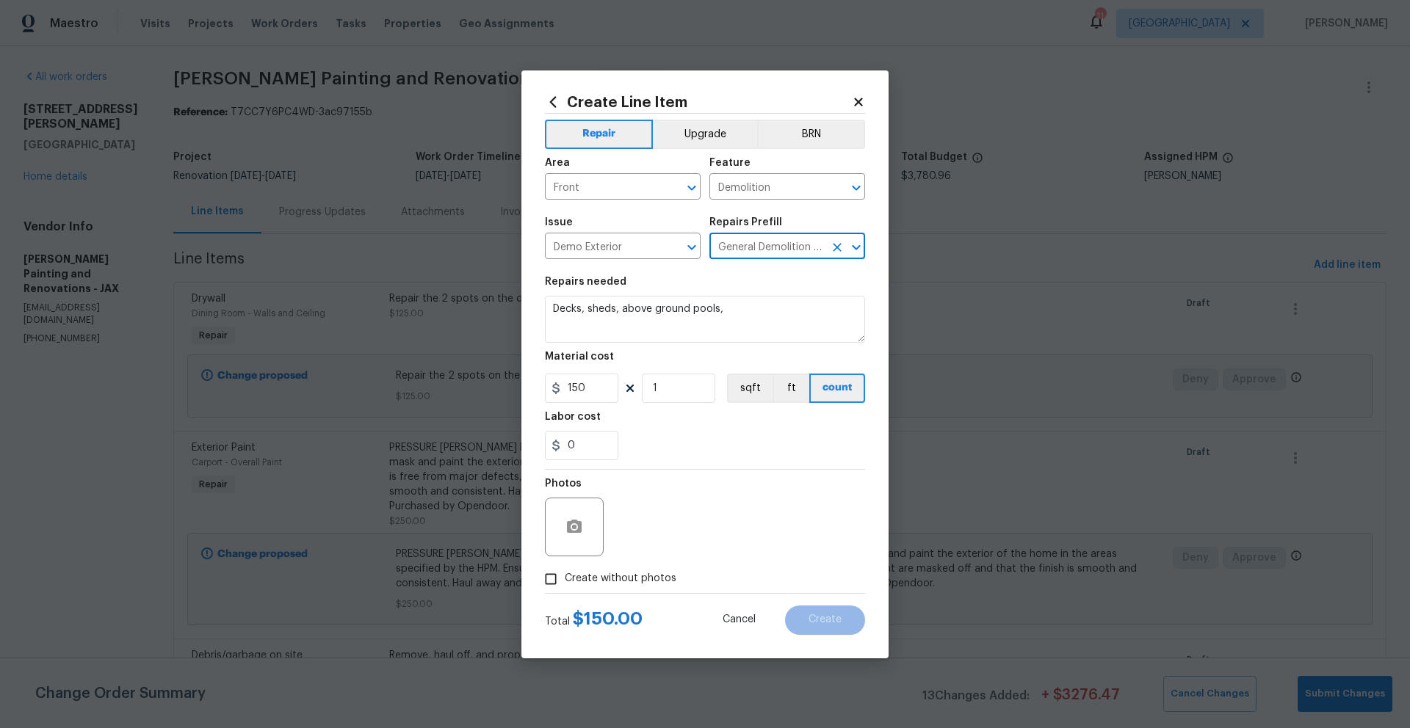
click at [794, 249] on input "General Demolition $150.00" at bounding box center [766, 247] width 115 height 23
click at [859, 247] on icon "Open" at bounding box center [856, 248] width 18 height 18
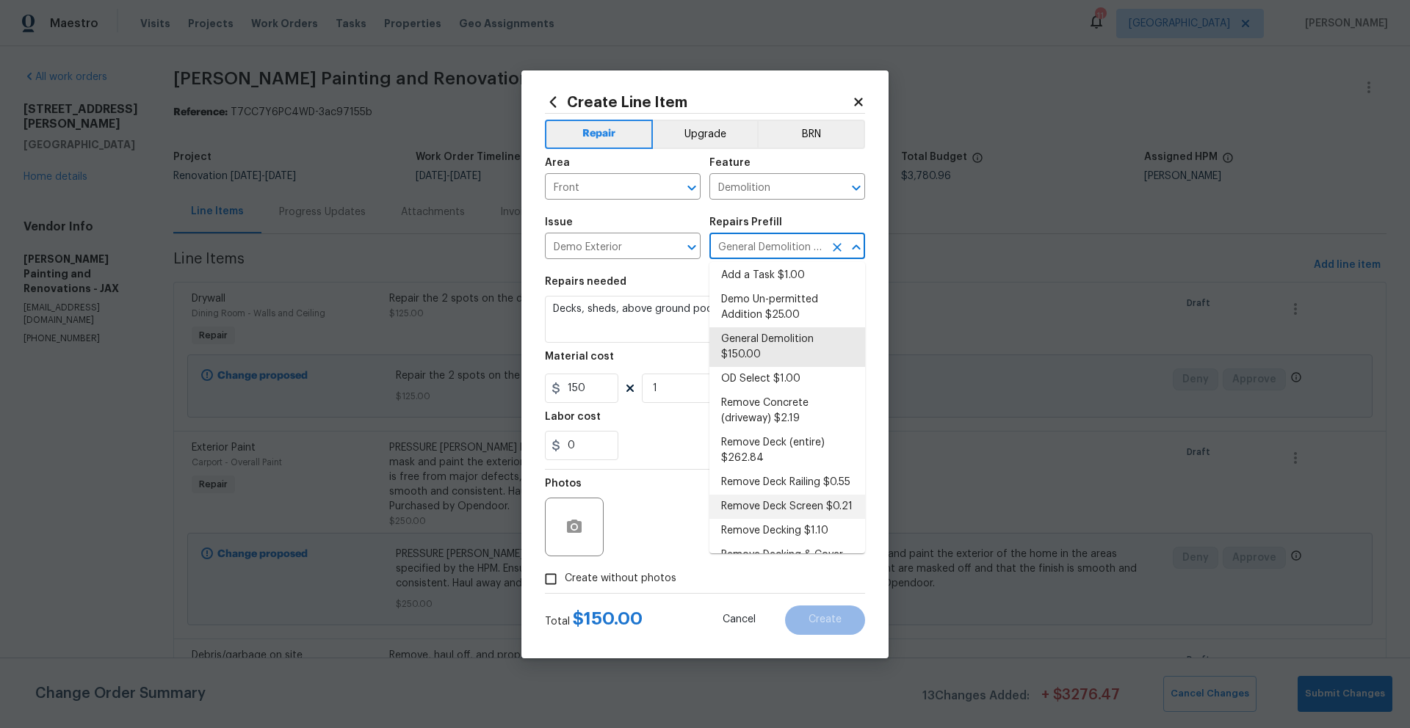
scroll to position [0, 0]
click at [757, 280] on li "Add a Task $1.00" at bounding box center [787, 280] width 156 height 24
type input "Add a Task $1.00"
type textarea "HPM to detail"
type input "1"
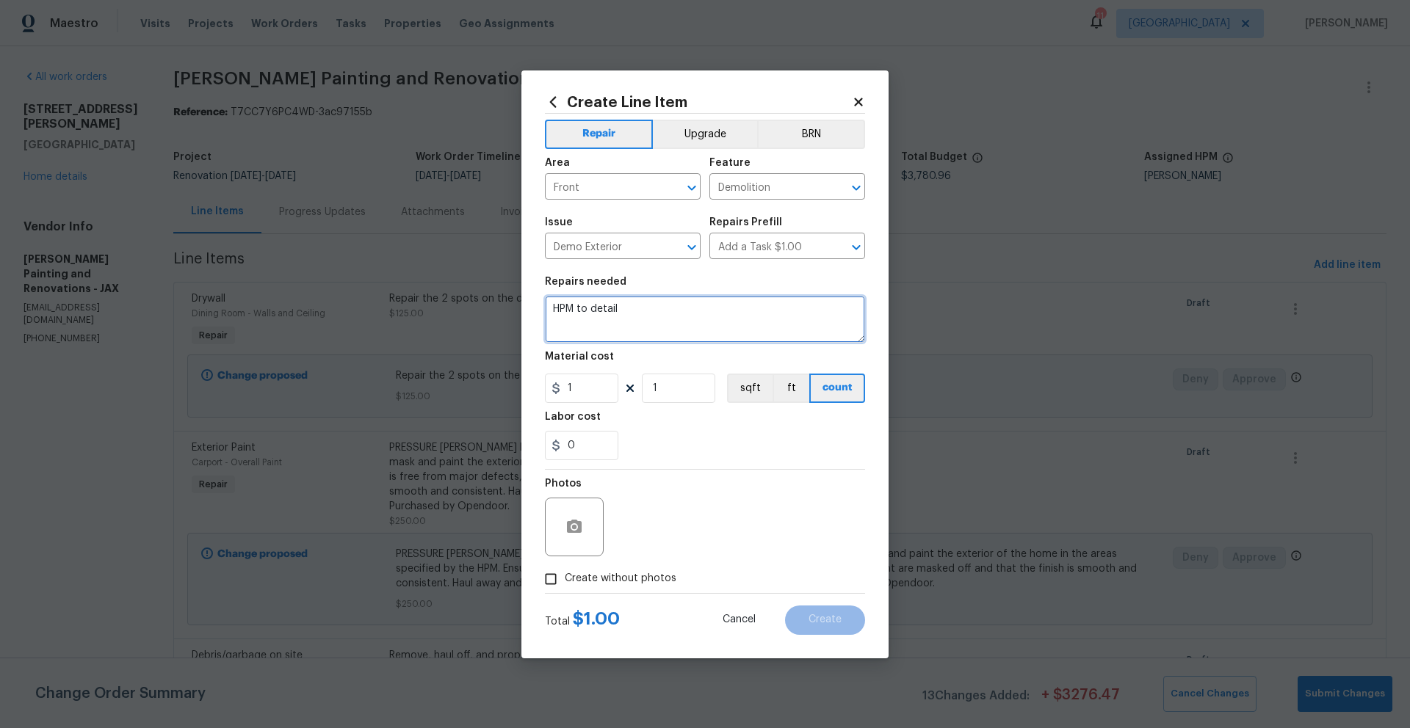
drag, startPoint x: 626, startPoint y: 308, endPoint x: 539, endPoint y: 308, distance: 86.6
click at [540, 308] on div "Create Line Item Repair Upgrade BRN Area Front ​ Feature Demolition ​ Issue Dem…" at bounding box center [704, 364] width 367 height 588
drag, startPoint x: 666, startPoint y: 322, endPoint x: 701, endPoint y: 347, distance: 42.8
click at [666, 322] on textarea "remove awning on the front of the home and repair area to match the rest of the…" at bounding box center [705, 319] width 320 height 47
click at [760, 322] on textarea "remove awning on the front of the home and repair area to match the rest of the…" at bounding box center [705, 319] width 320 height 47
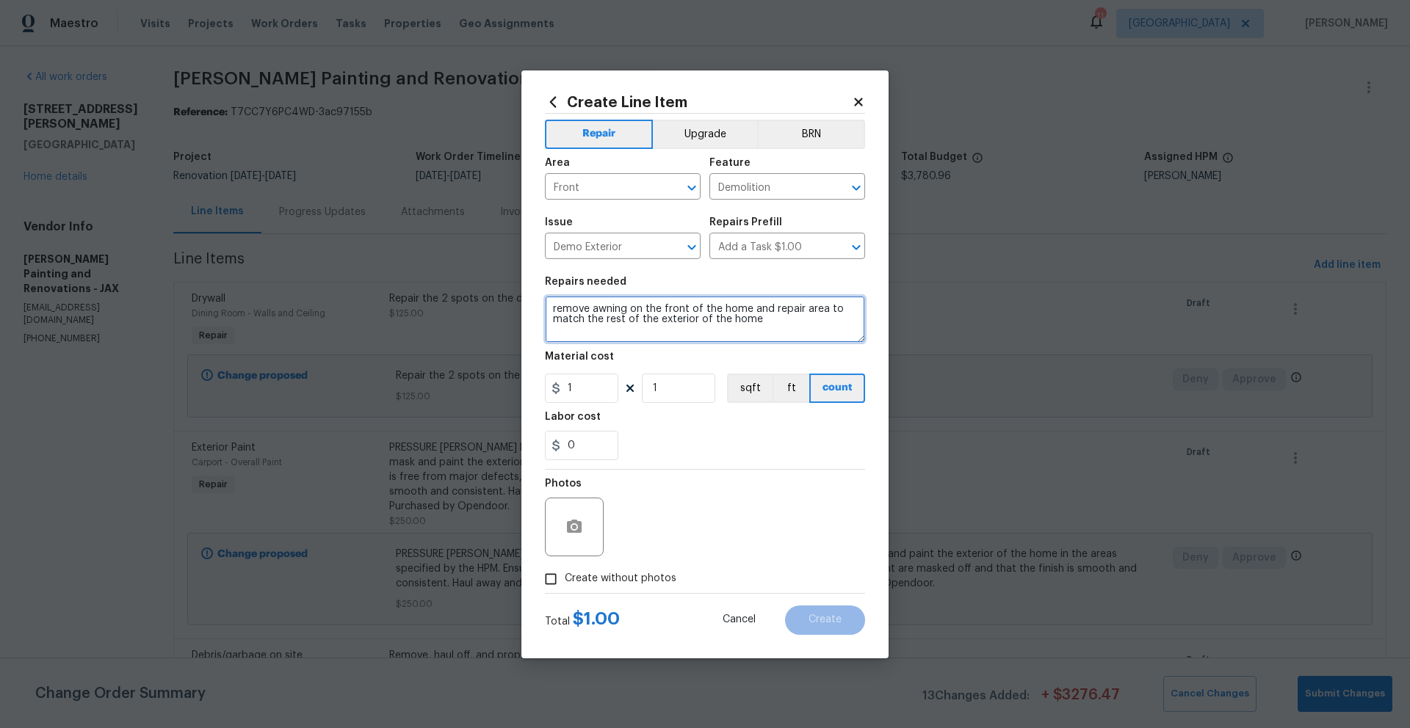
type textarea "remove awning on the front of the home and repair area to match the rest of the…"
click at [729, 528] on div "Photos" at bounding box center [705, 517] width 320 height 95
click at [676, 615] on div "Total $ 1.00 Cancel Create" at bounding box center [705, 614] width 320 height 41
click at [553, 581] on input "Create without photos" at bounding box center [551, 579] width 28 height 28
checkbox input "true"
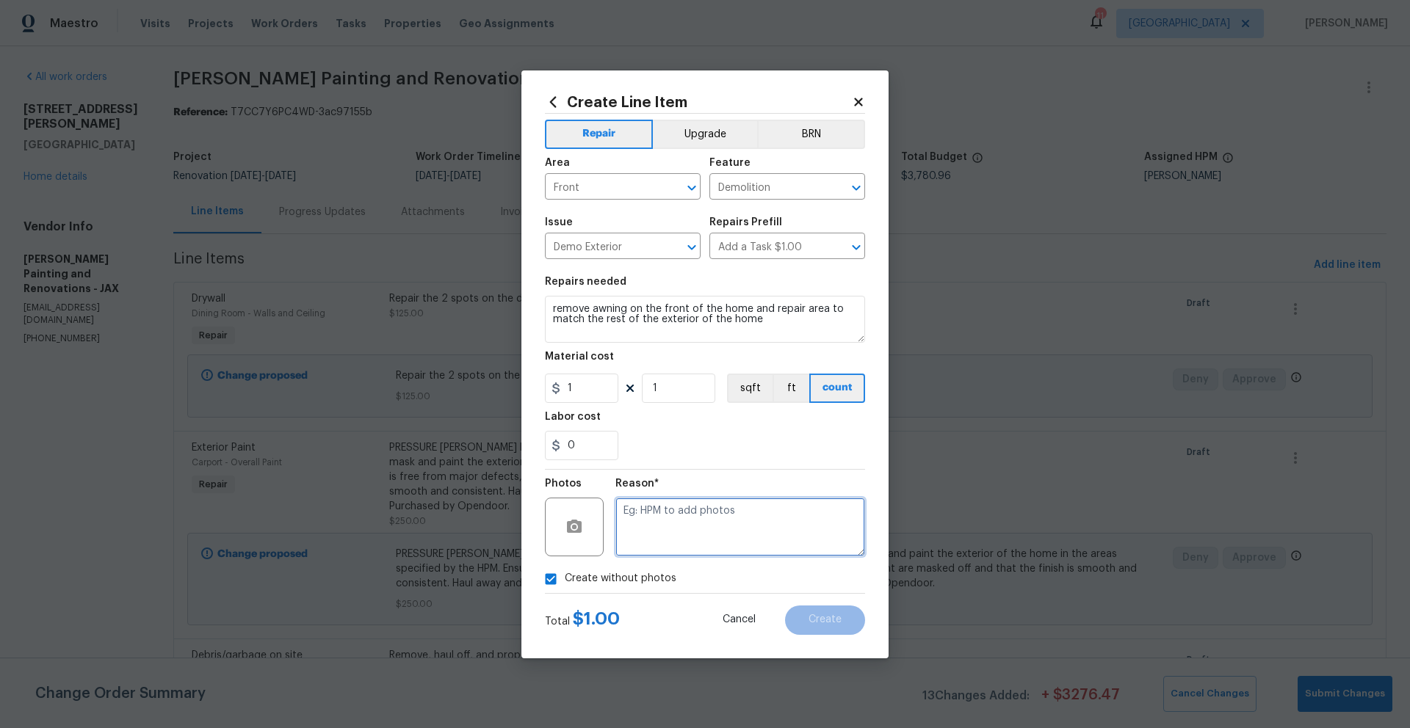
click at [673, 538] on textarea at bounding box center [740, 527] width 250 height 59
type textarea "N/A"
click at [852, 627] on button "Create" at bounding box center [825, 620] width 80 height 29
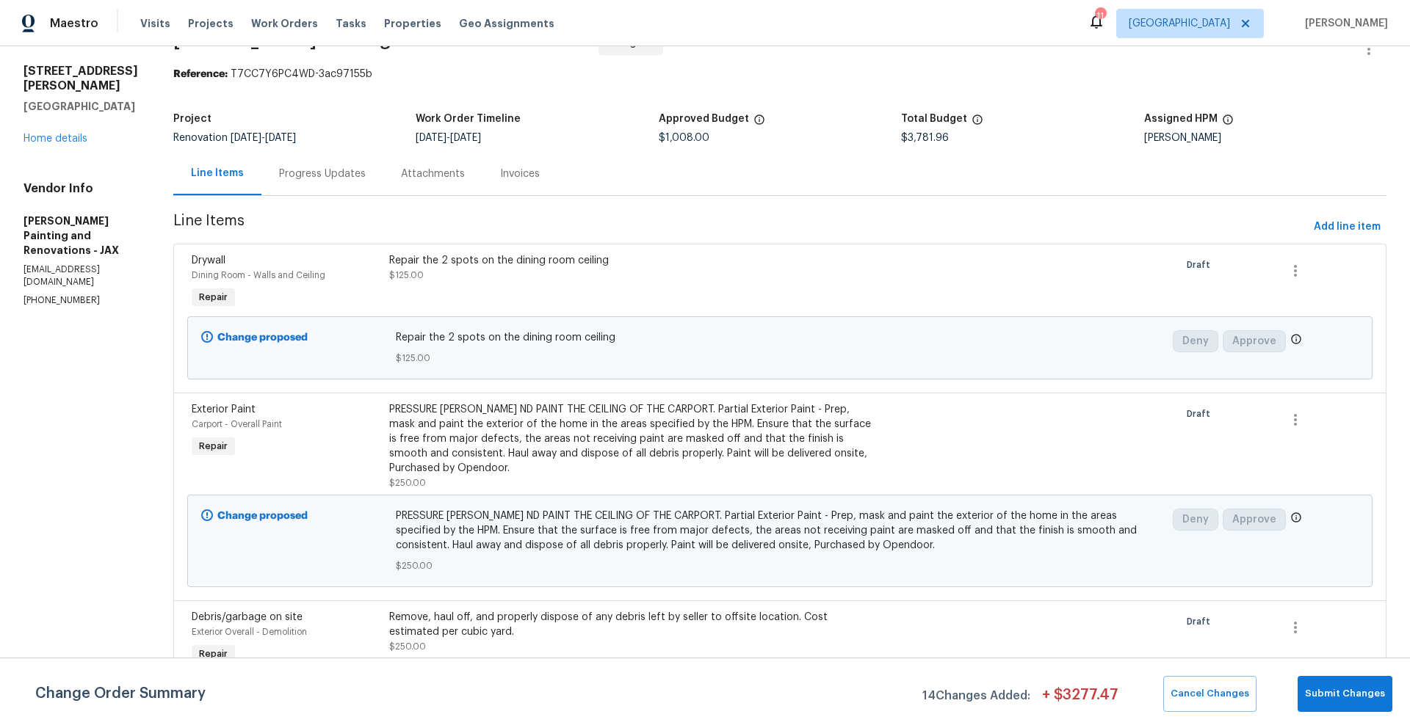
scroll to position [40, 0]
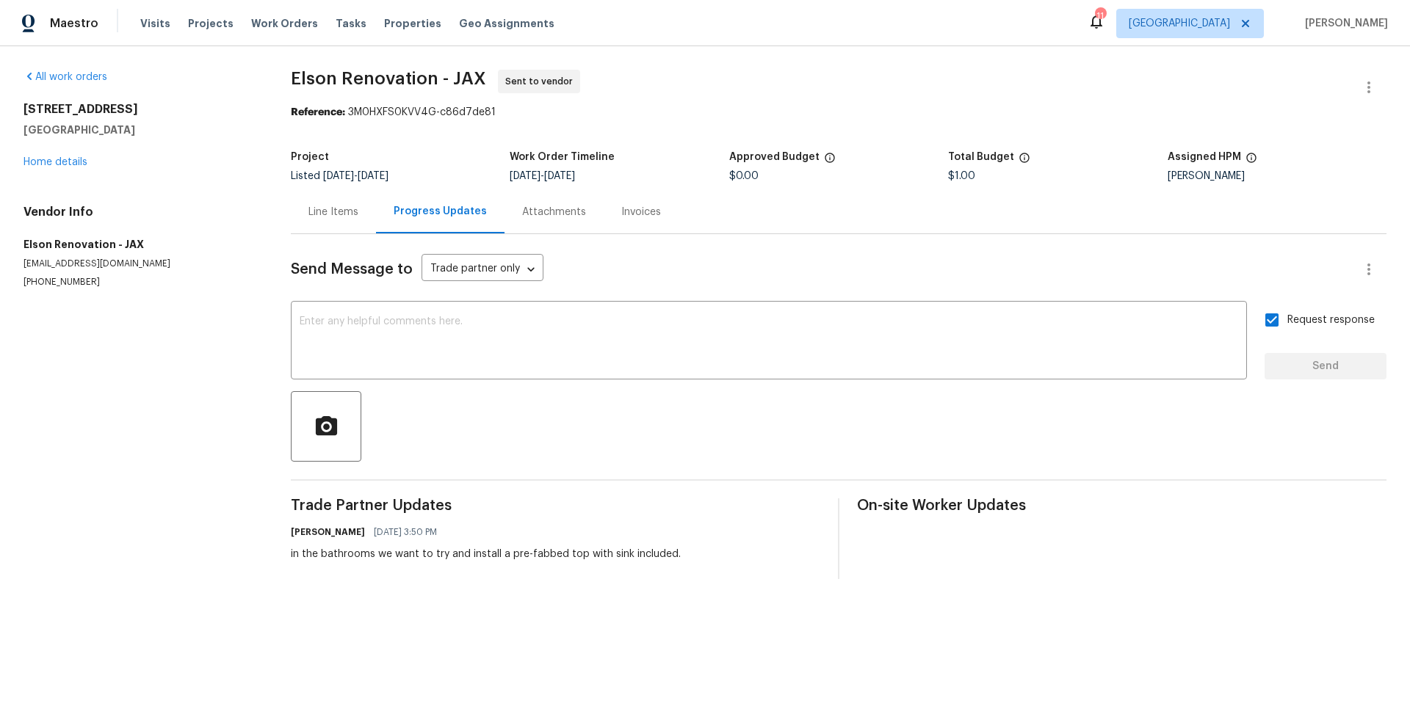
click at [43, 173] on div "All work orders [STREET_ADDRESS] Home details Vendor Info Elson Renovation - JA…" at bounding box center [139, 179] width 232 height 219
click at [40, 166] on link "Home details" at bounding box center [55, 162] width 64 height 10
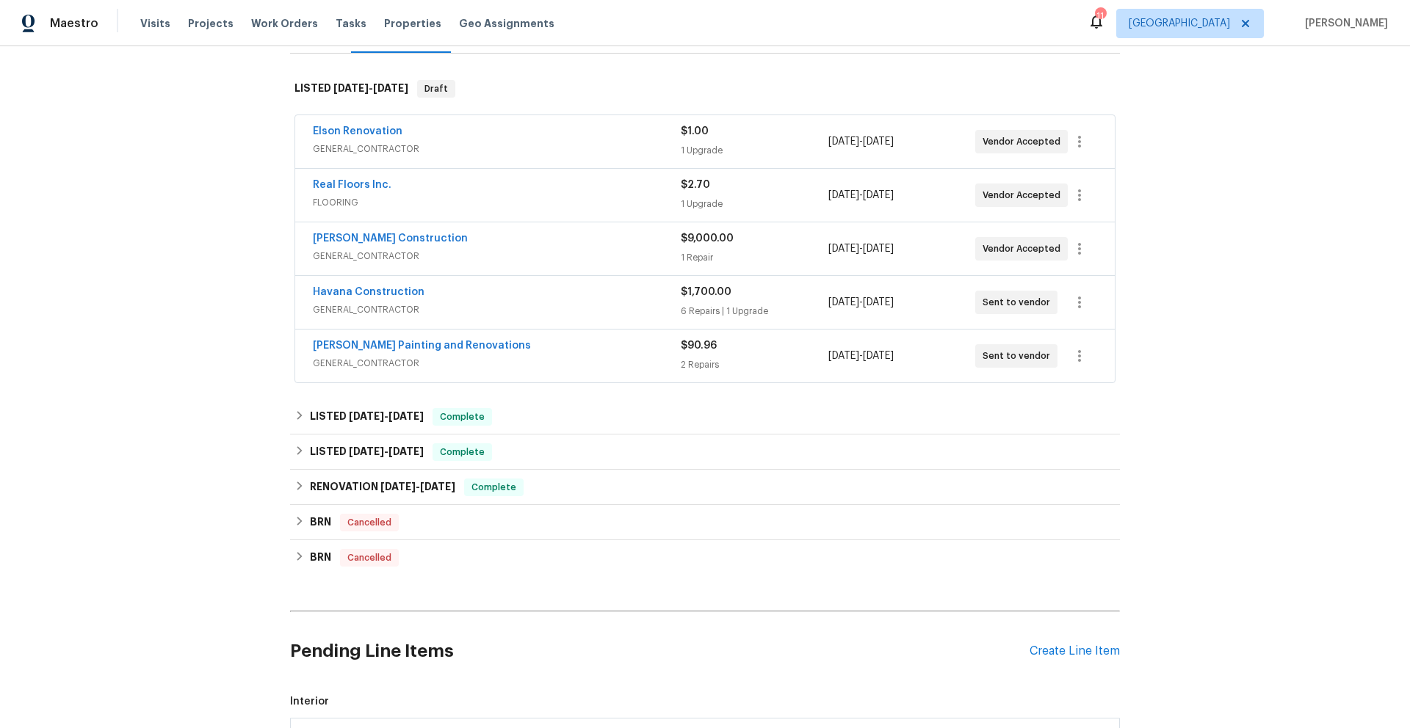
scroll to position [307, 0]
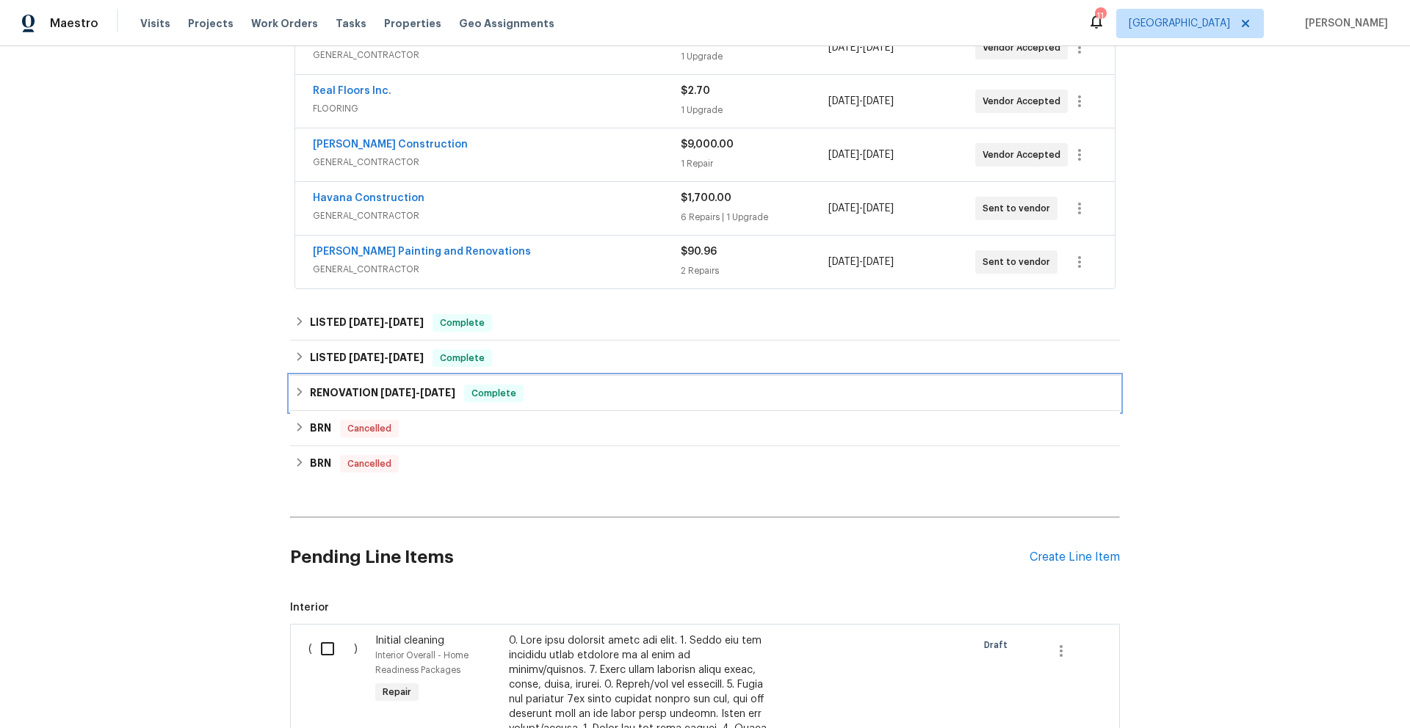
click at [355, 395] on h6 "RENOVATION [DATE] - [DATE]" at bounding box center [382, 394] width 145 height 18
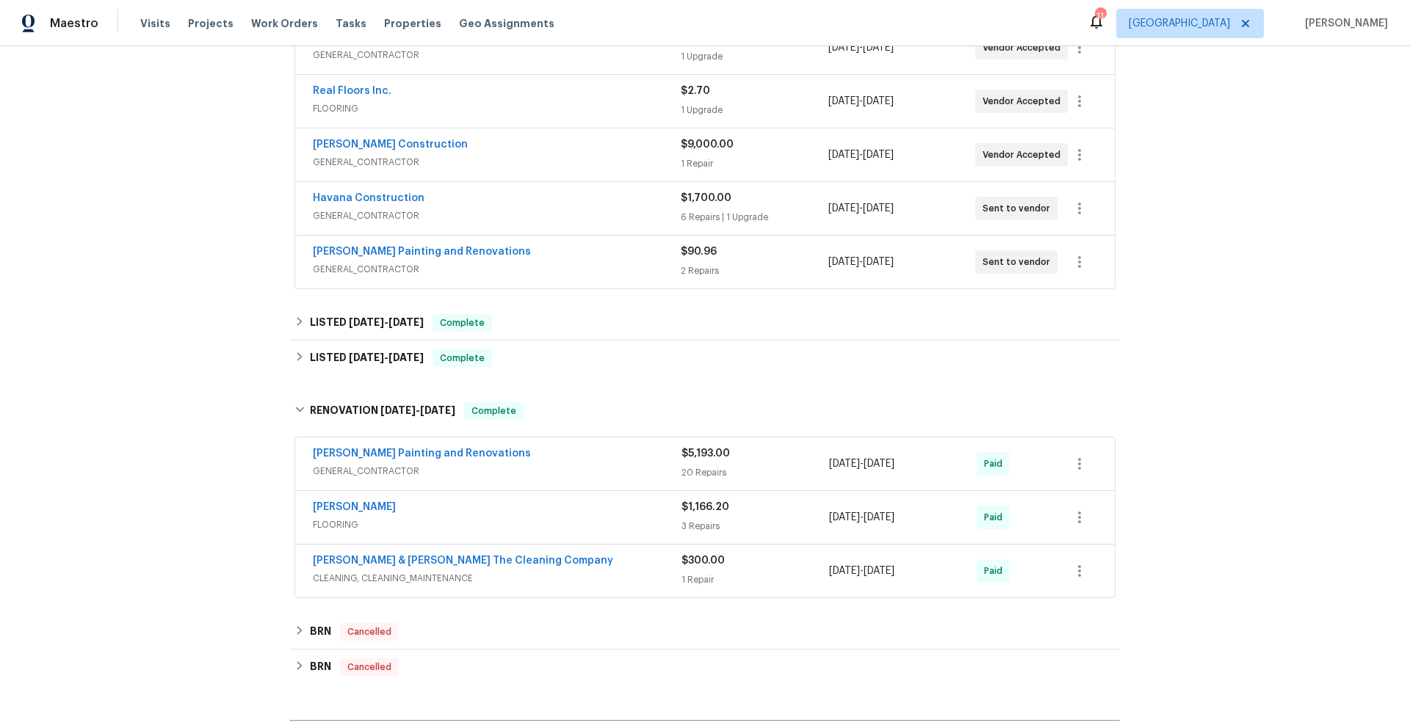
click at [502, 525] on span "FLOORING" at bounding box center [497, 525] width 369 height 15
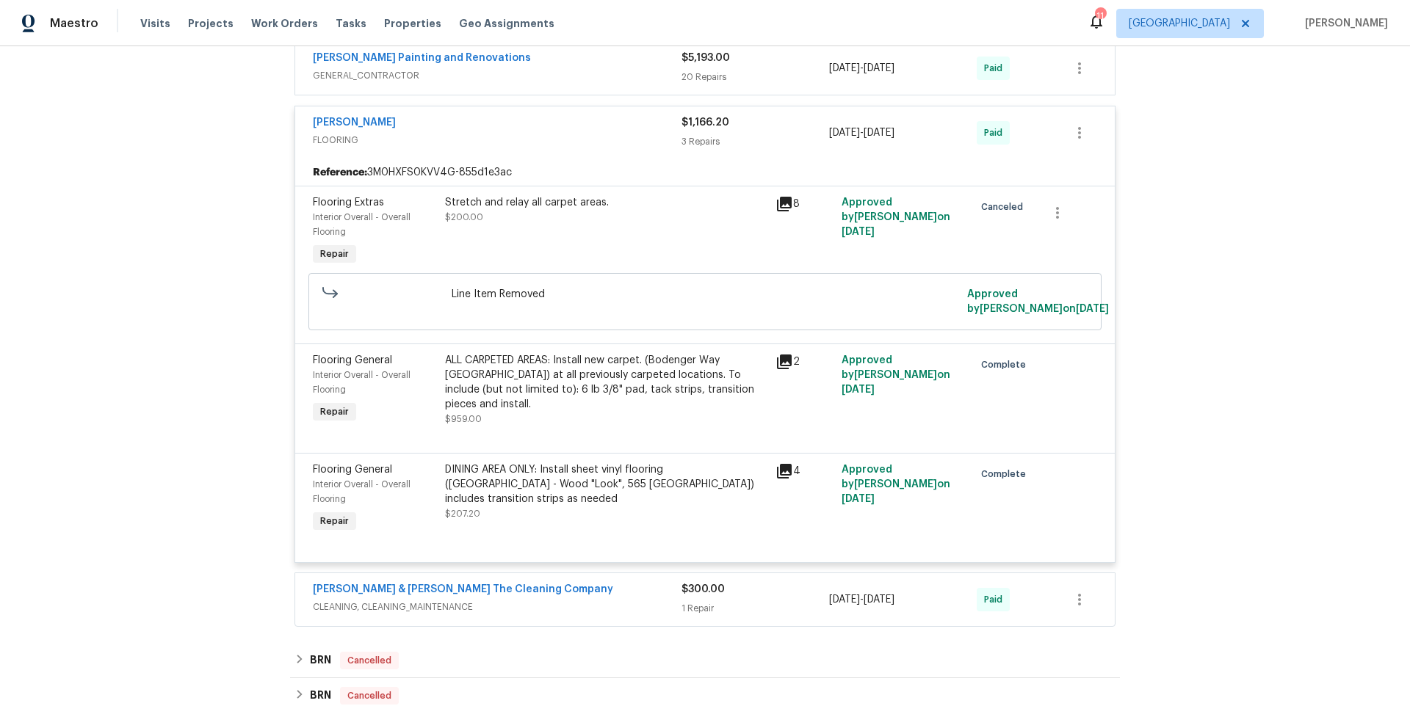
scroll to position [700, 0]
click at [775, 363] on icon at bounding box center [784, 365] width 18 height 18
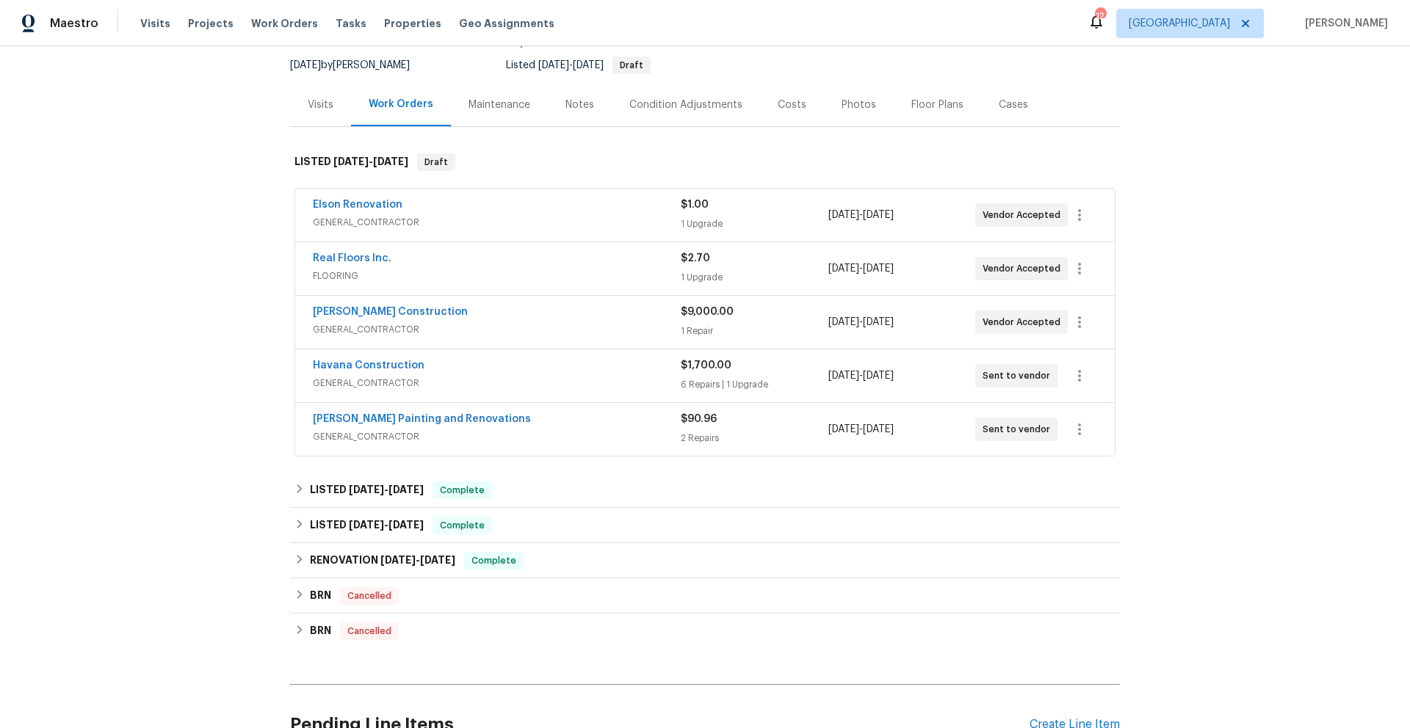
scroll to position [154, 0]
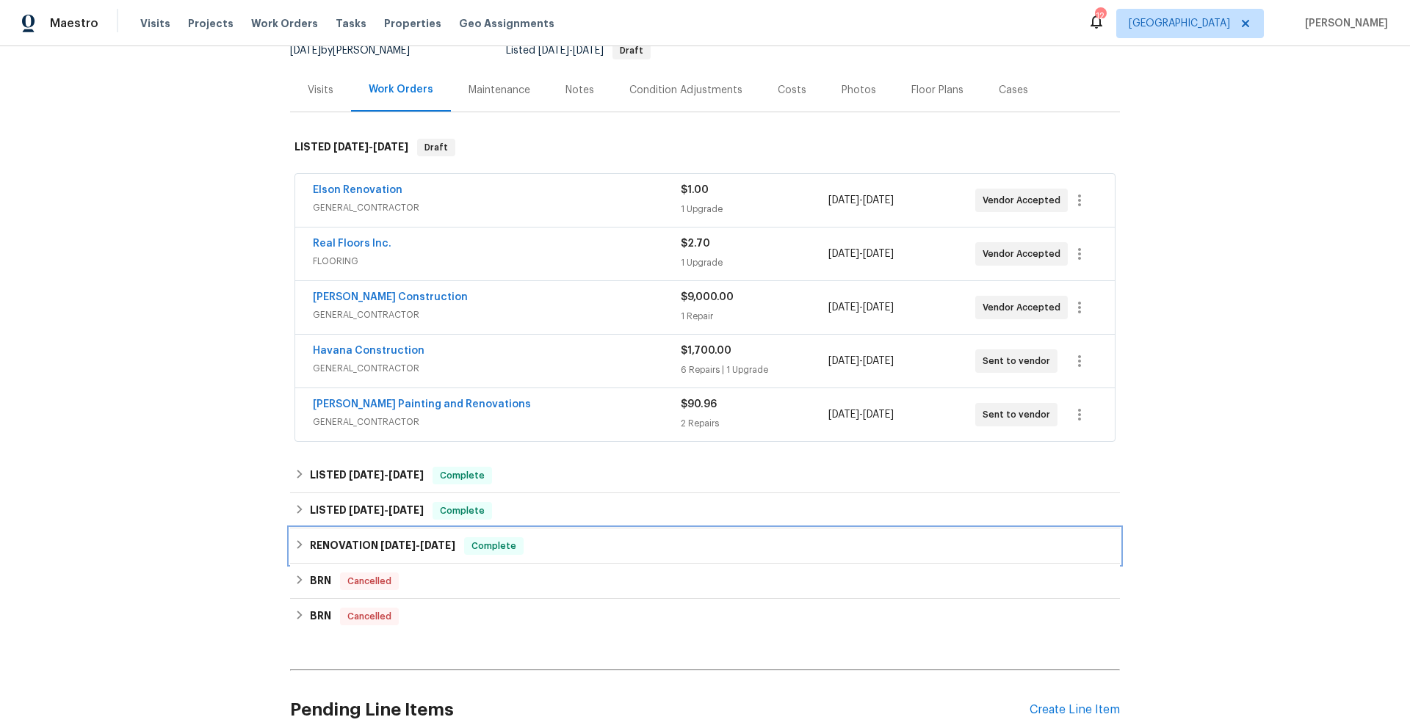
click at [362, 547] on h6 "RENOVATION [DATE] - [DATE]" at bounding box center [382, 546] width 145 height 18
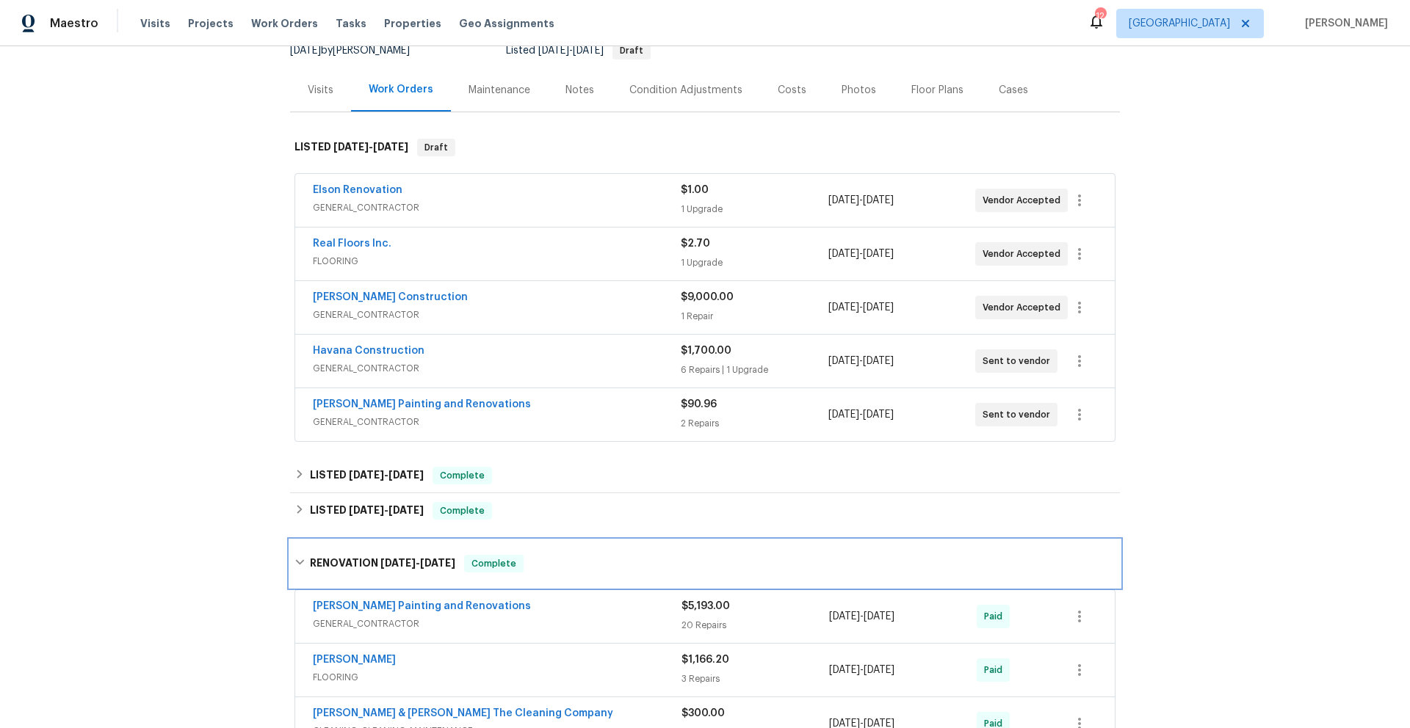
scroll to position [425, 0]
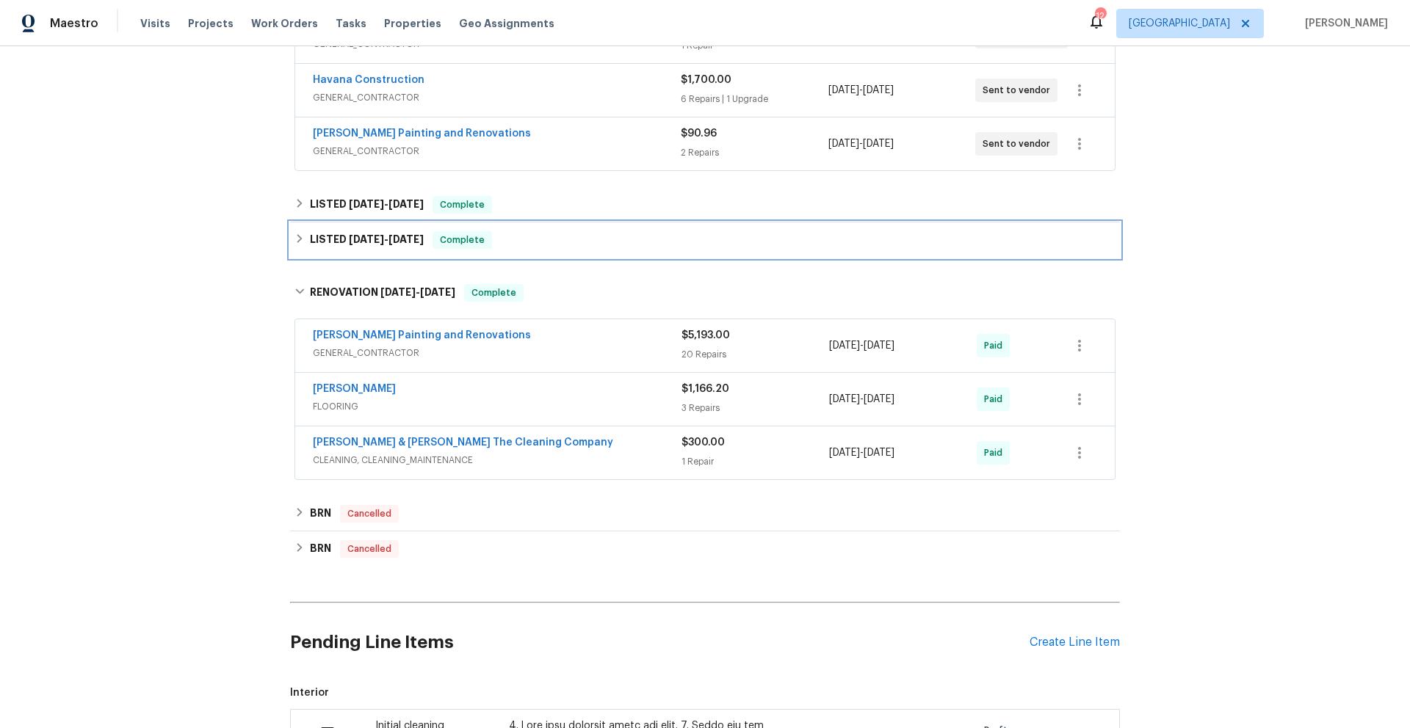
click at [328, 234] on h6 "LISTED [DATE] - [DATE]" at bounding box center [367, 240] width 114 height 18
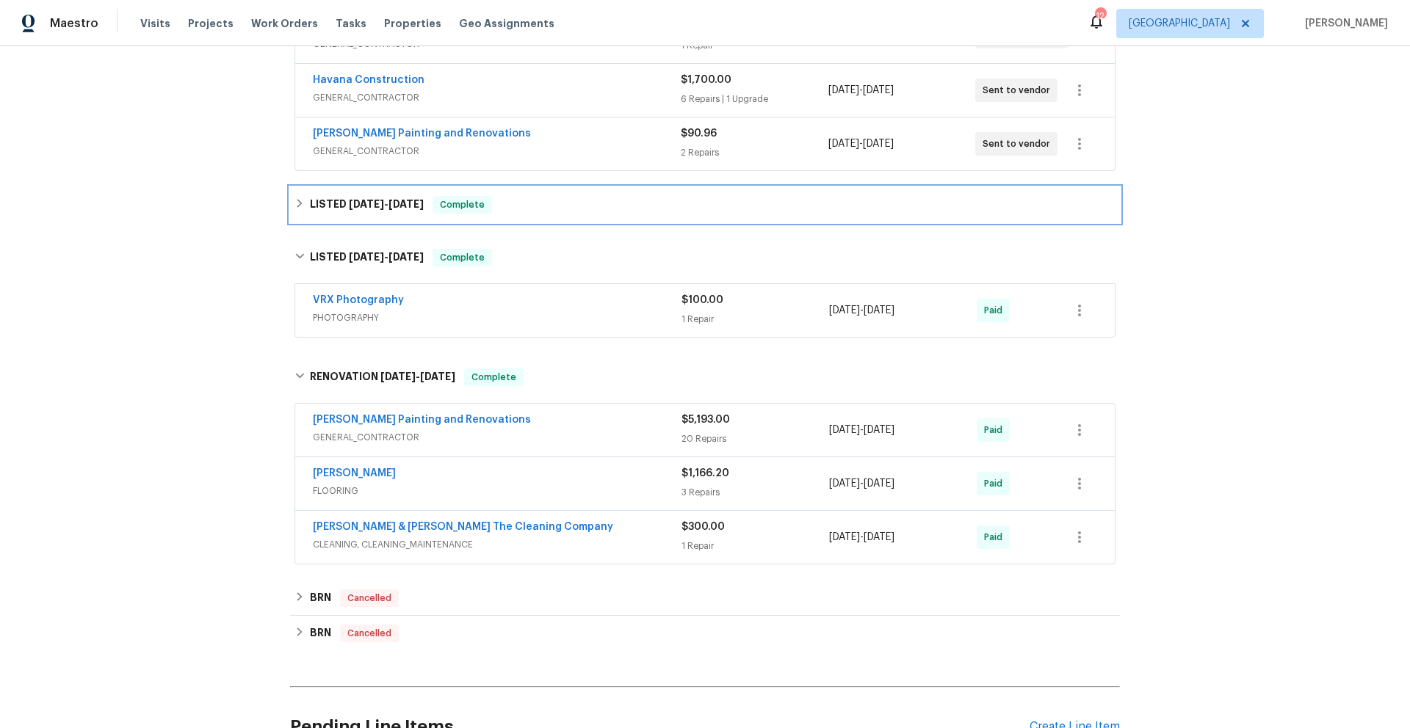
click at [340, 209] on h6 "LISTED [DATE] - [DATE]" at bounding box center [367, 205] width 114 height 18
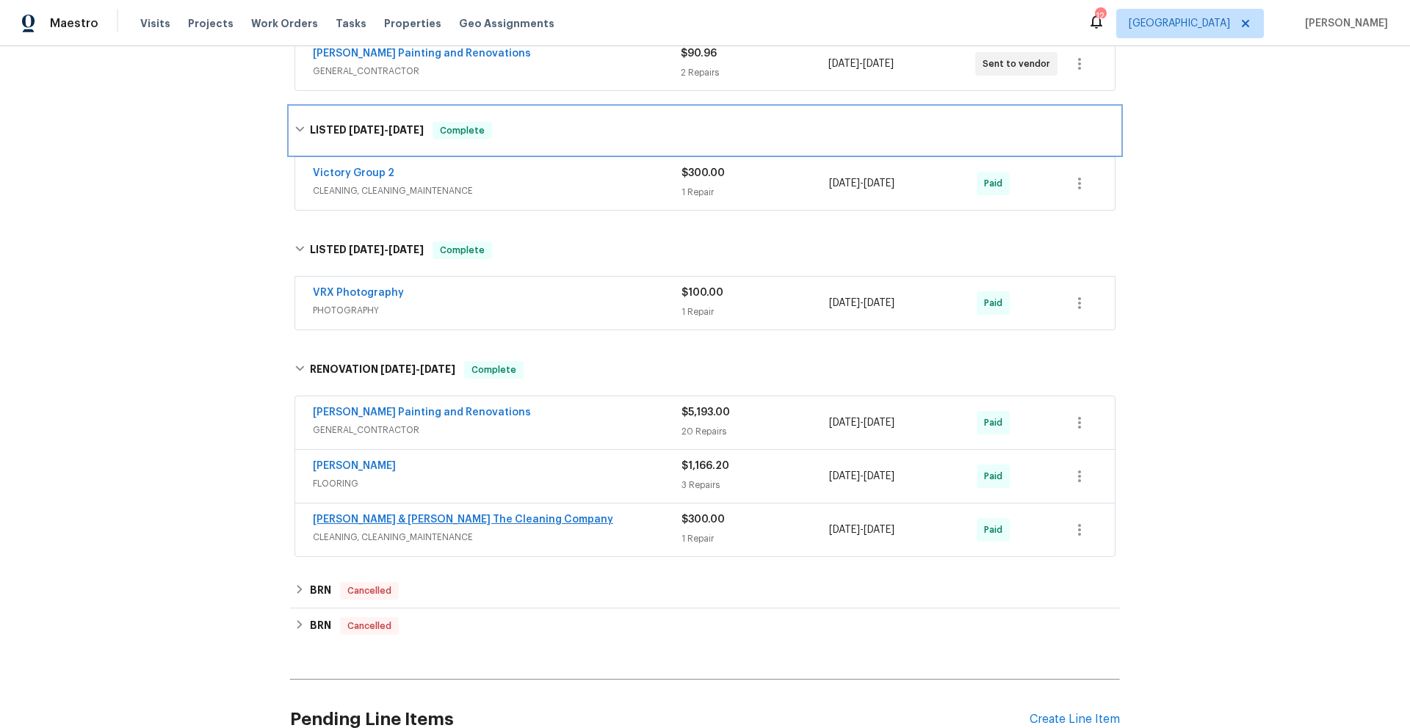
scroll to position [0, 0]
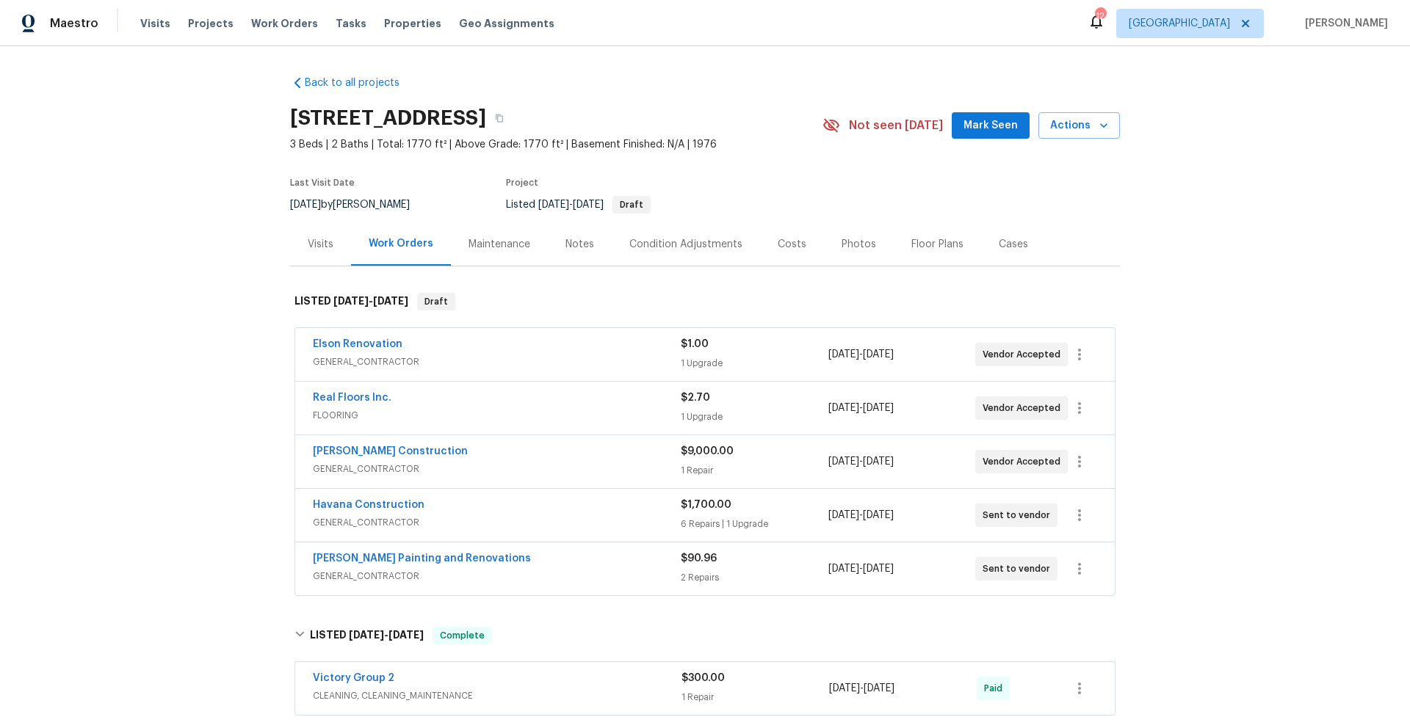
click at [923, 244] on div "Floor Plans" at bounding box center [937, 244] width 52 height 15
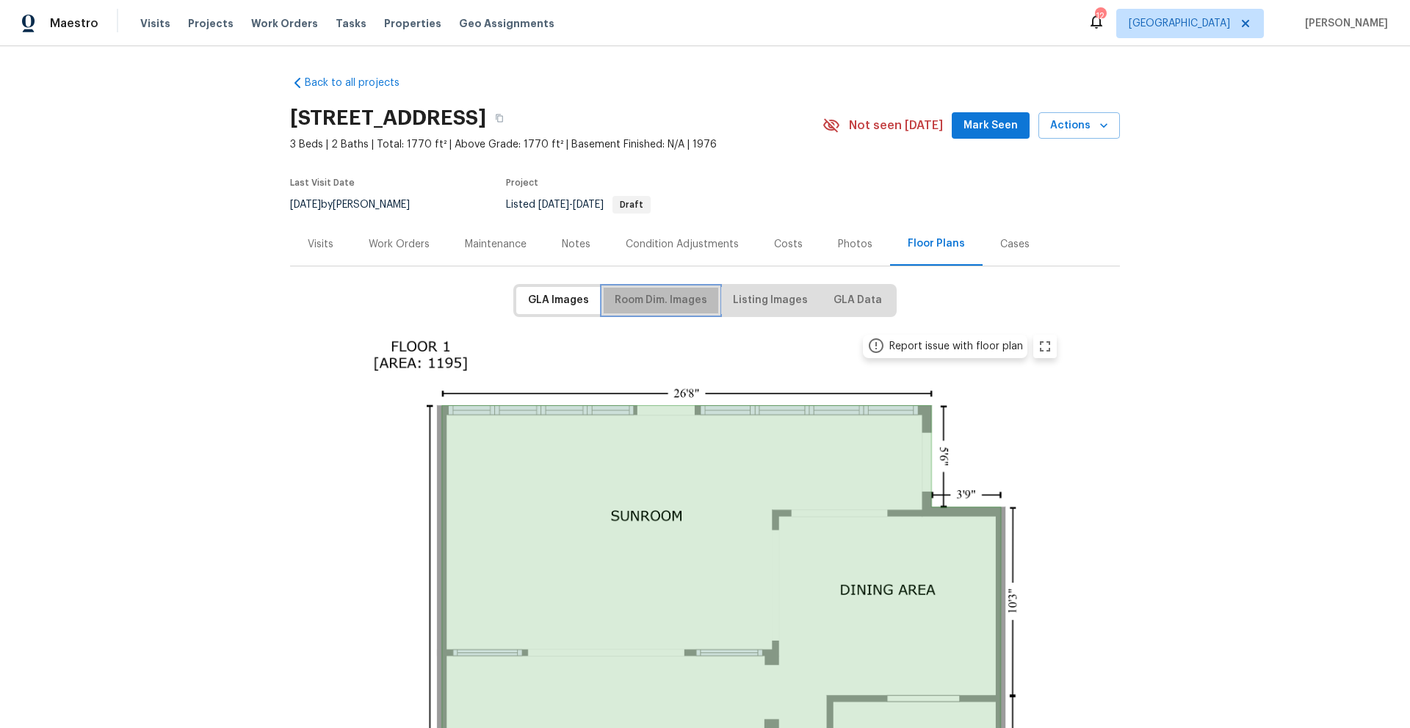
click at [654, 305] on span "Room Dim. Images" at bounding box center [661, 300] width 93 height 18
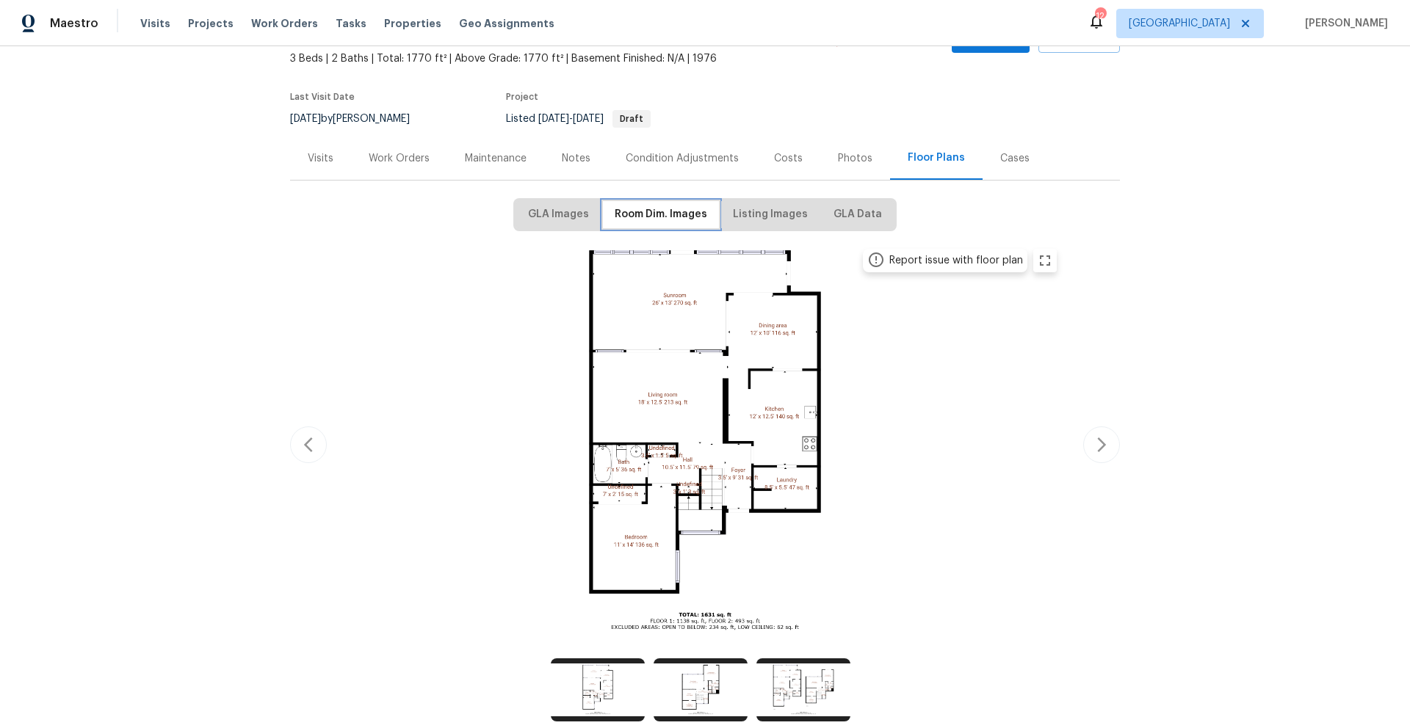
scroll to position [88, 0]
click at [535, 422] on img at bounding box center [704, 440] width 721 height 405
click at [775, 214] on span "Listing Images" at bounding box center [770, 215] width 75 height 18
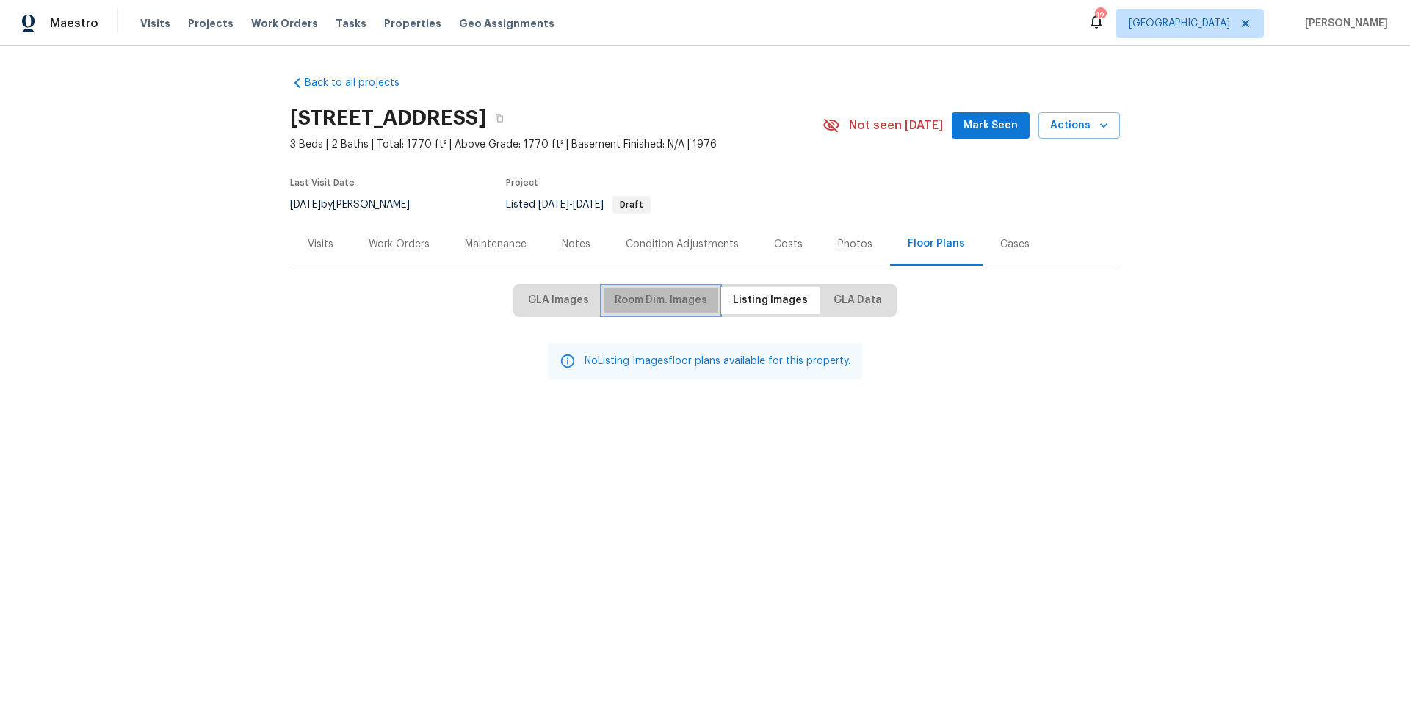
click at [662, 300] on span "Room Dim. Images" at bounding box center [661, 300] width 93 height 18
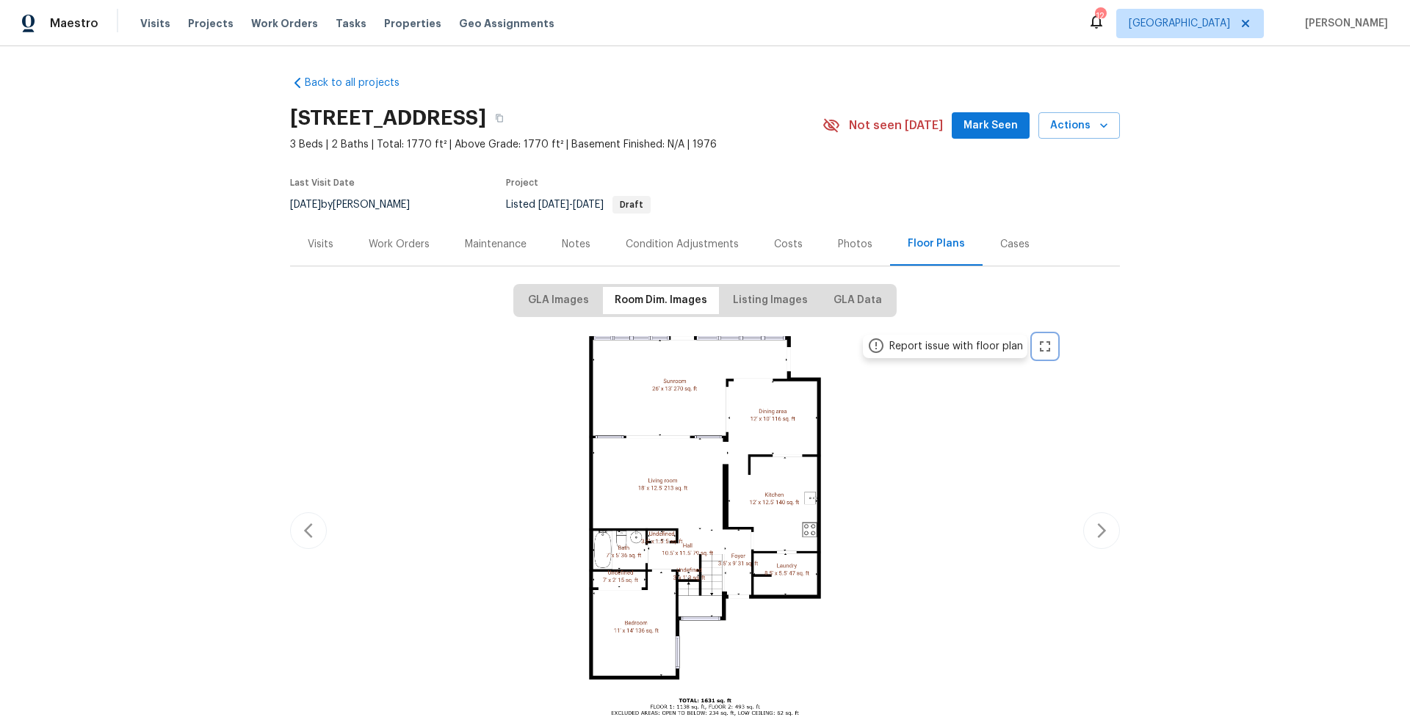
click at [1043, 347] on icon "zoom in" at bounding box center [1045, 346] width 10 height 10
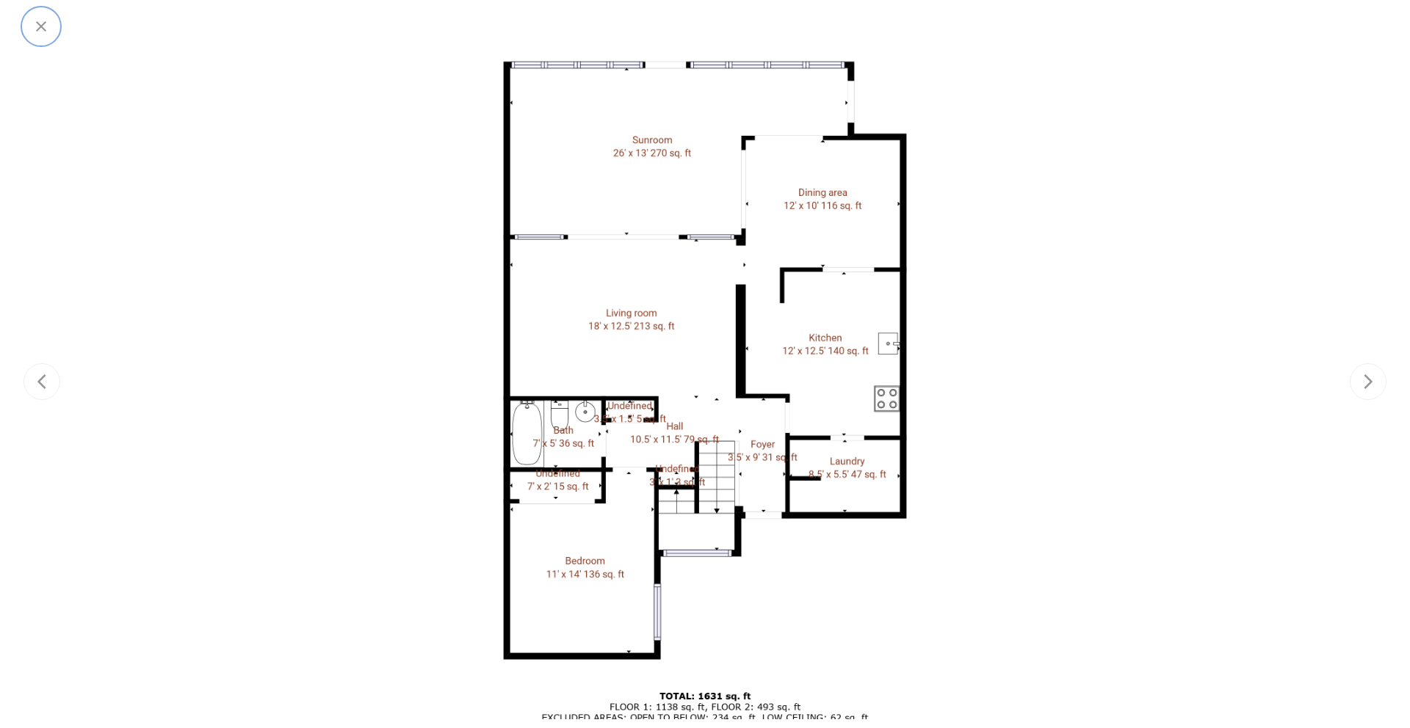
click at [46, 28] on icon "button" at bounding box center [41, 27] width 18 height 18
